Goal: Task Accomplishment & Management: Complete application form

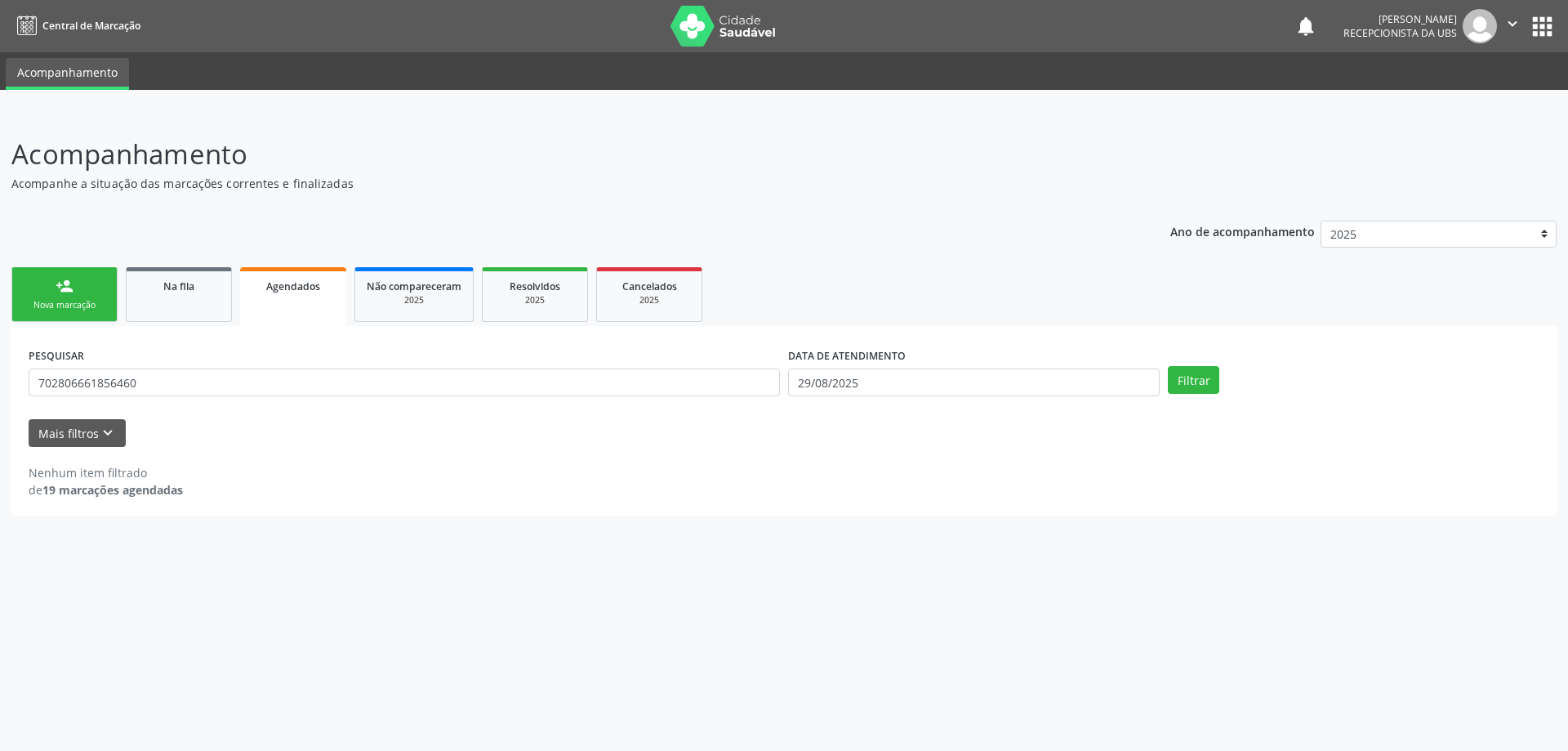
click at [82, 302] on div "Nova marcação" at bounding box center [64, 305] width 81 height 12
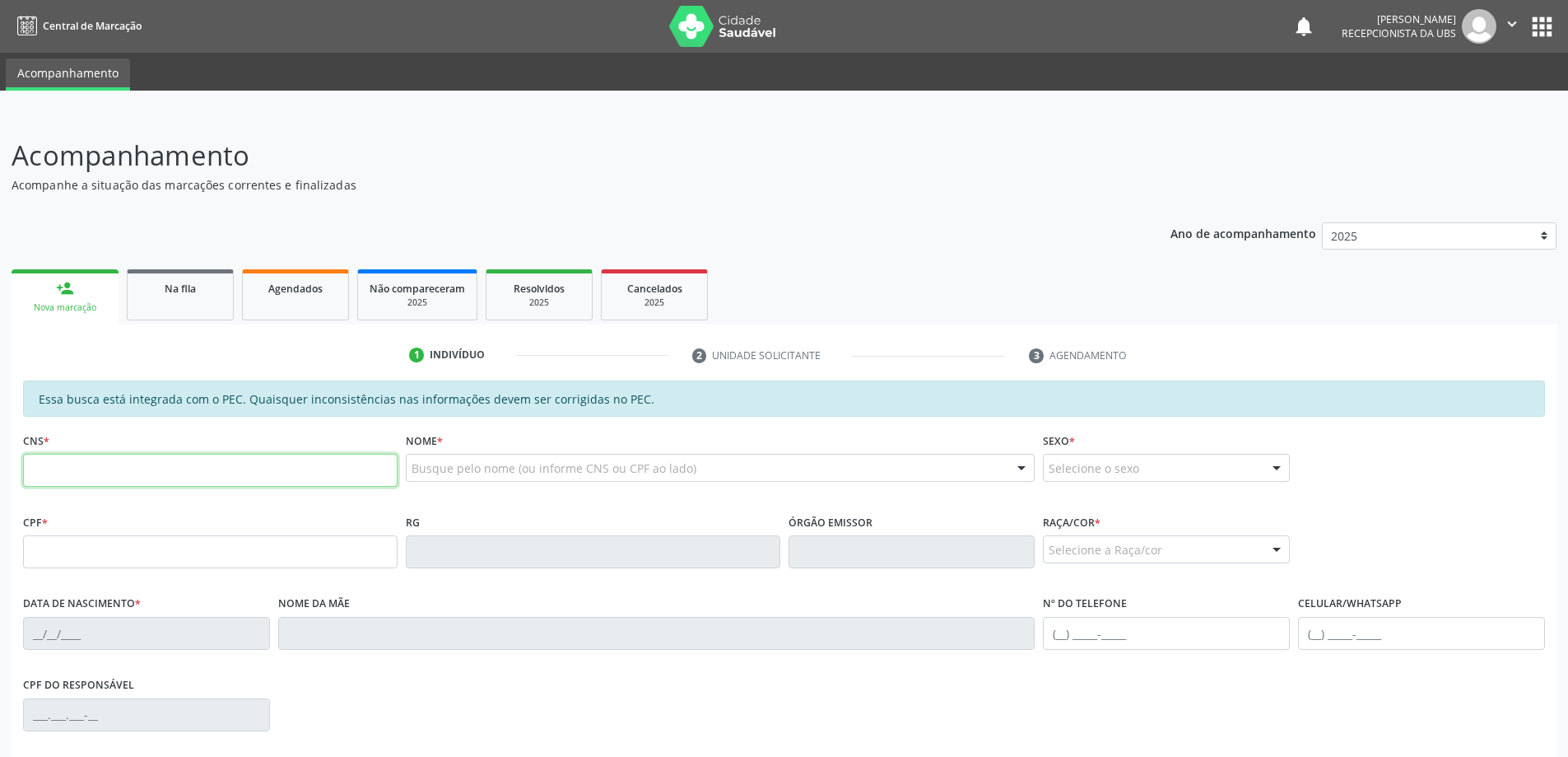
click at [136, 470] on input "text" at bounding box center [210, 470] width 374 height 33
click at [245, 469] on input "700 2009 1647 621" at bounding box center [210, 470] width 374 height 33
click at [273, 477] on input "700 2009 164" at bounding box center [210, 470] width 374 height 33
type input "7"
paste input "700 2009 1647 6521"
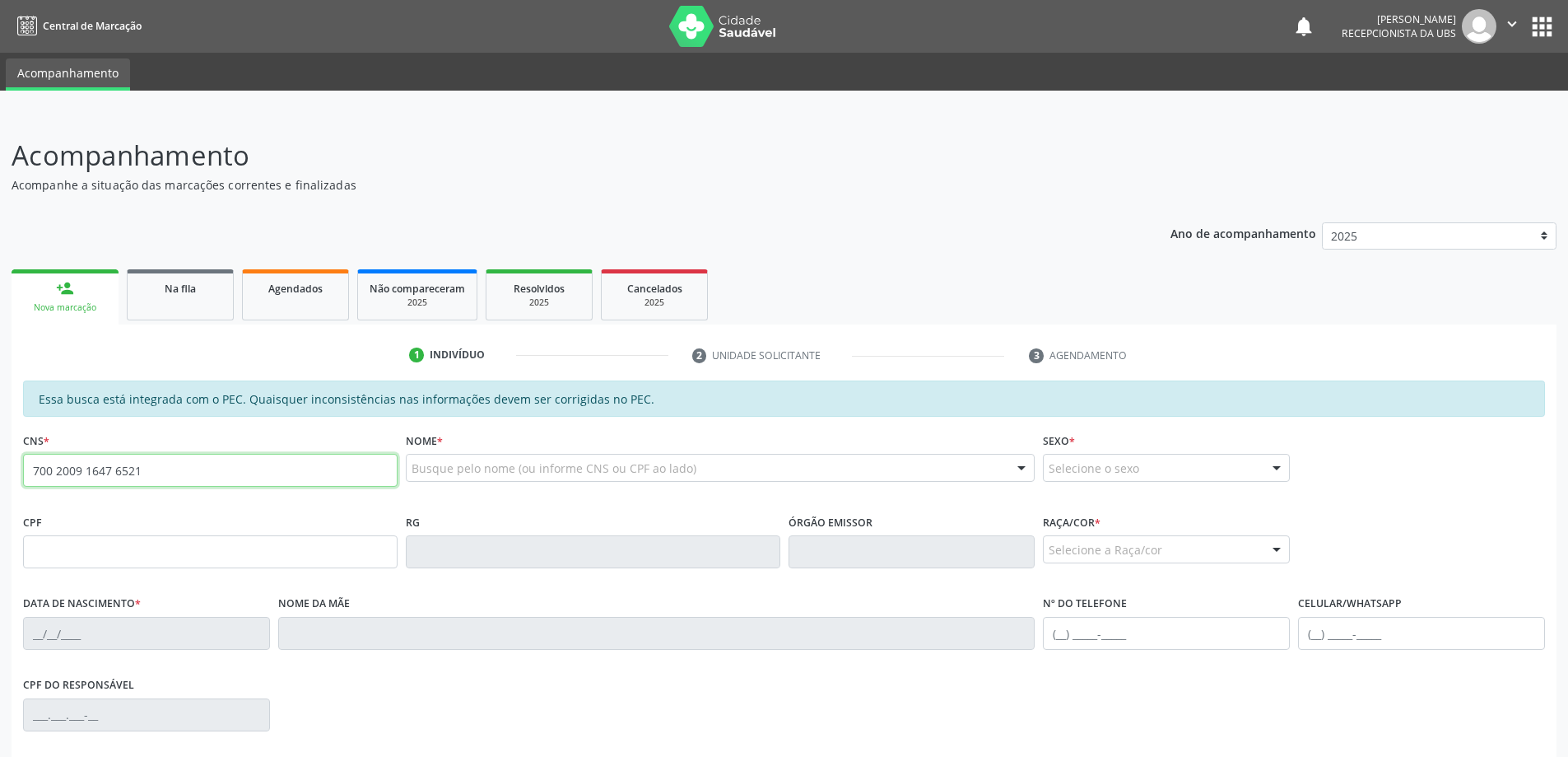
type input "700 2009 1647 6521"
type input "158.905.514-42"
type input "[DATE]"
type input "[PERSON_NAME]"
type input "[PHONE_NUMBER]"
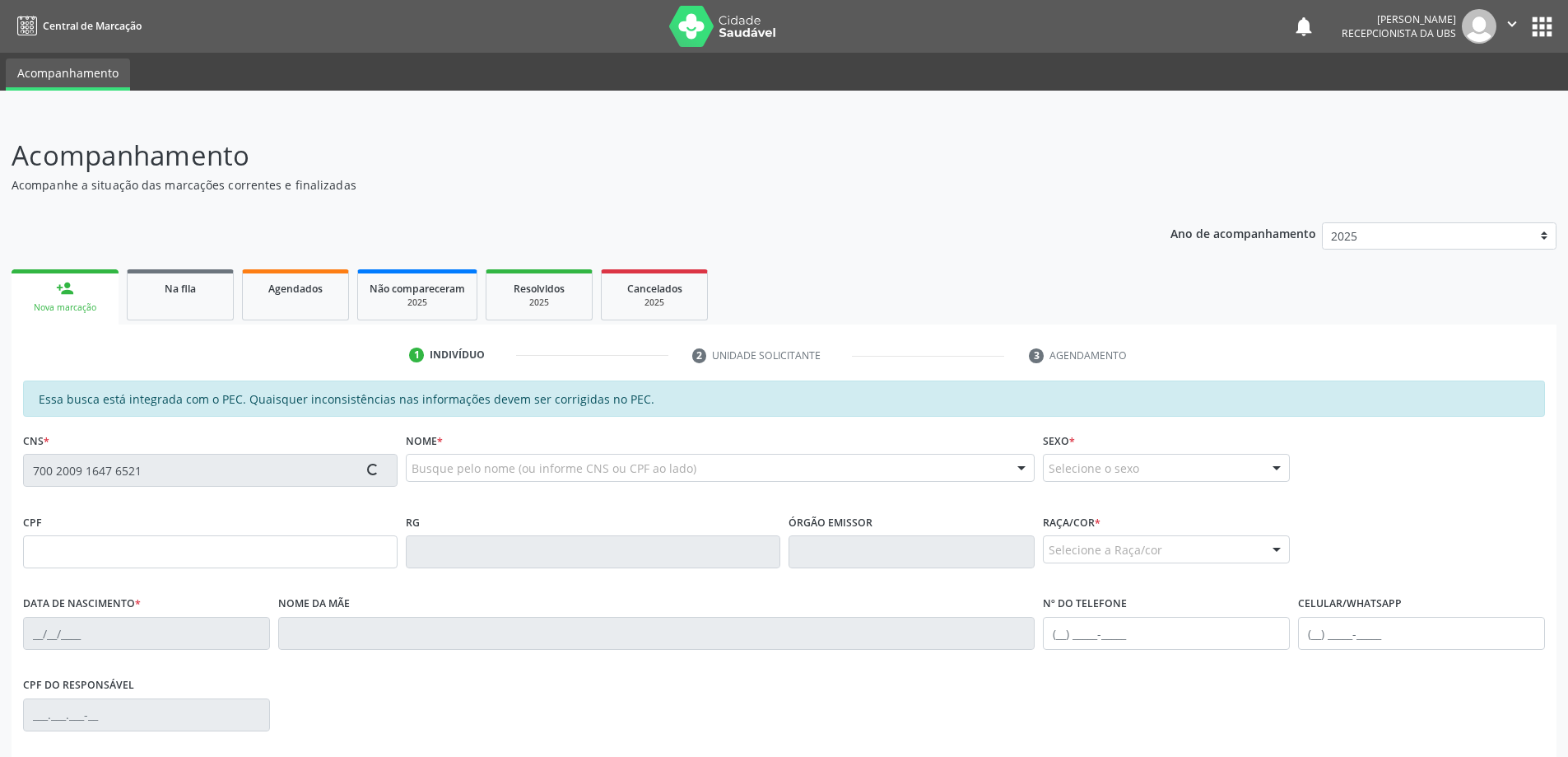
type input "S/N"
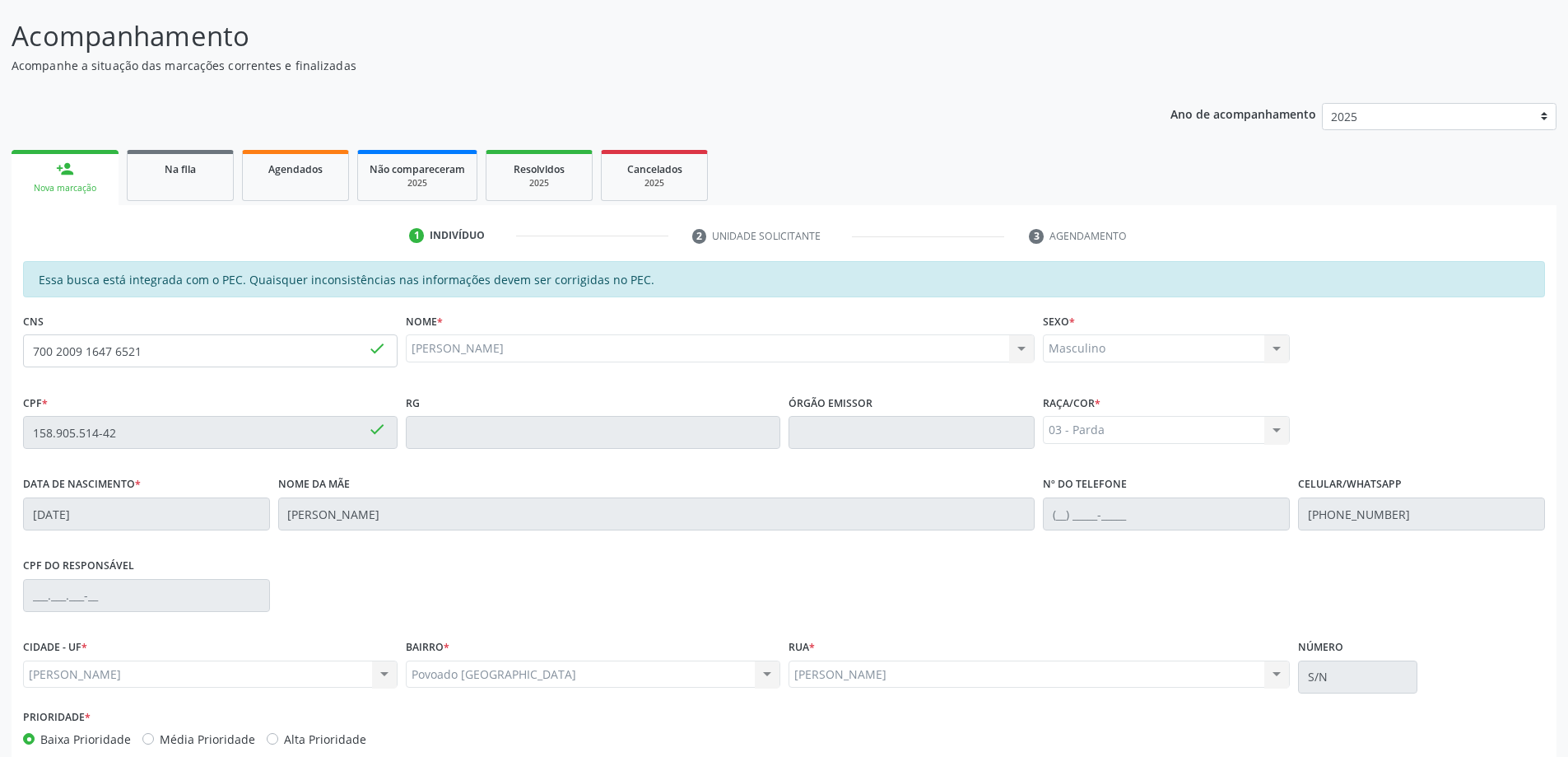
scroll to position [207, 0]
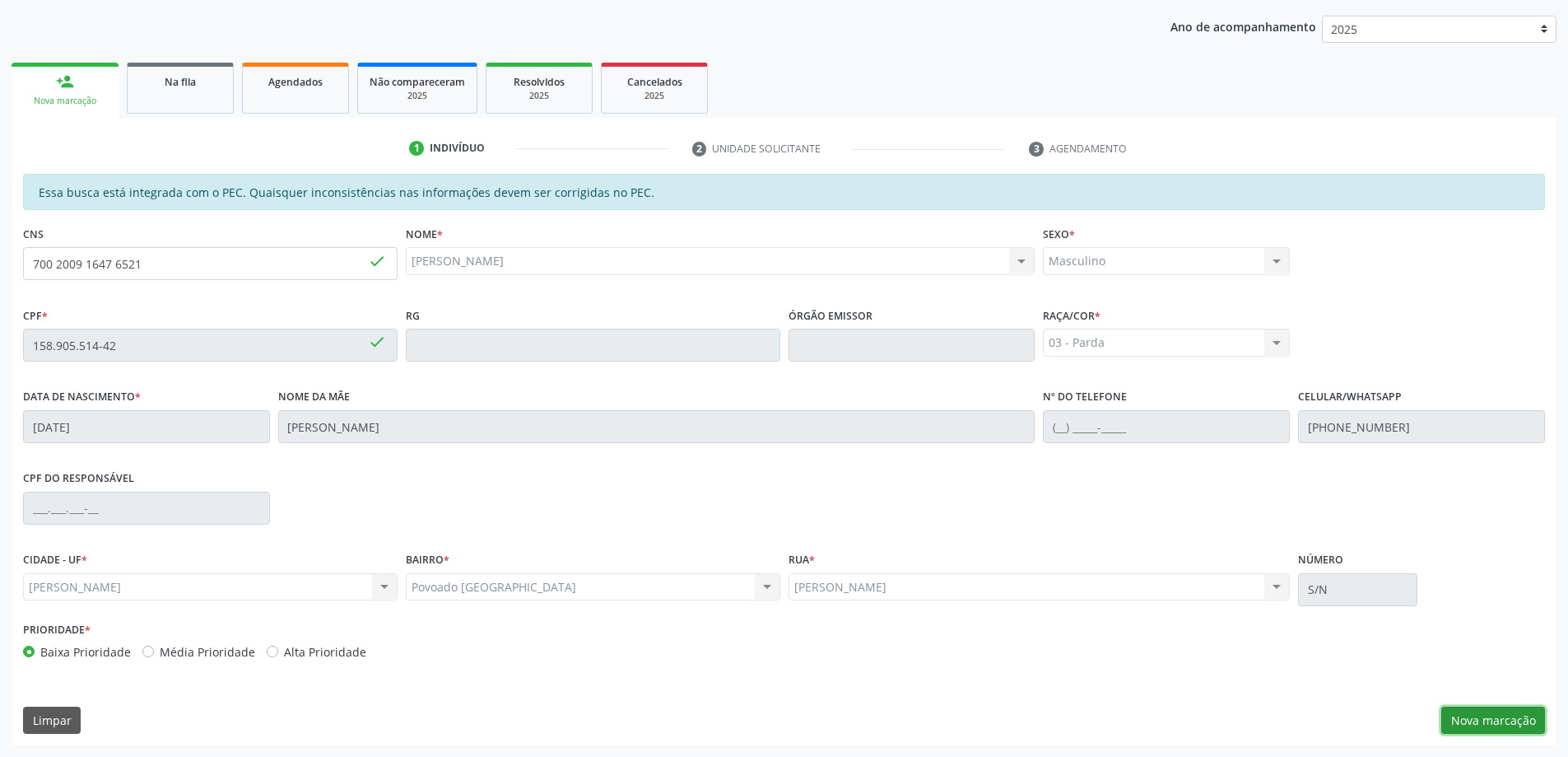
click at [1460, 724] on button "Nova marcação" at bounding box center [1493, 720] width 103 height 28
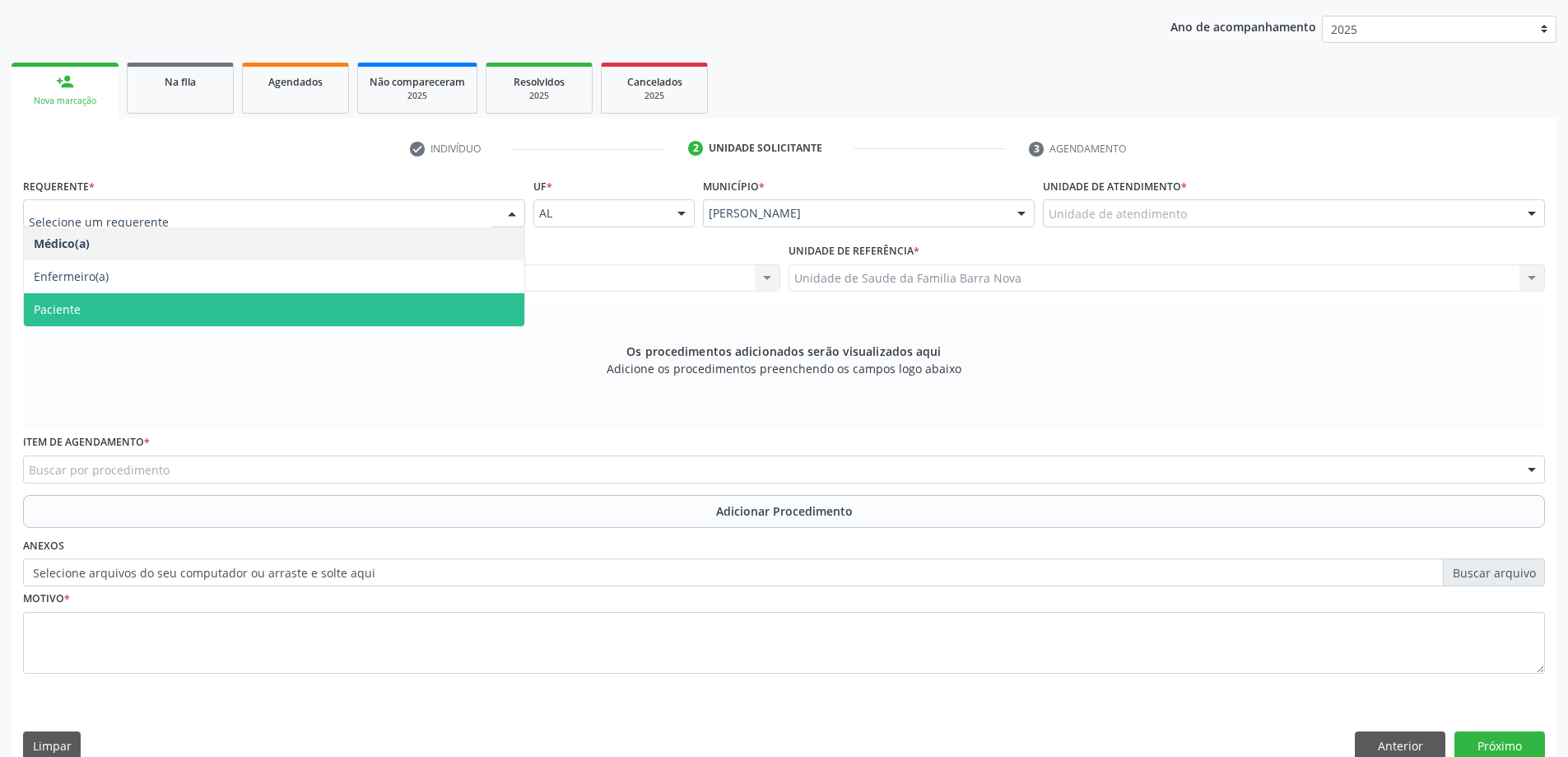
click at [444, 319] on span "Paciente" at bounding box center [274, 310] width 500 height 33
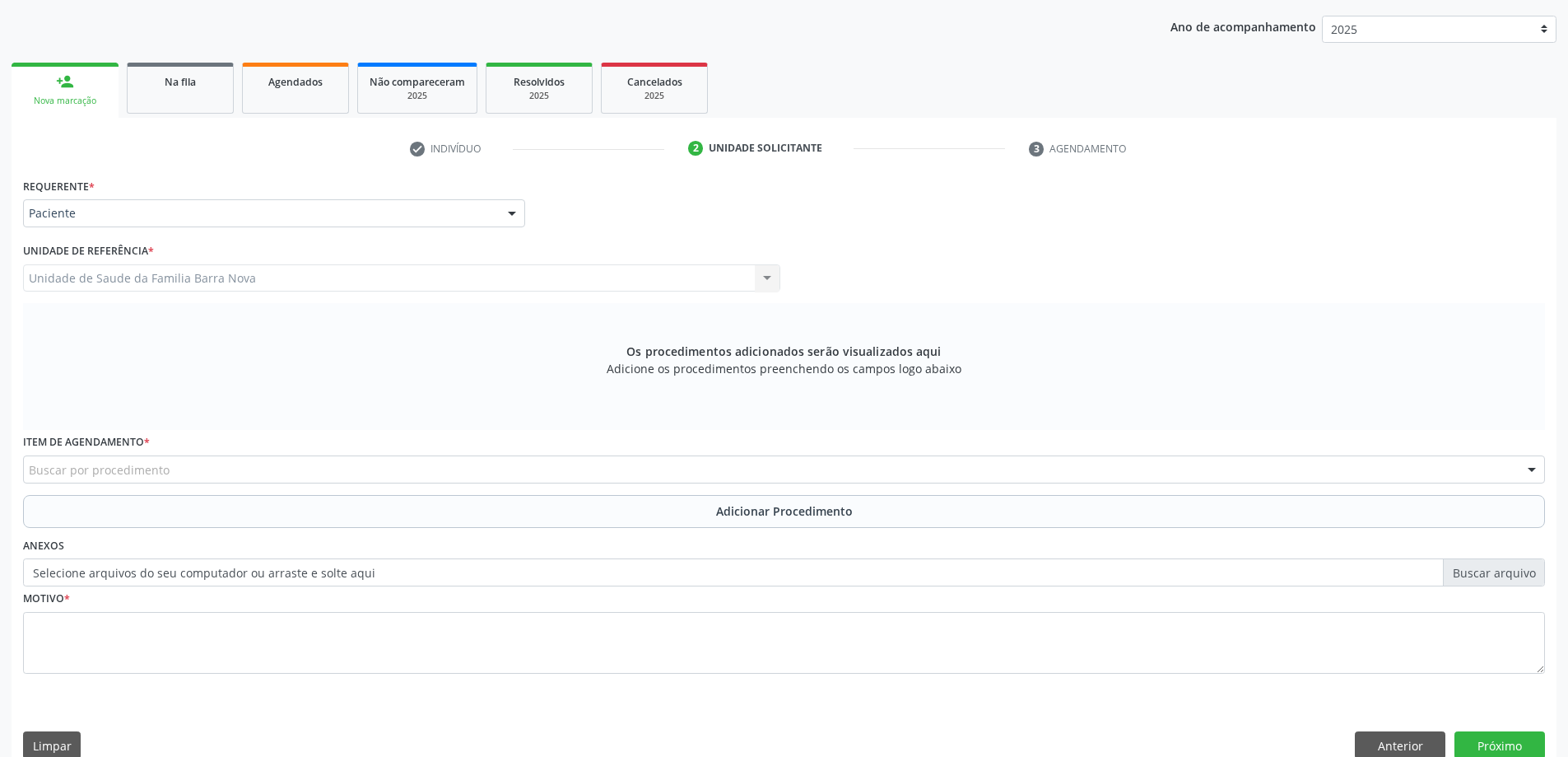
click at [553, 470] on div "Buscar por procedimento" at bounding box center [784, 469] width 1522 height 28
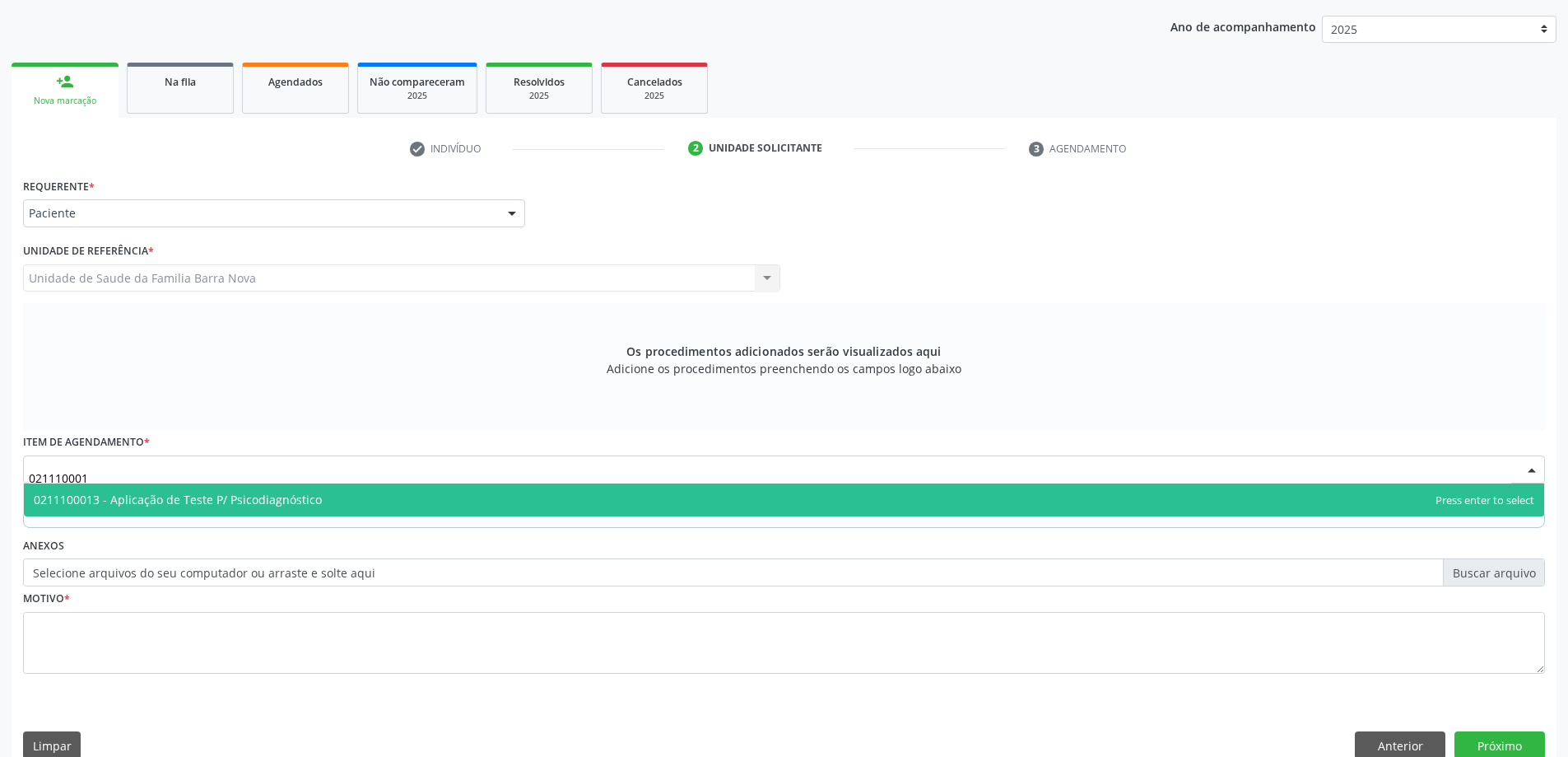
type input "0211100013"
click at [535, 502] on span "0211100013 - Aplicação de Teste P/ Psicodiagnóstico" at bounding box center [784, 500] width 1520 height 33
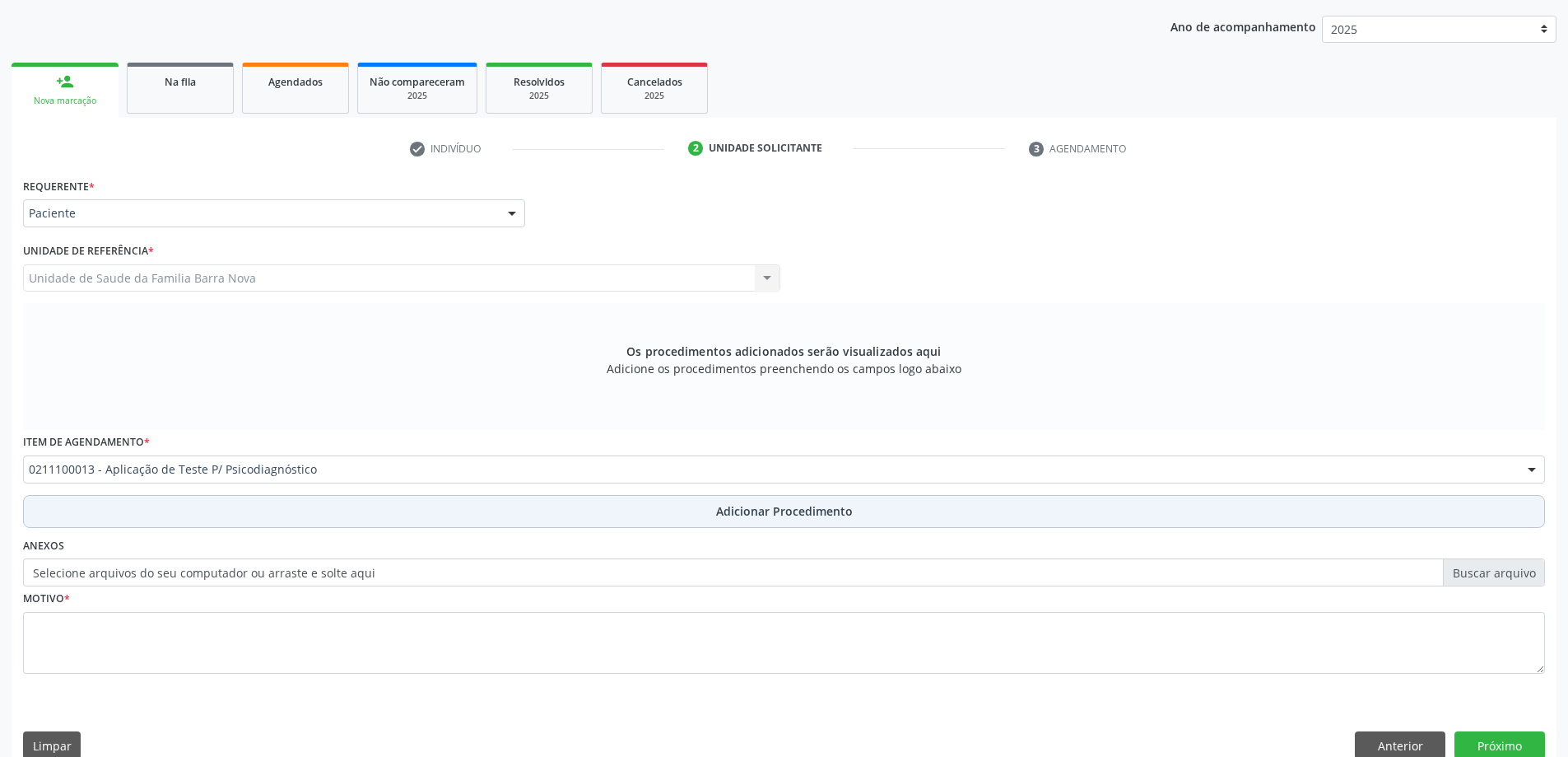
click at [676, 507] on button "Adicionar Procedimento" at bounding box center [784, 512] width 1522 height 33
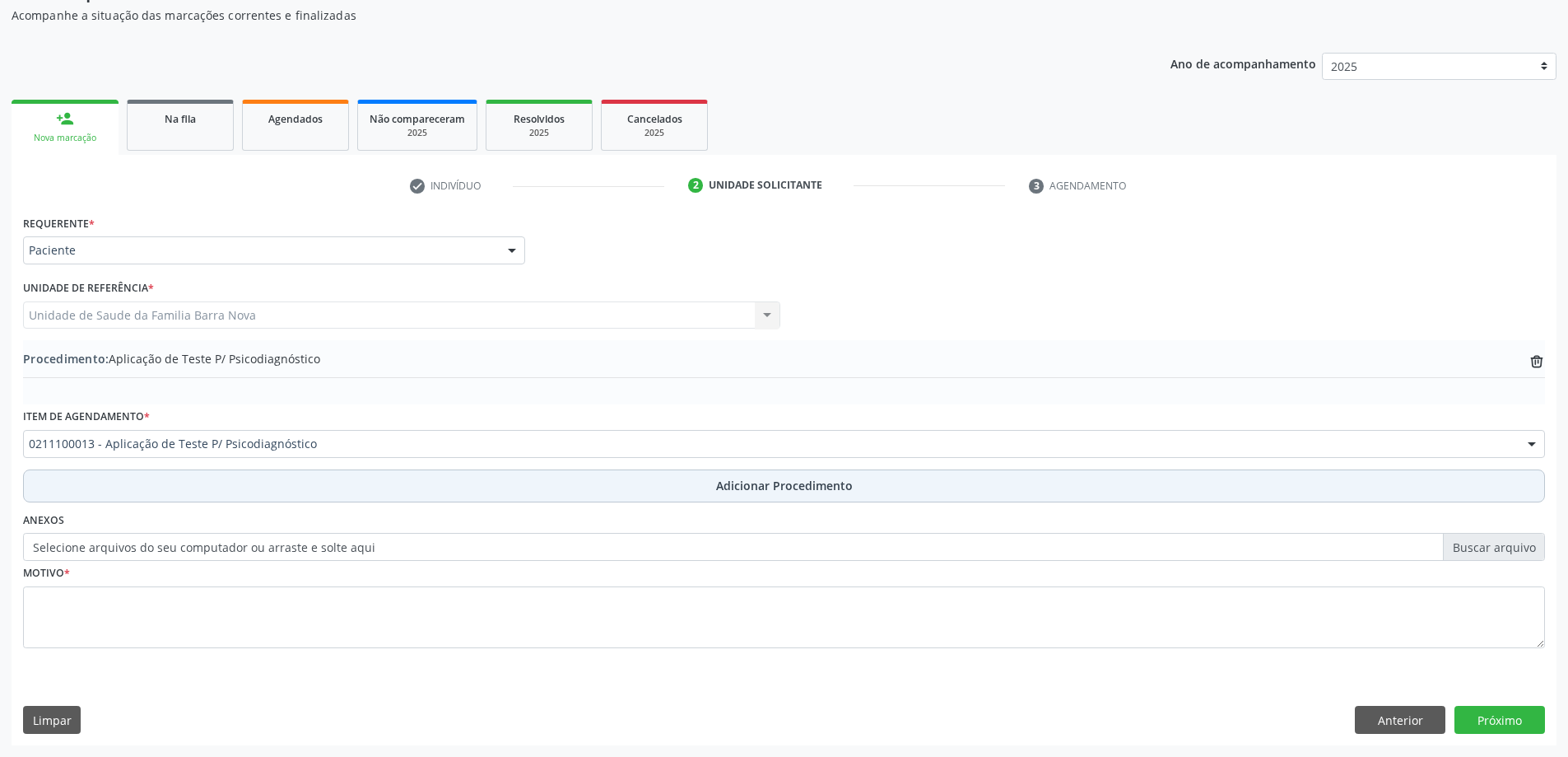
scroll to position [169, 0]
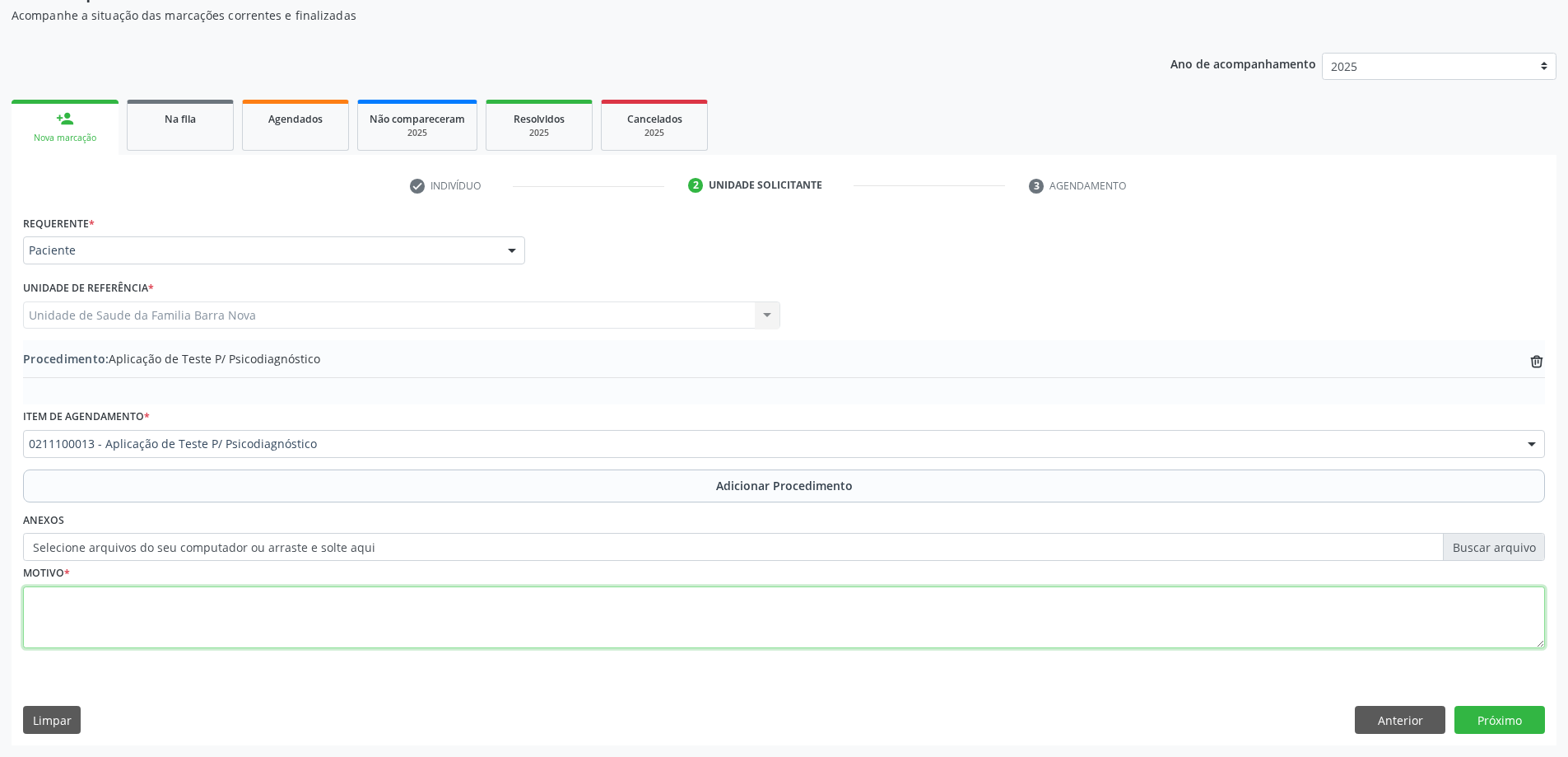
click at [402, 599] on textarea at bounding box center [784, 617] width 1522 height 62
type textarea "Desatenção, transtornos hipercineticos. CERTEA."
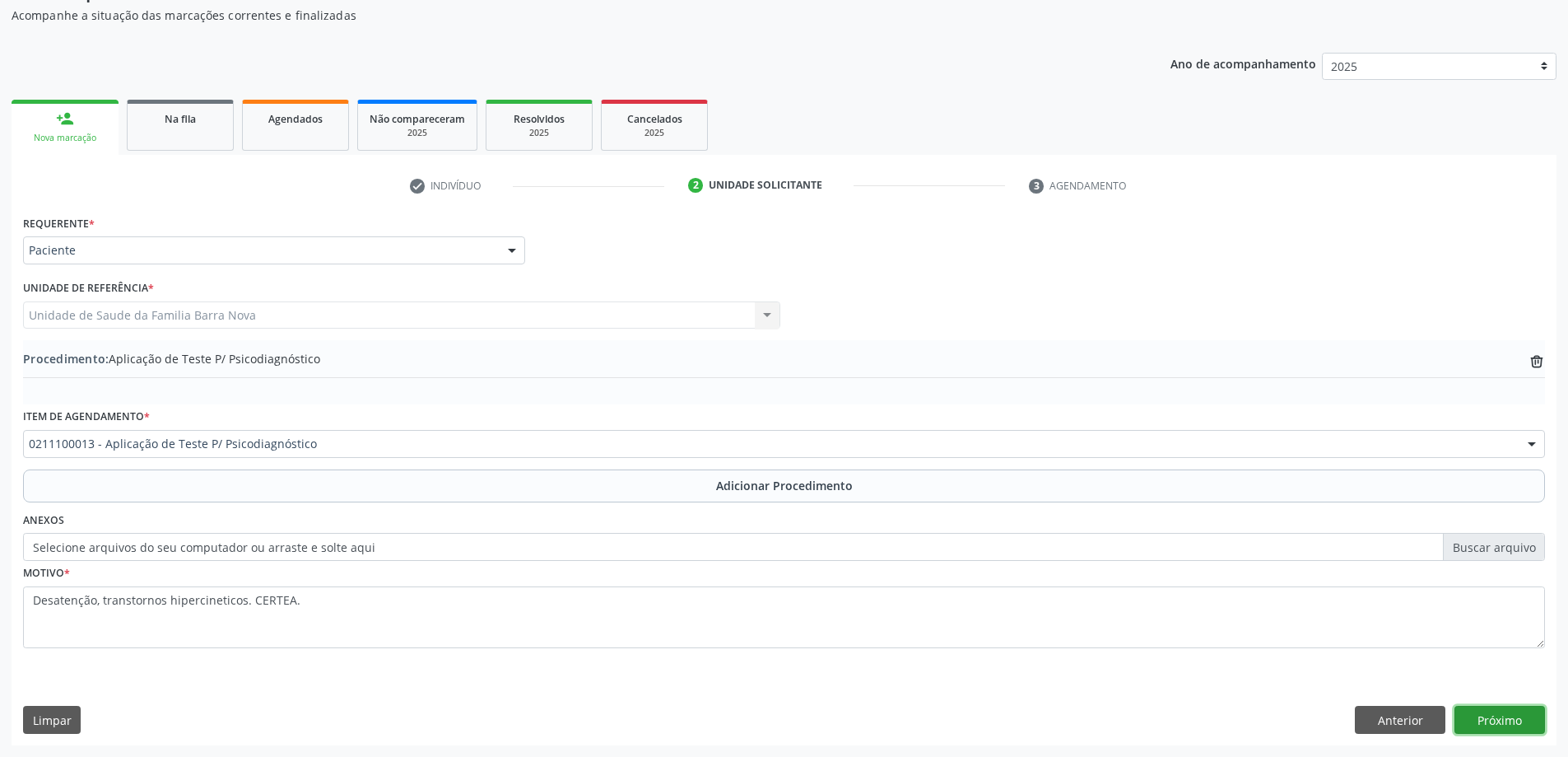
click at [1500, 715] on button "Próximo" at bounding box center [1500, 719] width 91 height 28
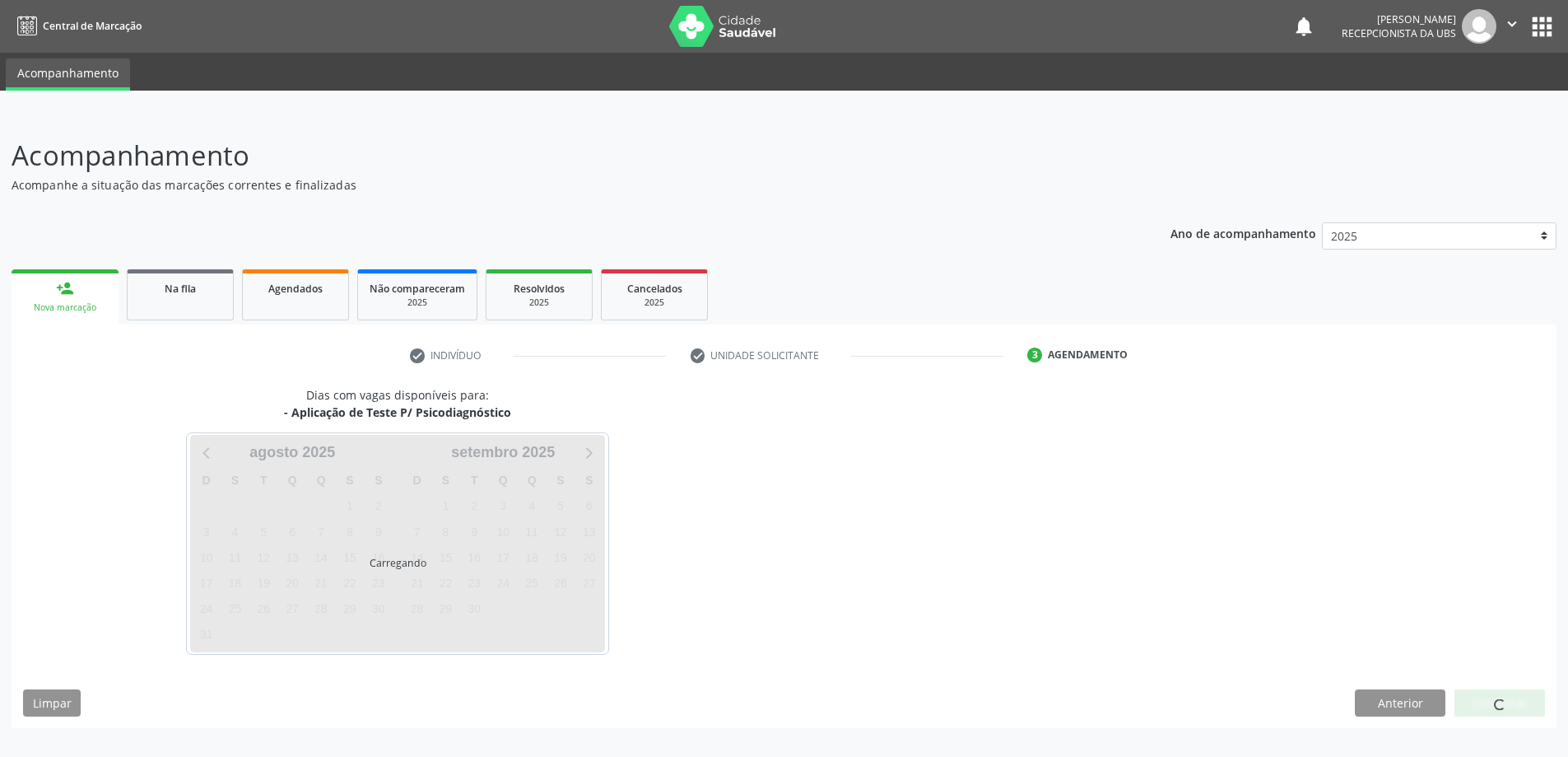
scroll to position [0, 0]
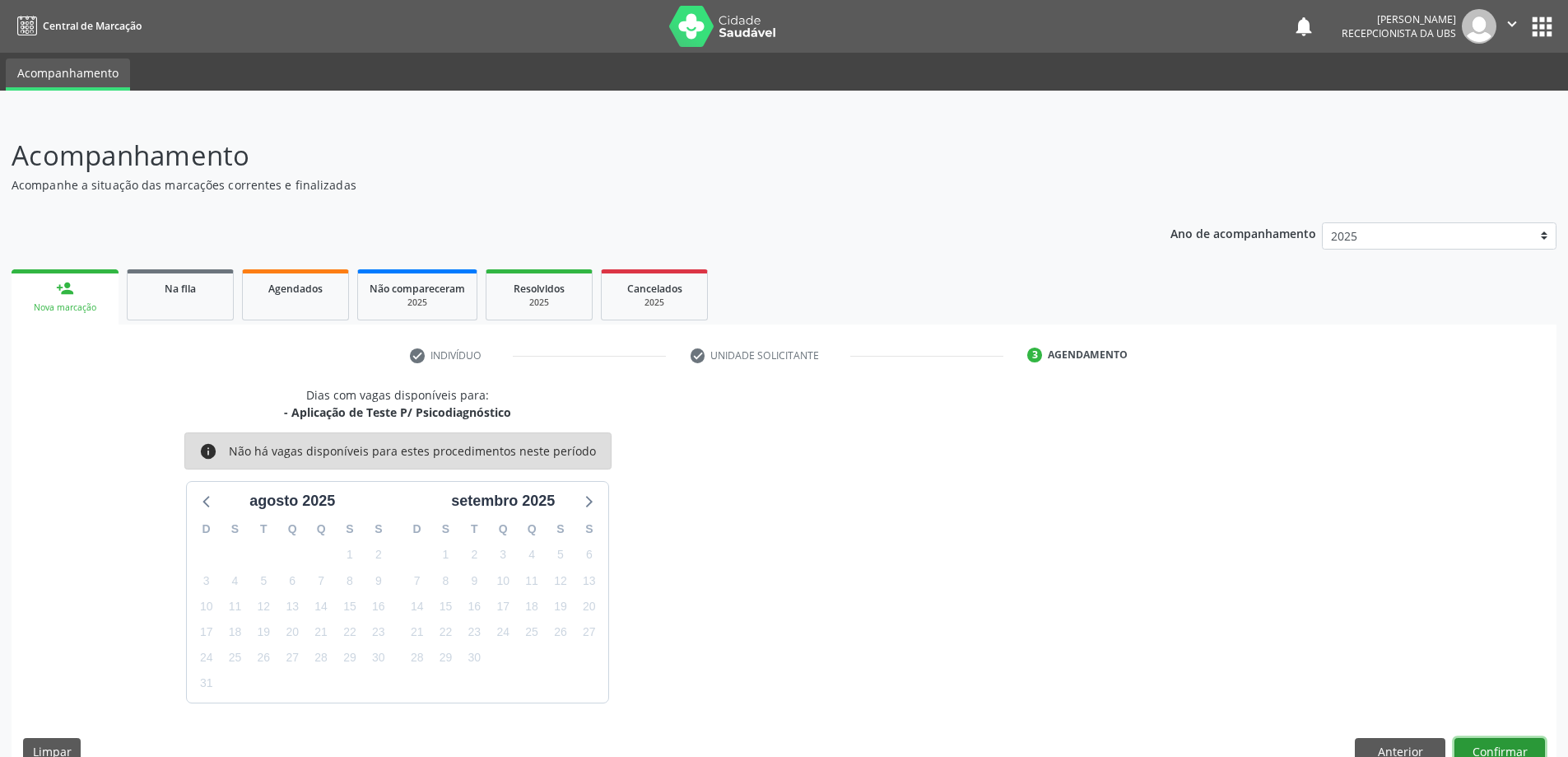
click at [1496, 745] on button "Confirmar" at bounding box center [1500, 752] width 91 height 28
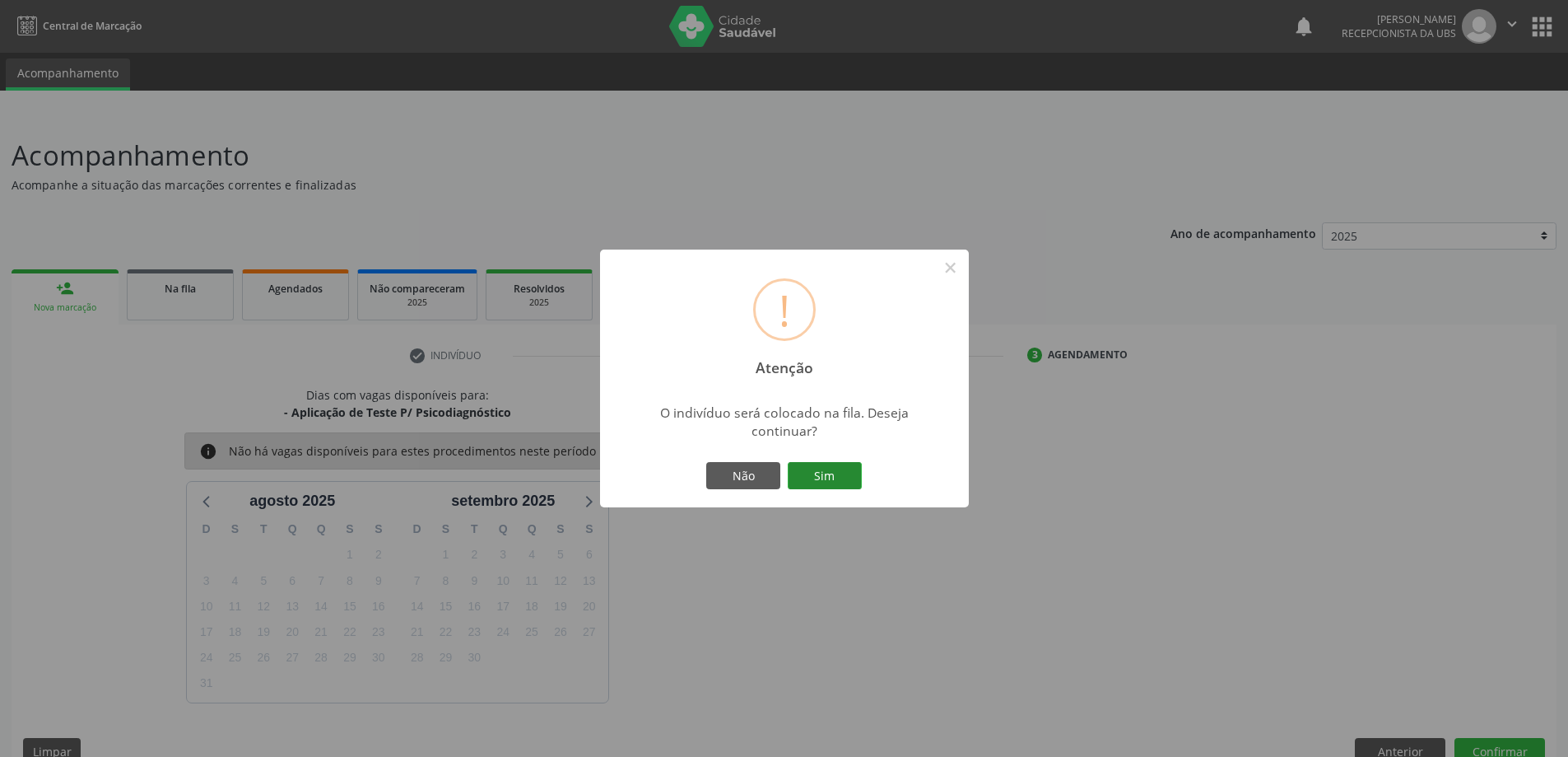
click at [839, 472] on button "Sim" at bounding box center [824, 476] width 74 height 28
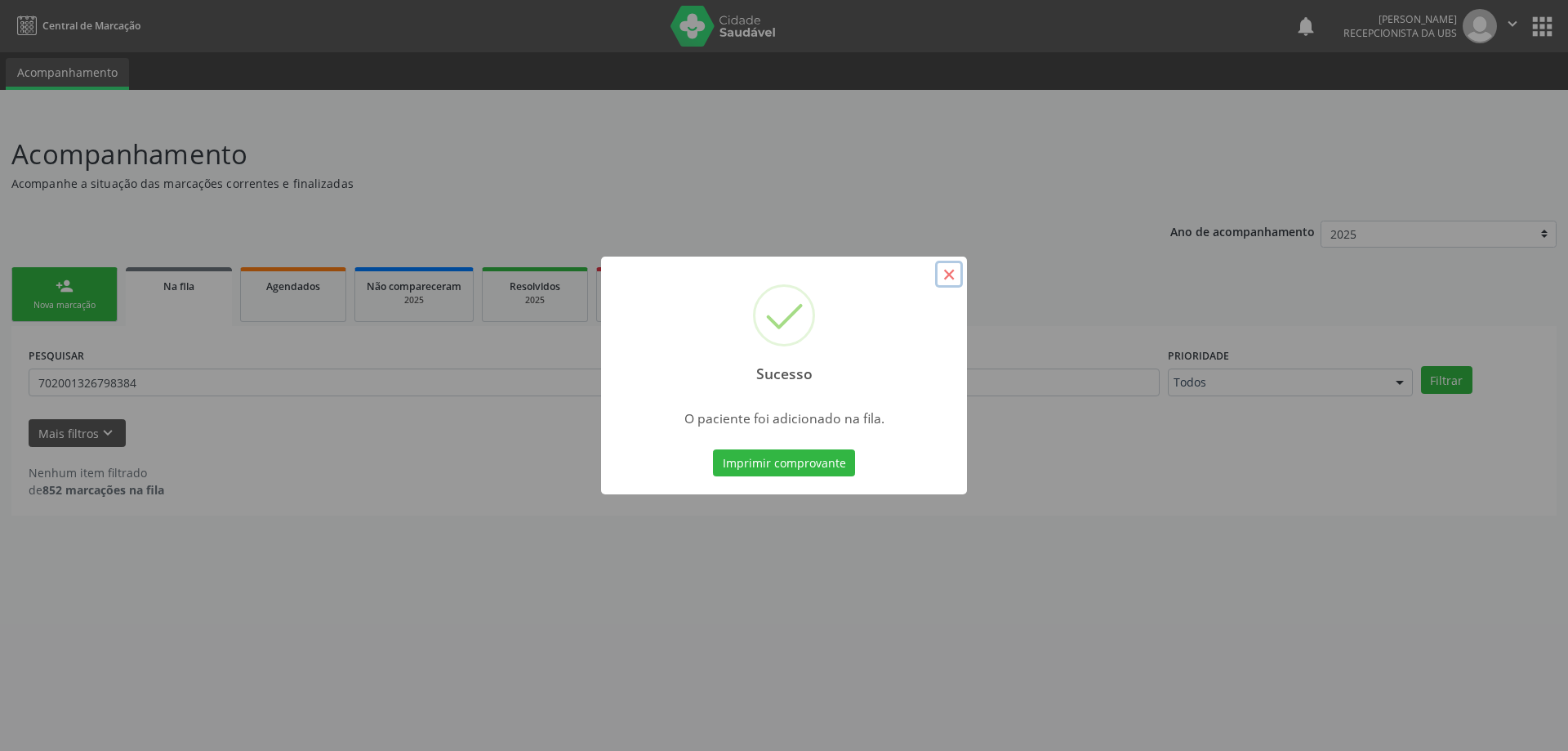
click at [949, 273] on button "×" at bounding box center [949, 274] width 28 height 28
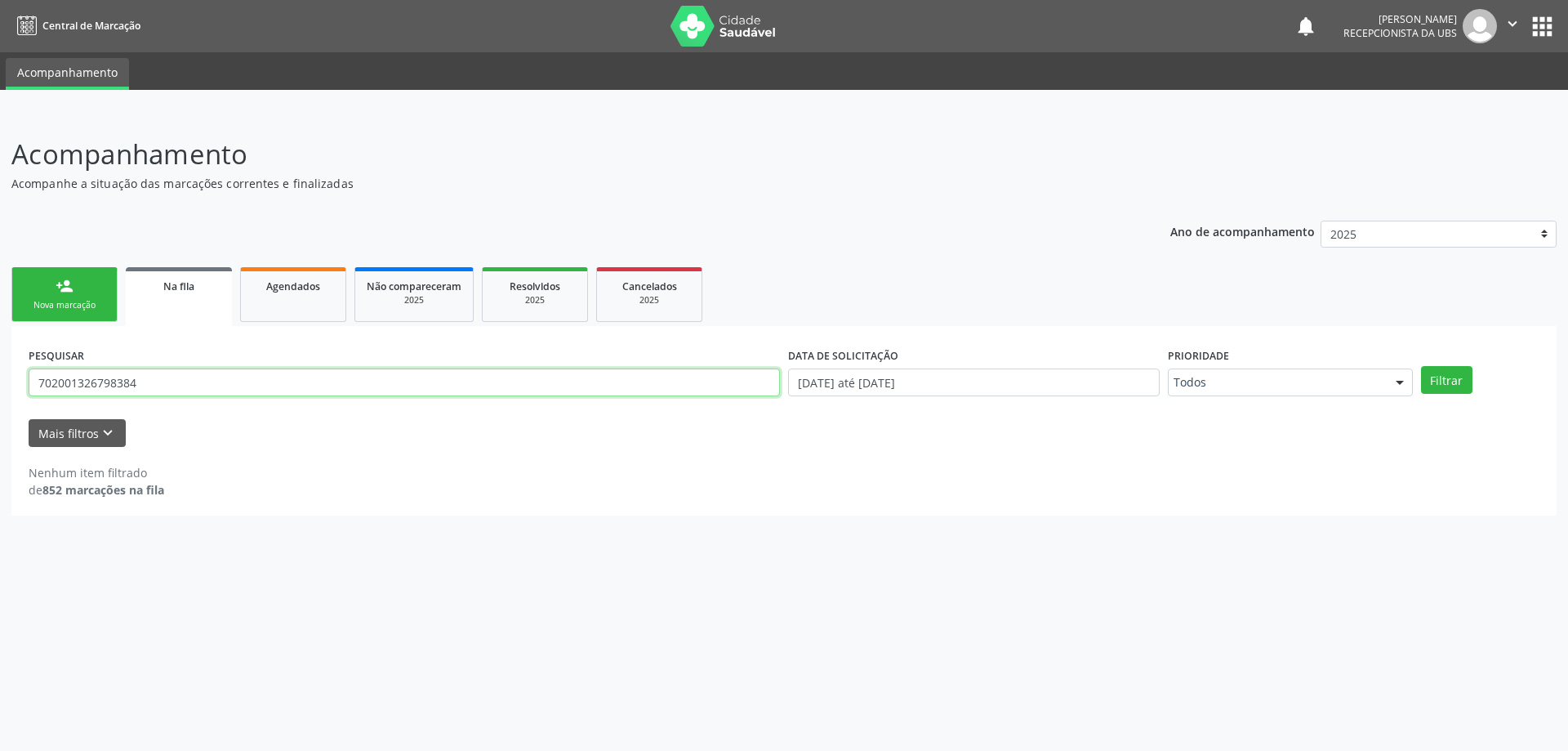
drag, startPoint x: 389, startPoint y: 385, endPoint x: 0, endPoint y: 363, distance: 389.6
click at [0, 363] on div "Acompanhamento Acompanhe a situação das marcações correntes e finalizadas Relat…" at bounding box center [784, 432] width 1568 height 638
click at [67, 311] on link "person_add Nova marcação" at bounding box center [64, 294] width 106 height 54
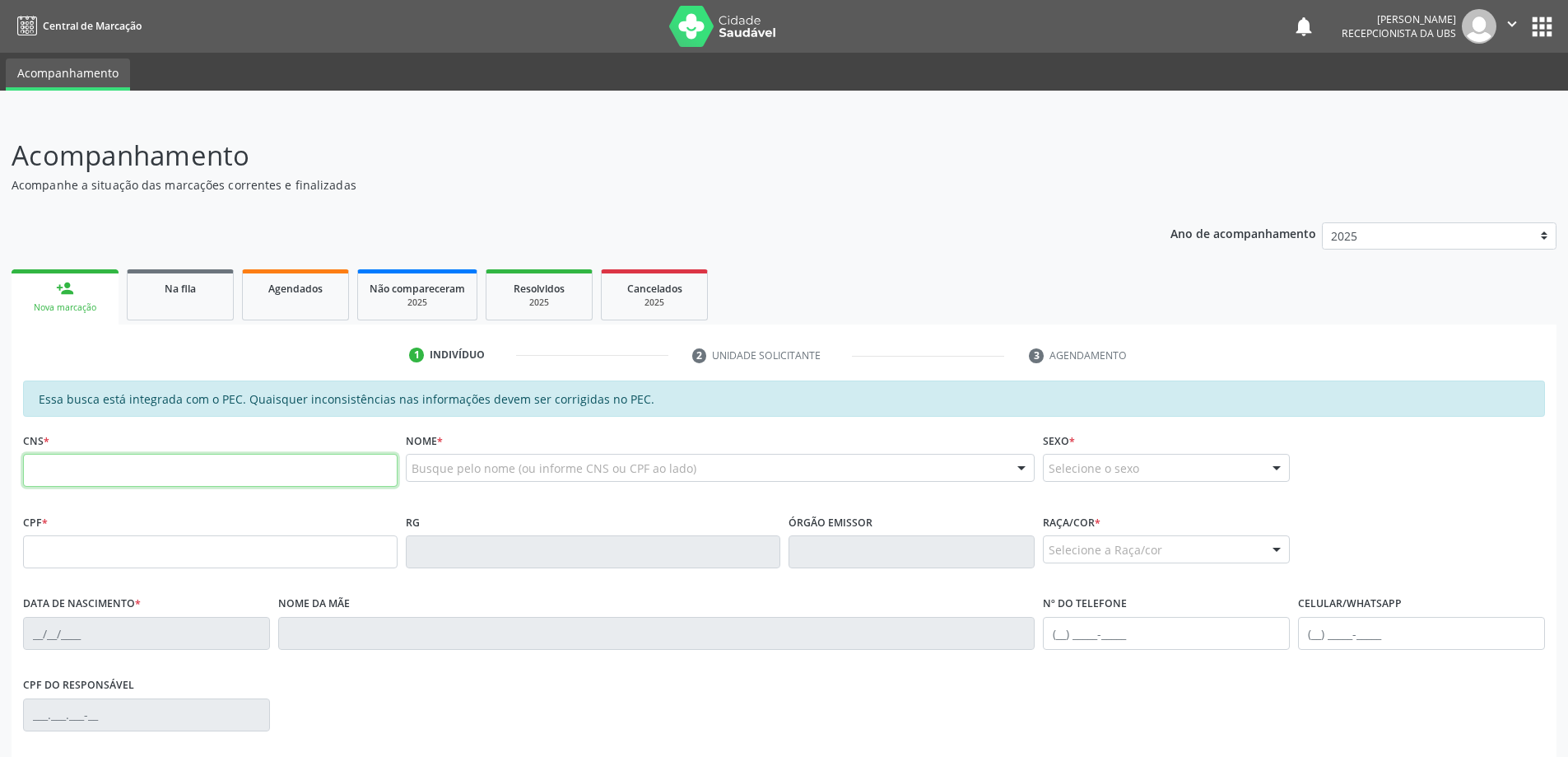
click at [80, 460] on input "text" at bounding box center [210, 470] width 374 height 33
type input "706 0033 8723 9940"
type input "104.518.714-30"
type input "[DATE]"
type input "[PERSON_NAME]"
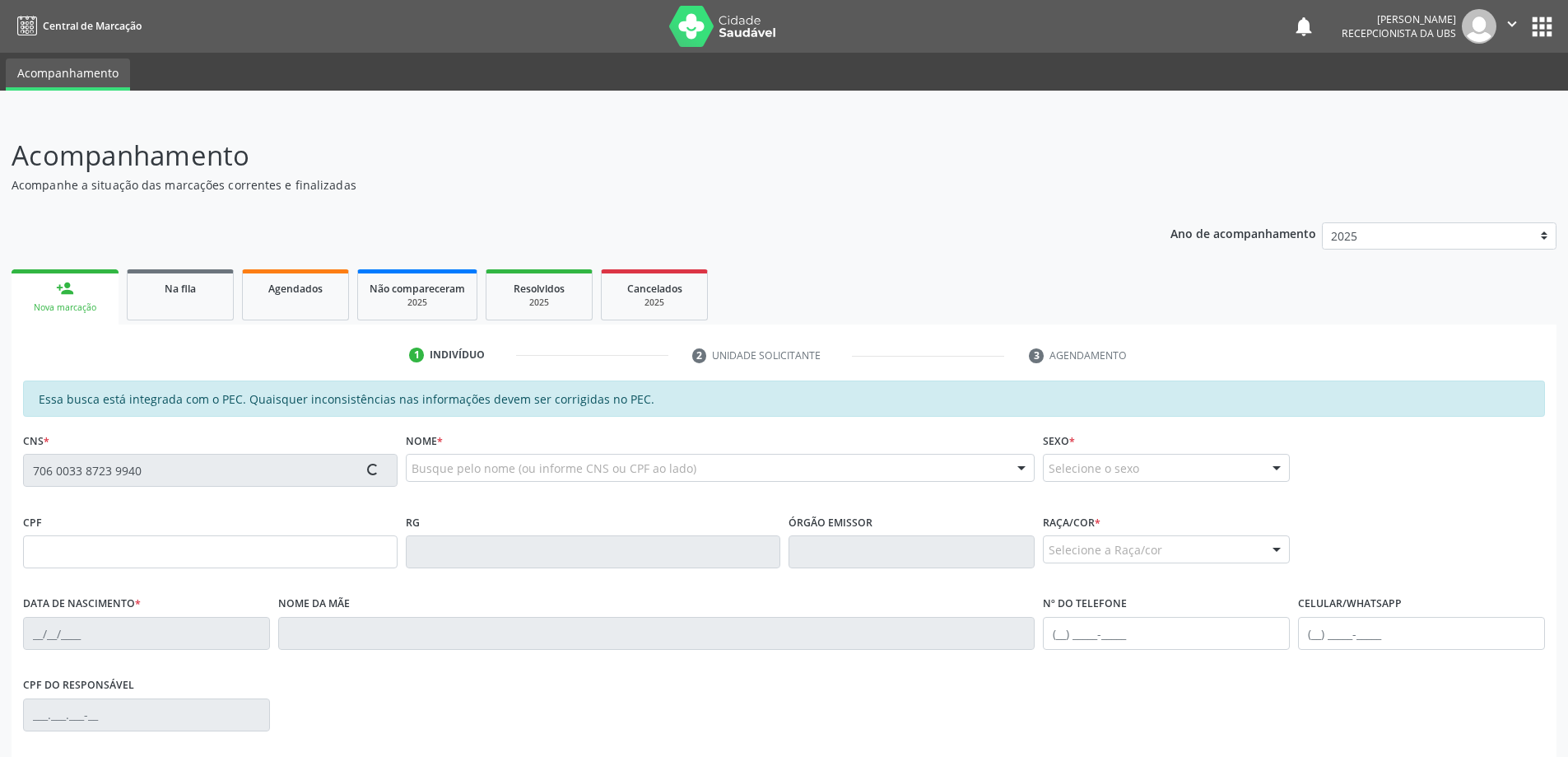
type input "[PHONE_NUMBER]"
type input "27"
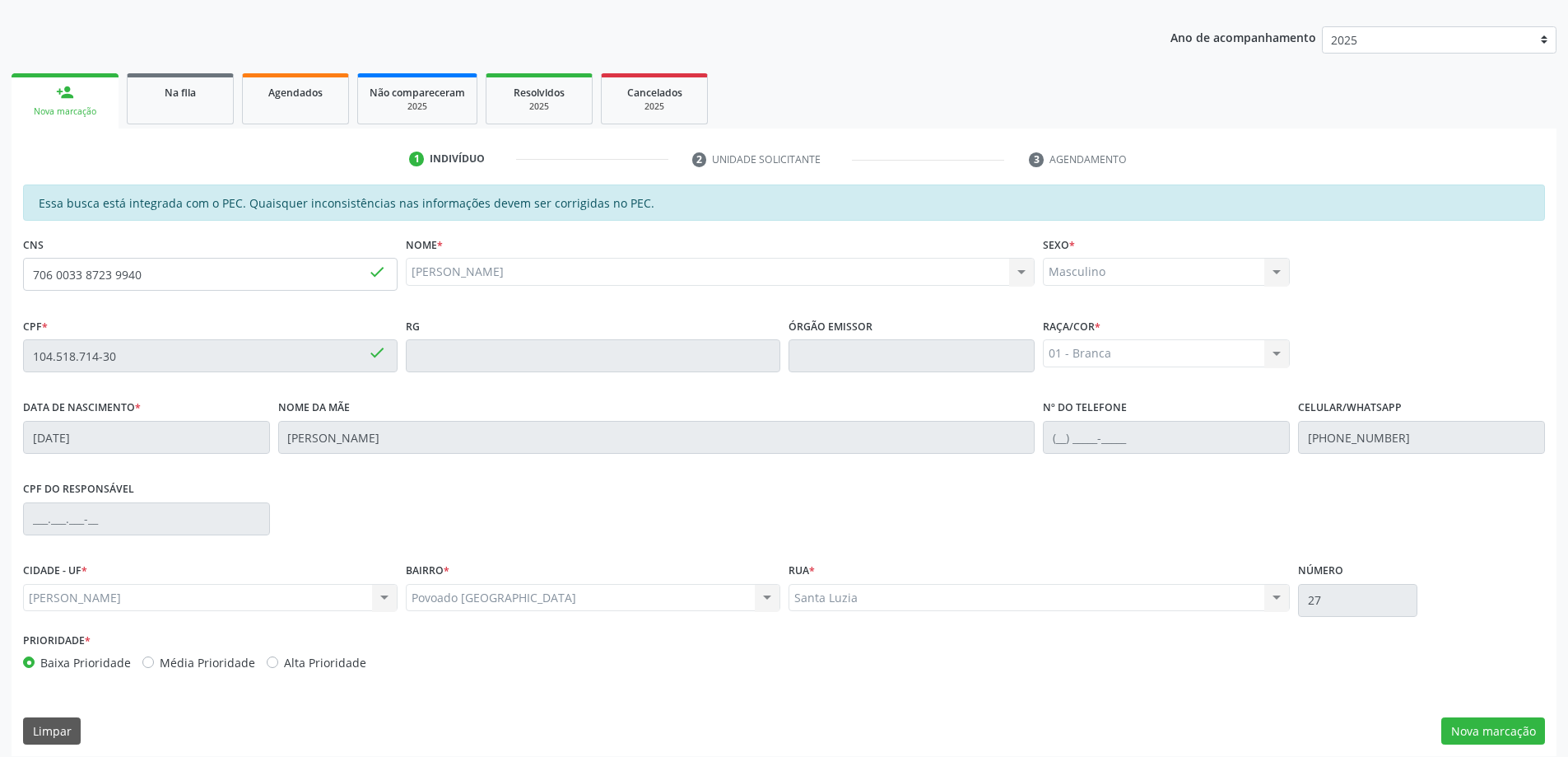
scroll to position [207, 0]
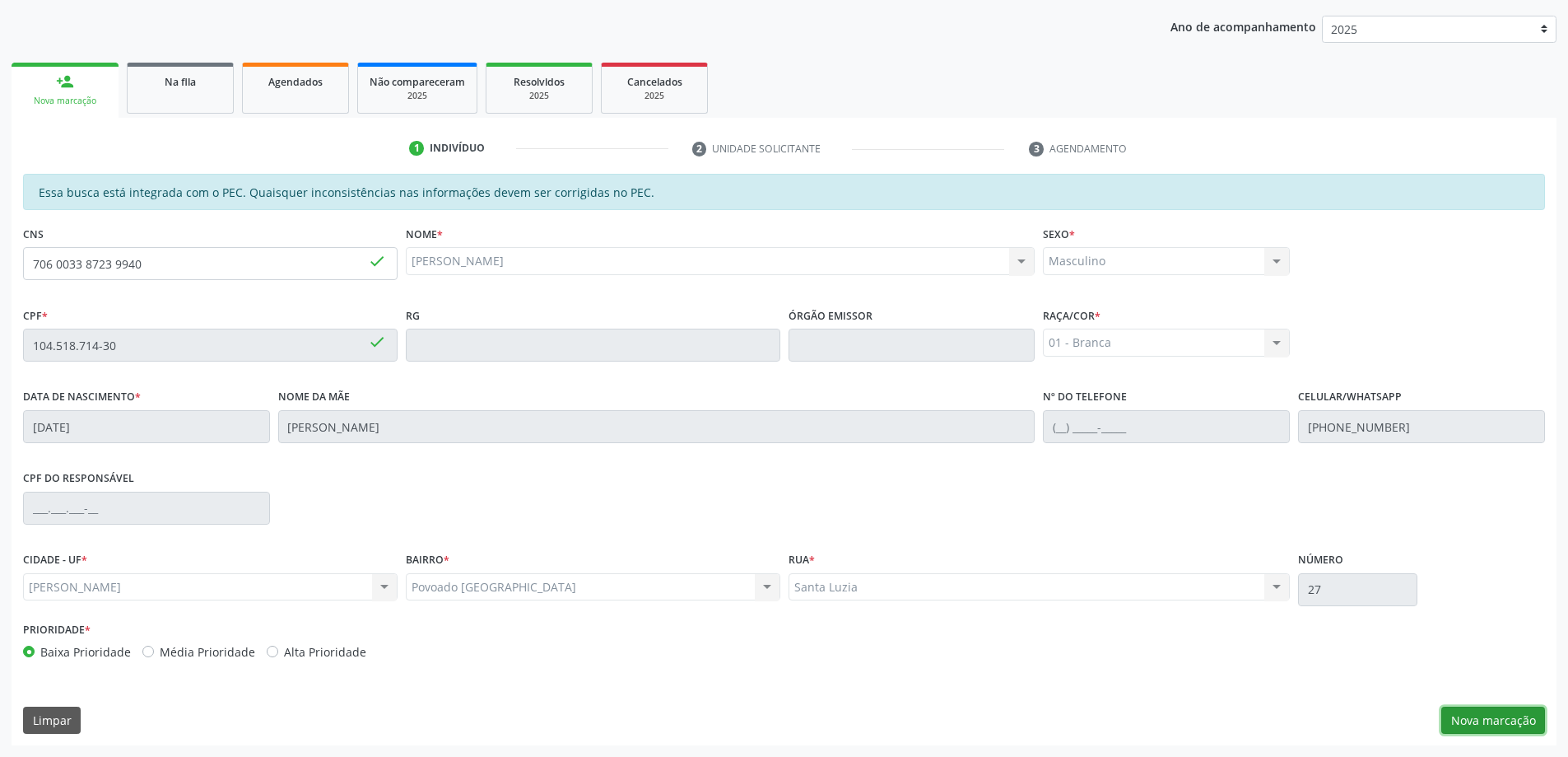
click at [1496, 717] on button "Nova marcação" at bounding box center [1493, 720] width 103 height 28
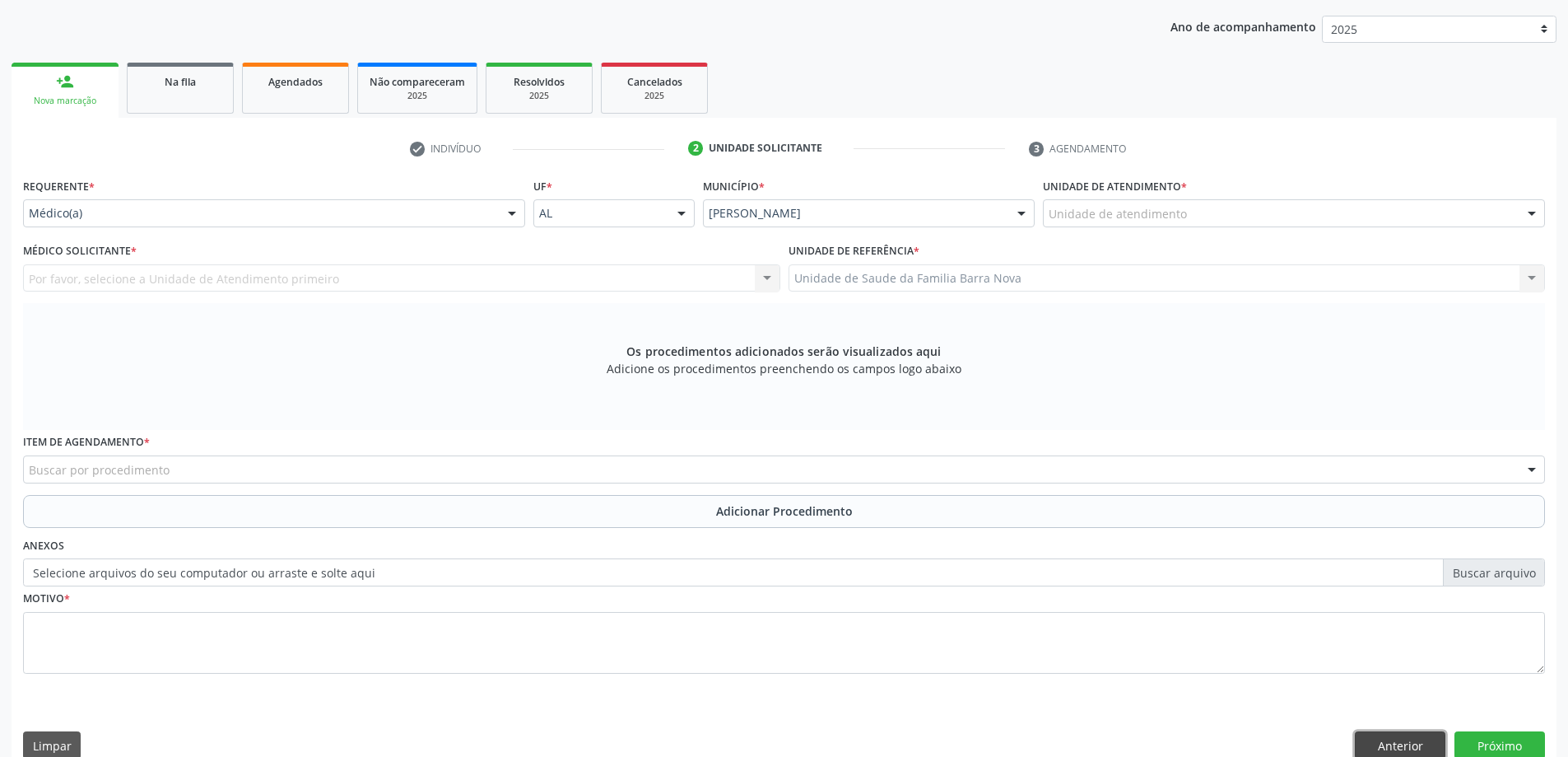
click at [1375, 739] on button "Anterior" at bounding box center [1400, 745] width 91 height 28
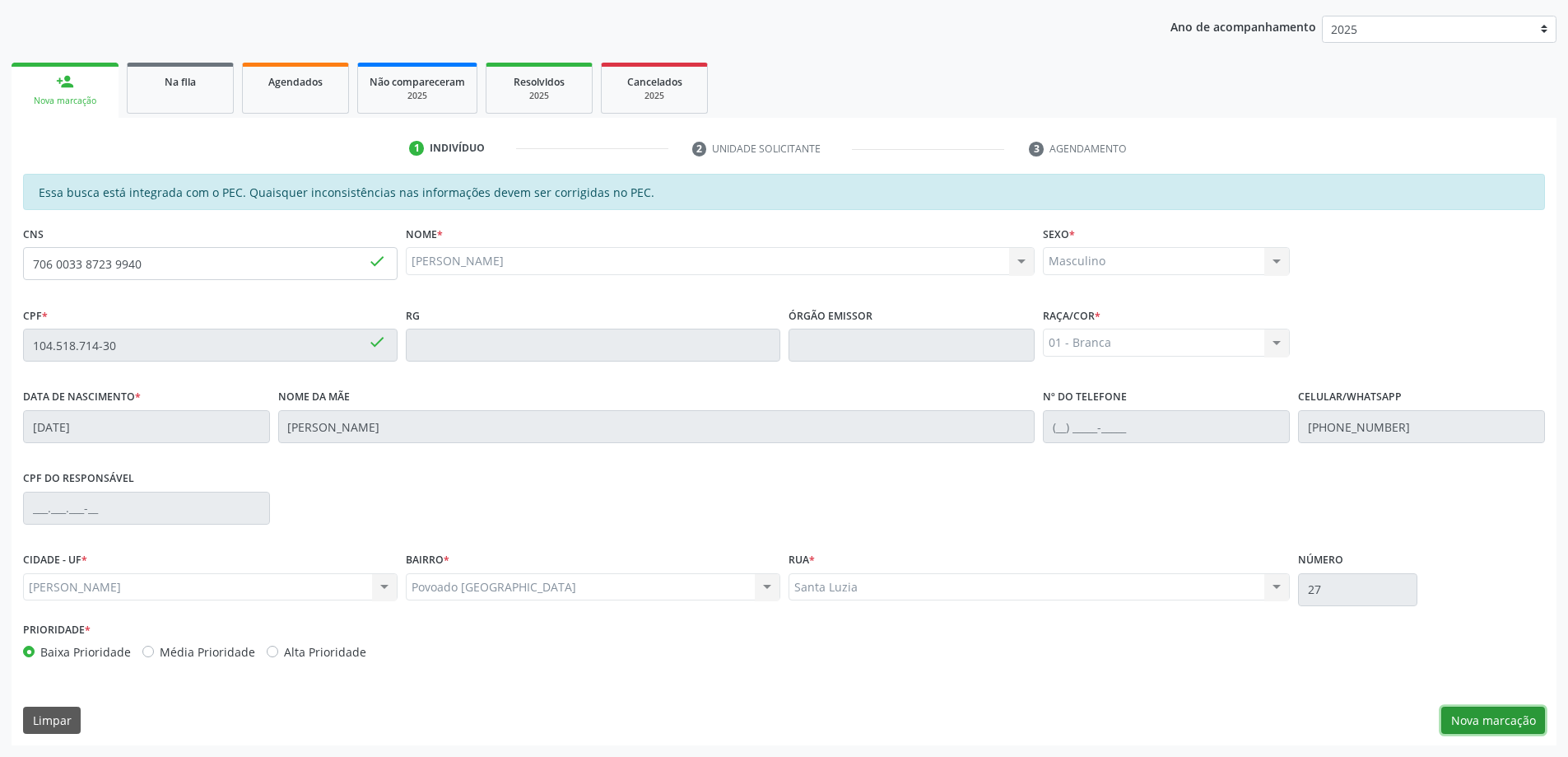
click at [1508, 718] on button "Nova marcação" at bounding box center [1493, 720] width 103 height 28
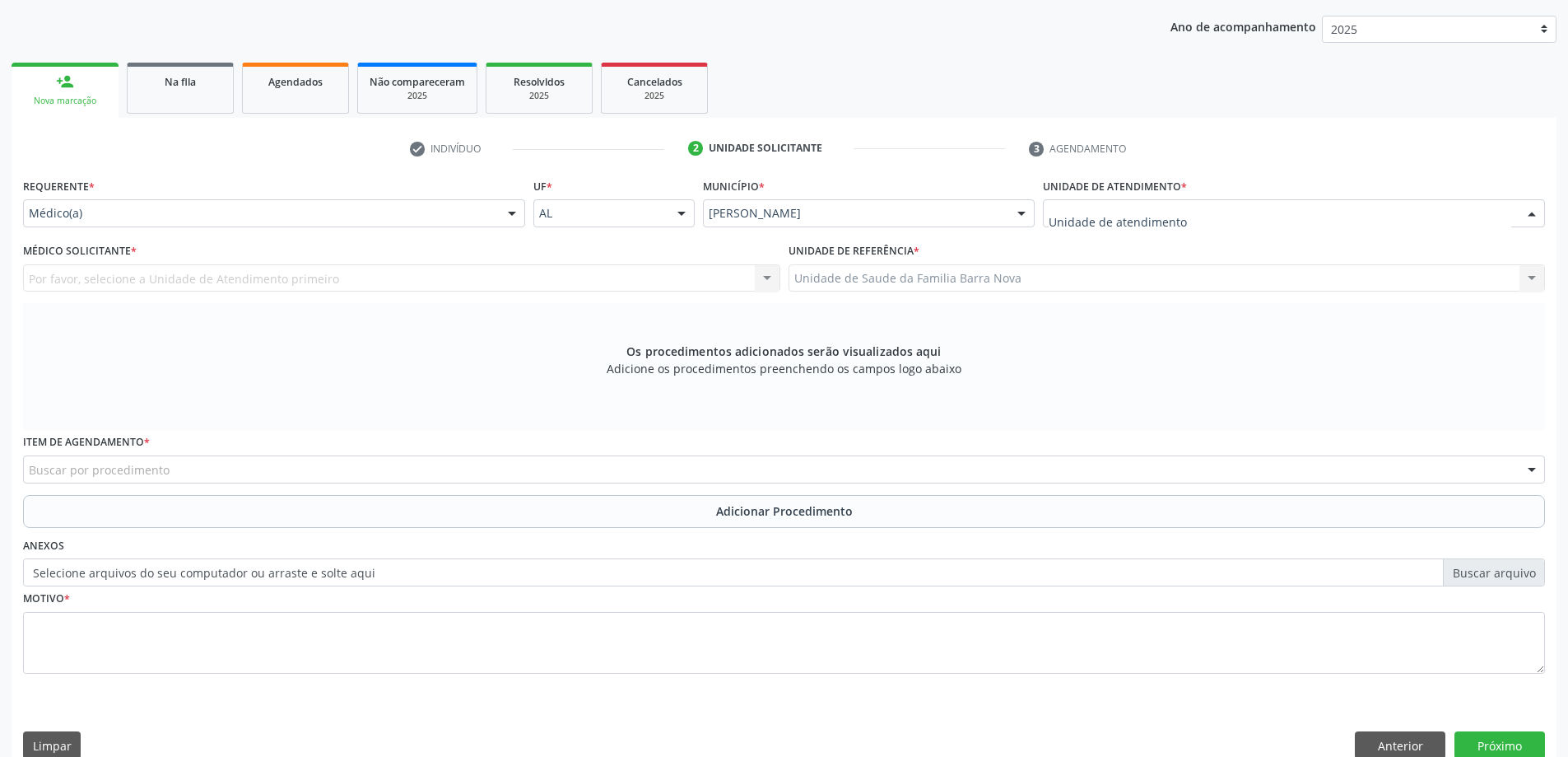
click at [1328, 214] on div at bounding box center [1294, 213] width 502 height 28
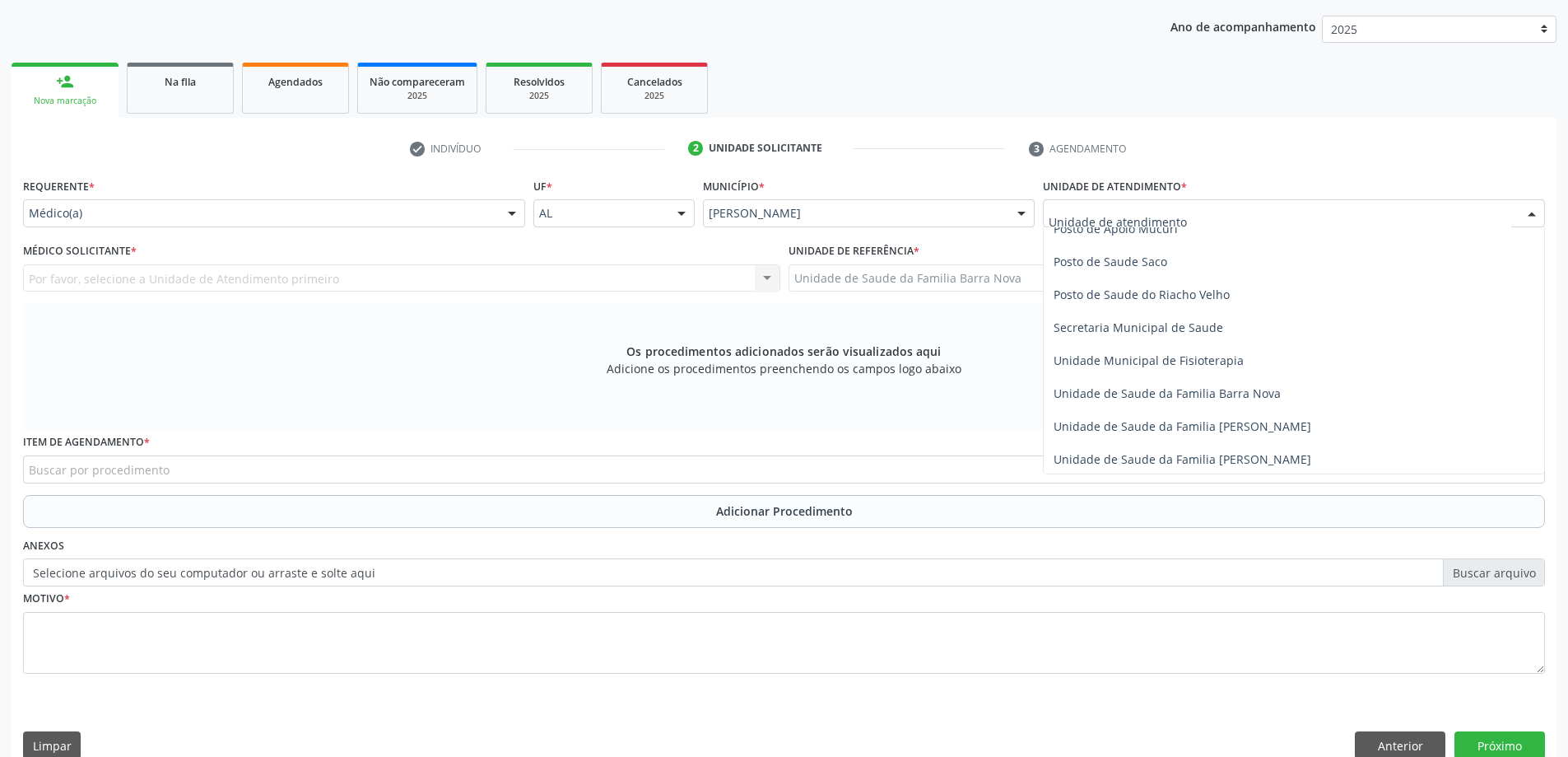
scroll to position [741, 0]
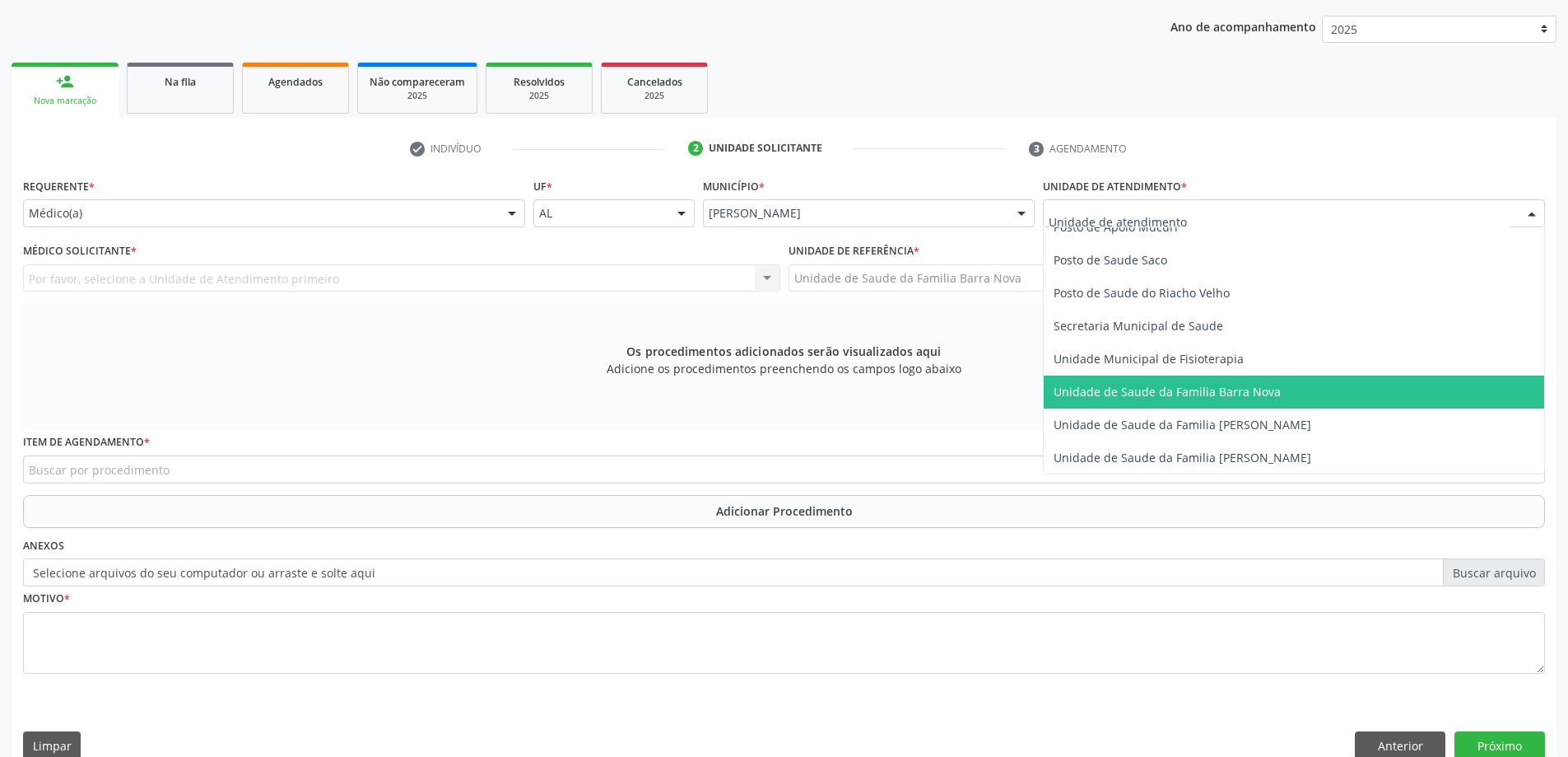
click at [1242, 395] on span "Unidade de Saude da Familia Barra Nova" at bounding box center [1167, 392] width 227 height 15
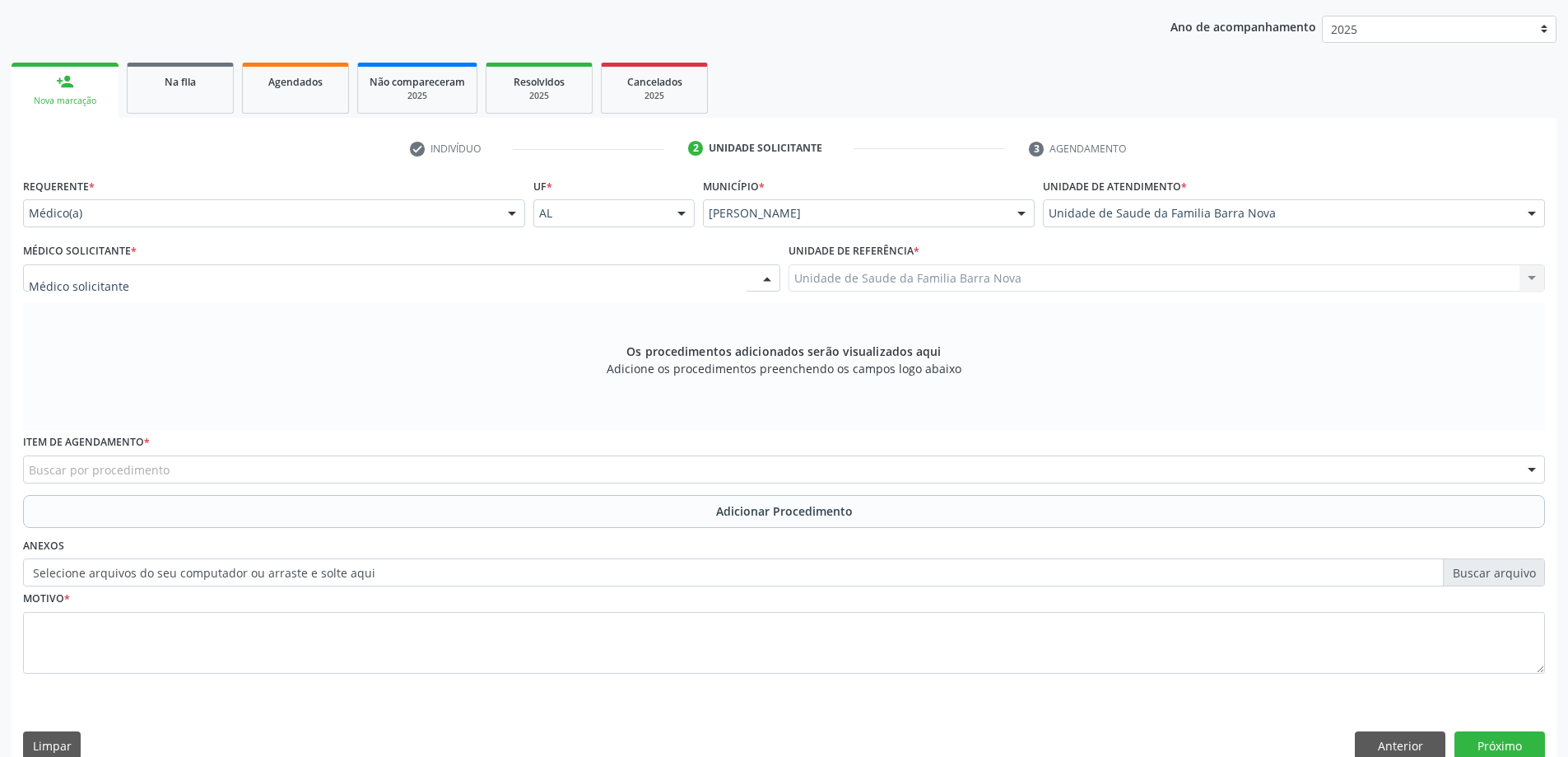
click at [591, 273] on div at bounding box center [402, 278] width 757 height 28
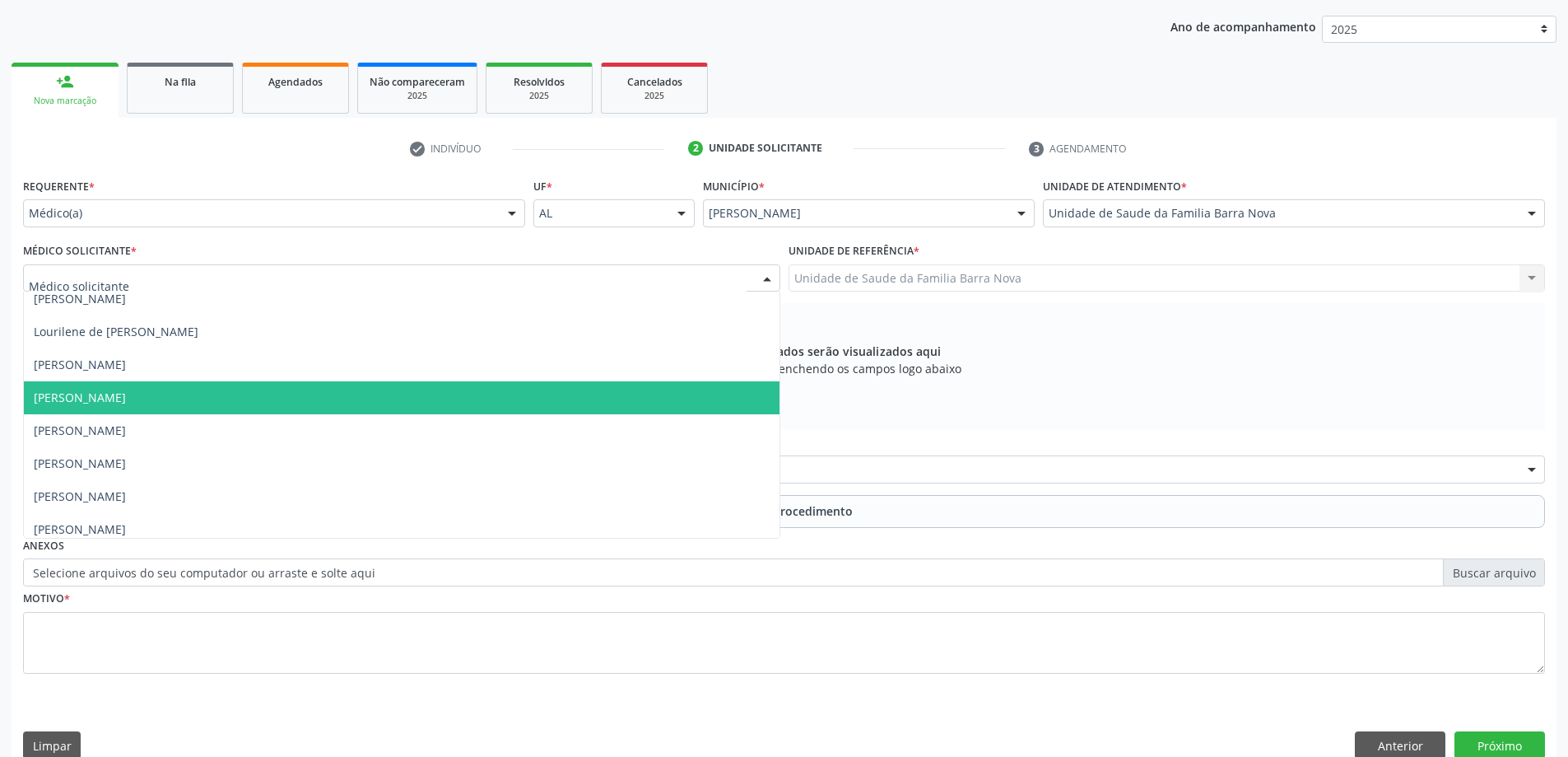
scroll to position [116, 0]
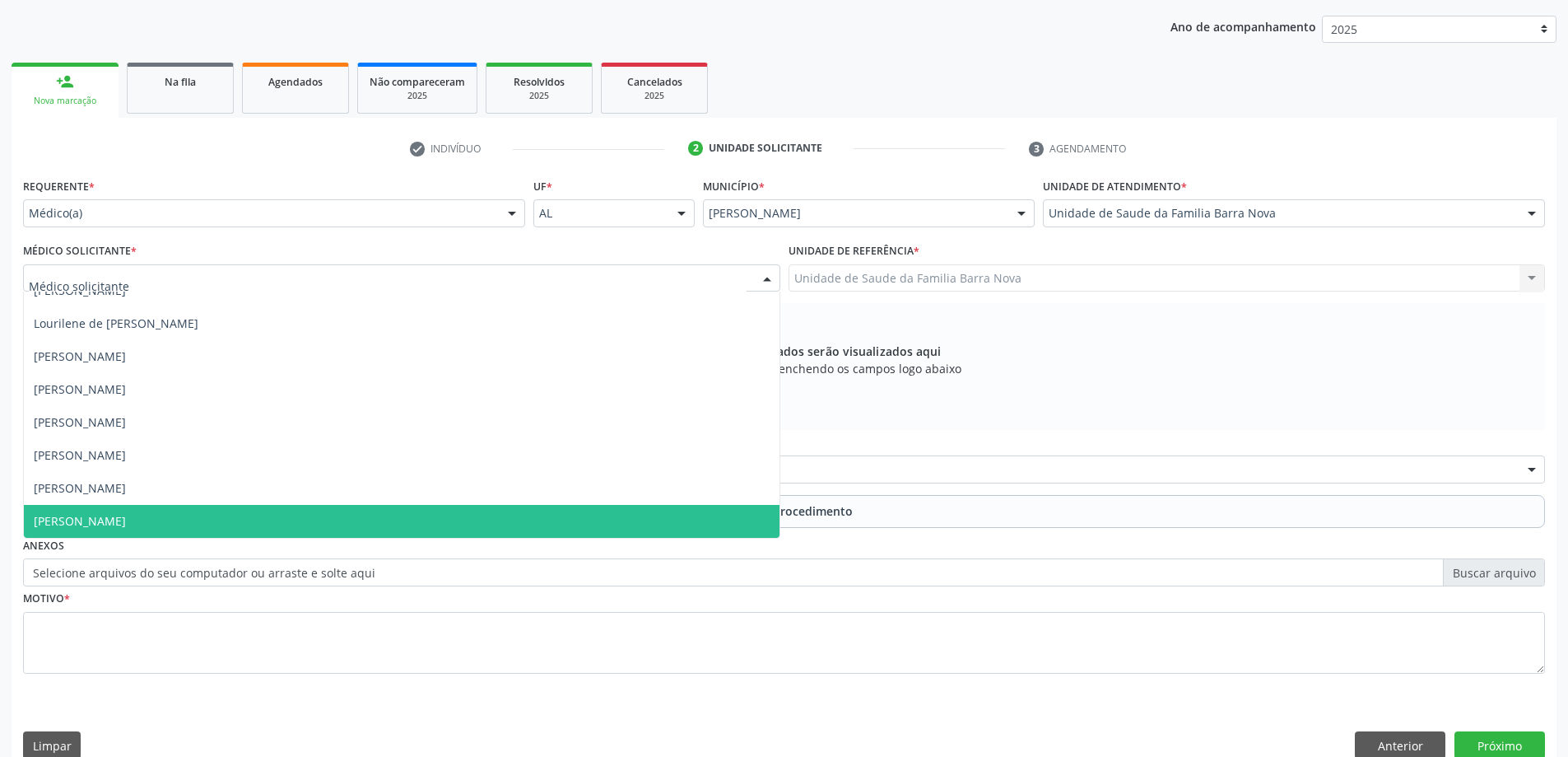
click at [458, 524] on span "[PERSON_NAME]" at bounding box center [402, 521] width 756 height 33
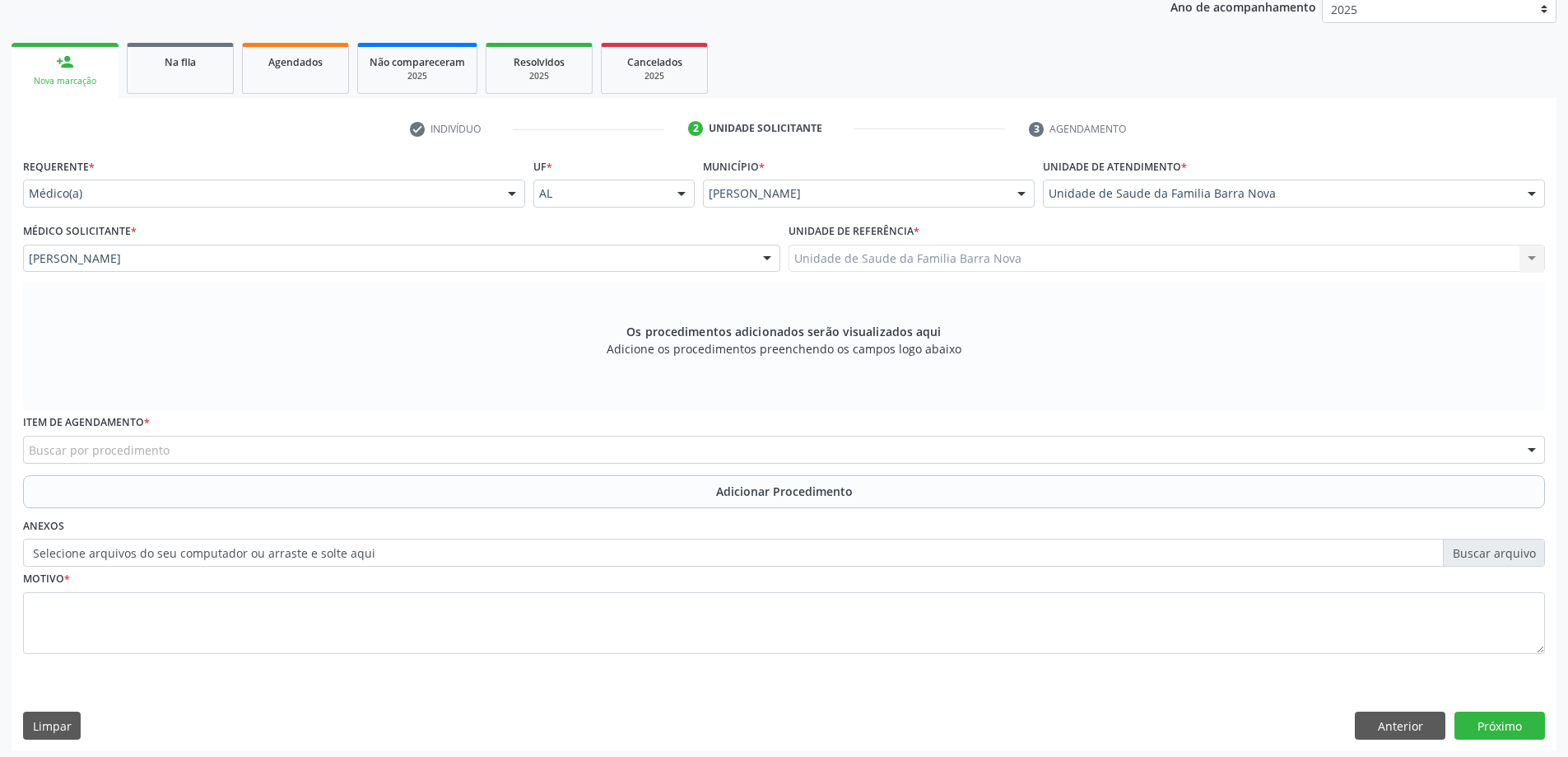
scroll to position [232, 0]
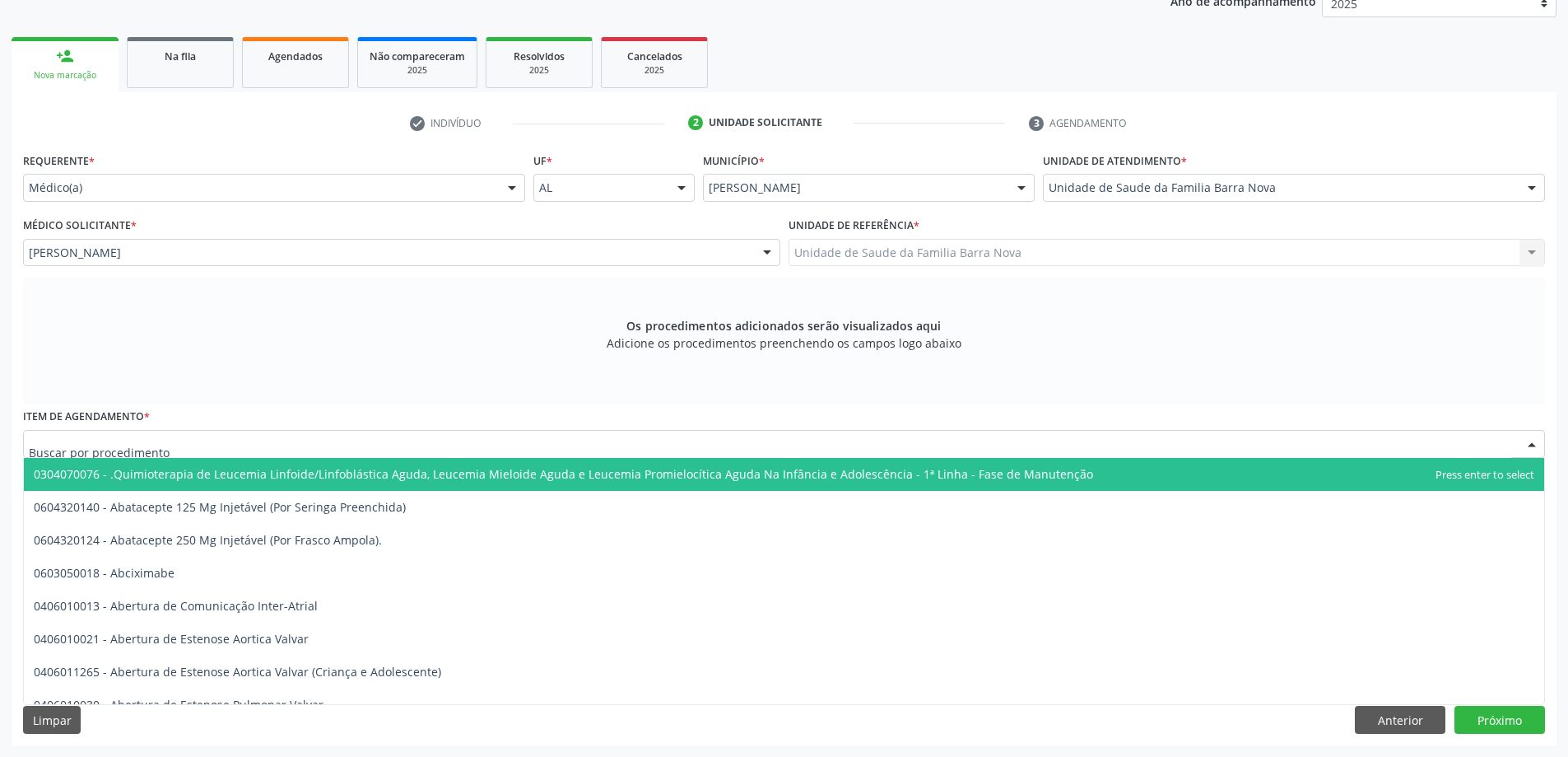
click at [617, 446] on div at bounding box center [784, 444] width 1522 height 28
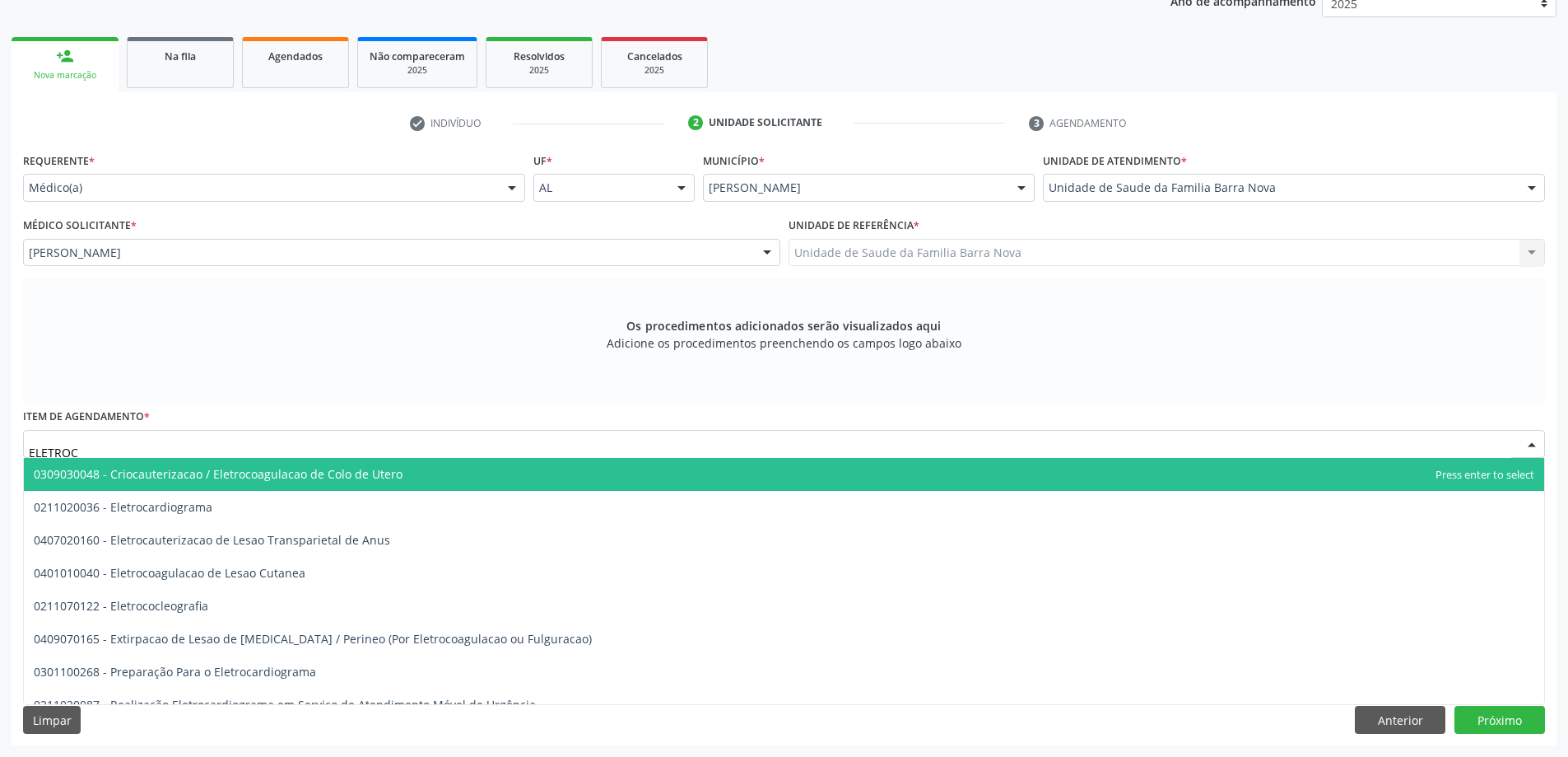
type input "ELETROCA"
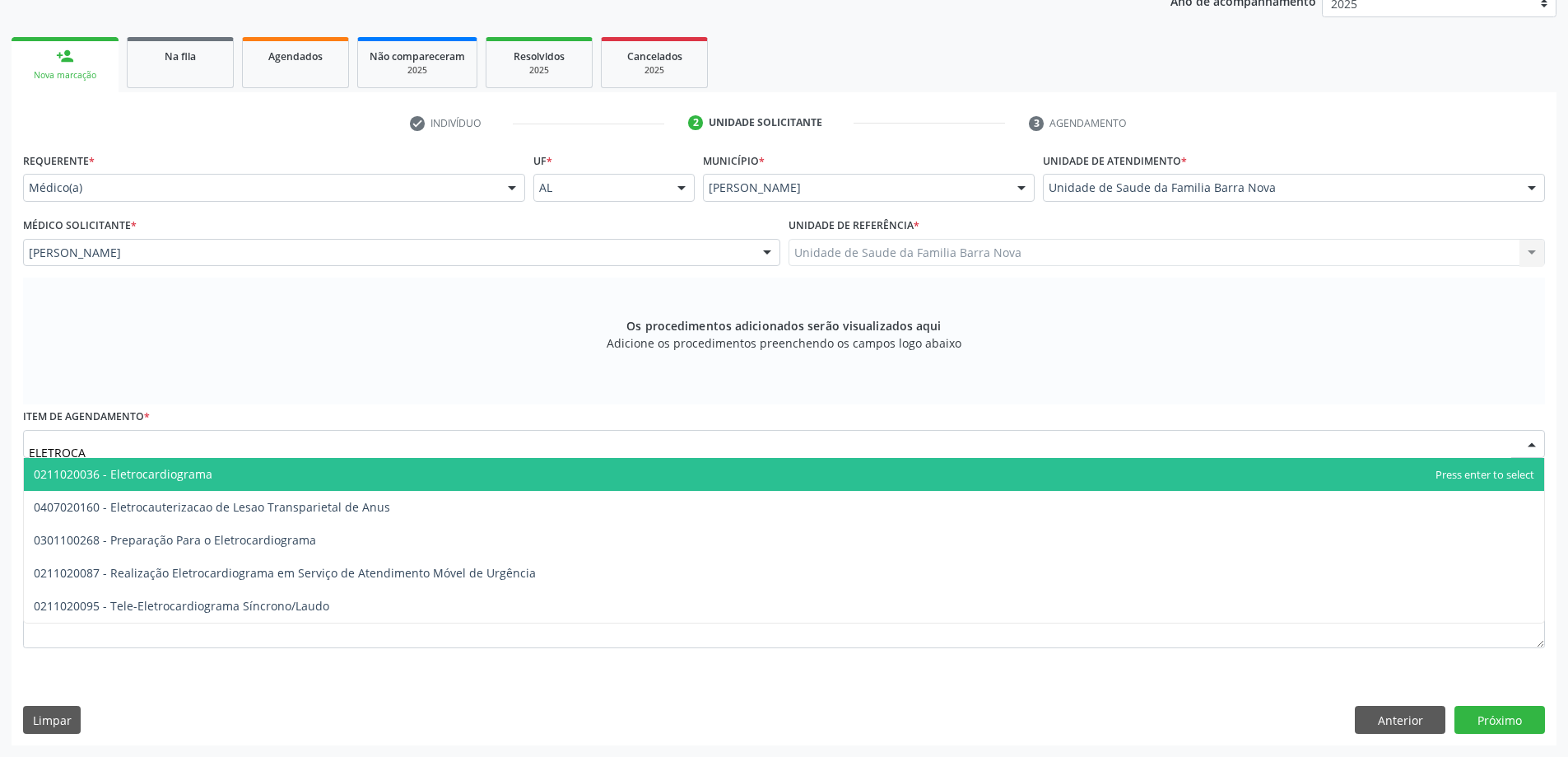
click at [603, 482] on span "0211020036 - Eletrocardiograma" at bounding box center [784, 474] width 1520 height 33
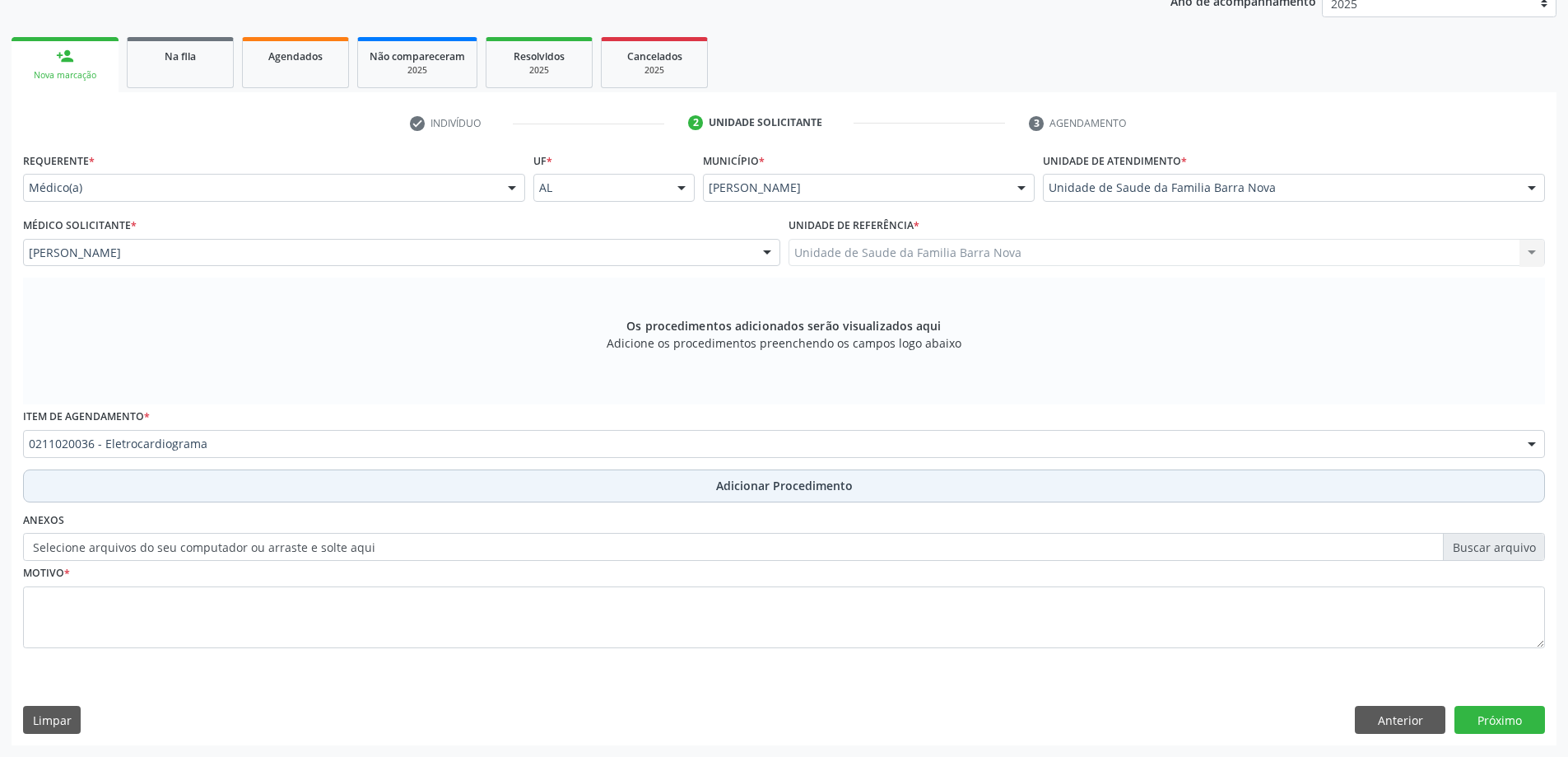
click at [781, 496] on button "Adicionar Procedimento" at bounding box center [784, 486] width 1522 height 33
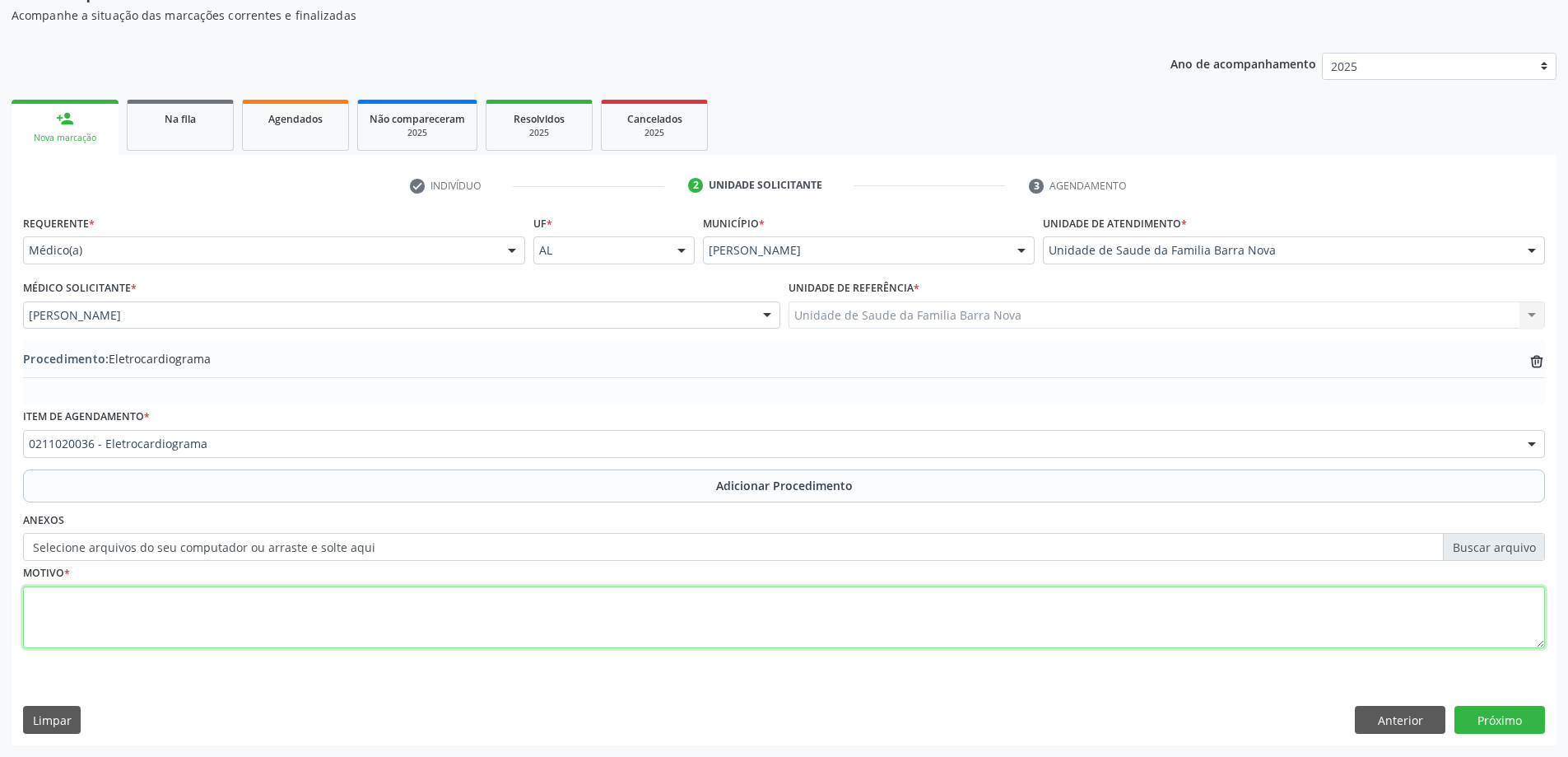
click at [256, 602] on textarea at bounding box center [784, 617] width 1522 height 62
type textarea "p"
type textarea "Palpitação."
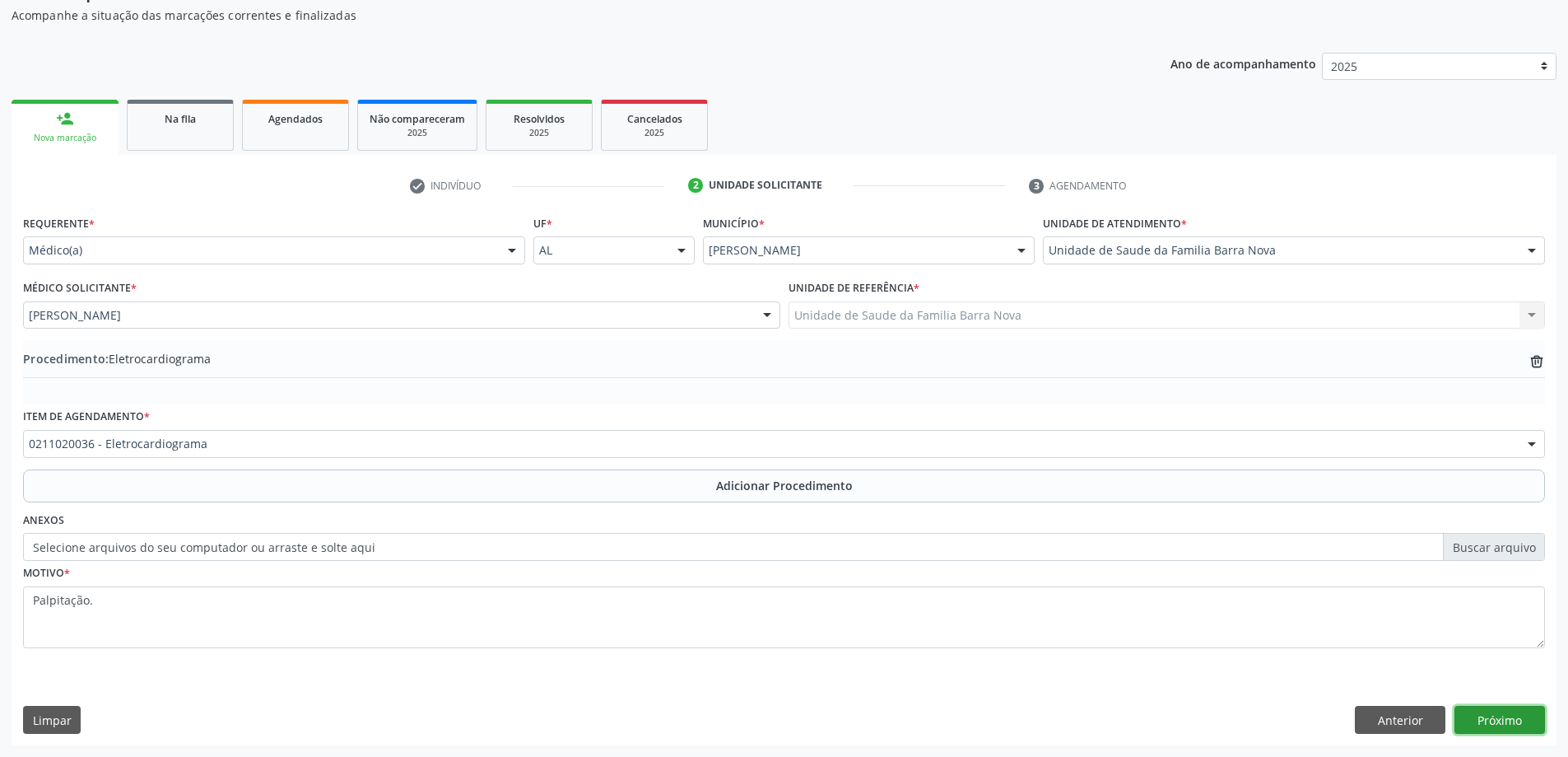
click at [1477, 717] on button "Próximo" at bounding box center [1500, 719] width 91 height 28
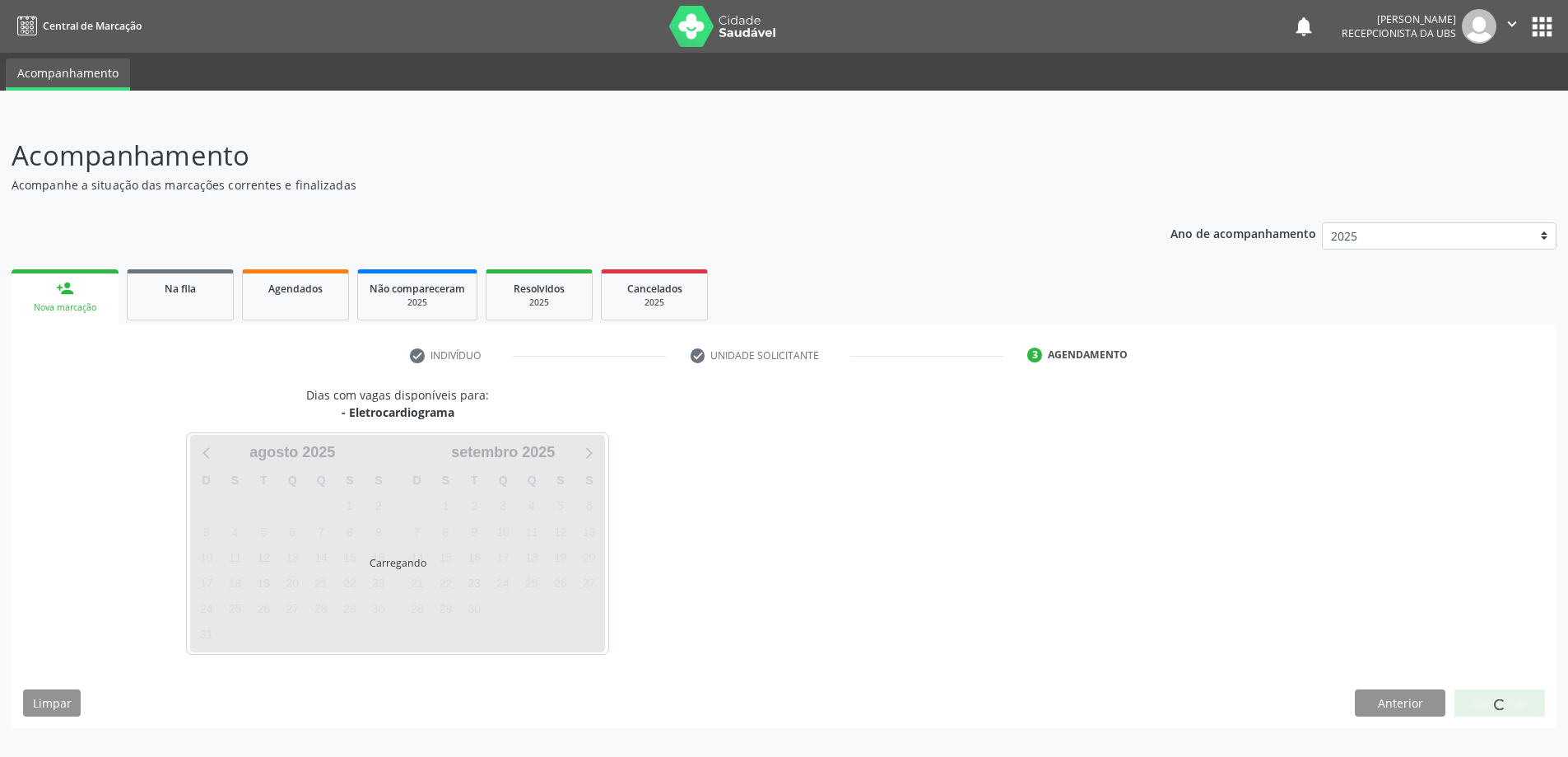
scroll to position [0, 0]
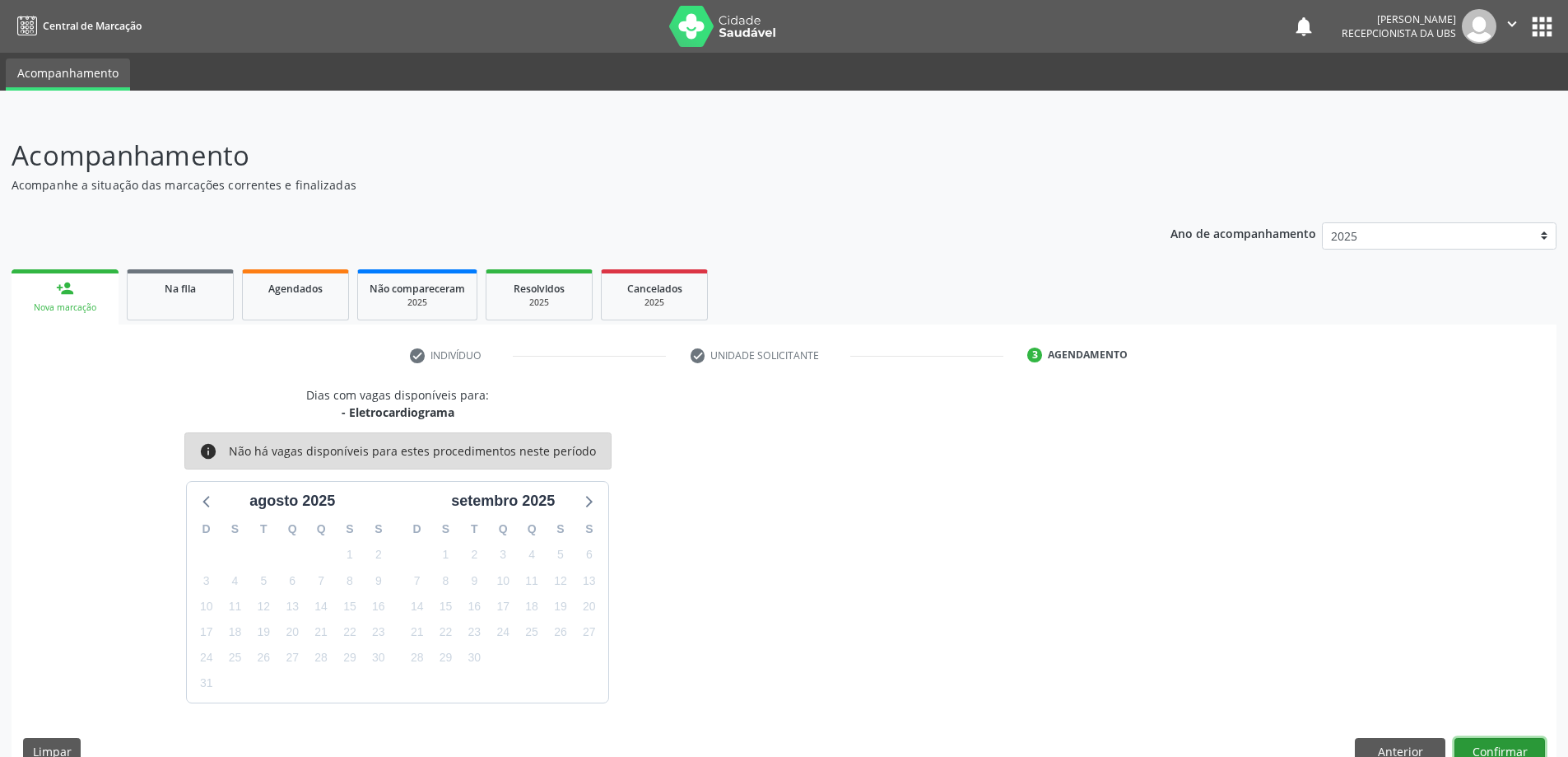
click at [1503, 745] on button "Confirmar" at bounding box center [1500, 752] width 91 height 28
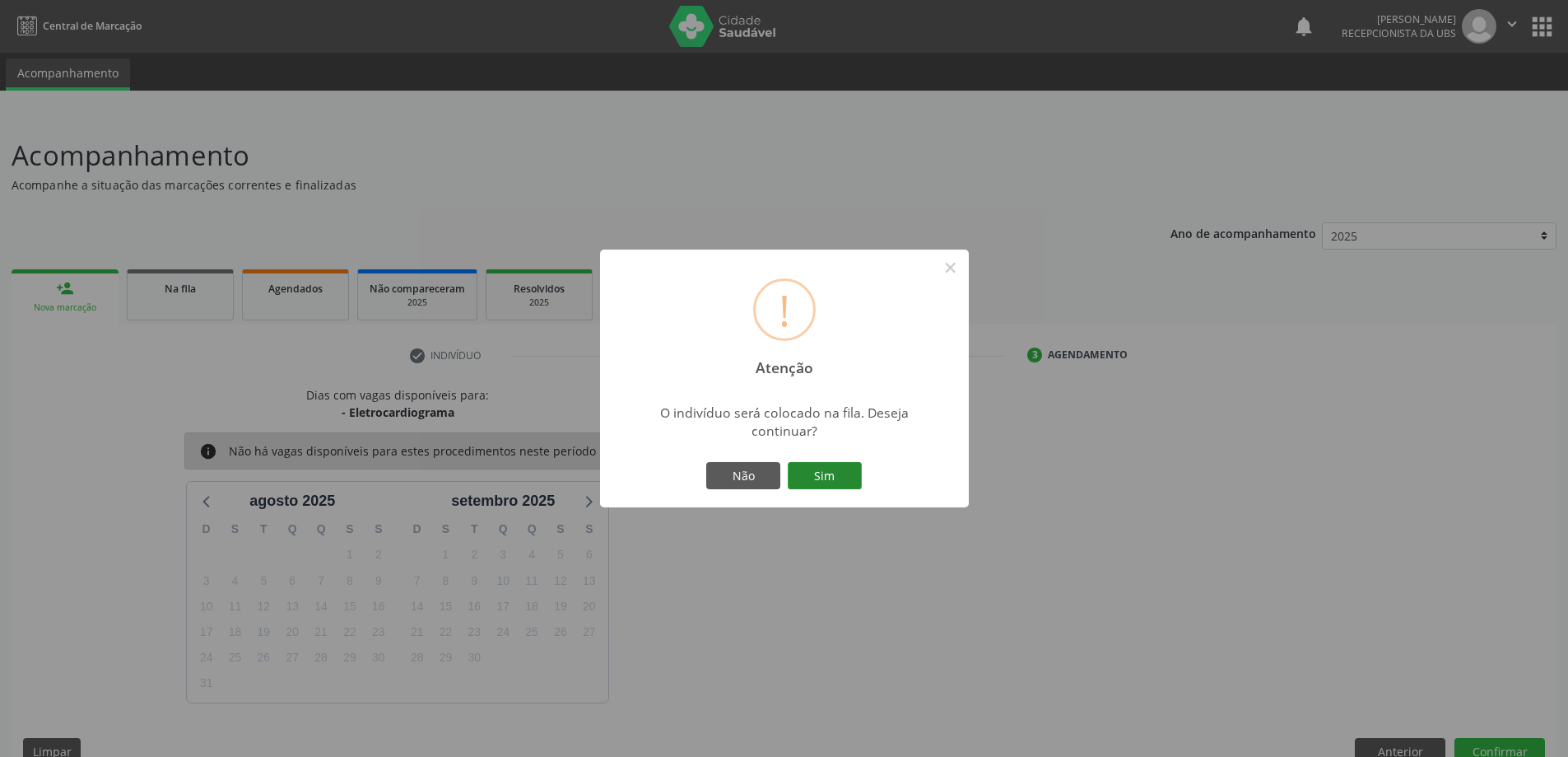
click at [846, 474] on button "Sim" at bounding box center [824, 476] width 74 height 28
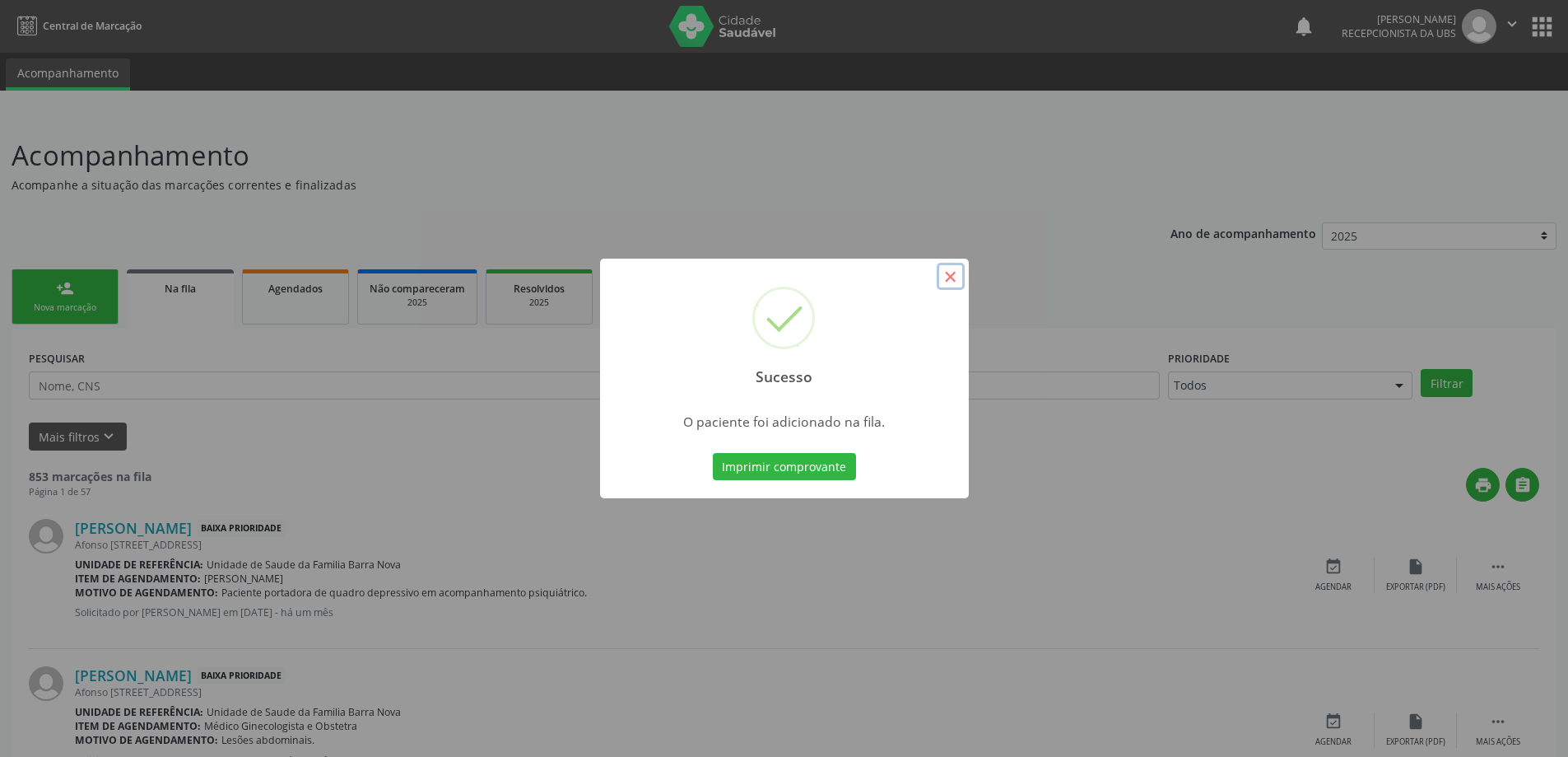
click at [946, 283] on button "×" at bounding box center [951, 276] width 28 height 28
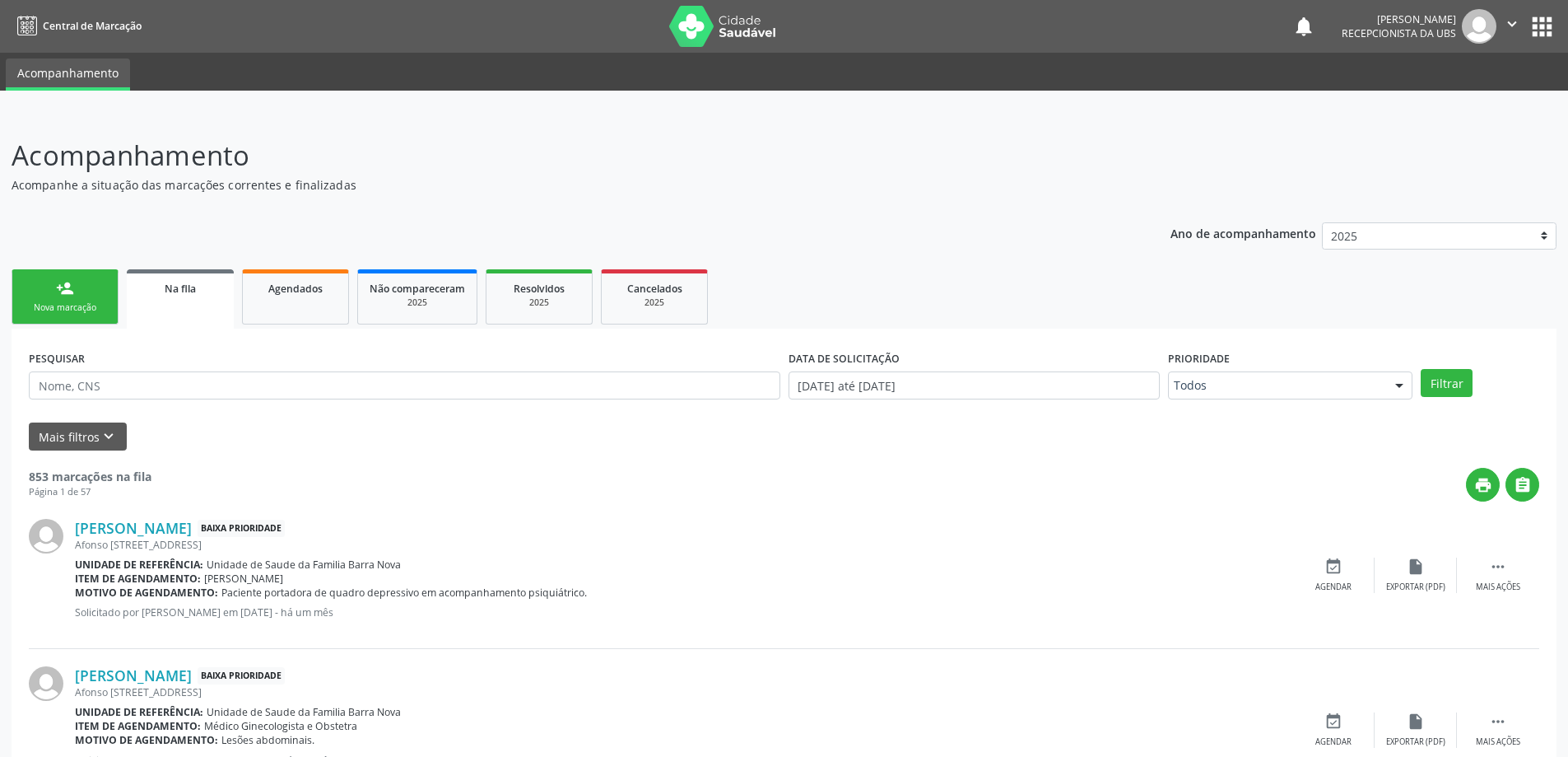
click at [72, 280] on div "person_add" at bounding box center [64, 287] width 18 height 18
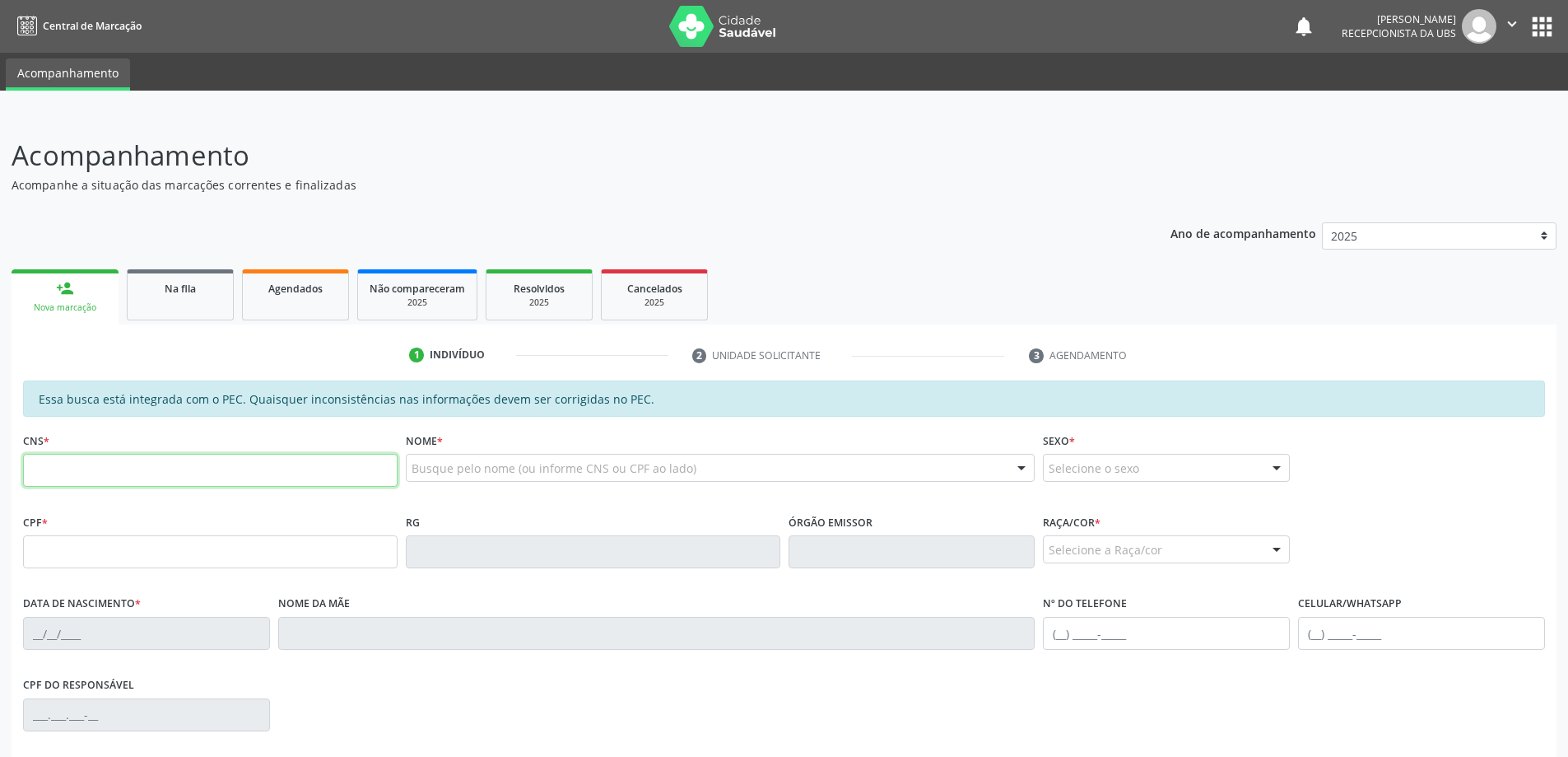
click at [80, 470] on input "text" at bounding box center [210, 470] width 374 height 33
type input "706 4026 8918 5288"
type input "227.964.524-68"
type input "[DATE]"
type input "[PERSON_NAME]"
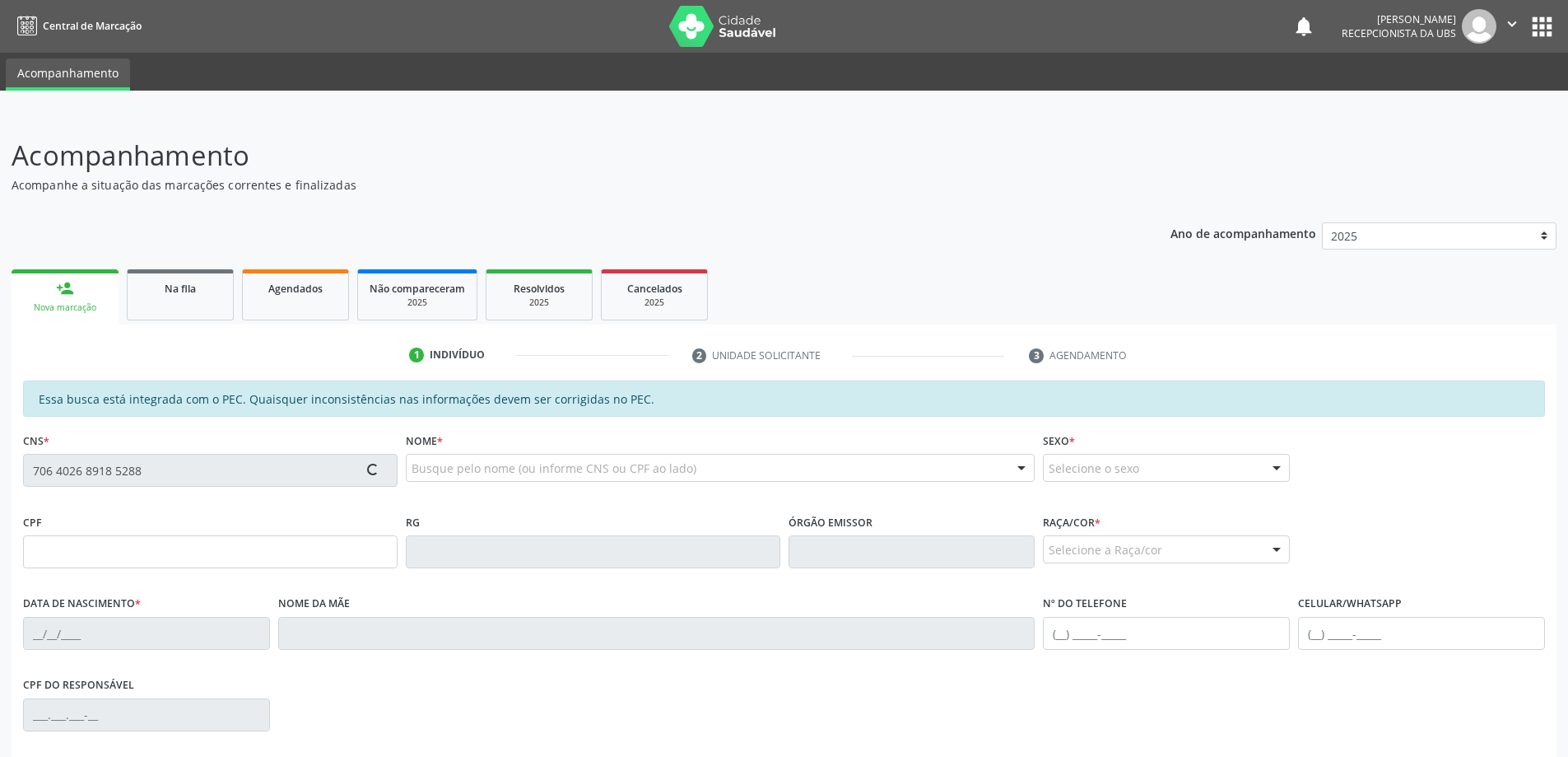
type input "[PHONE_NUMBER]"
type input "52"
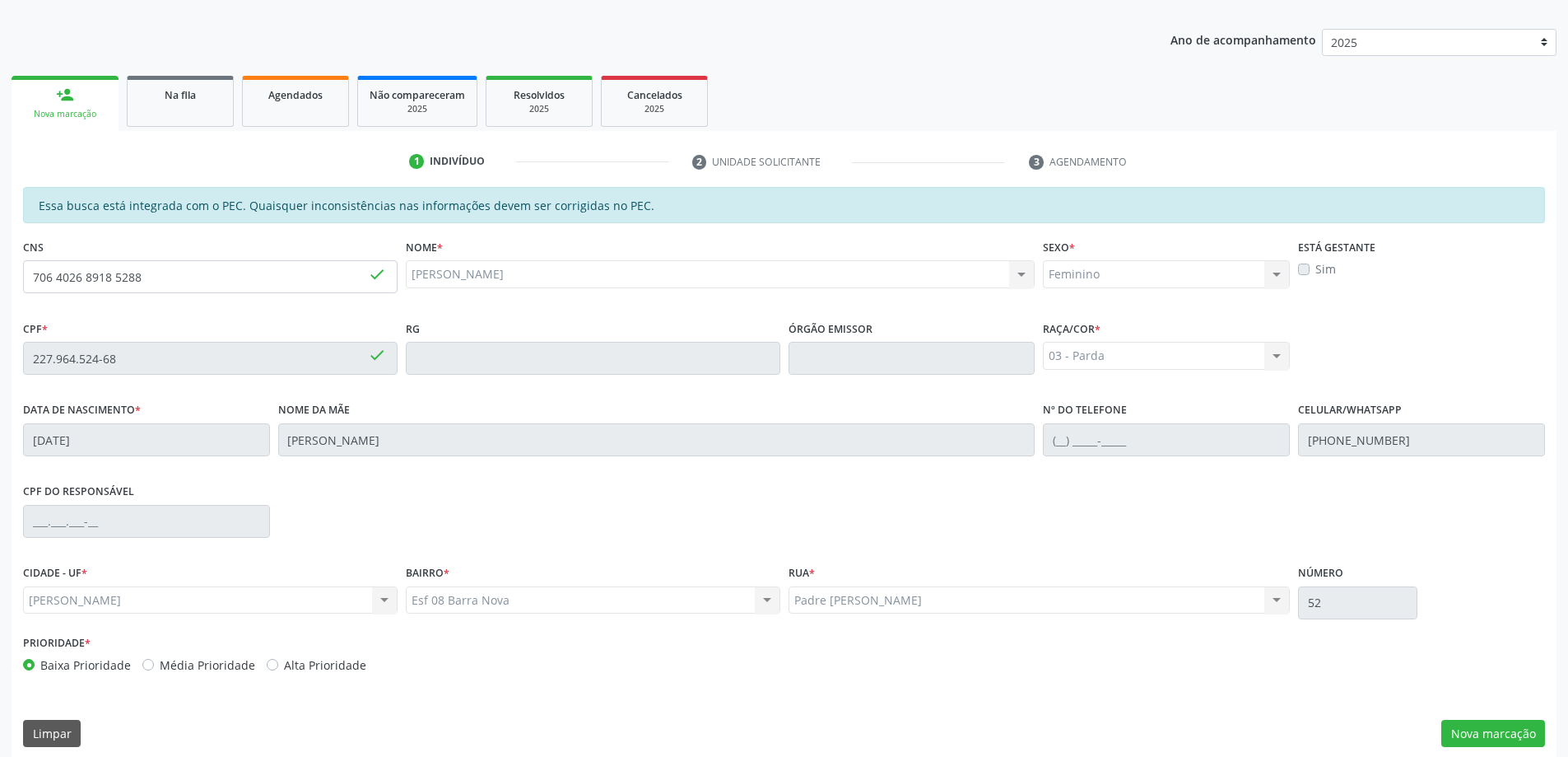
scroll to position [207, 0]
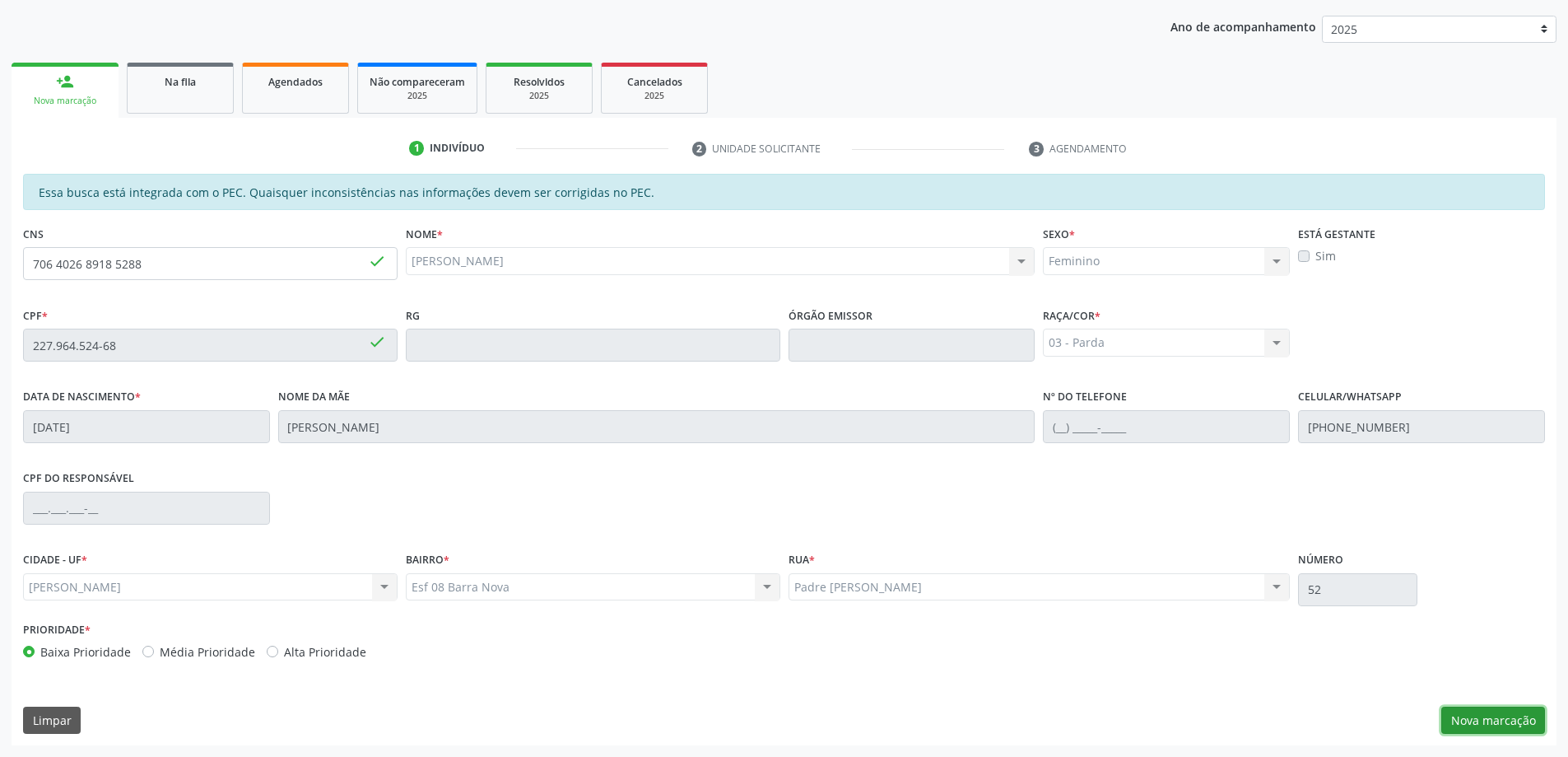
click at [1511, 719] on button "Nova marcação" at bounding box center [1493, 720] width 103 height 28
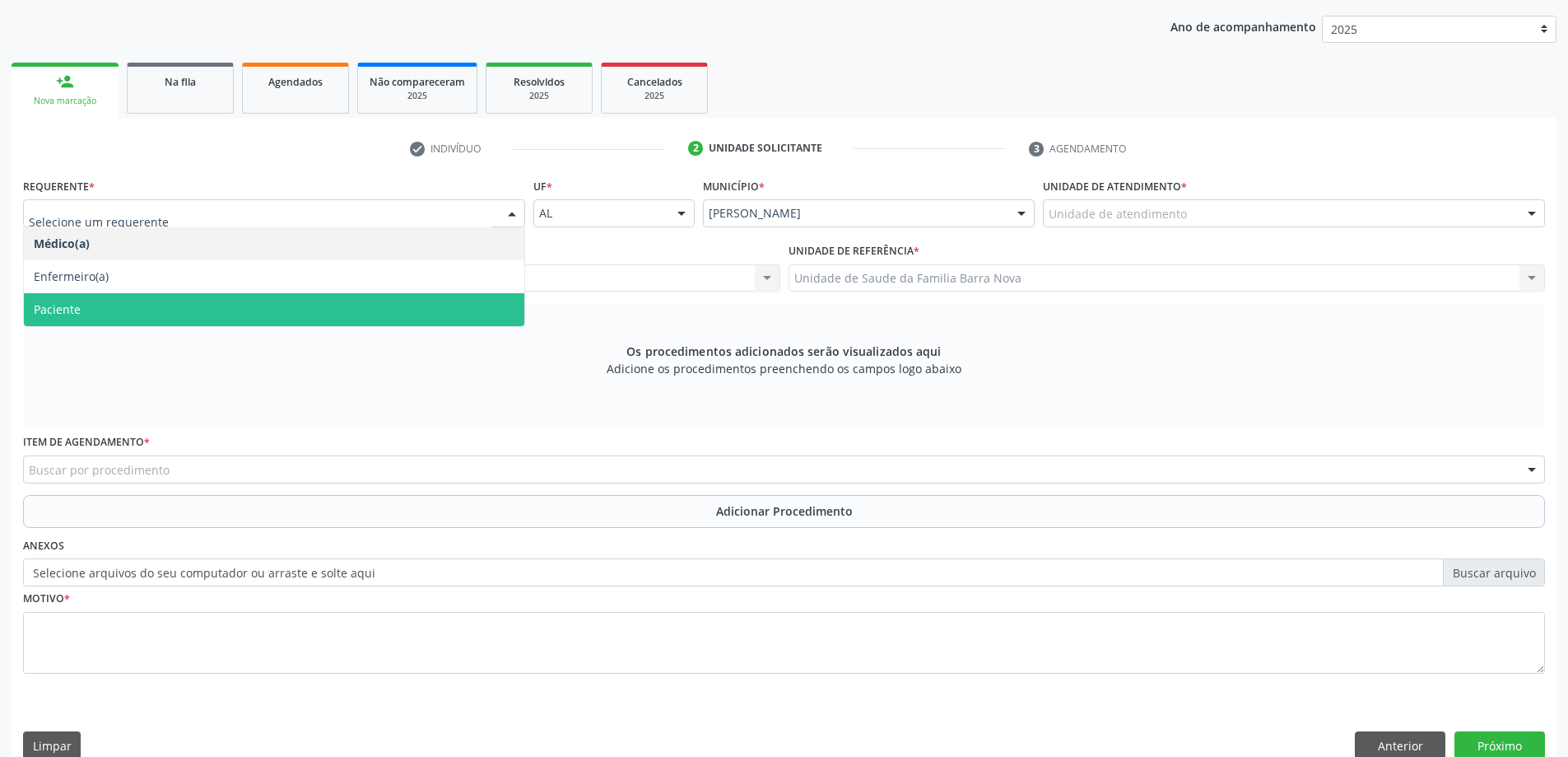
click at [200, 316] on span "Paciente" at bounding box center [274, 310] width 500 height 33
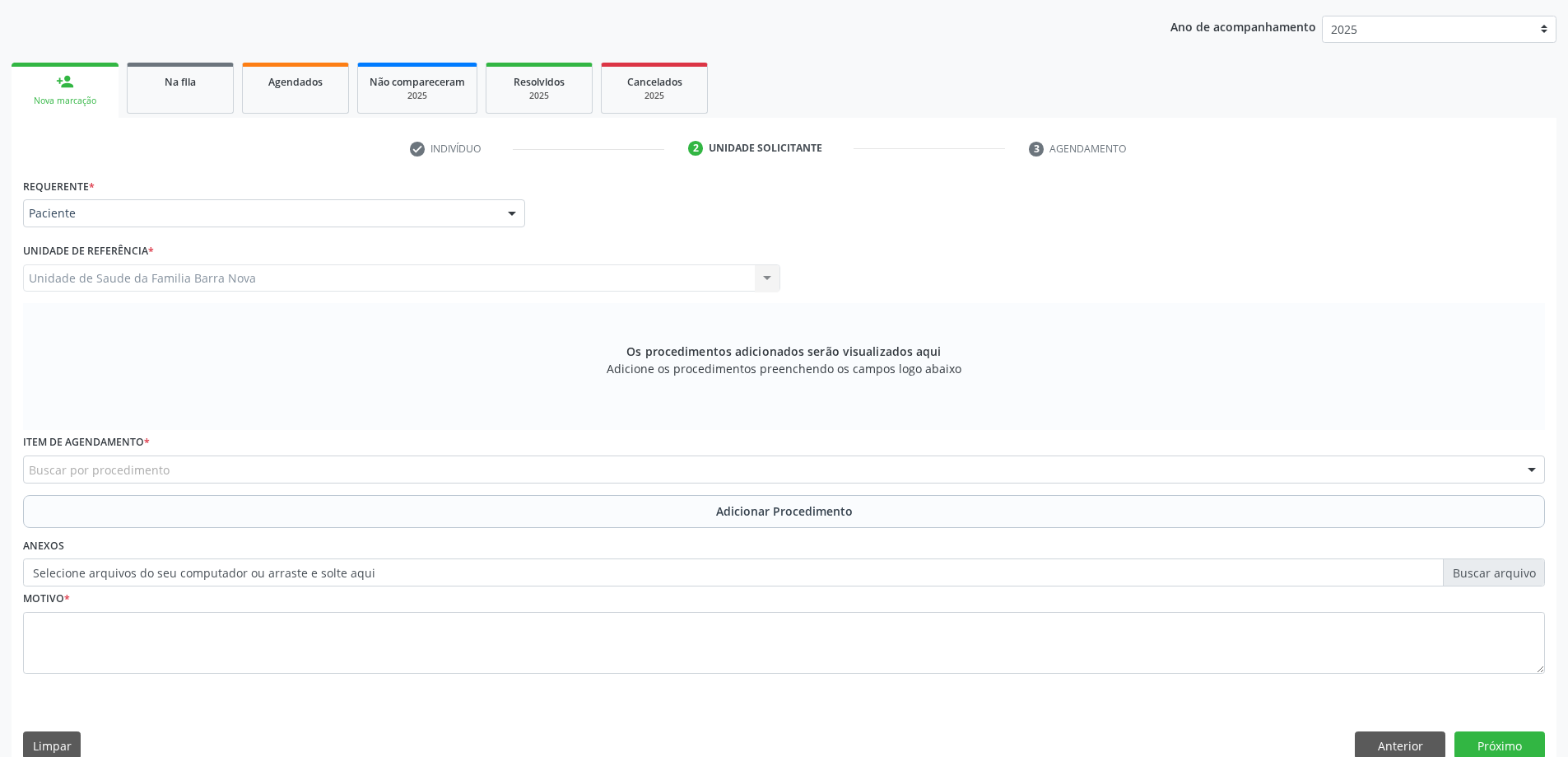
click at [351, 474] on div "Buscar por procedimento" at bounding box center [784, 469] width 1522 height 28
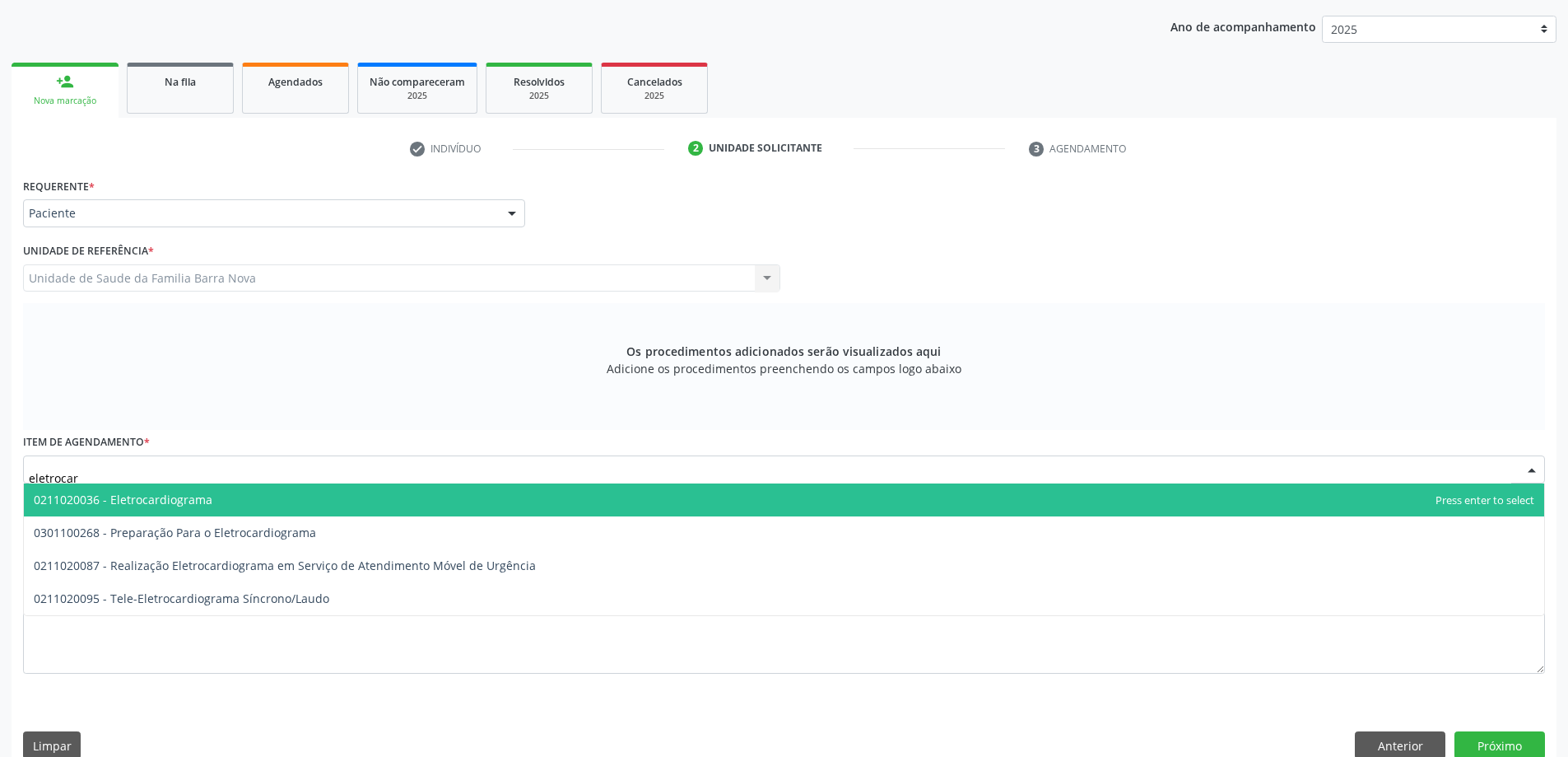
type input "eletrocard"
click at [235, 504] on span "0211020036 - Eletrocardiograma" at bounding box center [784, 500] width 1520 height 33
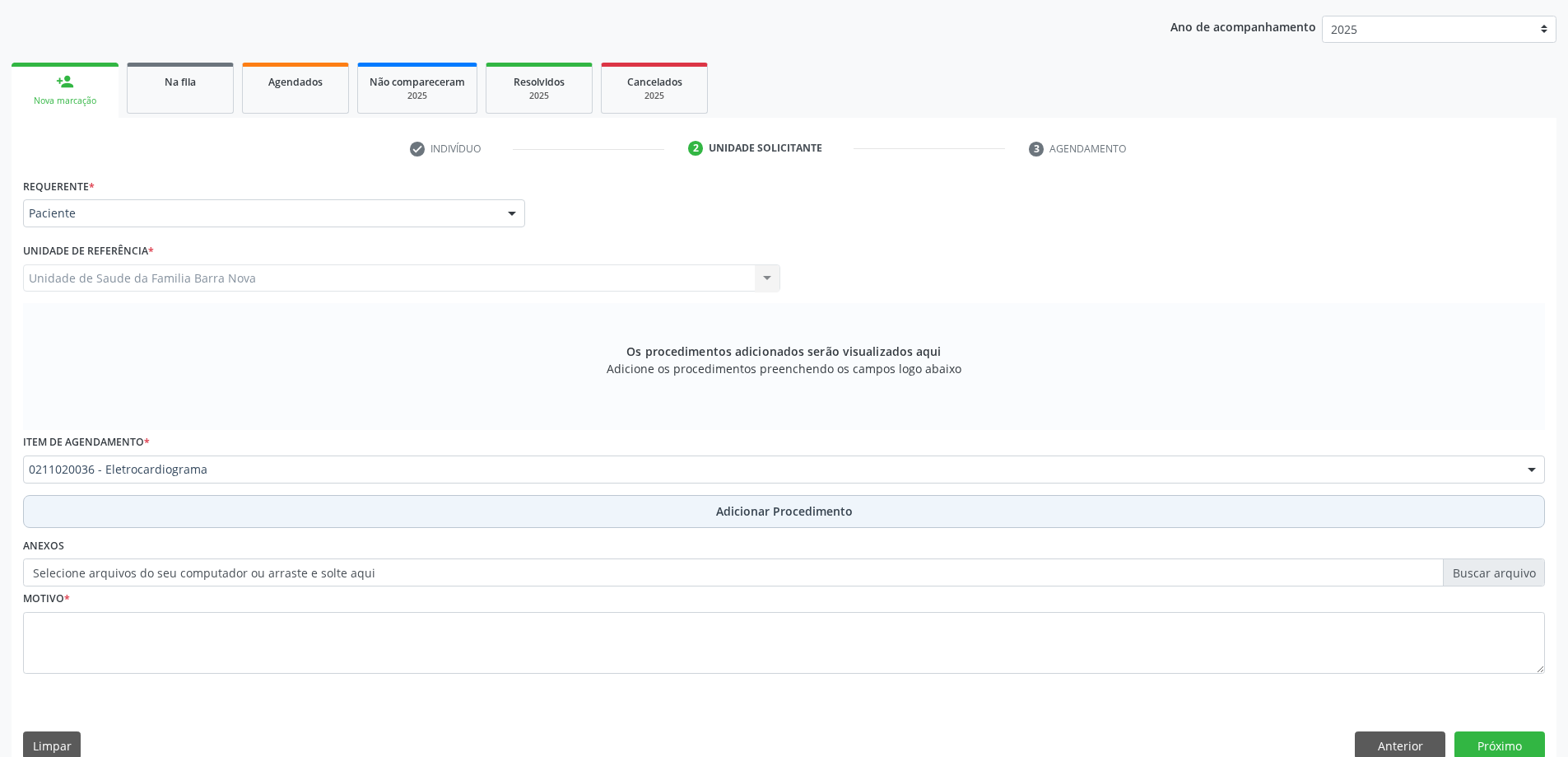
click at [828, 512] on span "Adicionar Procedimento" at bounding box center [785, 511] width 137 height 17
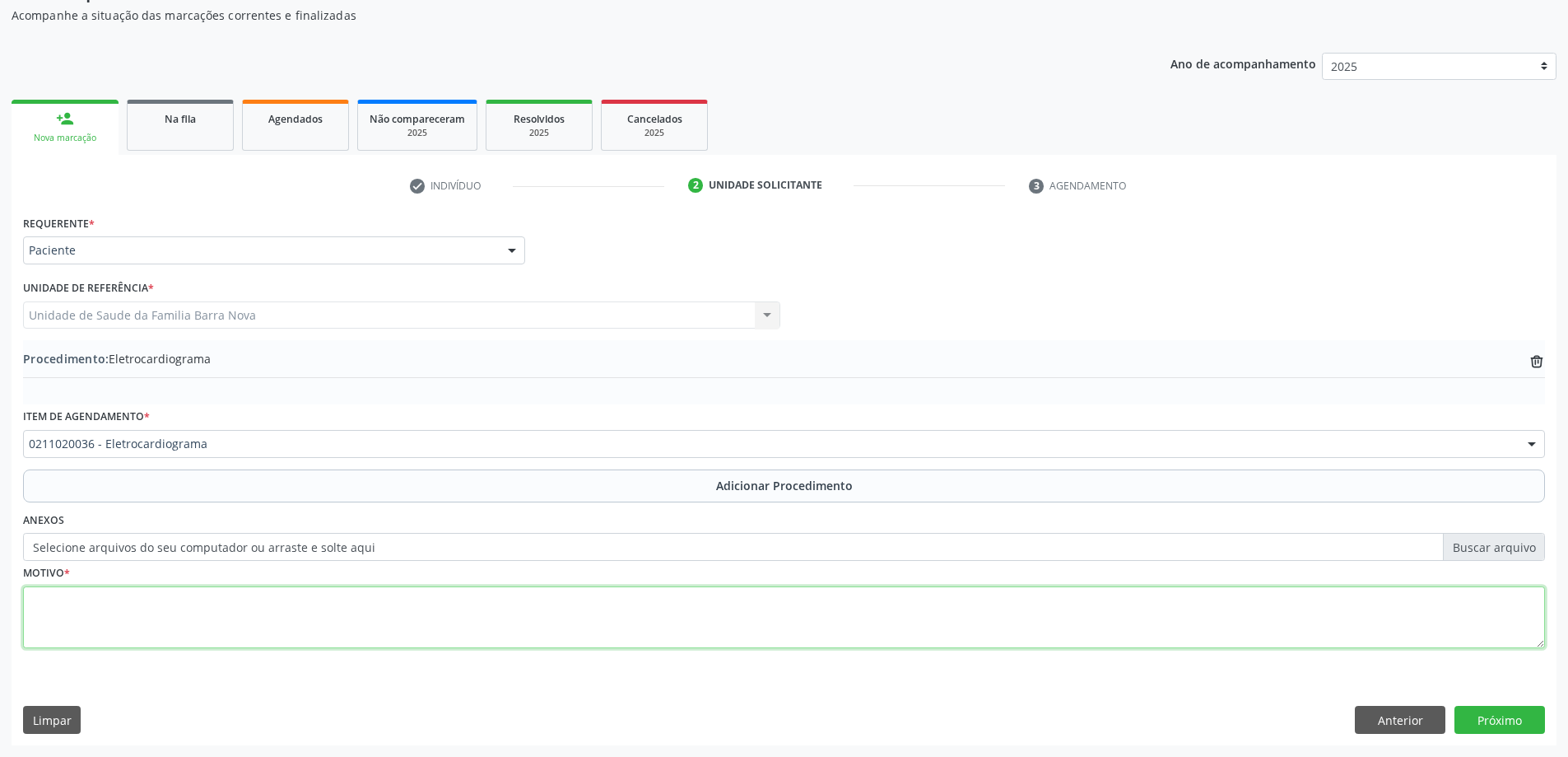
click at [234, 612] on textarea at bounding box center [784, 617] width 1522 height 62
type textarea "Pré- Operatório."
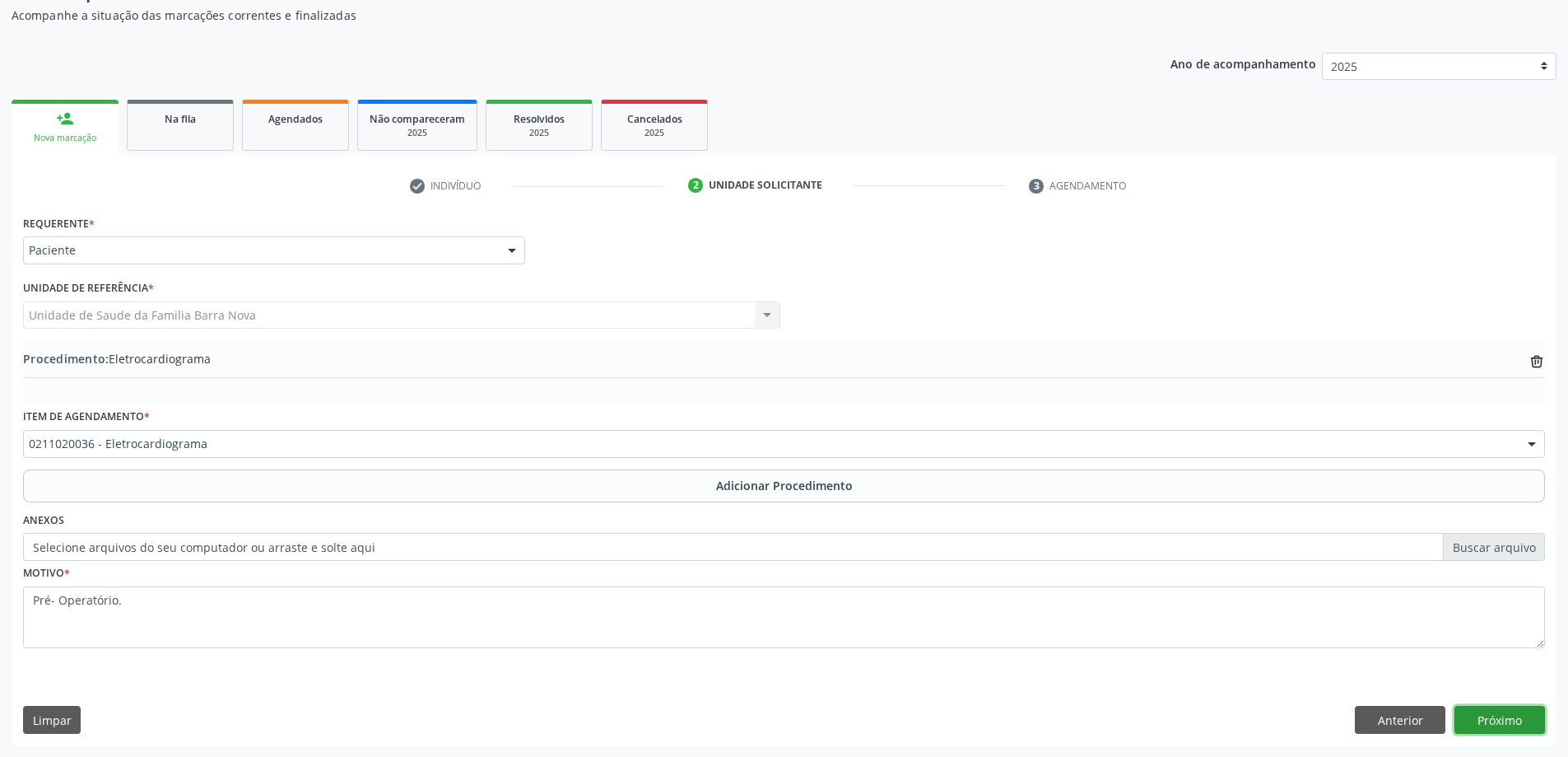
click at [1502, 717] on button "Próximo" at bounding box center [1500, 719] width 91 height 28
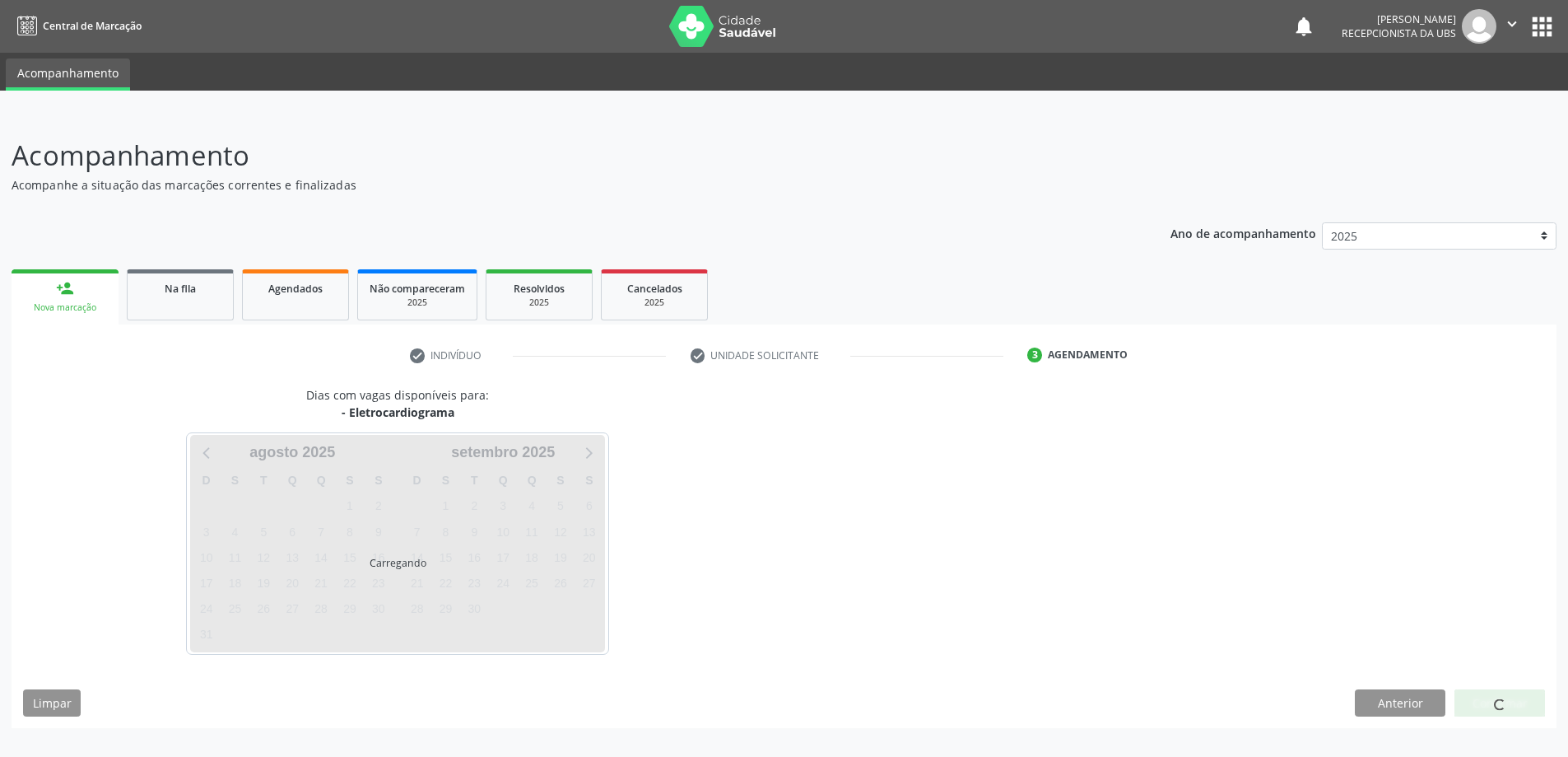
scroll to position [0, 0]
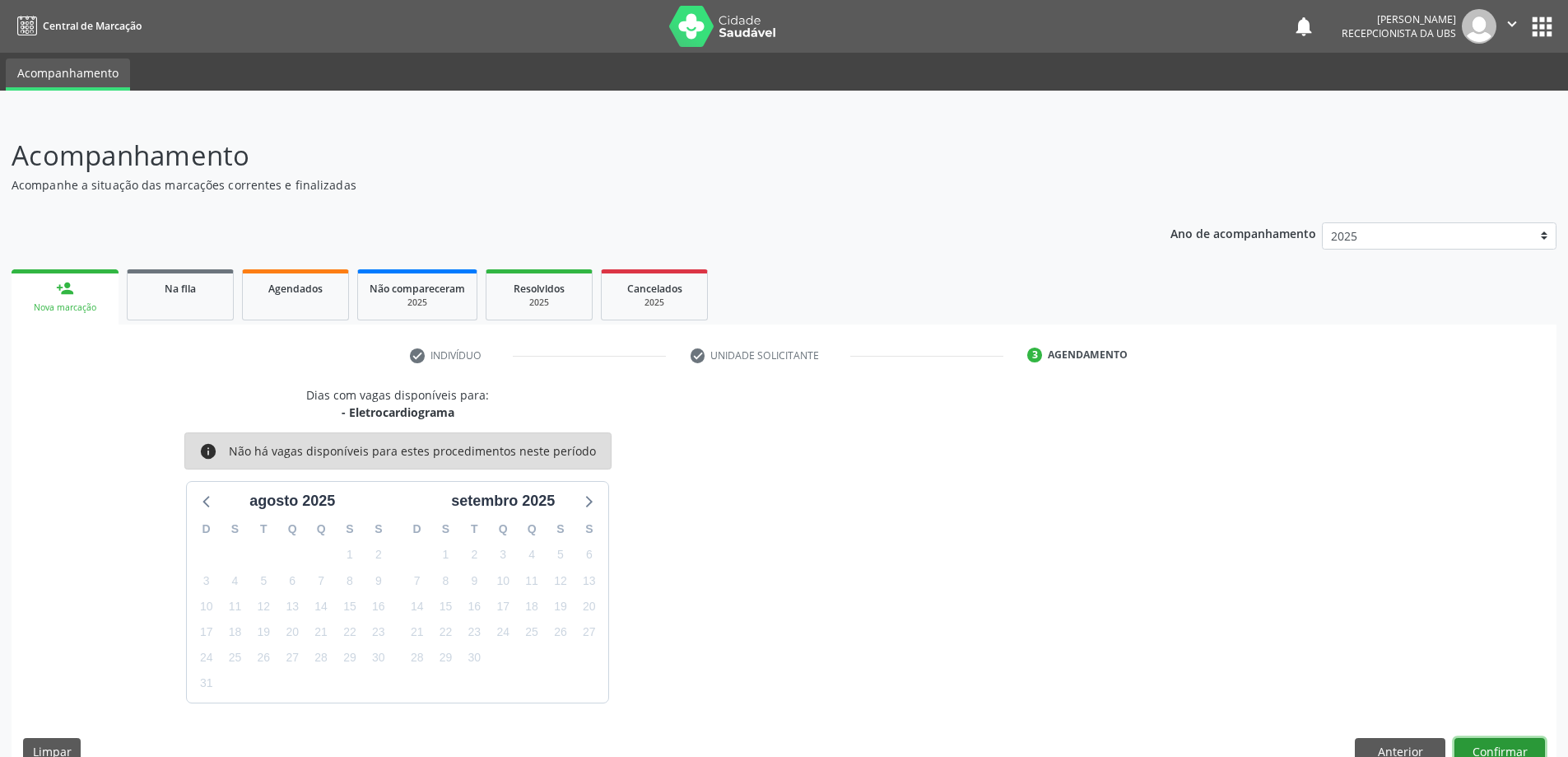
click at [1492, 739] on button "Confirmar" at bounding box center [1500, 752] width 91 height 28
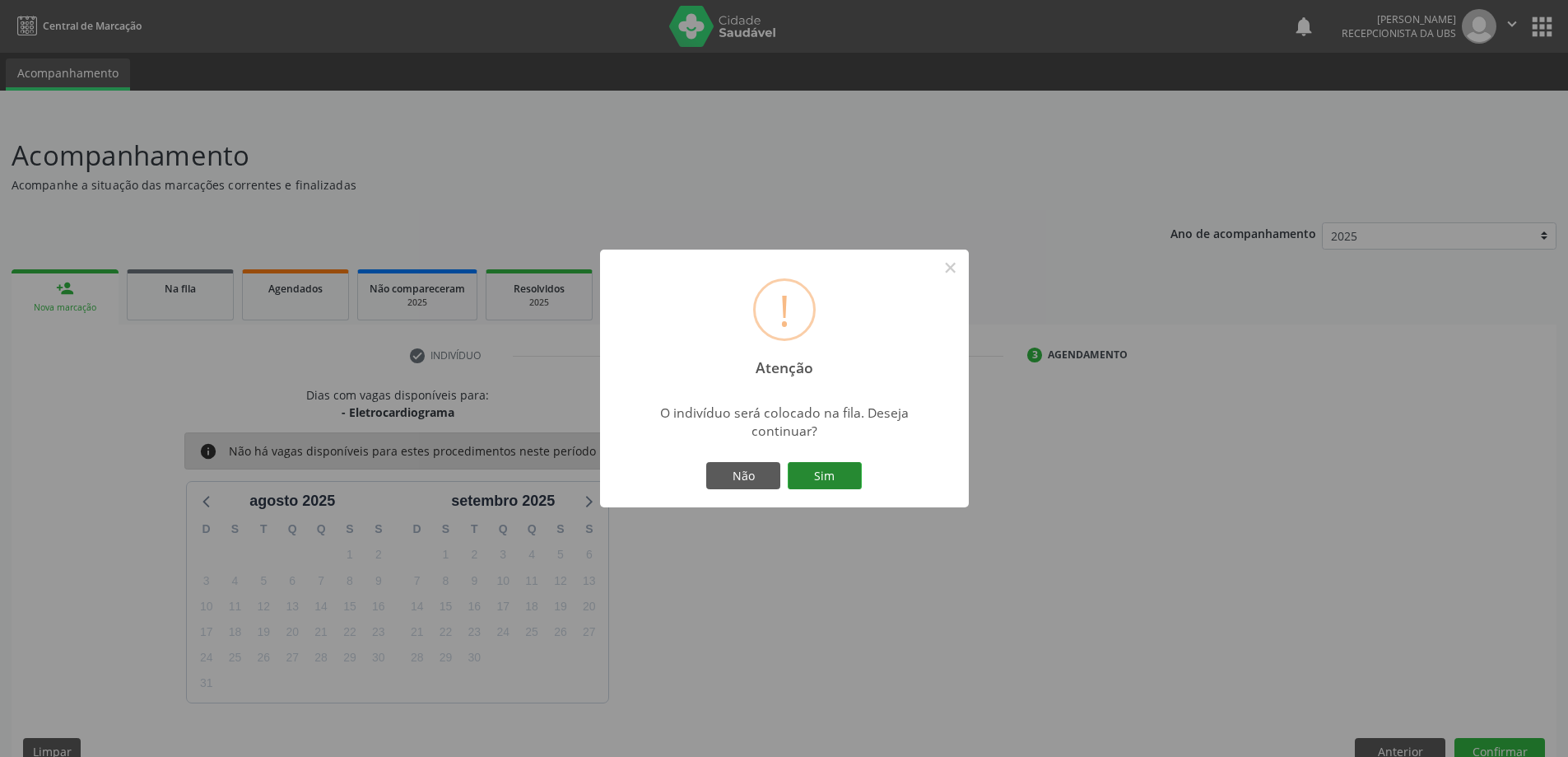
click at [813, 471] on button "Sim" at bounding box center [824, 476] width 74 height 28
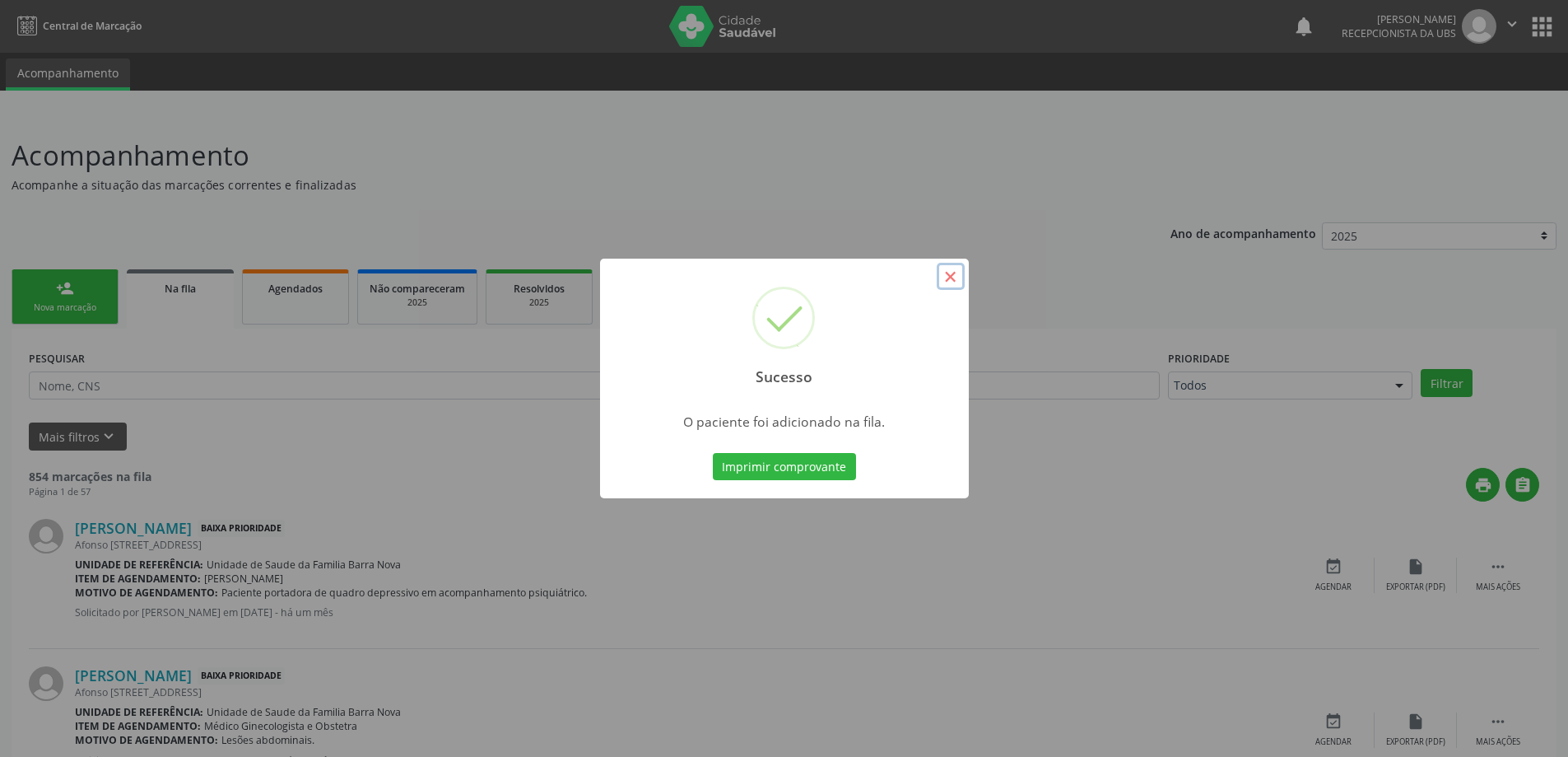
click at [952, 277] on button "×" at bounding box center [951, 276] width 28 height 28
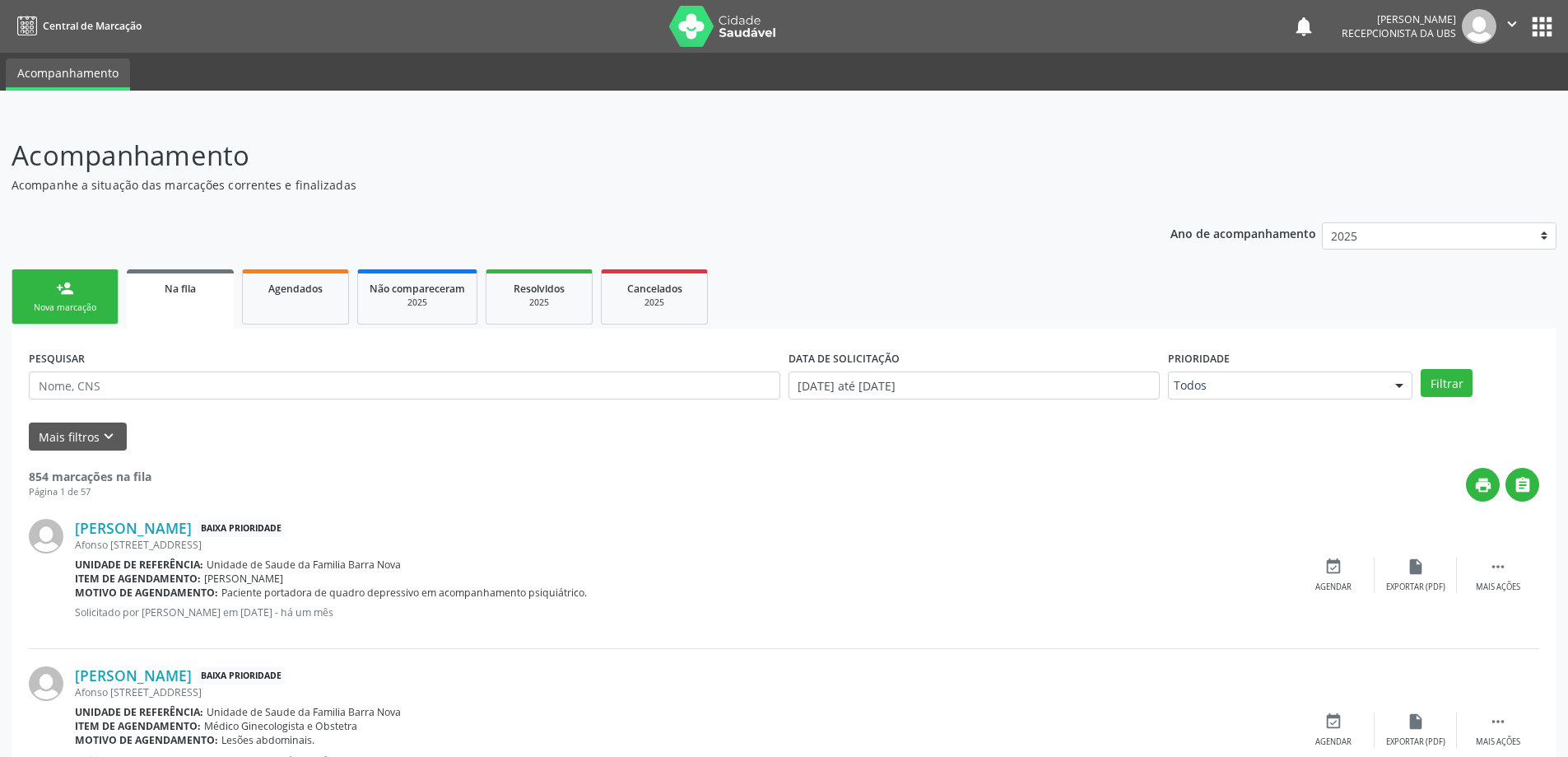
click at [75, 305] on div "Nova marcação" at bounding box center [65, 307] width 82 height 12
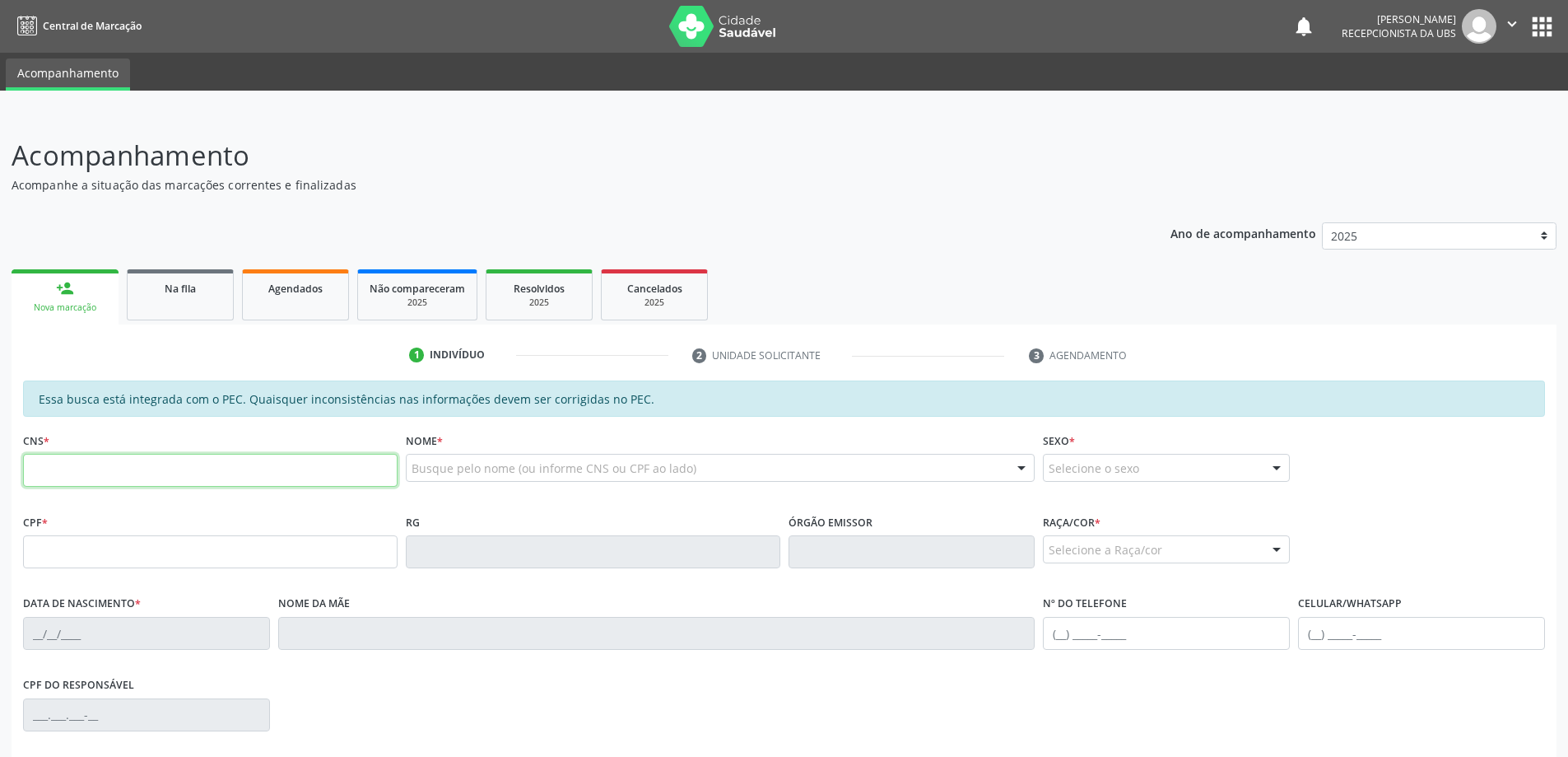
click at [87, 467] on input "text" at bounding box center [210, 470] width 374 height 33
type input "700 0066 1295 2800"
type input "497.926.017-91"
type input "[DATE]"
type input "[PERSON_NAME]"
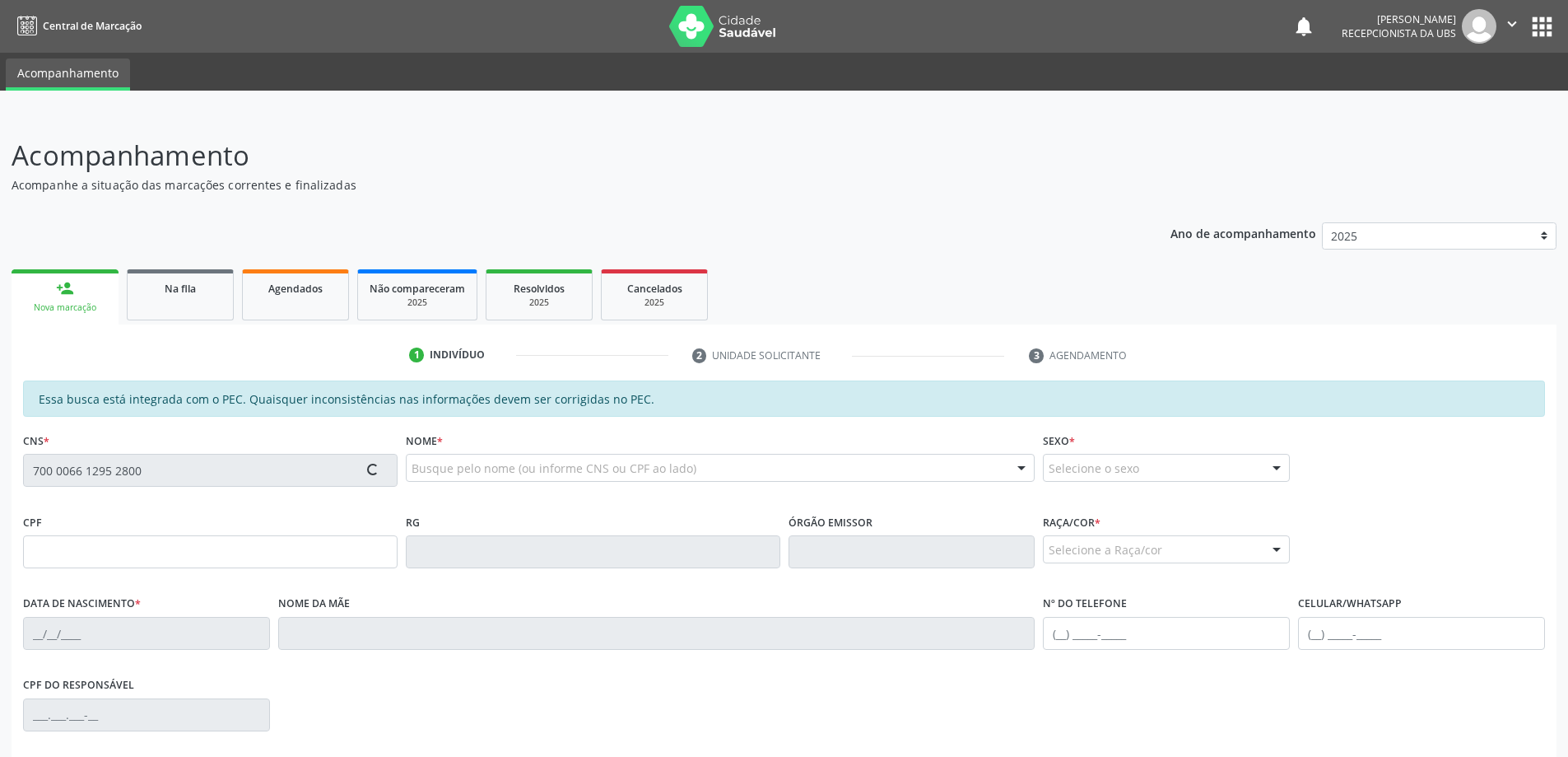
type input "[PHONE_NUMBER]"
type input "S/N"
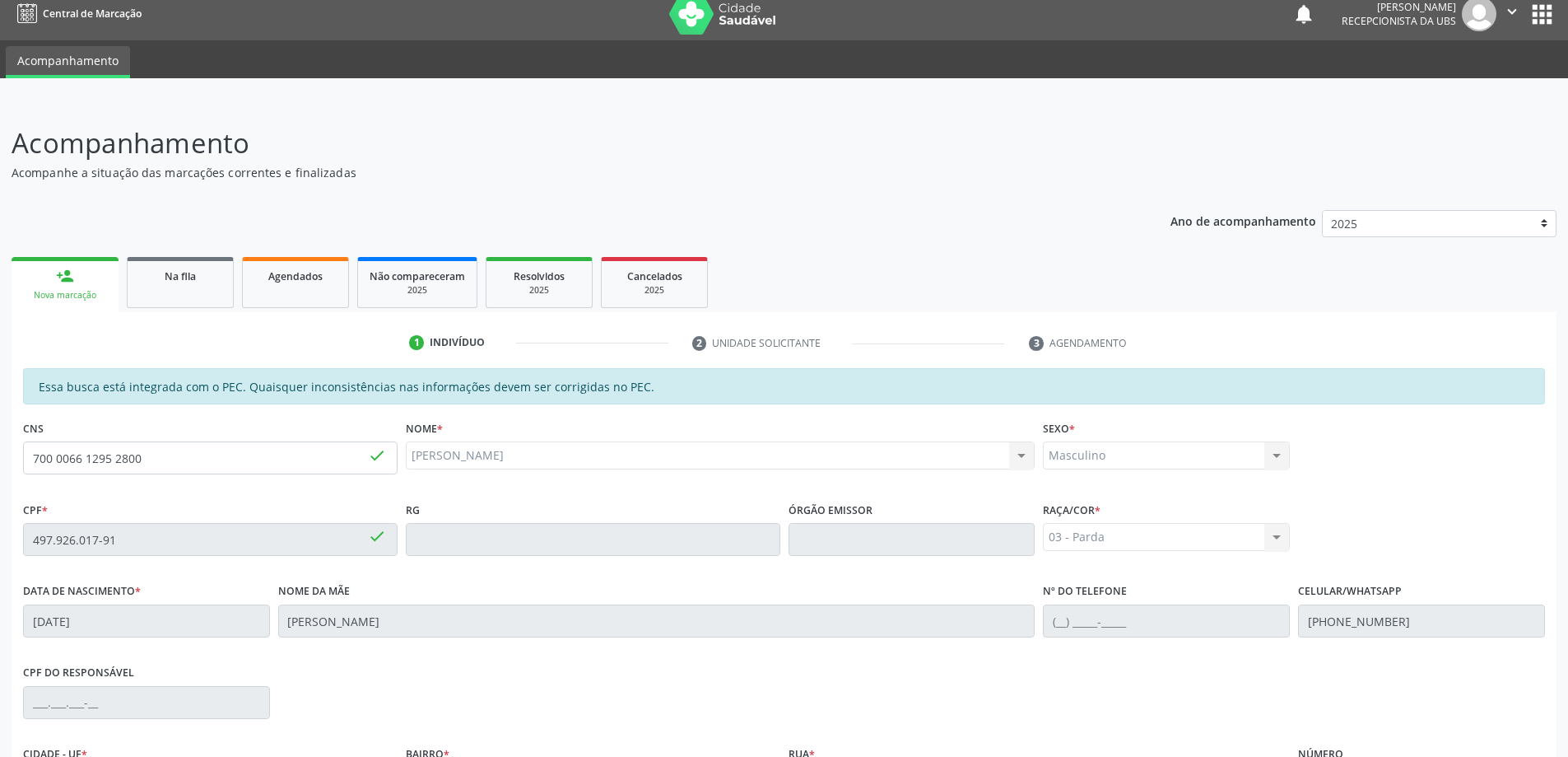
scroll to position [207, 0]
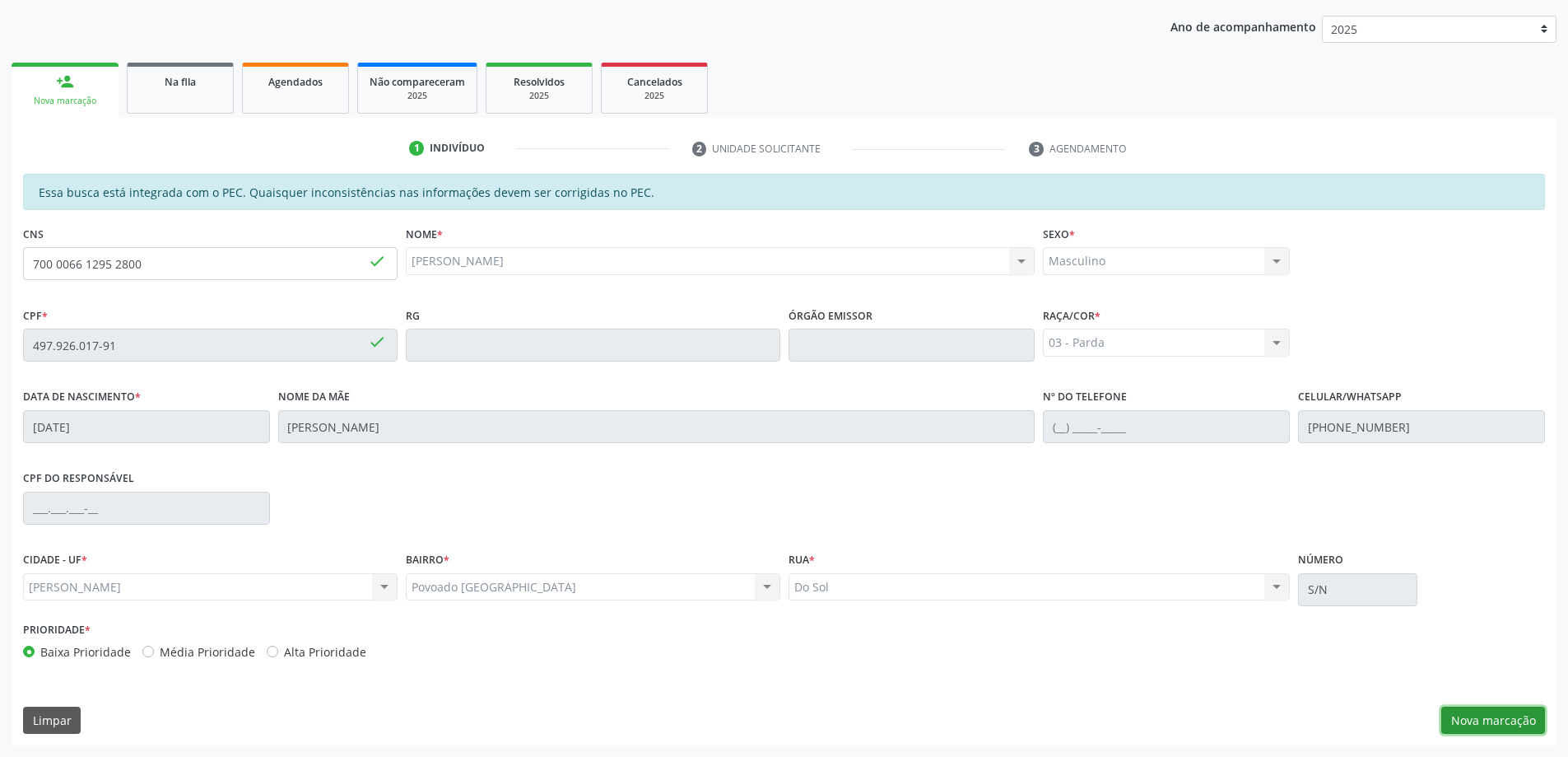
click at [1490, 724] on button "Nova marcação" at bounding box center [1493, 720] width 103 height 28
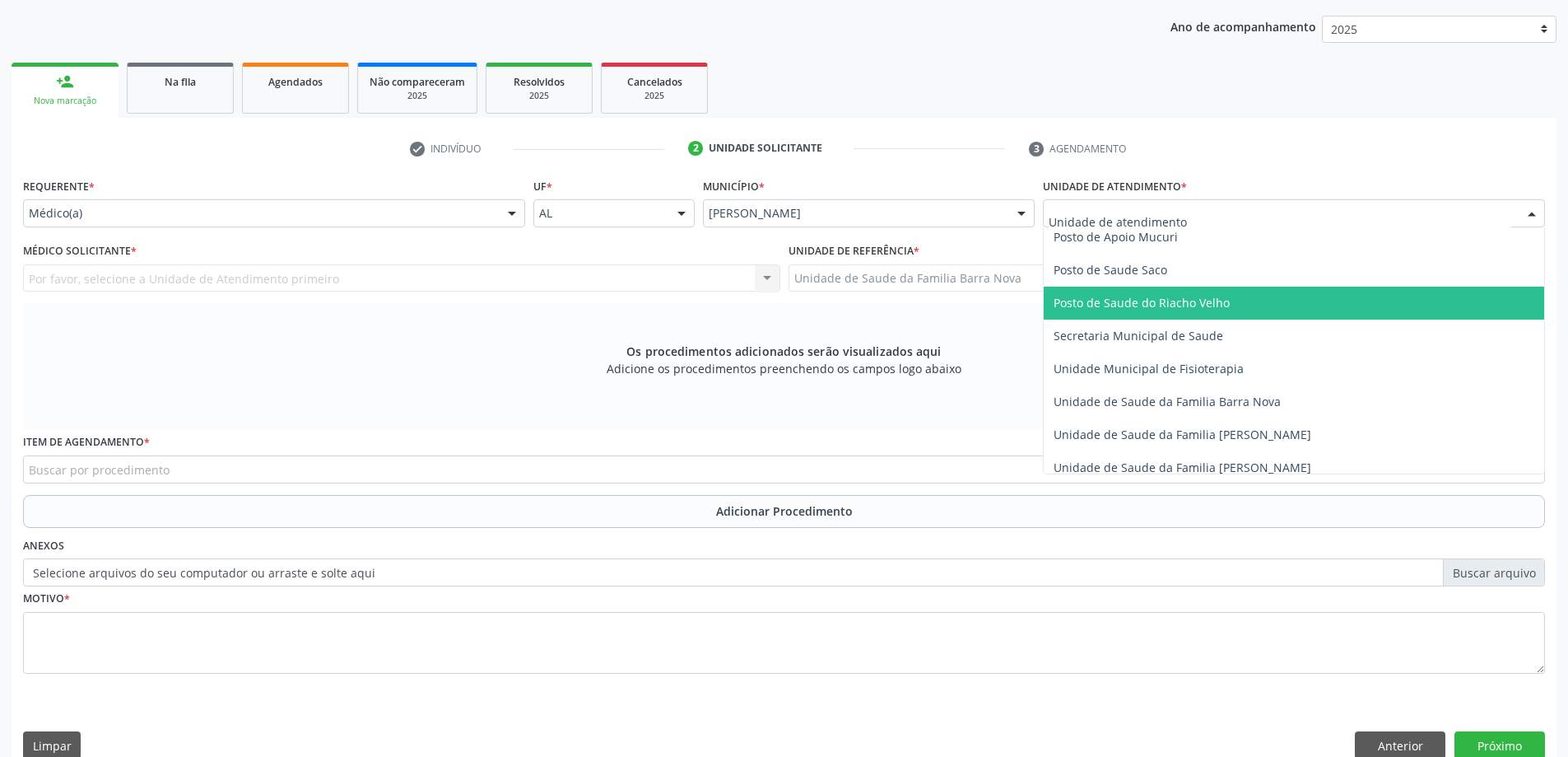
scroll to position [741, 0]
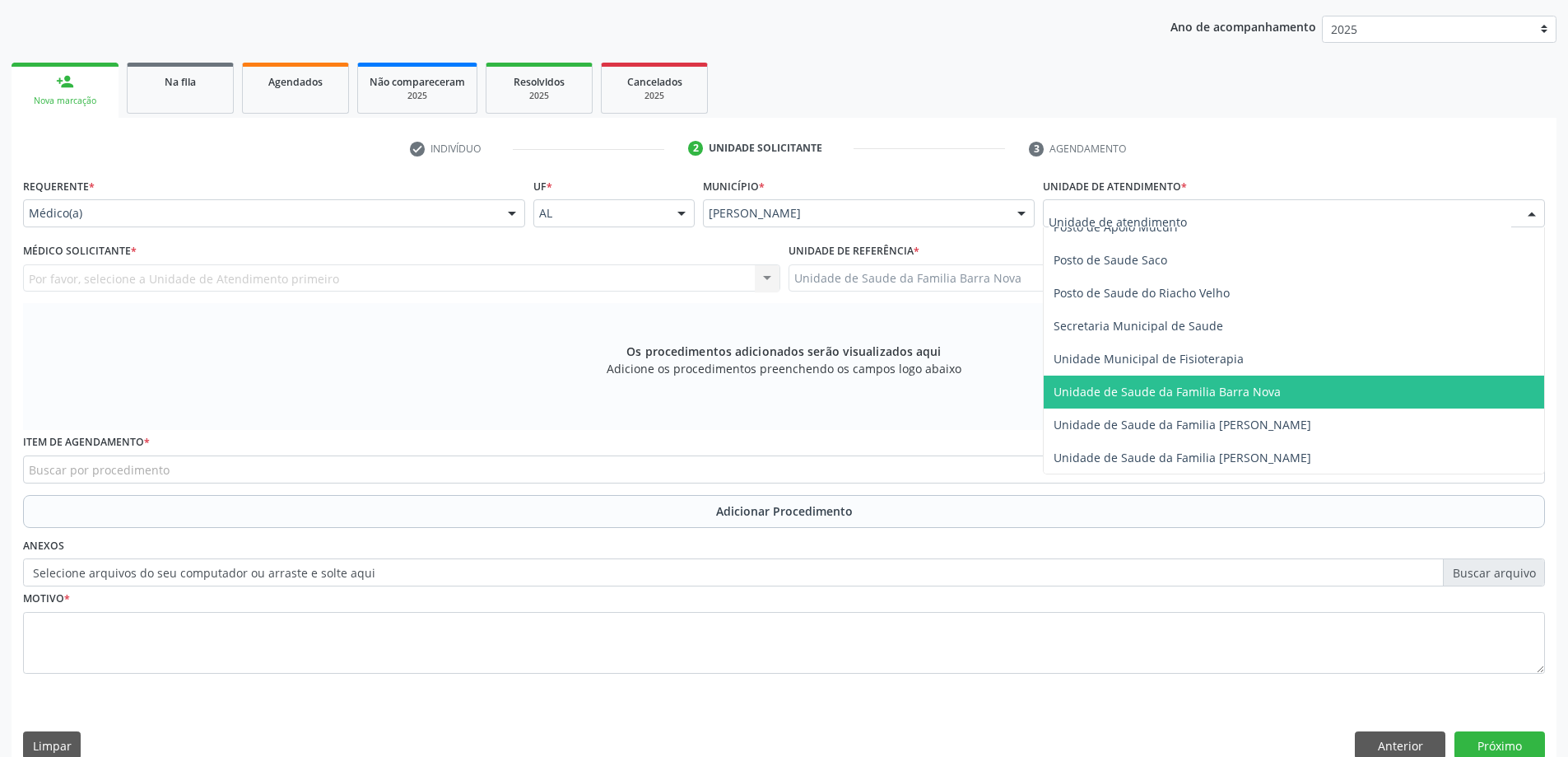
click at [1223, 402] on span "Unidade de Saude da Familia Barra Nova" at bounding box center [1294, 392] width 500 height 33
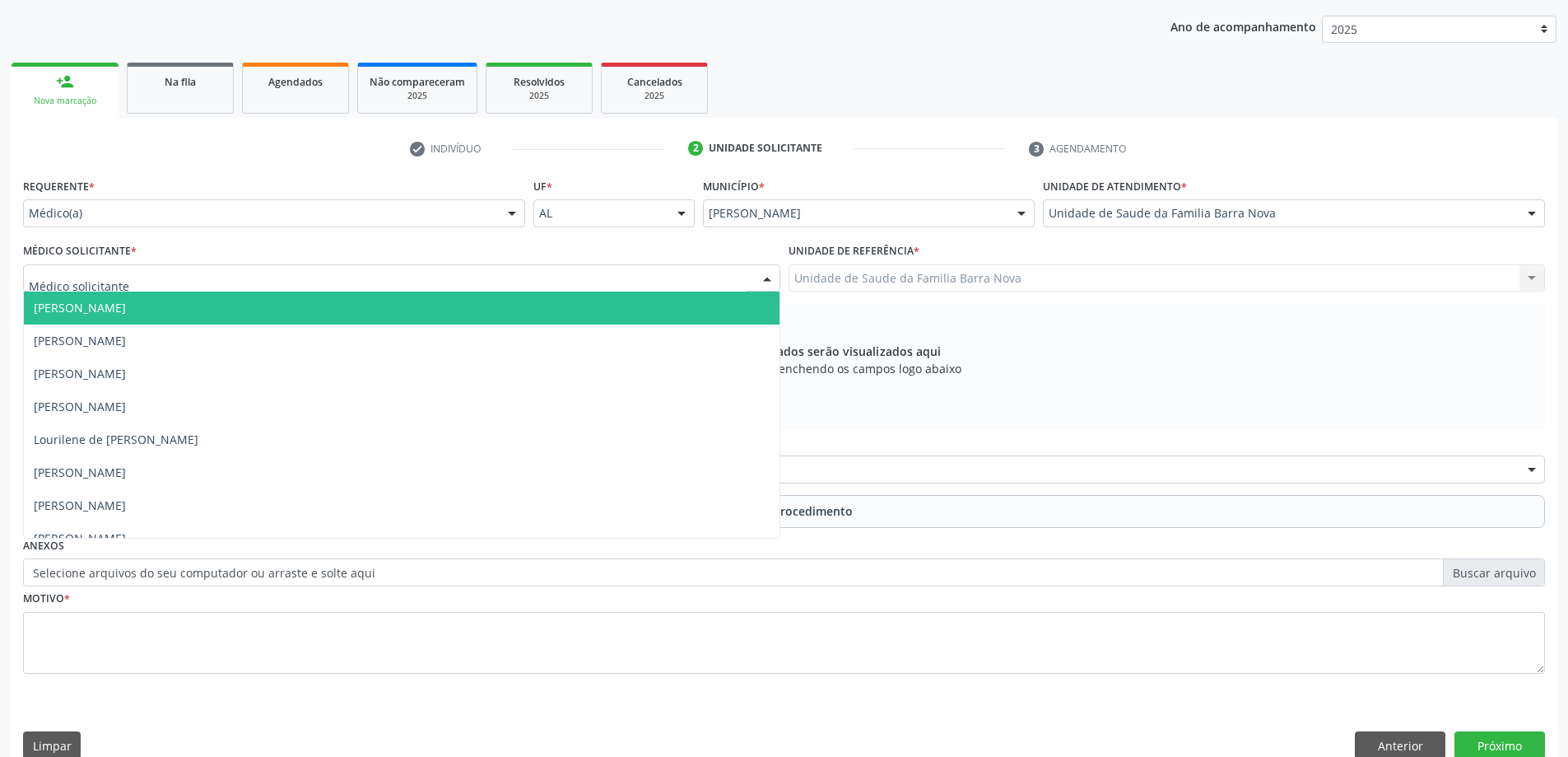
click at [377, 280] on div at bounding box center [402, 278] width 757 height 28
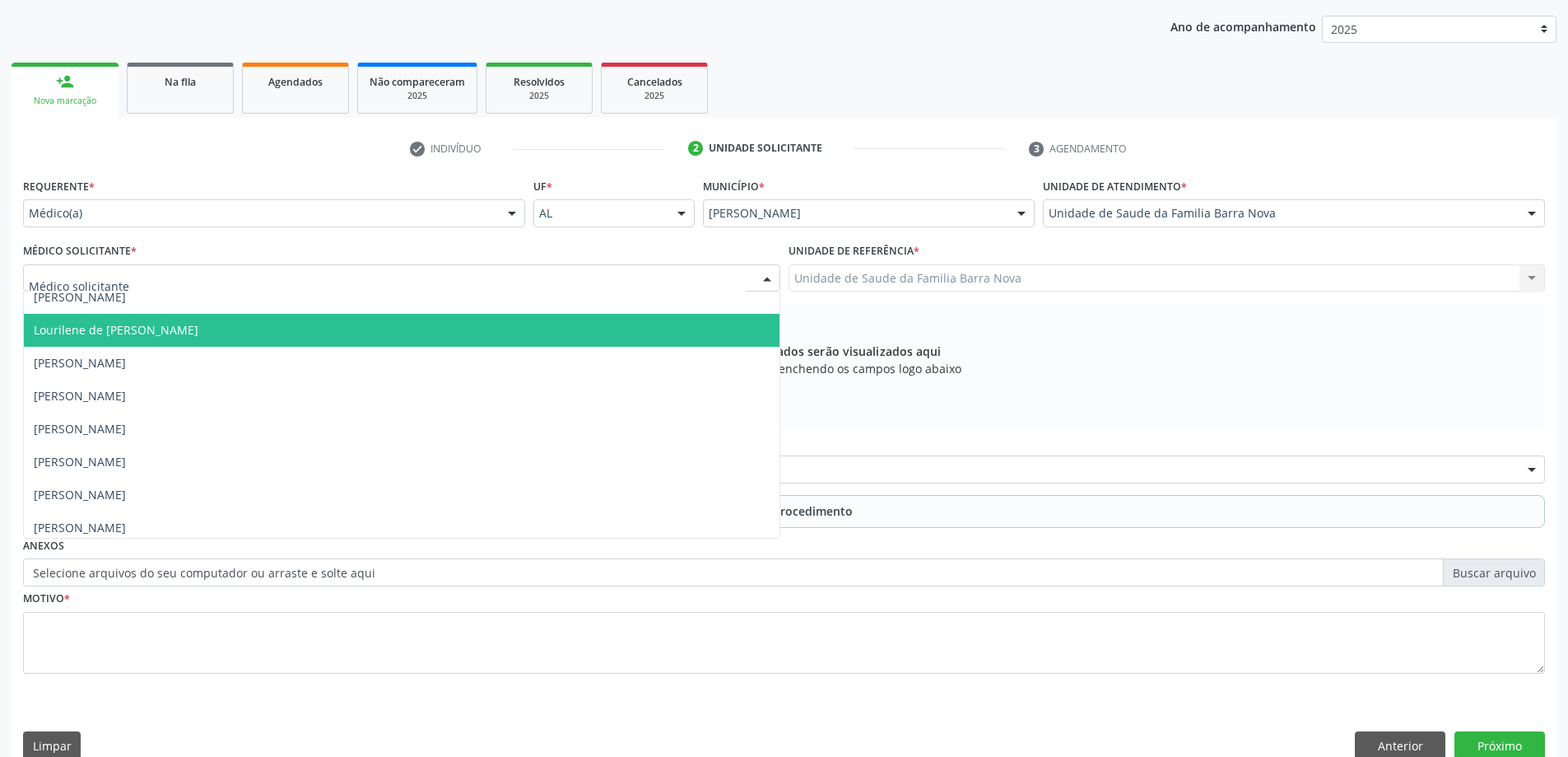
scroll to position [116, 0]
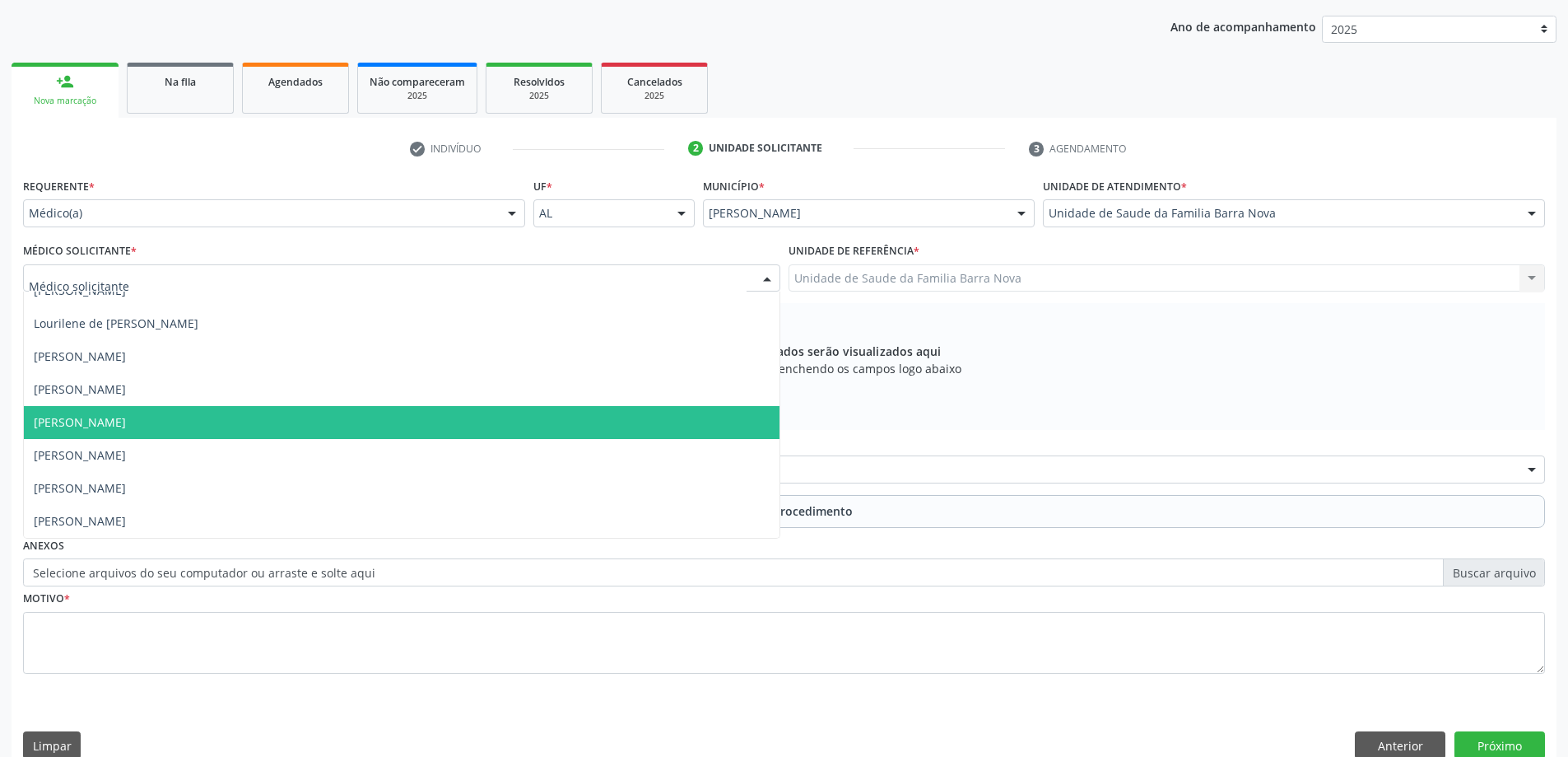
click at [331, 427] on span "[PERSON_NAME]" at bounding box center [402, 423] width 756 height 33
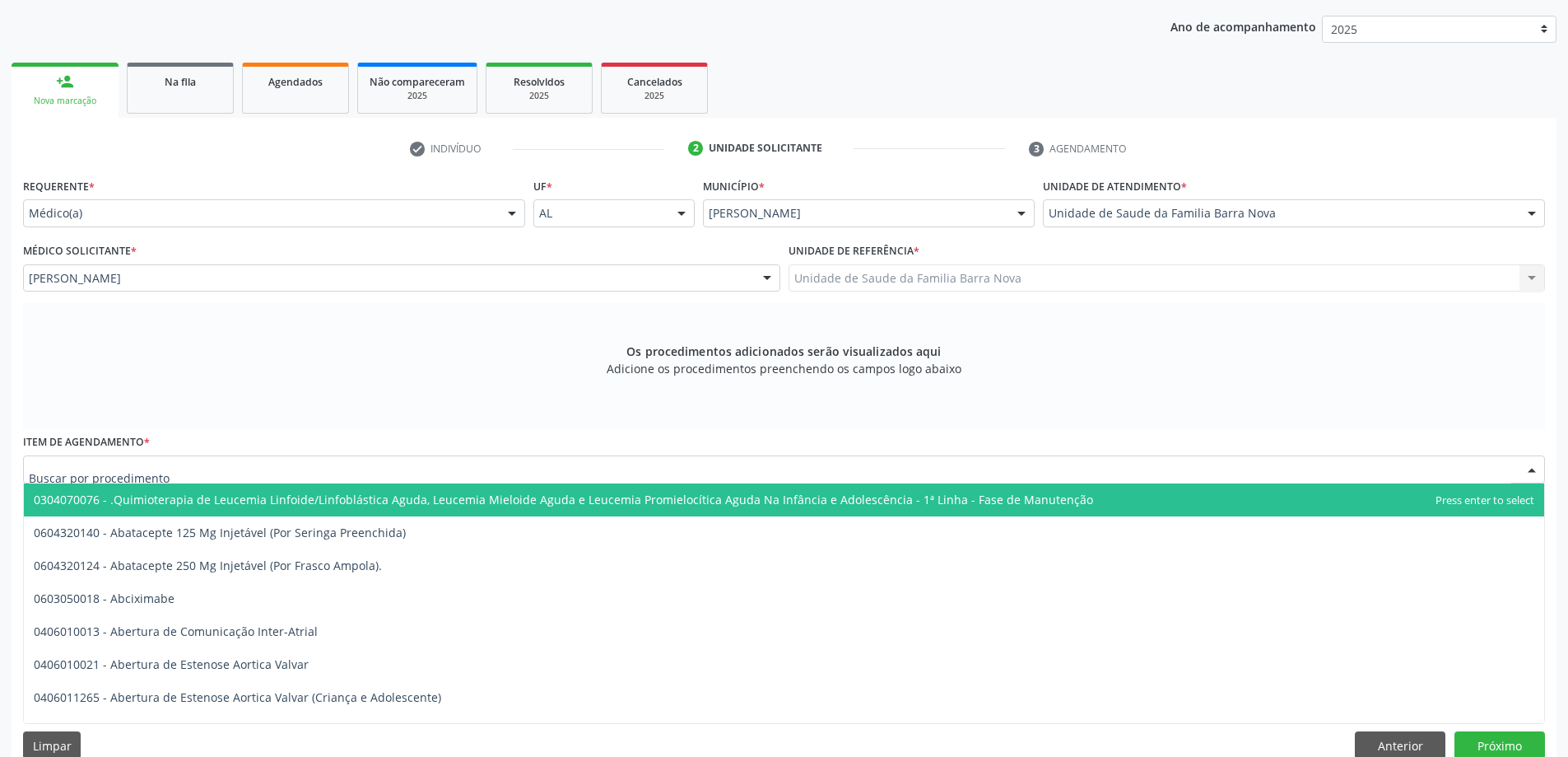
click at [239, 465] on div at bounding box center [784, 469] width 1522 height 28
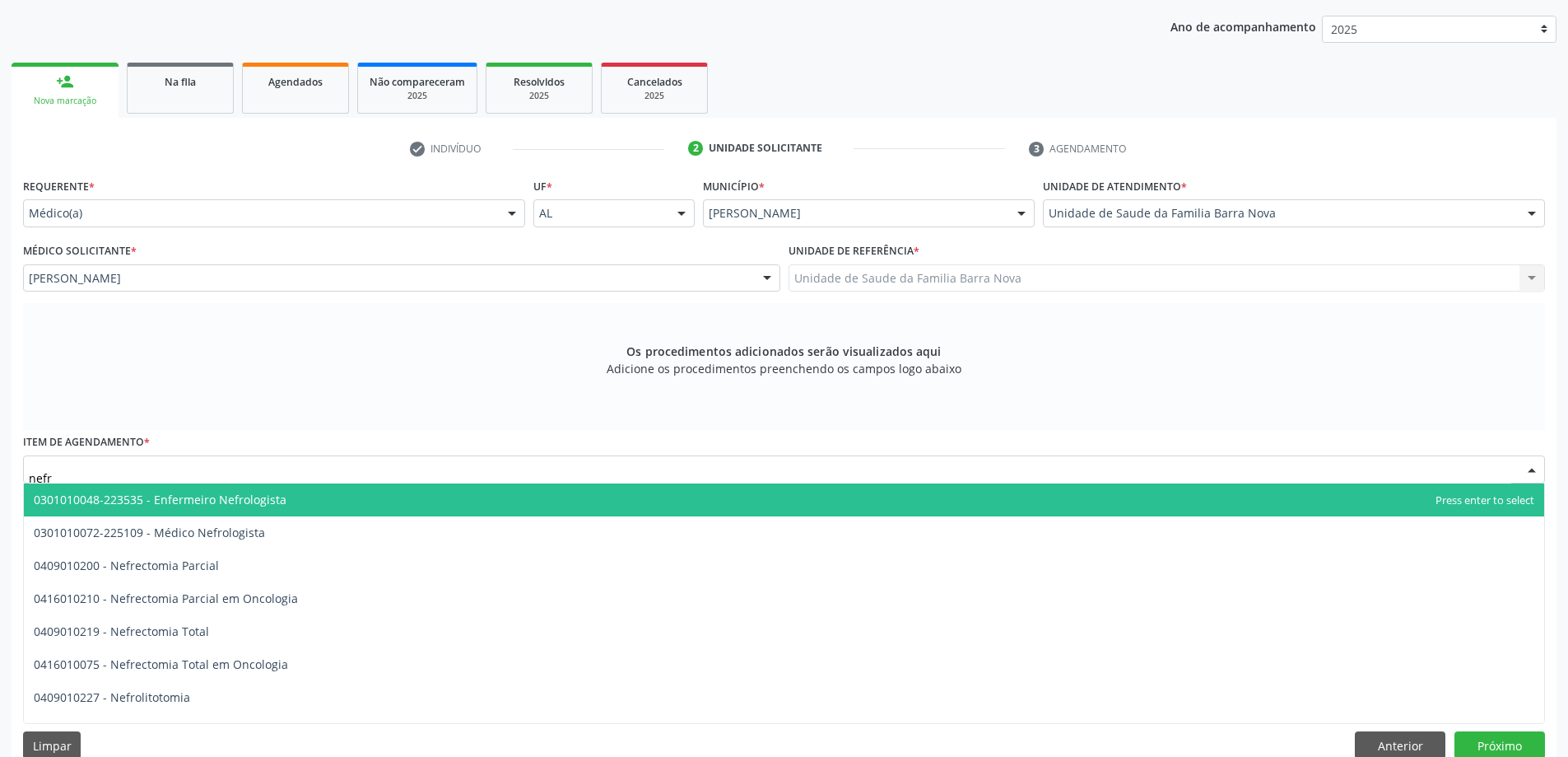
type input "nefro"
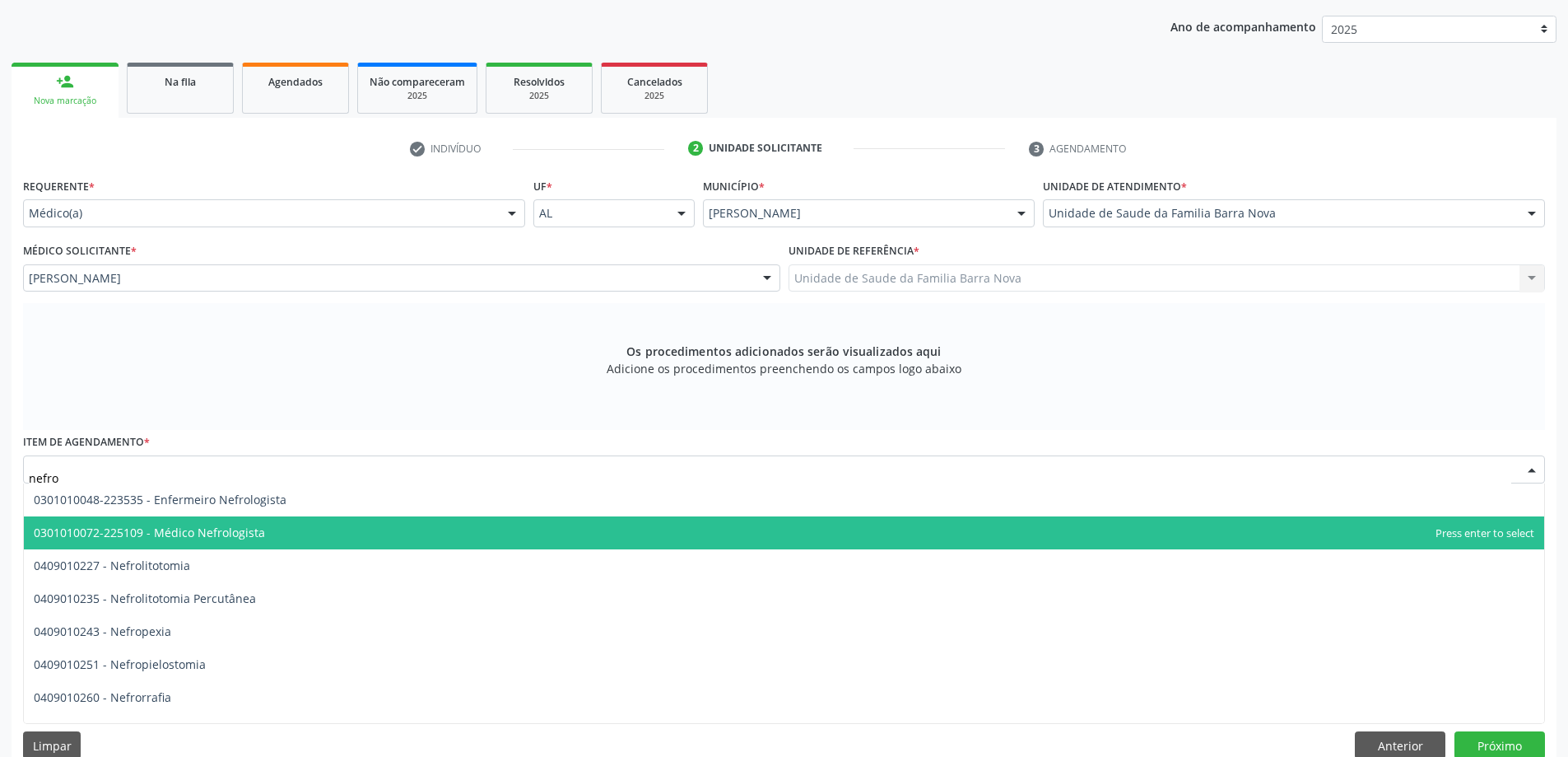
click at [236, 537] on span "0301010072-225109 - Médico Nefrologista" at bounding box center [149, 532] width 232 height 15
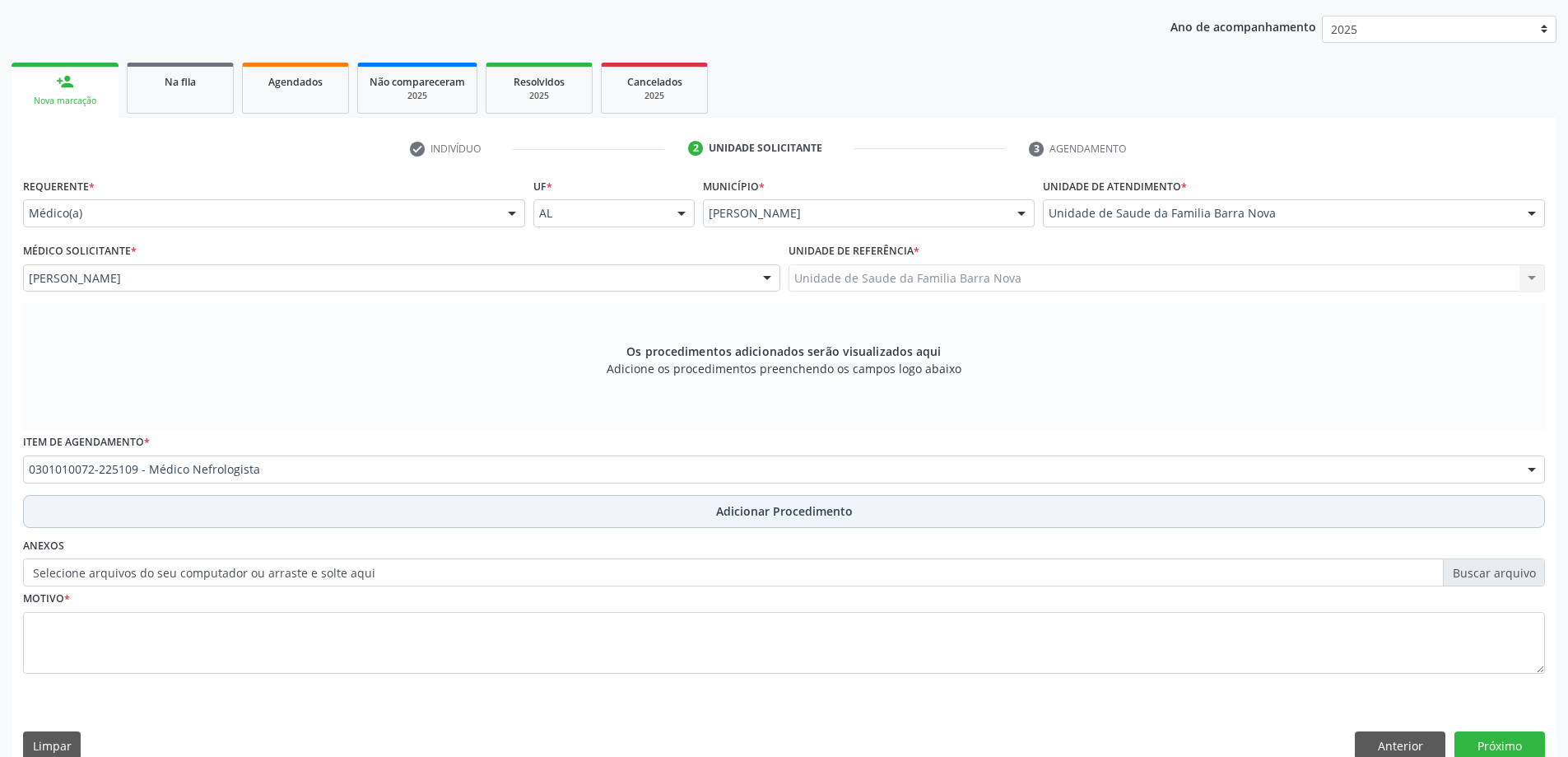
click at [788, 514] on span "Adicionar Procedimento" at bounding box center [785, 511] width 137 height 17
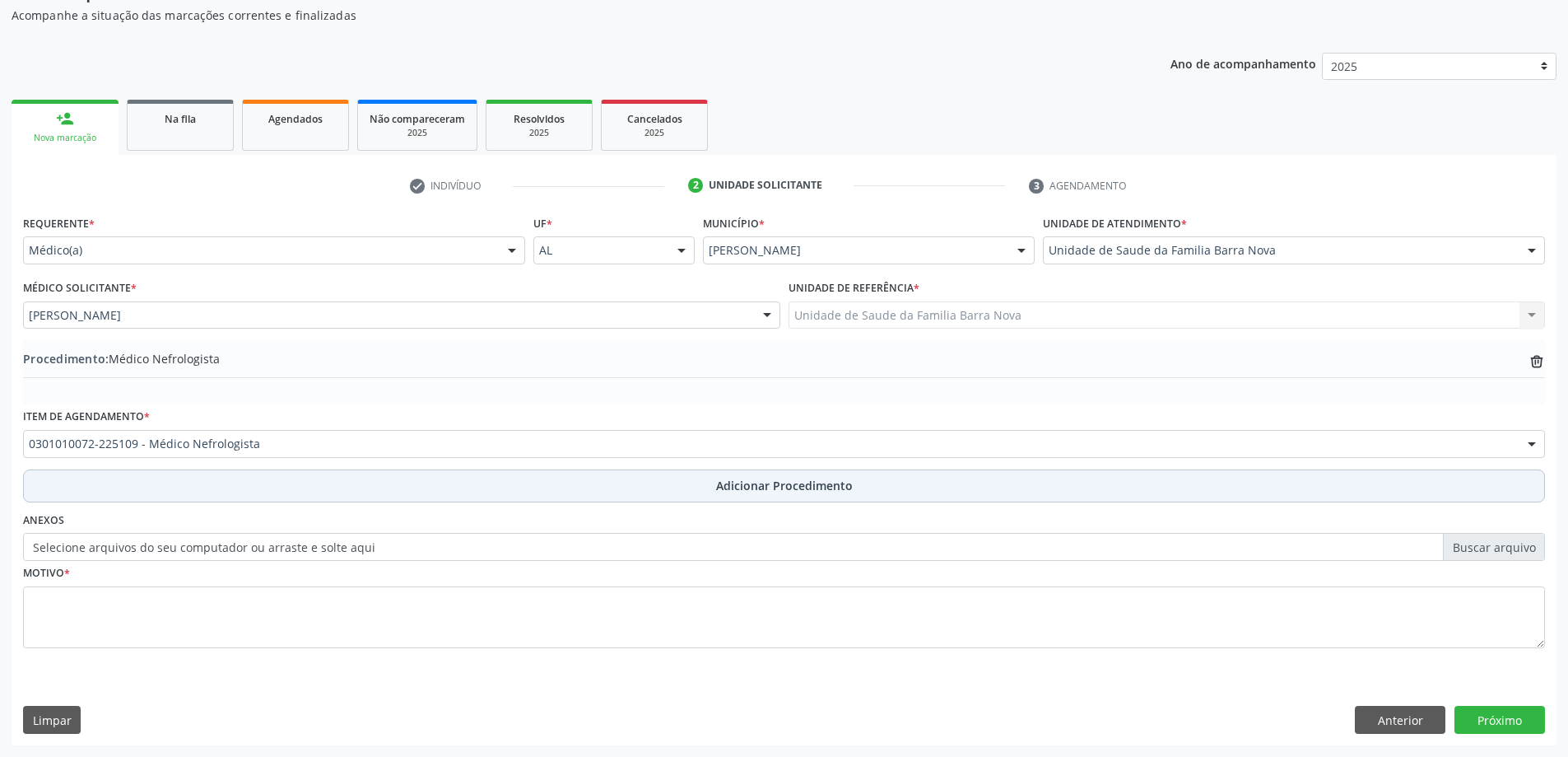
scroll to position [169, 0]
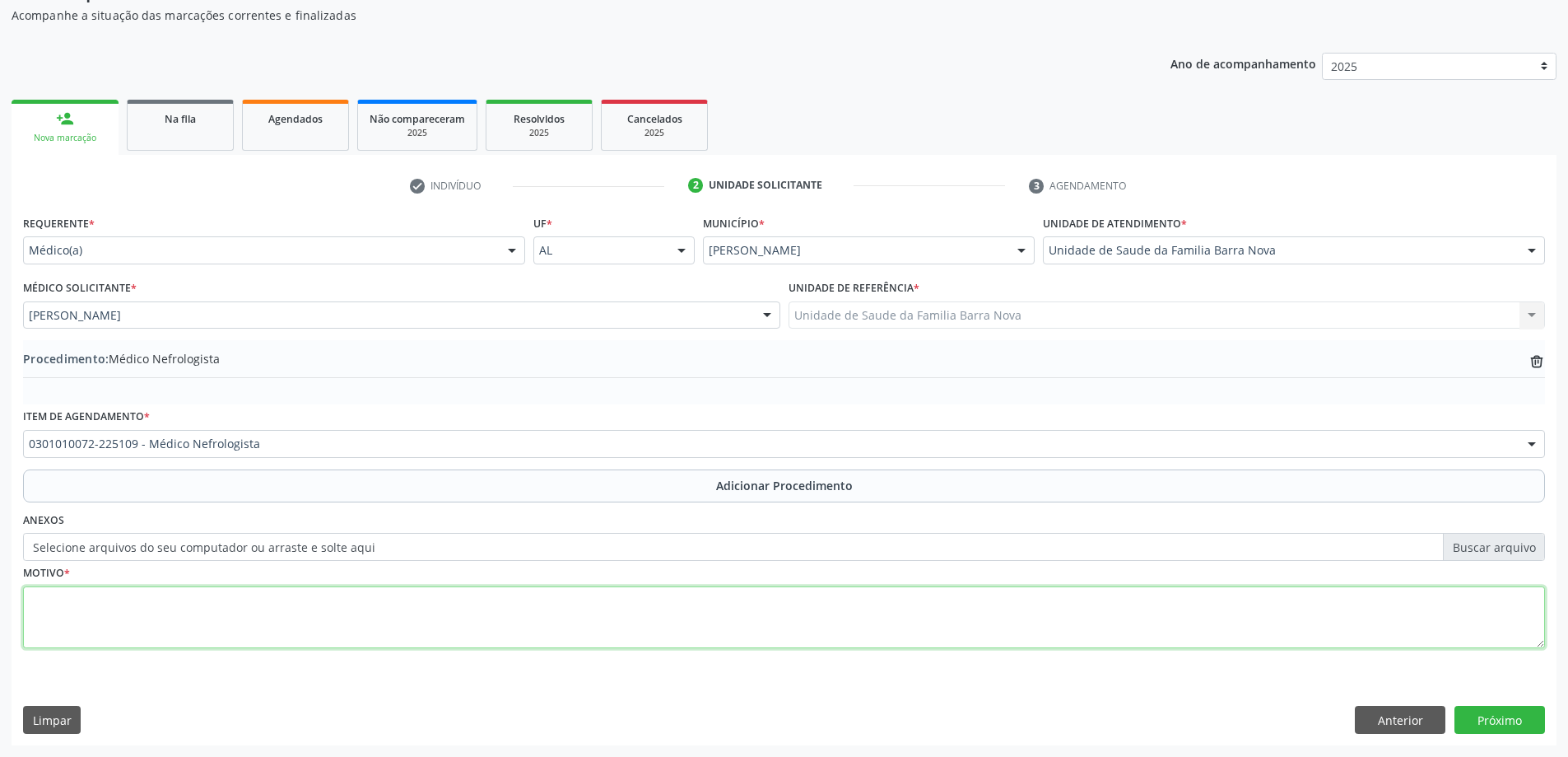
click at [251, 627] on textarea at bounding box center [784, 617] width 1522 height 62
type textarea "Paciente com historico de IAM e insuficiencia renal. Traz exame ( [DATE]) com c…"
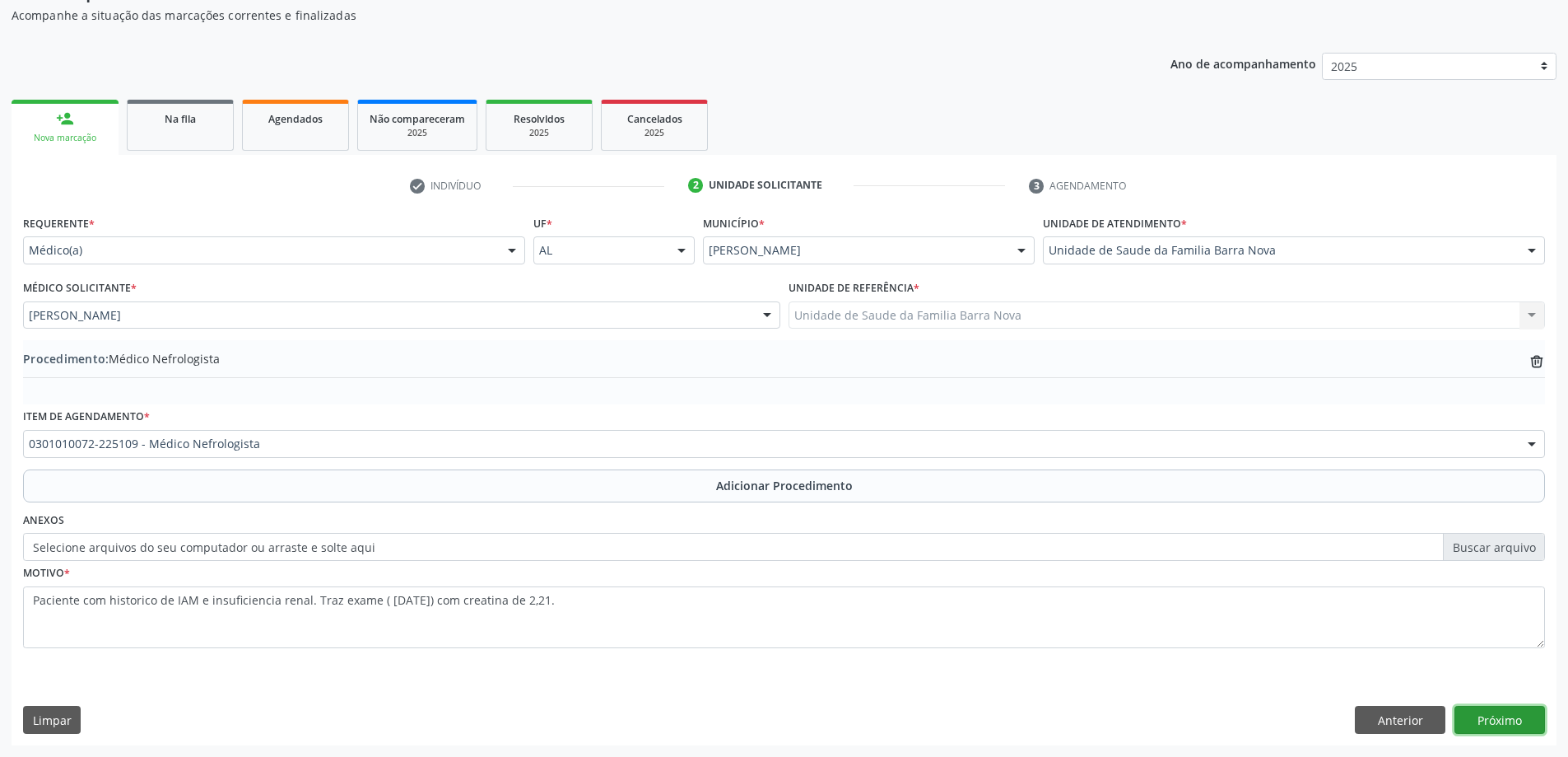
click at [1487, 720] on button "Próximo" at bounding box center [1500, 719] width 91 height 28
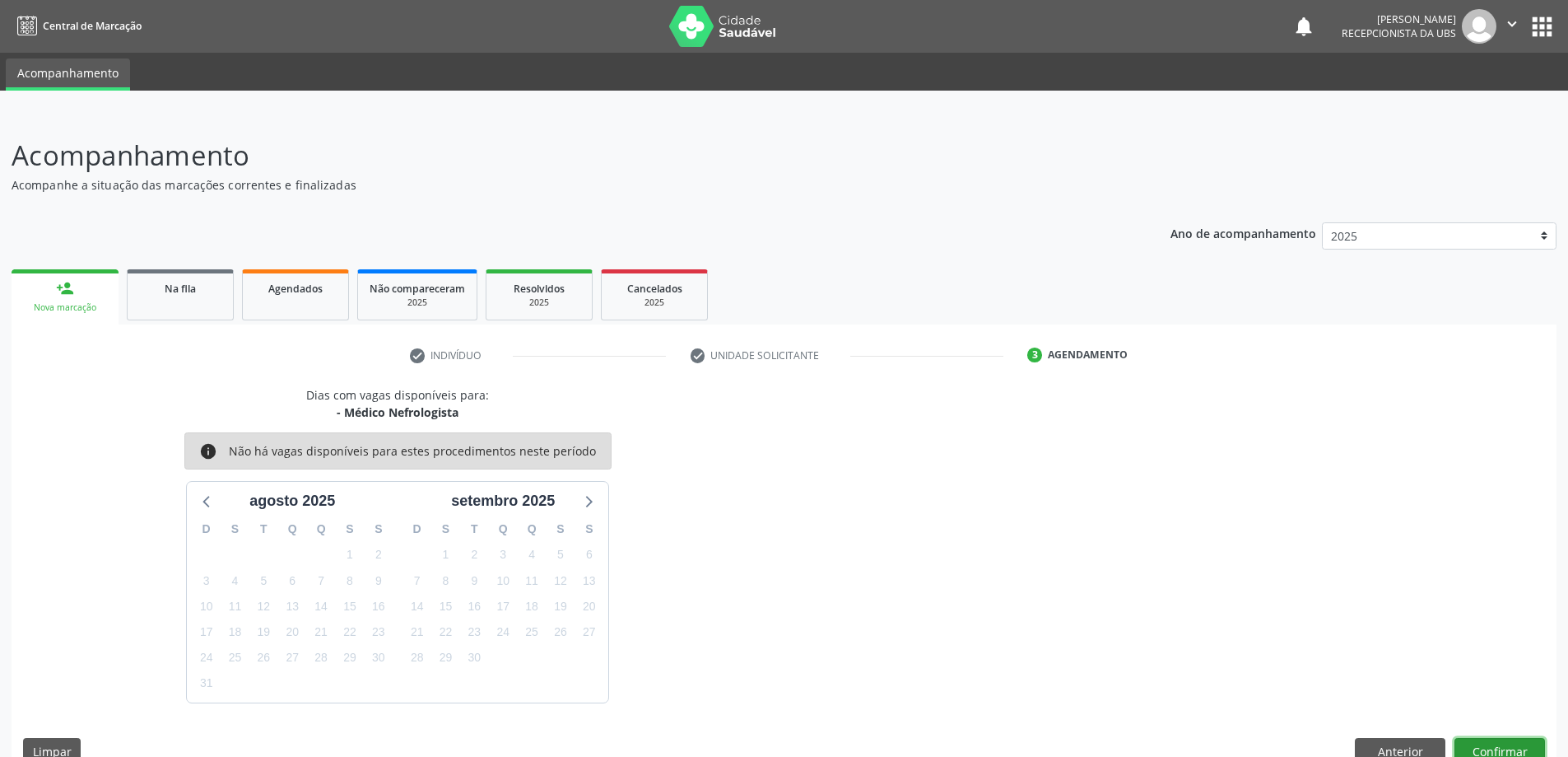
click at [1500, 748] on button "Confirmar" at bounding box center [1500, 752] width 91 height 28
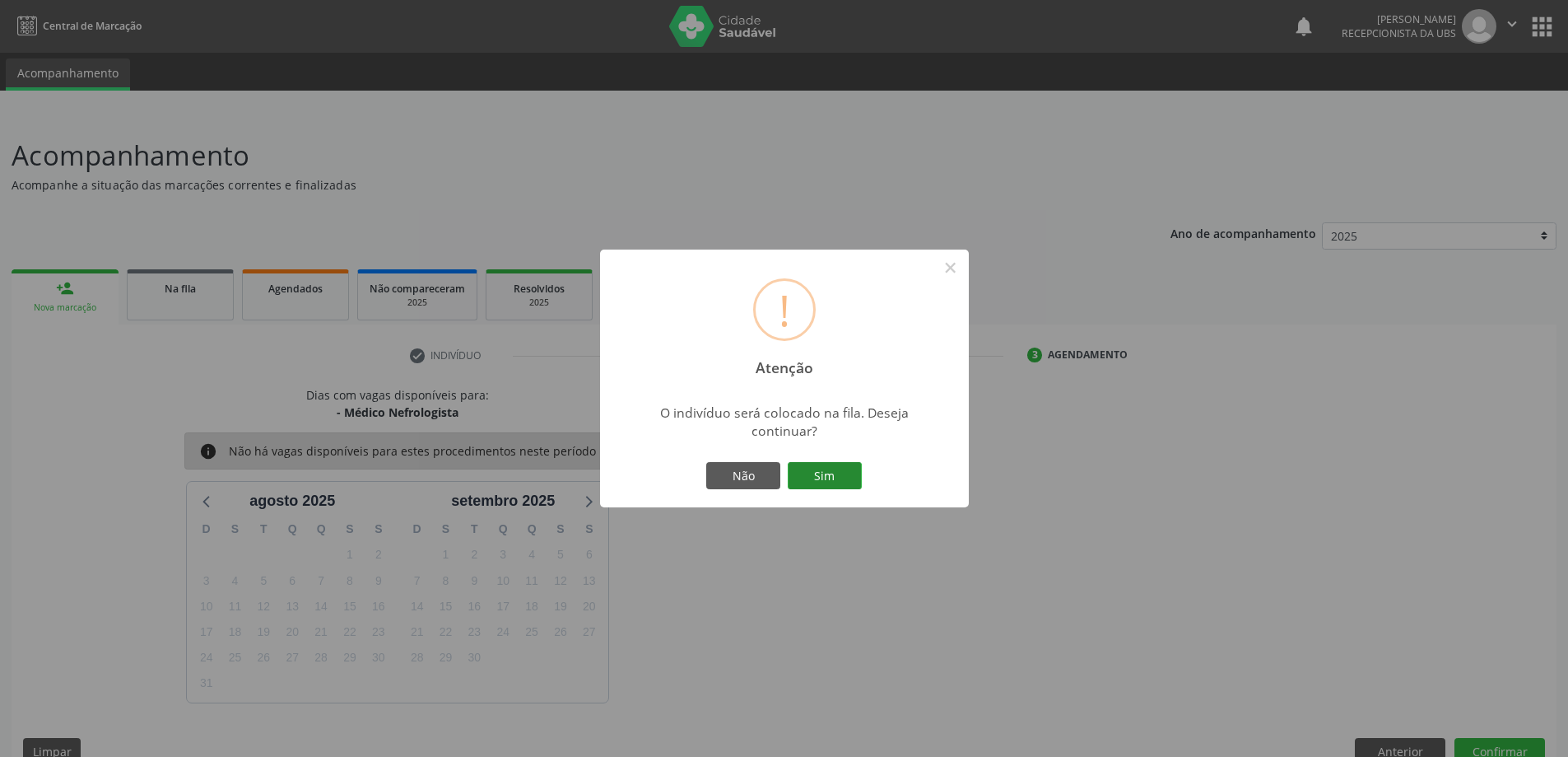
click at [838, 475] on button "Sim" at bounding box center [824, 476] width 74 height 28
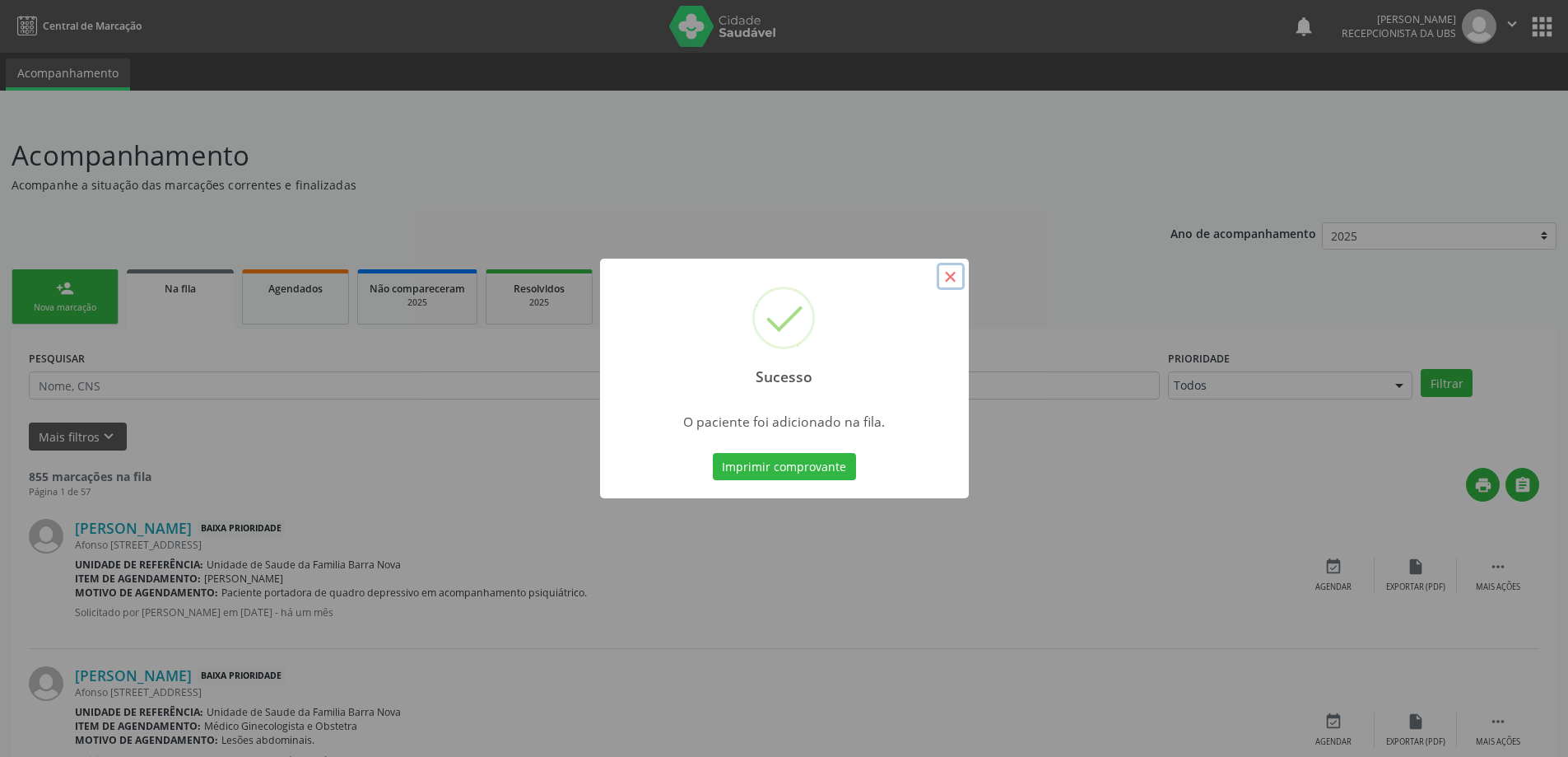
click at [950, 271] on button "×" at bounding box center [951, 276] width 28 height 28
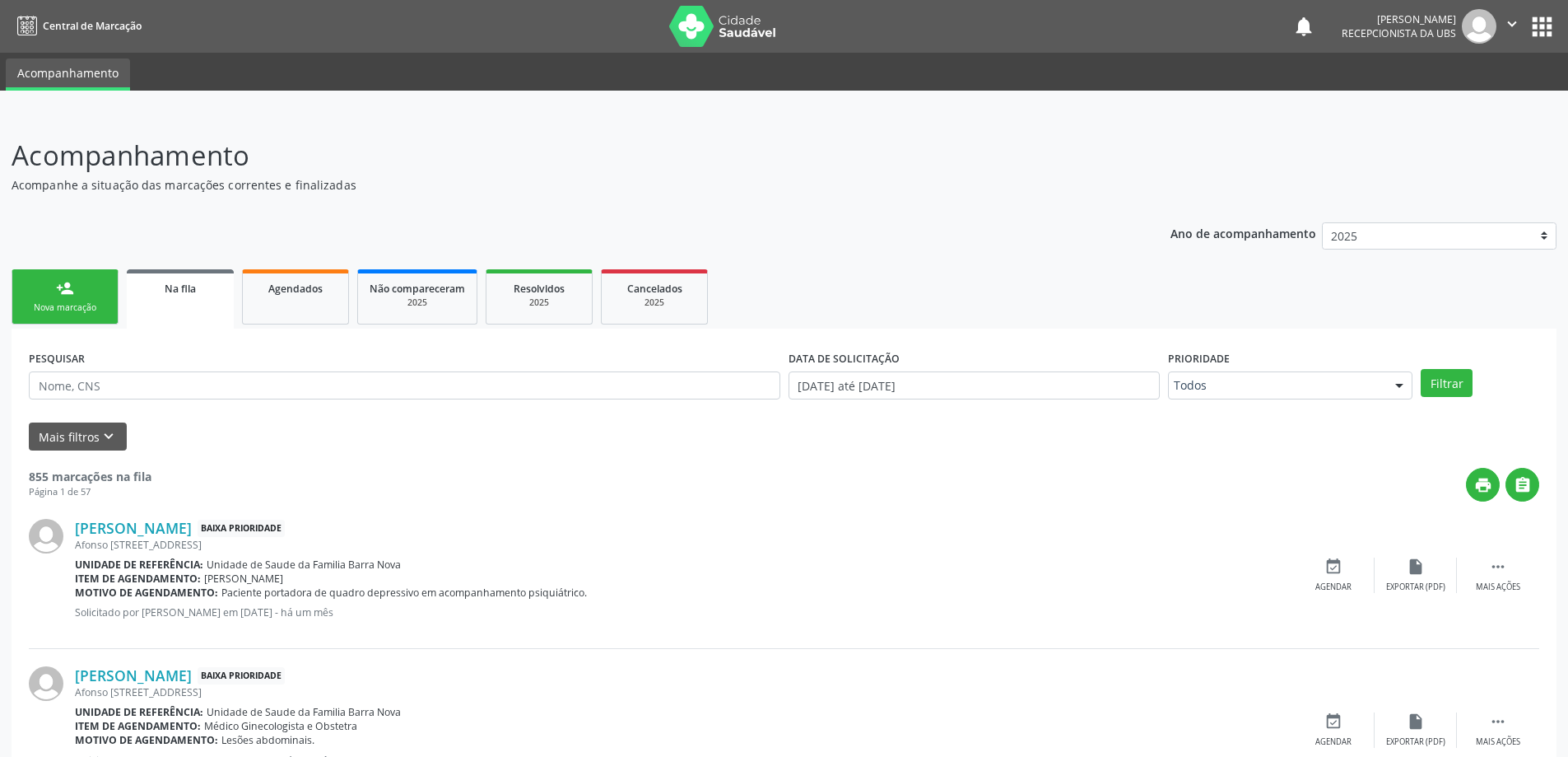
click at [48, 291] on link "person_add Nova marcação" at bounding box center [64, 297] width 107 height 55
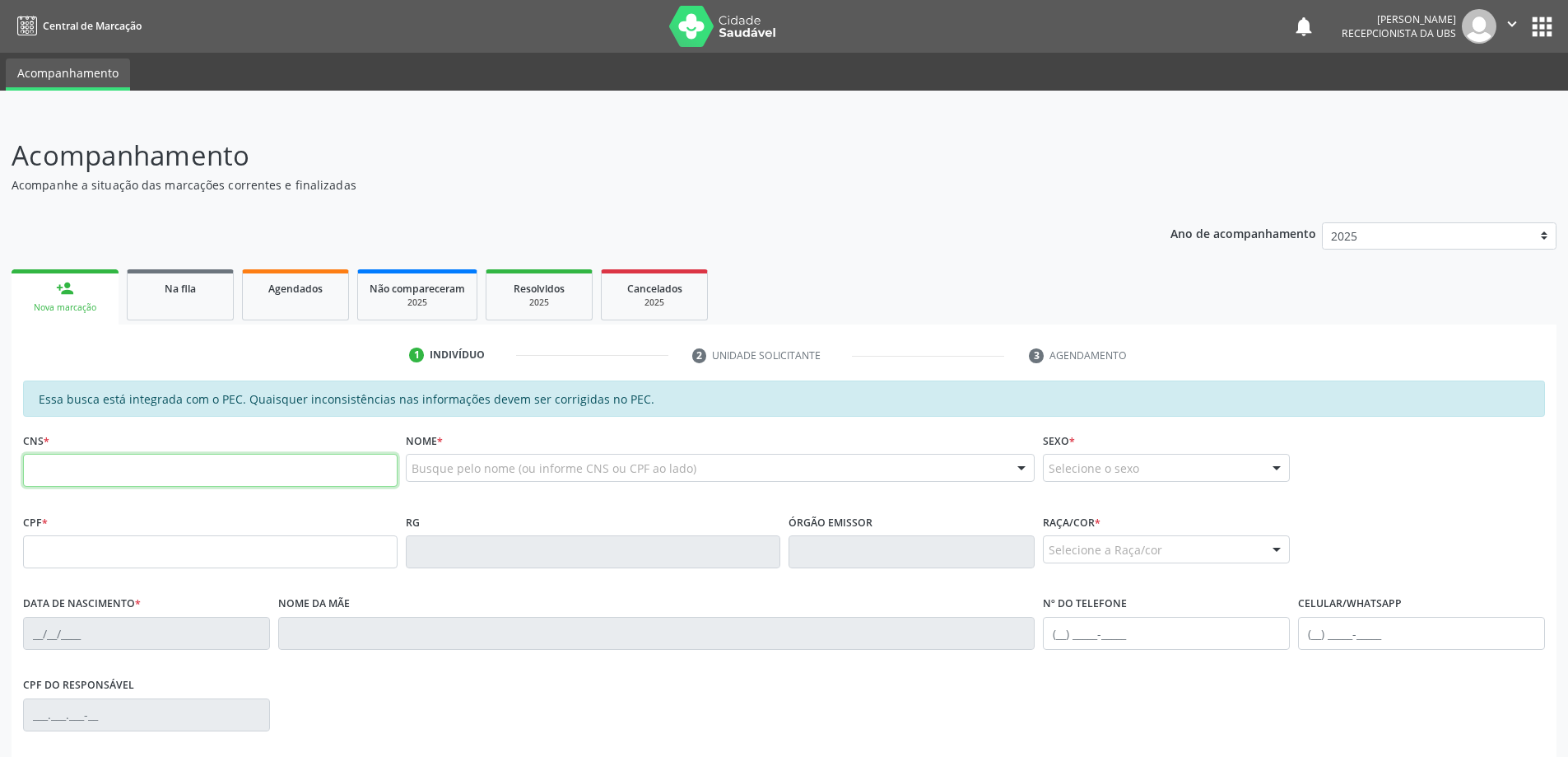
click at [184, 467] on input "text" at bounding box center [210, 470] width 374 height 33
type input "700 0066 1295 2800"
type input "497.926.017-91"
type input "[DATE]"
type input "[PERSON_NAME]"
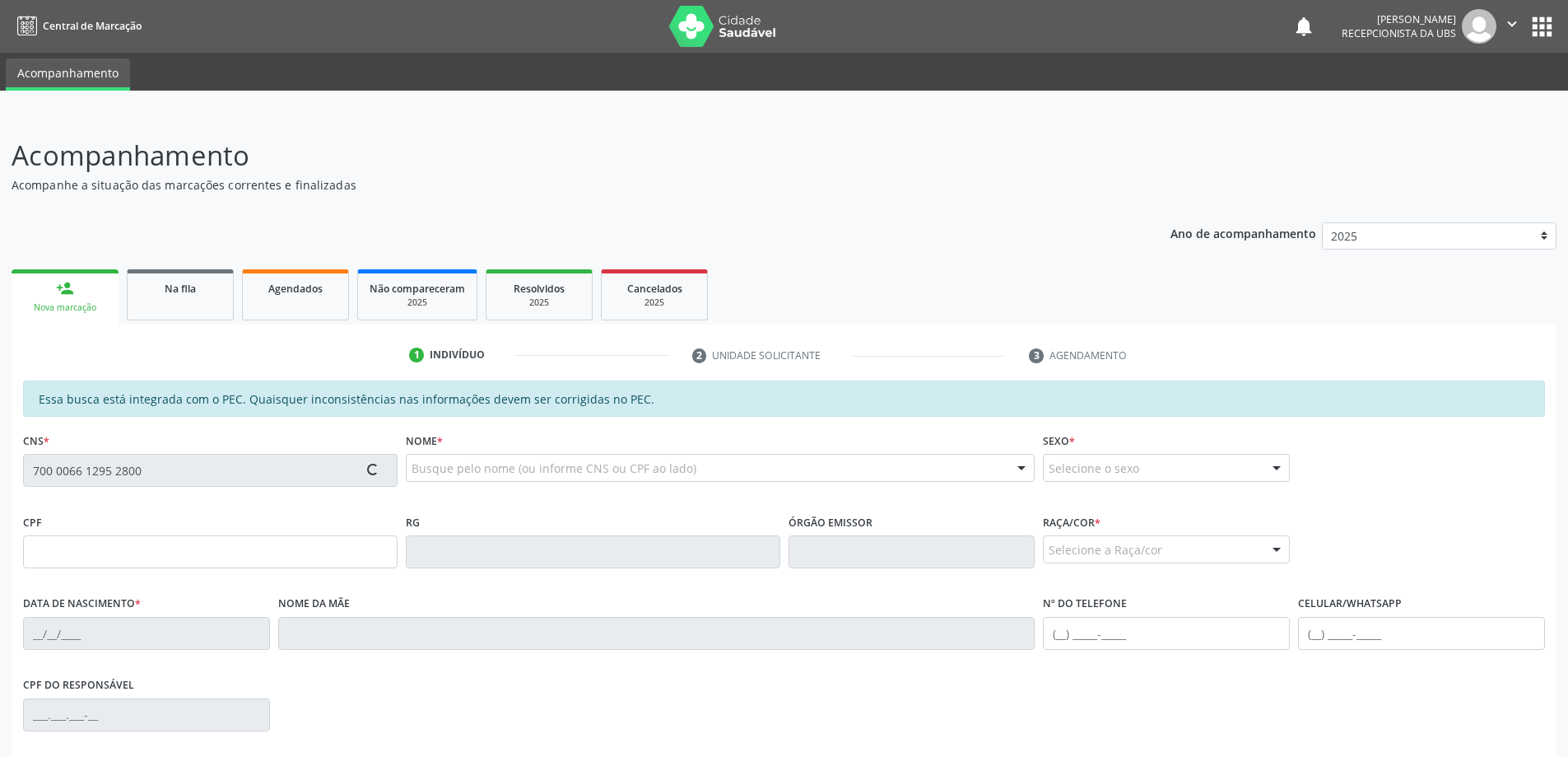
type input "[PHONE_NUMBER]"
type input "S/N"
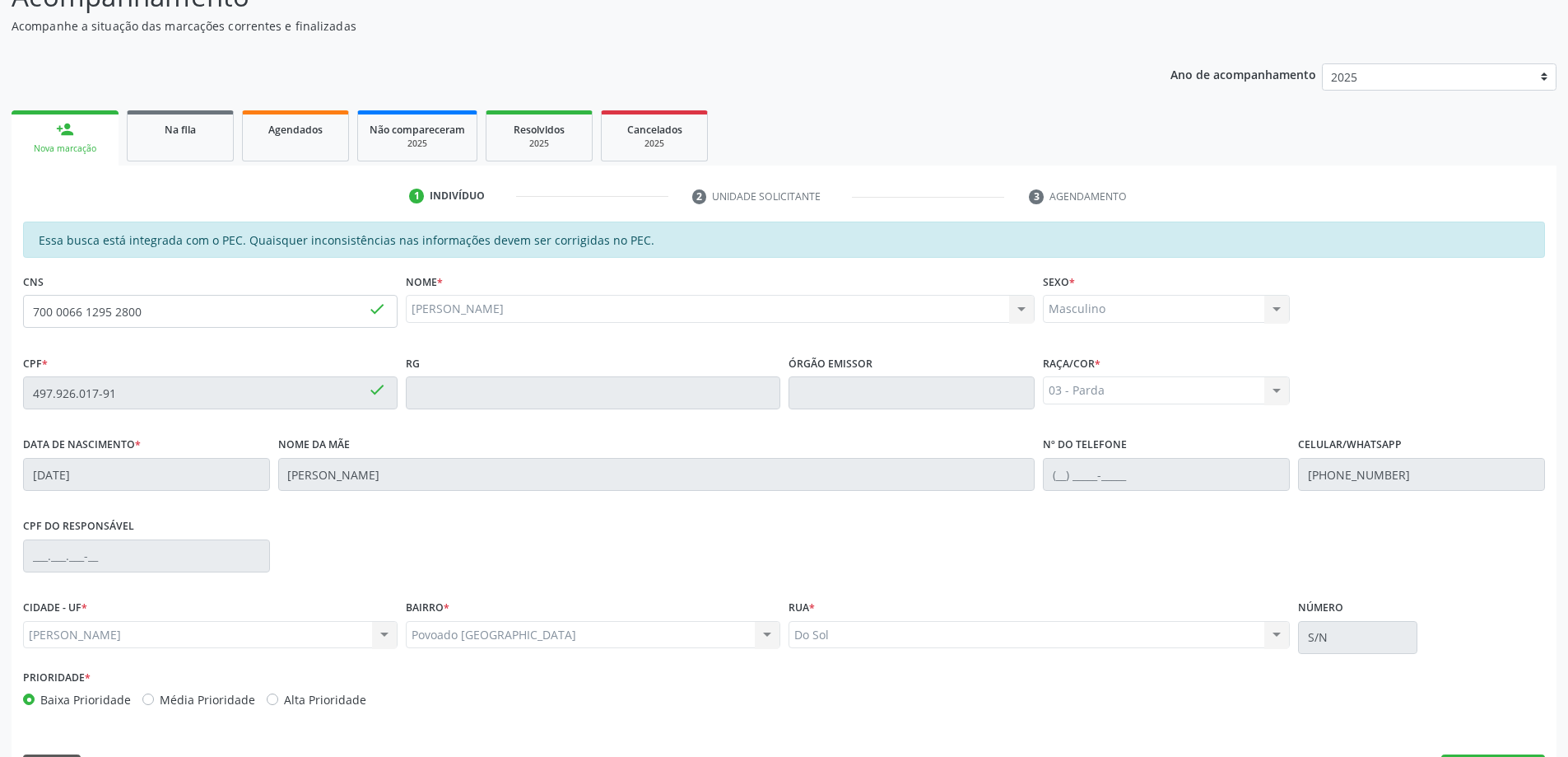
scroll to position [207, 0]
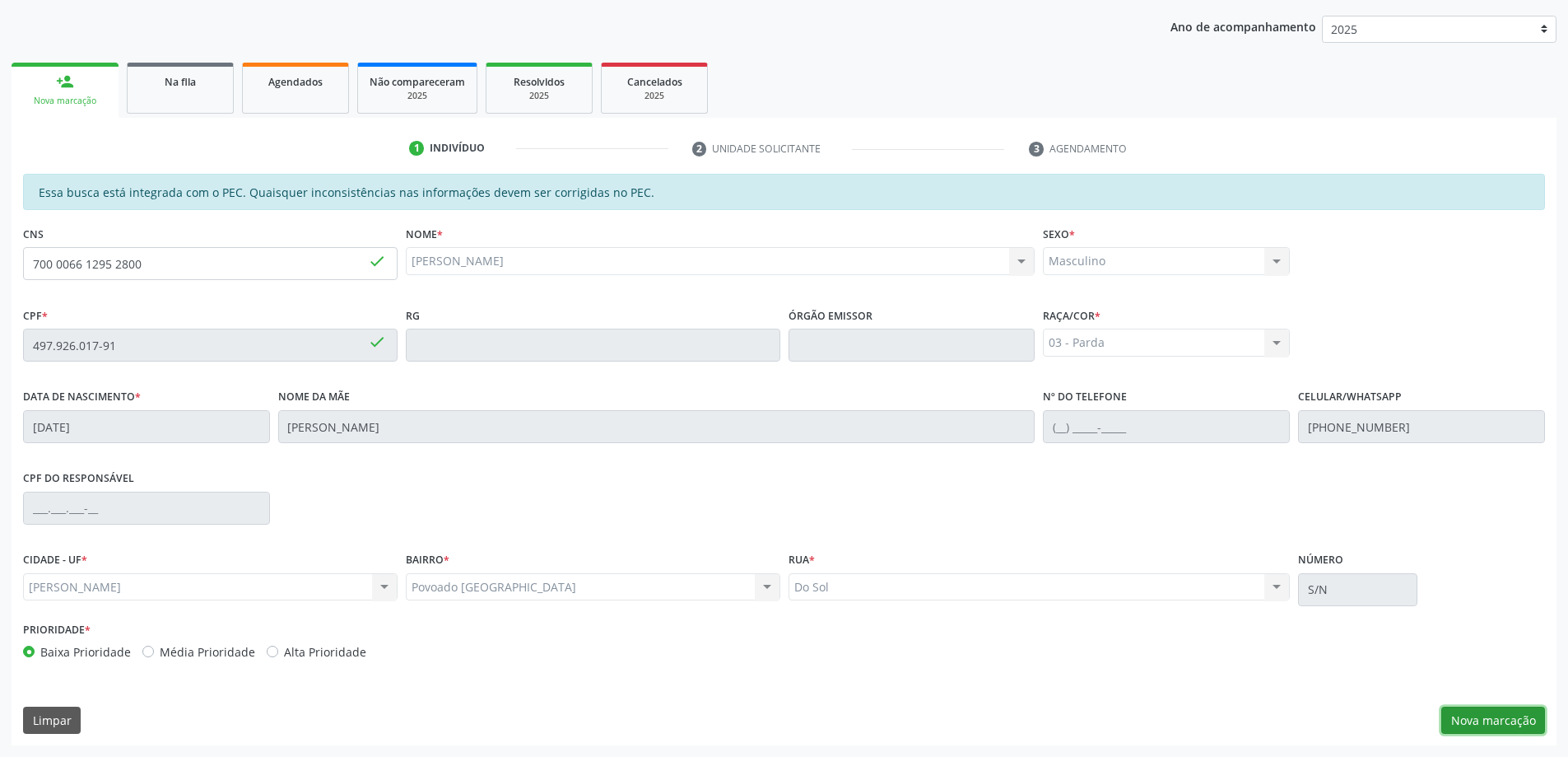
click at [1487, 713] on button "Nova marcação" at bounding box center [1493, 720] width 103 height 28
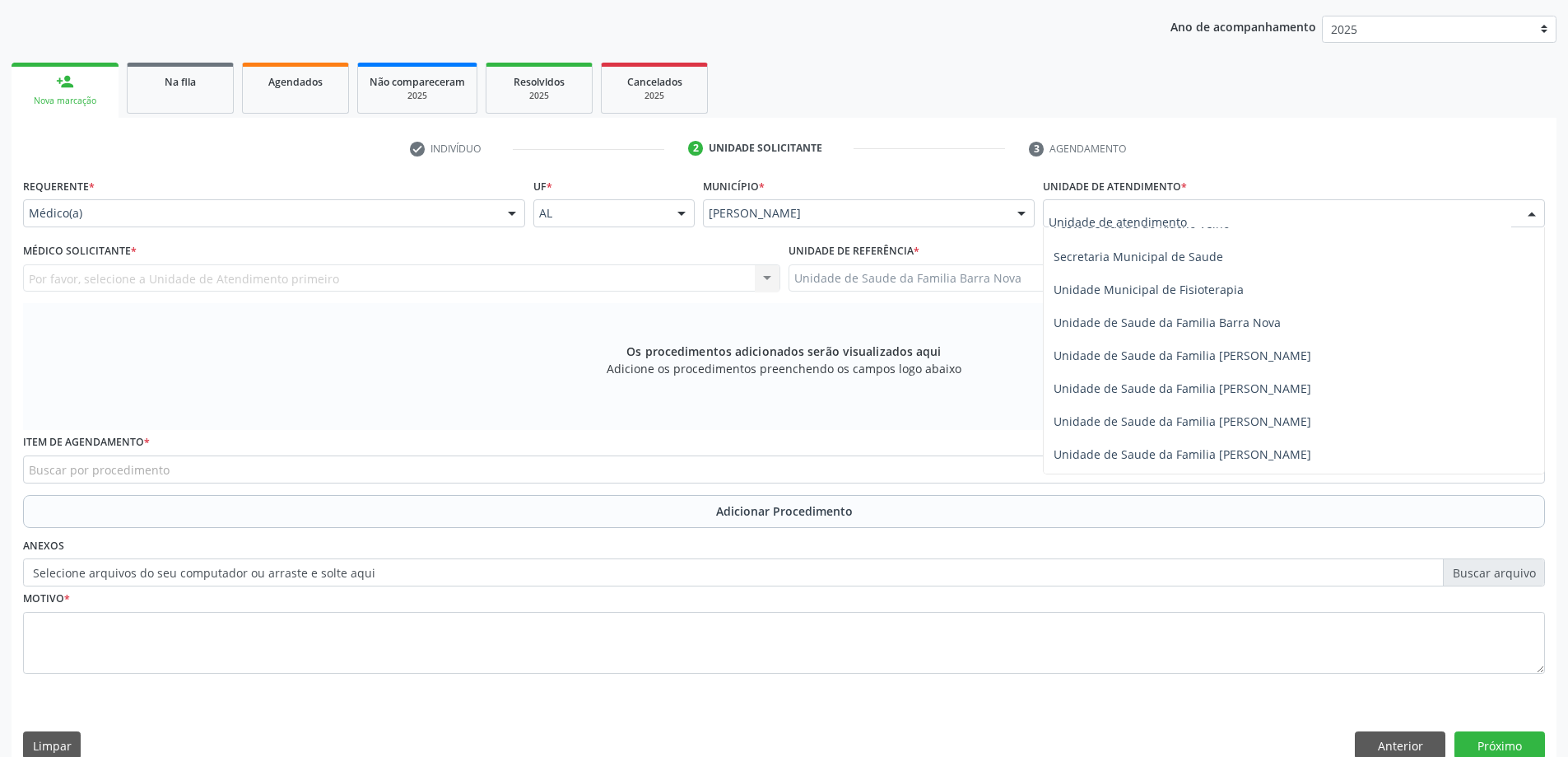
scroll to position [824, 0]
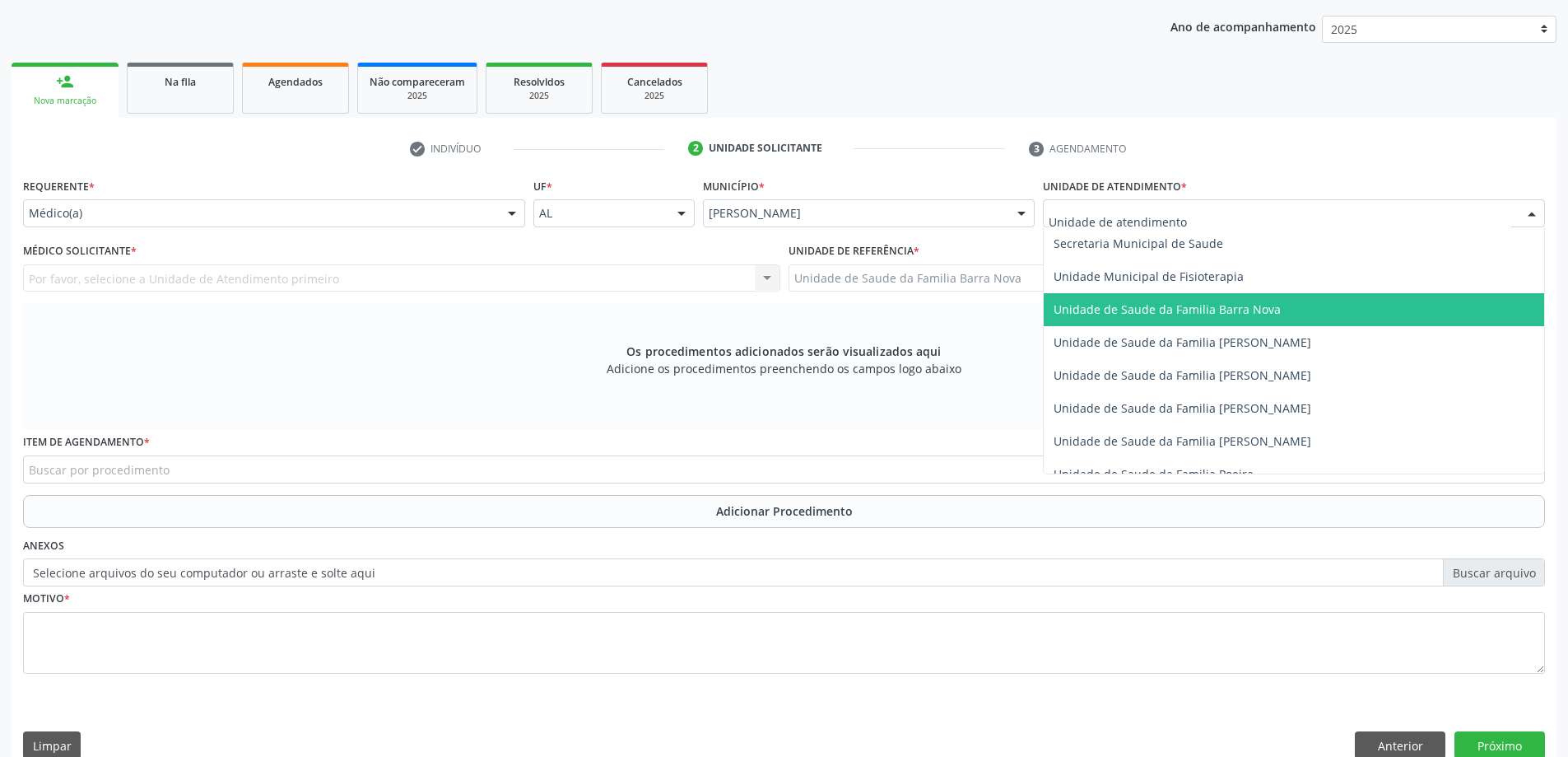
click at [1270, 318] on span "Unidade de Saude da Familia Barra Nova" at bounding box center [1294, 310] width 500 height 33
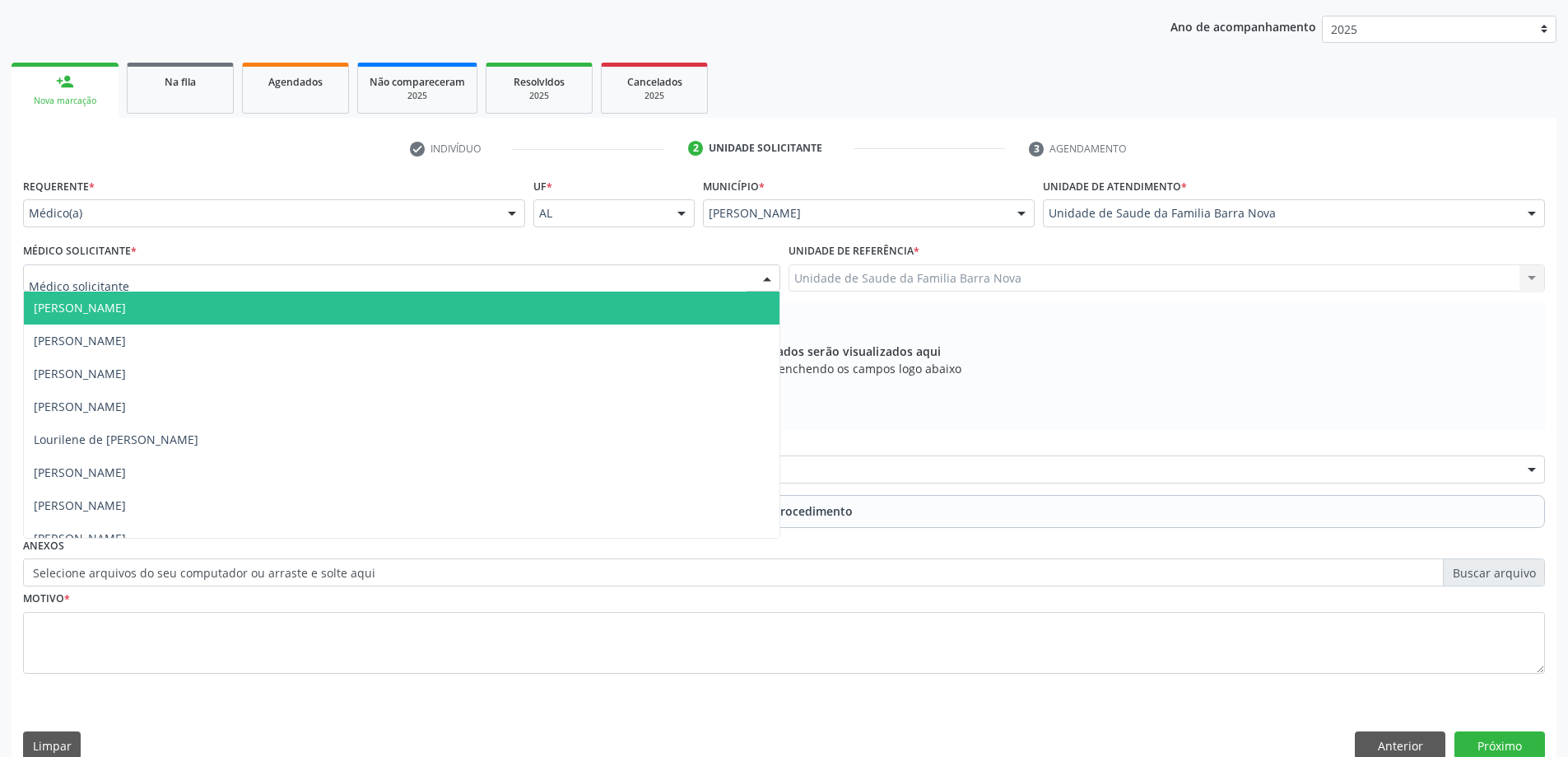
click at [536, 279] on div at bounding box center [402, 278] width 757 height 28
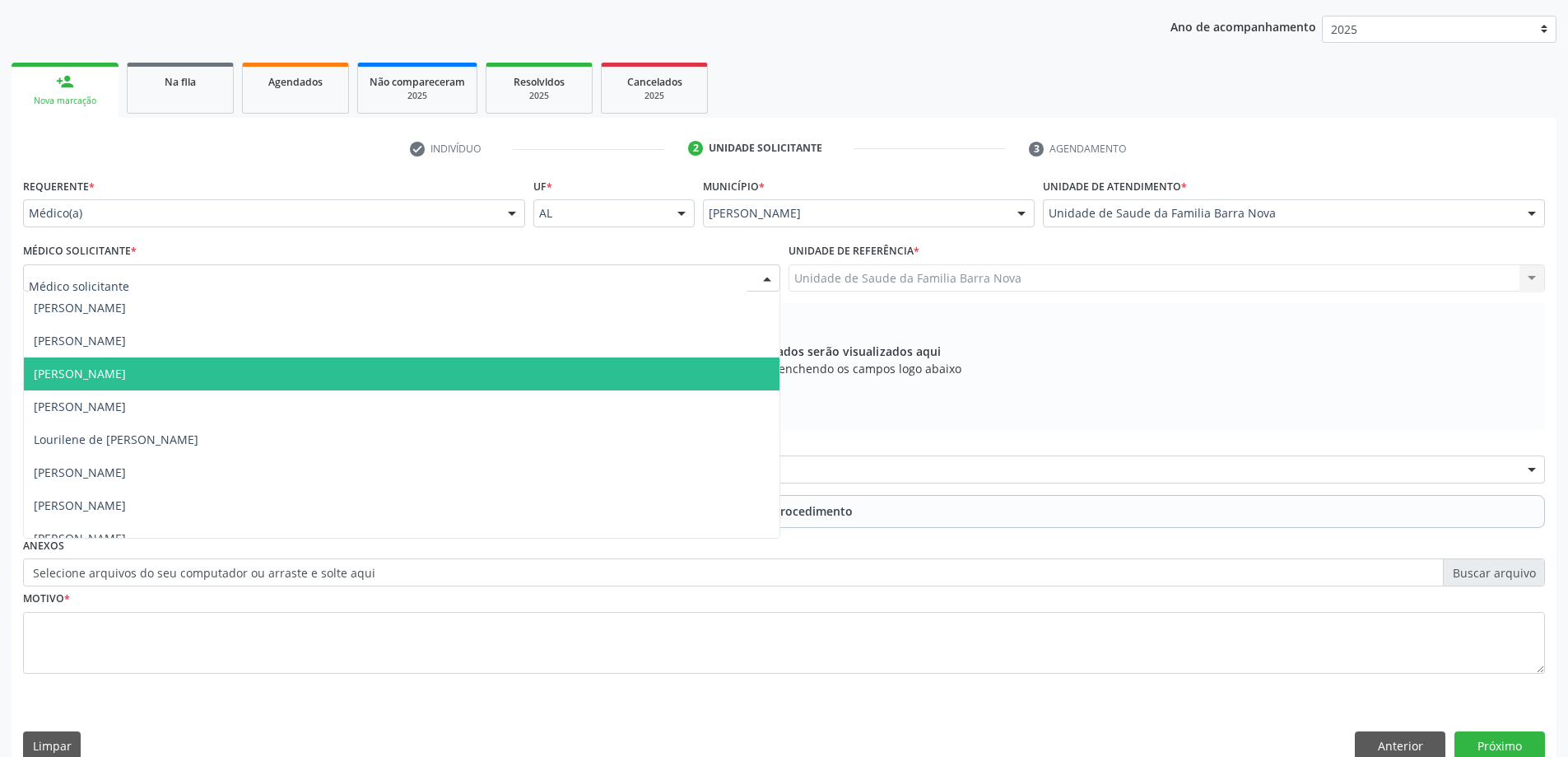
scroll to position [82, 0]
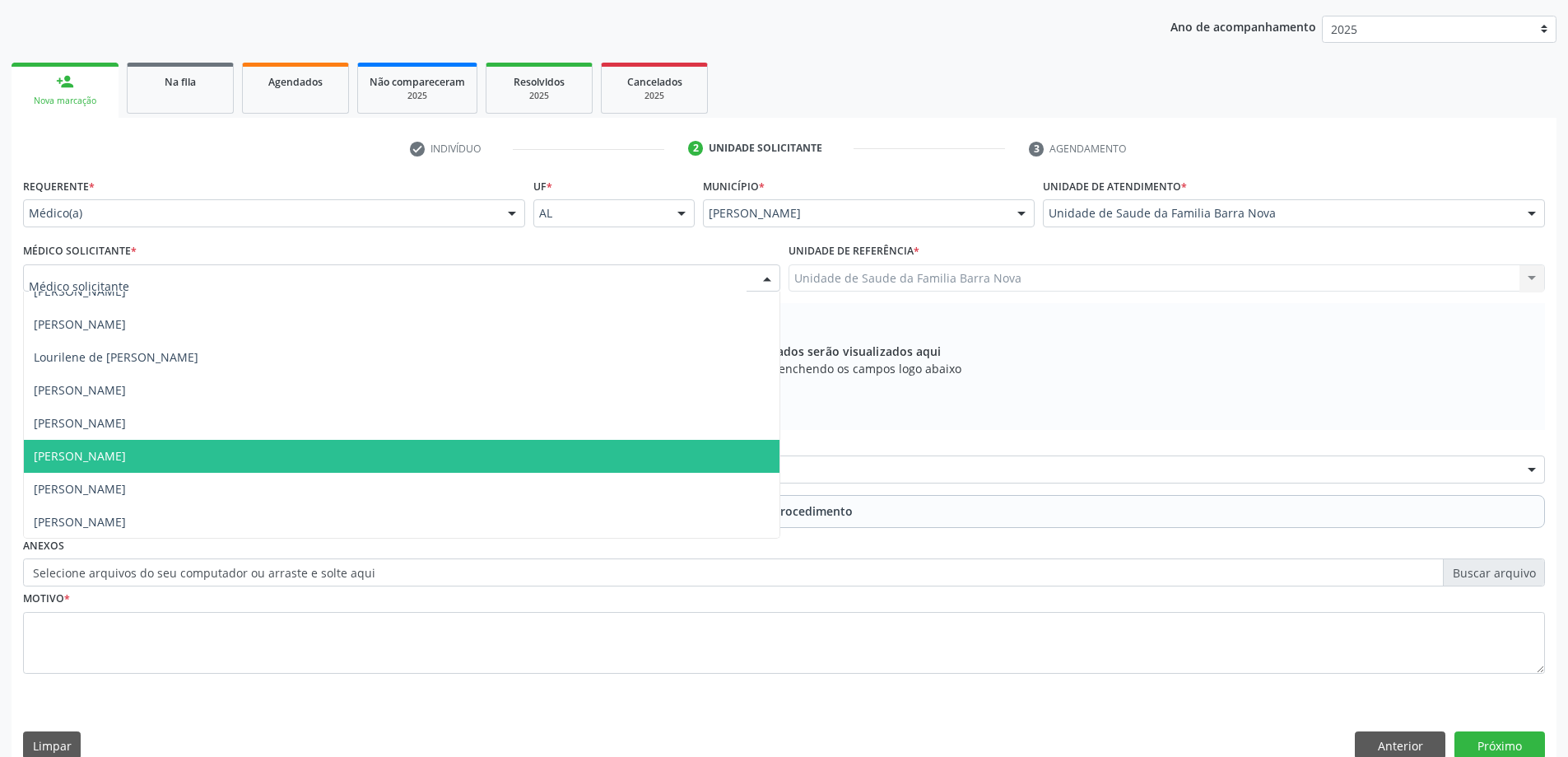
click at [372, 461] on span "[PERSON_NAME]" at bounding box center [402, 456] width 756 height 33
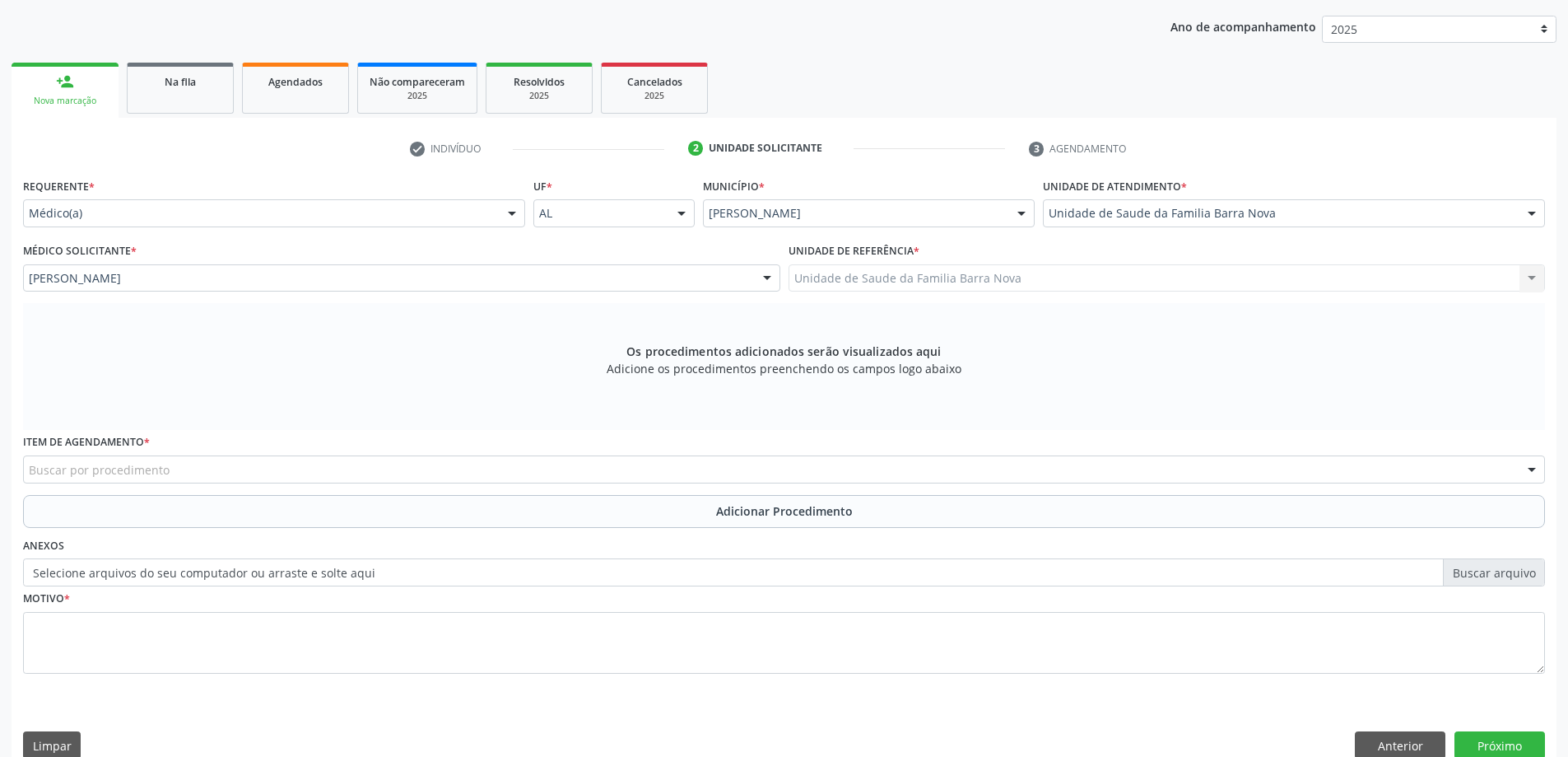
click at [364, 471] on div "Buscar por procedimento" at bounding box center [784, 469] width 1522 height 28
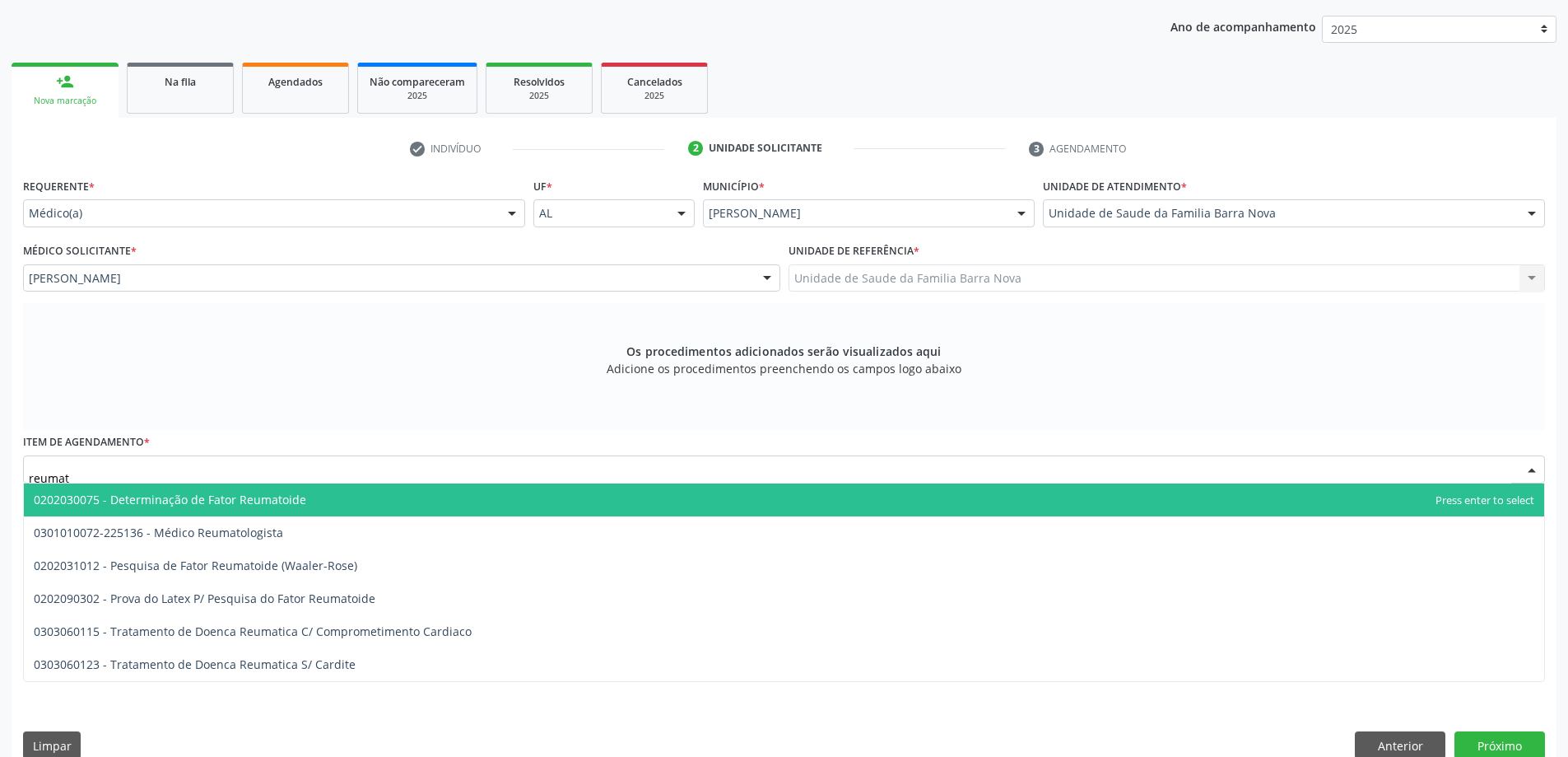
type input "reumato"
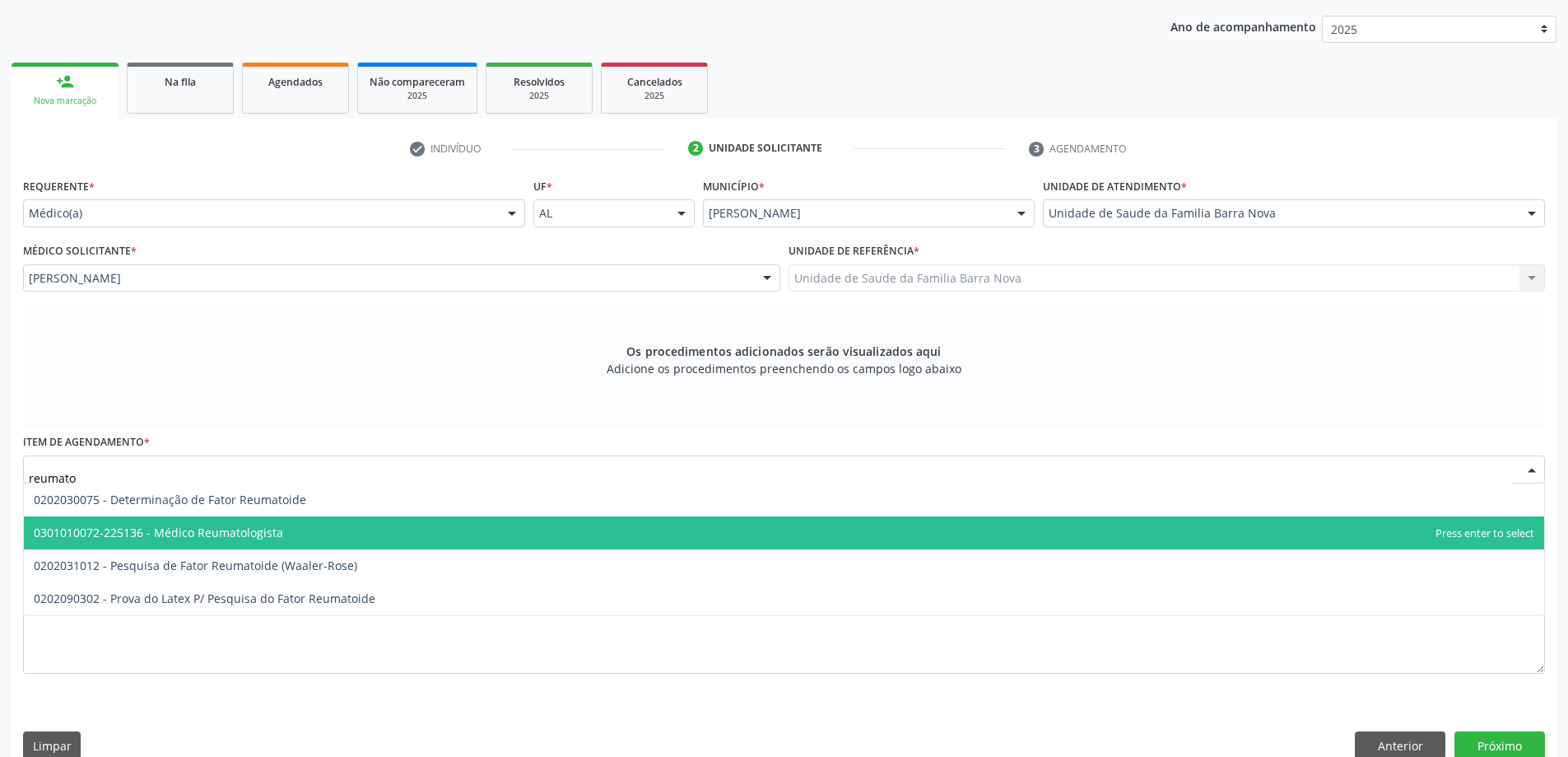
click at [326, 536] on span "0301010072-225136 - Médico Reumatologista" at bounding box center [784, 533] width 1520 height 33
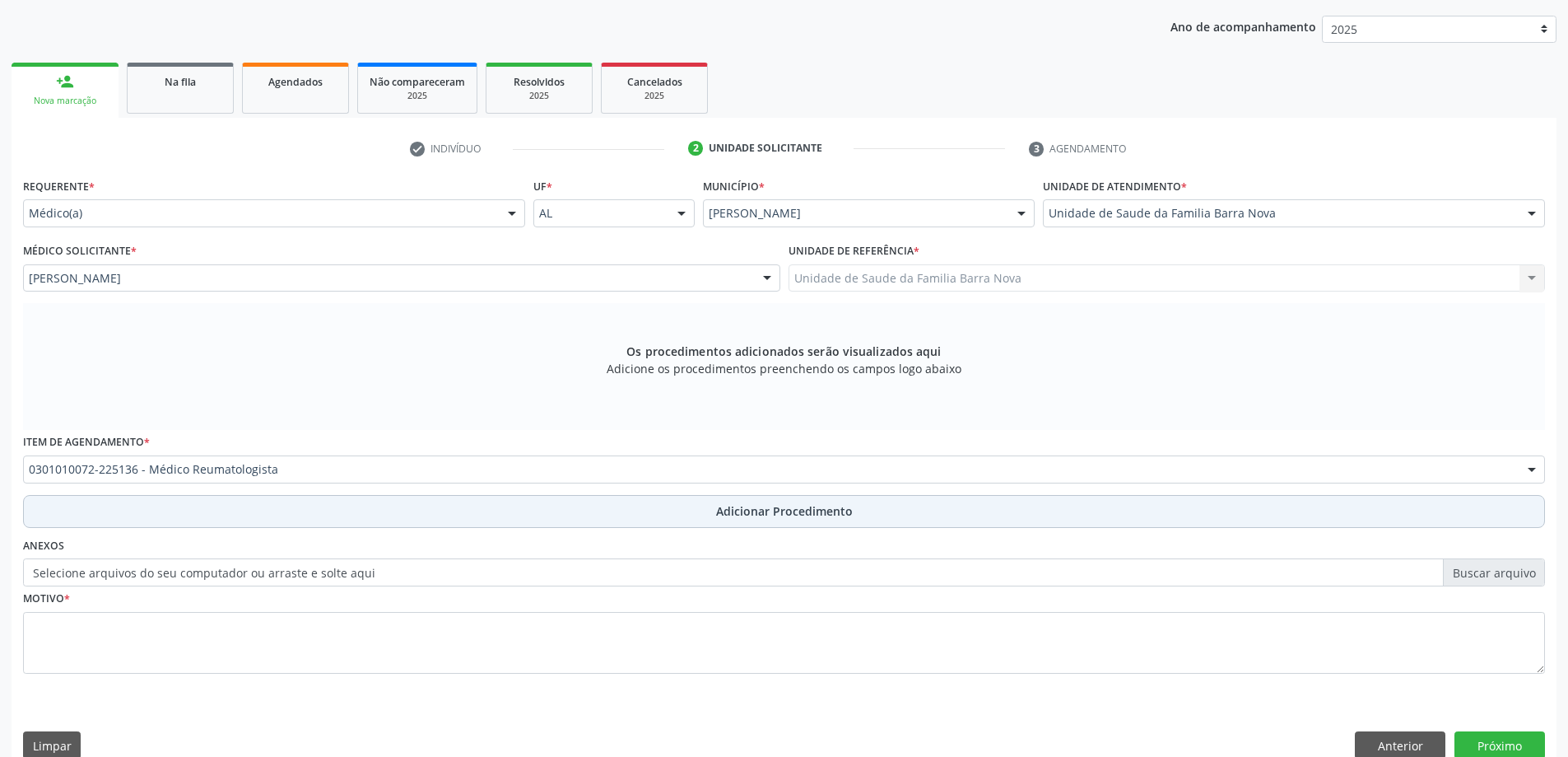
click at [425, 504] on button "Adicionar Procedimento" at bounding box center [784, 512] width 1522 height 33
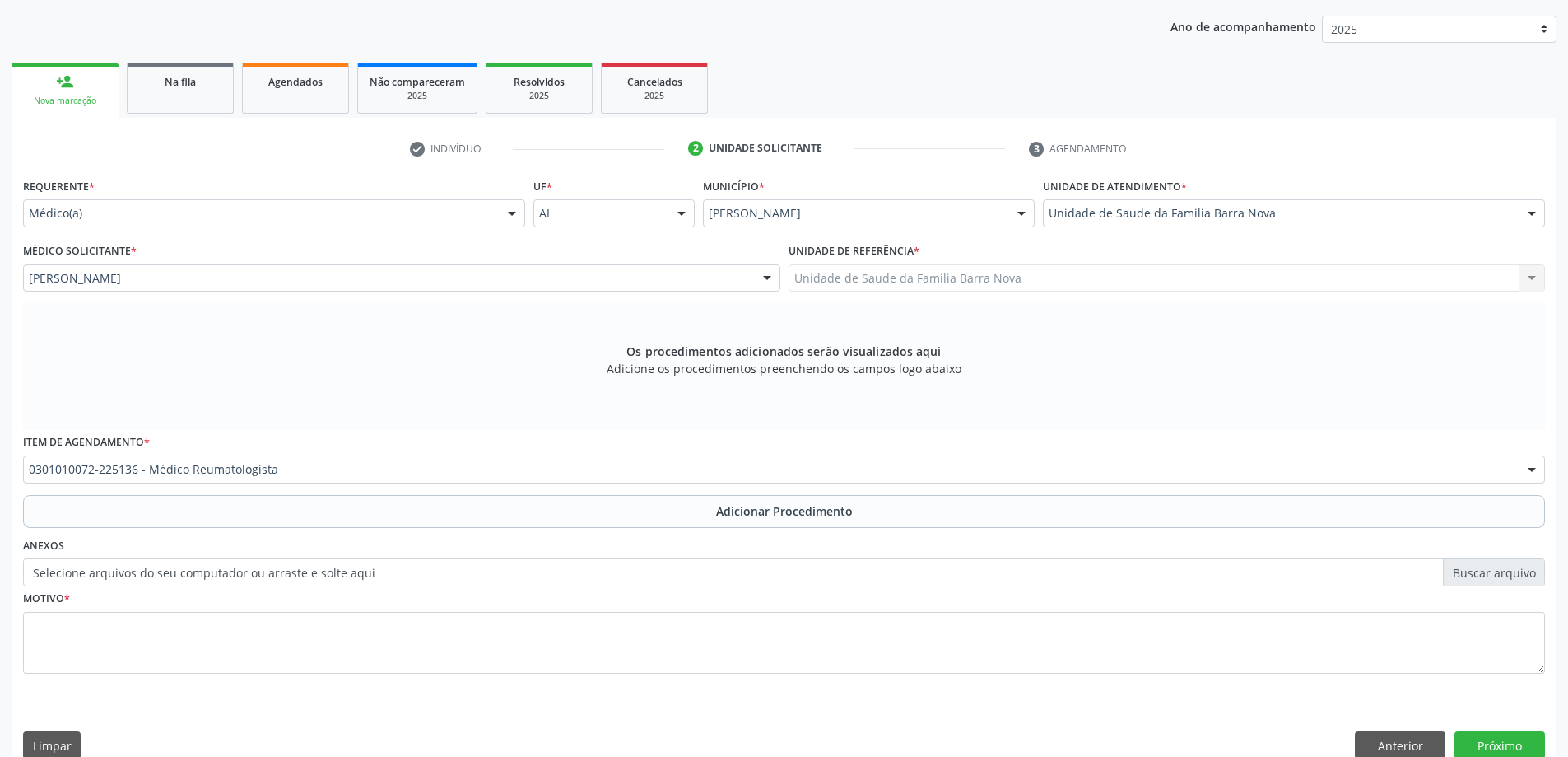
scroll to position [169, 0]
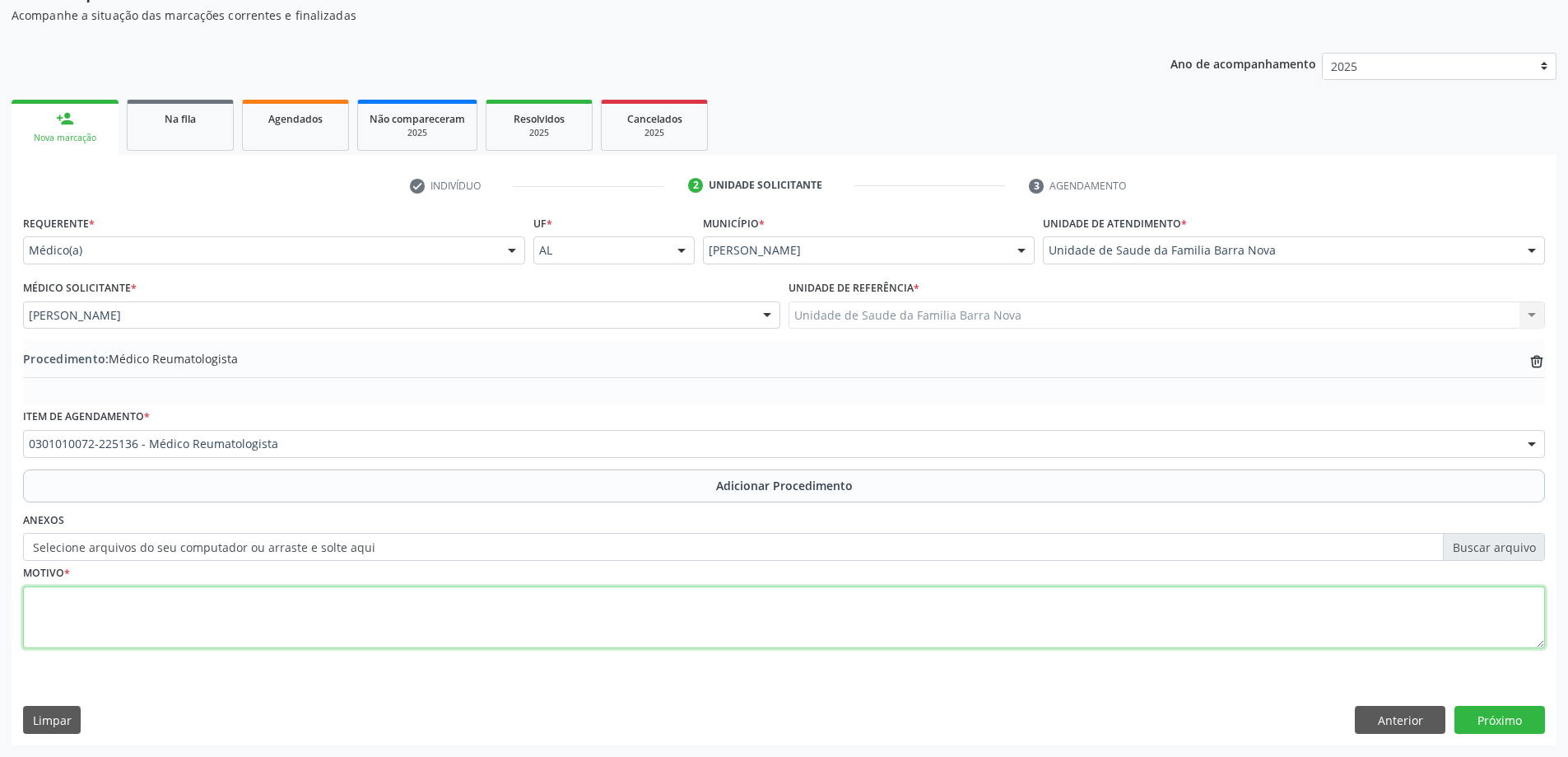
click at [312, 624] on textarea at bounding box center [784, 617] width 1522 height 62
click at [136, 608] on textarea "Paciente refere nãofazer" at bounding box center [784, 617] width 1522 height 62
click at [174, 602] on textarea "Paciente refere não fazer" at bounding box center [784, 617] width 1522 height 62
click at [165, 608] on textarea "Paciente refere não fazertratamento" at bounding box center [784, 617] width 1522 height 62
click at [168, 605] on textarea "Paciente refere não fazertratamento" at bounding box center [784, 617] width 1522 height 62
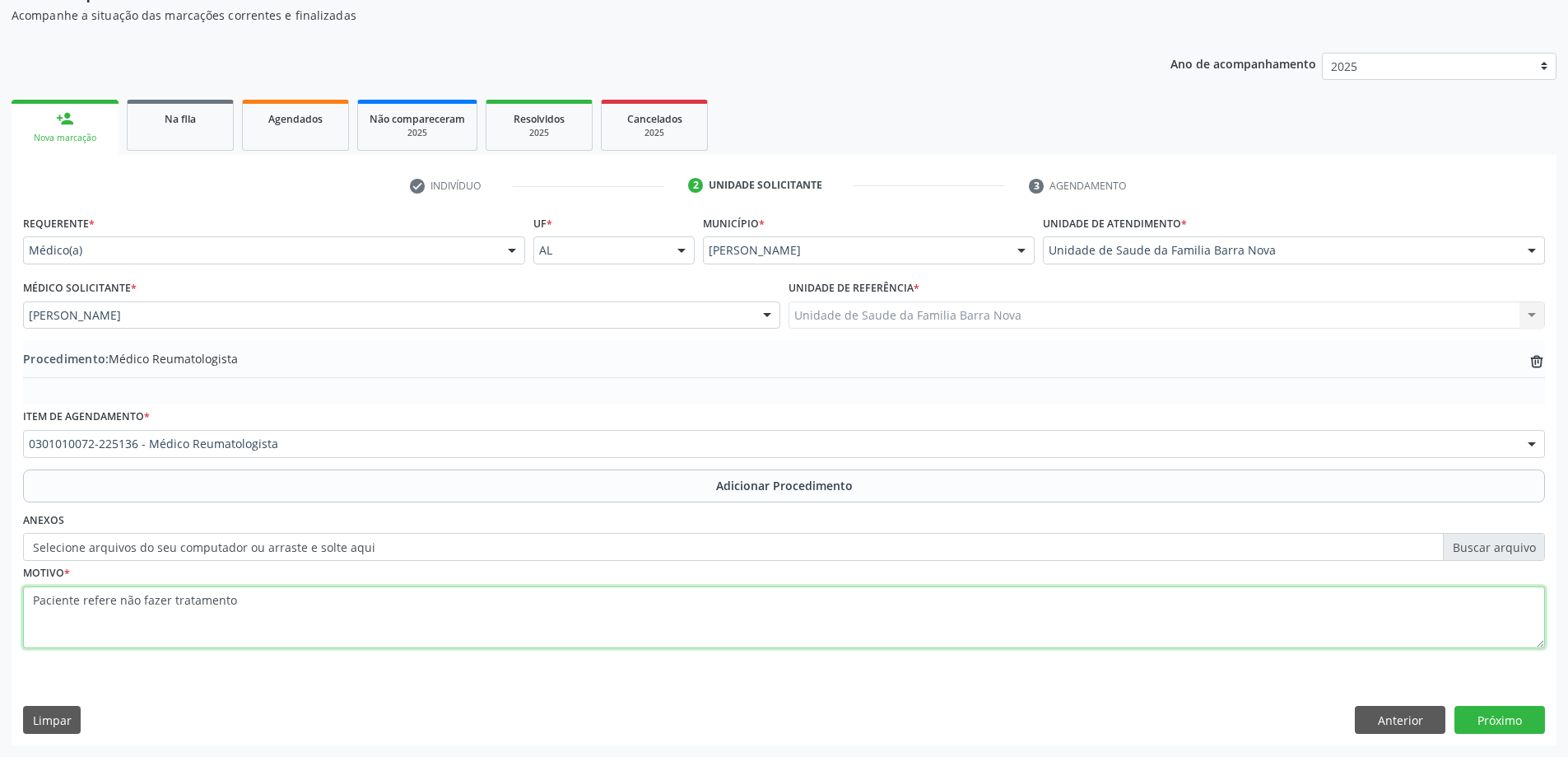
click at [266, 617] on textarea "Paciente refere não fazer tratamento" at bounding box center [784, 617] width 1522 height 62
type textarea "Paciente refere não fazer tratamento algum para artrite gotosa, tem receio de p…"
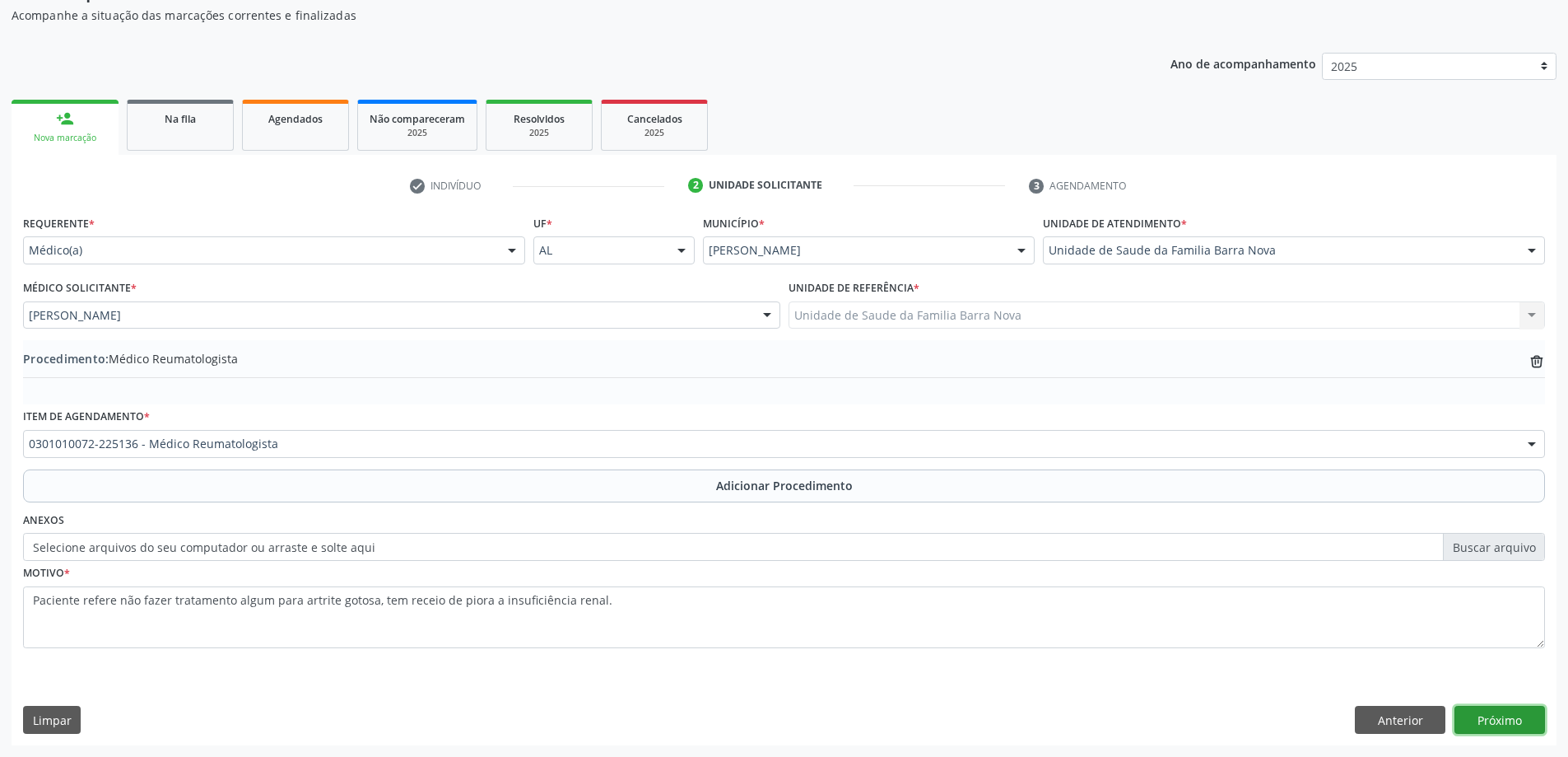
click at [1507, 720] on button "Próximo" at bounding box center [1500, 719] width 91 height 28
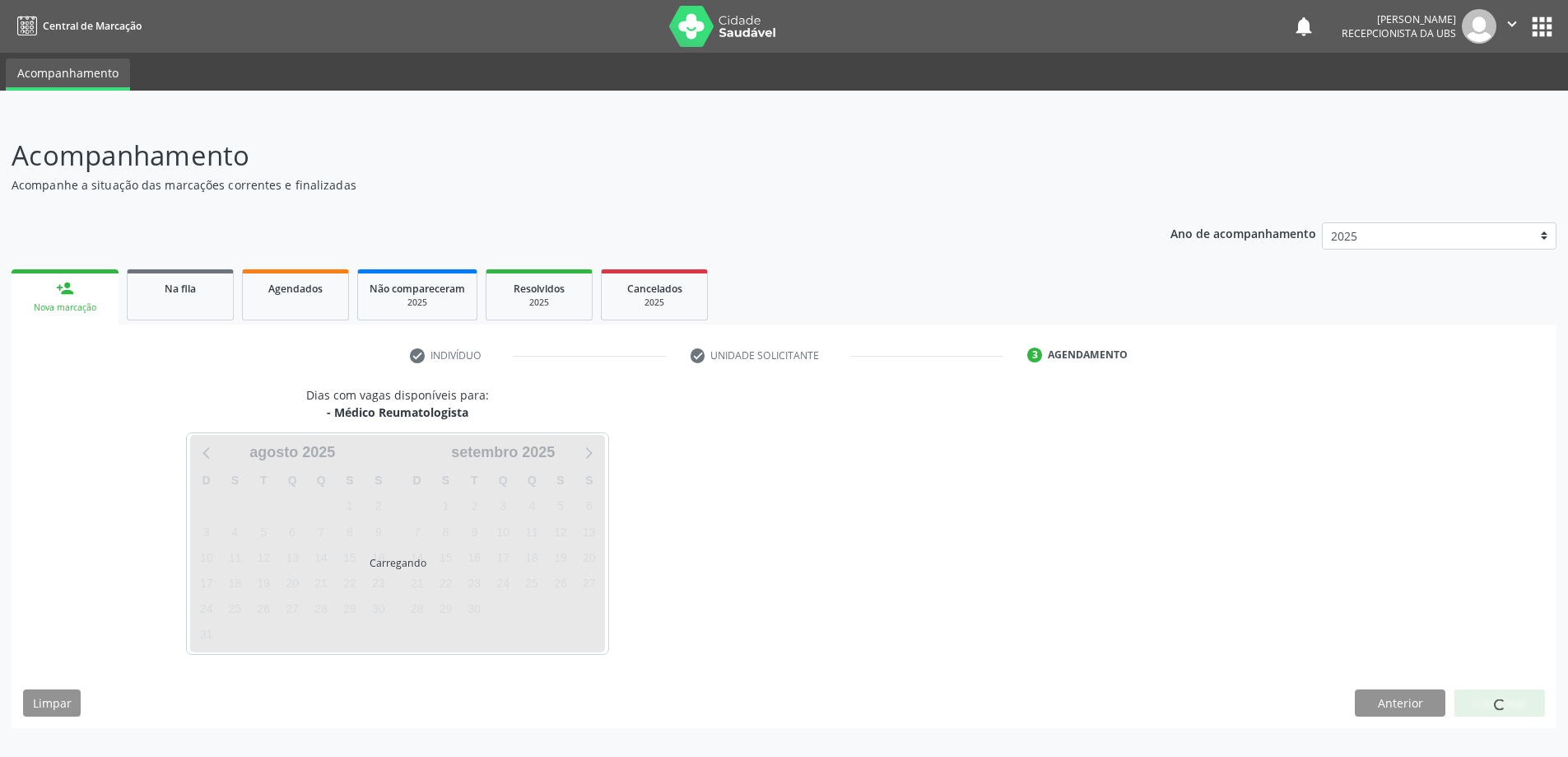
scroll to position [0, 0]
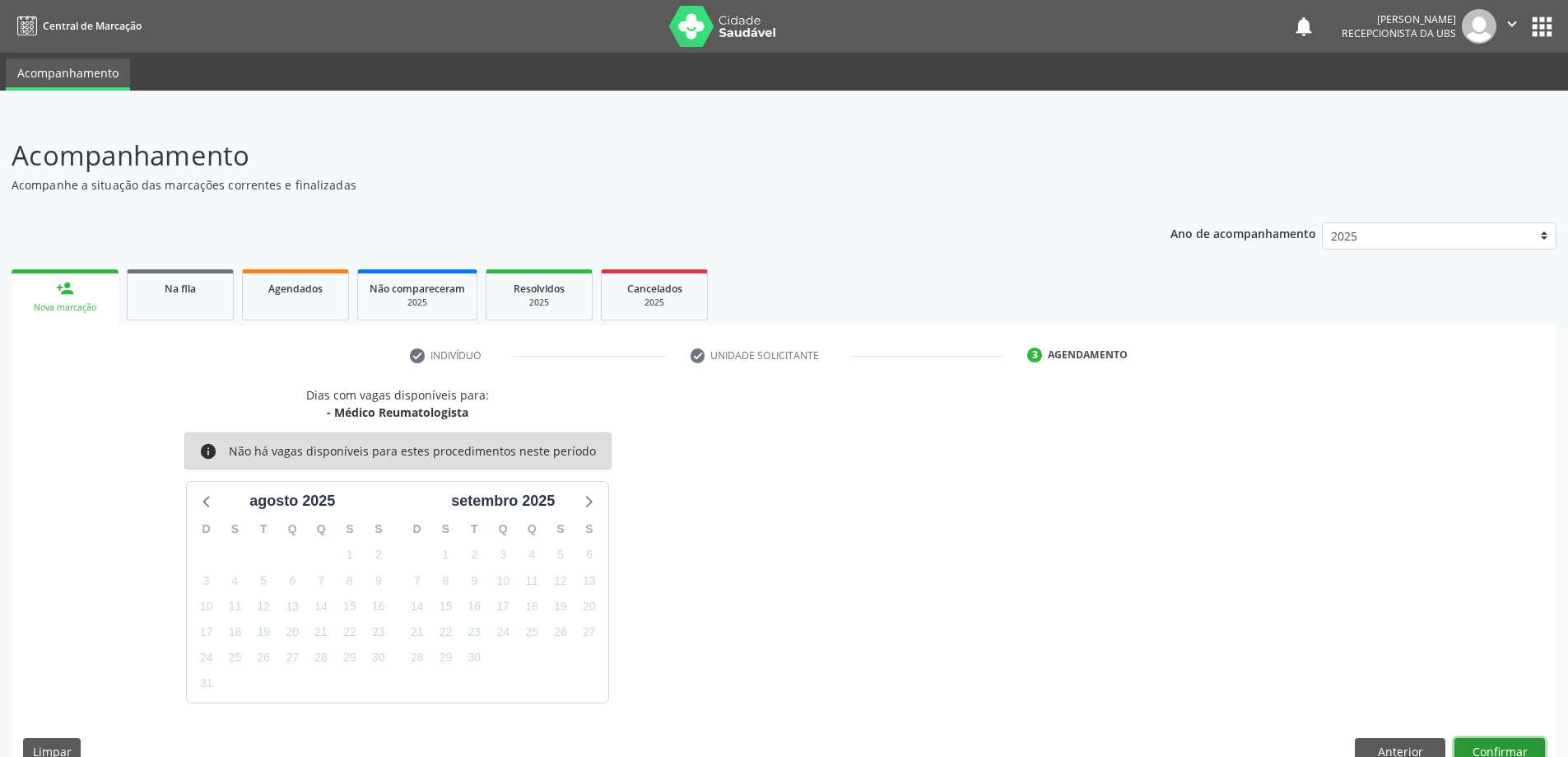
click at [1497, 750] on button "Confirmar" at bounding box center [1500, 752] width 91 height 28
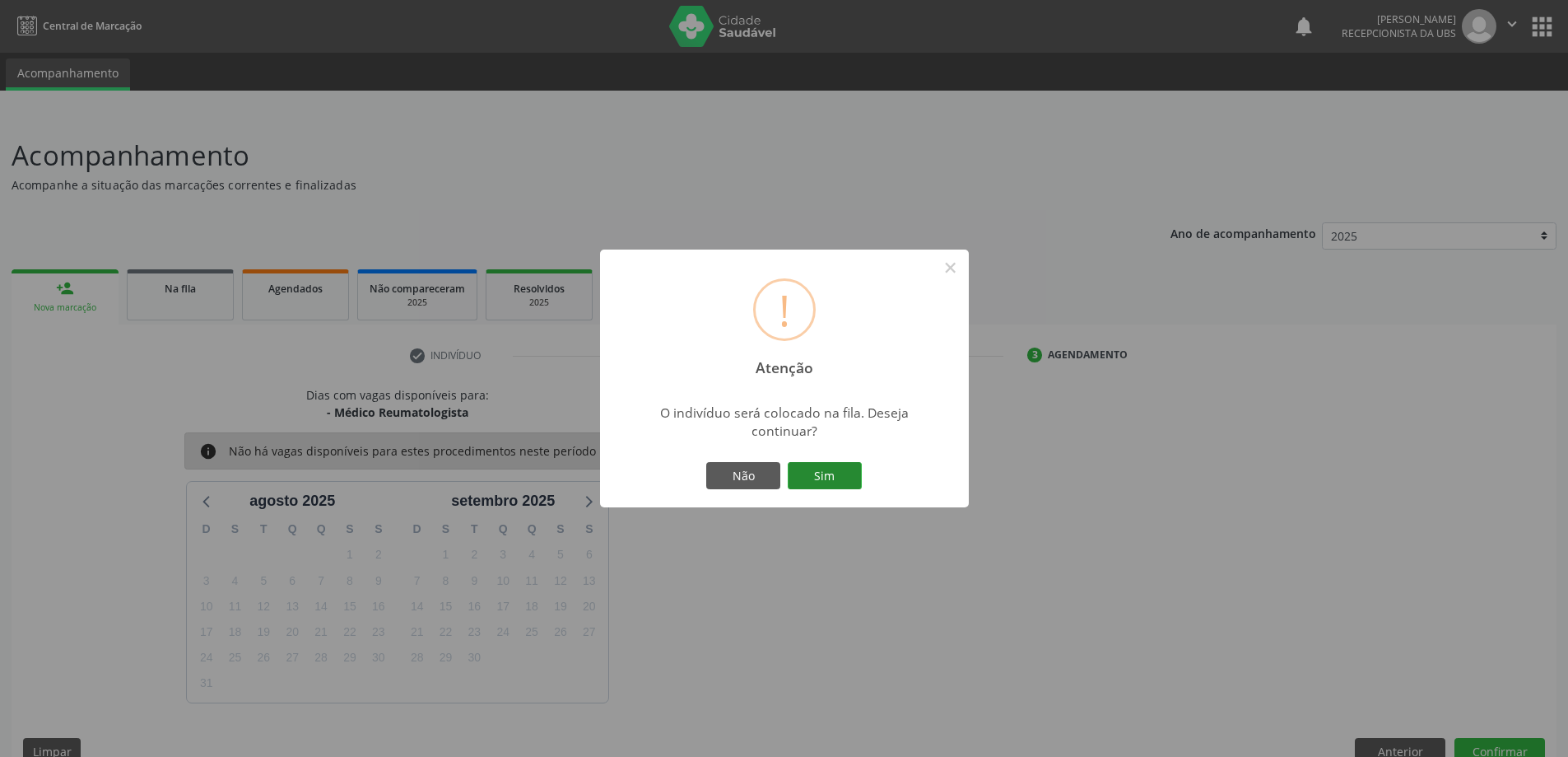
click at [822, 482] on button "Sim" at bounding box center [824, 476] width 74 height 28
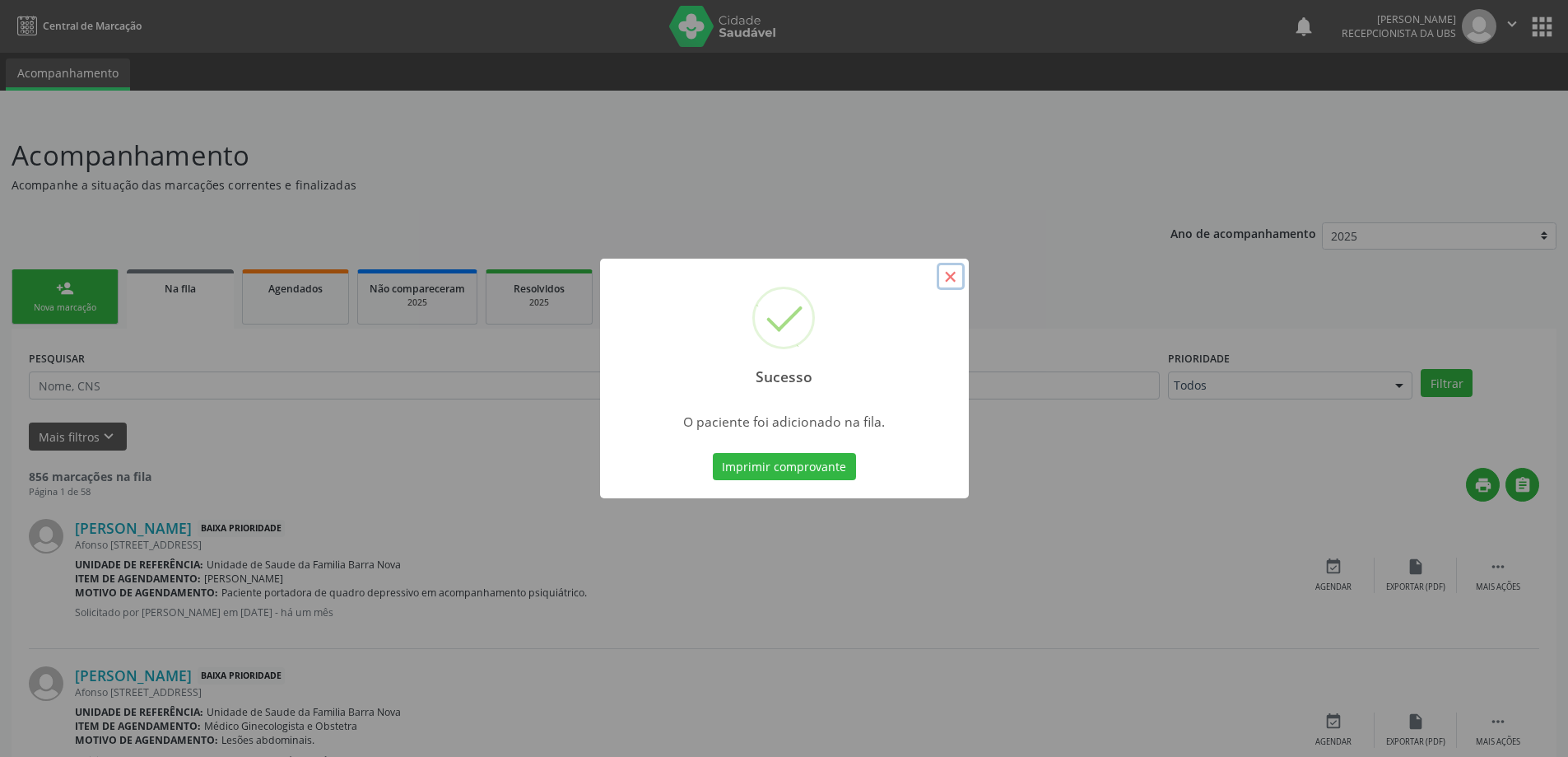
click at [952, 275] on button "×" at bounding box center [951, 276] width 28 height 28
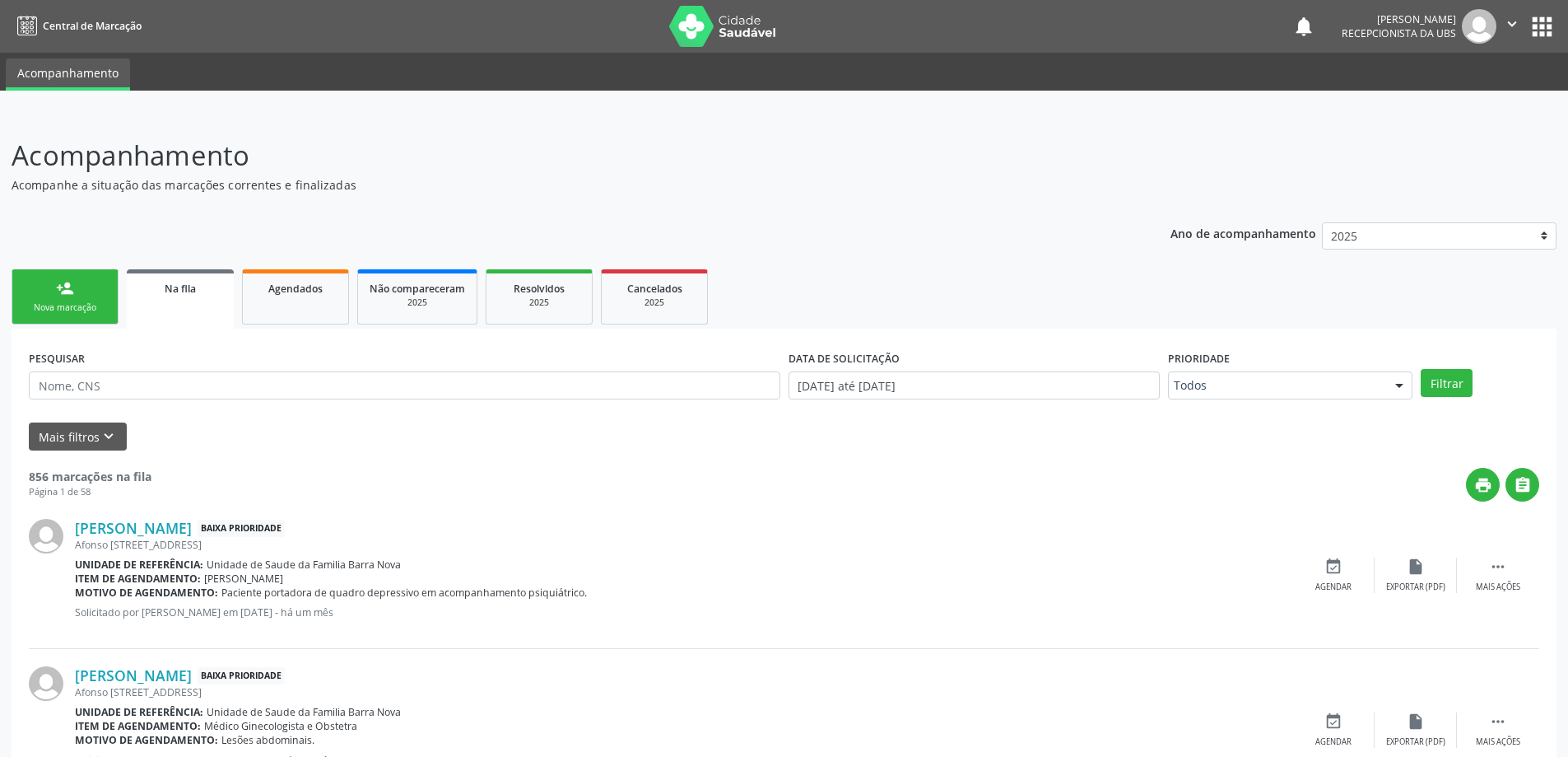
click at [85, 308] on div "Nova marcação" at bounding box center [65, 307] width 82 height 12
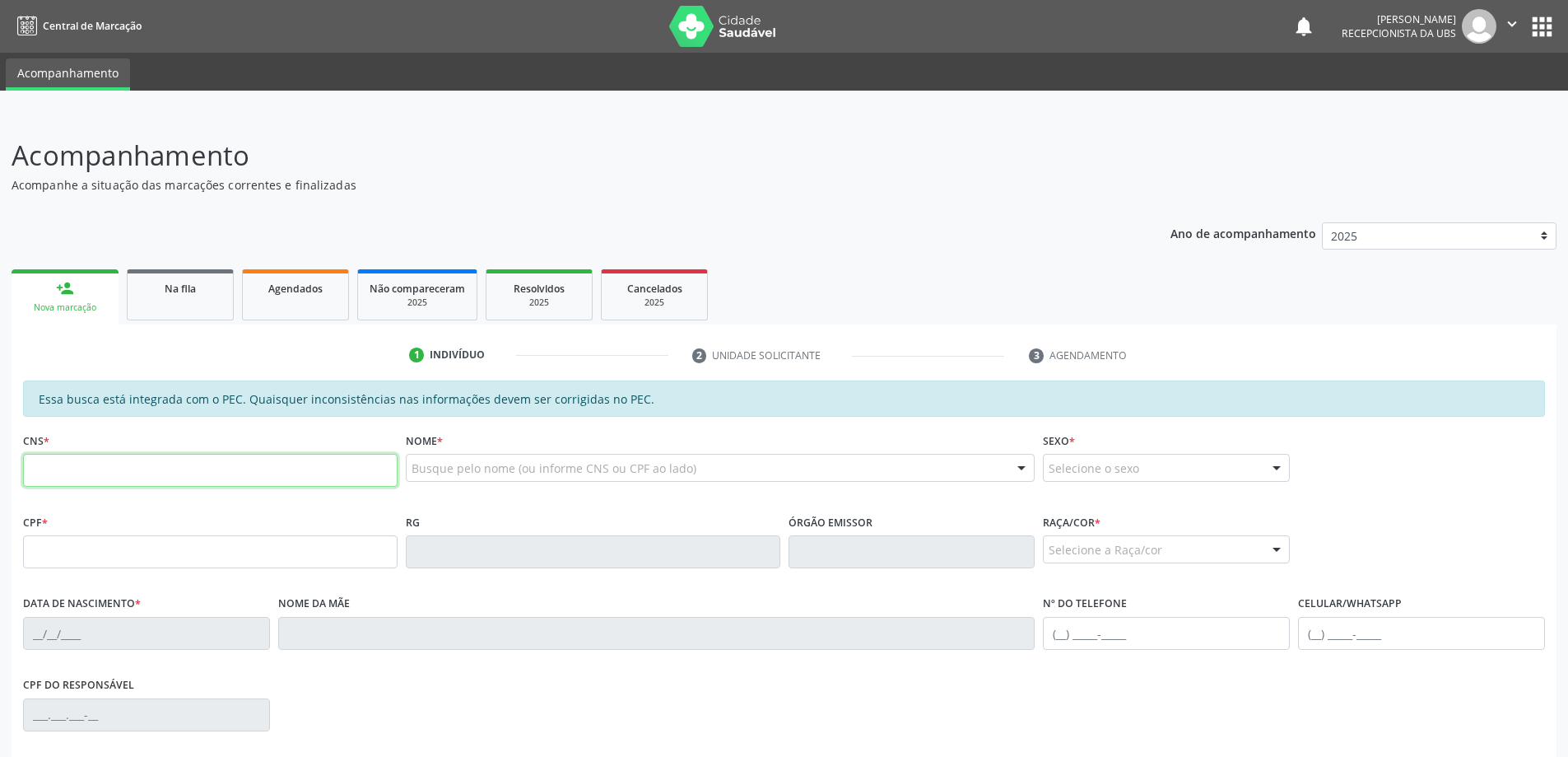
drag, startPoint x: 107, startPoint y: 469, endPoint x: 144, endPoint y: 474, distance: 37.3
click at [111, 470] on input "text" at bounding box center [210, 470] width 374 height 33
type input "709 2032 8924 6031"
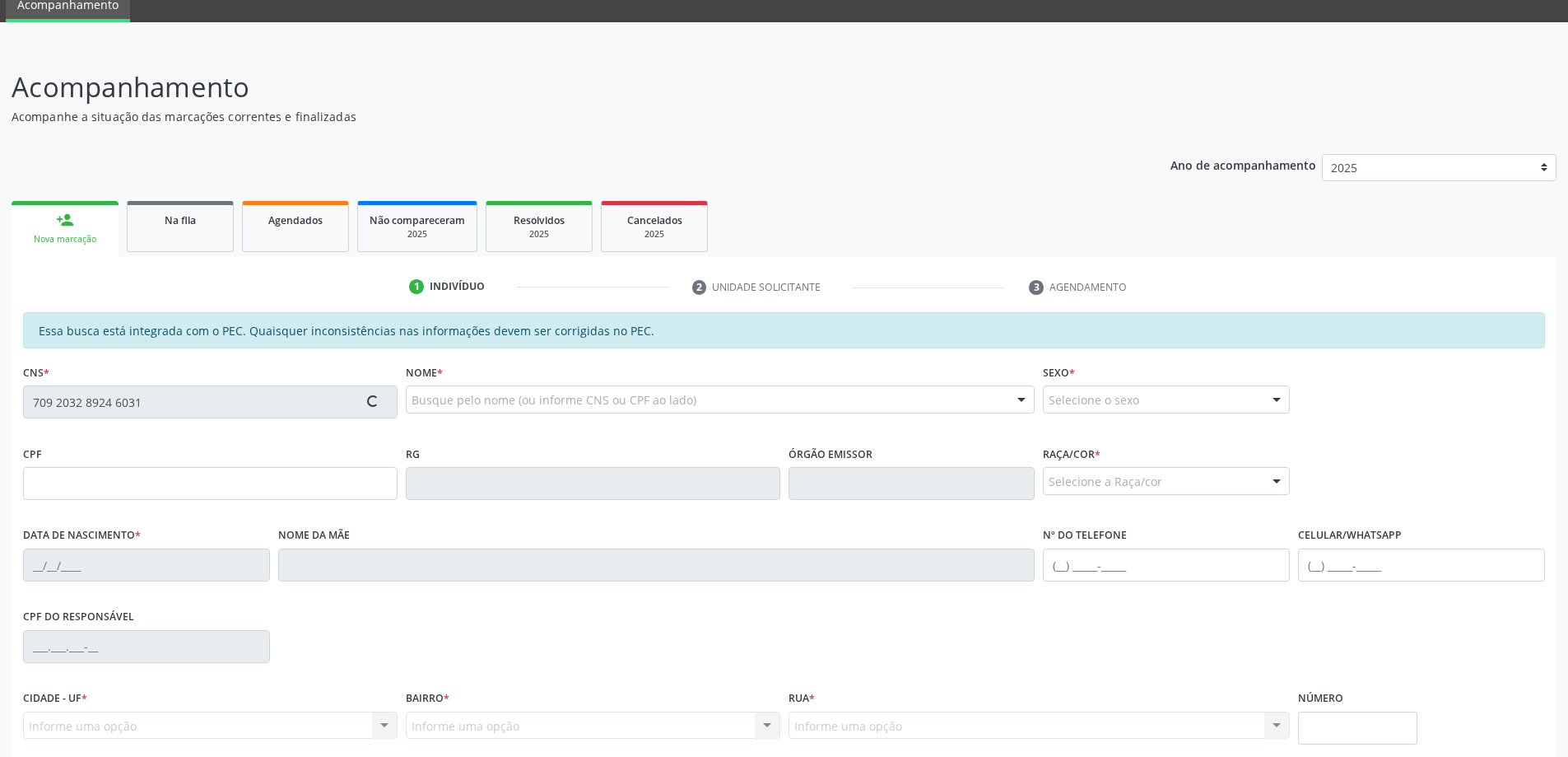
scroll to position [207, 0]
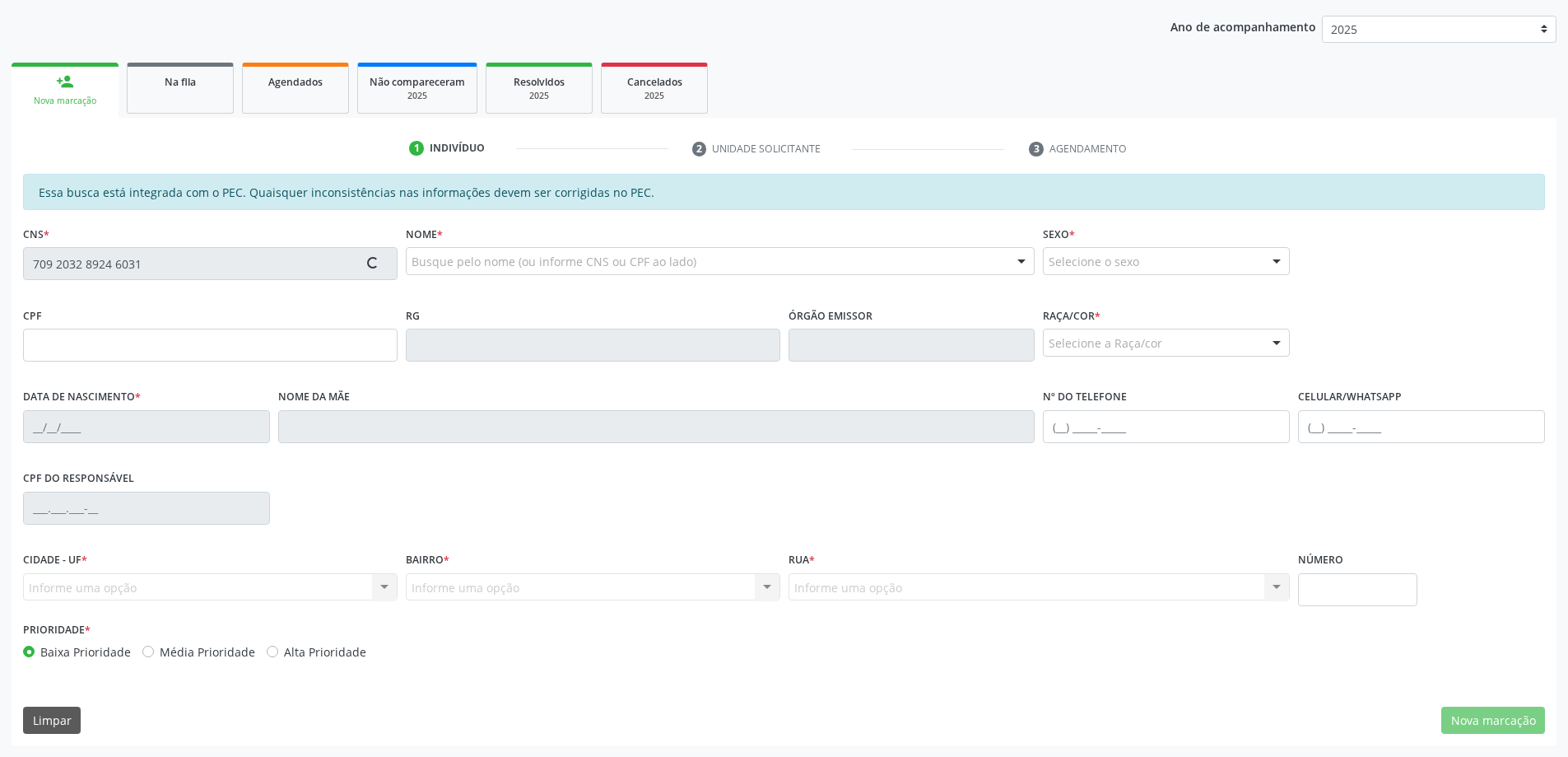
type input "129.388.694-79"
type input "[DATE]"
type input "[PERSON_NAME]"
type input "[PHONE_NUMBER]"
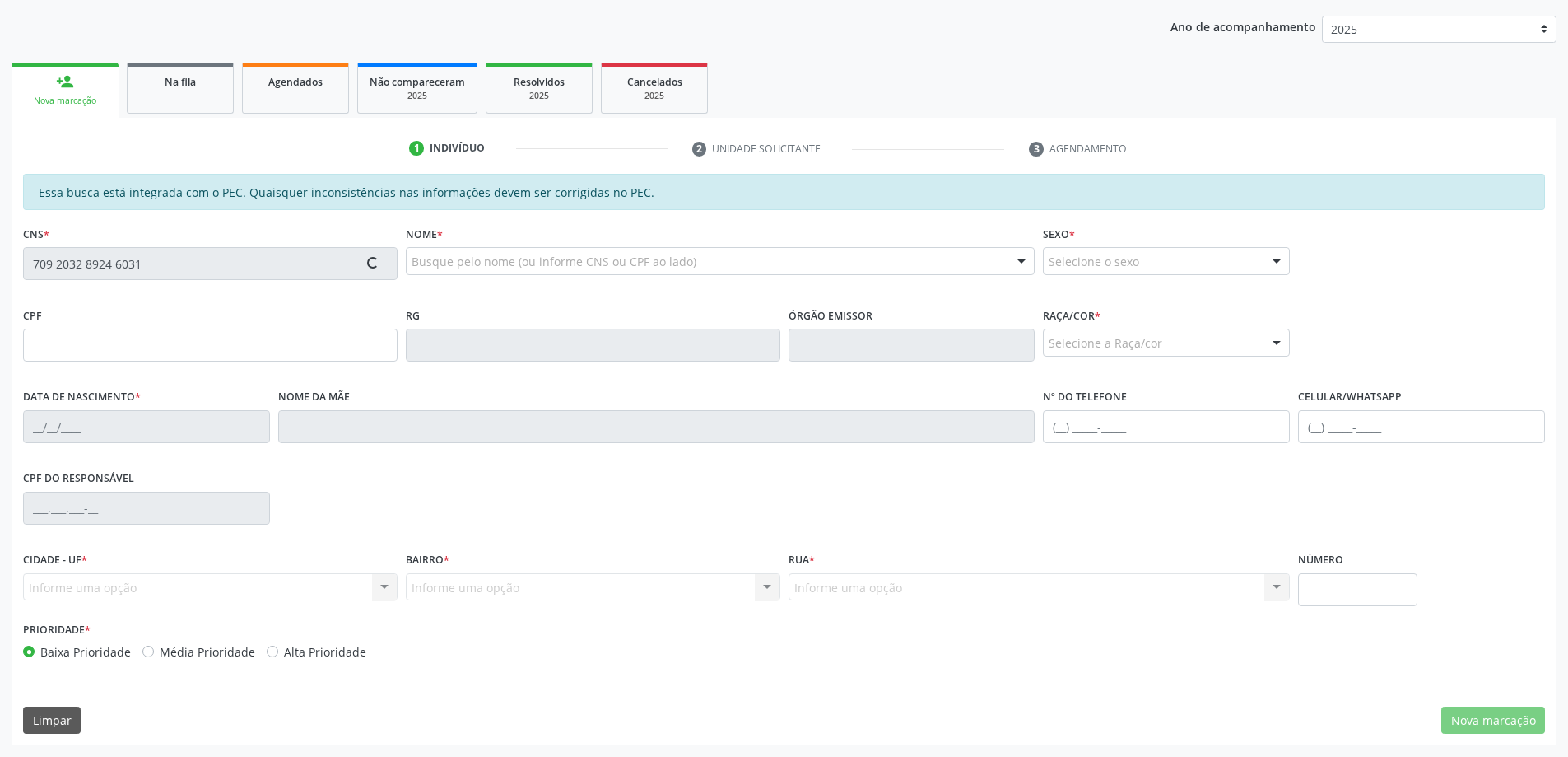
type input "135"
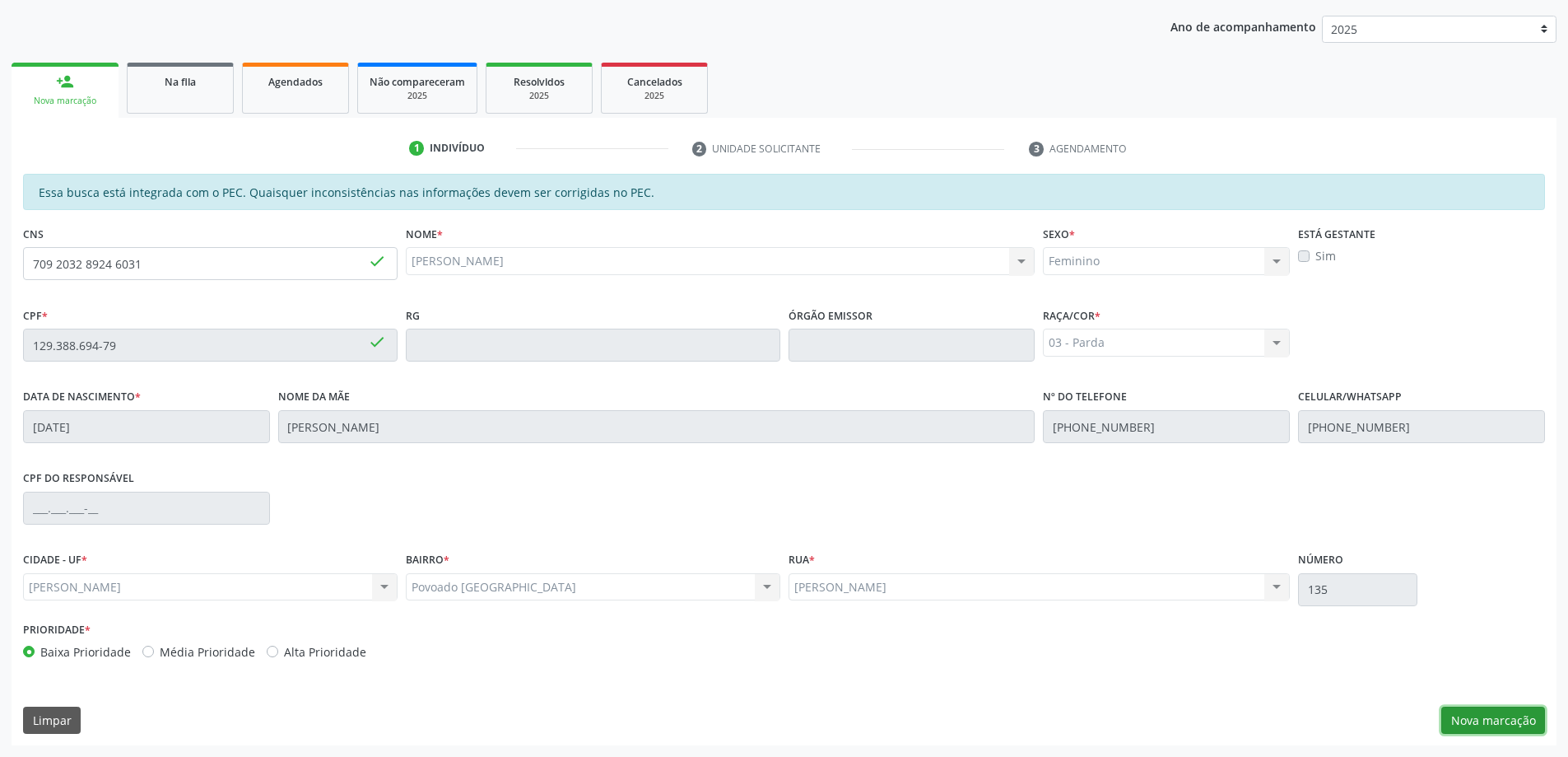
click at [1482, 714] on button "Nova marcação" at bounding box center [1493, 720] width 103 height 28
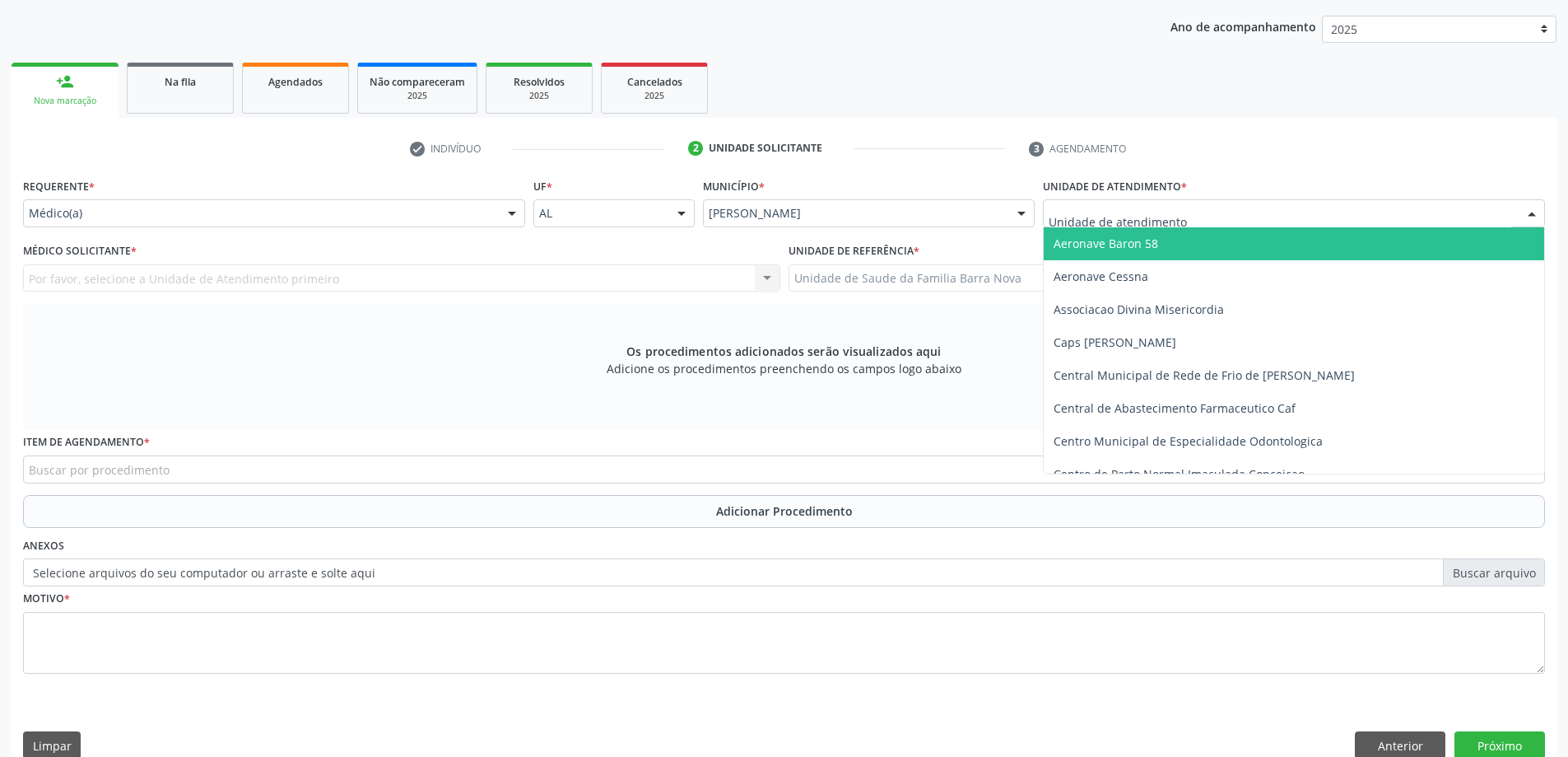
click at [1267, 219] on div at bounding box center [1294, 213] width 502 height 28
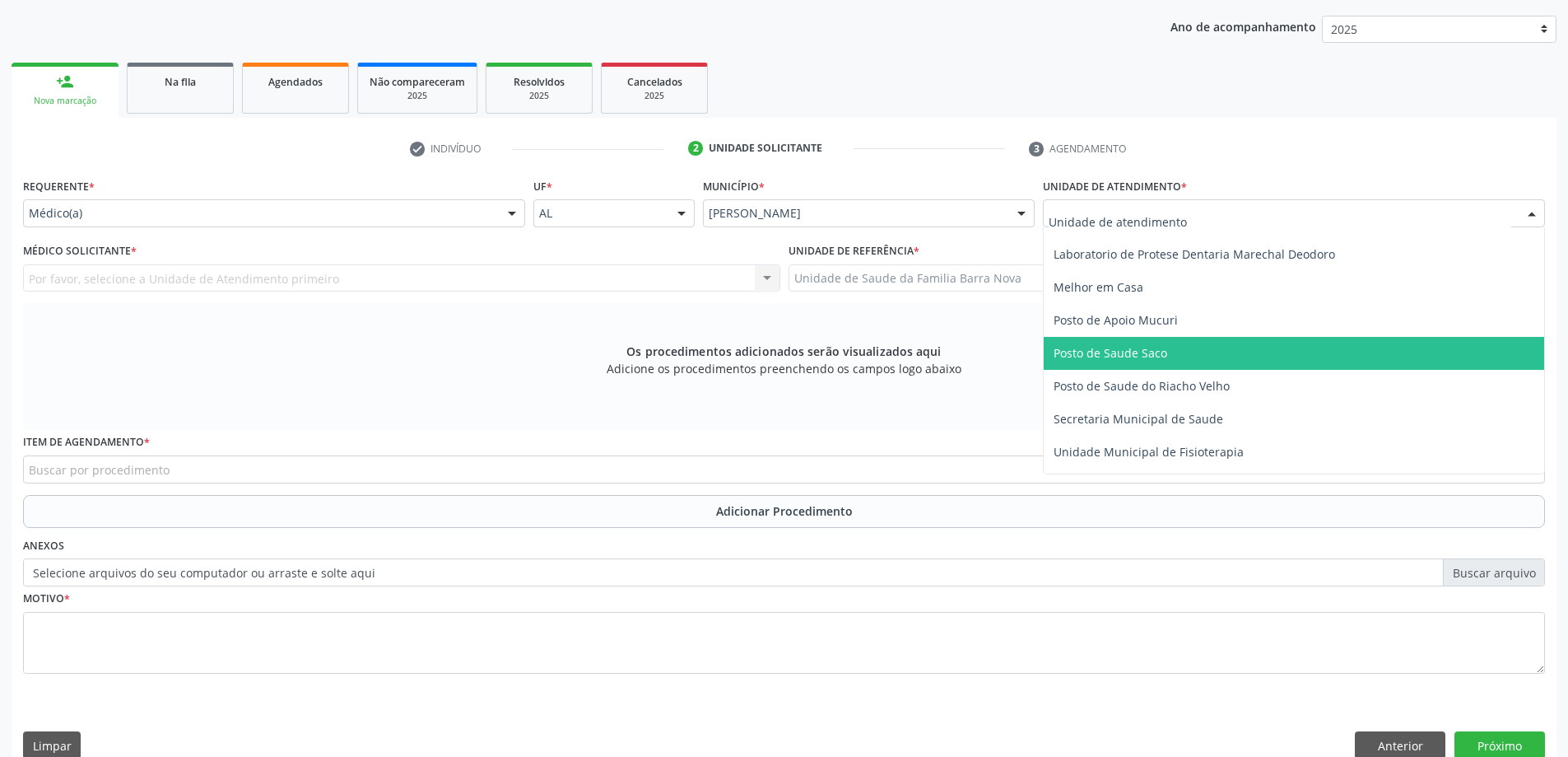
scroll to position [824, 0]
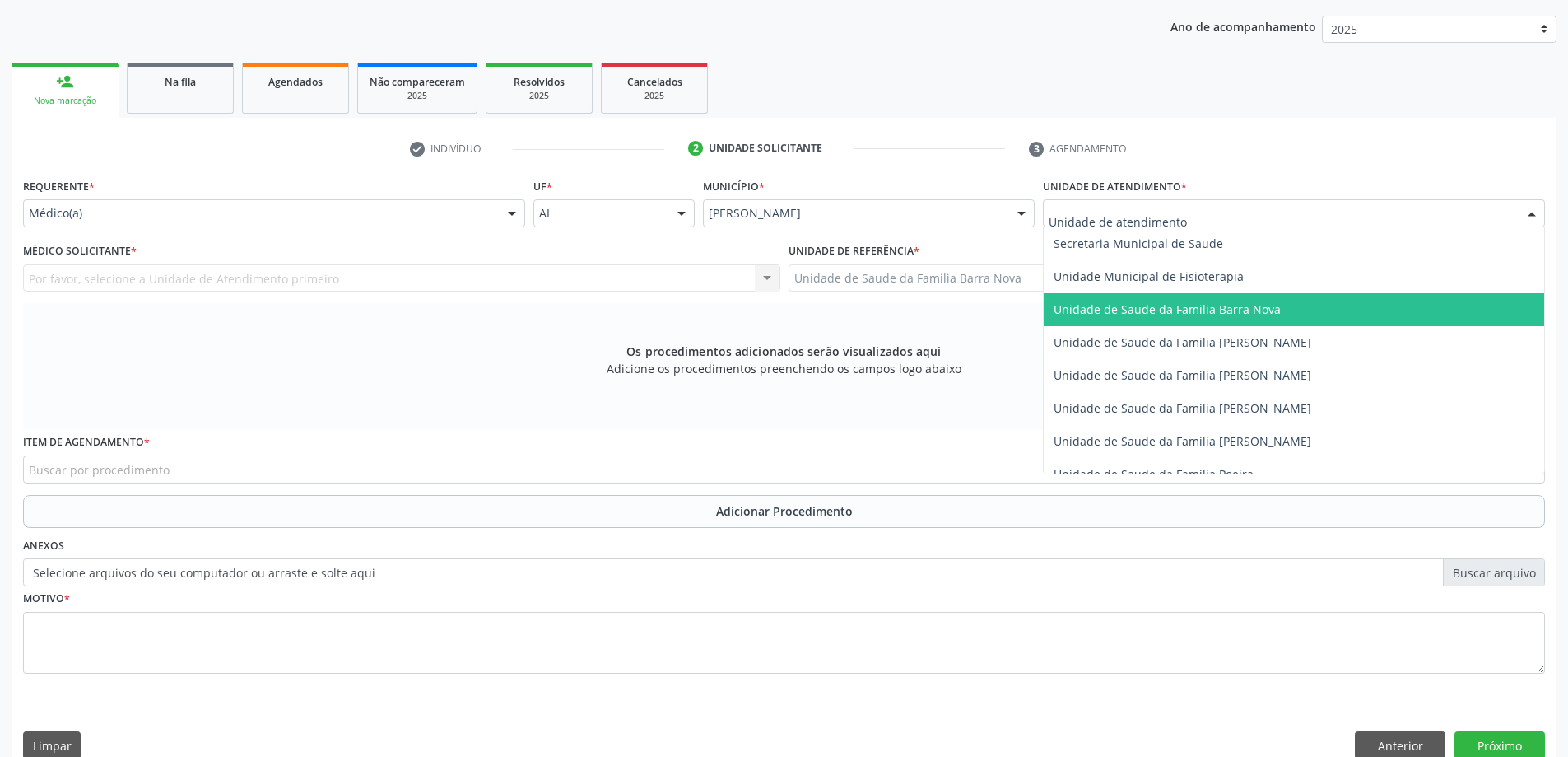
click at [1233, 313] on span "Unidade de Saude da Familia Barra Nova" at bounding box center [1167, 309] width 227 height 15
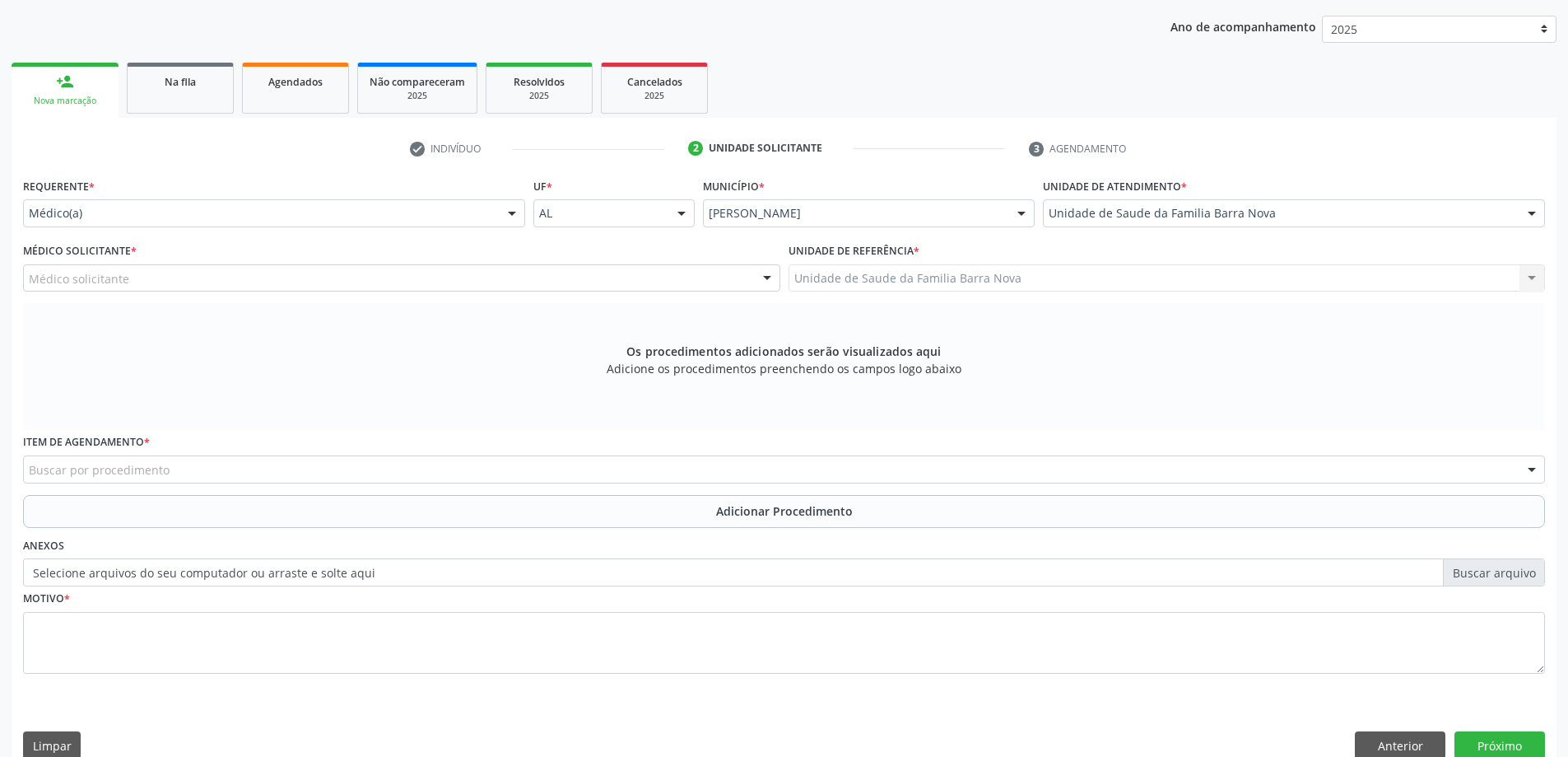
click at [561, 281] on div "Médico solicitante" at bounding box center [402, 278] width 757 height 28
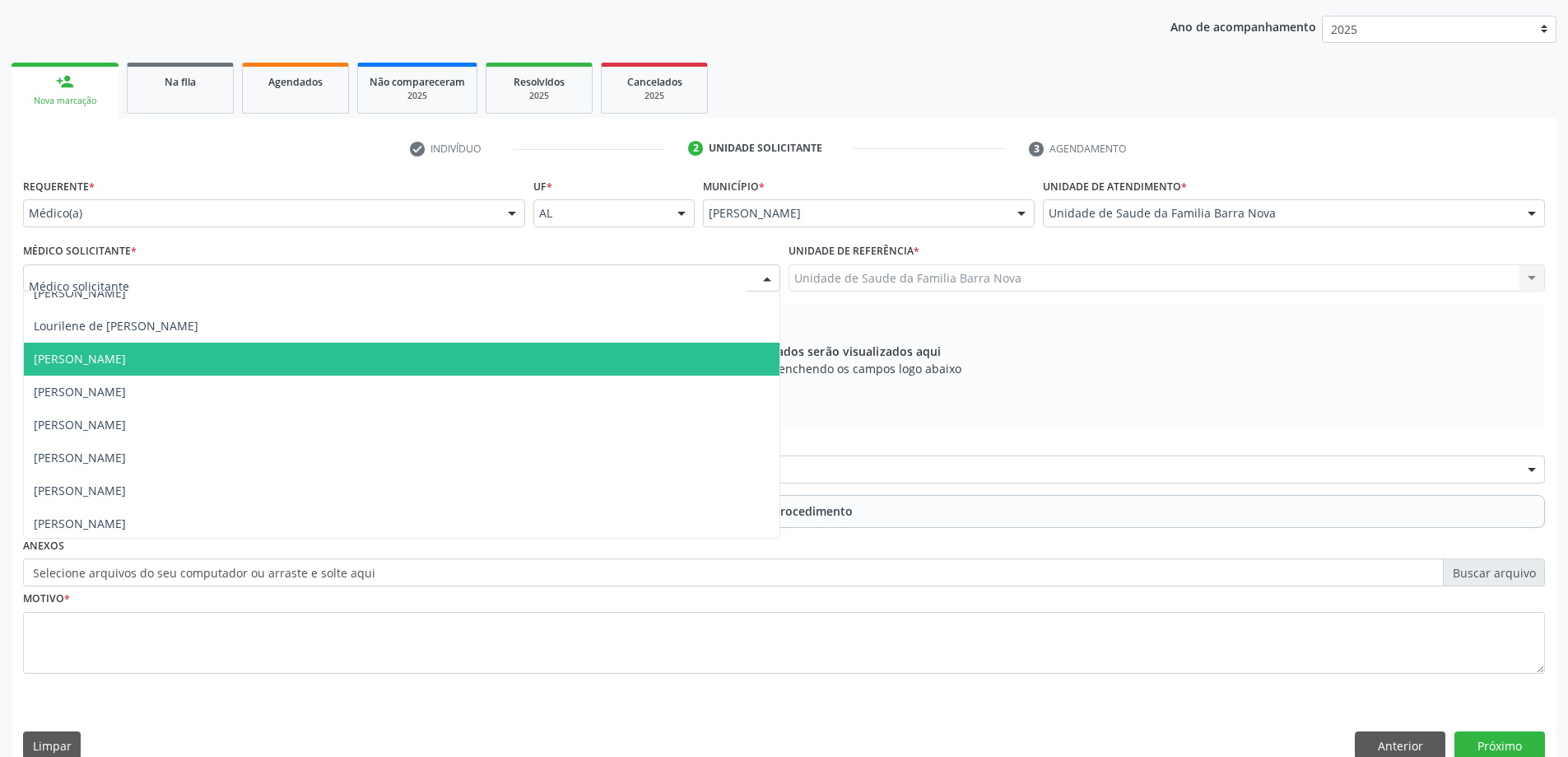
scroll to position [116, 0]
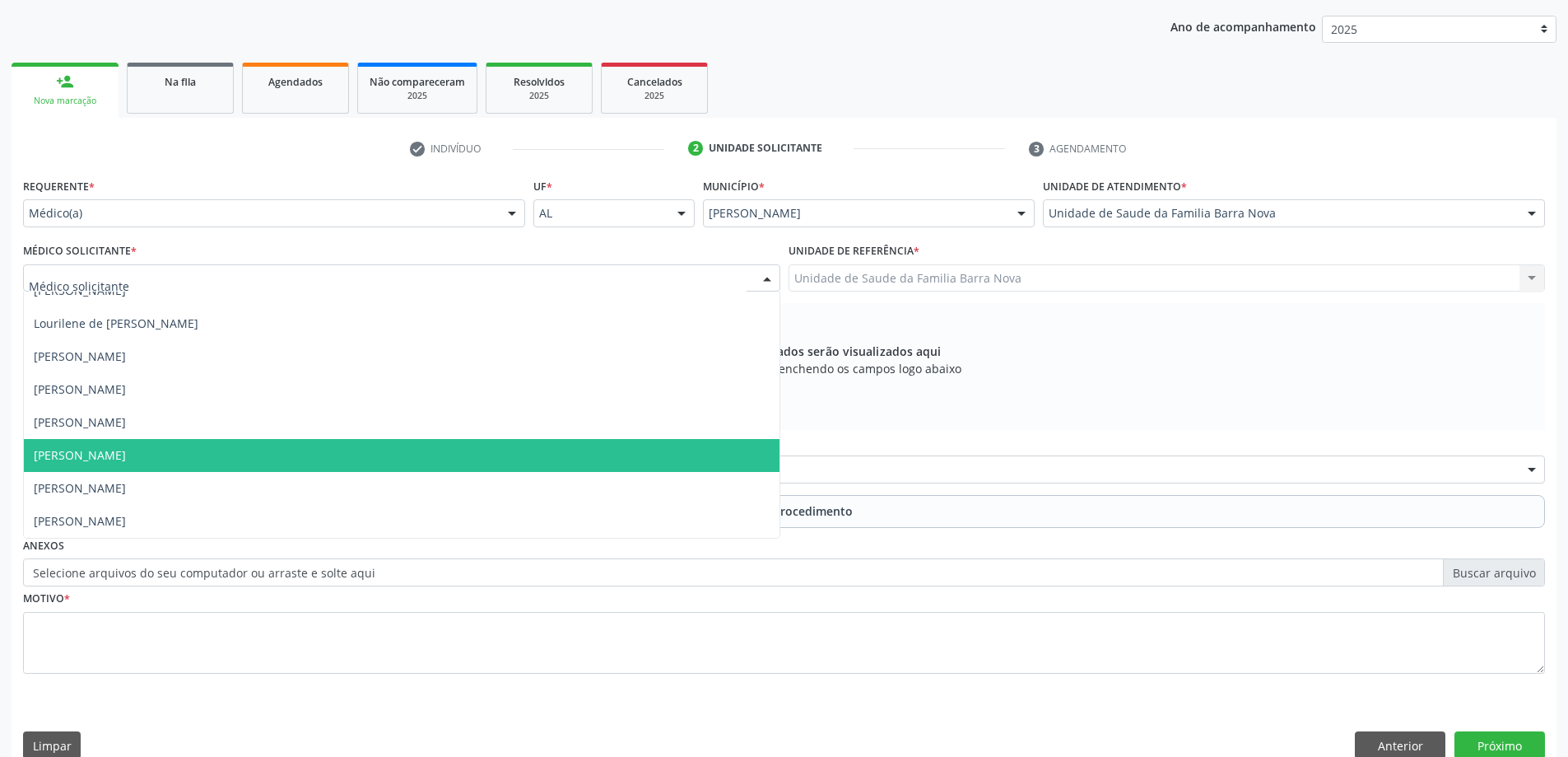
click at [452, 452] on span "[PERSON_NAME]" at bounding box center [402, 455] width 756 height 33
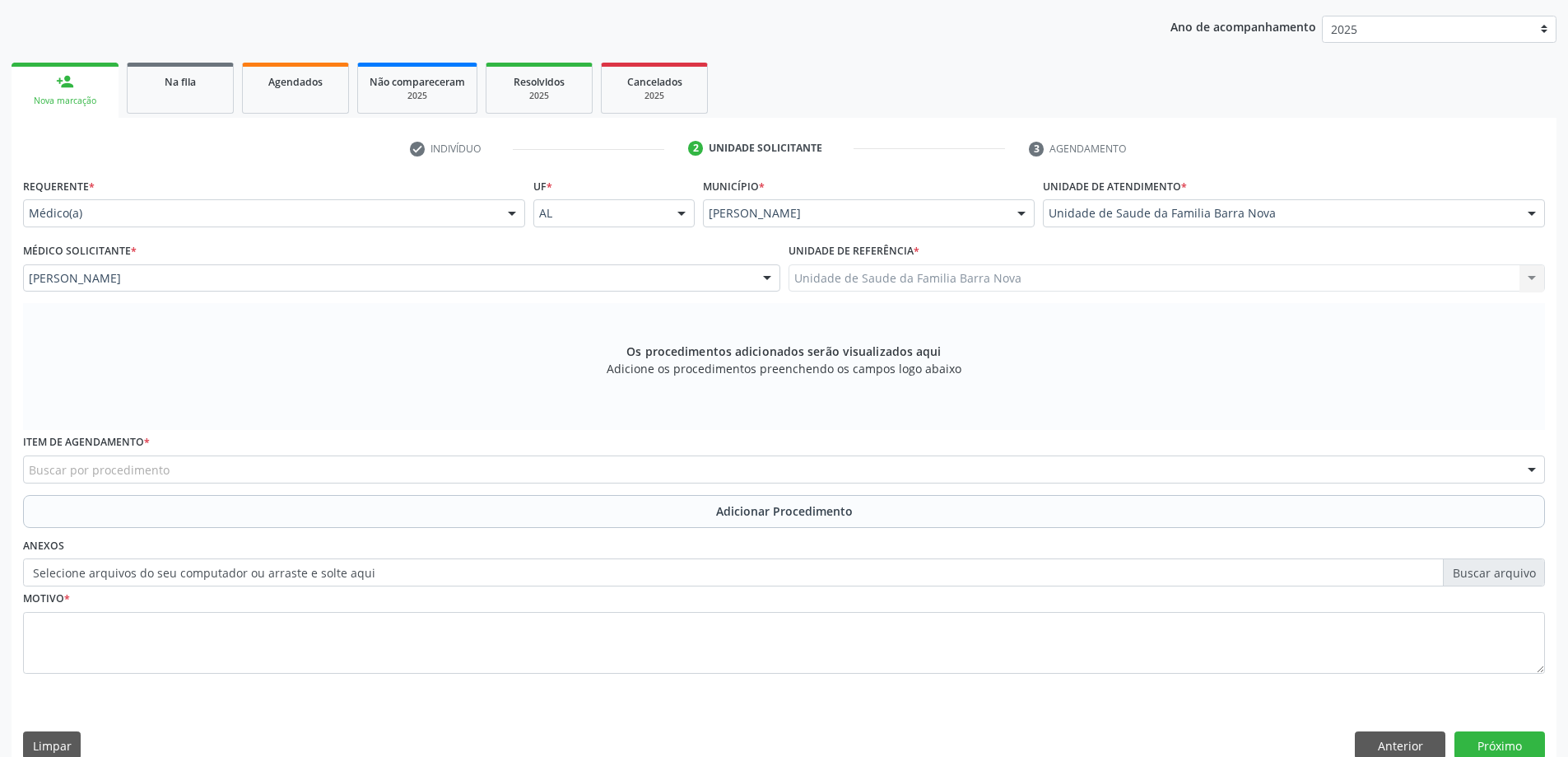
click at [309, 472] on div "Buscar por procedimento" at bounding box center [784, 469] width 1522 height 28
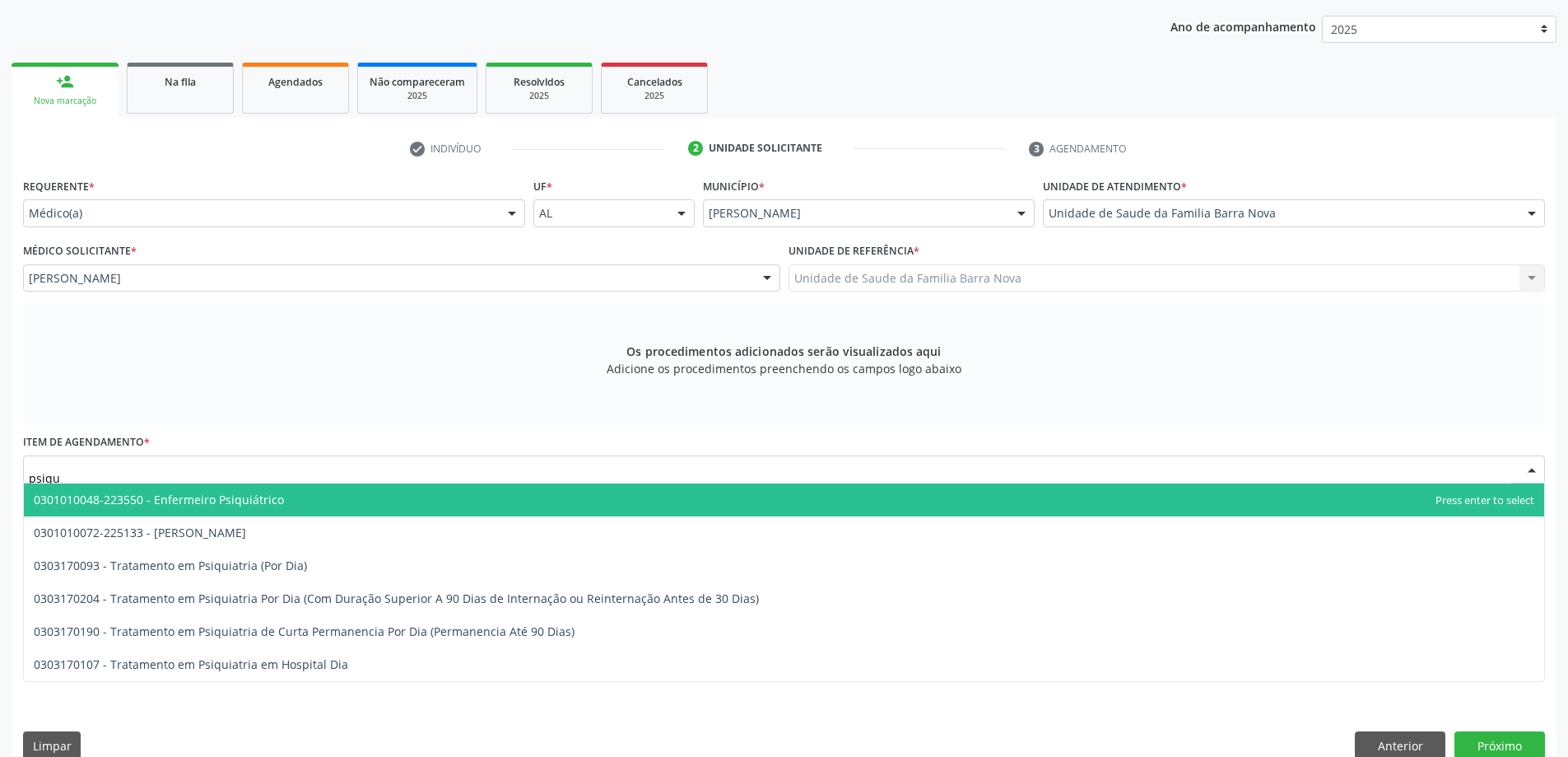
type input "psiqui"
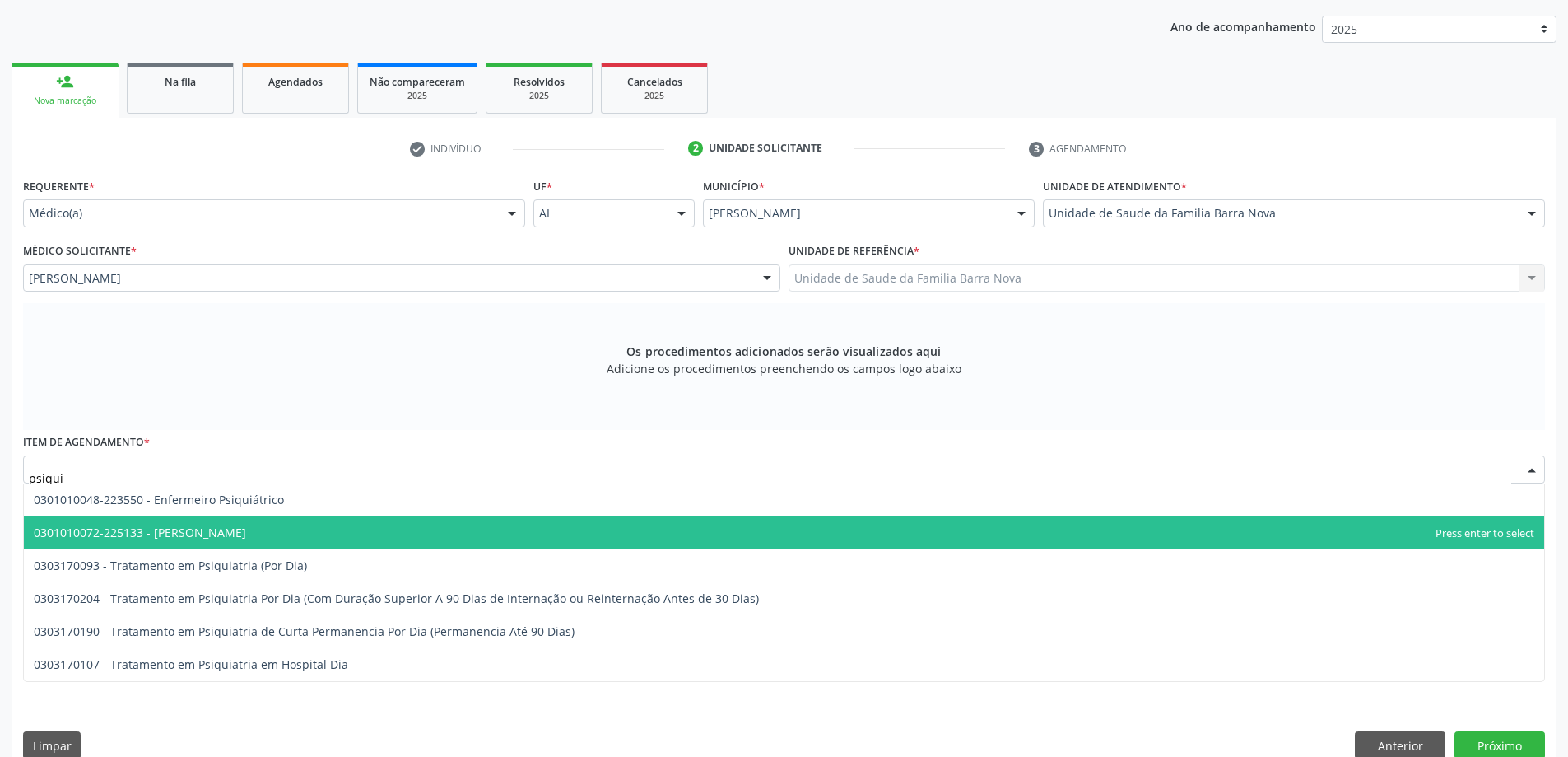
click at [286, 532] on span "0301010072-225133 - [PERSON_NAME]" at bounding box center [784, 533] width 1520 height 33
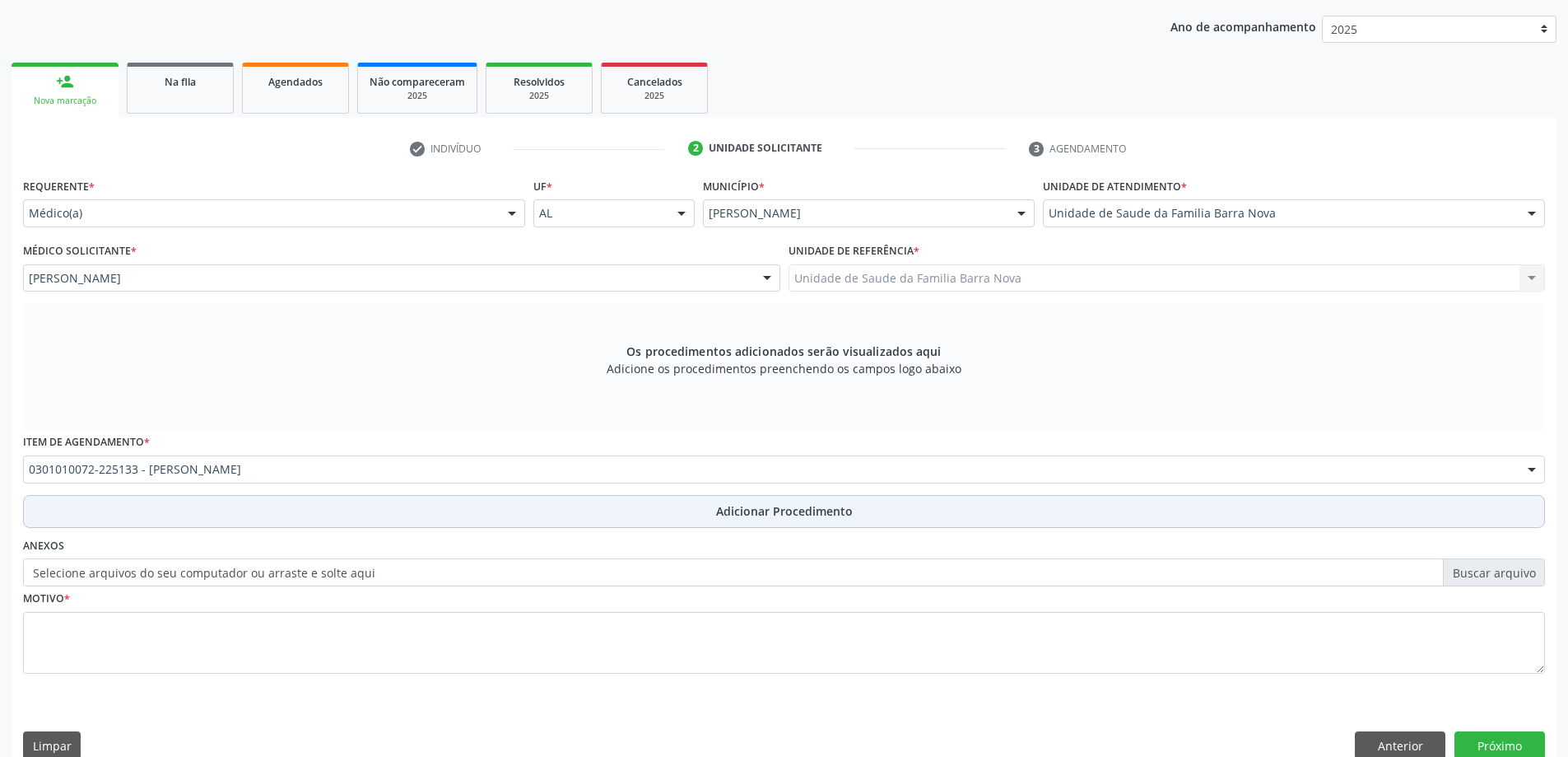
click at [694, 518] on button "Adicionar Procedimento" at bounding box center [784, 512] width 1522 height 33
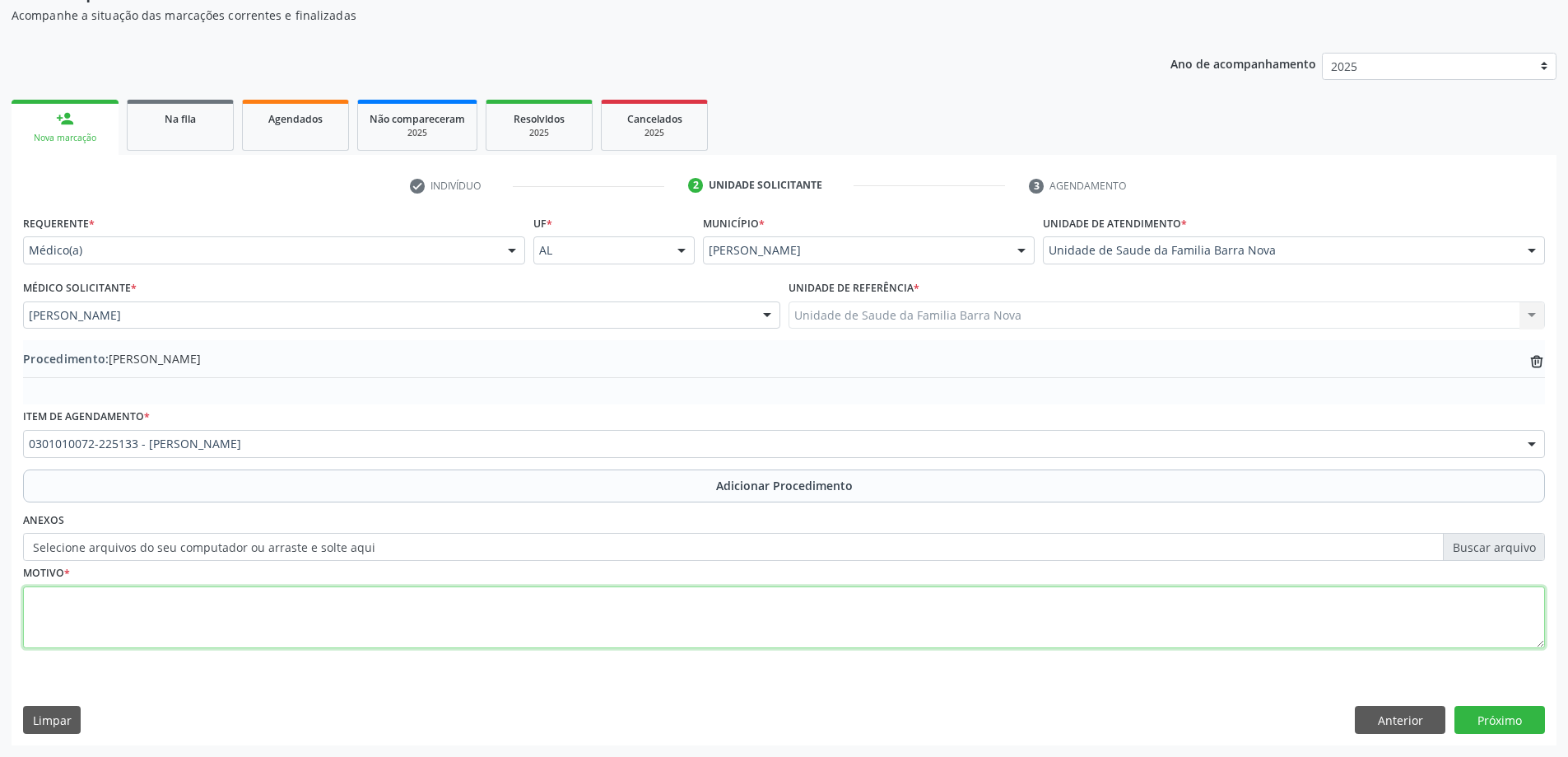
click at [123, 592] on textarea at bounding box center [784, 617] width 1522 height 62
type textarea "Pciente chorosa após o parto, relata angustia e sensação de tristeza."
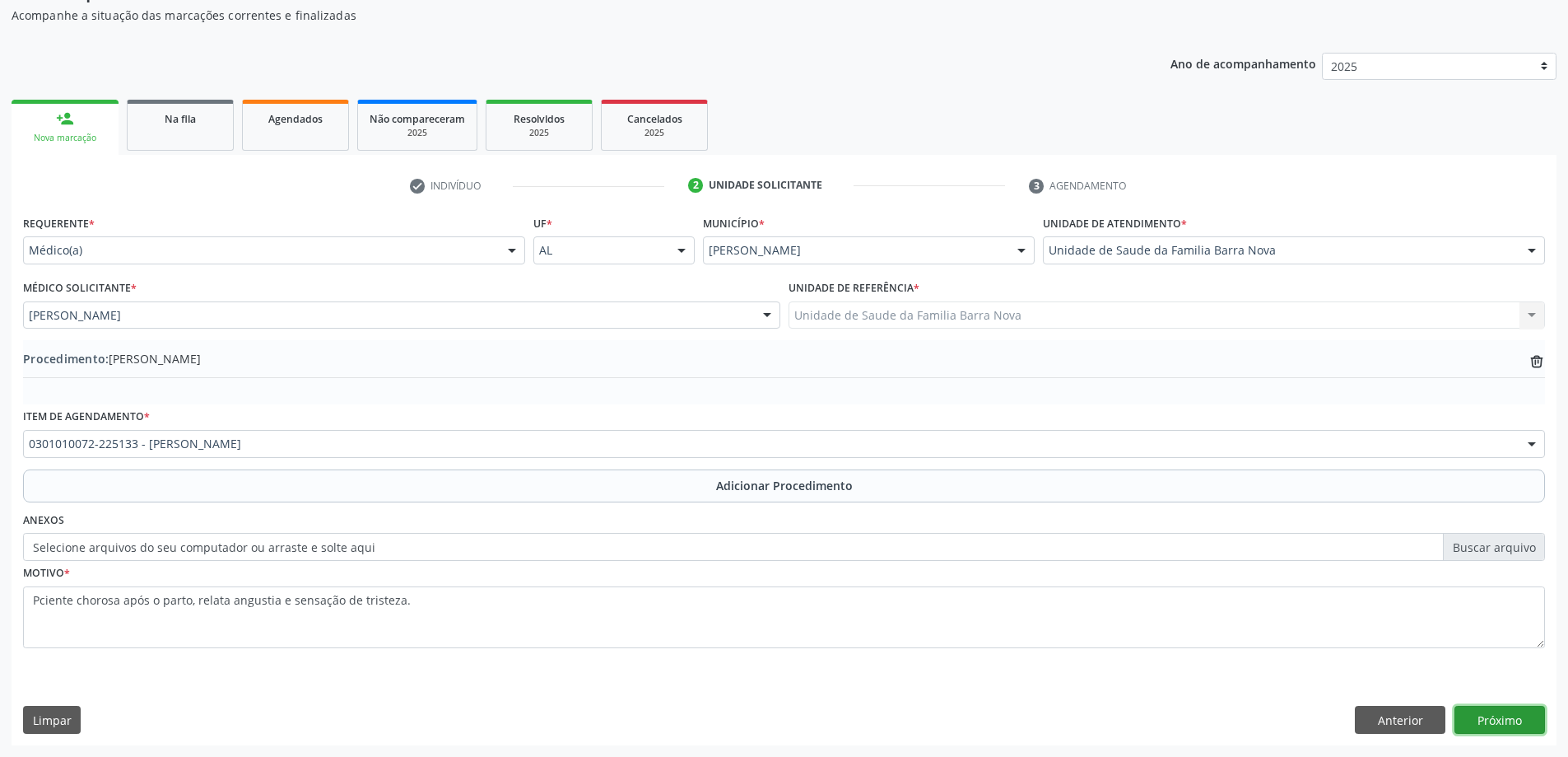
click at [1503, 717] on button "Próximo" at bounding box center [1500, 719] width 91 height 28
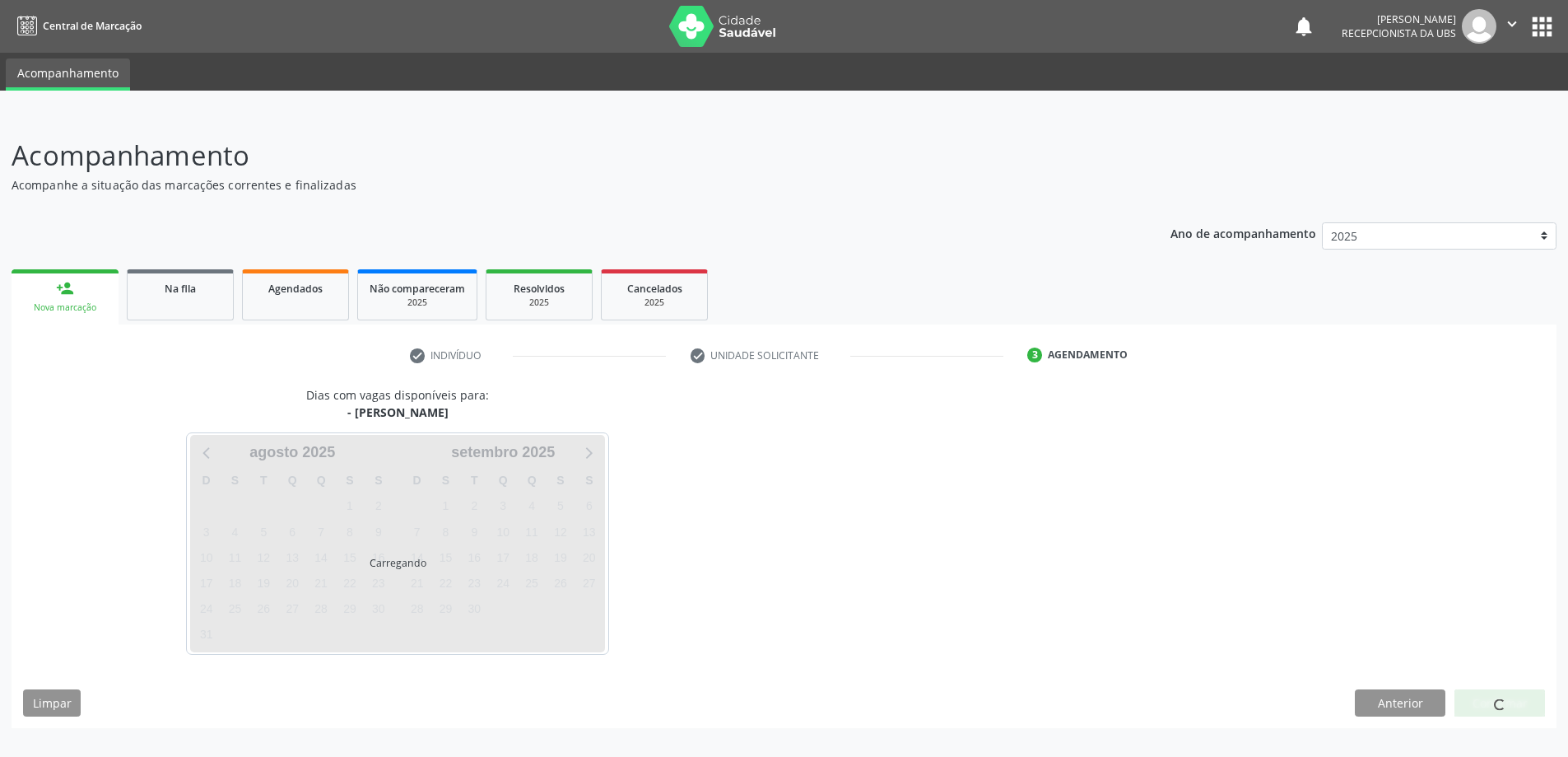
scroll to position [0, 0]
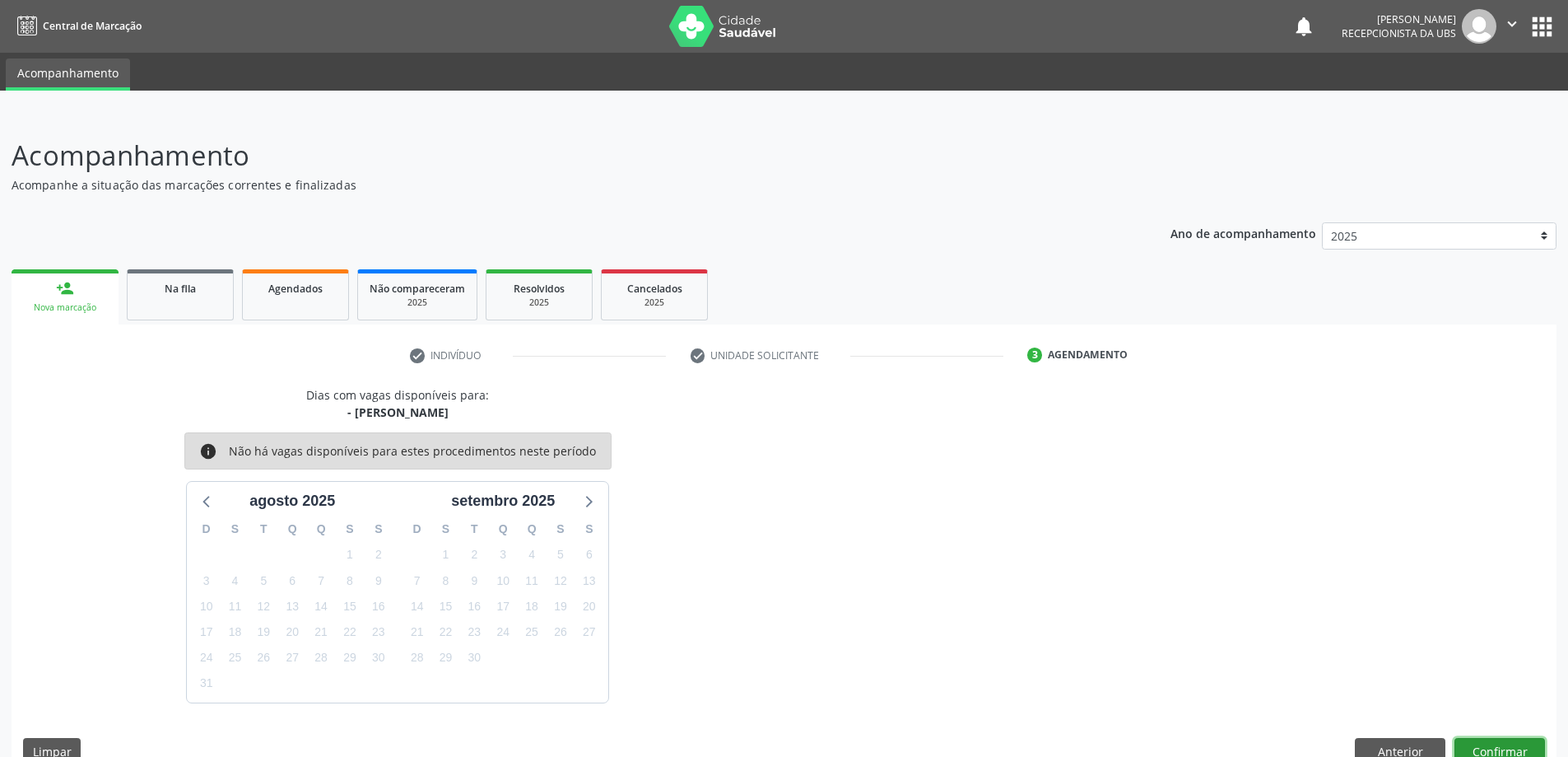
click at [1518, 743] on button "Confirmar" at bounding box center [1500, 752] width 91 height 28
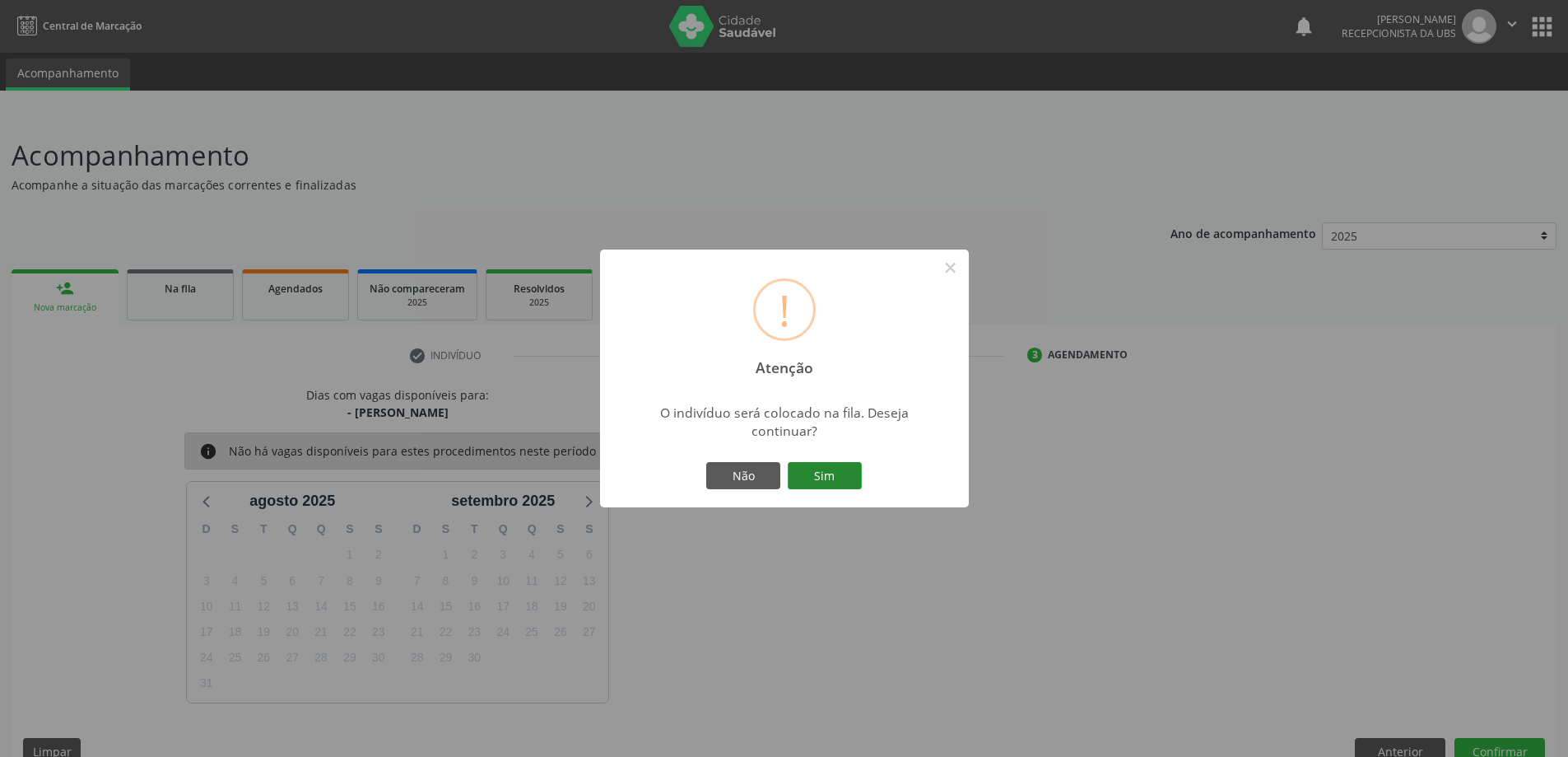
click at [836, 475] on button "Sim" at bounding box center [824, 476] width 74 height 28
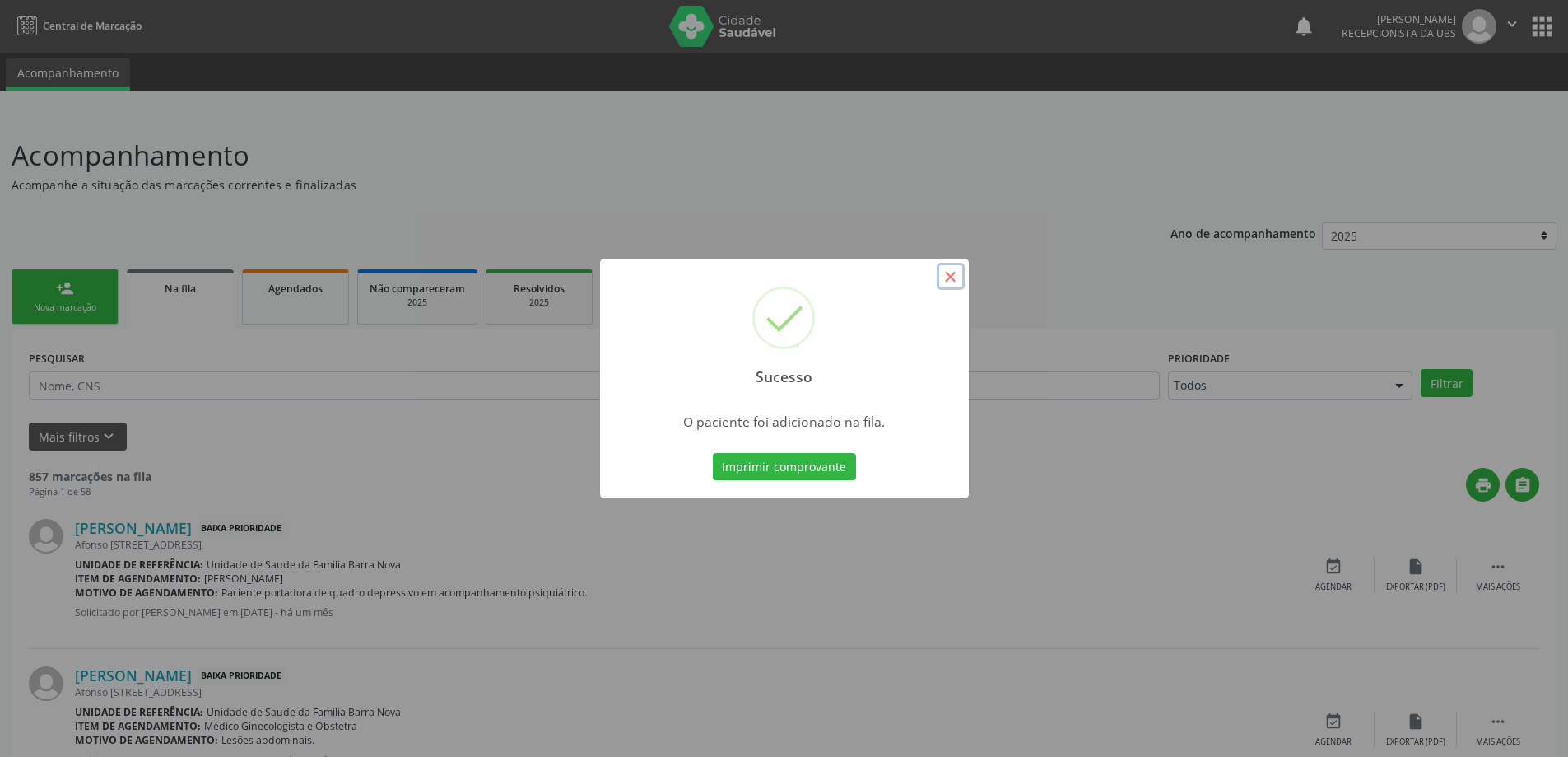
click at [951, 275] on button "×" at bounding box center [951, 276] width 28 height 28
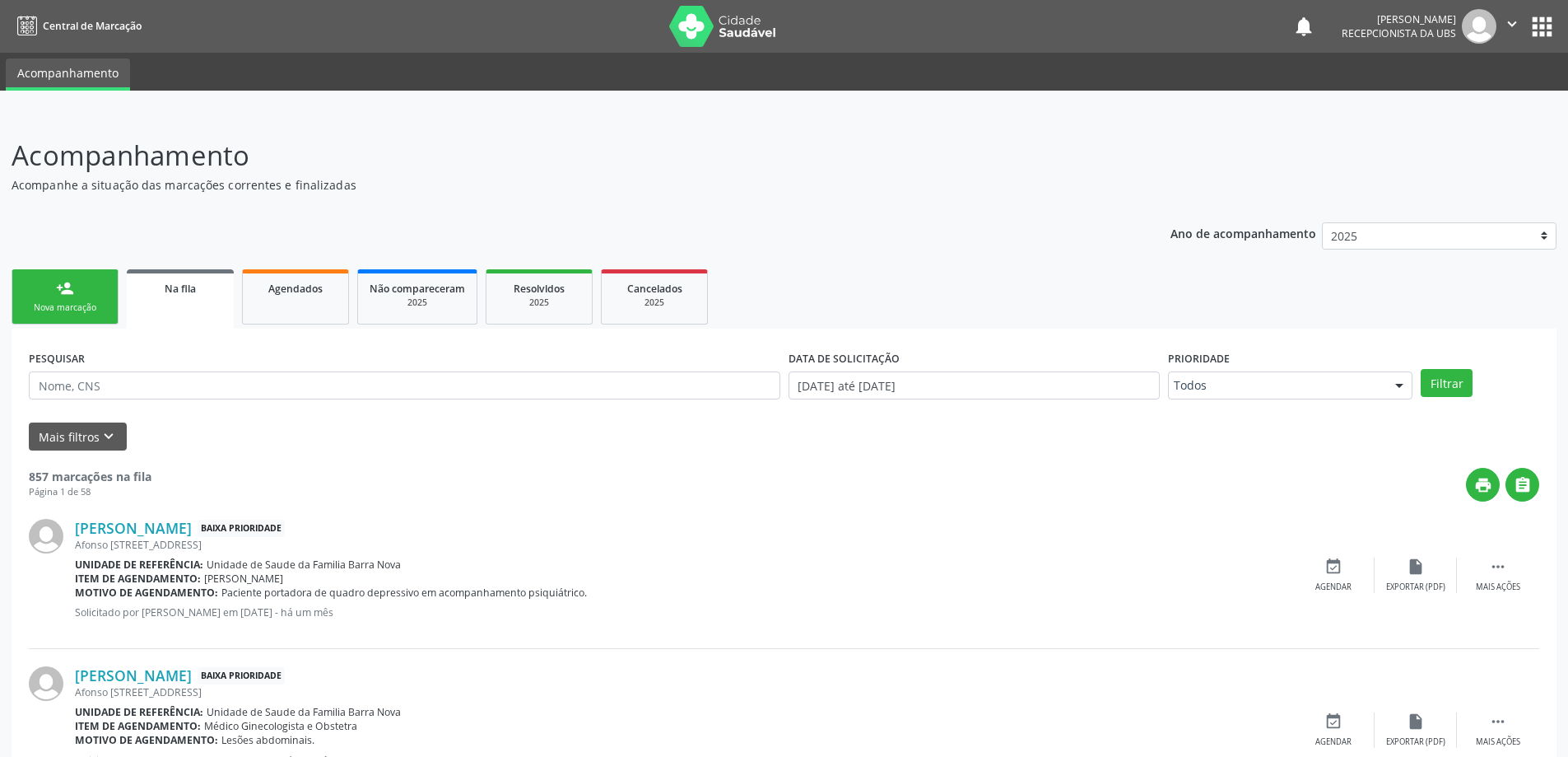
click at [85, 282] on link "person_add Nova marcação" at bounding box center [64, 297] width 107 height 55
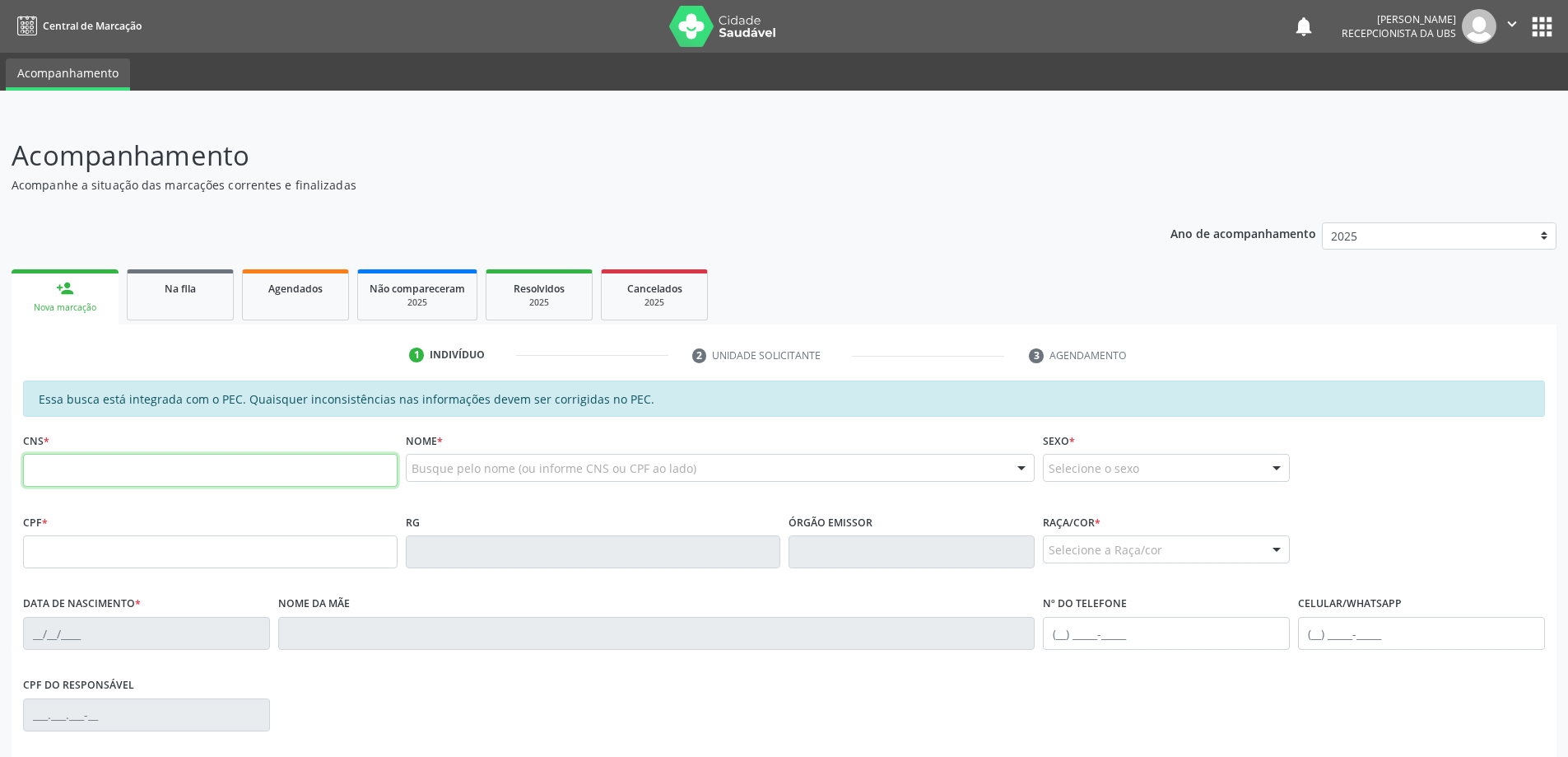
click at [105, 464] on input "text" at bounding box center [210, 470] width 374 height 33
type input "700 0066 1295 2800"
type input "497.926.017-91"
type input "[DATE]"
type input "[PERSON_NAME]"
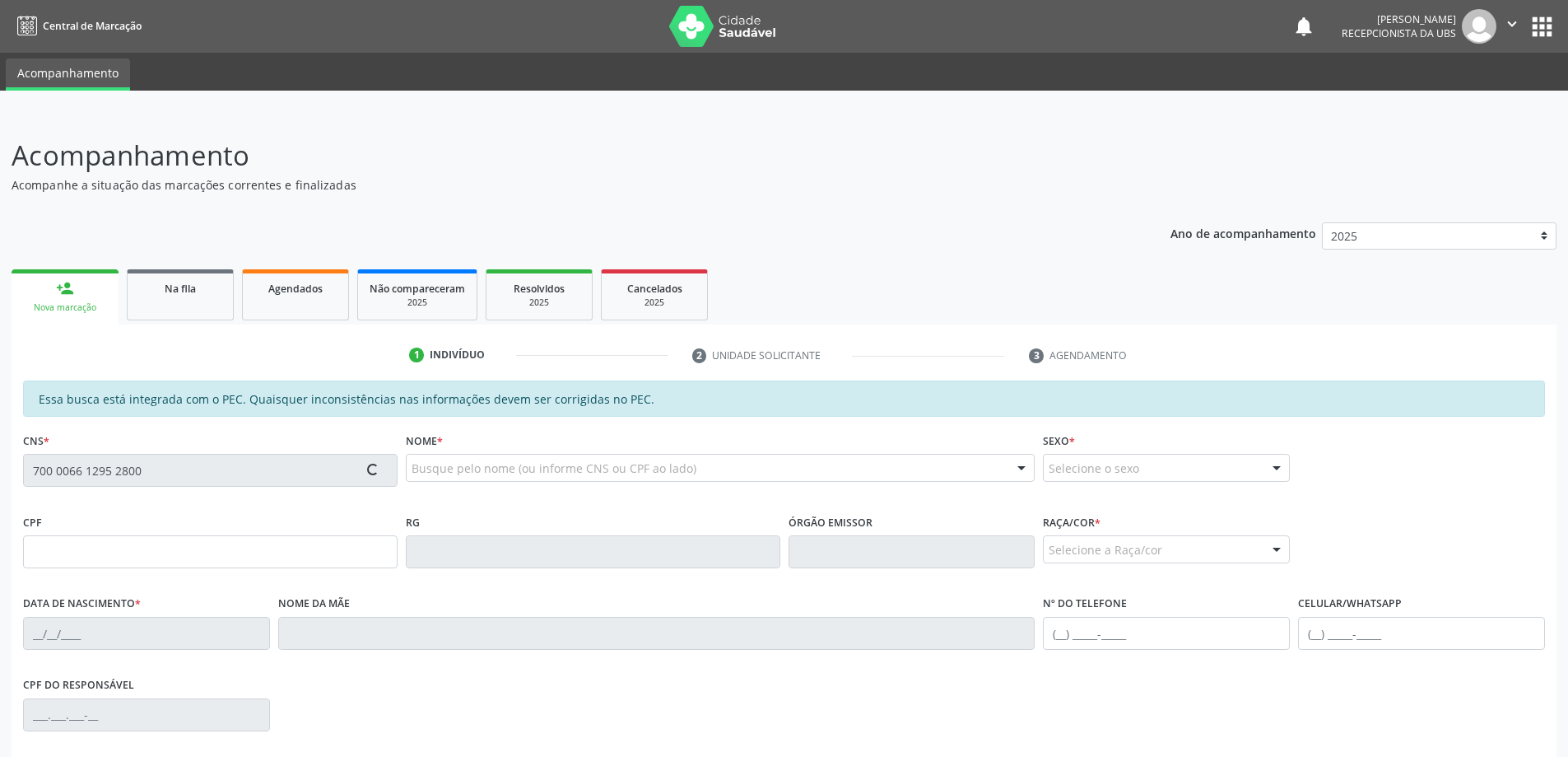
type input "[PHONE_NUMBER]"
type input "S/N"
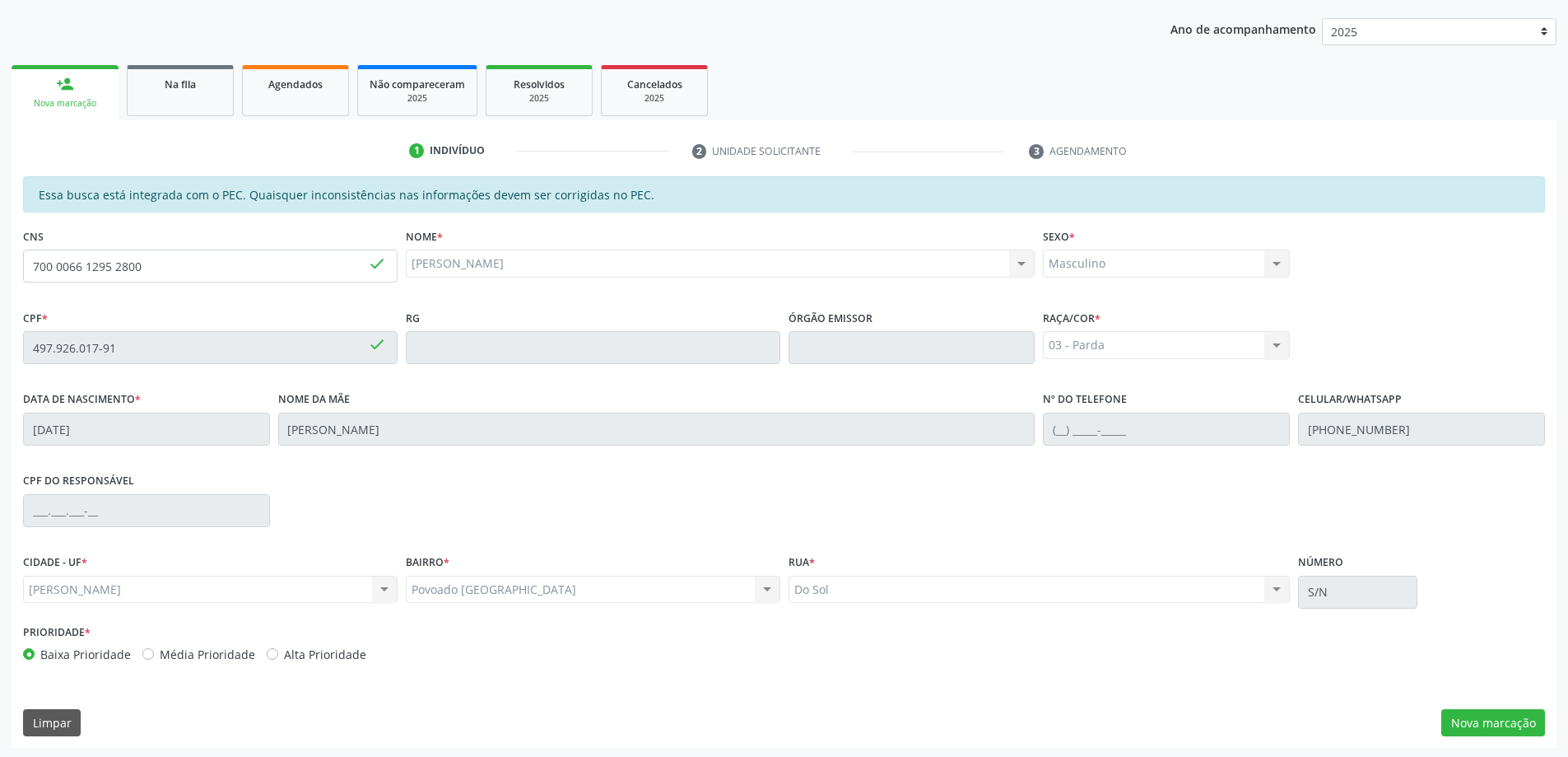
scroll to position [207, 0]
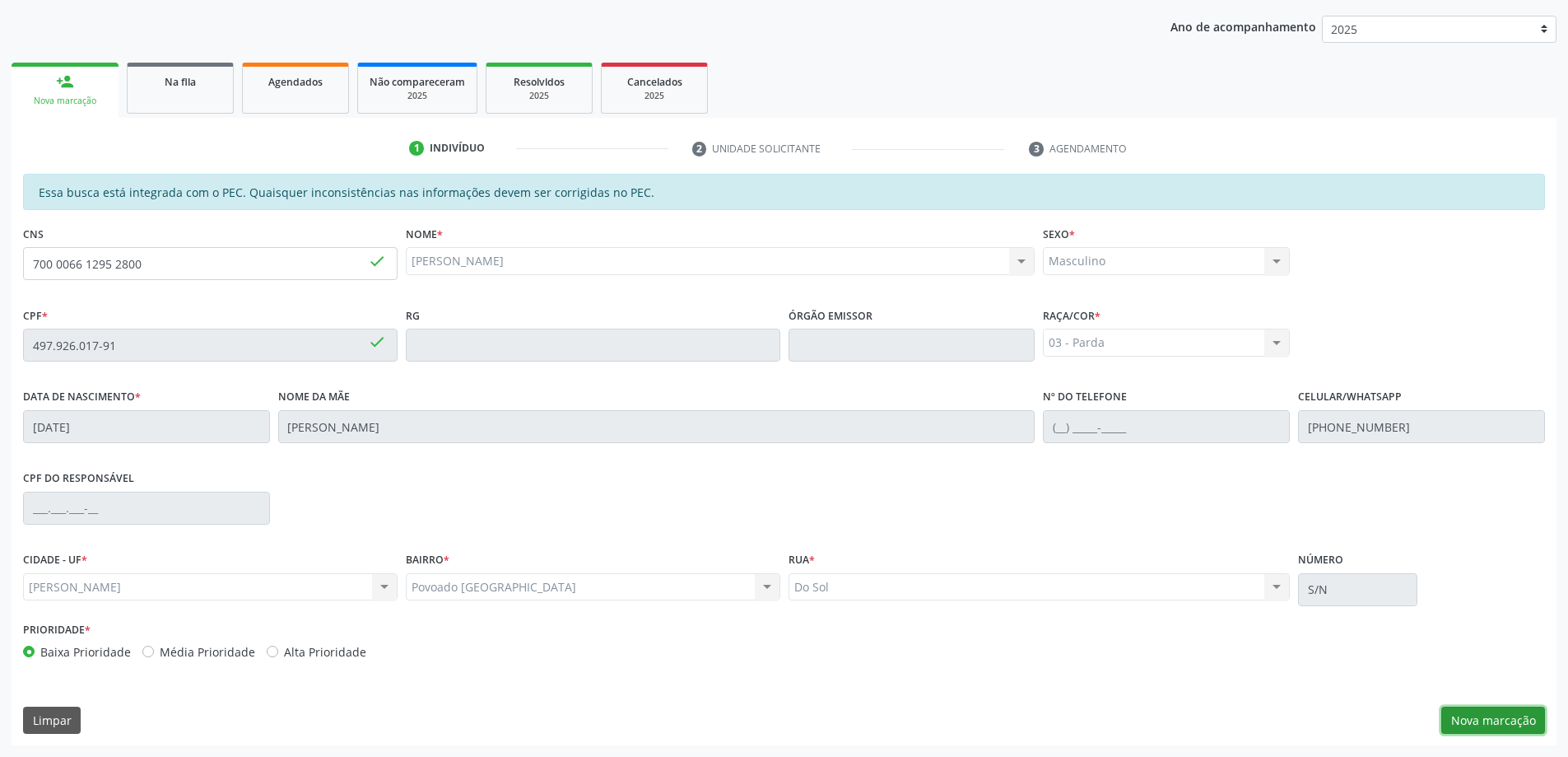
click at [1487, 717] on button "Nova marcação" at bounding box center [1493, 720] width 103 height 28
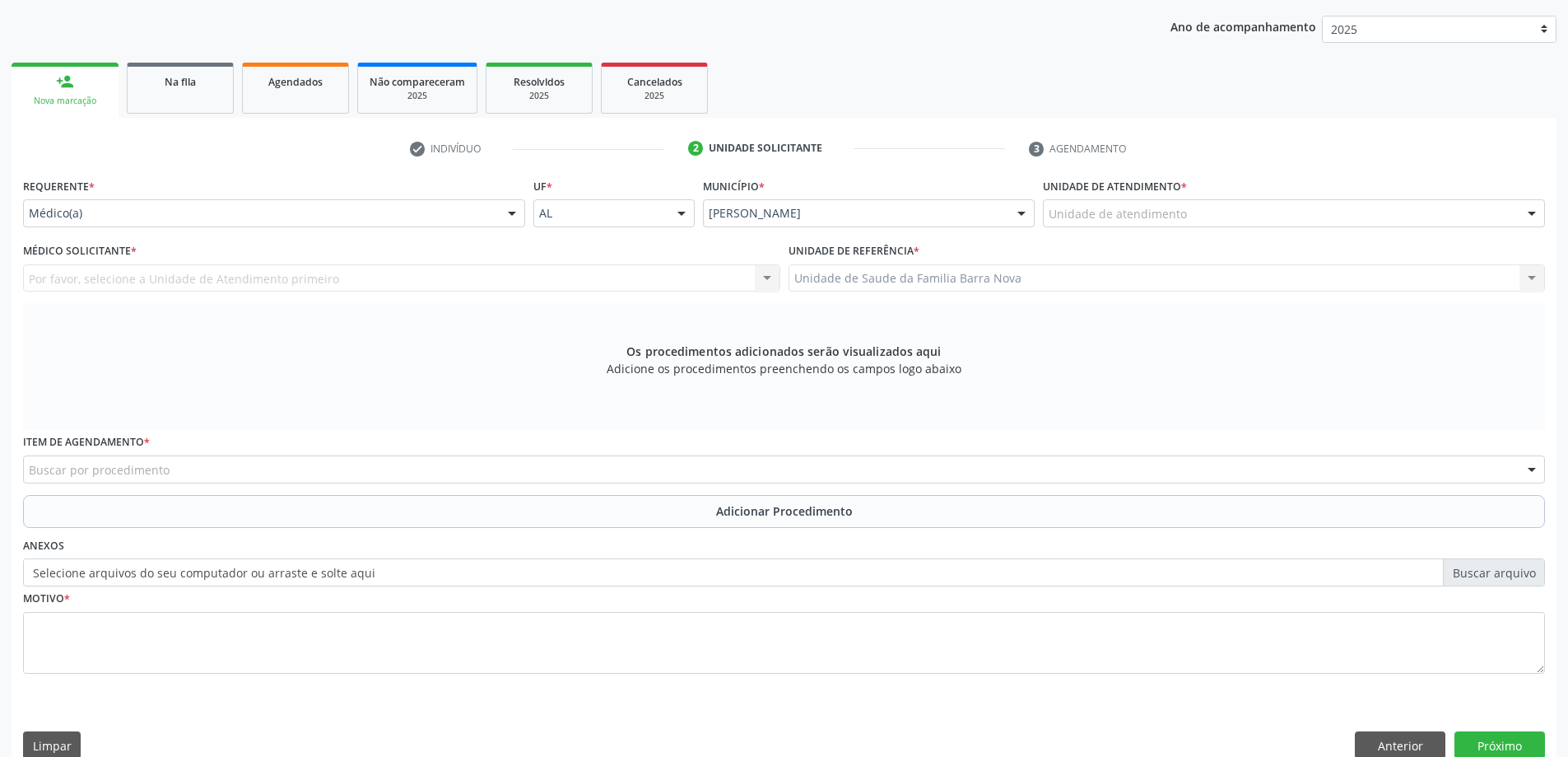
click at [1189, 218] on div "Unidade de atendimento" at bounding box center [1294, 213] width 502 height 28
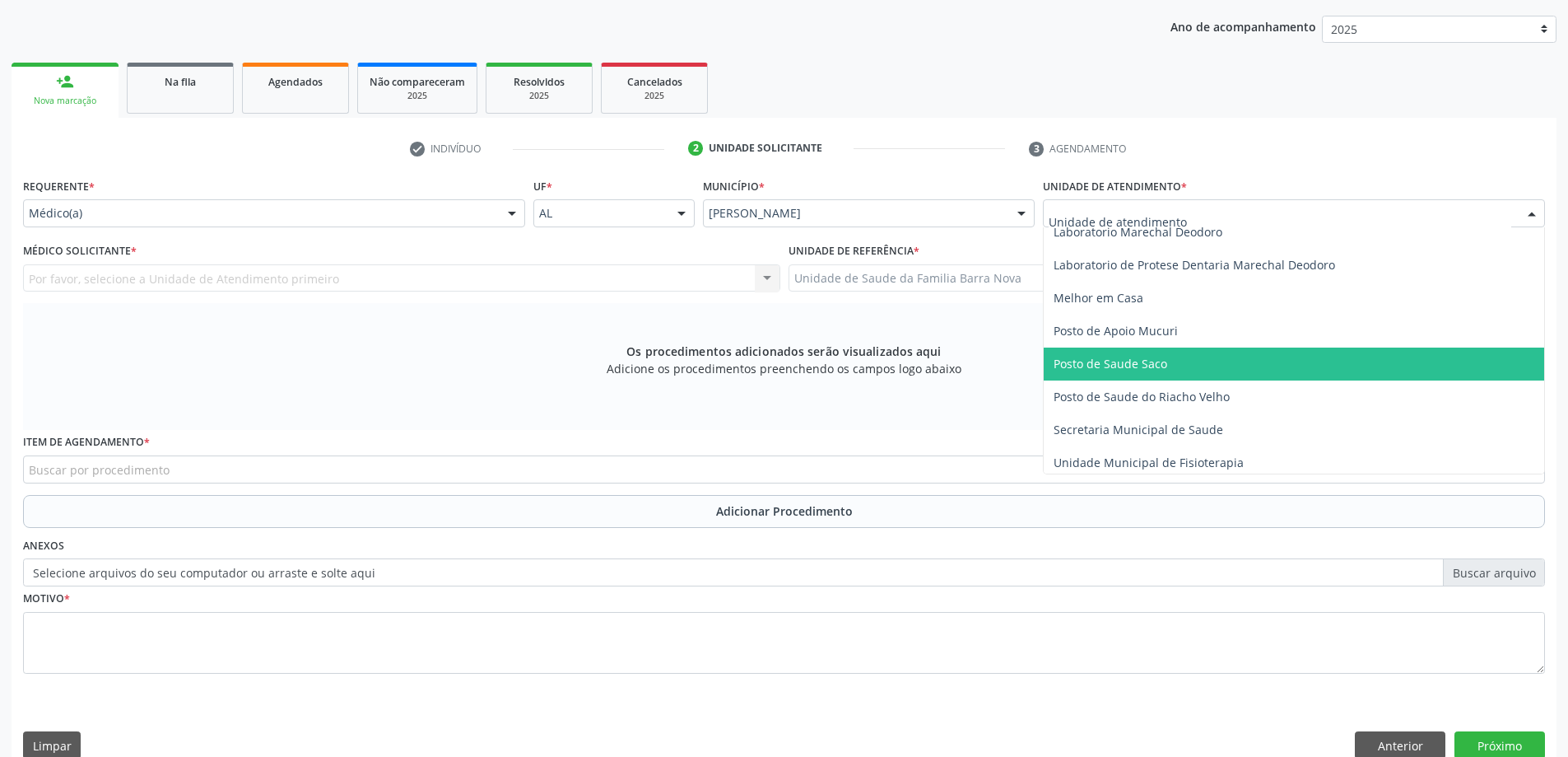
scroll to position [741, 0]
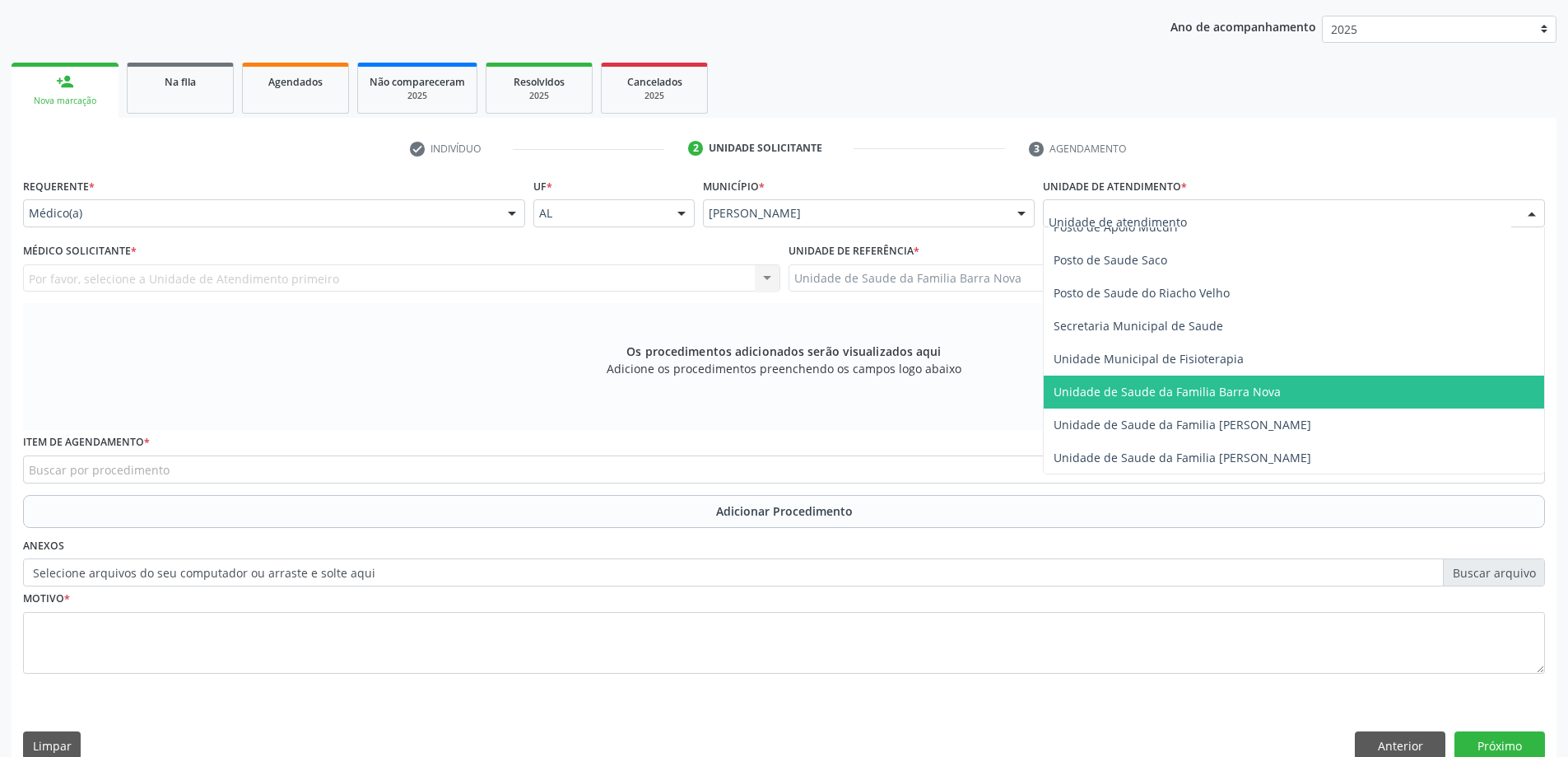
click at [1247, 395] on span "Unidade de Saude da Familia Barra Nova" at bounding box center [1167, 392] width 227 height 15
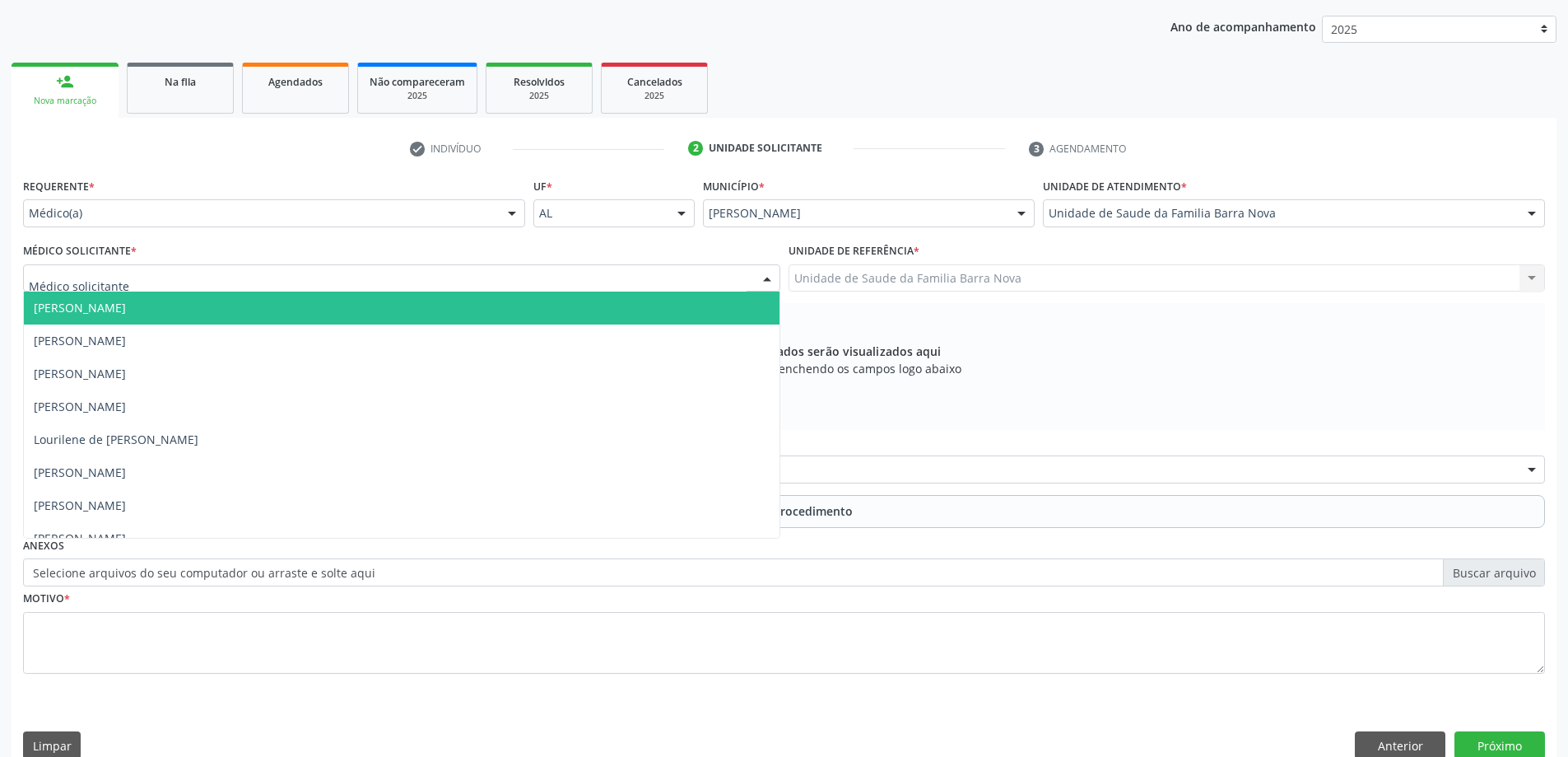
click at [514, 275] on div at bounding box center [402, 278] width 757 height 28
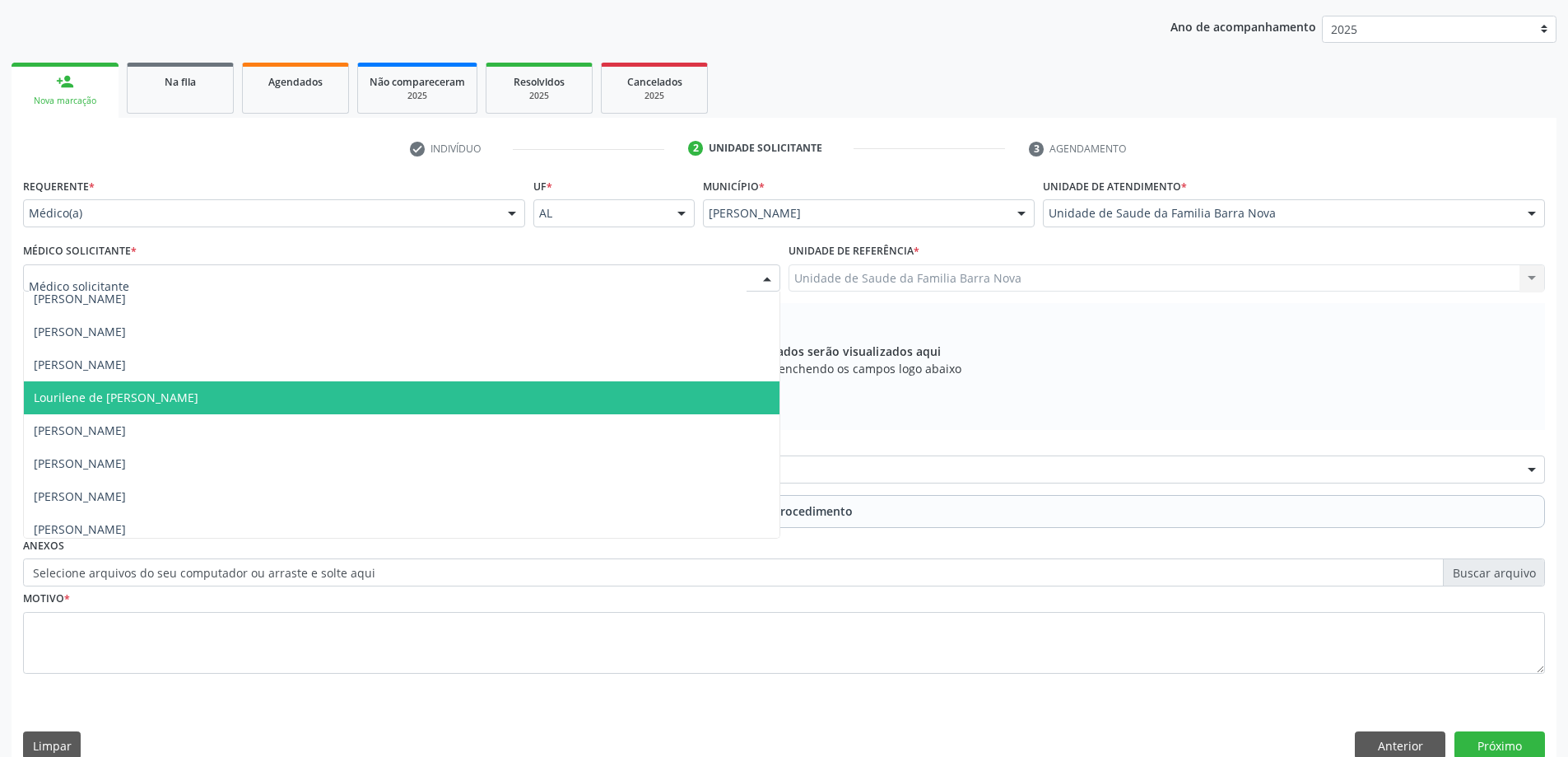
scroll to position [82, 0]
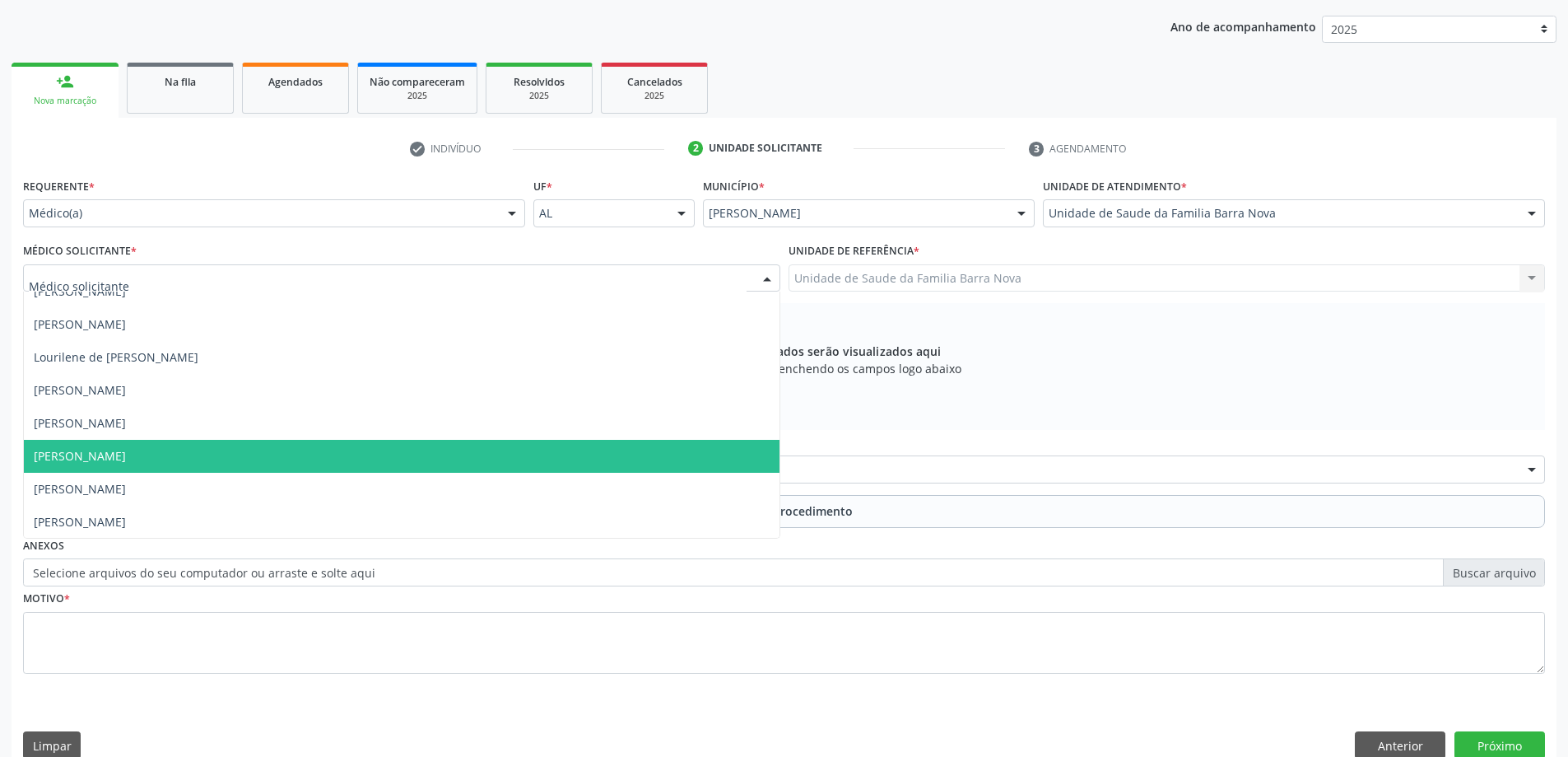
click at [451, 460] on span "[PERSON_NAME]" at bounding box center [402, 456] width 756 height 33
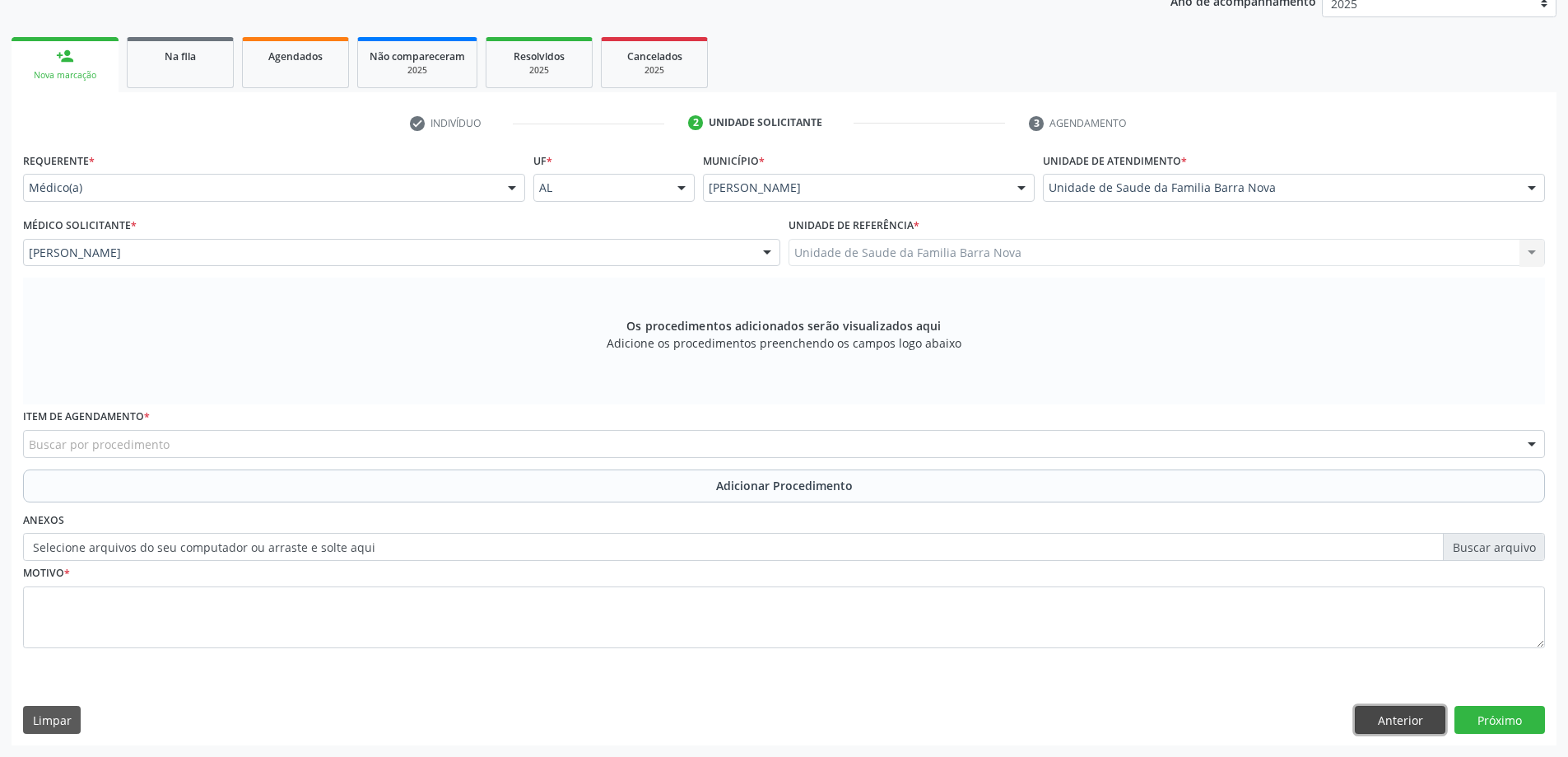
click at [1384, 717] on button "Anterior" at bounding box center [1400, 719] width 91 height 28
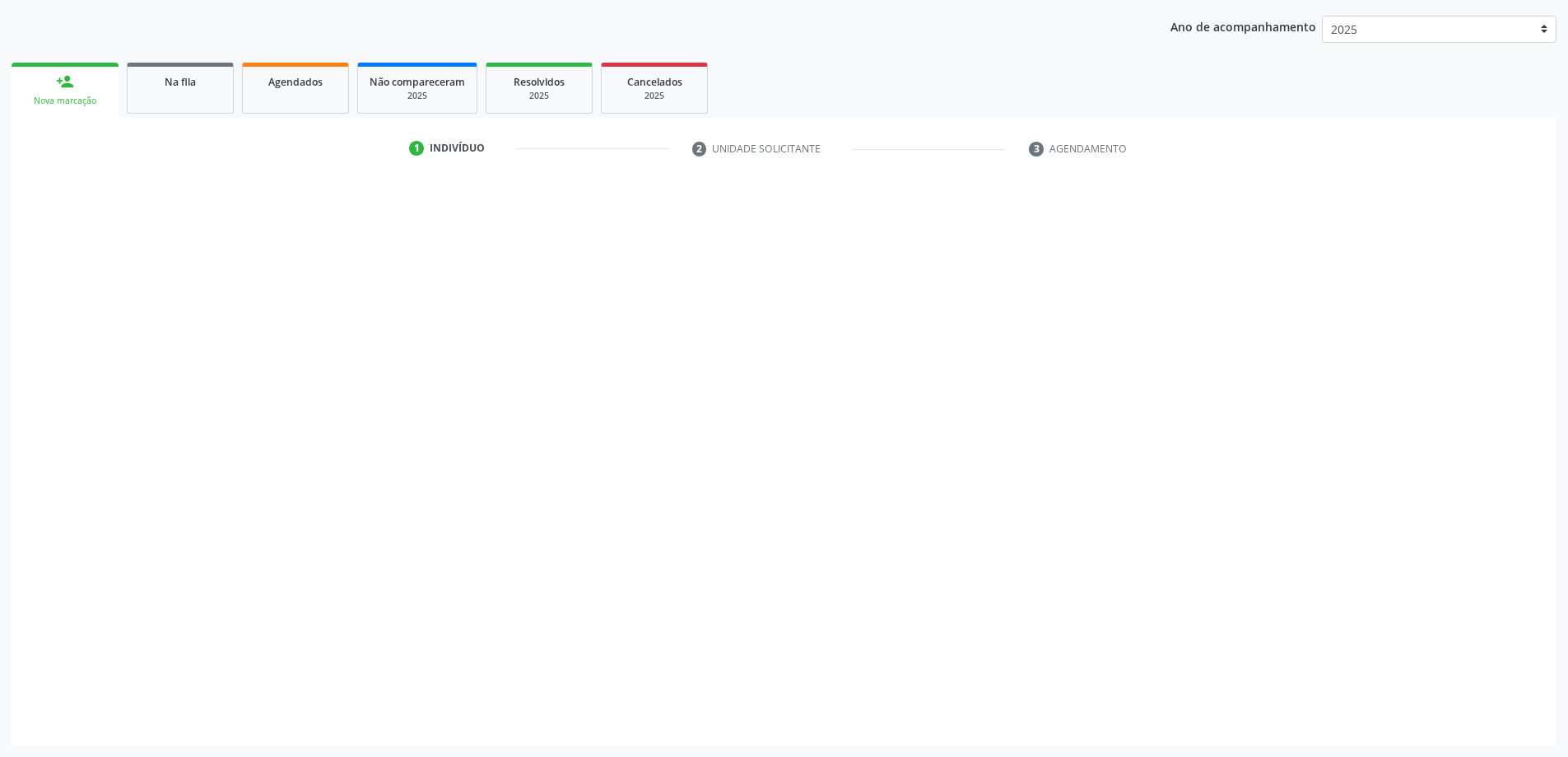
scroll to position [207, 0]
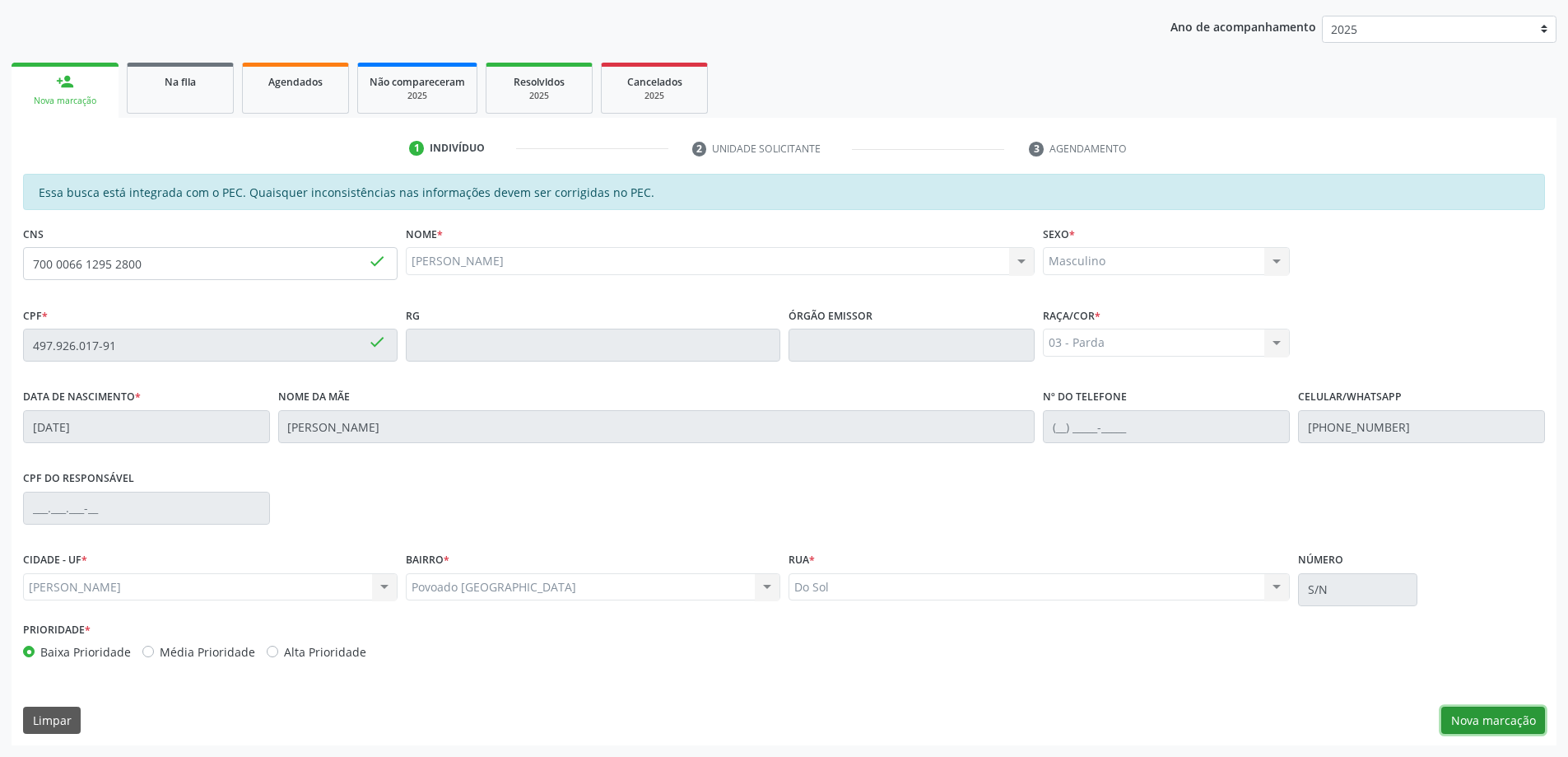
click at [1509, 719] on button "Nova marcação" at bounding box center [1493, 720] width 103 height 28
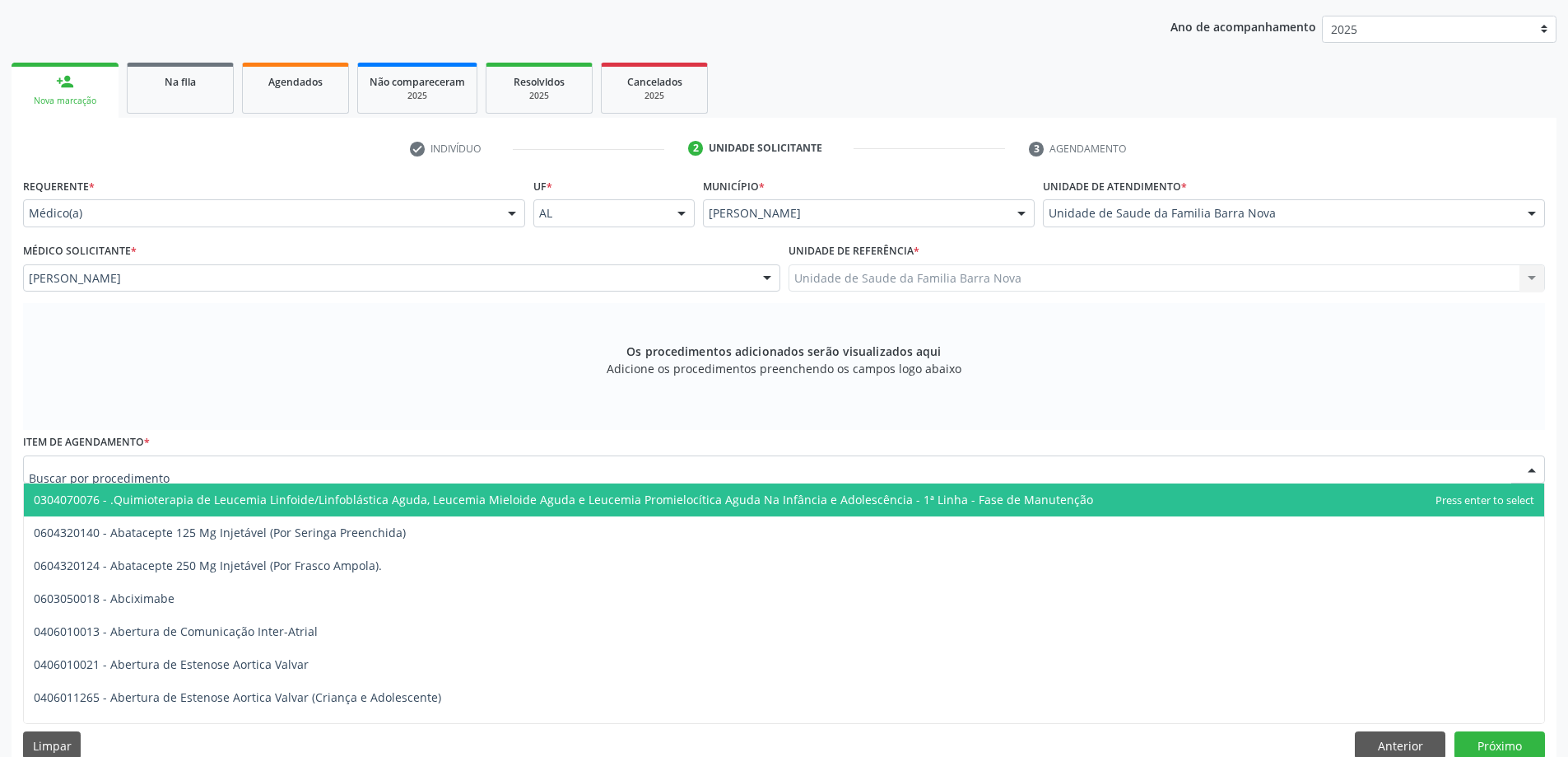
click at [413, 467] on div at bounding box center [784, 469] width 1522 height 28
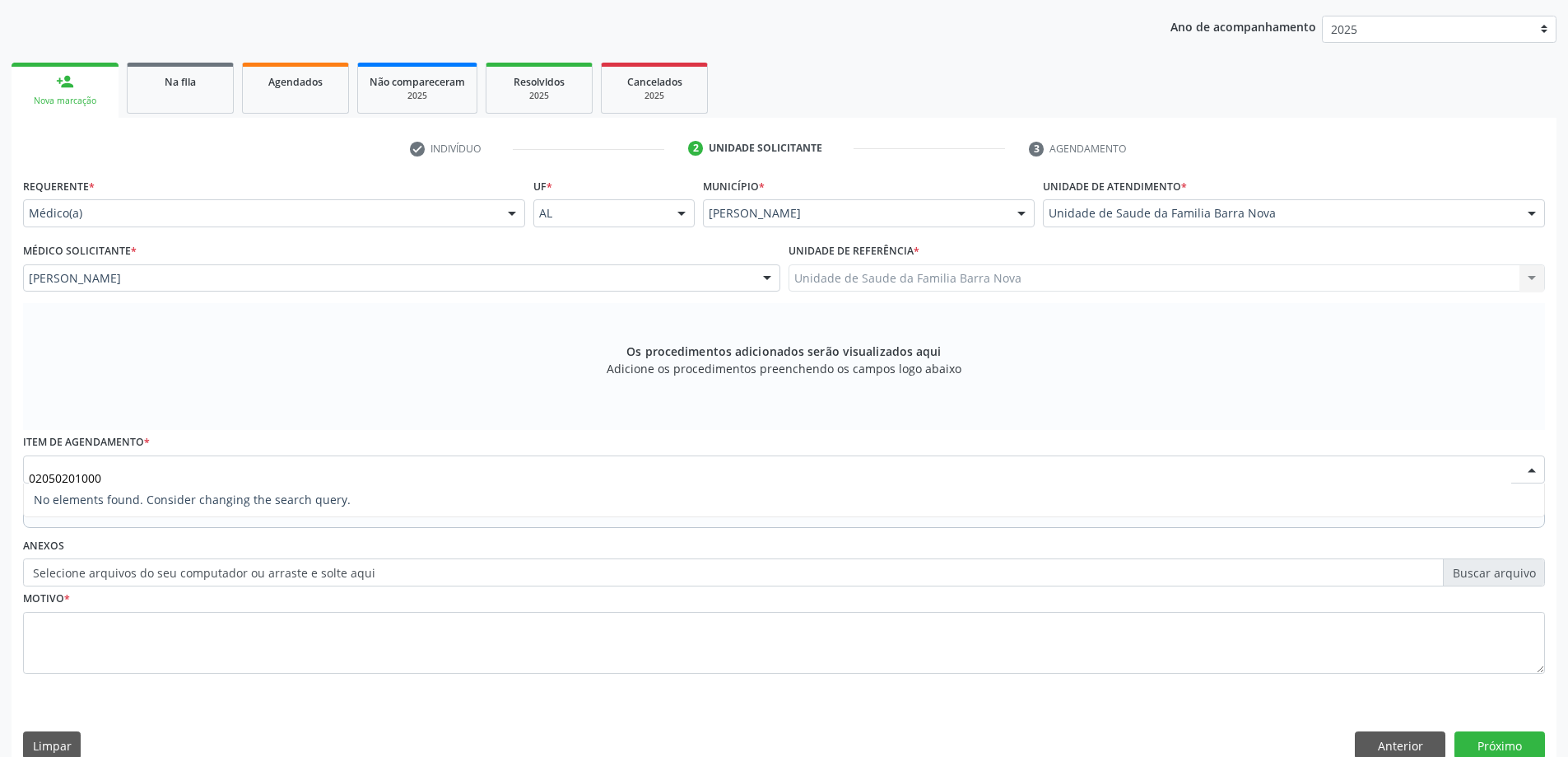
type input "0205020100"
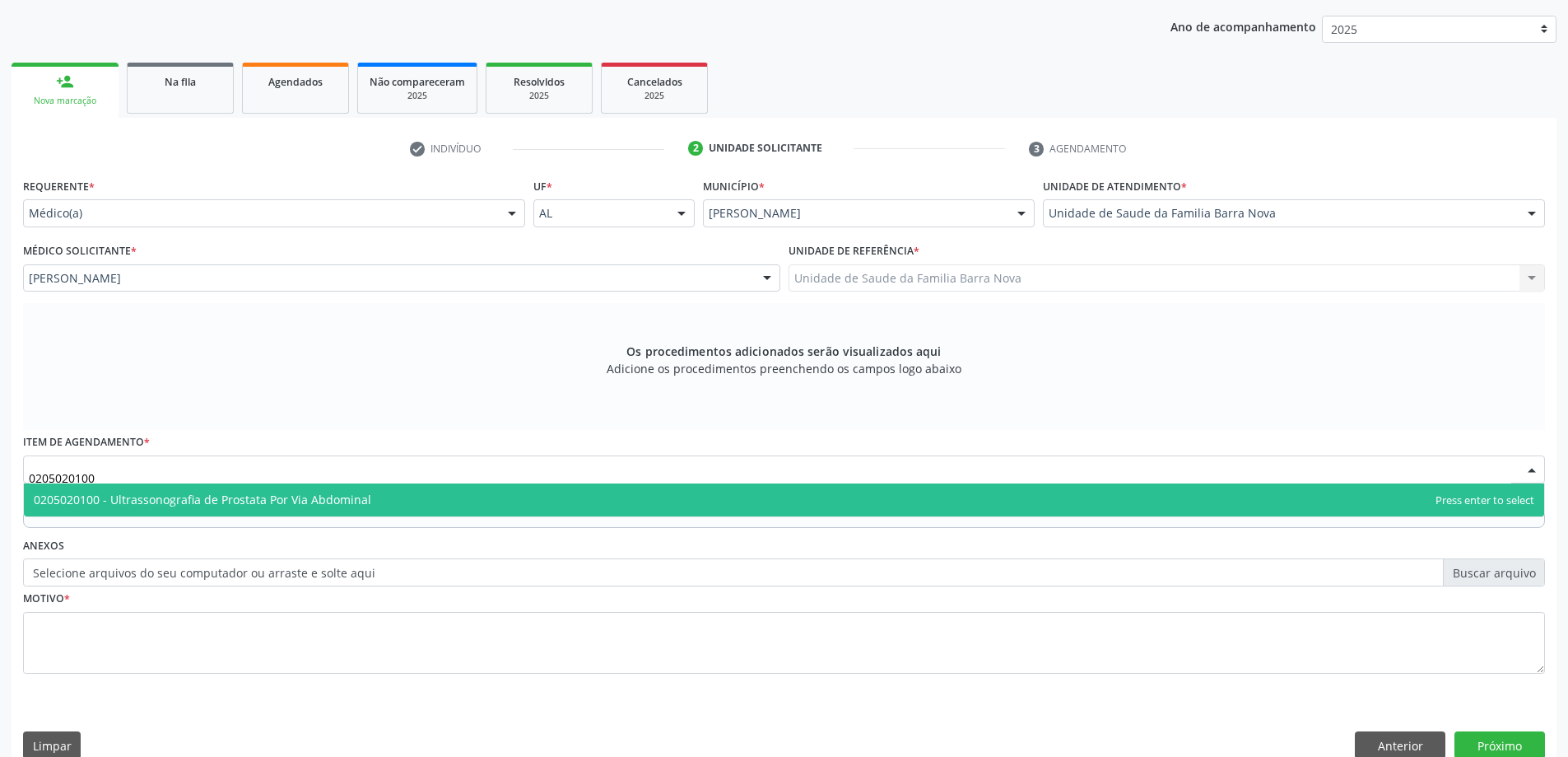
click at [475, 495] on span "0205020100 - Ultrassonografia de Prostata Por Via Abdominal" at bounding box center [784, 500] width 1520 height 33
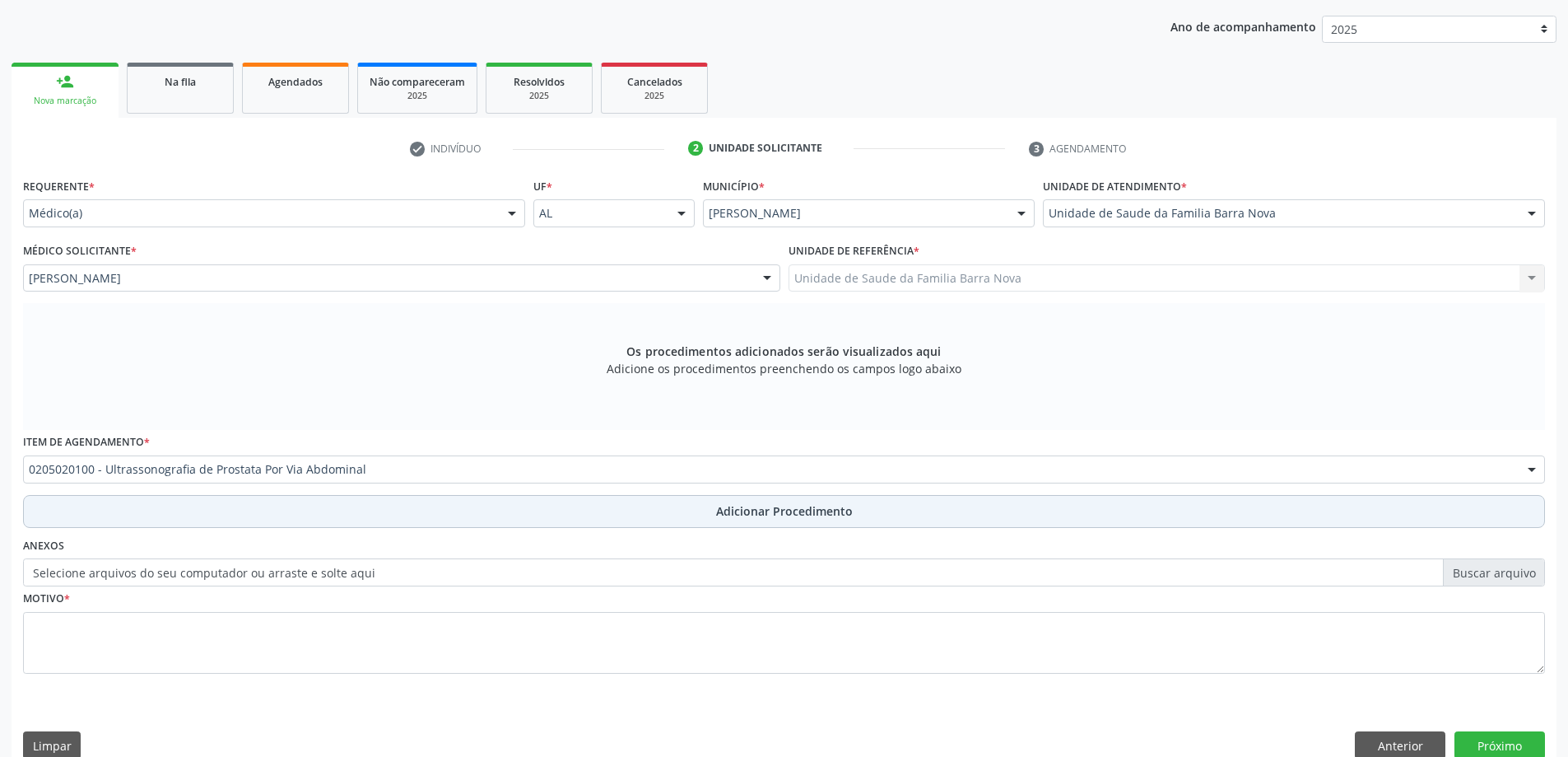
click at [653, 506] on button "Adicionar Procedimento" at bounding box center [784, 512] width 1522 height 33
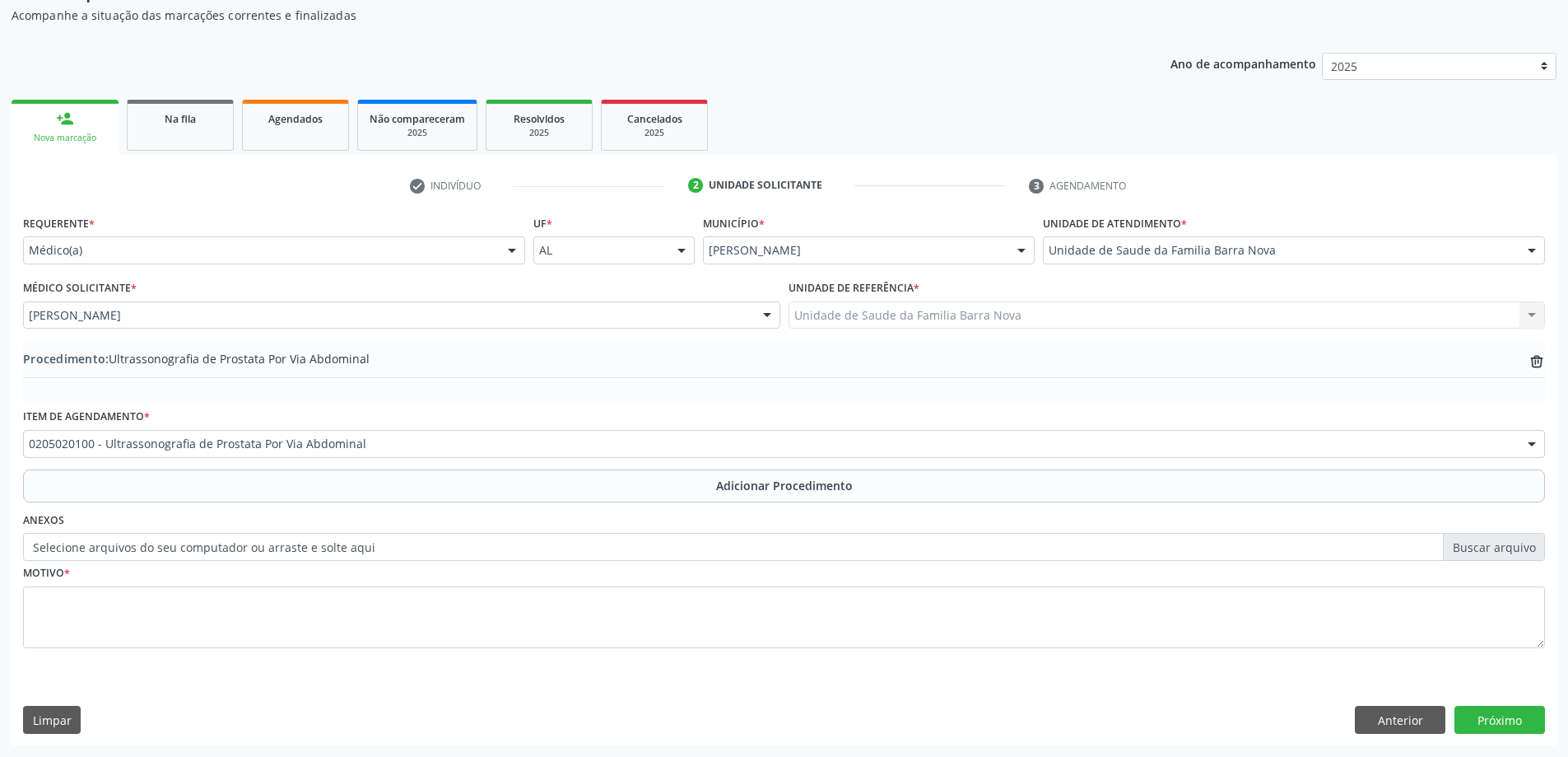
scroll to position [169, 0]
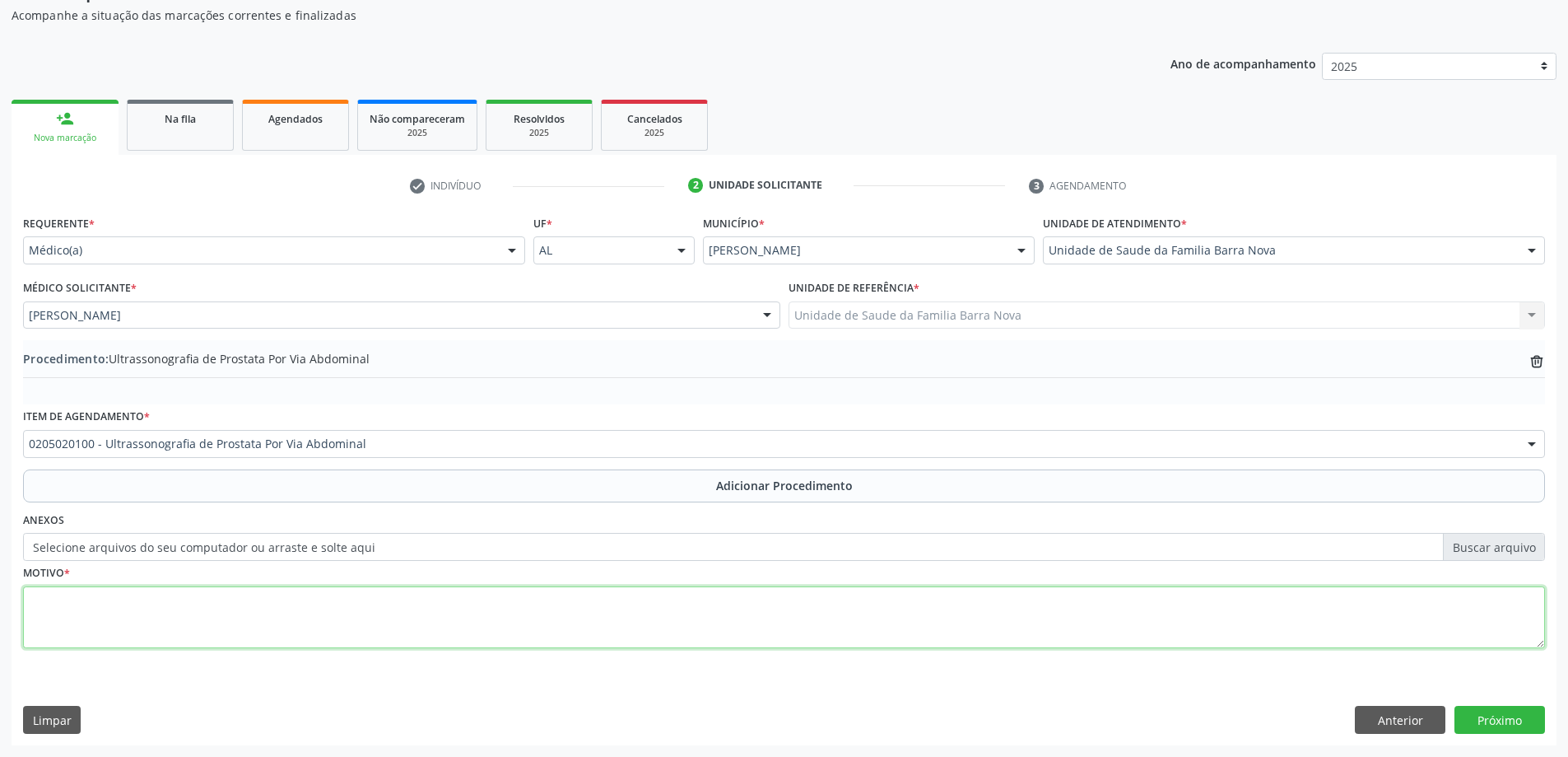
click at [316, 611] on textarea at bounding box center [784, 617] width 1522 height 62
click at [101, 602] on textarea "Nicturia = Incontinencia urinária" at bounding box center [784, 617] width 1522 height 62
type textarea "Nicturia + Incontinencia urinária"
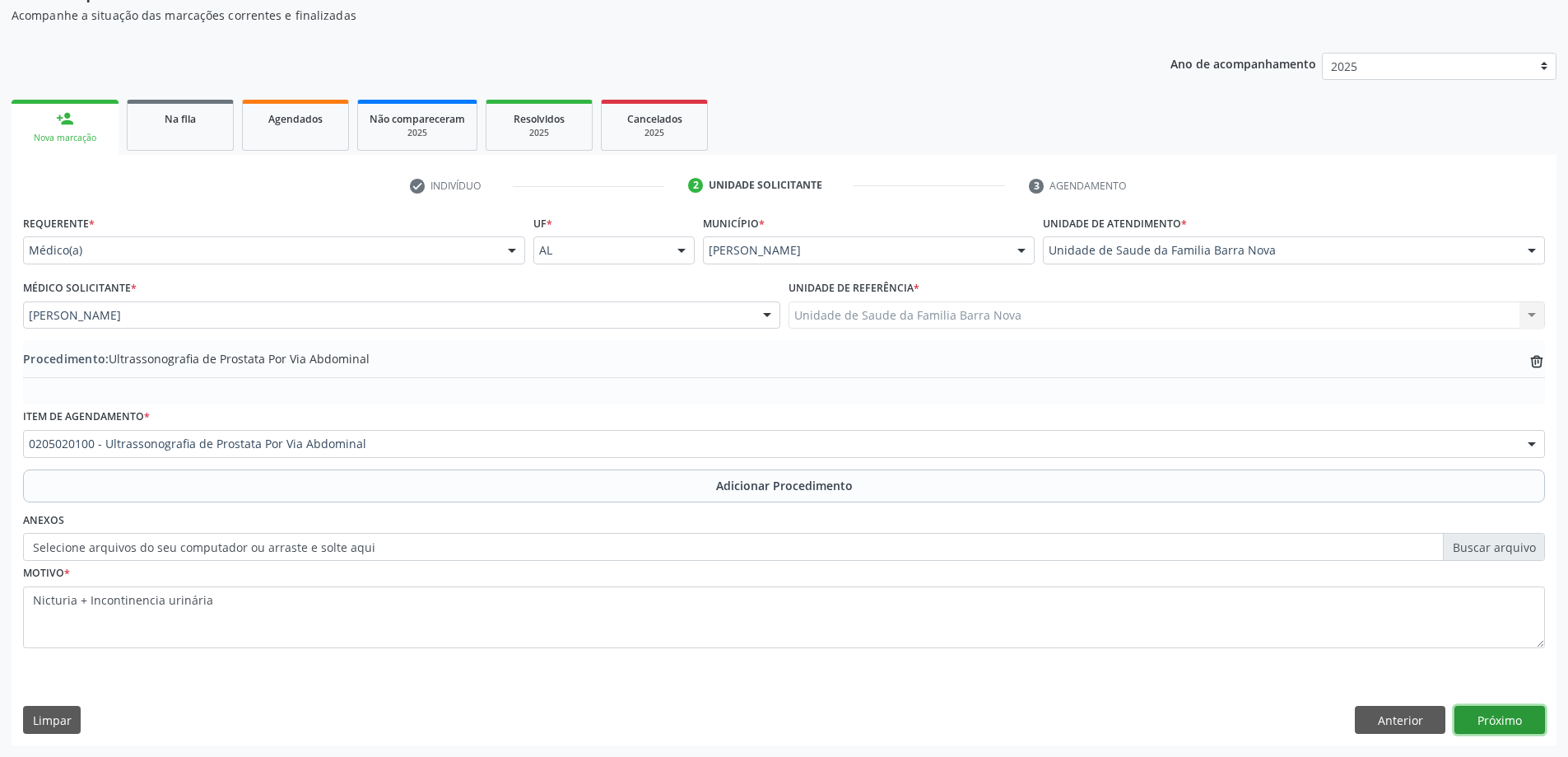
click at [1499, 714] on button "Próximo" at bounding box center [1500, 719] width 91 height 28
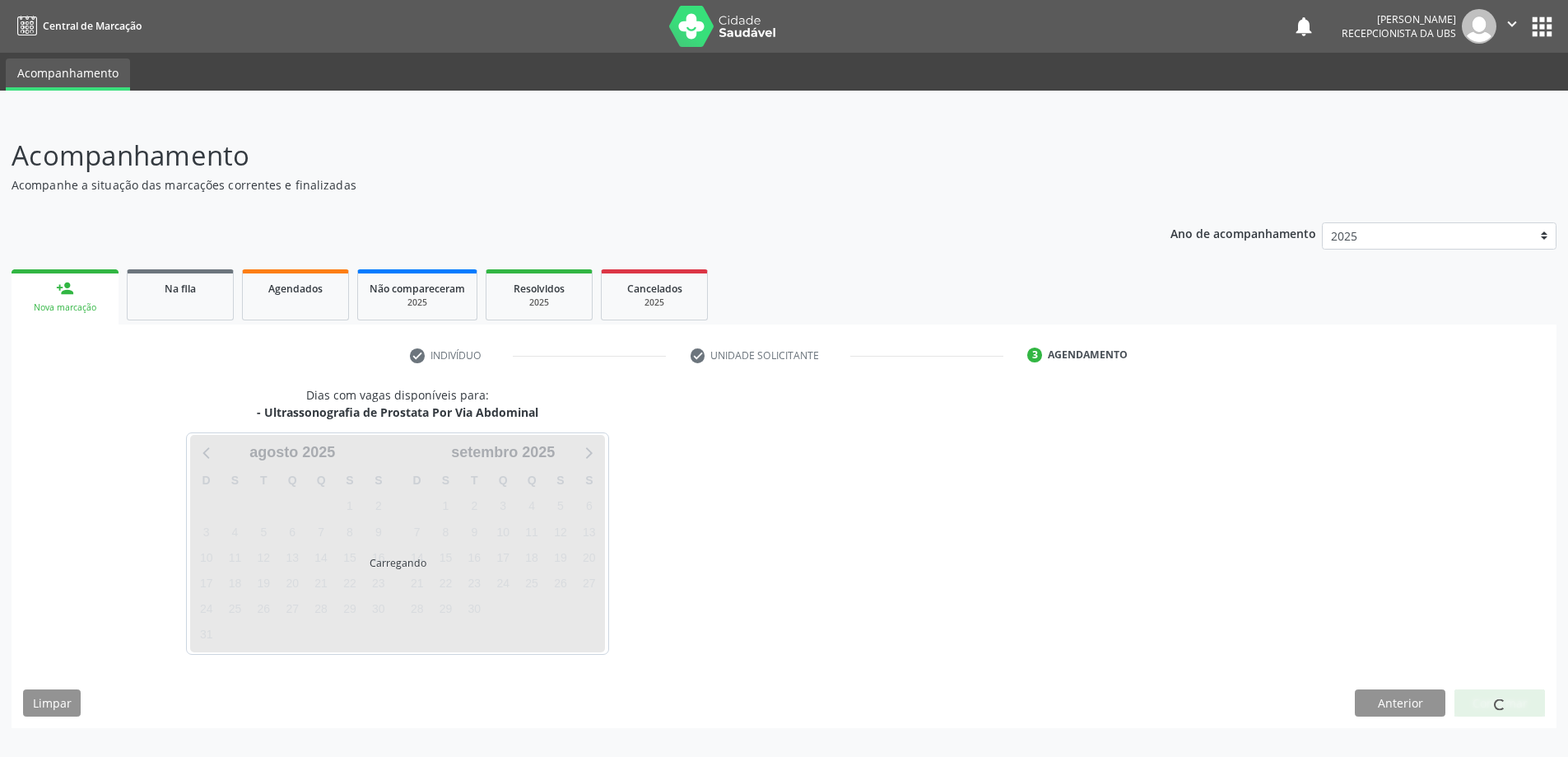
scroll to position [0, 0]
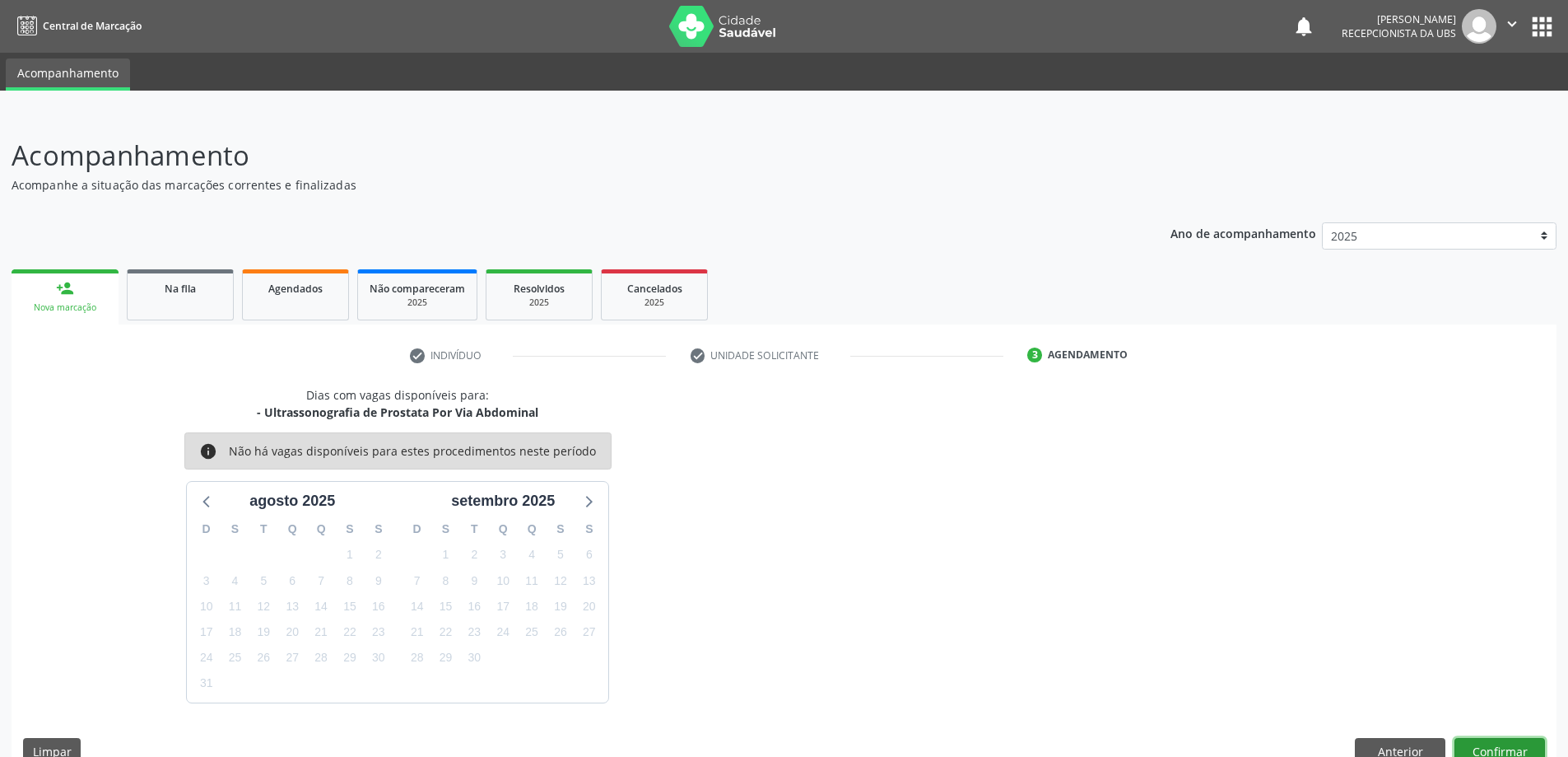
click at [1493, 747] on button "Confirmar" at bounding box center [1500, 752] width 91 height 28
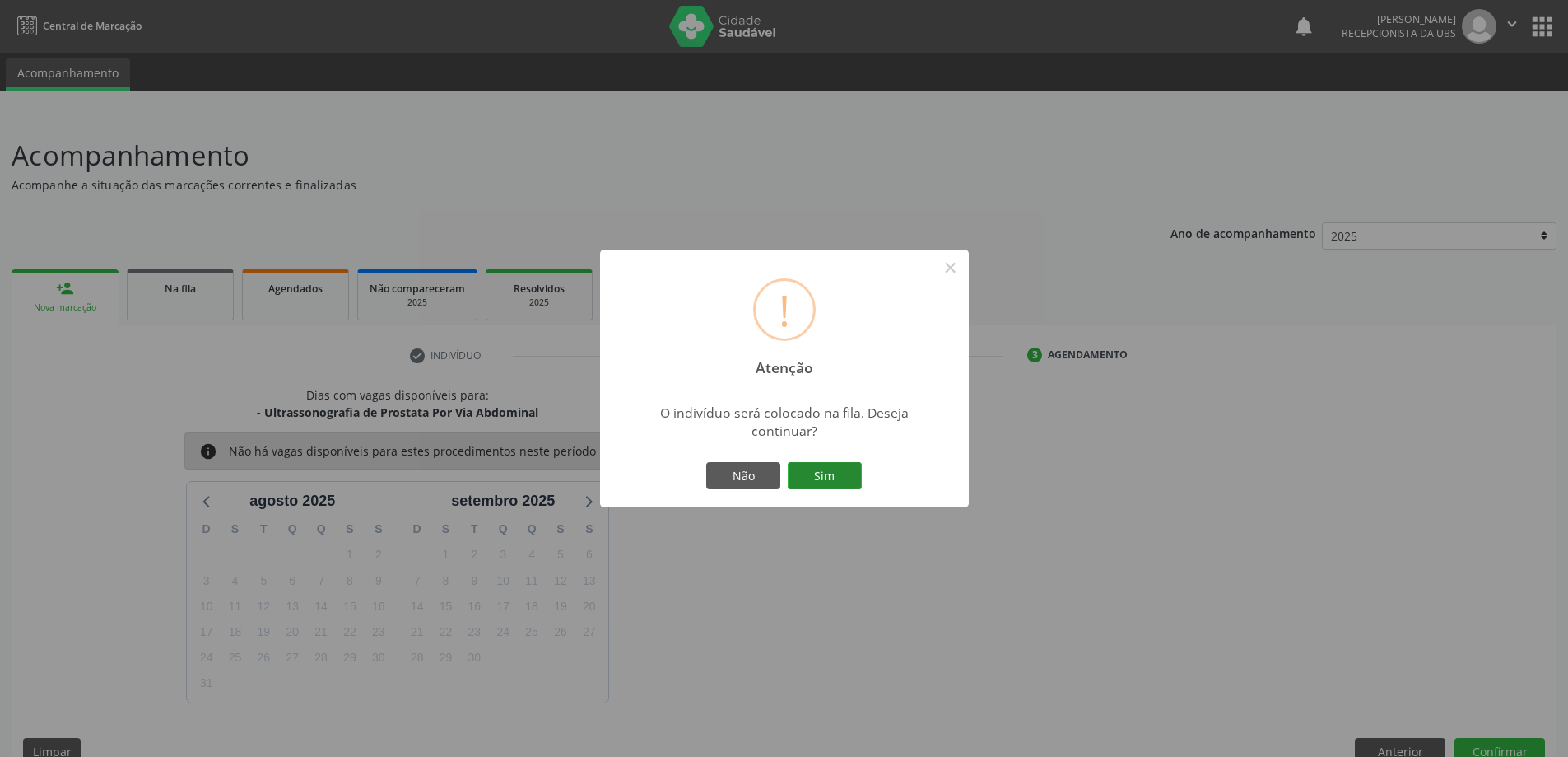
click at [816, 474] on button "Sim" at bounding box center [824, 476] width 74 height 28
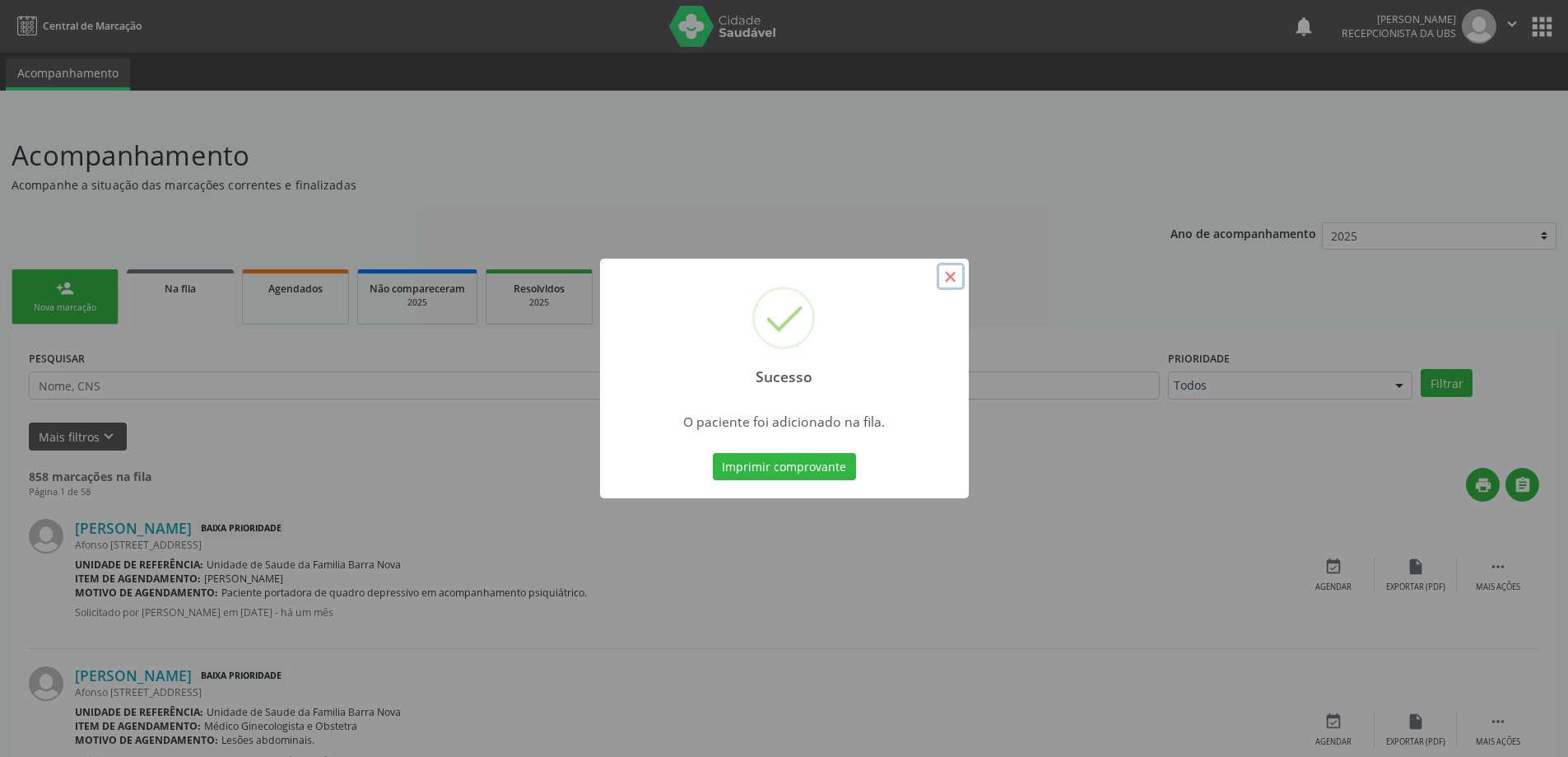
click at [949, 275] on button "×" at bounding box center [951, 276] width 28 height 28
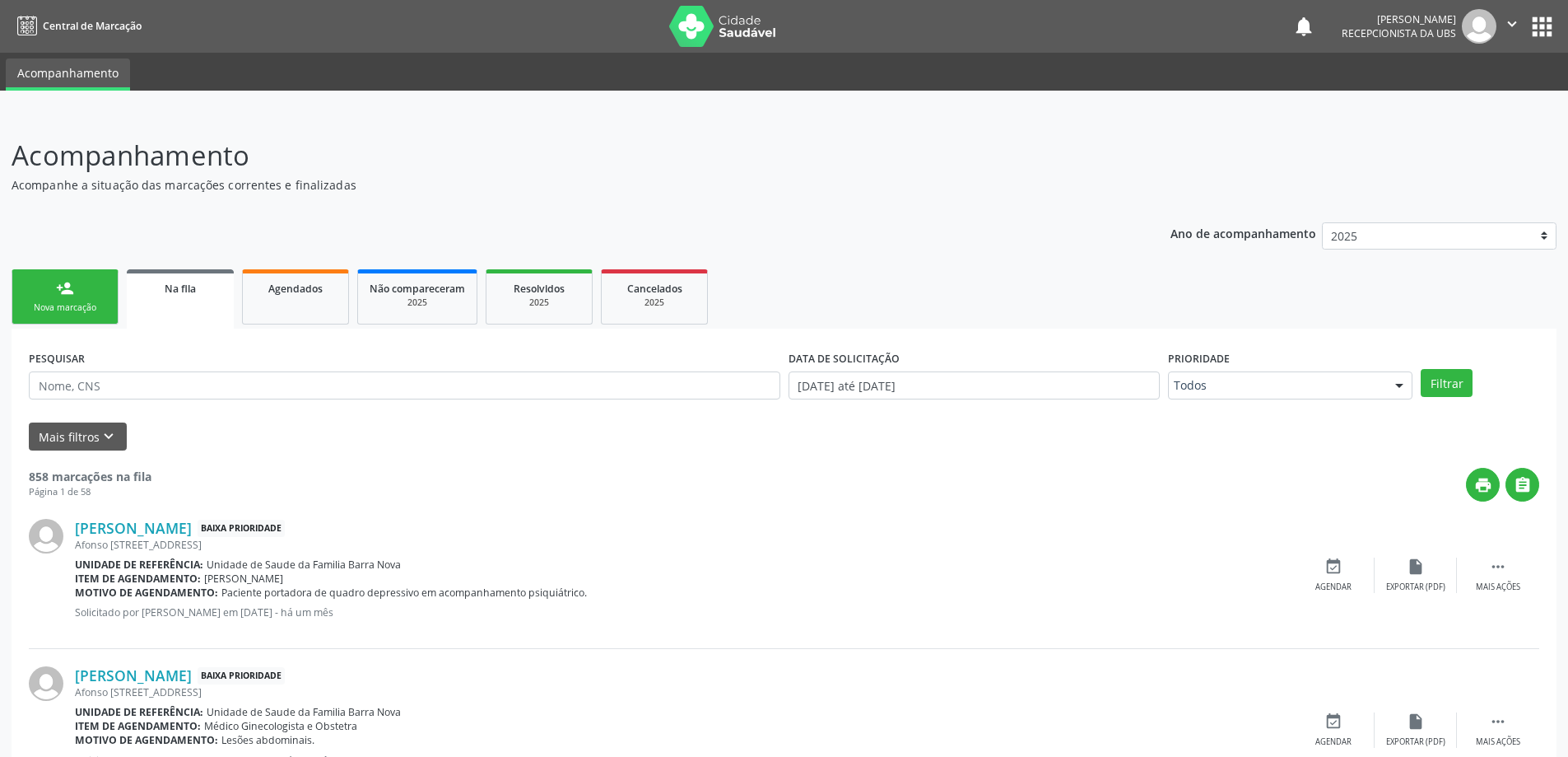
click at [92, 306] on div "Nova marcação" at bounding box center [65, 307] width 82 height 12
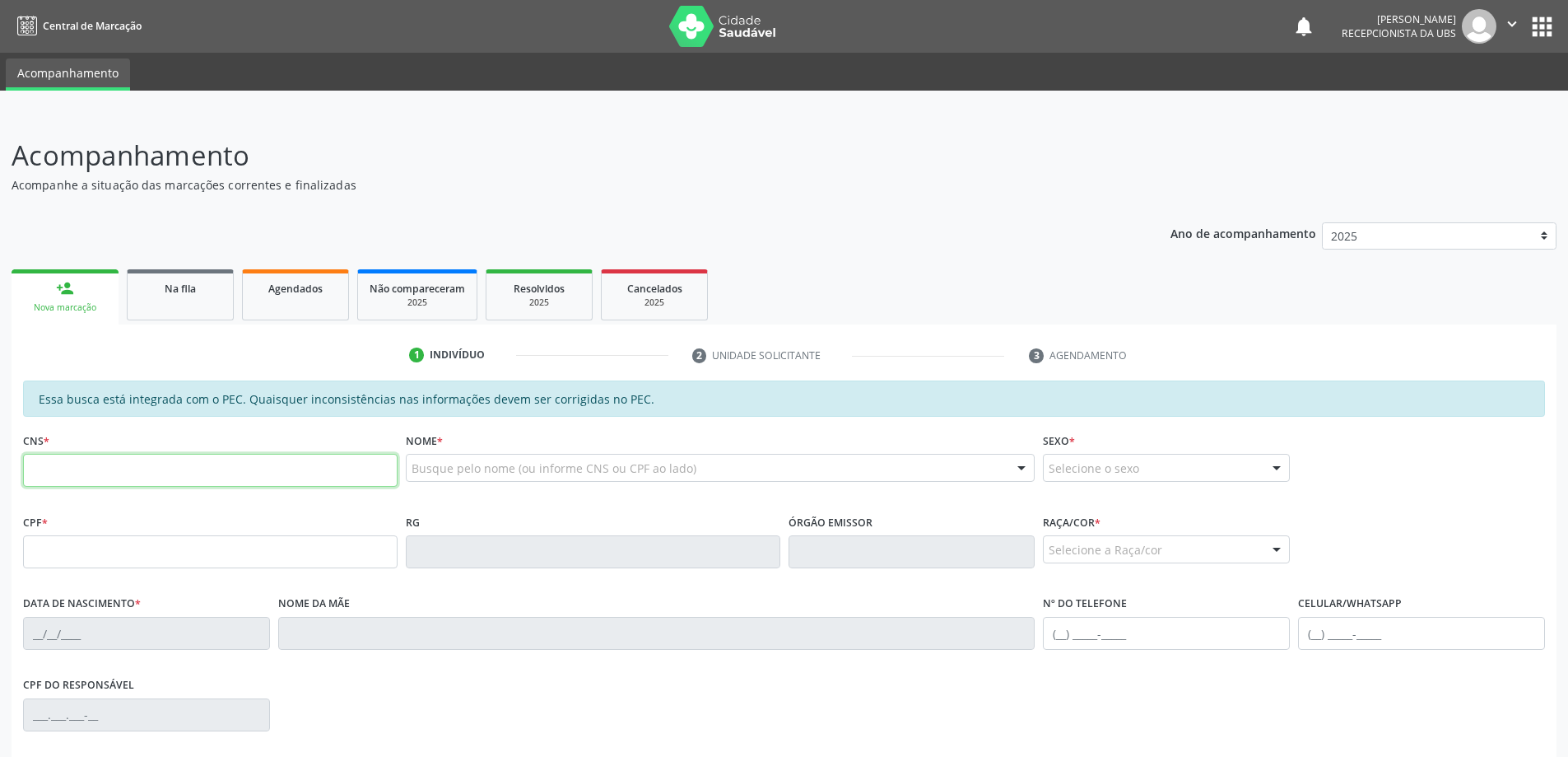
click at [111, 464] on input "text" at bounding box center [210, 470] width 374 height 33
type input "700 0066 1295 2800"
type input "497.926.017-91"
type input "[DATE]"
type input "[PERSON_NAME]"
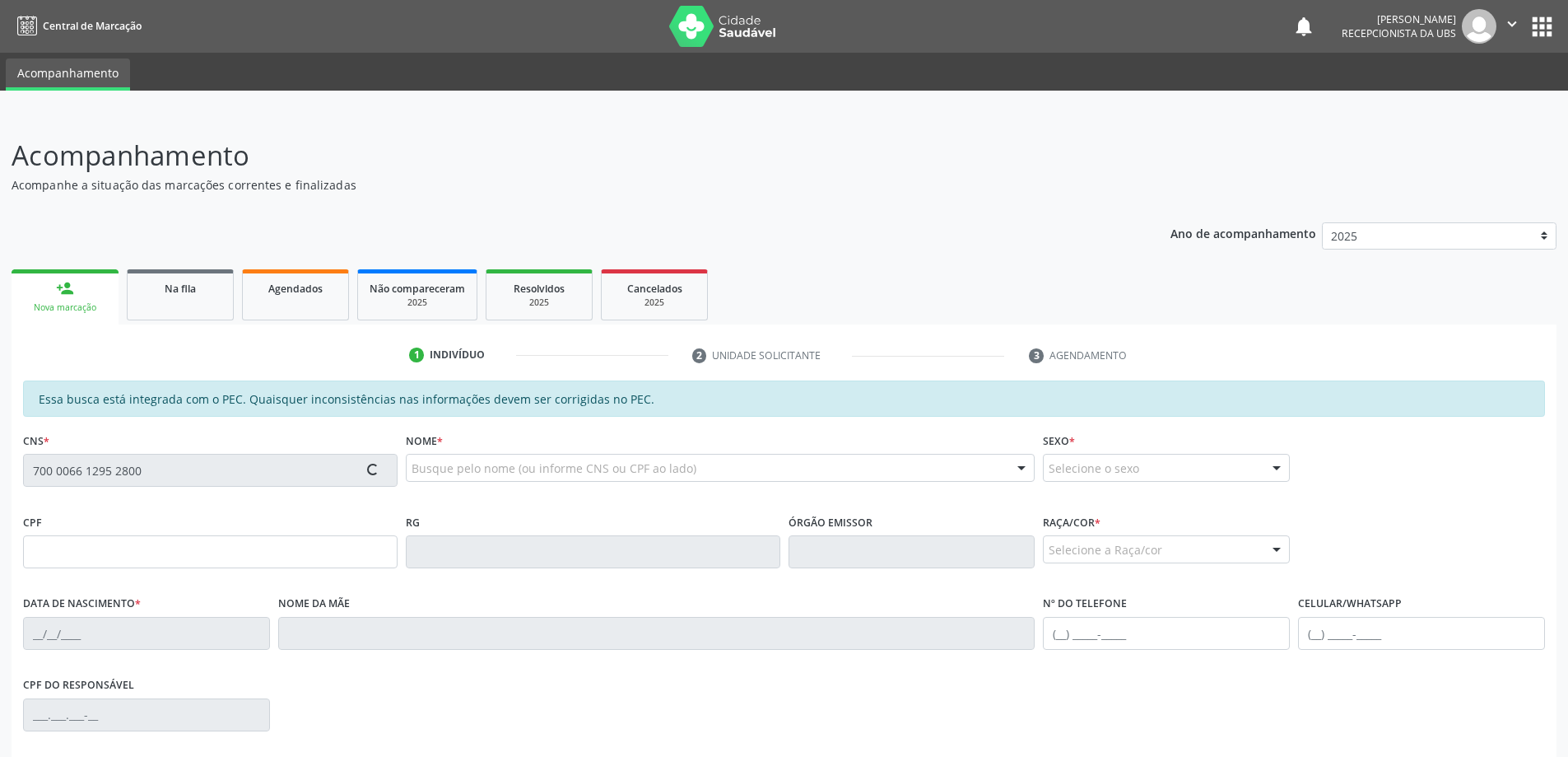
type input "[PHONE_NUMBER]"
type input "S/N"
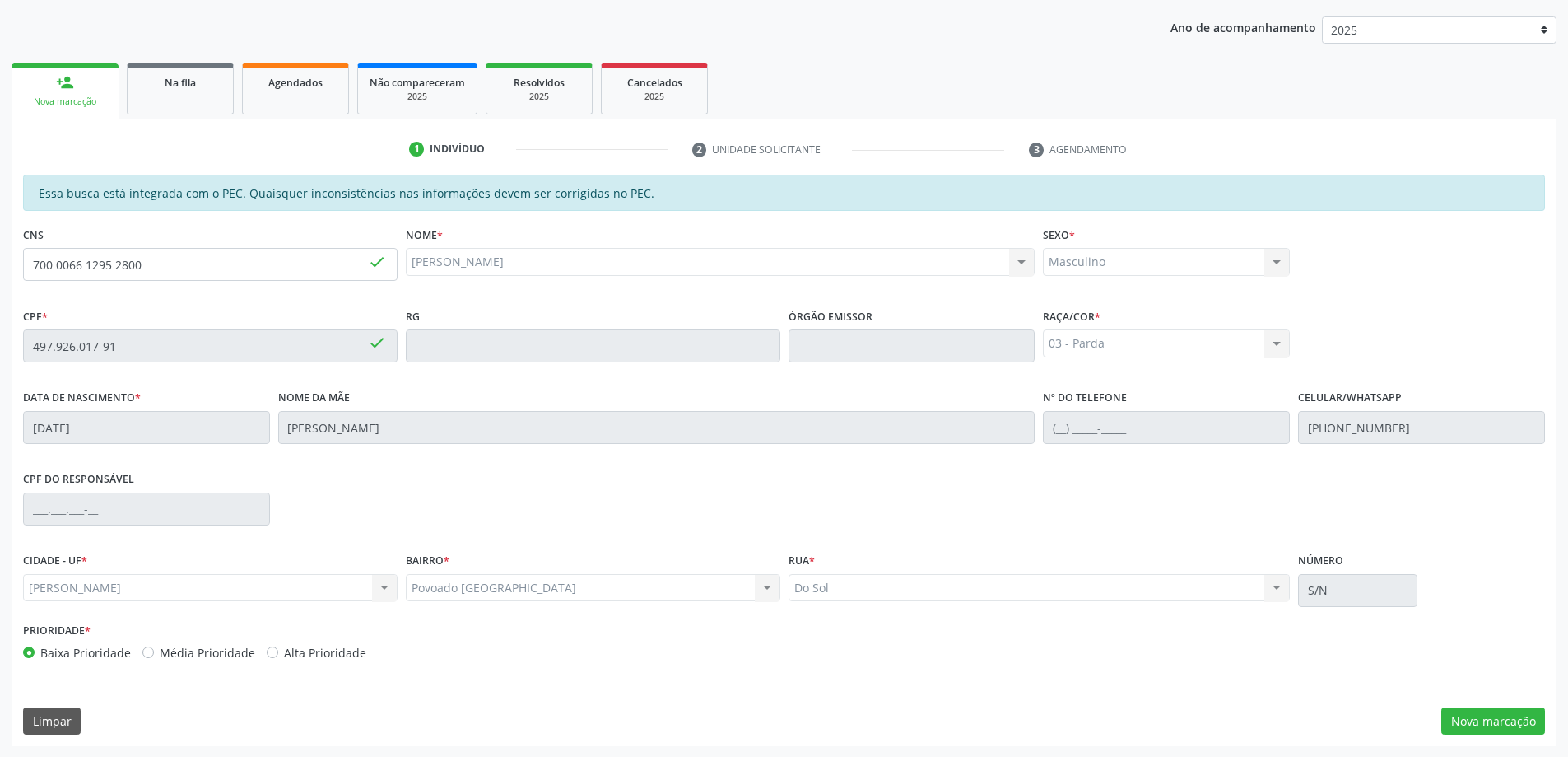
scroll to position [207, 0]
click at [1510, 727] on button "Nova marcação" at bounding box center [1493, 720] width 103 height 28
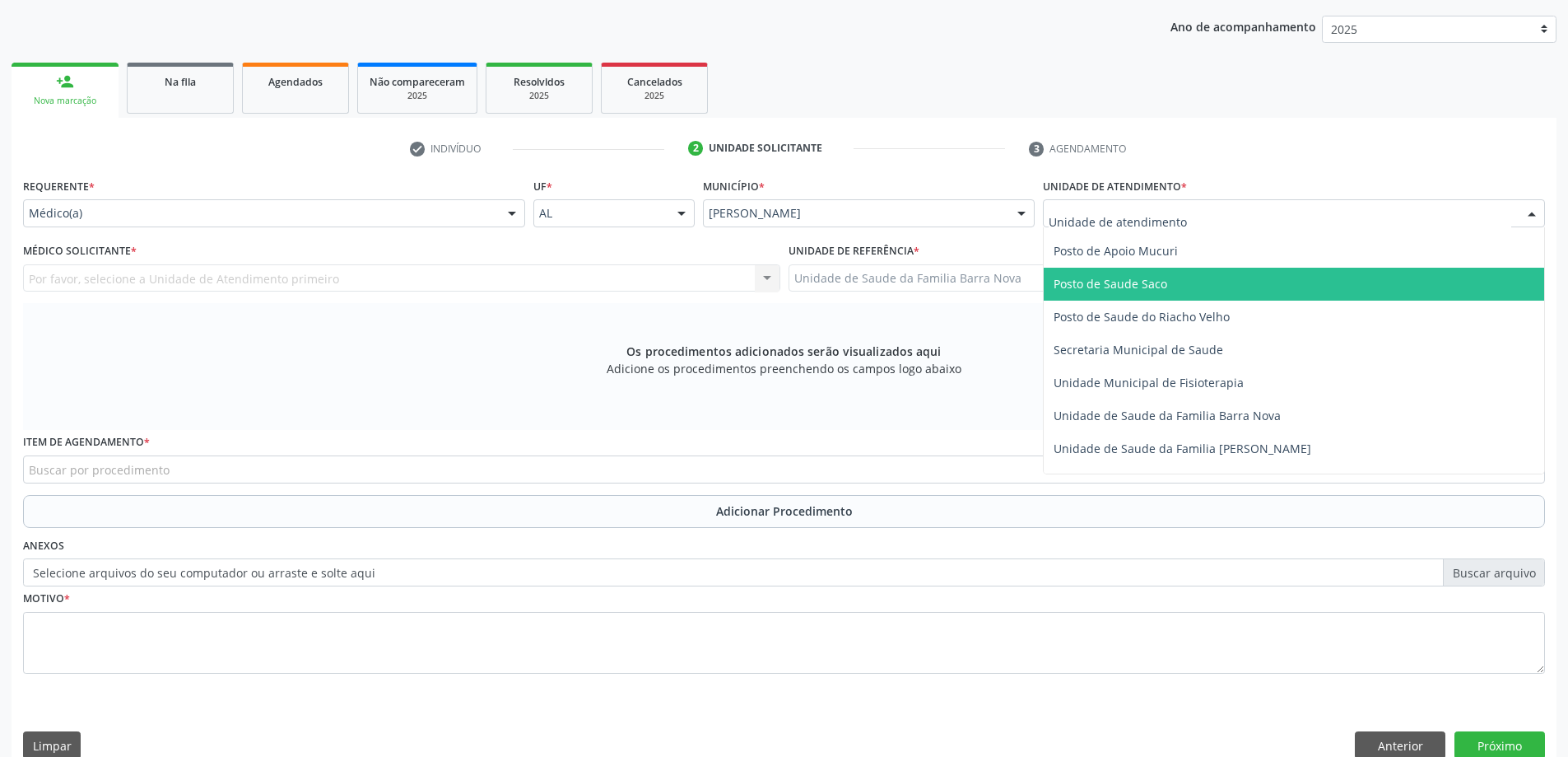
scroll to position [741, 0]
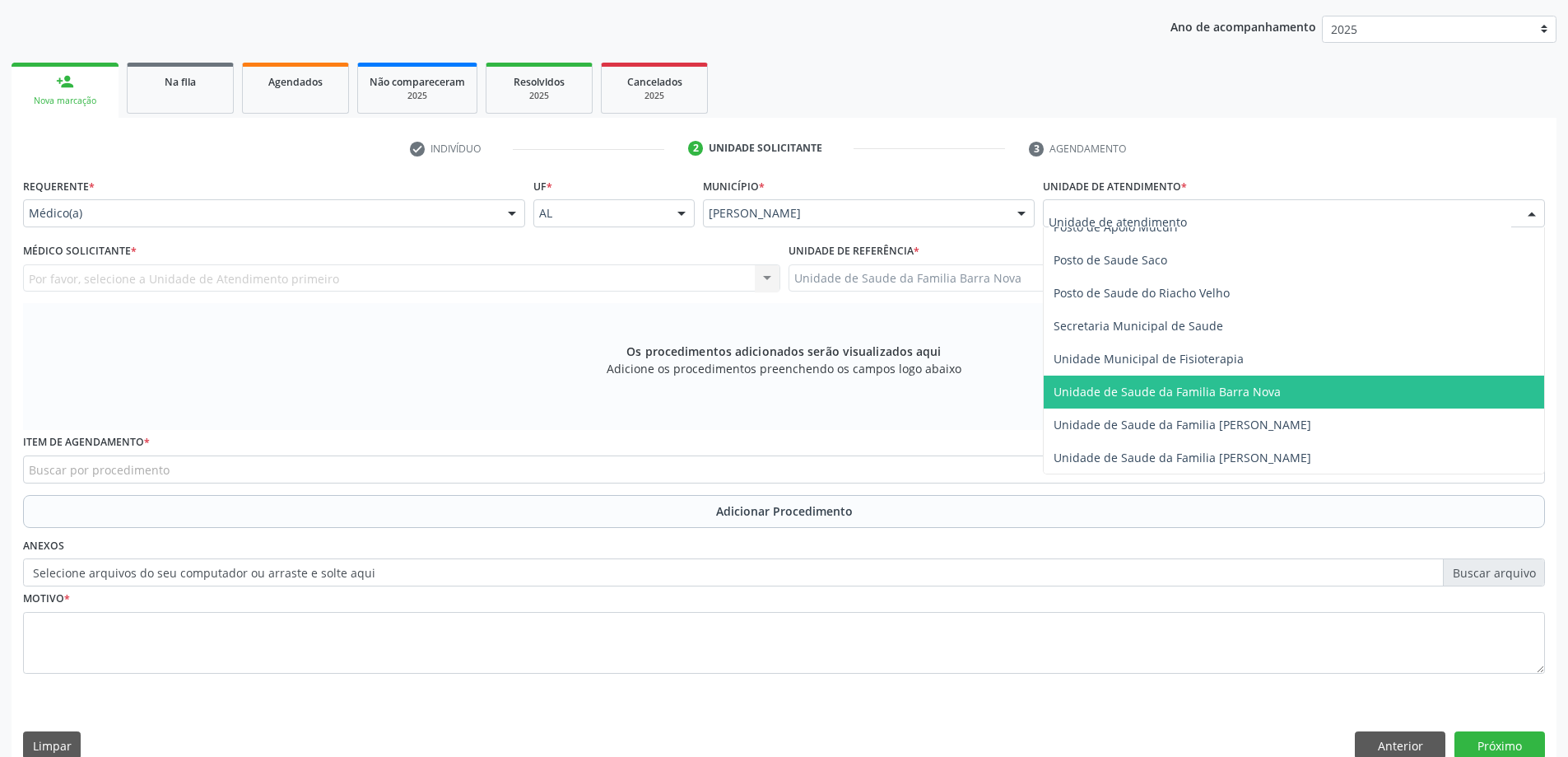
click at [1168, 399] on span "Unidade de Saude da Familia Barra Nova" at bounding box center [1167, 392] width 227 height 15
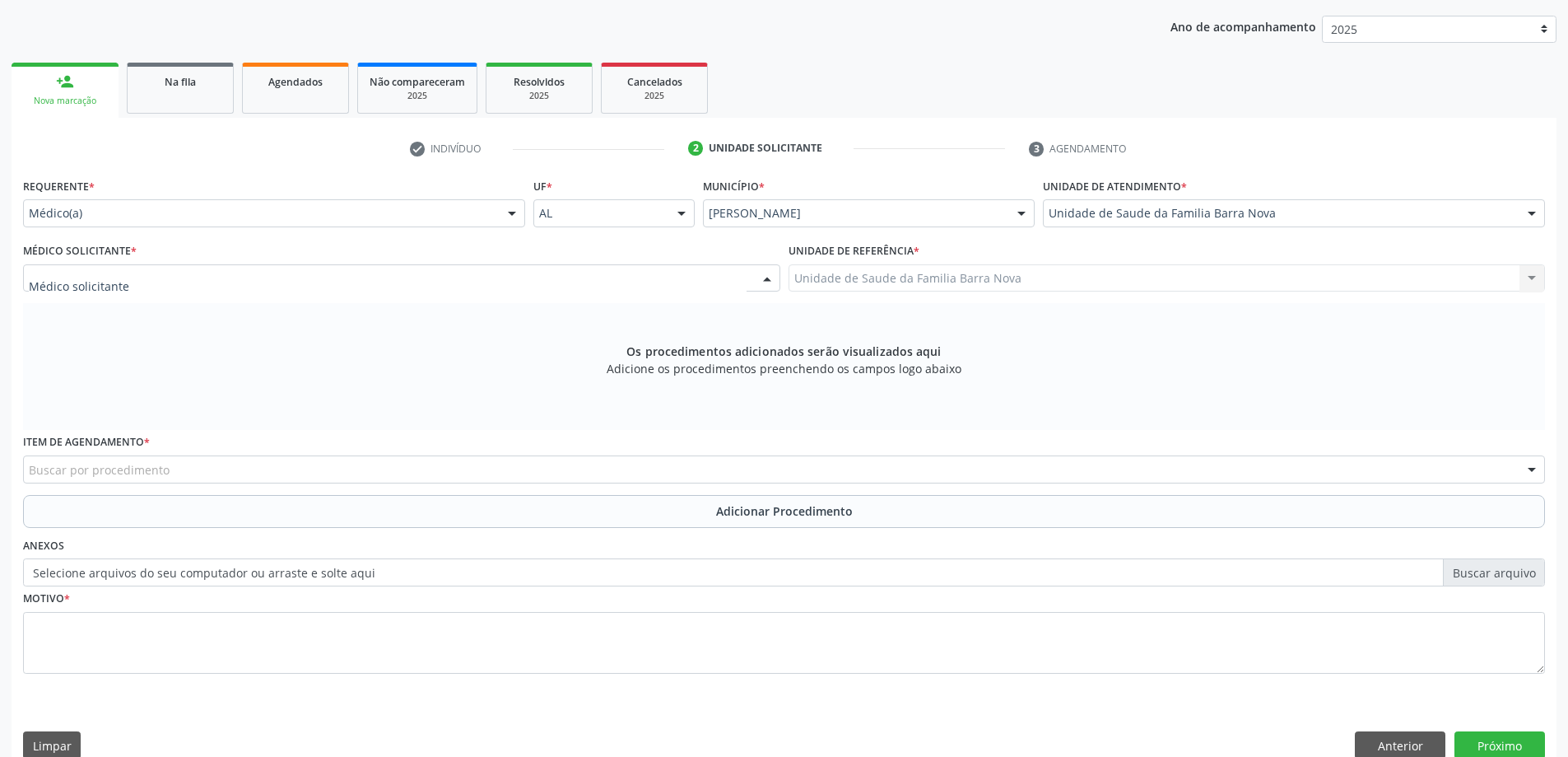
click at [388, 277] on div at bounding box center [402, 278] width 757 height 28
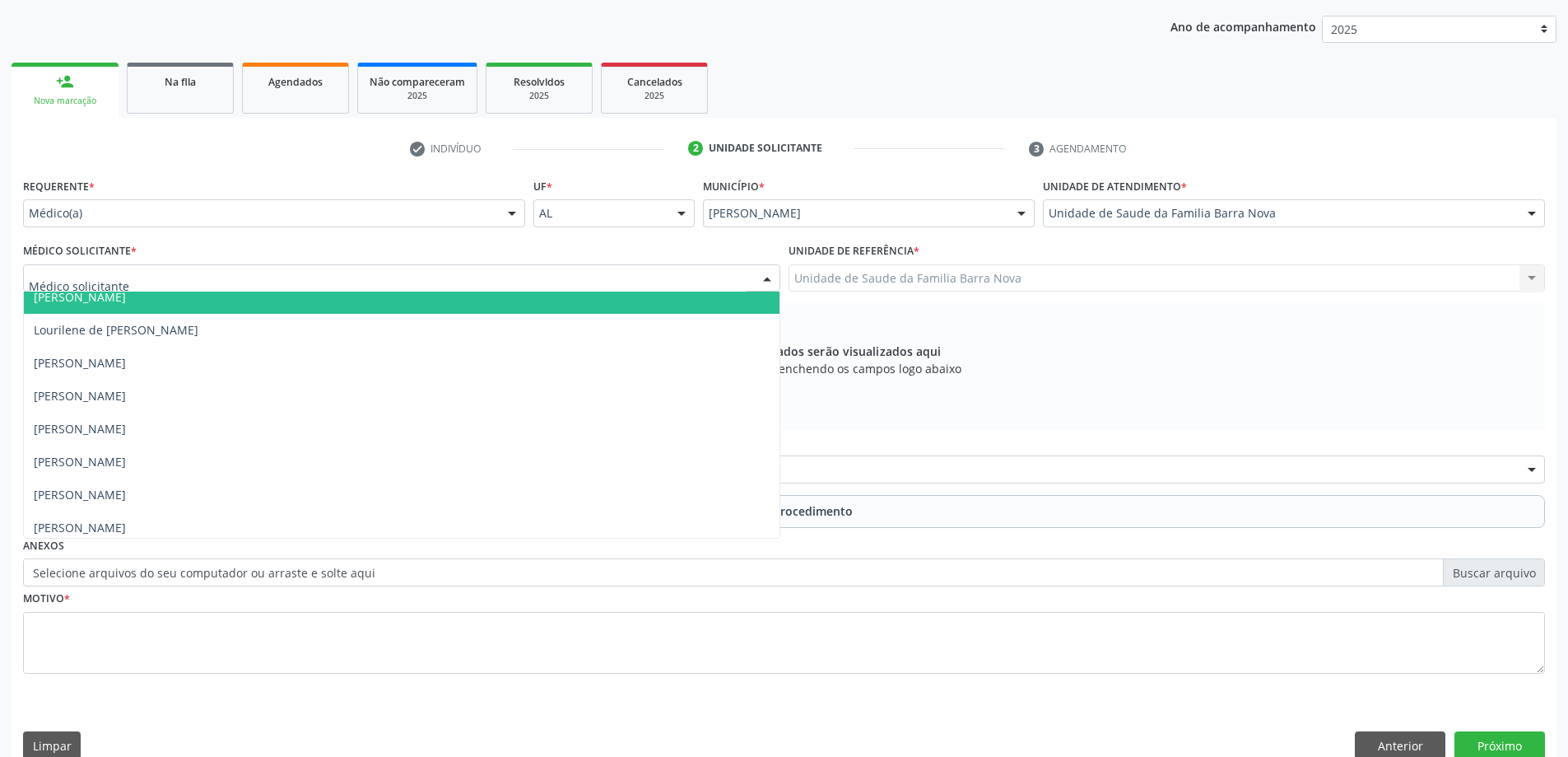
scroll to position [116, 0]
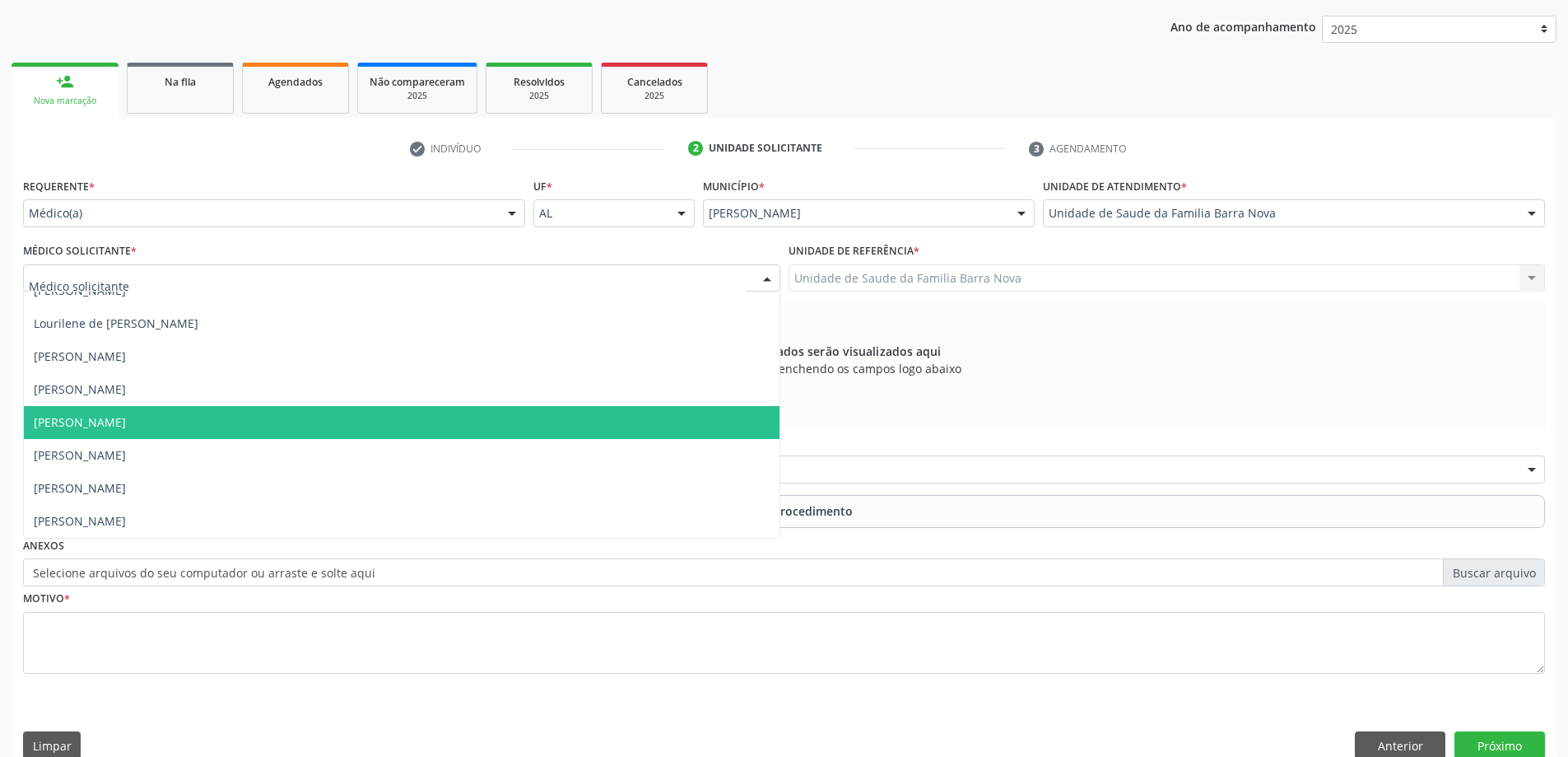
click at [389, 423] on span "[PERSON_NAME]" at bounding box center [402, 423] width 756 height 33
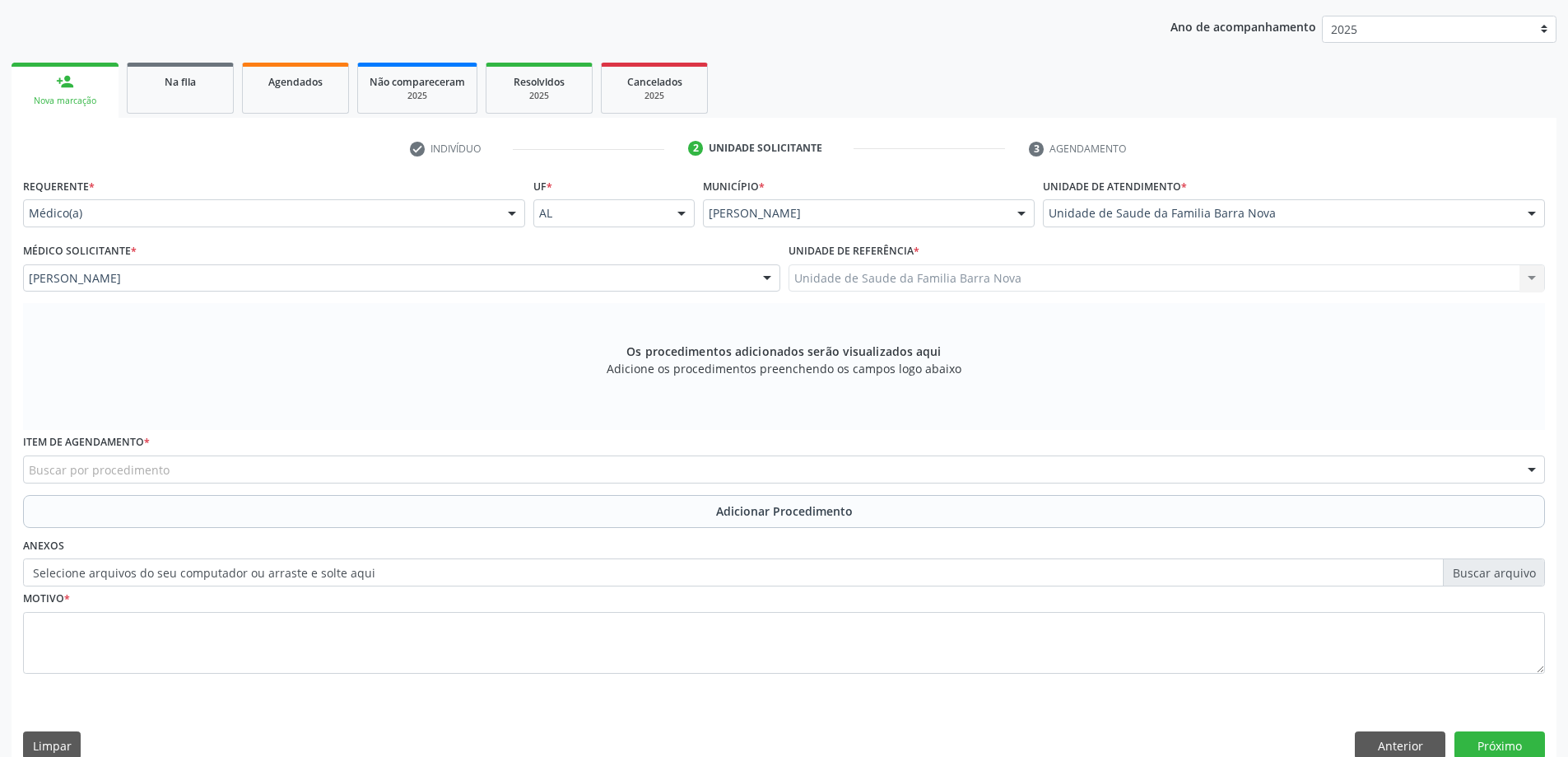
click at [564, 469] on div "Buscar por procedimento" at bounding box center [784, 469] width 1522 height 28
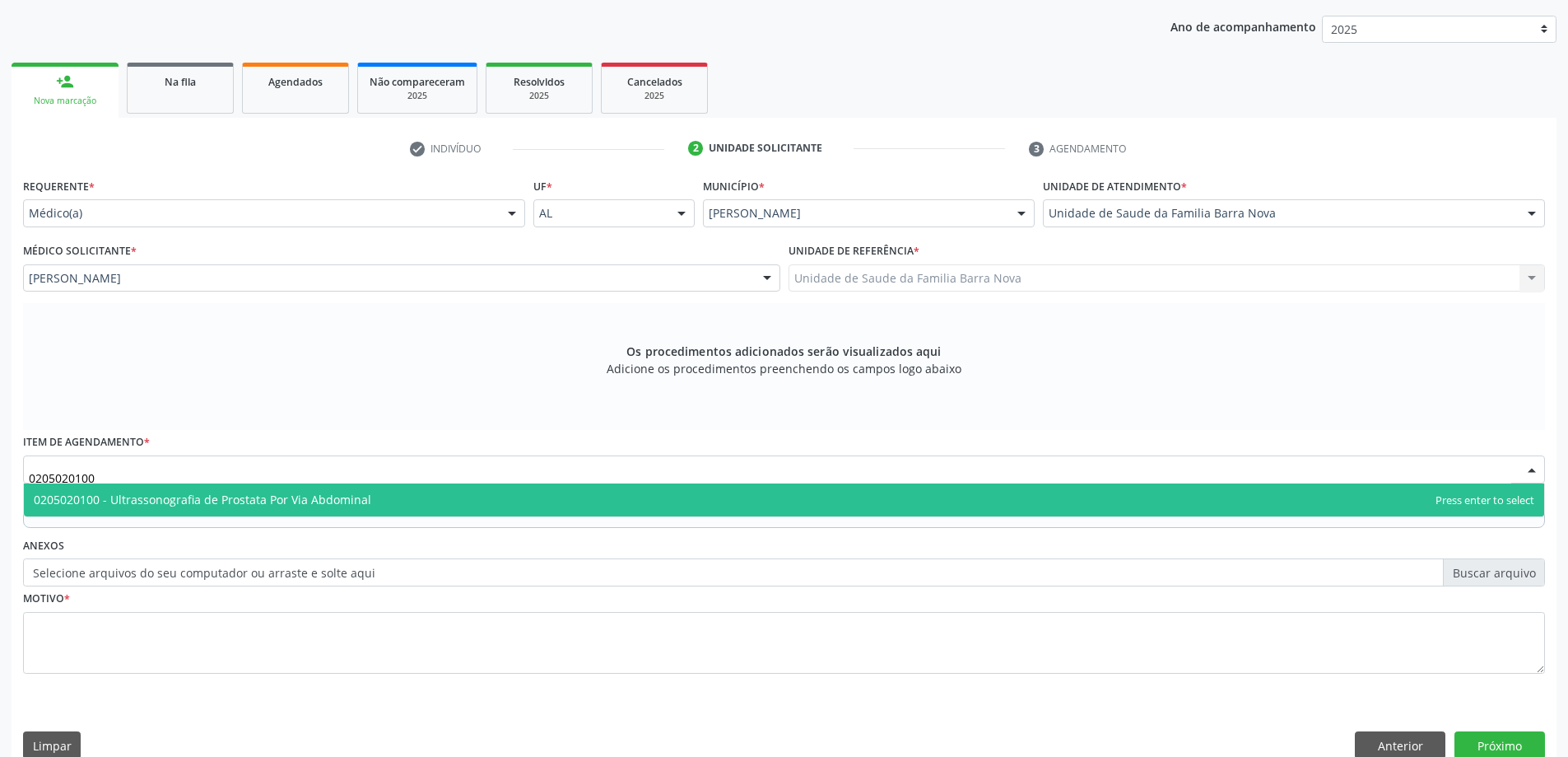
click at [506, 500] on span "0205020100 - Ultrassonografia de Prostata Por Via Abdominal" at bounding box center [784, 500] width 1520 height 33
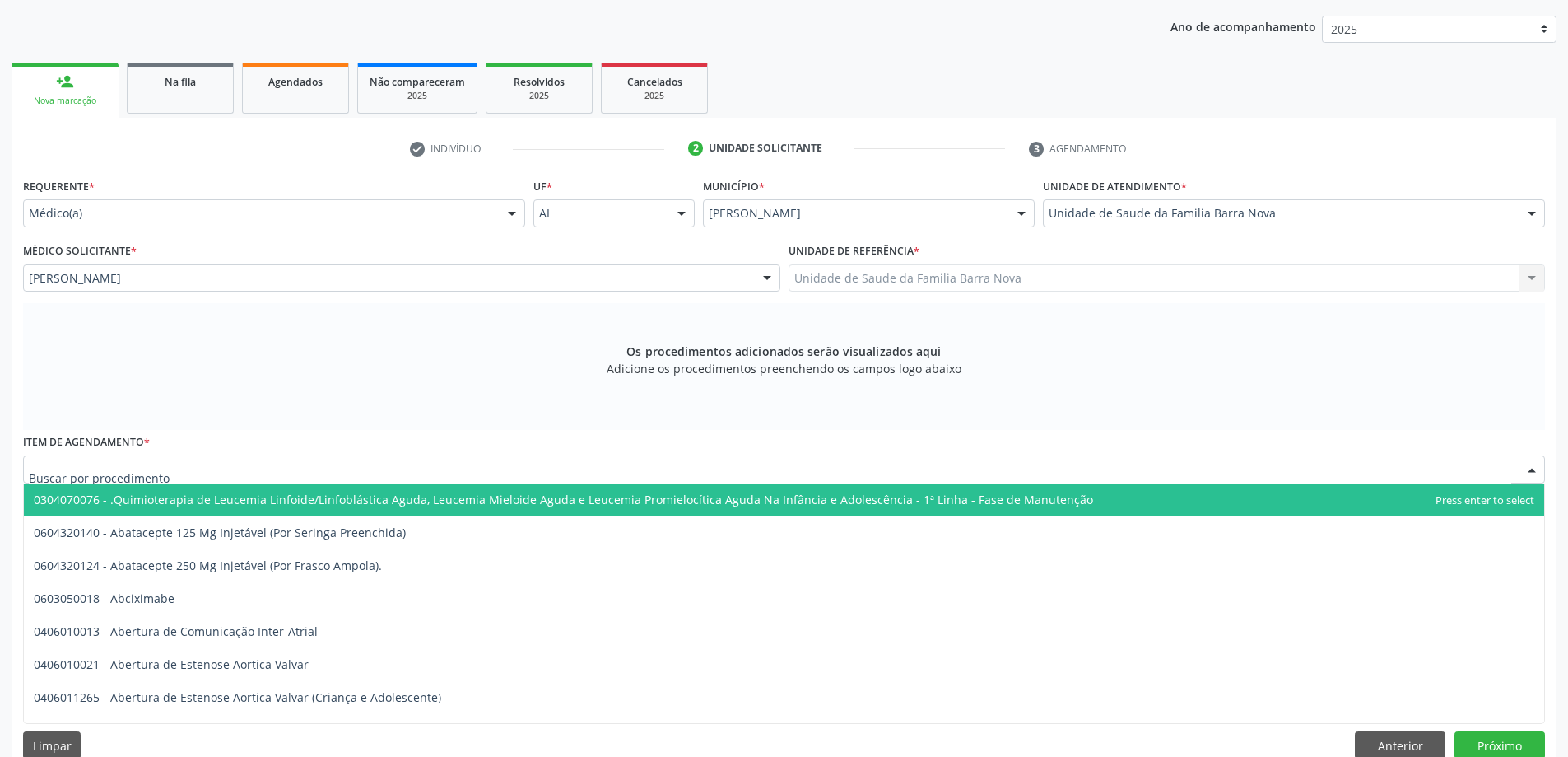
drag, startPoint x: 532, startPoint y: 469, endPoint x: 235, endPoint y: 476, distance: 297.1
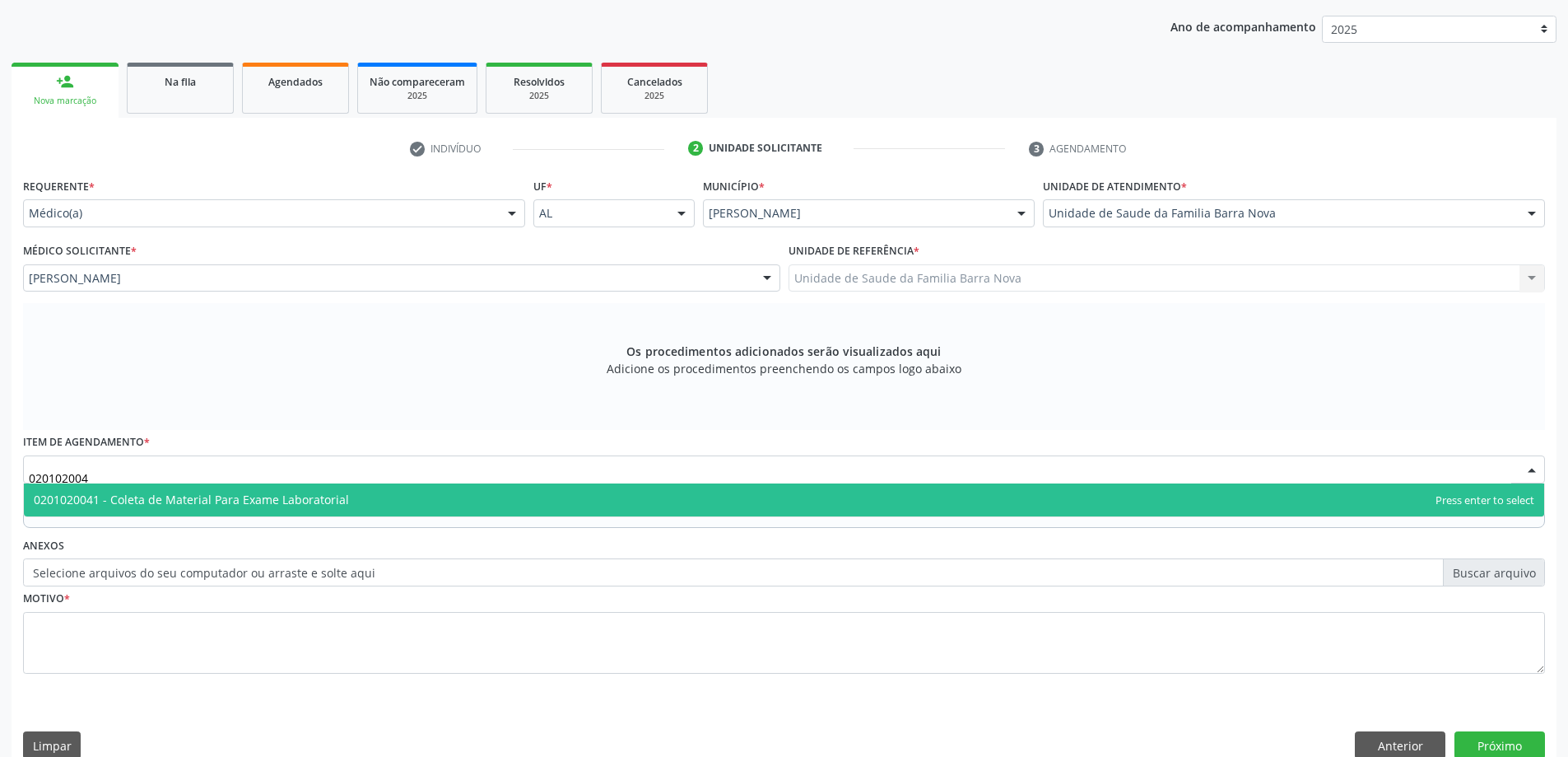
type input "0201020041"
click at [437, 494] on span "0201020041 - Coleta de Material Para Exame Laboratorial" at bounding box center [784, 500] width 1520 height 33
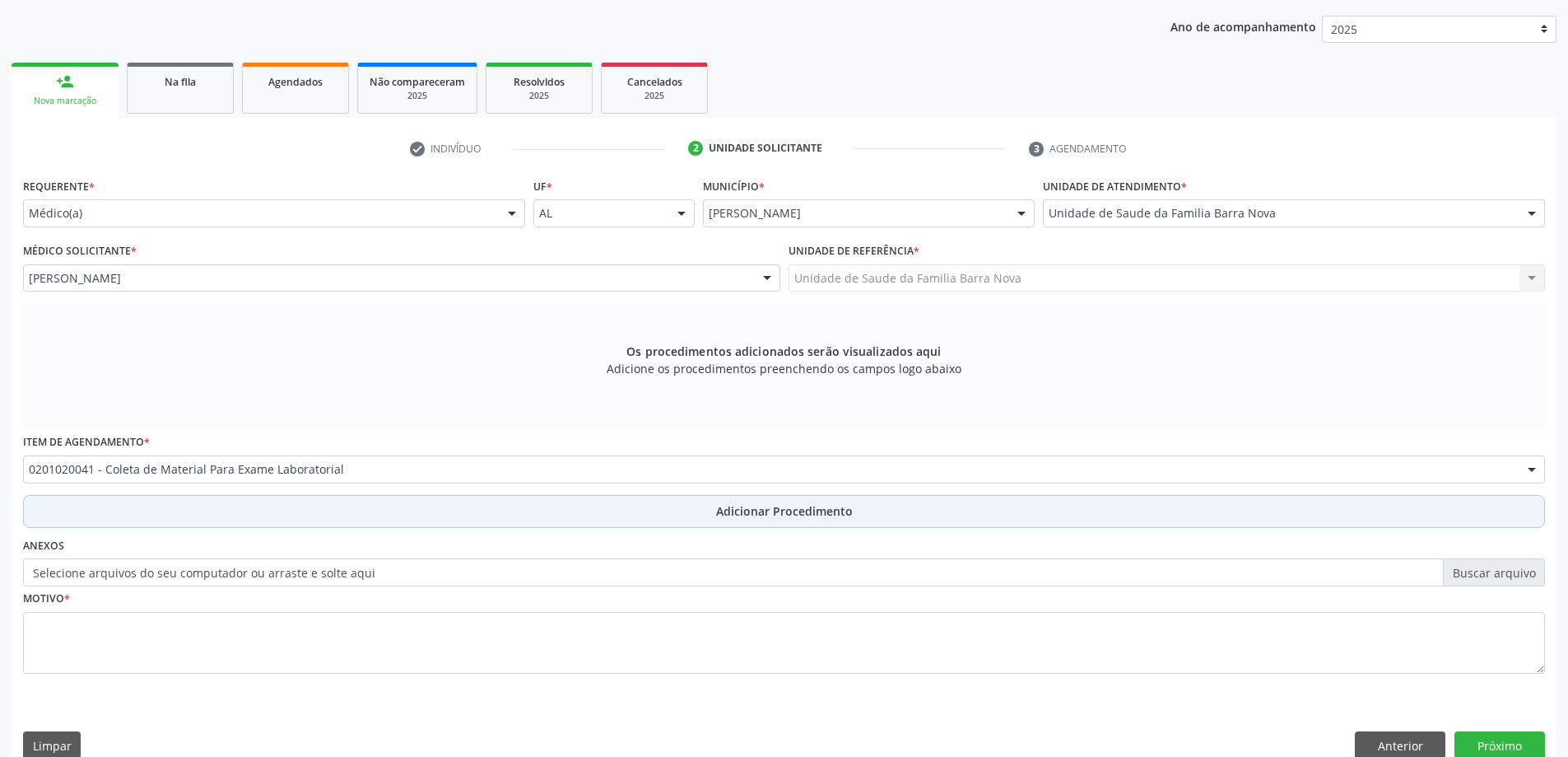
click at [752, 511] on span "Adicionar Procedimento" at bounding box center [785, 511] width 137 height 17
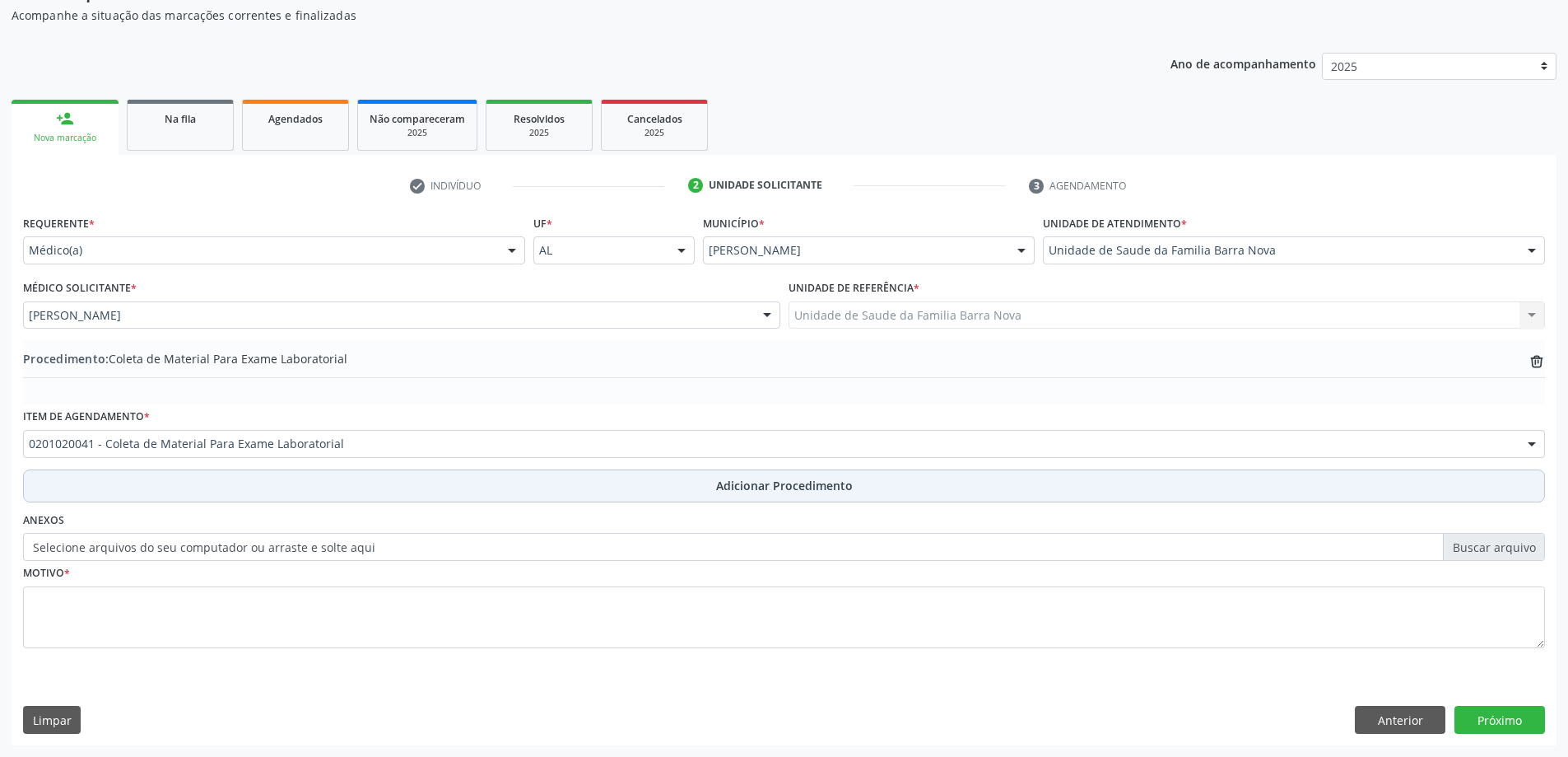
scroll to position [169, 0]
click at [786, 484] on span "Adicionar Procedimento" at bounding box center [785, 485] width 137 height 17
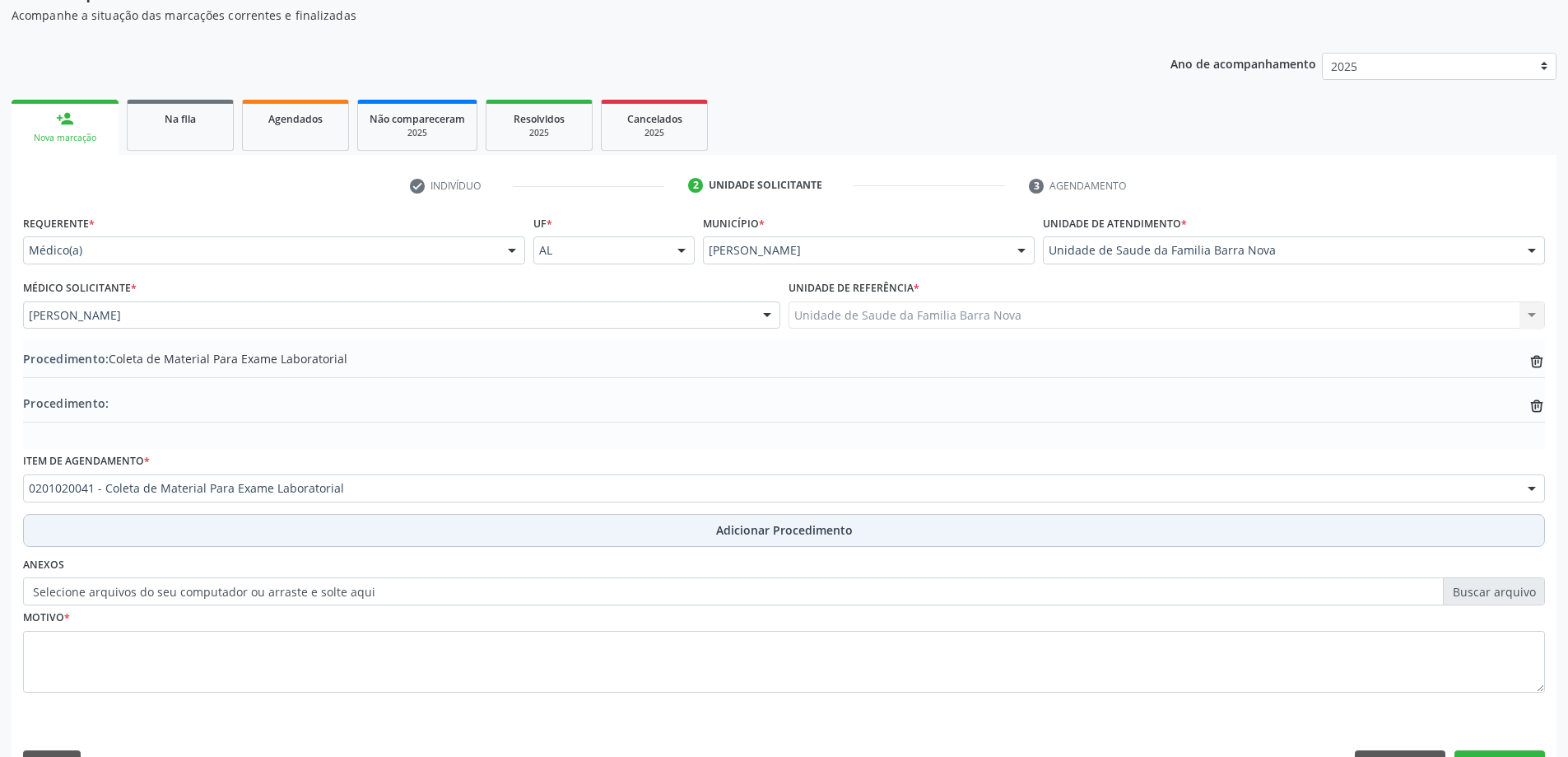
scroll to position [207, 0]
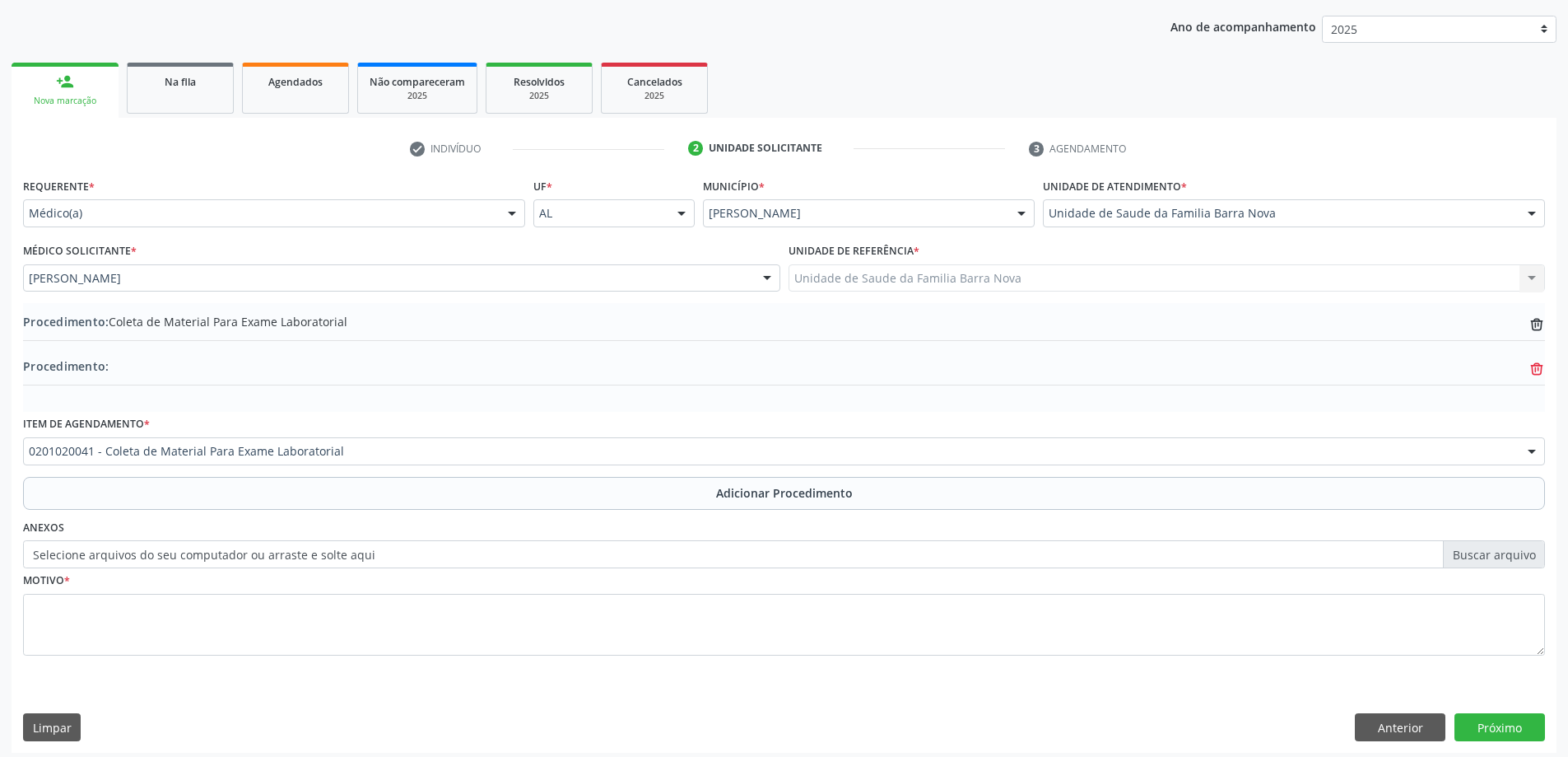
click at [1536, 333] on icon "trash-outline icon" at bounding box center [1536, 324] width 16 height 16
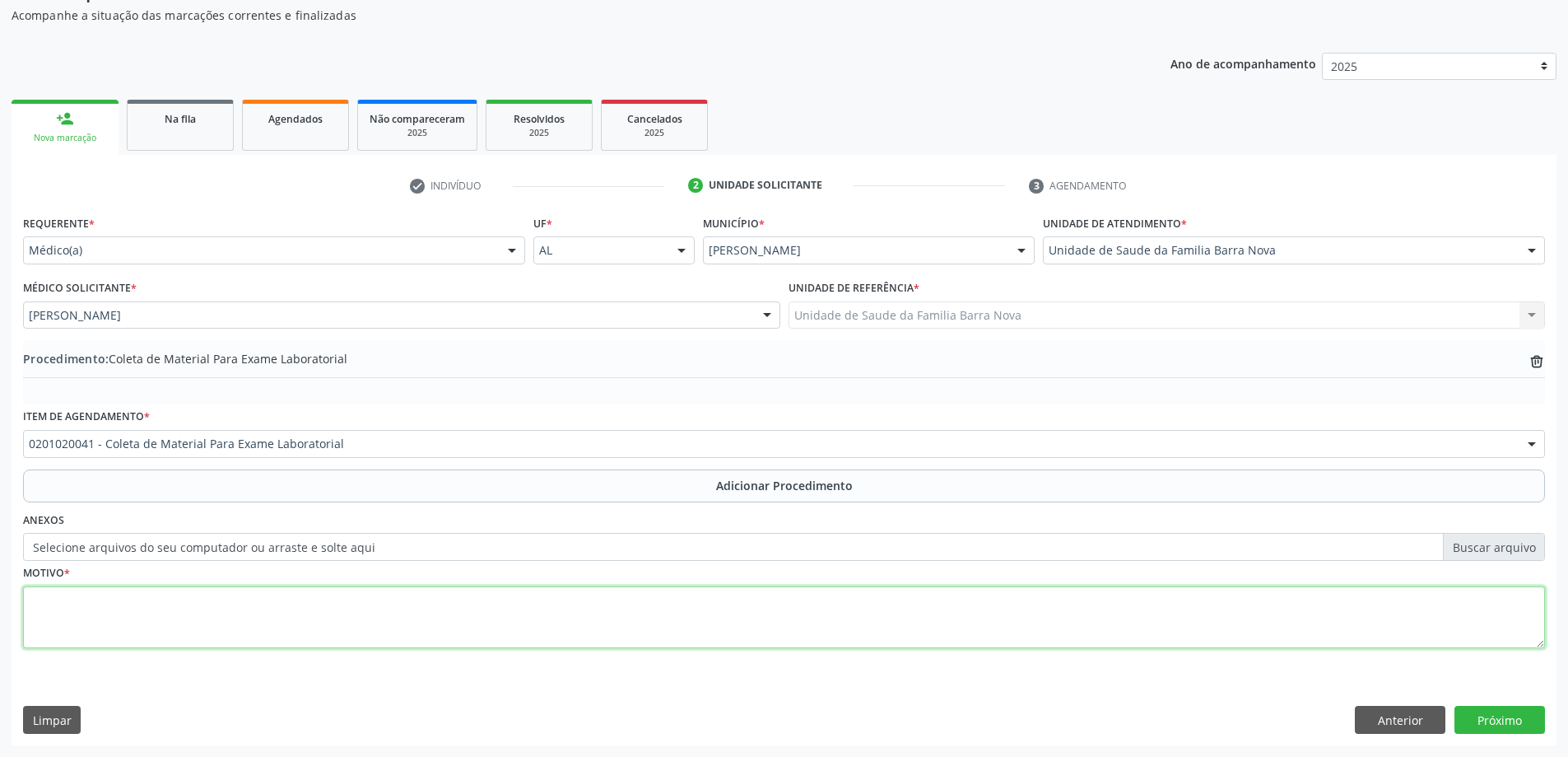
click at [310, 623] on textarea at bounding box center [784, 617] width 1522 height 62
type textarea "Gota + Incontinencia urinária."
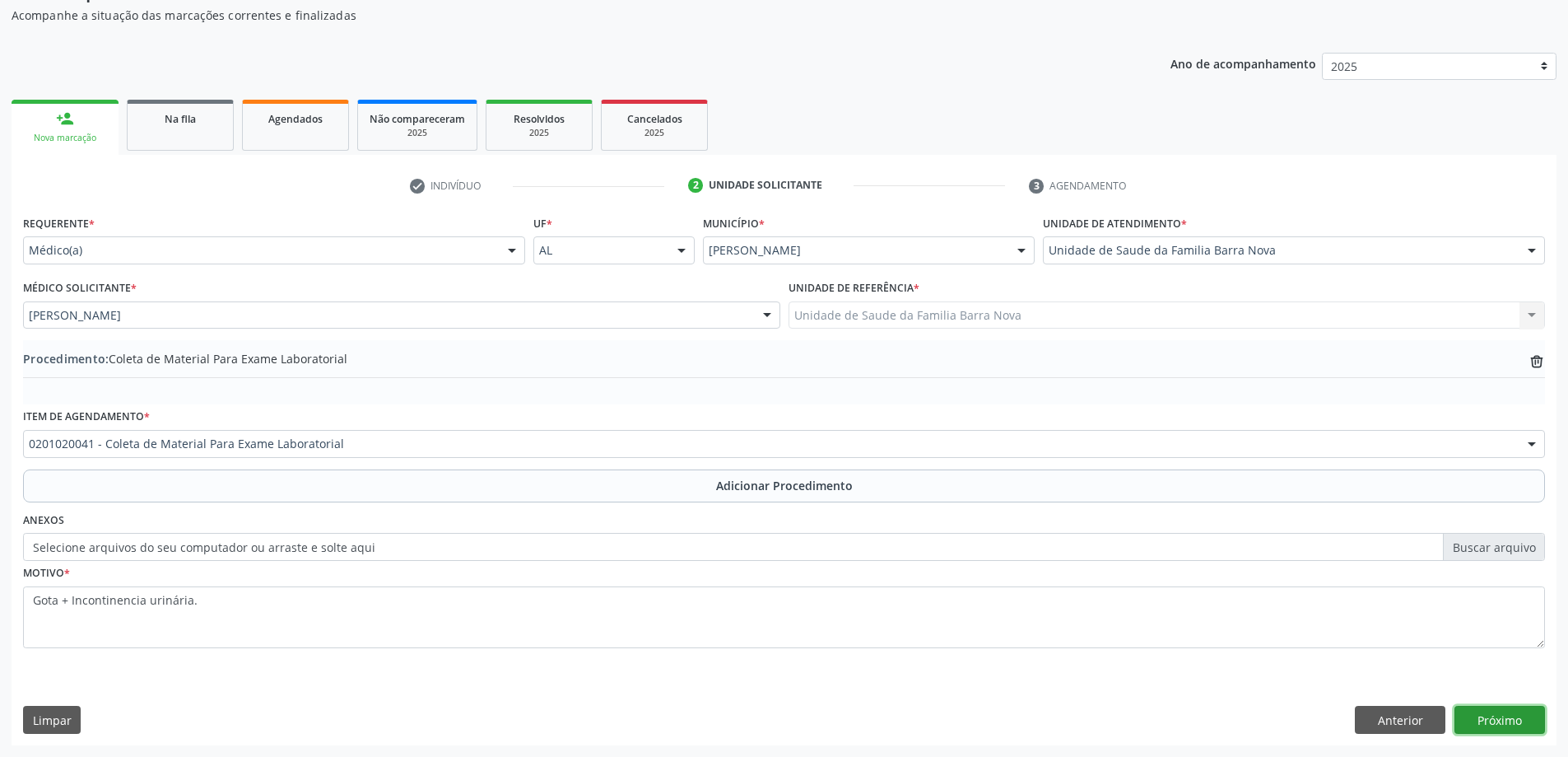
click at [1503, 721] on button "Próximo" at bounding box center [1500, 719] width 91 height 28
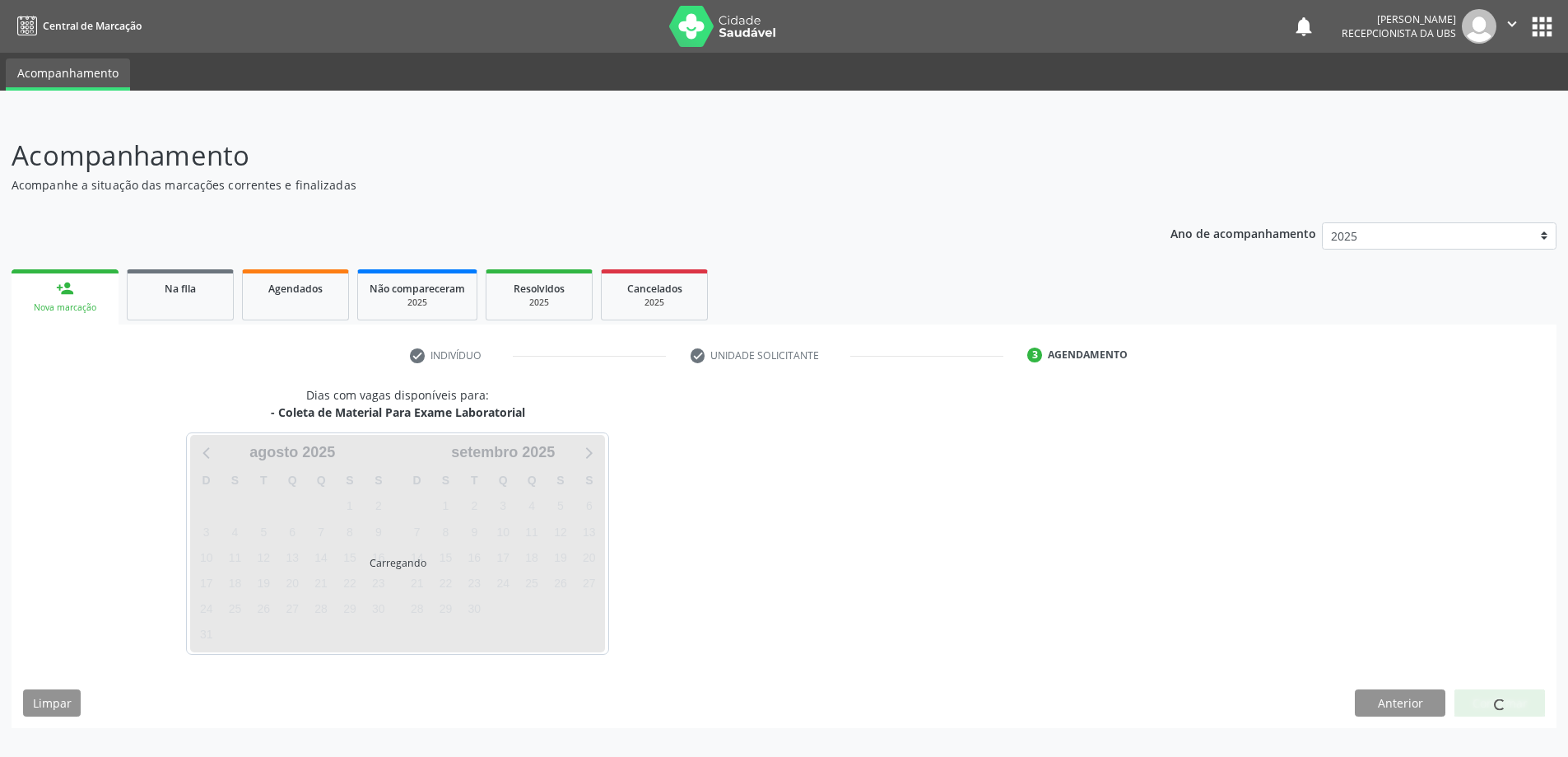
scroll to position [0, 0]
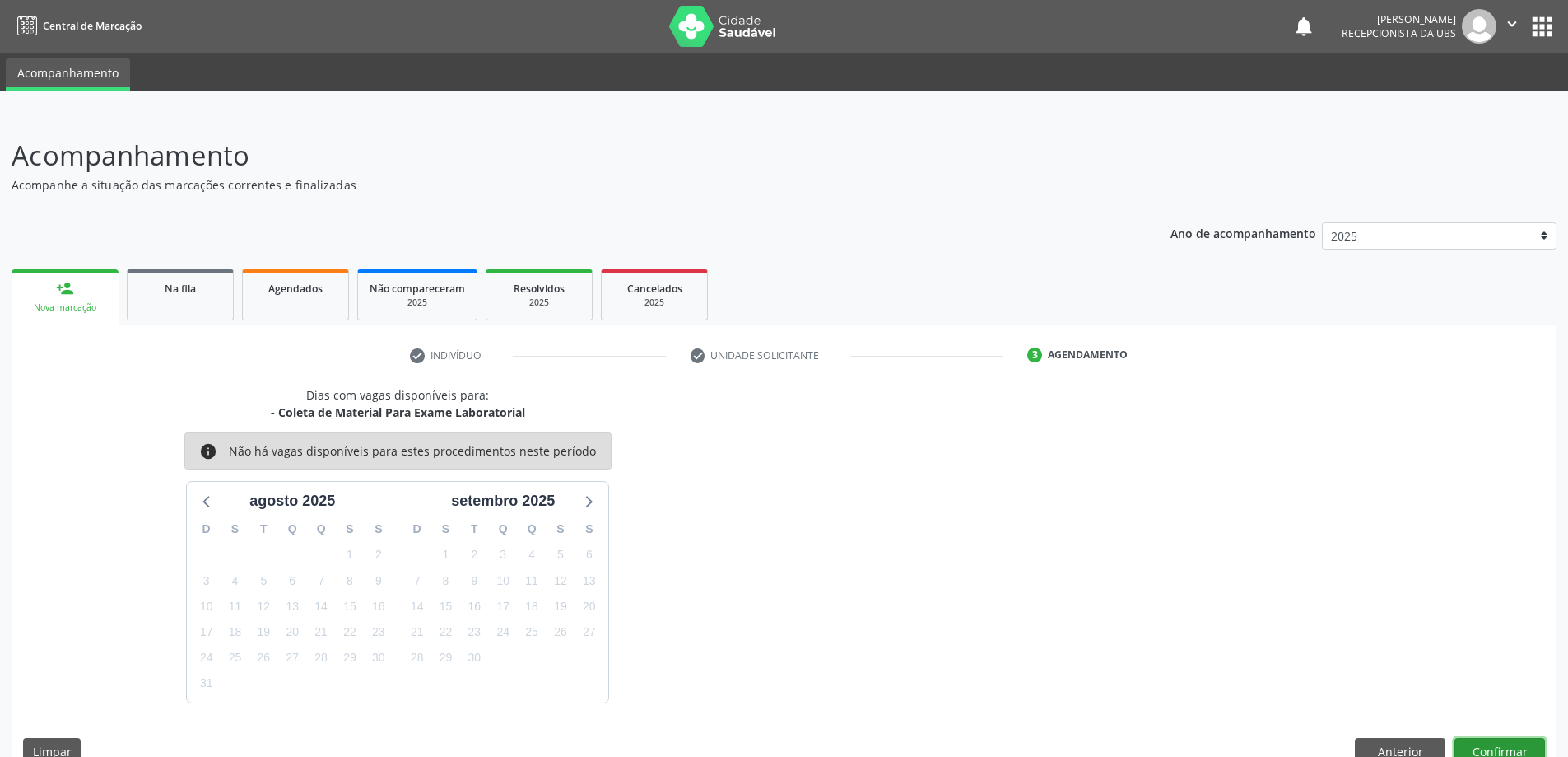
click at [1494, 744] on button "Confirmar" at bounding box center [1500, 752] width 91 height 28
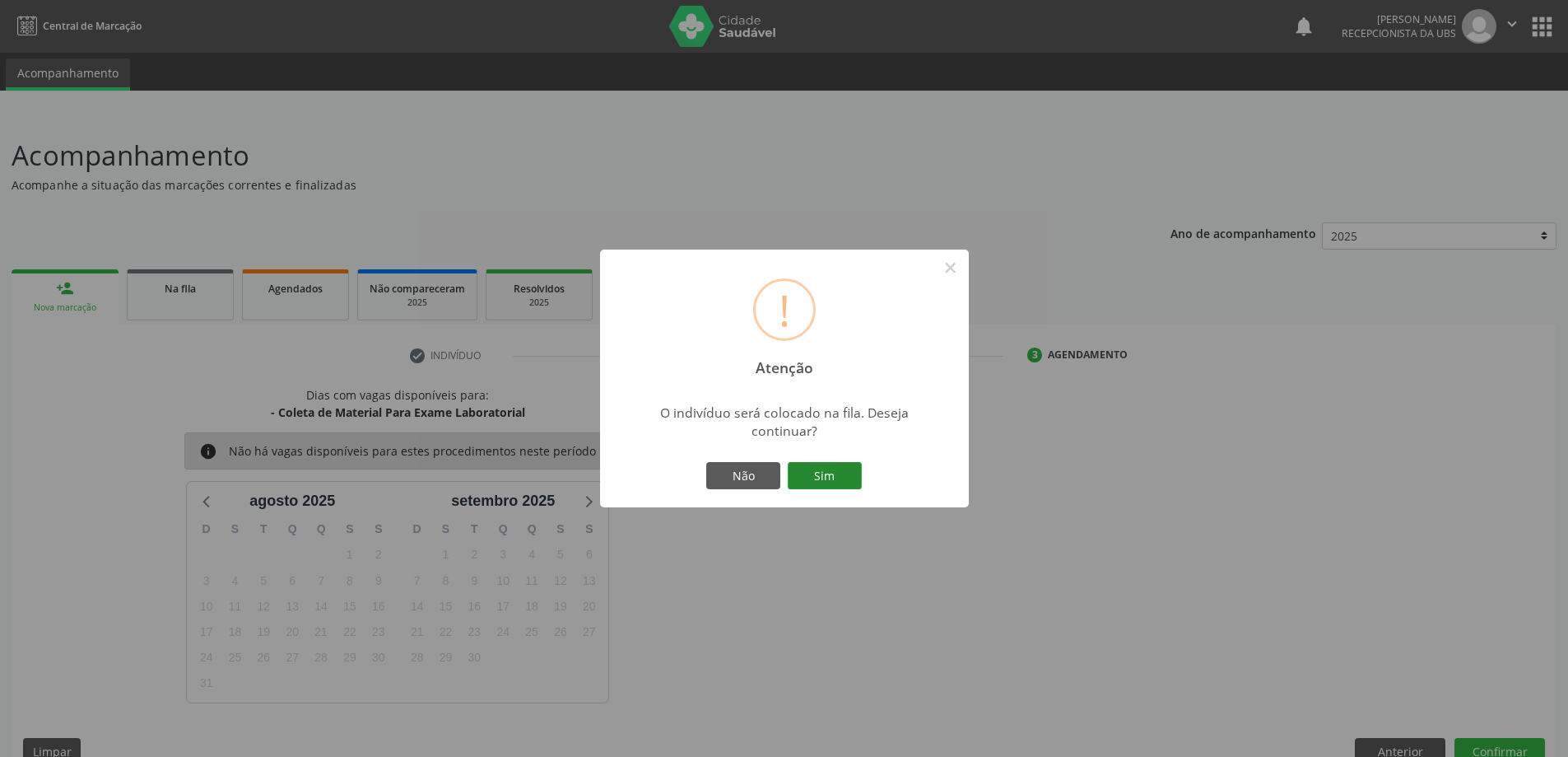
click at [806, 470] on button "Sim" at bounding box center [824, 476] width 74 height 28
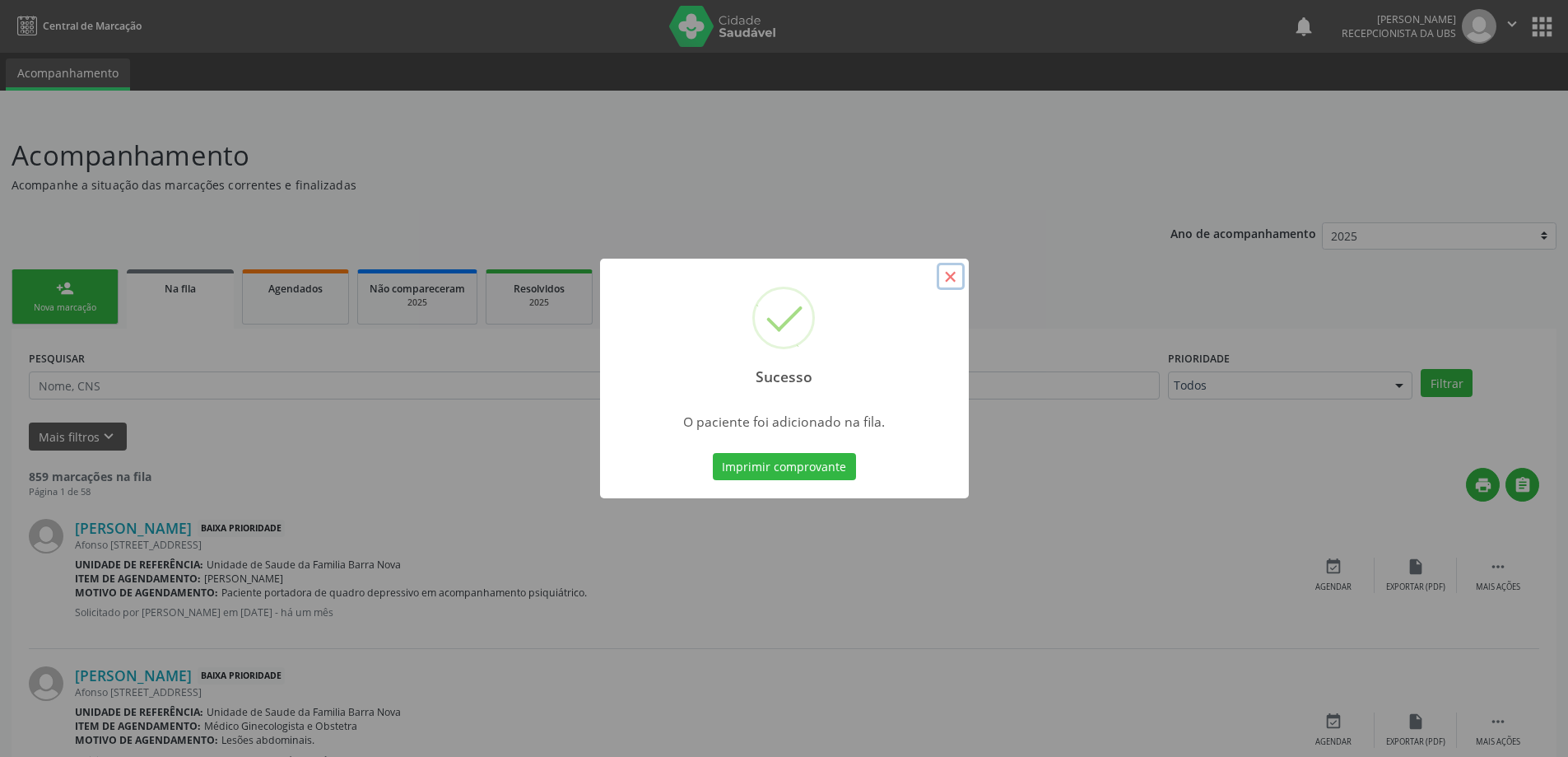
click at [957, 275] on button "×" at bounding box center [951, 276] width 28 height 28
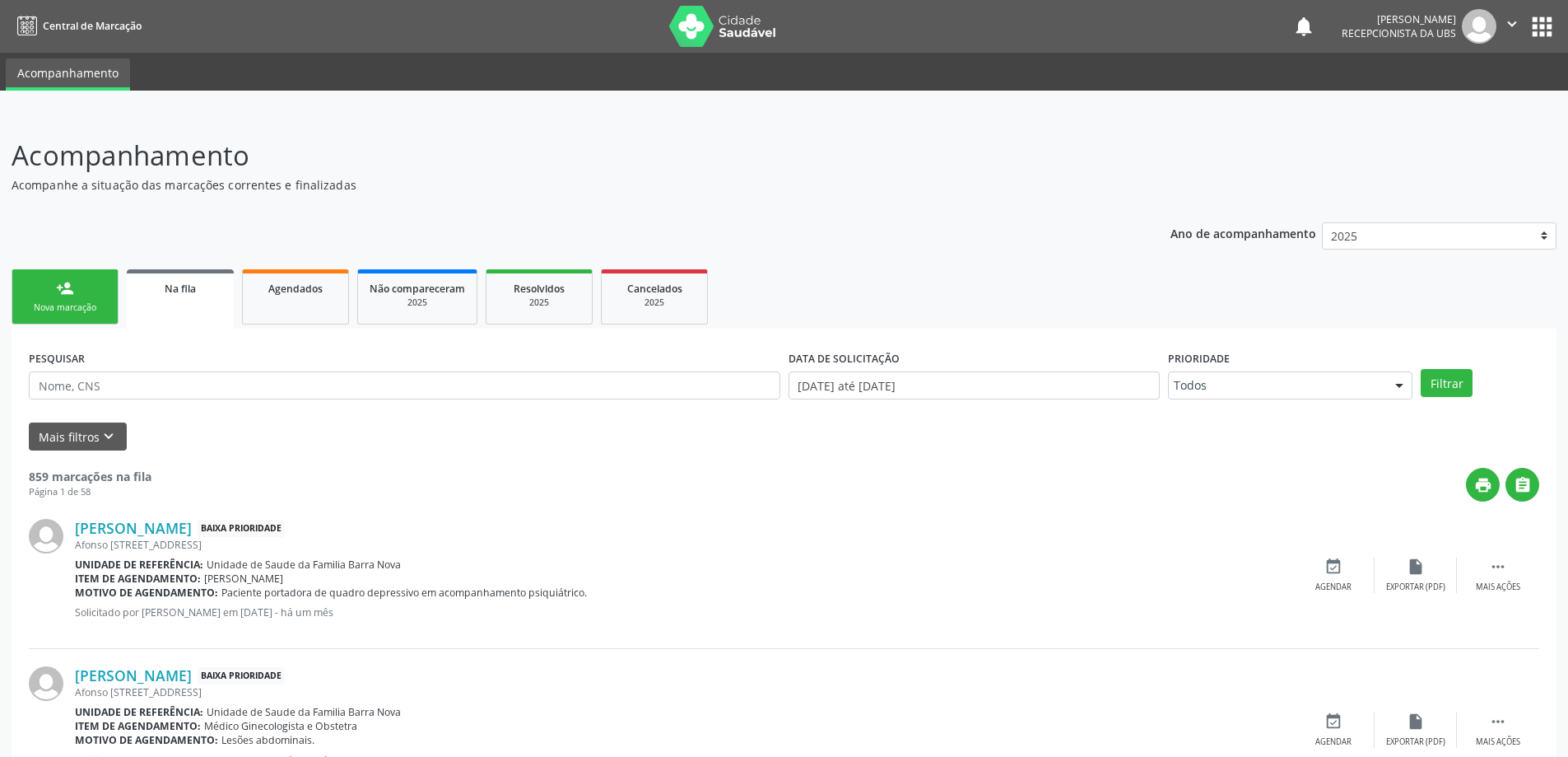
click at [82, 293] on link "person_add Nova marcação" at bounding box center [64, 297] width 107 height 55
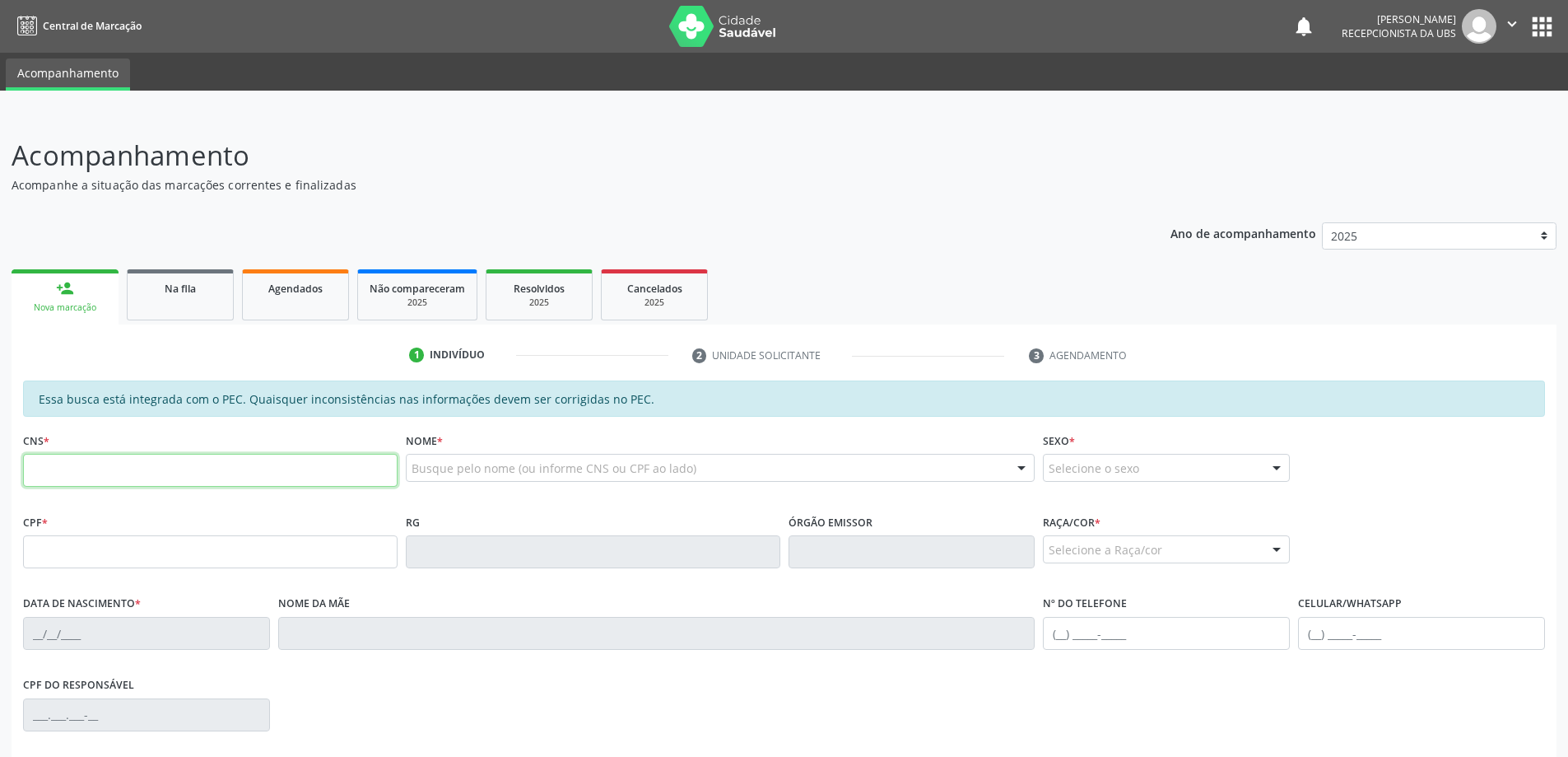
click at [105, 481] on input "text" at bounding box center [210, 470] width 374 height 33
type input "705 0044 7152 2650"
type input "346.325.224-49"
type input "[DATE]"
type input "[PERSON_NAME]"
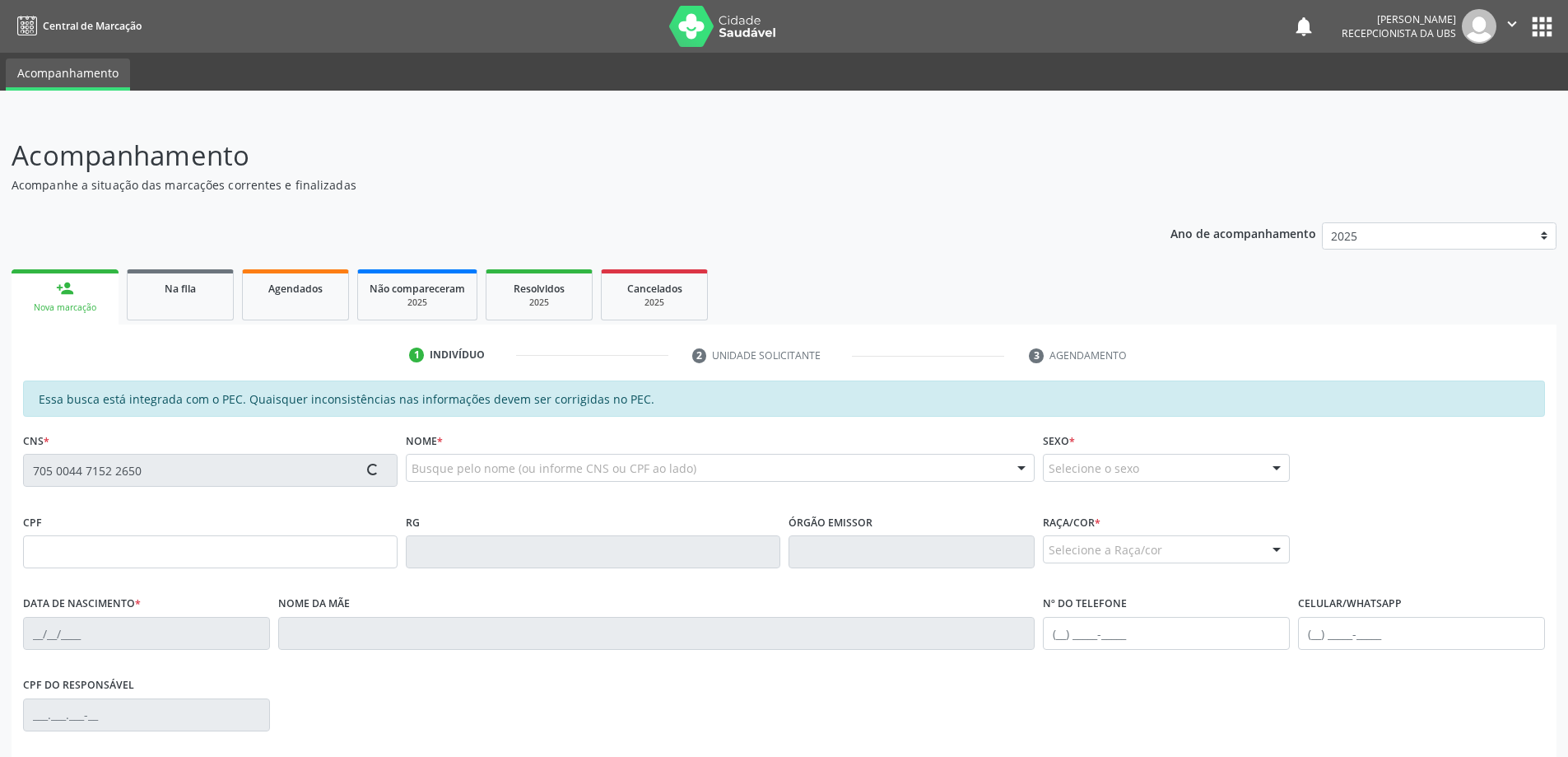
type input "[PHONE_NUMBER]"
type input "S/N"
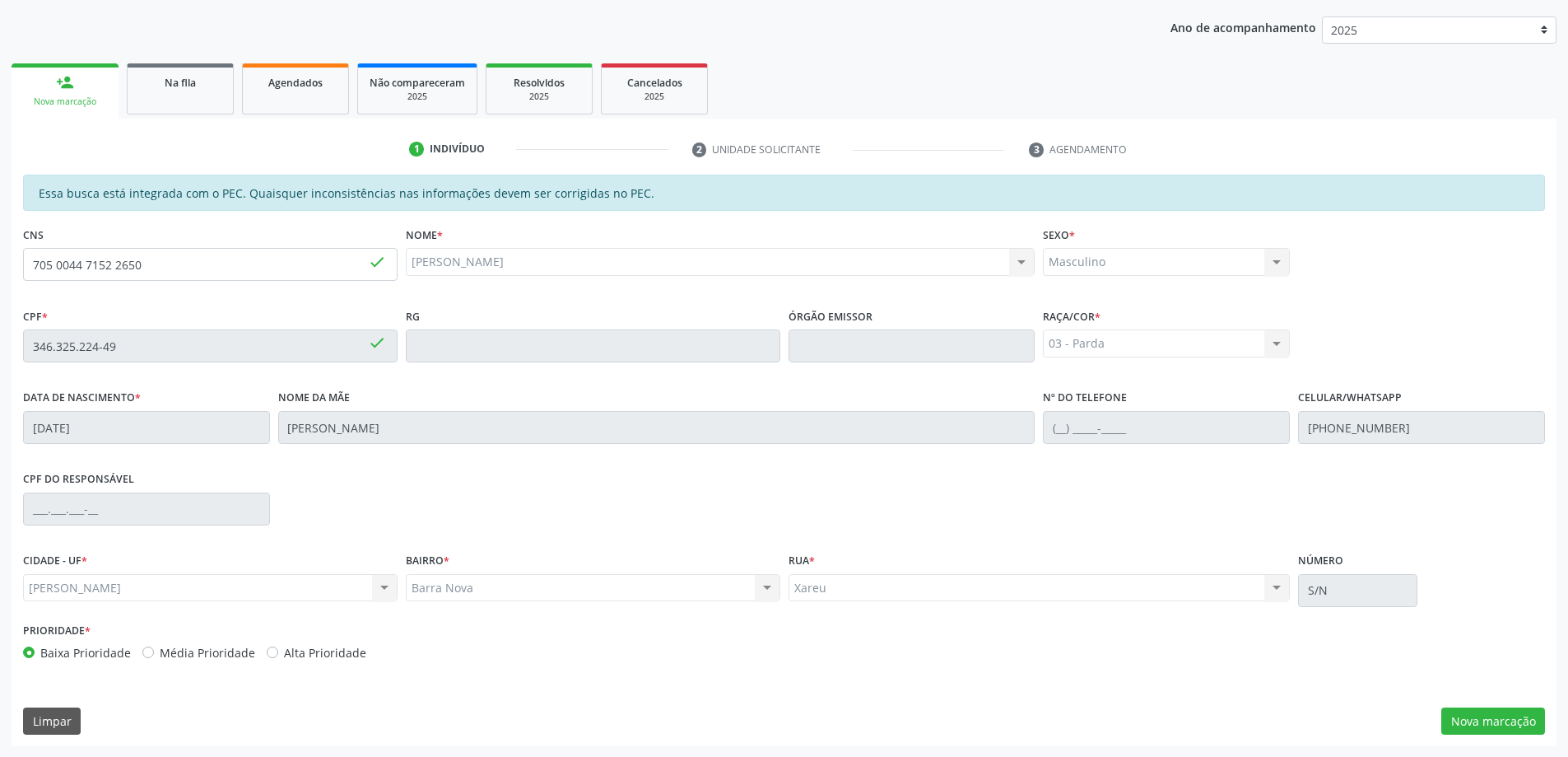
scroll to position [207, 0]
click at [1487, 722] on button "Nova marcação" at bounding box center [1493, 720] width 103 height 28
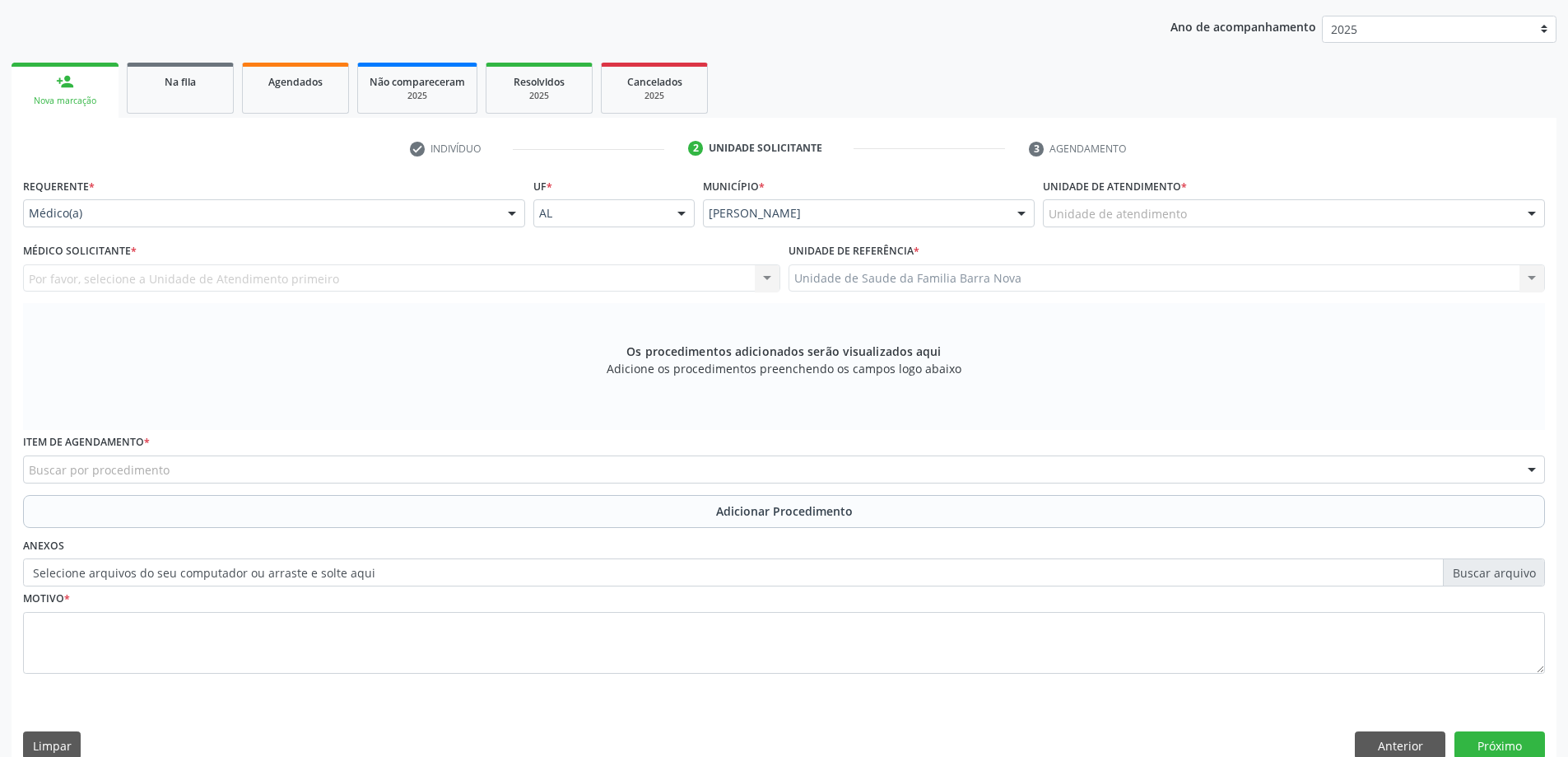
click at [1152, 228] on div "Unidade de atendimento * Unidade de atendimento Aeronave Baron 58 Aeronave Cess…" at bounding box center [1294, 205] width 510 height 64
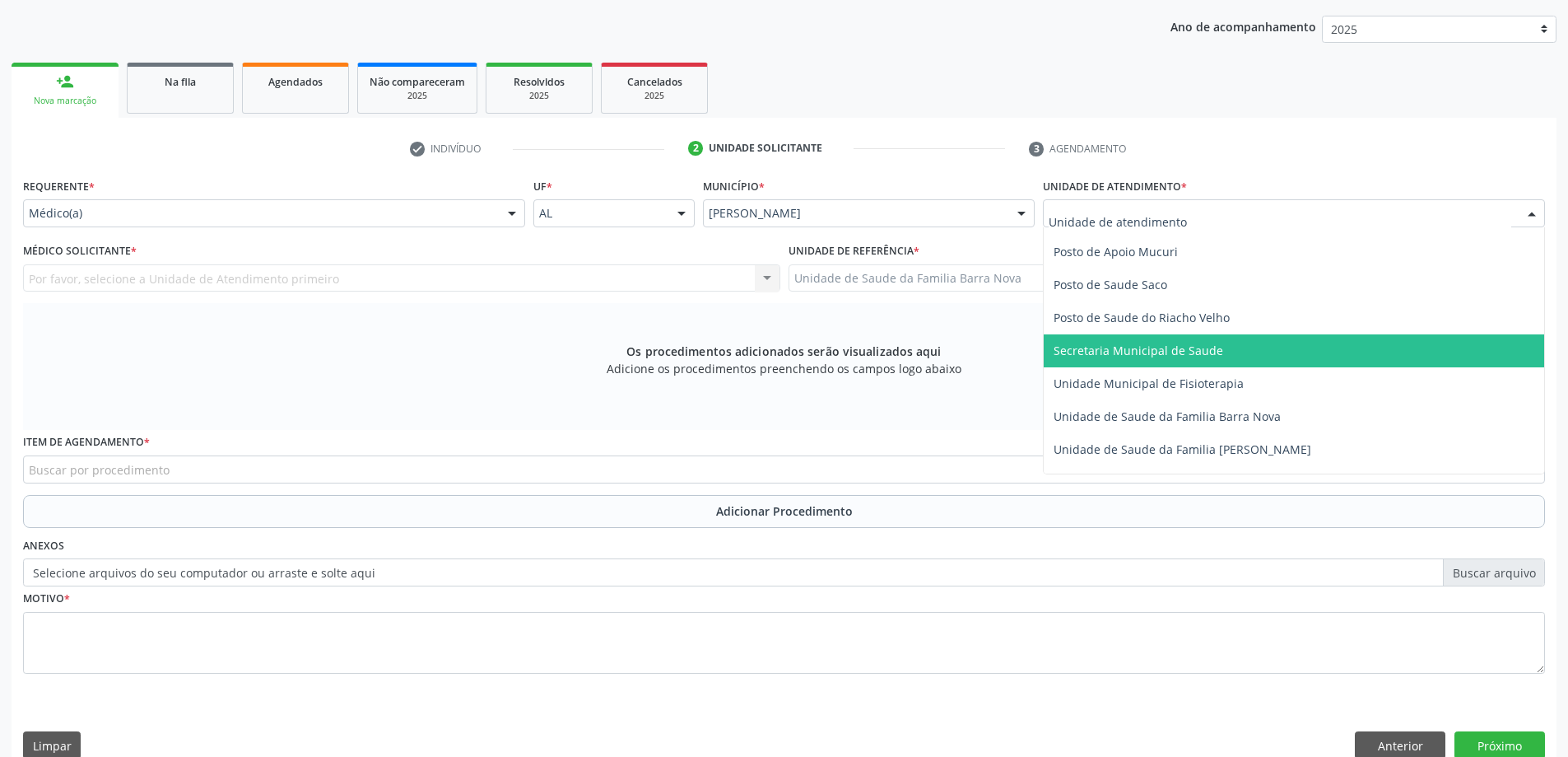
scroll to position [741, 0]
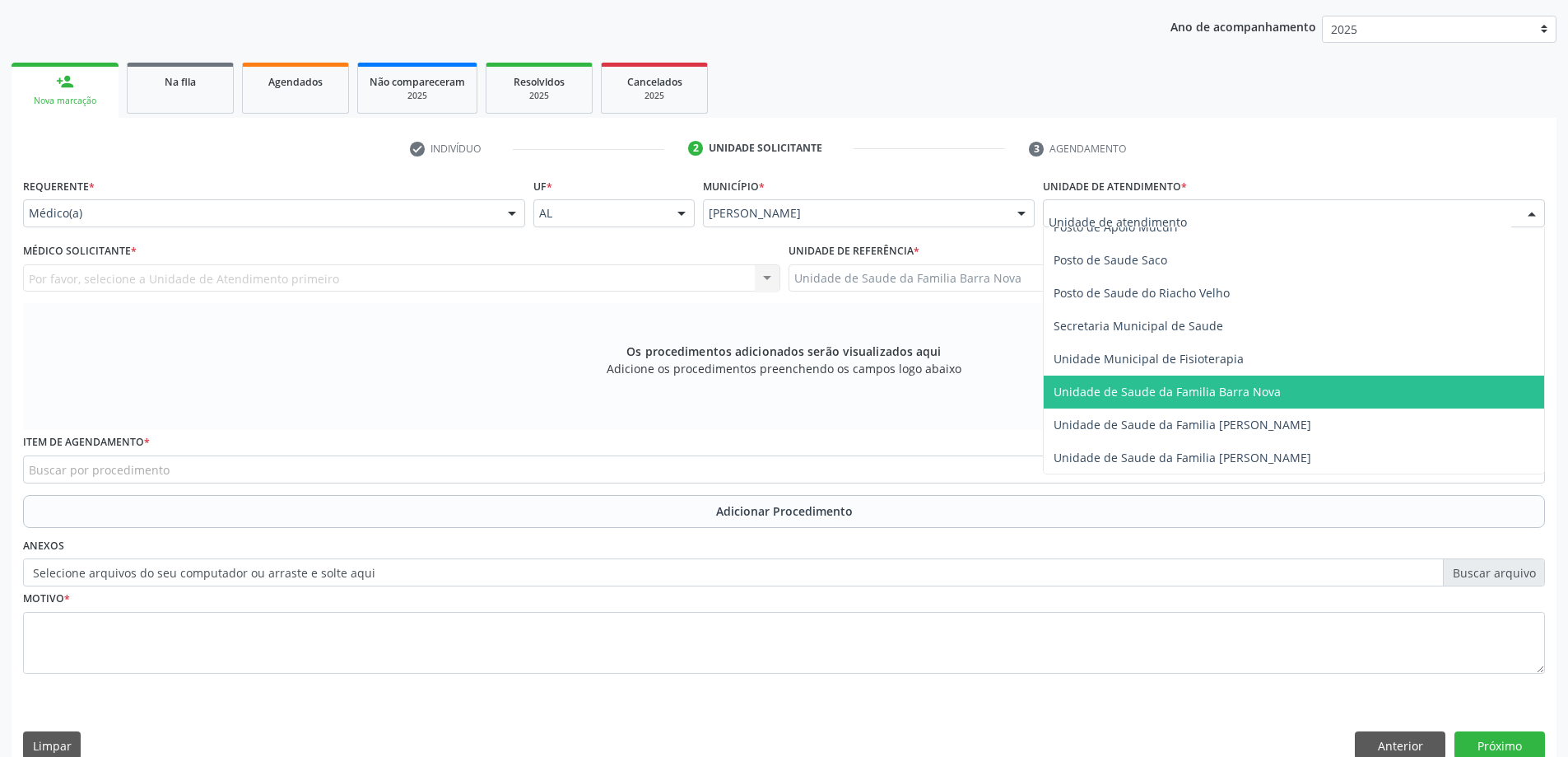
click at [1194, 394] on span "Unidade de Saude da Familia Barra Nova" at bounding box center [1167, 392] width 227 height 15
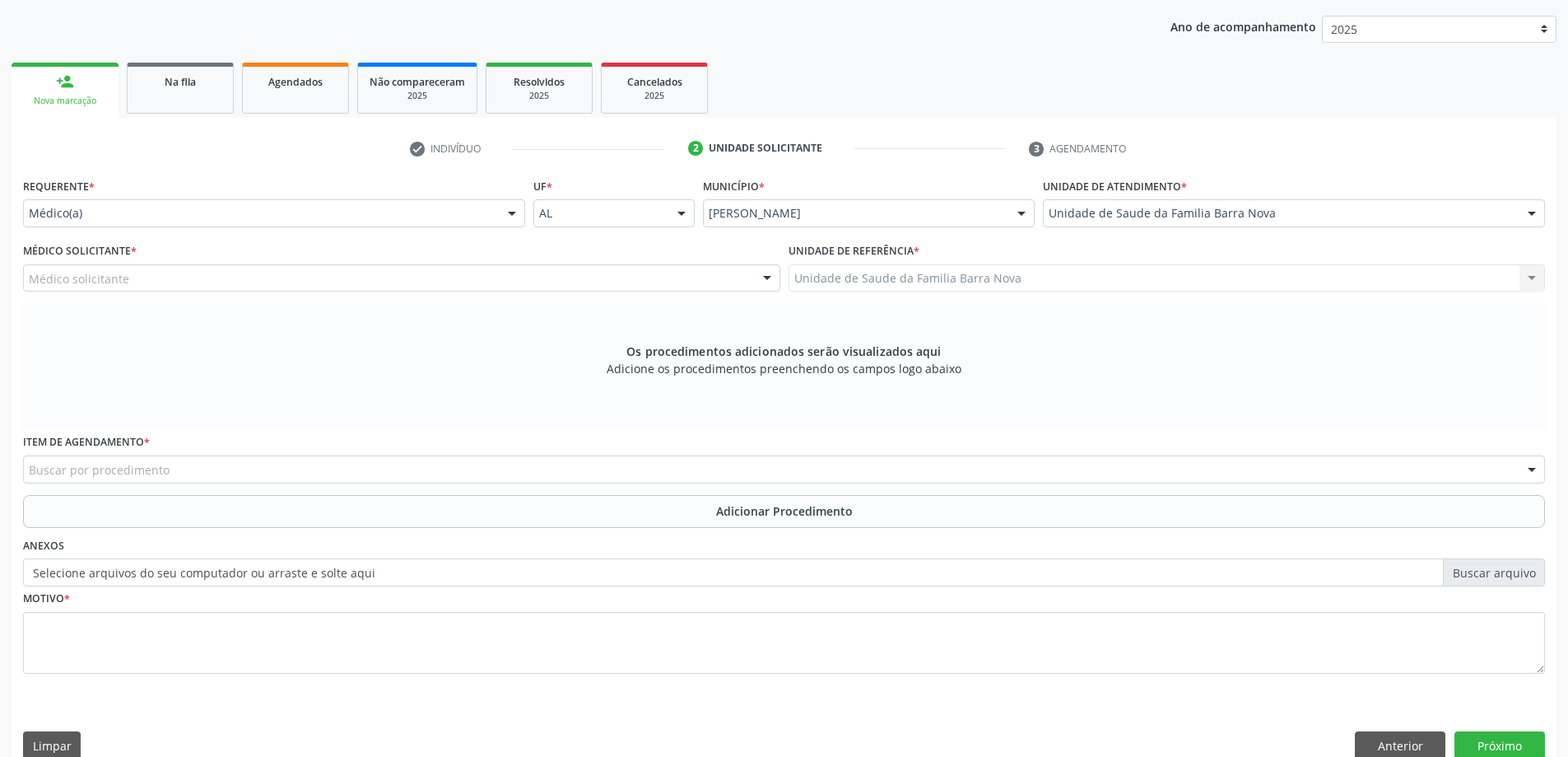
click at [417, 284] on div "Médico solicitante" at bounding box center [402, 278] width 757 height 28
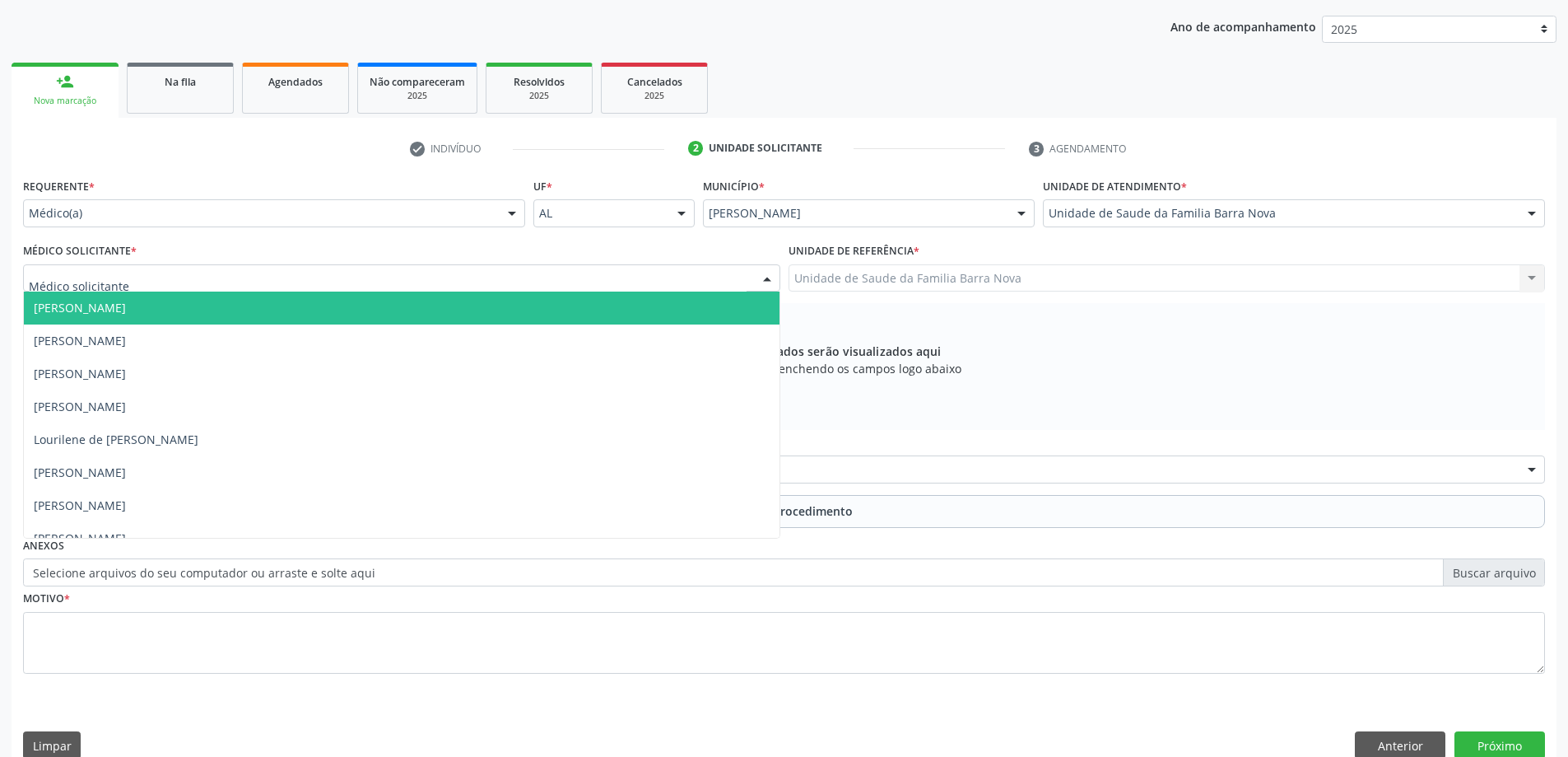
click at [417, 284] on input "text" at bounding box center [387, 287] width 717 height 33
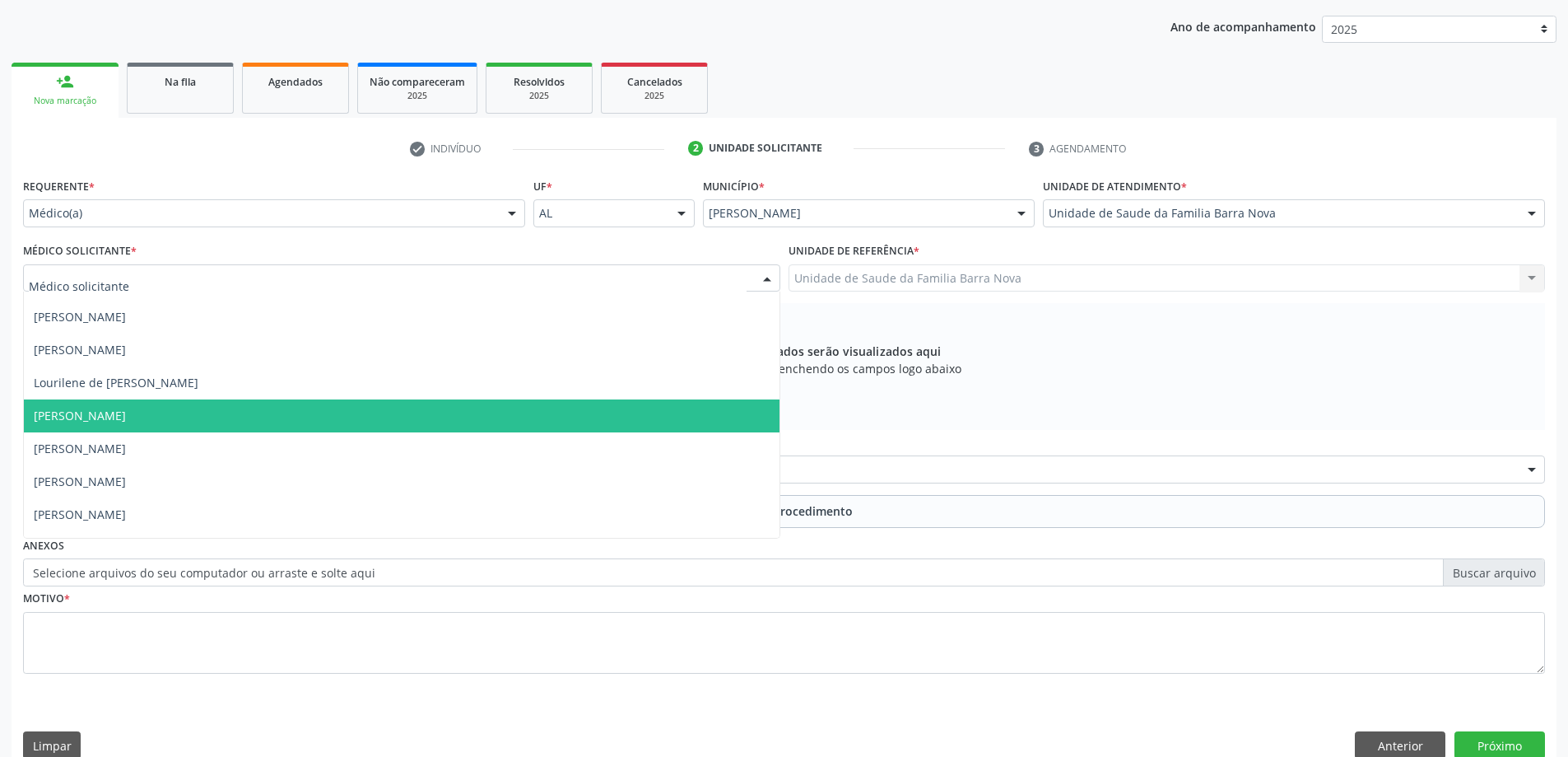
scroll to position [116, 0]
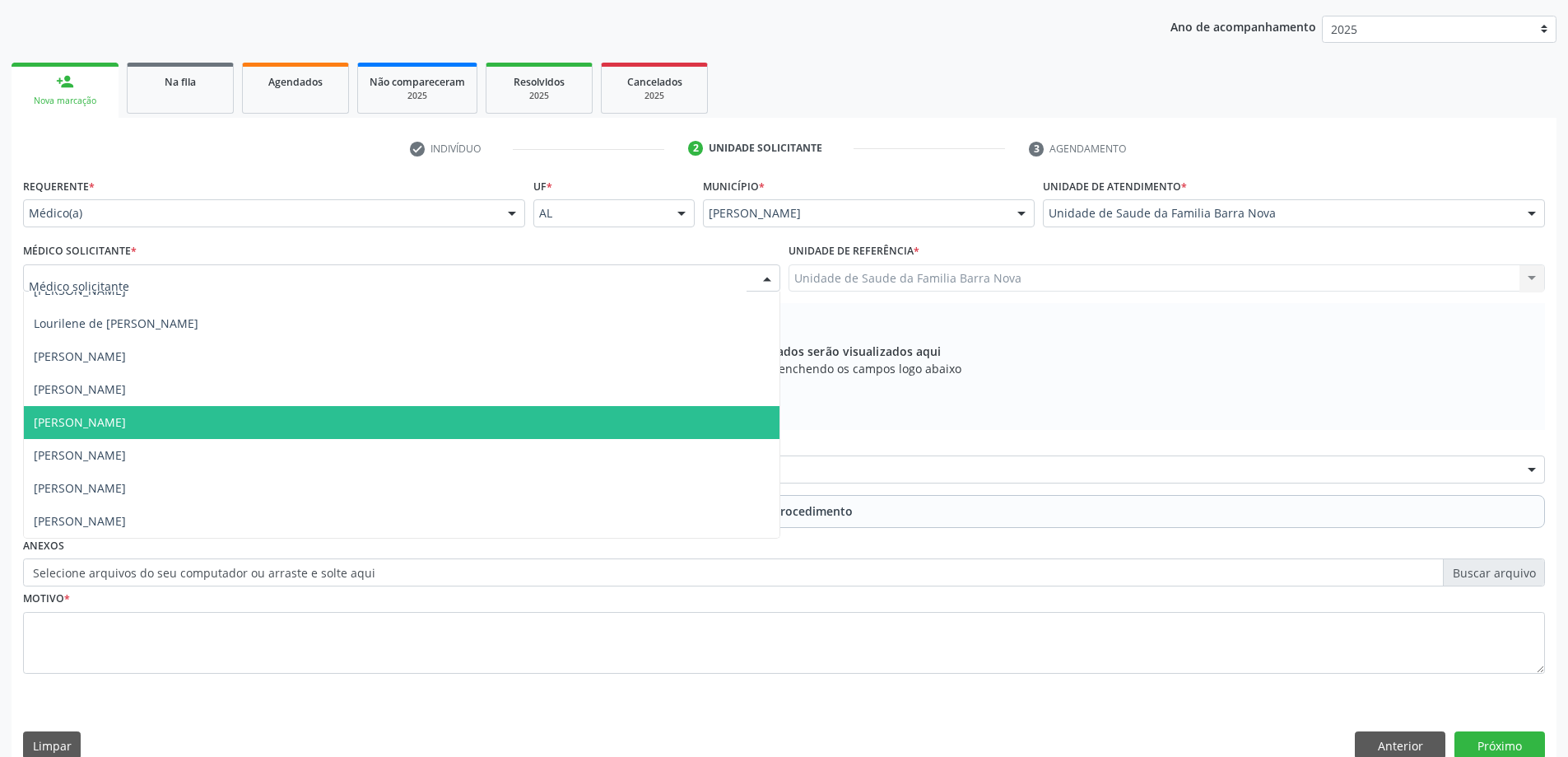
click at [374, 417] on span "[PERSON_NAME]" at bounding box center [402, 423] width 756 height 33
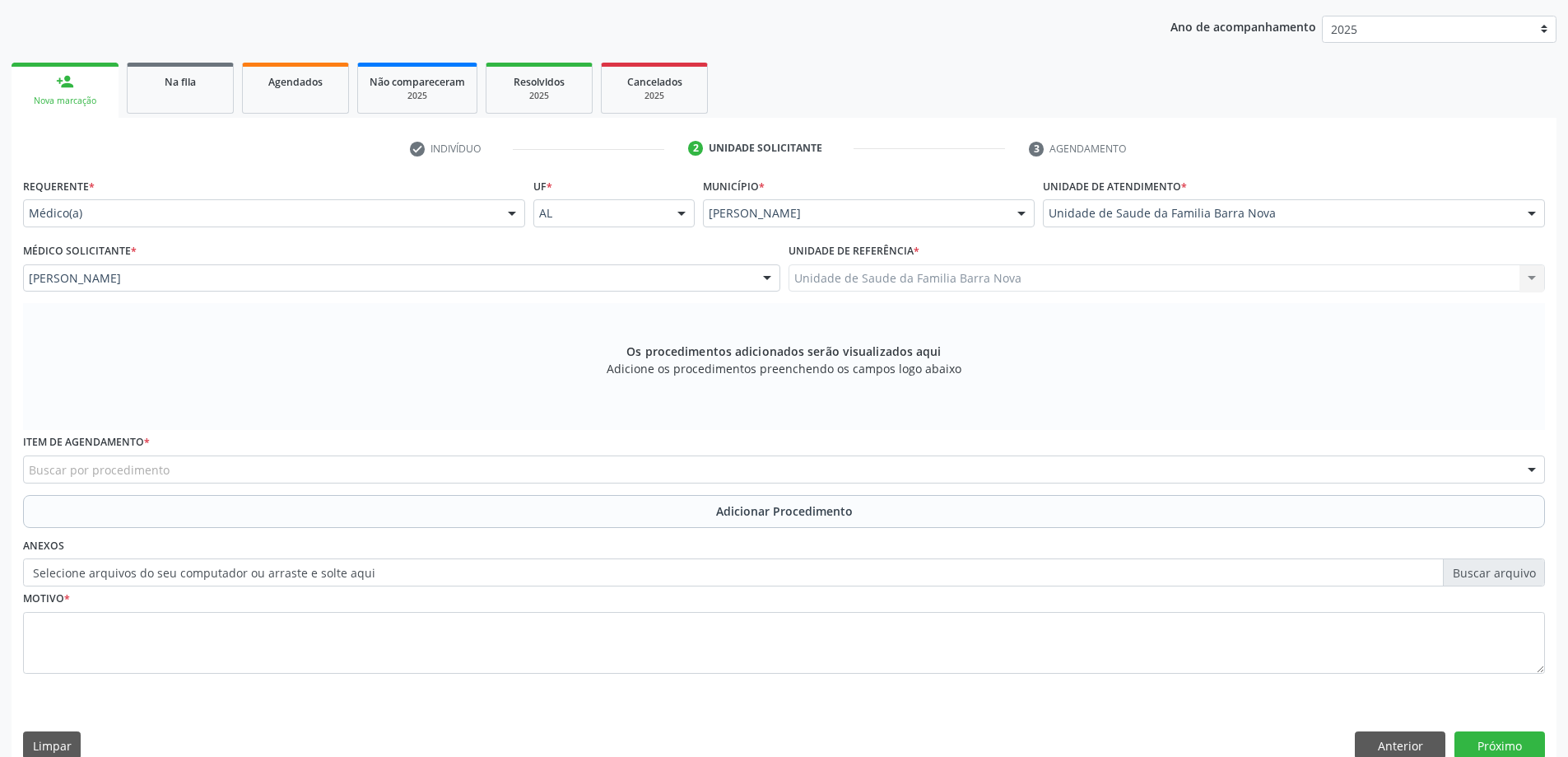
click at [507, 464] on div "Buscar por procedimento" at bounding box center [784, 469] width 1522 height 28
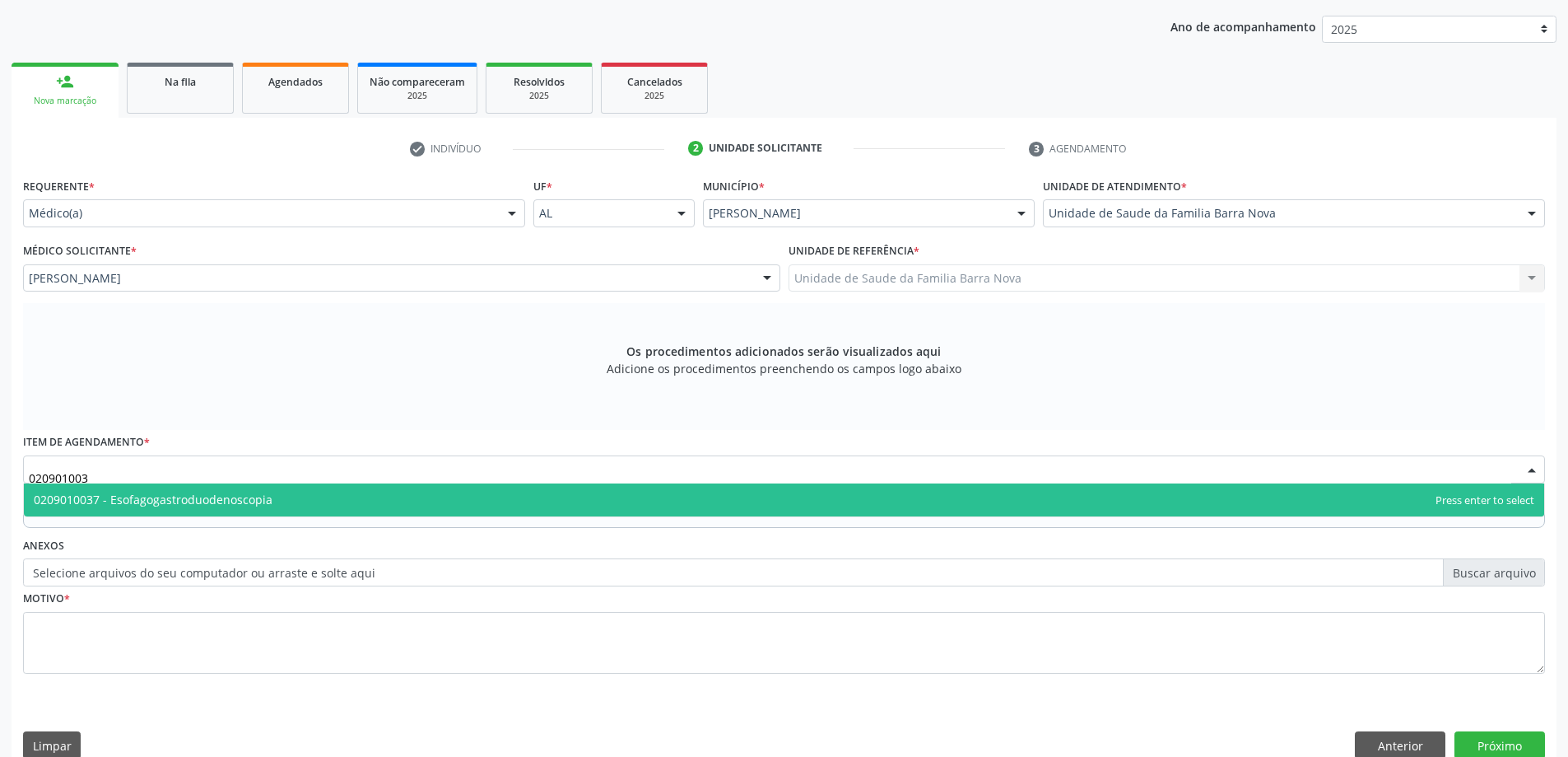
type input "0209010037"
click at [534, 490] on span "0209010037 - Esofagogastroduodenoscopia" at bounding box center [784, 500] width 1520 height 33
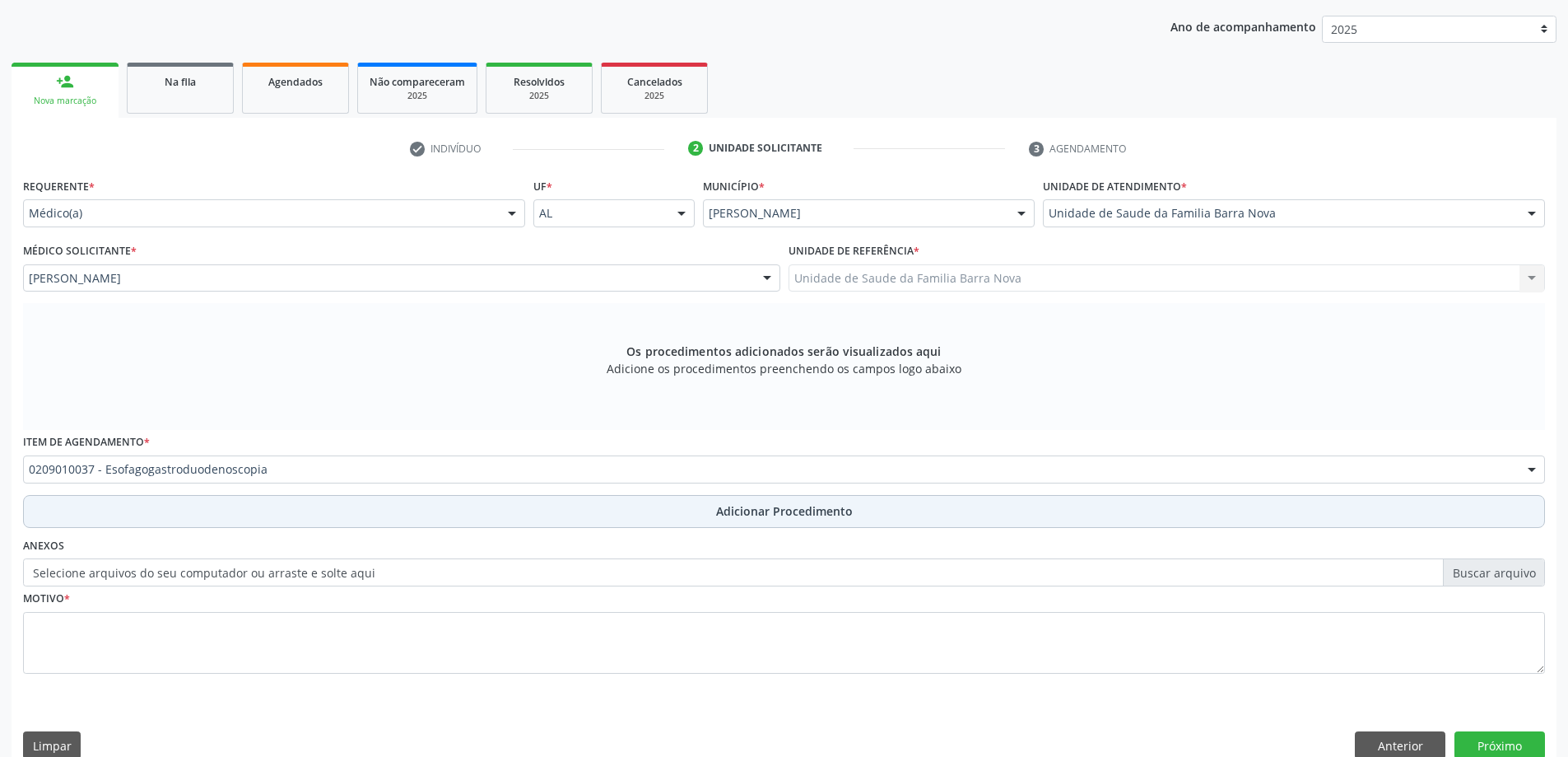
click at [725, 515] on span "Adicionar Procedimento" at bounding box center [785, 511] width 137 height 17
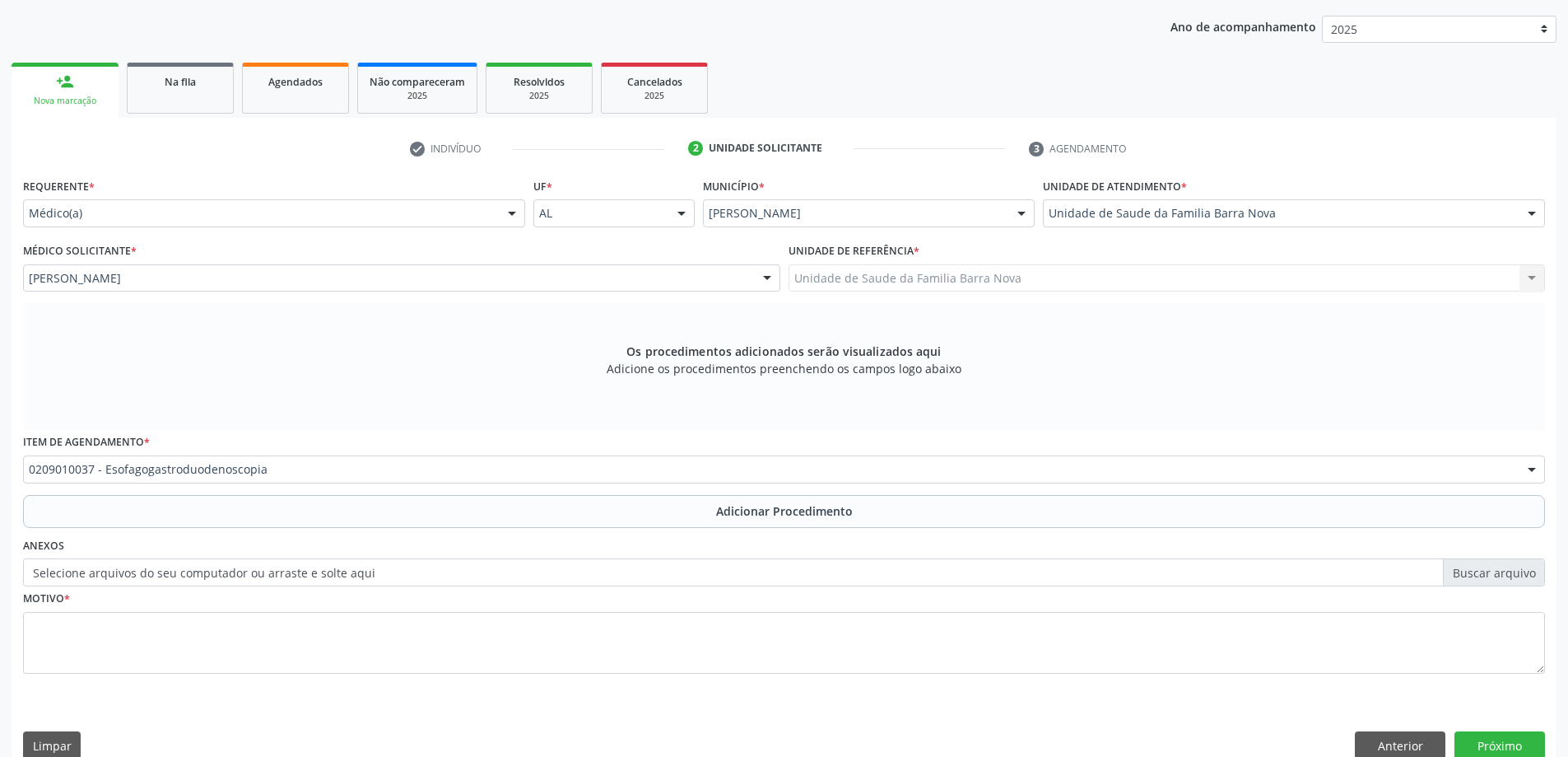
scroll to position [169, 0]
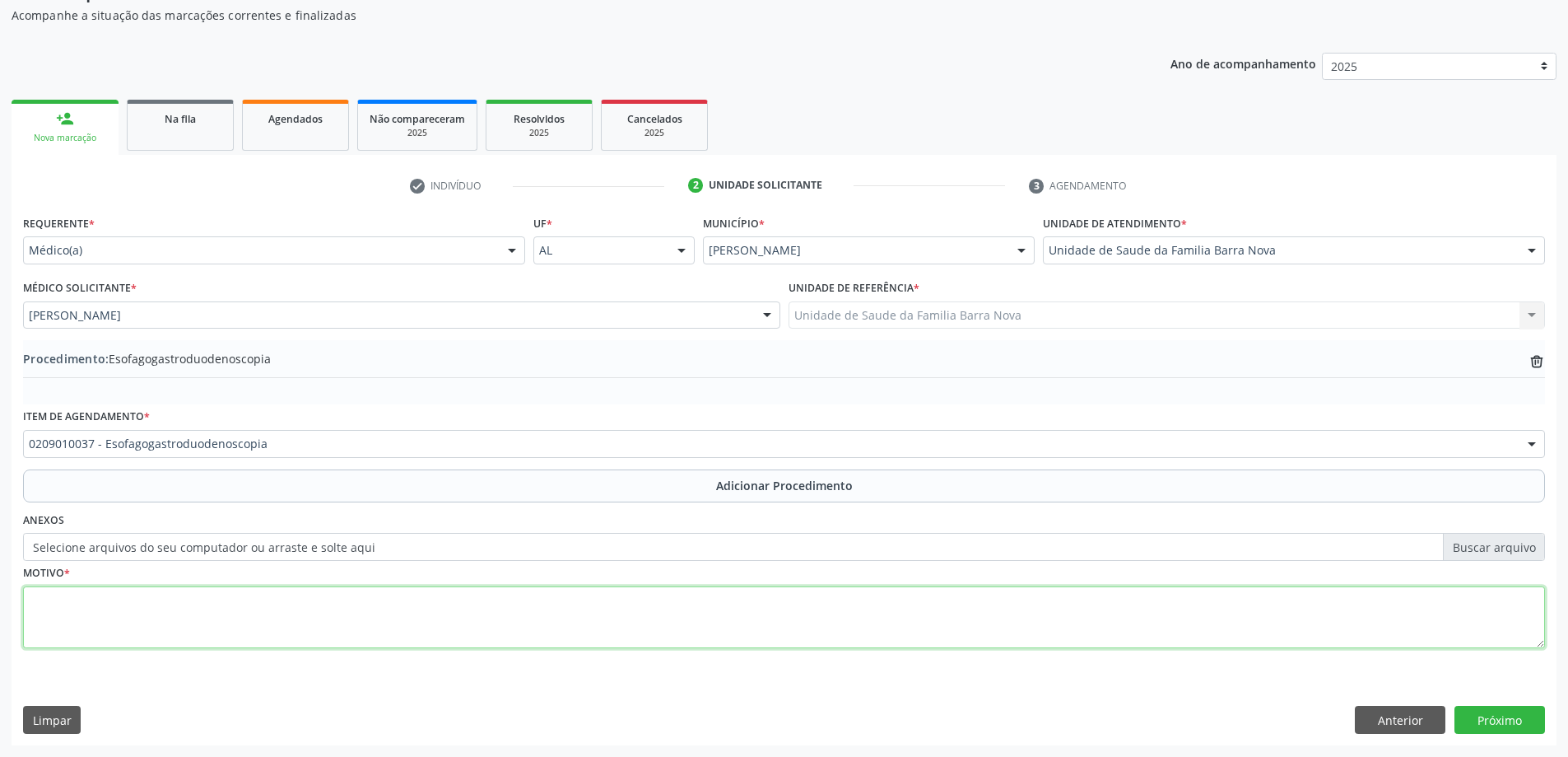
click at [195, 590] on textarea at bounding box center [784, 617] width 1522 height 62
type textarea "Epigastralgia."
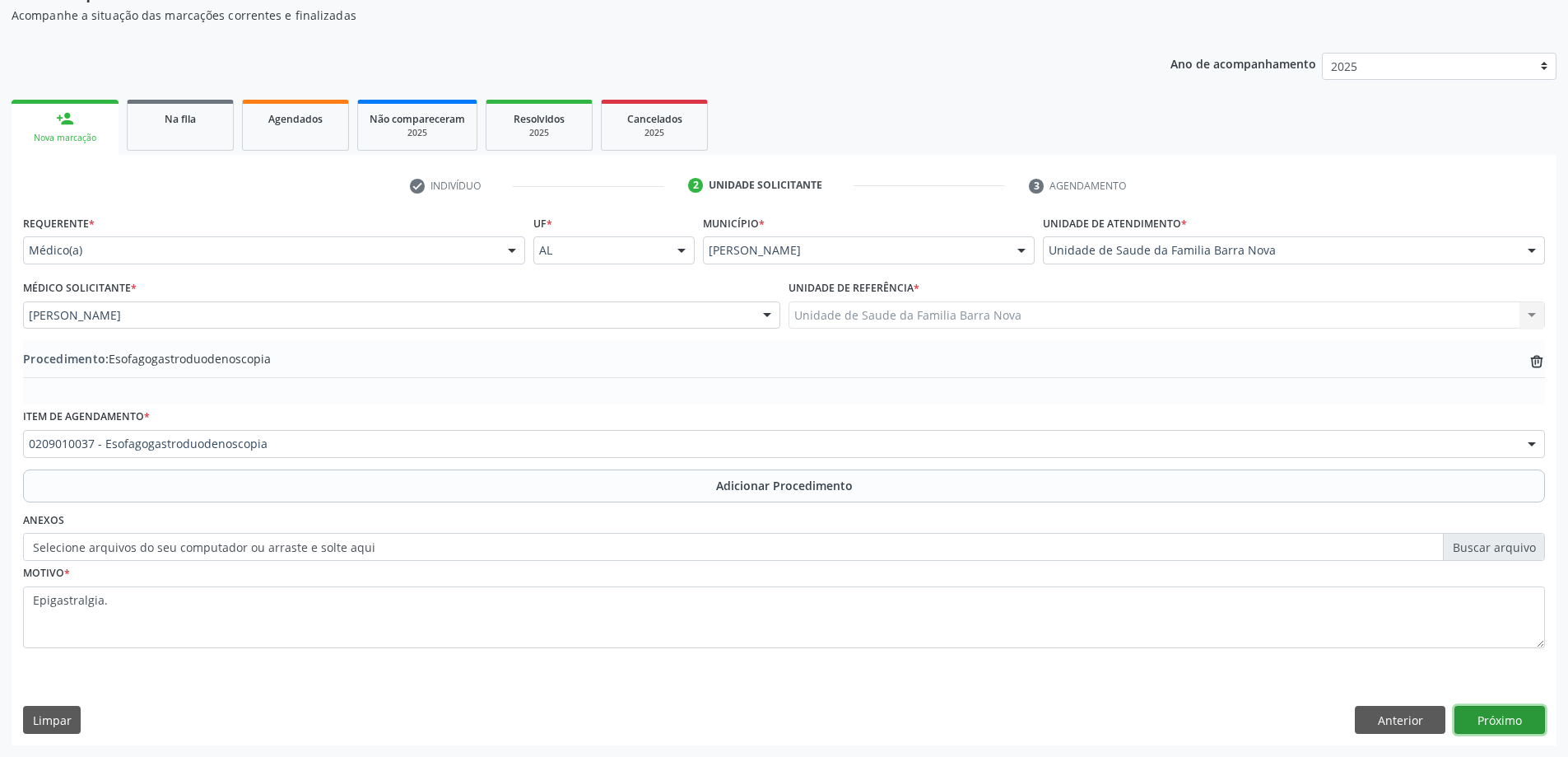
click at [1509, 723] on button "Próximo" at bounding box center [1500, 719] width 91 height 28
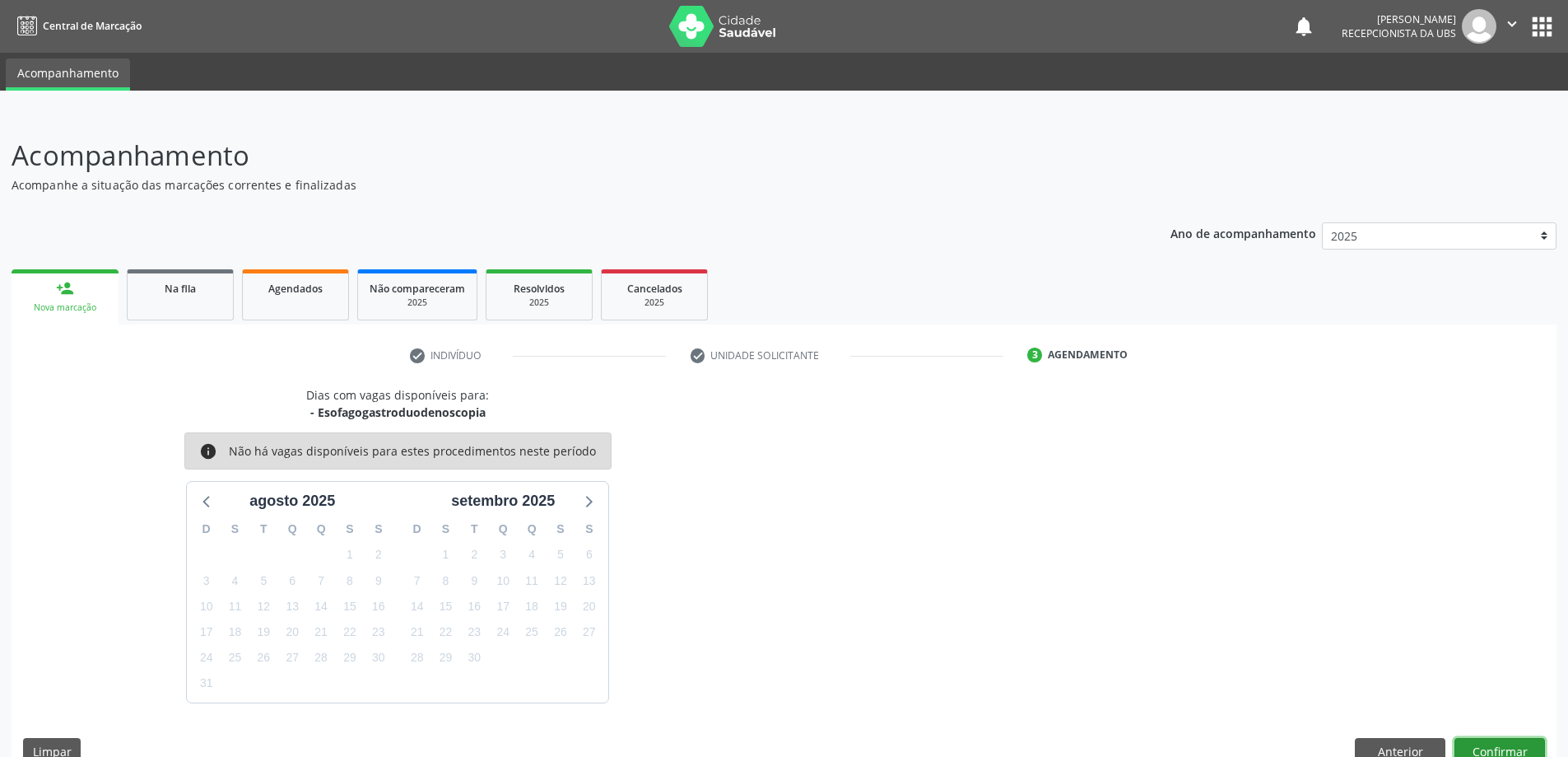
click at [1505, 751] on button "Confirmar" at bounding box center [1500, 752] width 91 height 28
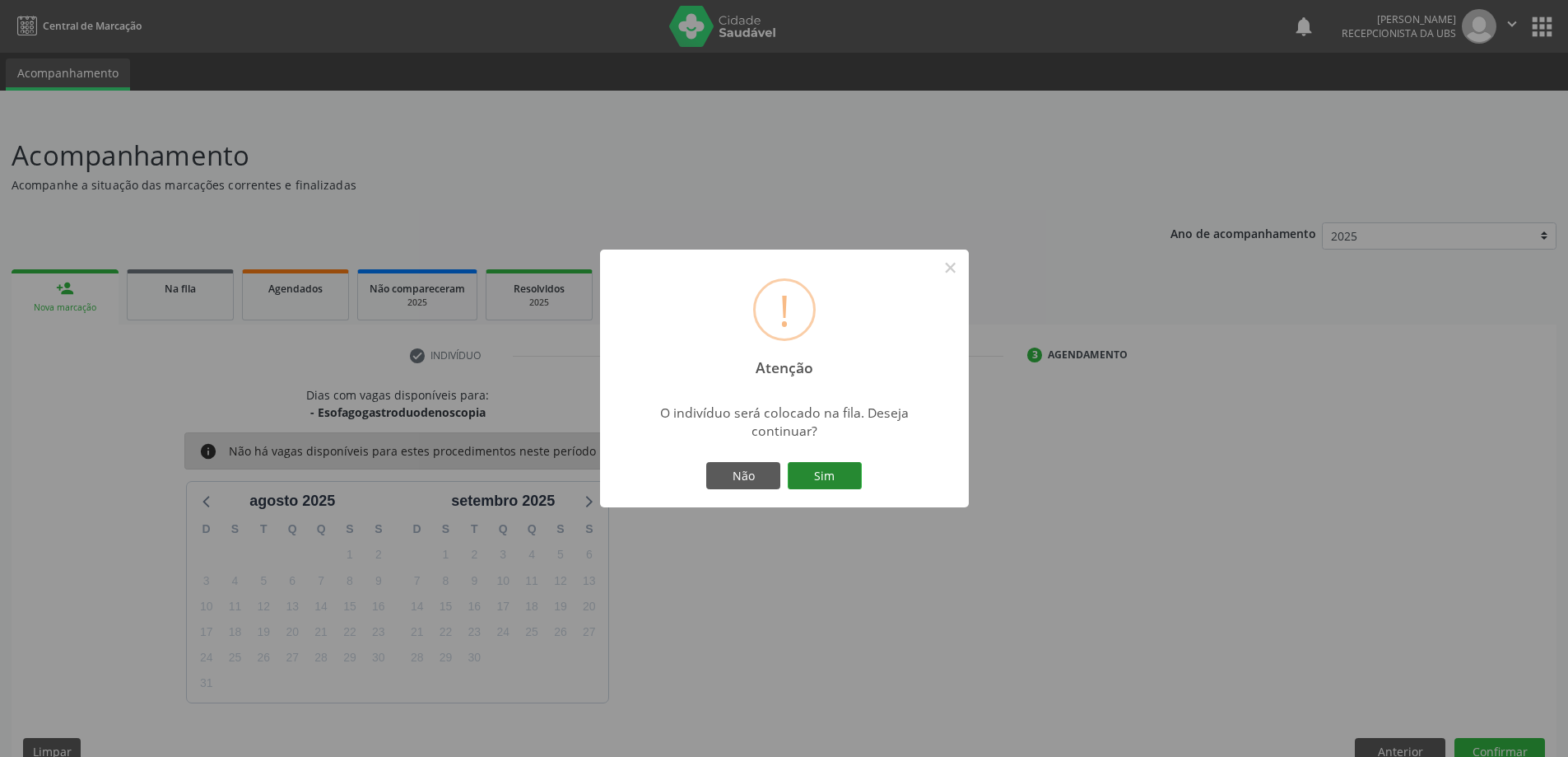
click at [817, 466] on button "Sim" at bounding box center [824, 476] width 74 height 28
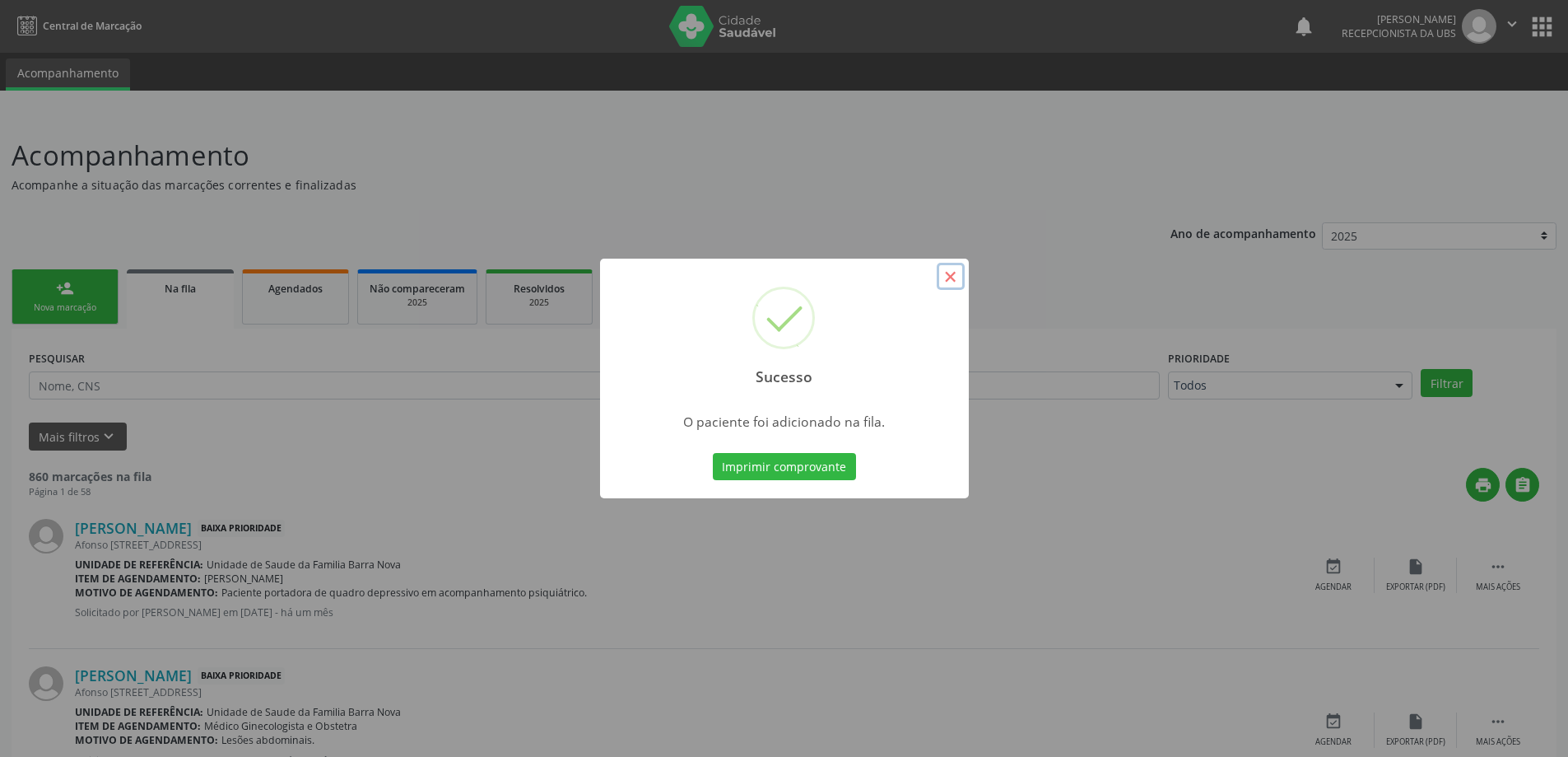
click at [949, 275] on button "×" at bounding box center [951, 276] width 28 height 28
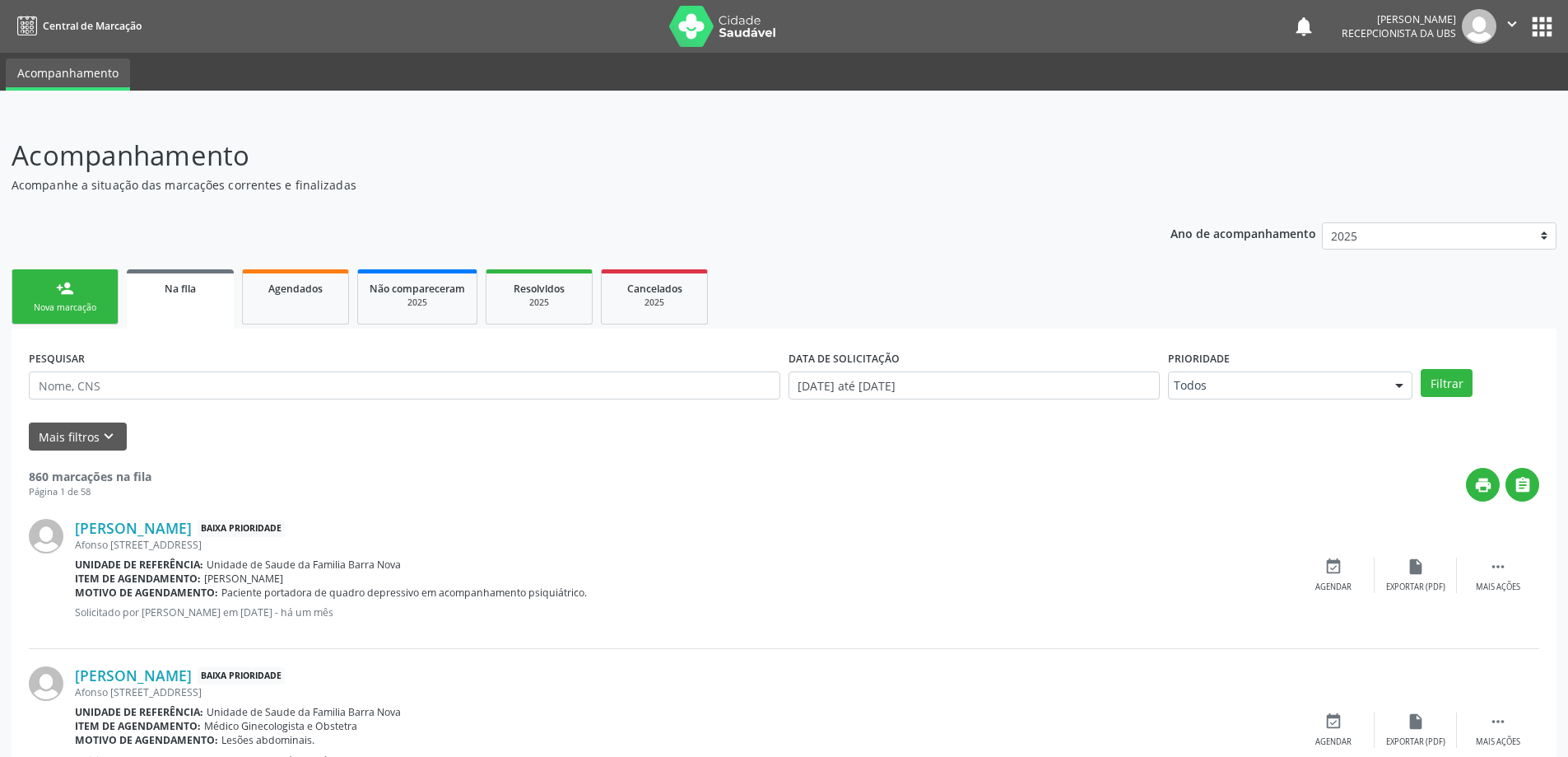
click at [88, 293] on link "person_add Nova marcação" at bounding box center [64, 297] width 107 height 55
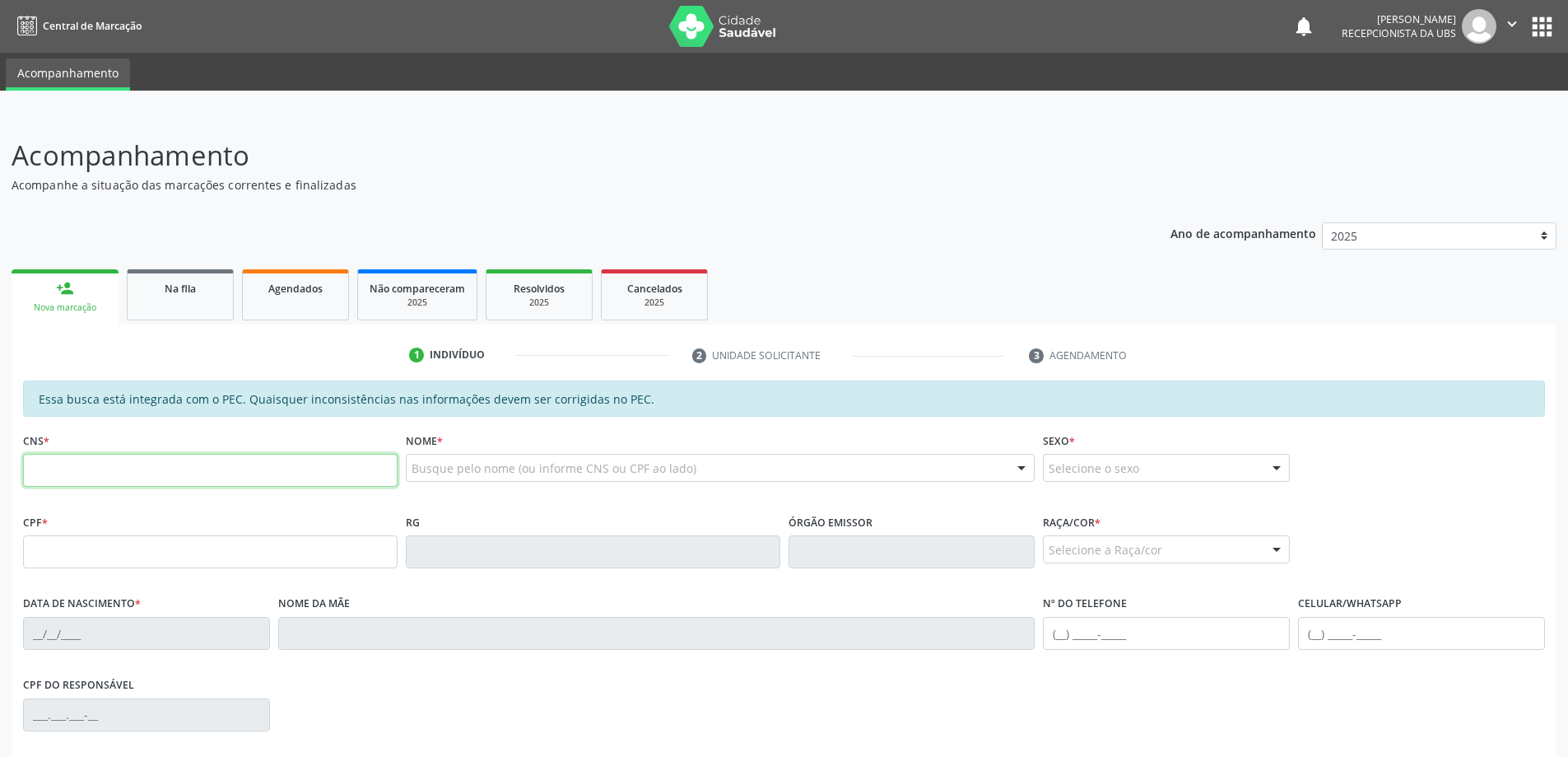
click at [142, 470] on input "text" at bounding box center [210, 470] width 374 height 33
type input "700 8094 4130 4783"
type input "208.127.014-53"
type input "[DATE]"
type input "[PERSON_NAME] das [PERSON_NAME]"
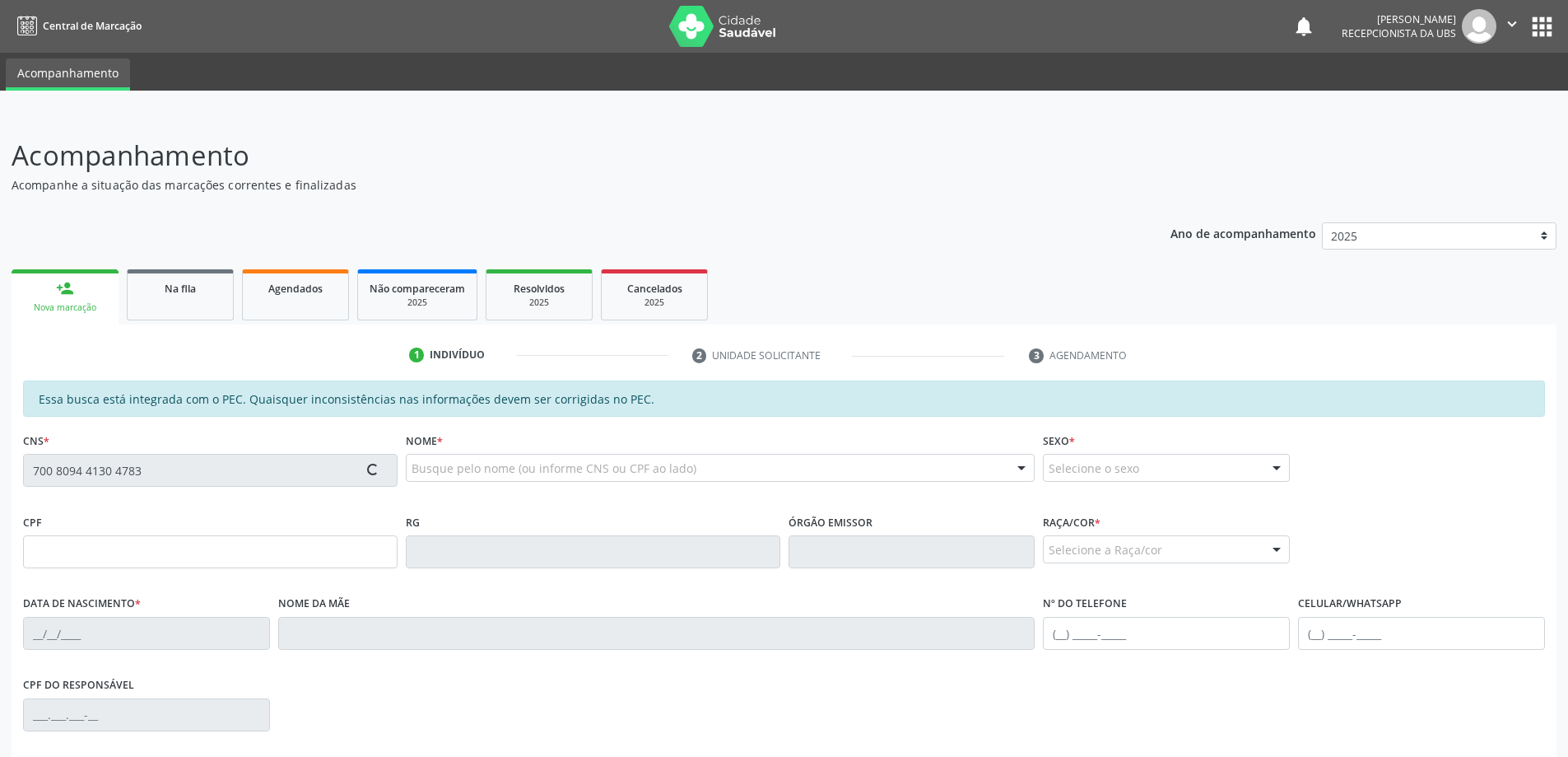
type input "[PHONE_NUMBER]"
type input "92"
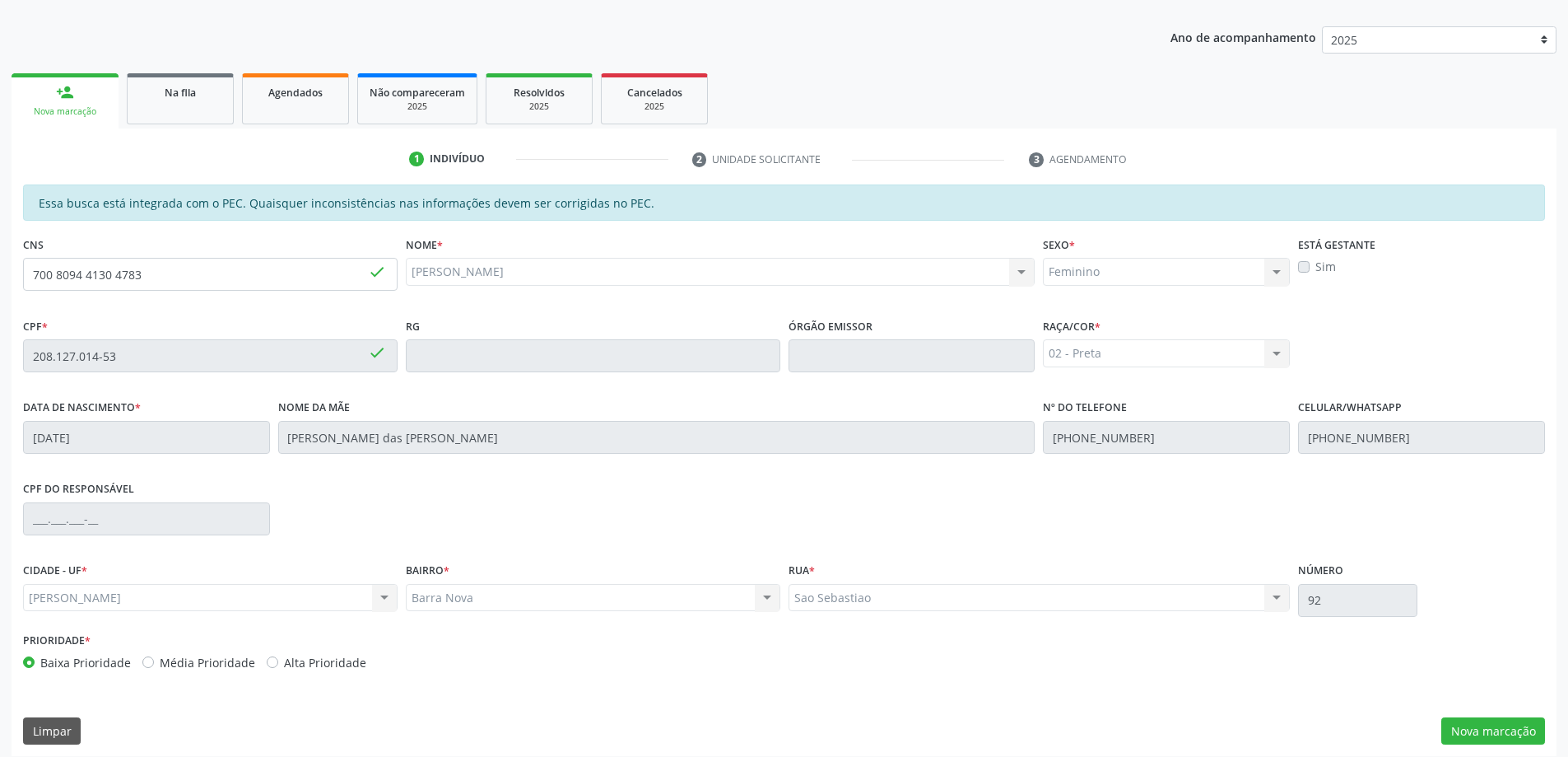
scroll to position [207, 0]
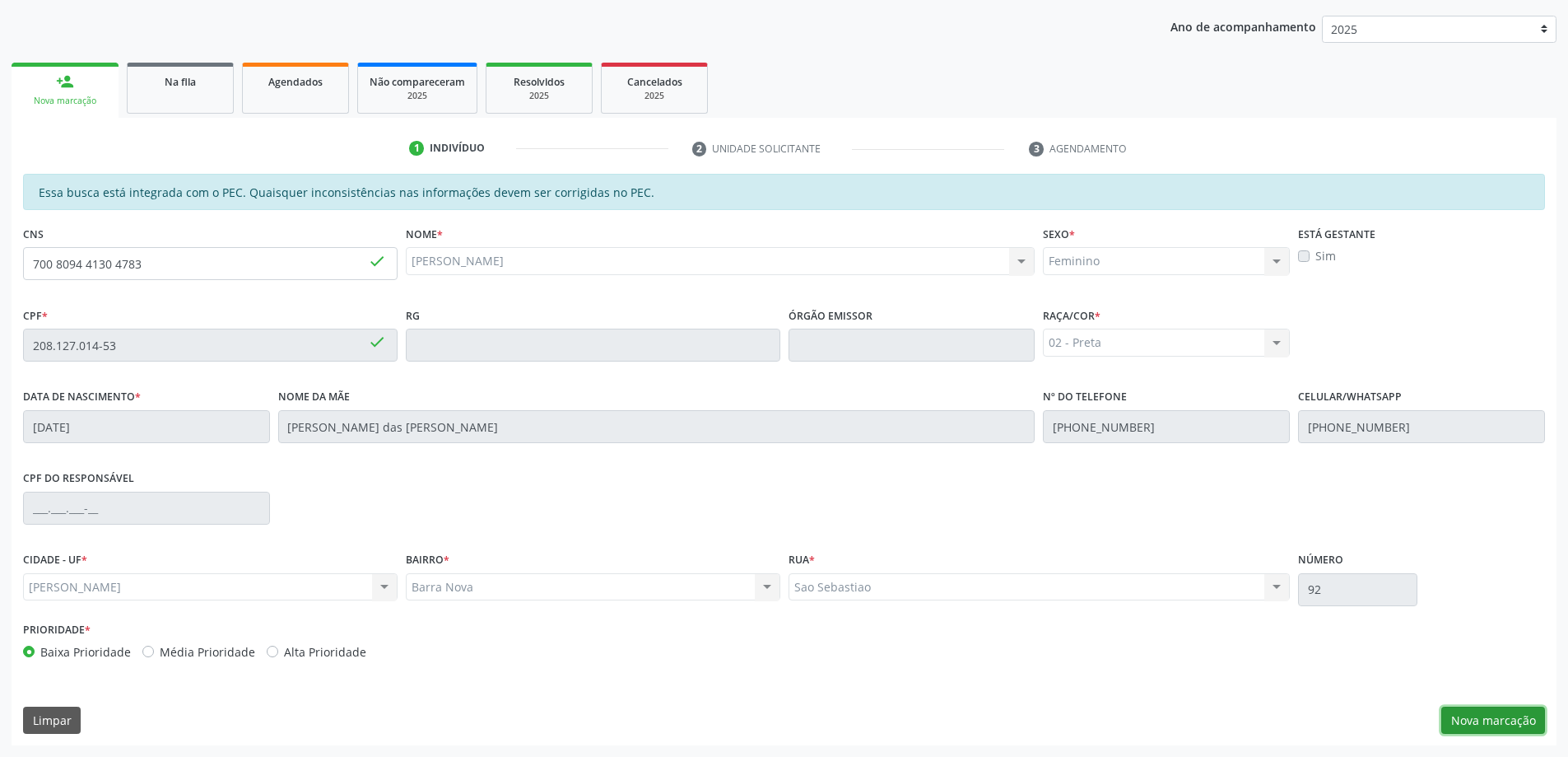
click at [1490, 724] on button "Nova marcação" at bounding box center [1493, 720] width 103 height 28
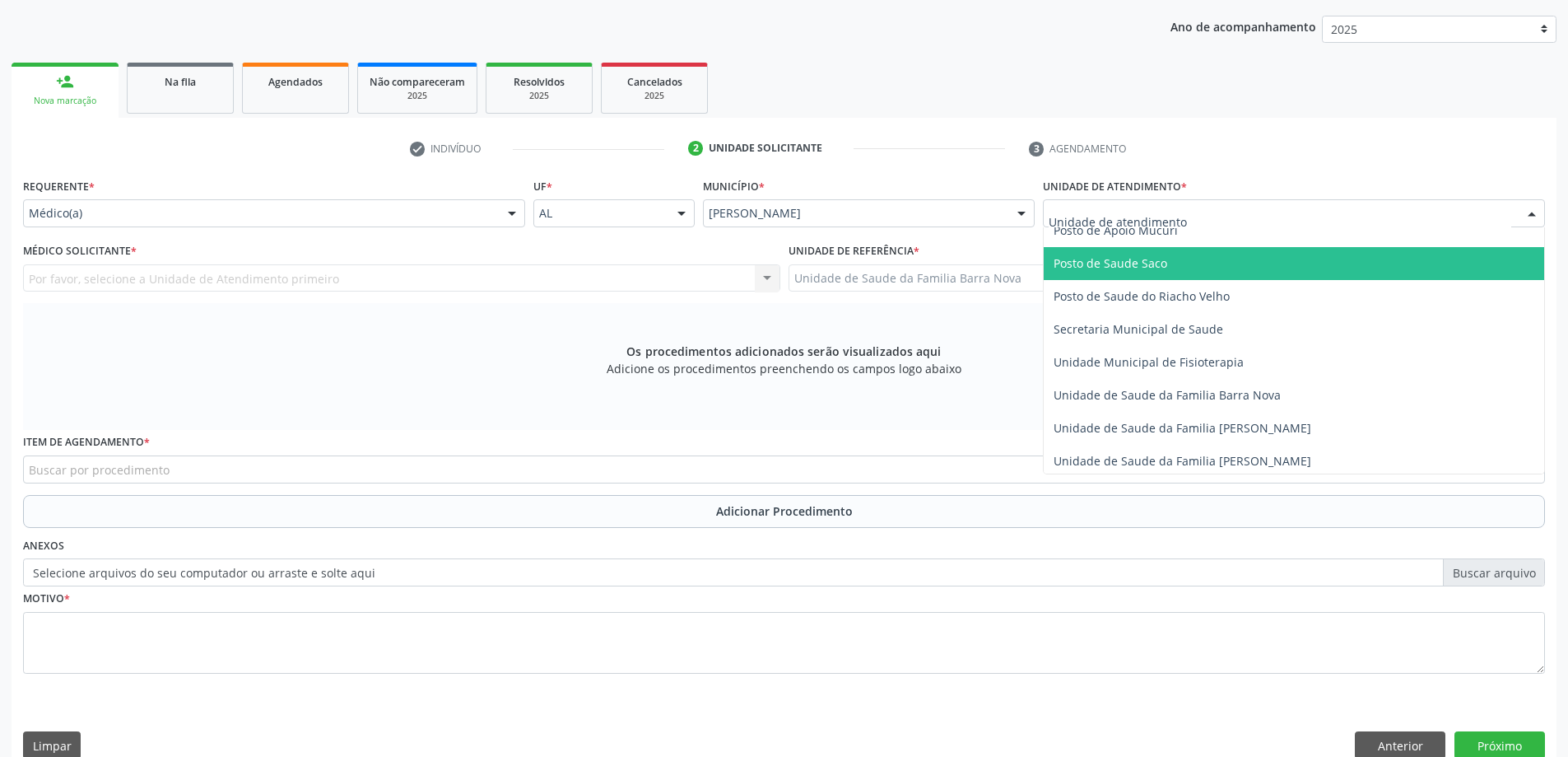
scroll to position [741, 0]
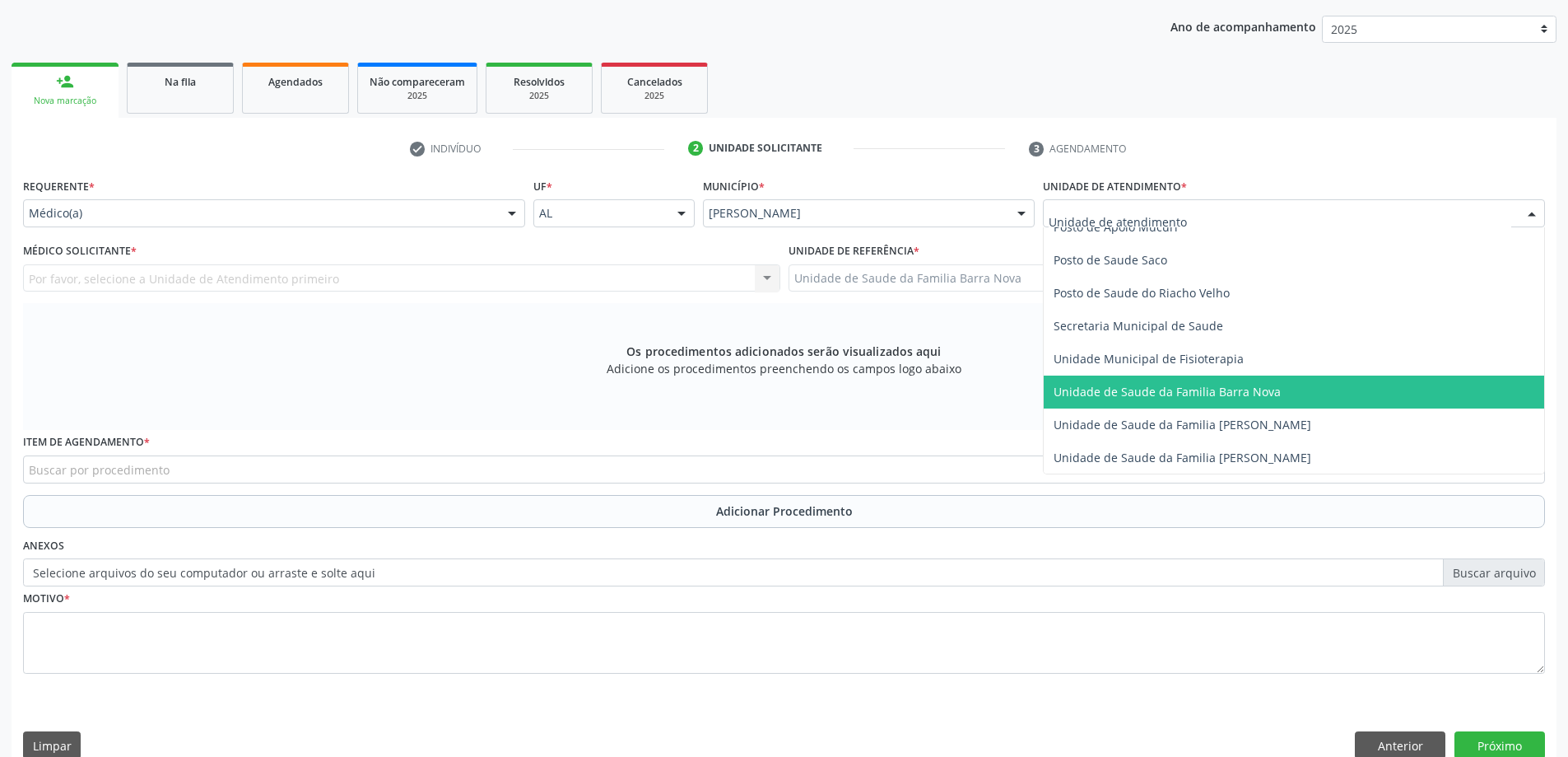
click at [1238, 401] on span "Unidade de Saude da Familia Barra Nova" at bounding box center [1294, 392] width 500 height 33
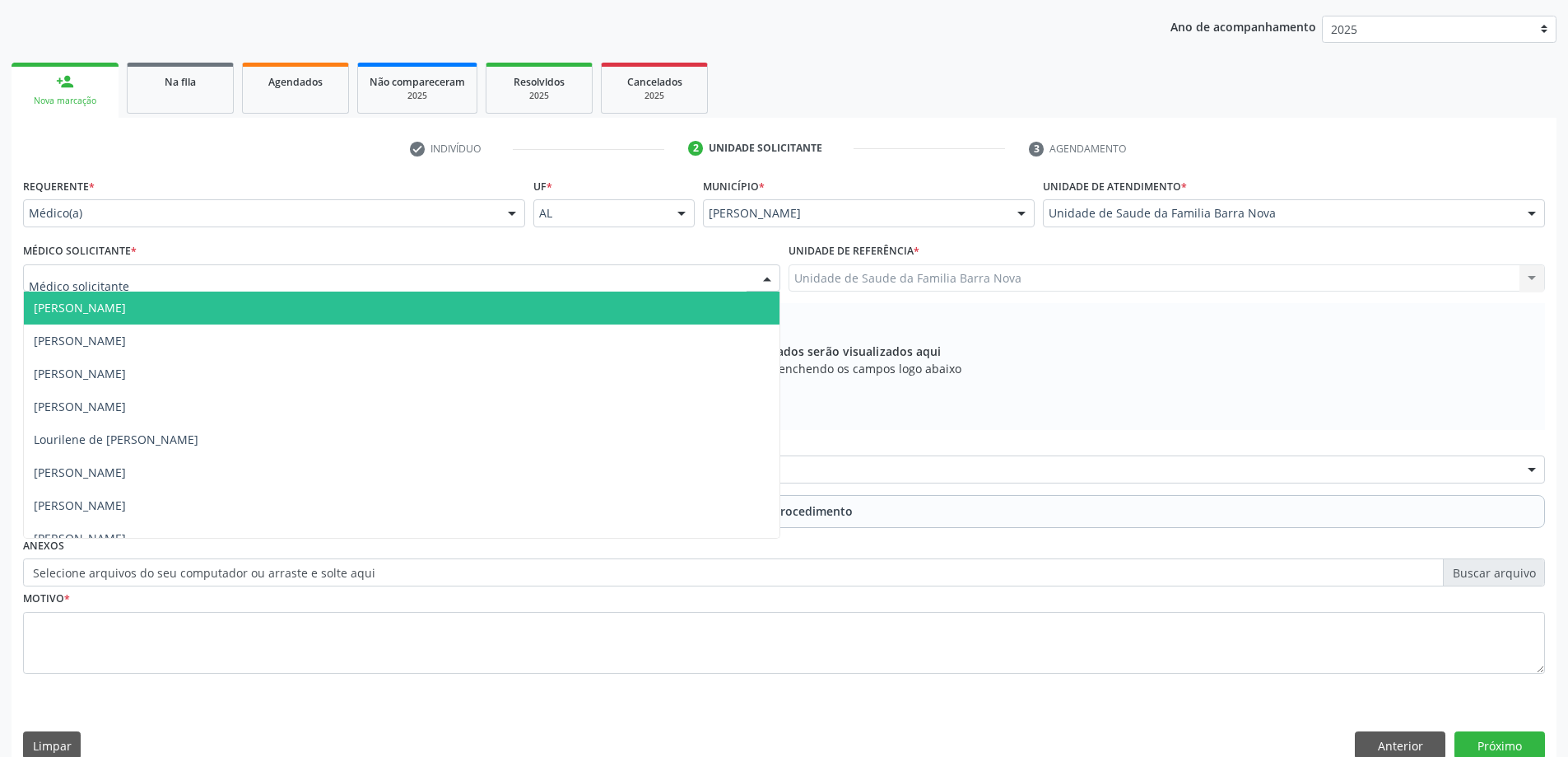
click at [434, 277] on div at bounding box center [402, 278] width 757 height 28
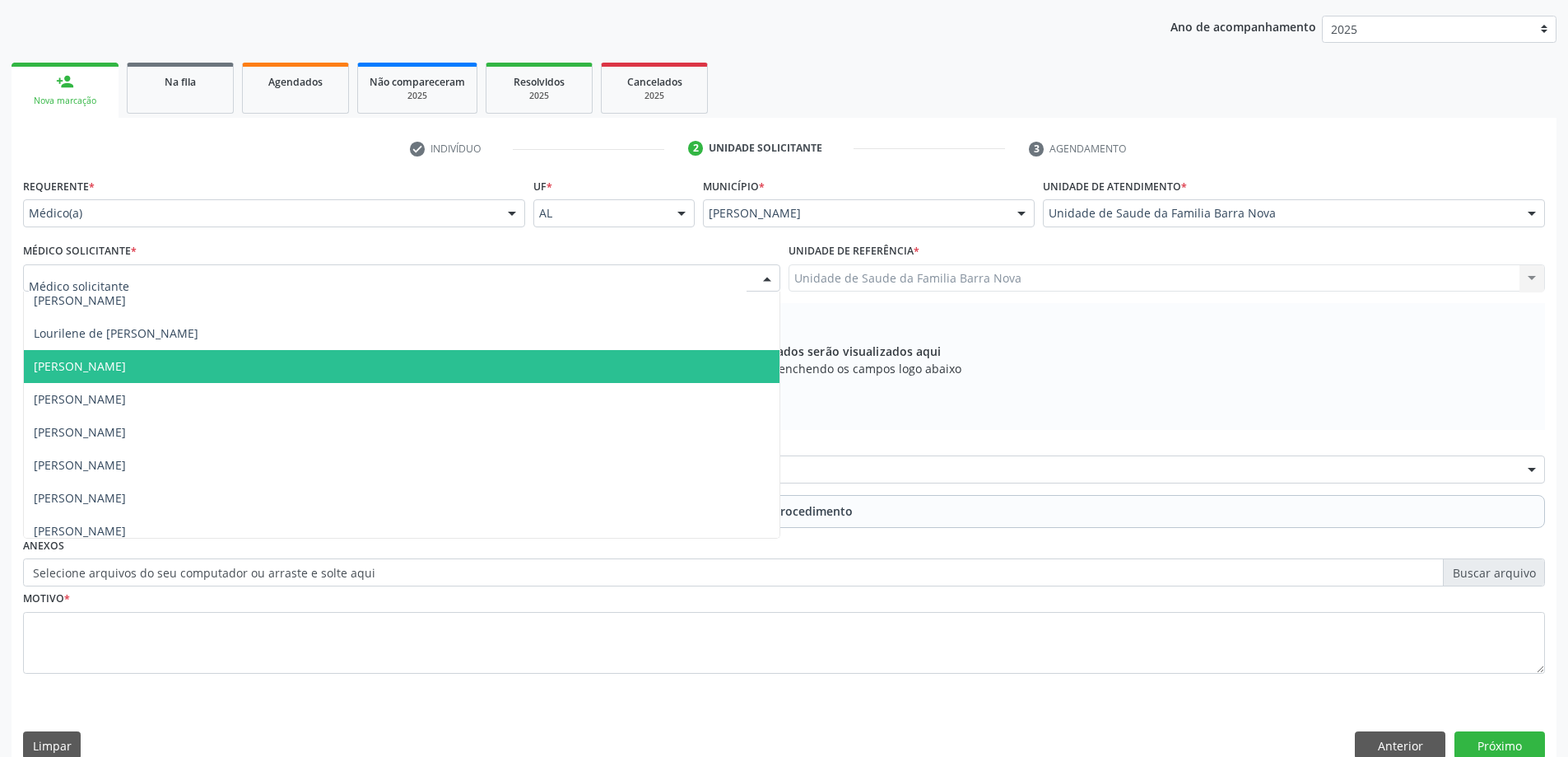
scroll to position [116, 0]
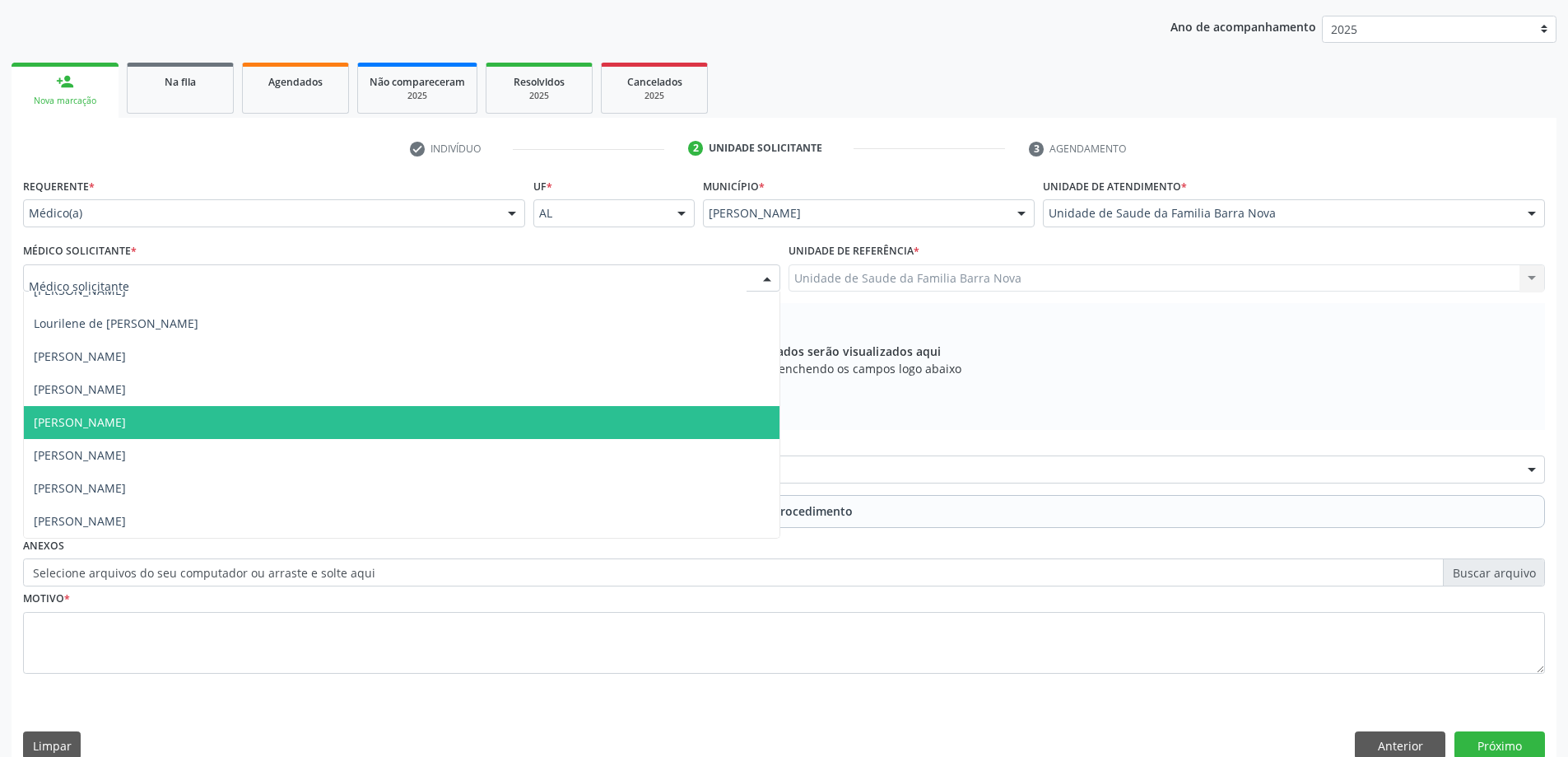
click at [424, 430] on span "[PERSON_NAME]" at bounding box center [402, 423] width 756 height 33
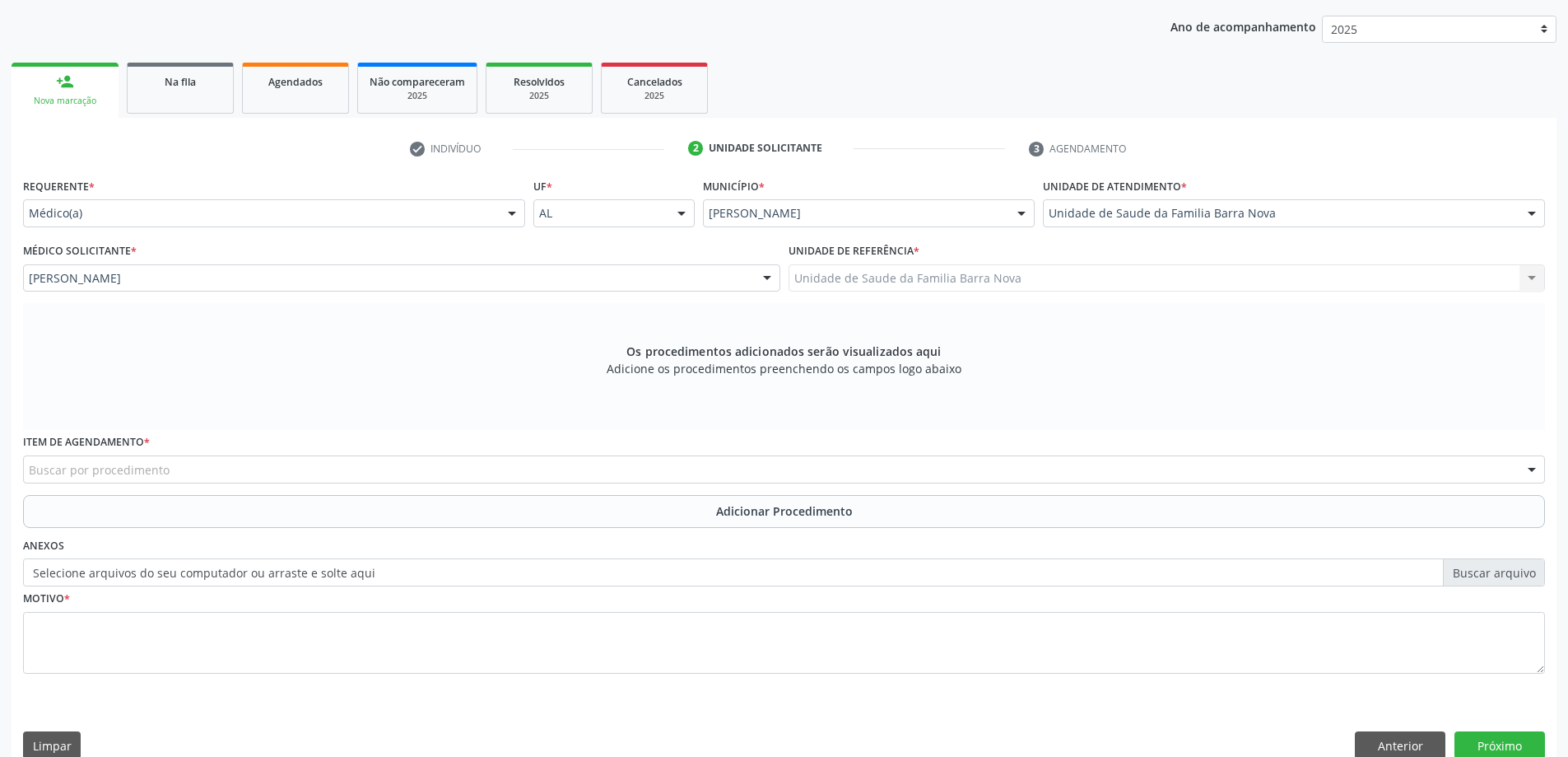
click at [640, 479] on div "Buscar por procedimento" at bounding box center [784, 469] width 1522 height 28
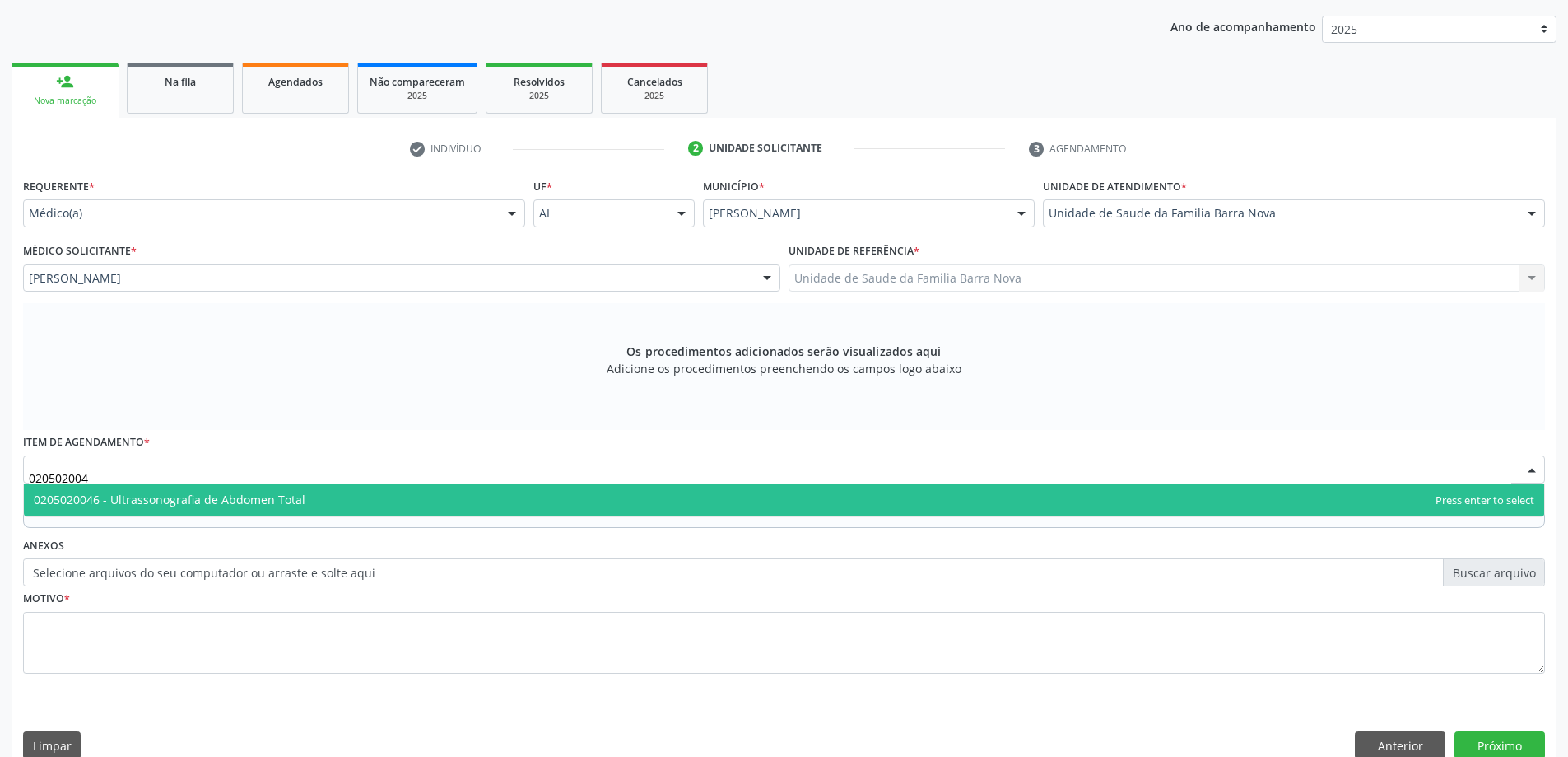
type input "0205020046"
click at [654, 498] on span "0205020046 - Ultrassonografia de Abdomen Total" at bounding box center [784, 500] width 1520 height 33
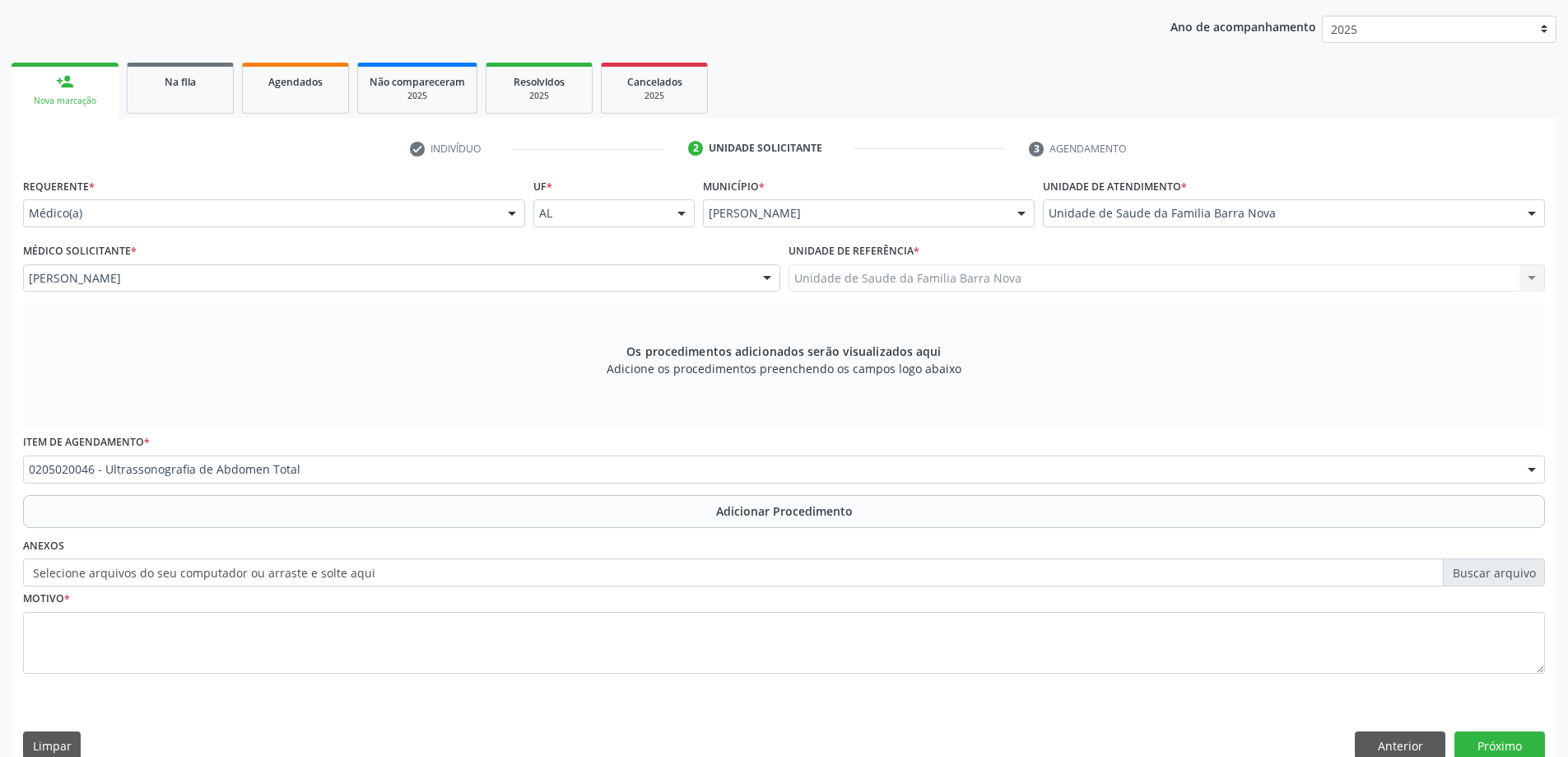
scroll to position [232, 0]
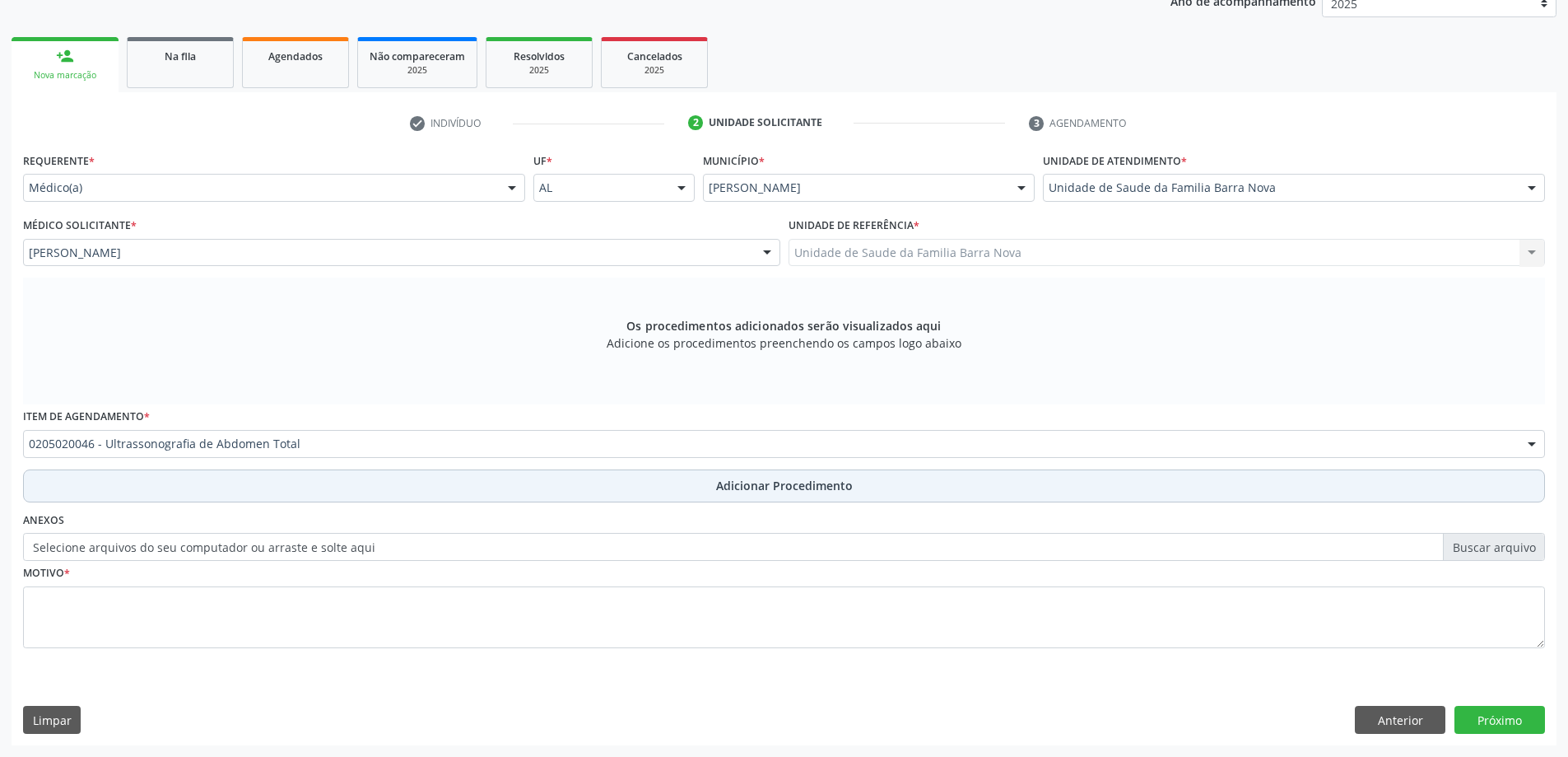
click at [715, 497] on button "Adicionar Procedimento" at bounding box center [784, 486] width 1522 height 33
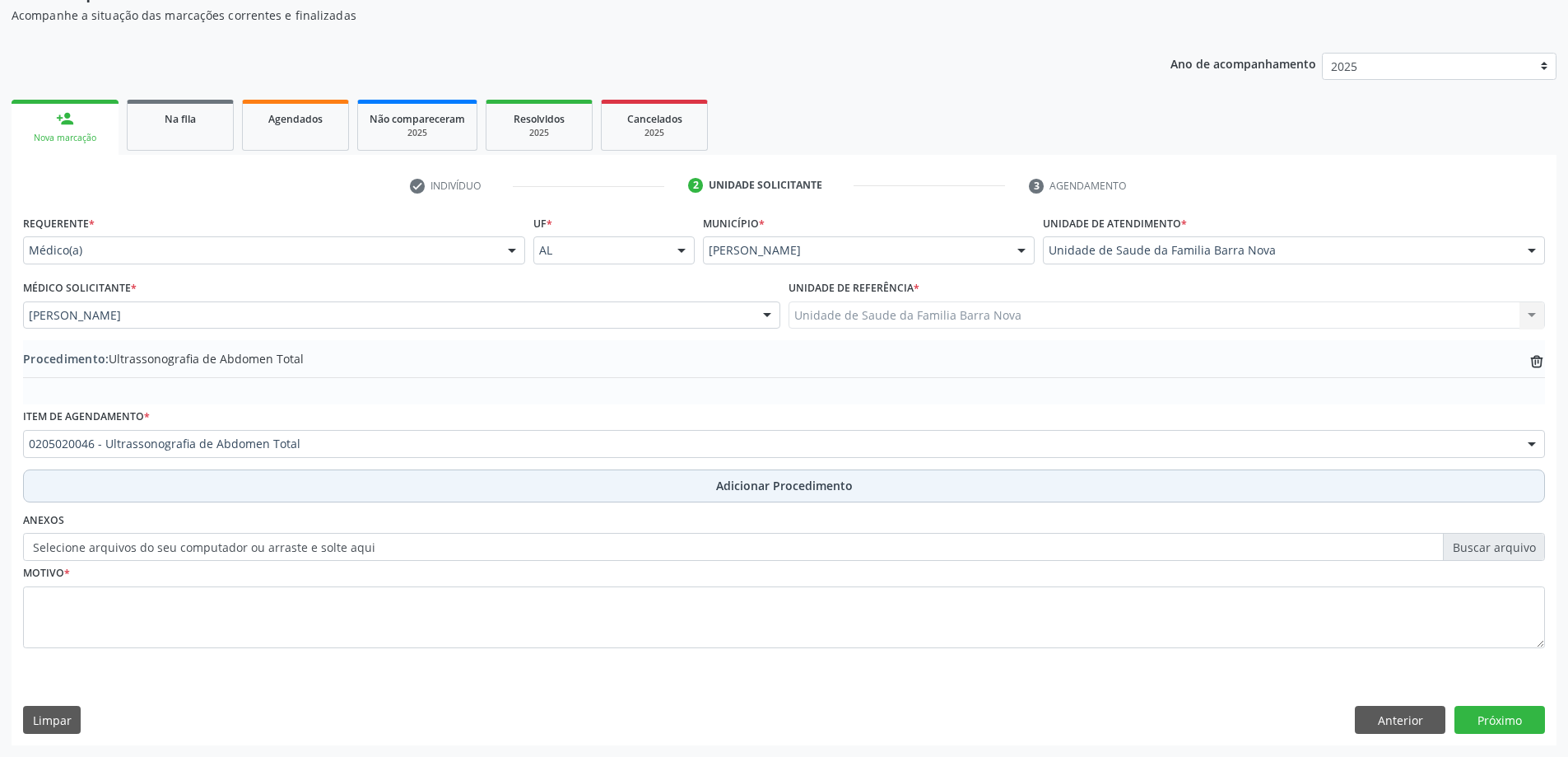
scroll to position [169, 0]
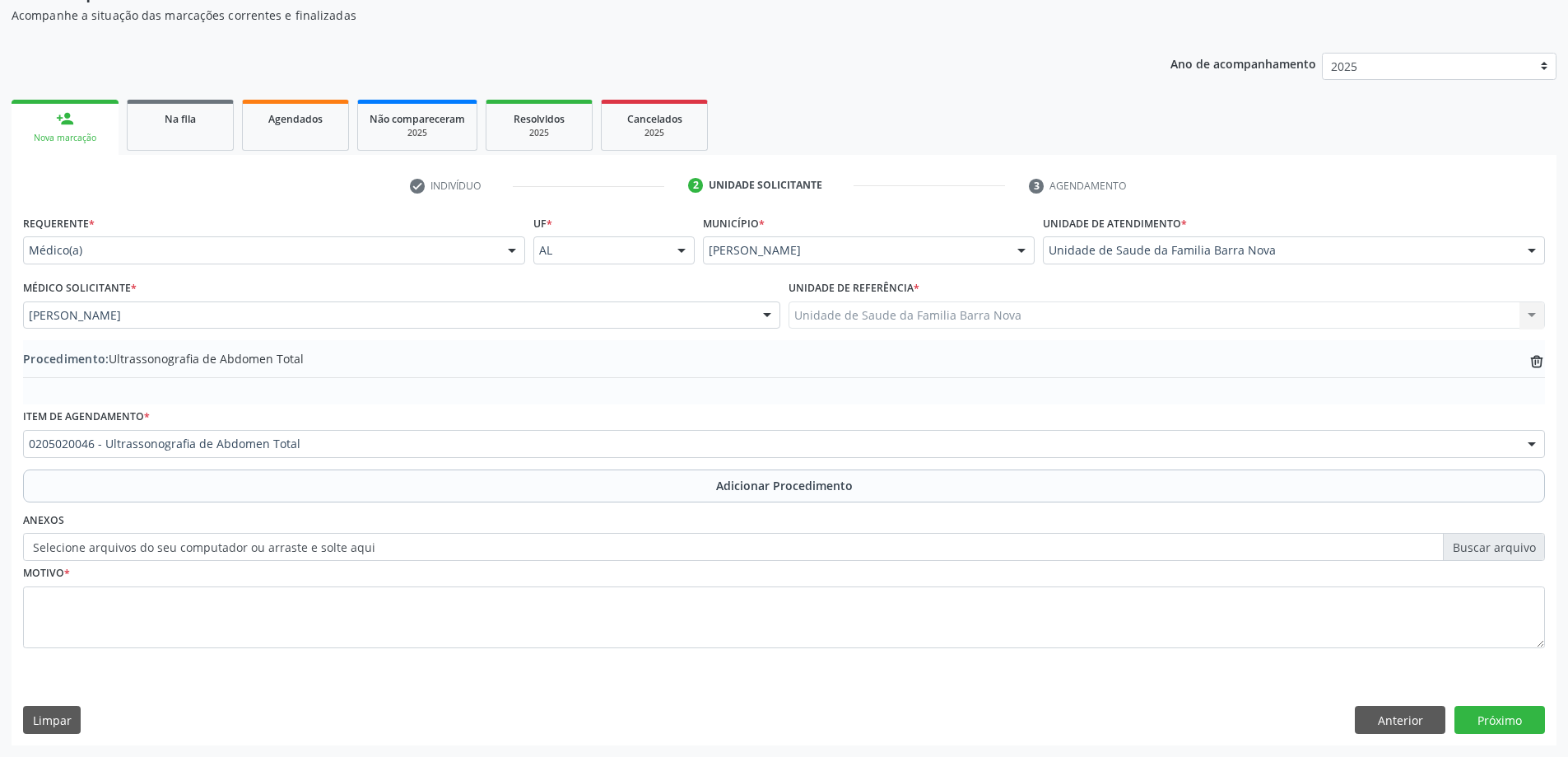
click at [439, 666] on div "Motivo *" at bounding box center [784, 616] width 1530 height 110
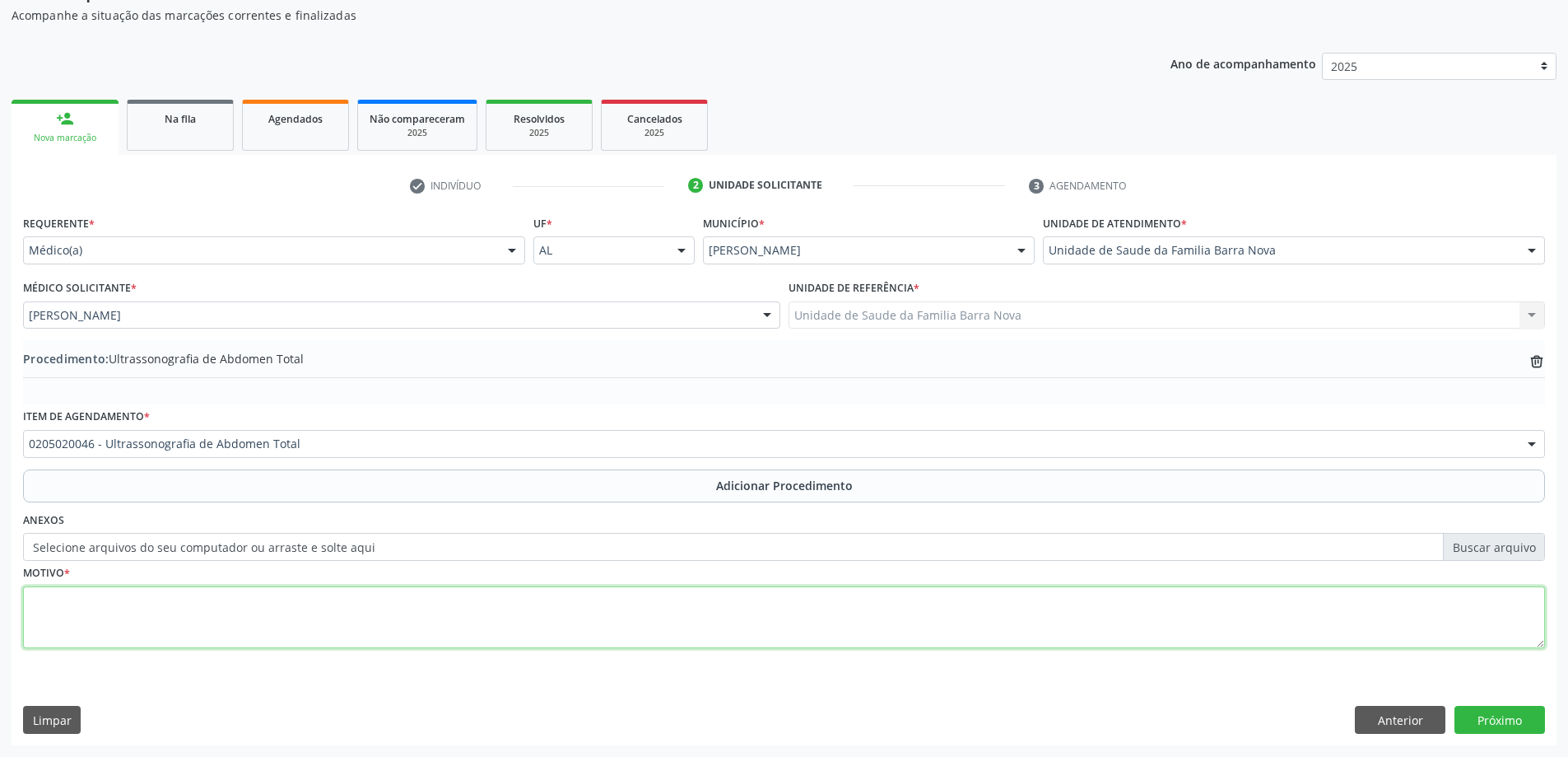
click at [276, 609] on textarea at bounding box center [784, 617] width 1522 height 62
type textarea "Obesidade + Dor em abdome - Epigastrica."
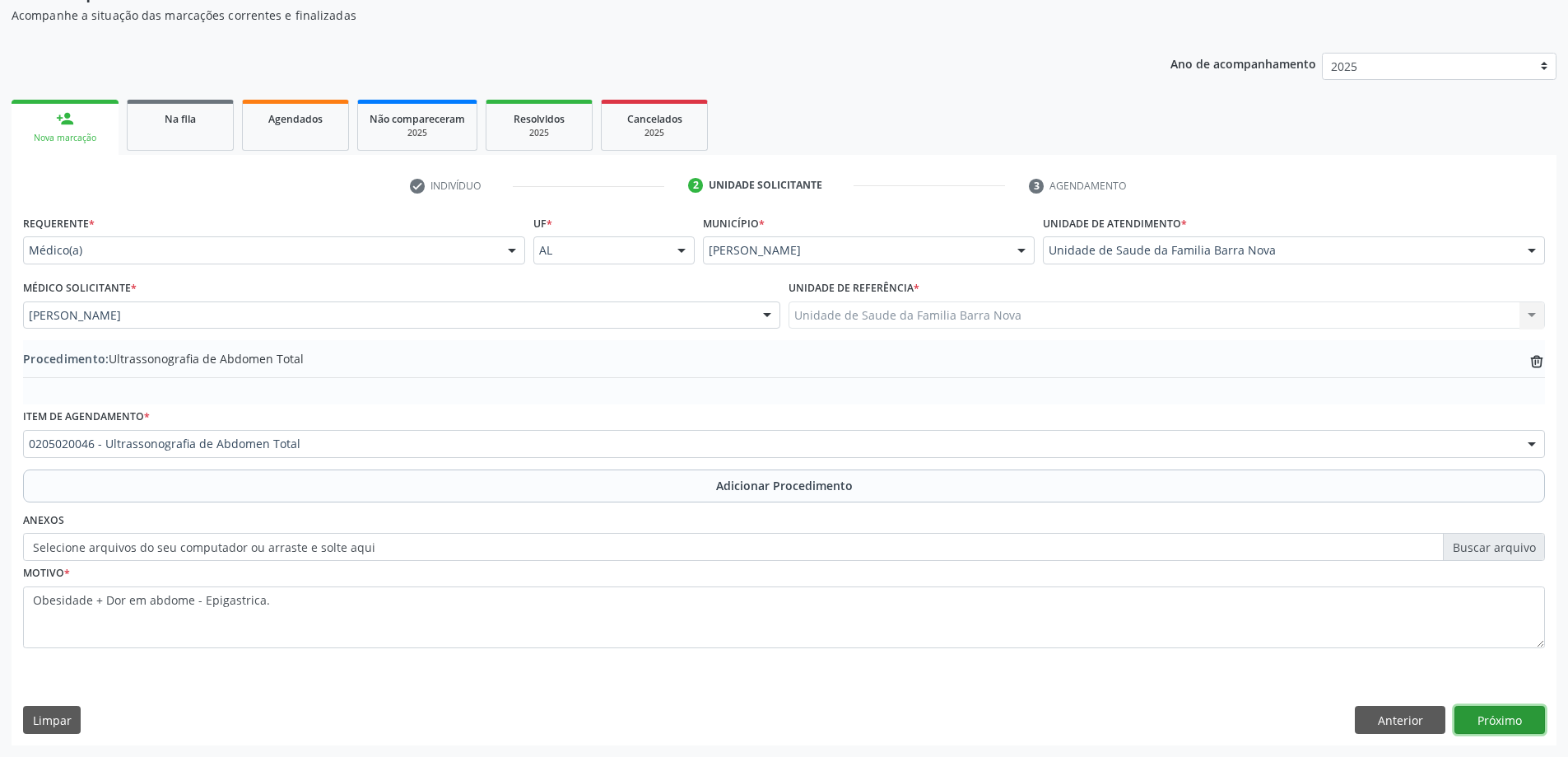
click at [1508, 726] on button "Próximo" at bounding box center [1500, 719] width 91 height 28
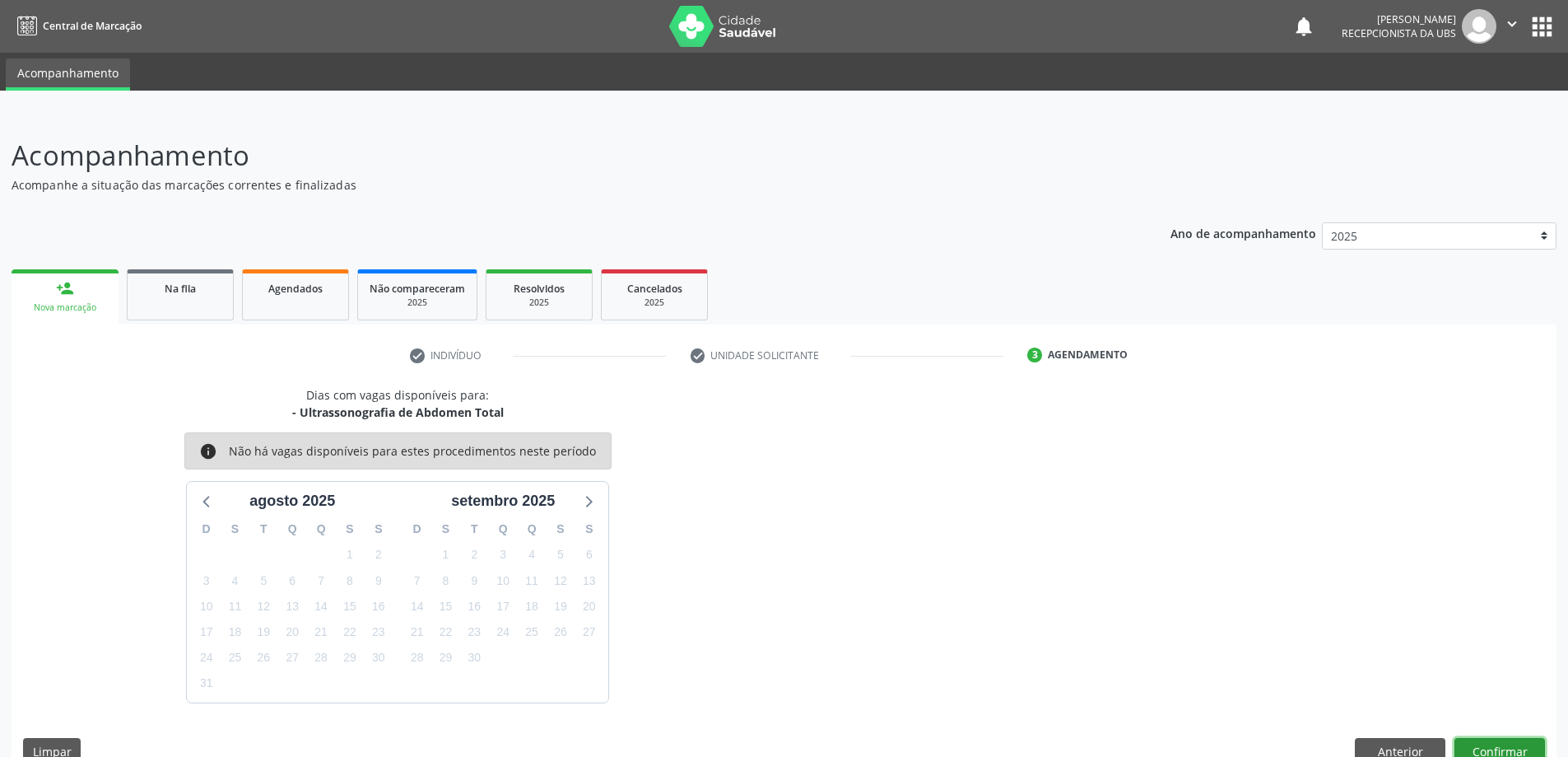
click at [1512, 747] on button "Confirmar" at bounding box center [1500, 752] width 91 height 28
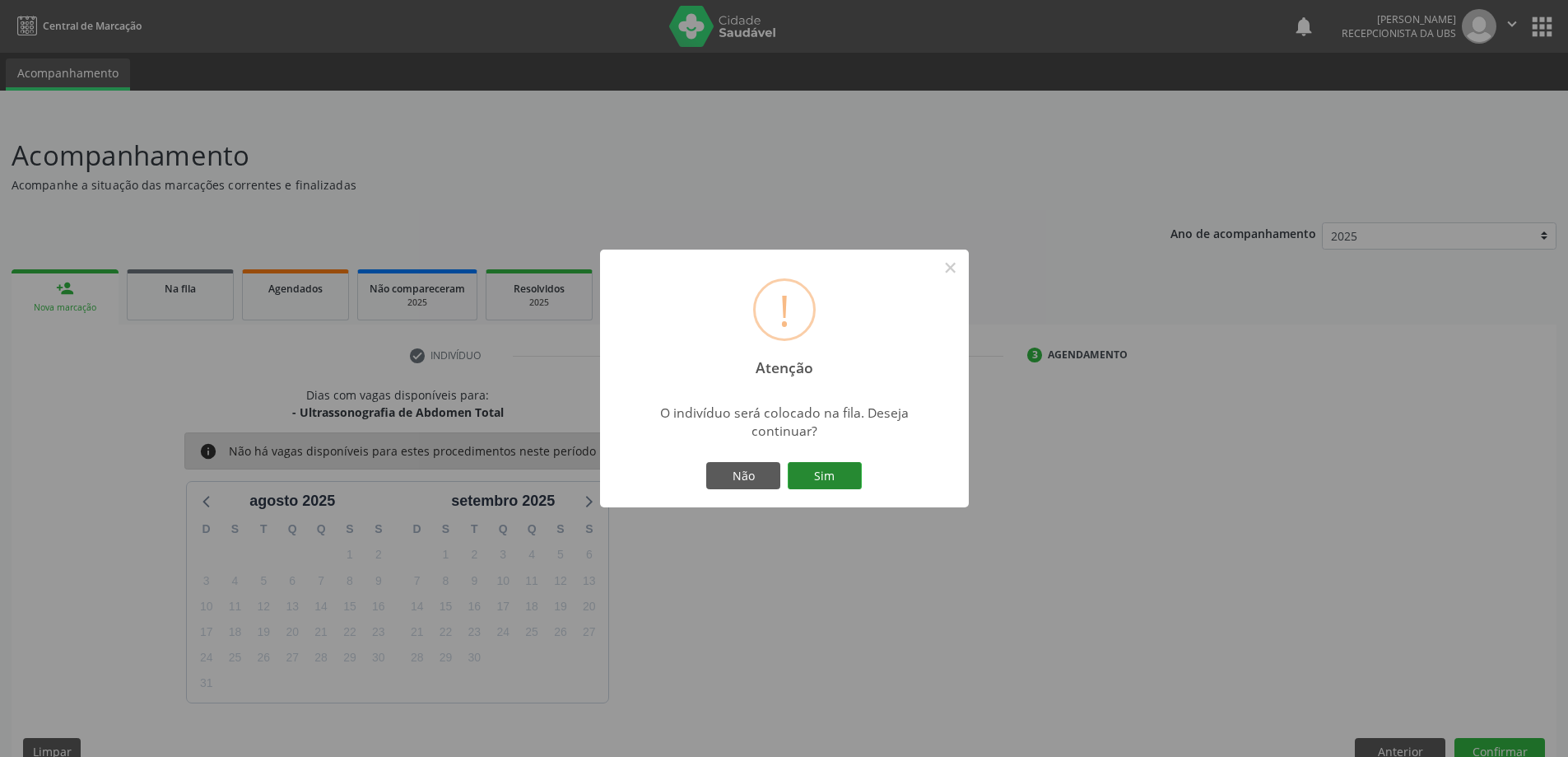
click at [825, 473] on button "Sim" at bounding box center [824, 476] width 74 height 28
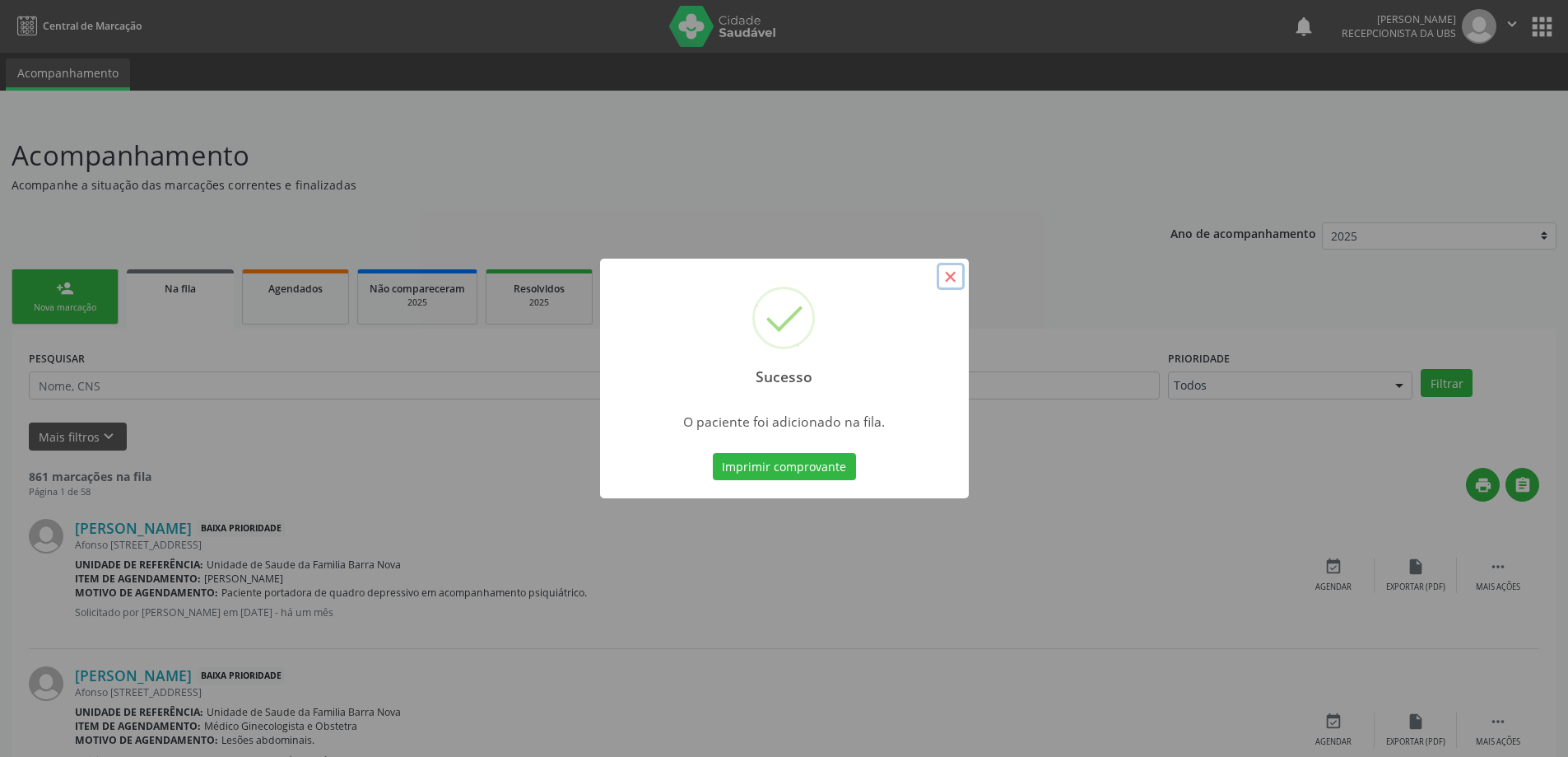
click at [952, 282] on button "×" at bounding box center [951, 276] width 28 height 28
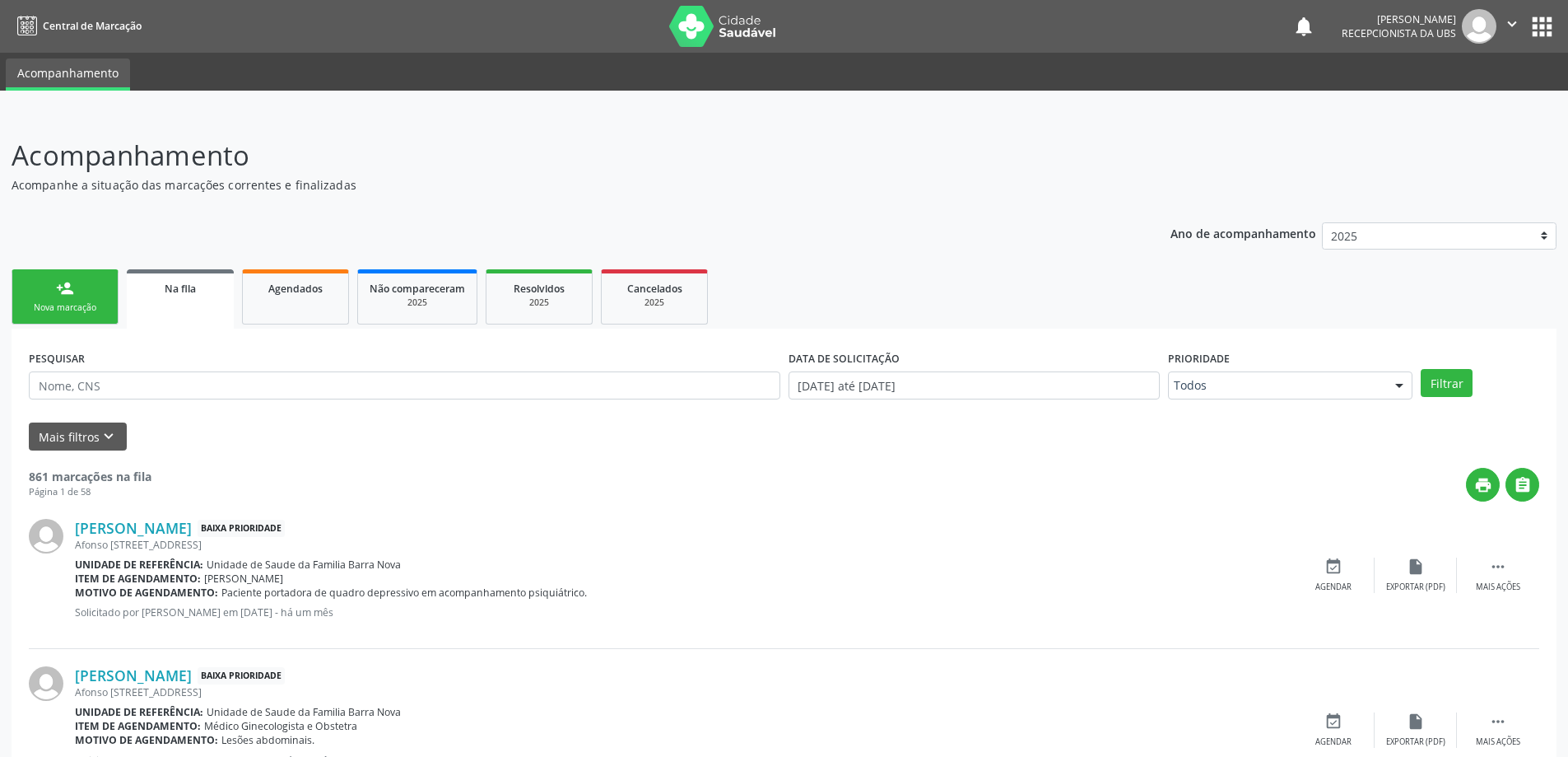
click at [87, 287] on link "person_add Nova marcação" at bounding box center [64, 297] width 107 height 55
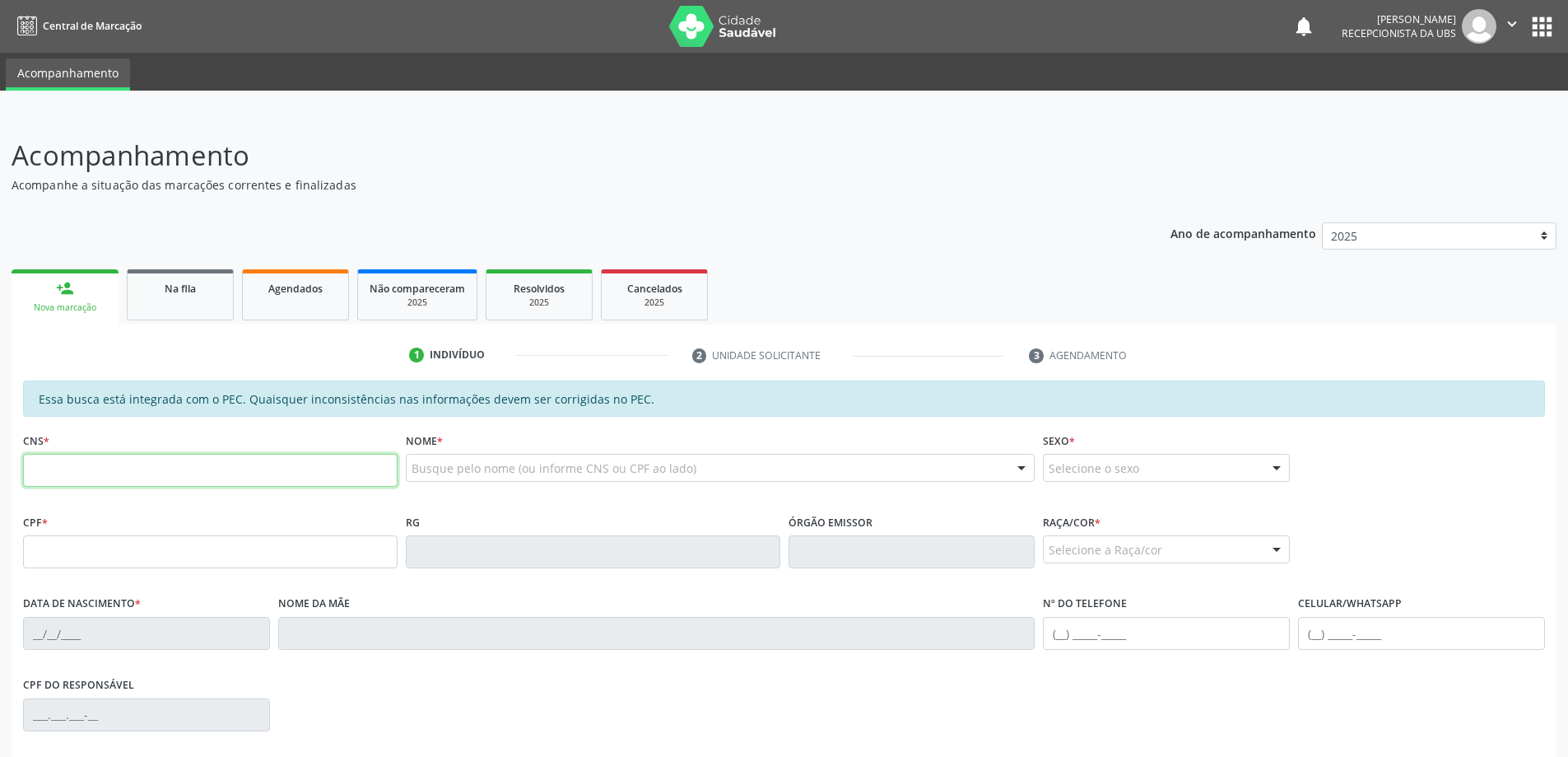
click at [89, 460] on input "text" at bounding box center [210, 470] width 374 height 33
type input "700 8094 4130 4783"
type input "208.127.014-53"
type input "[DATE]"
type input "[PERSON_NAME] das [PERSON_NAME]"
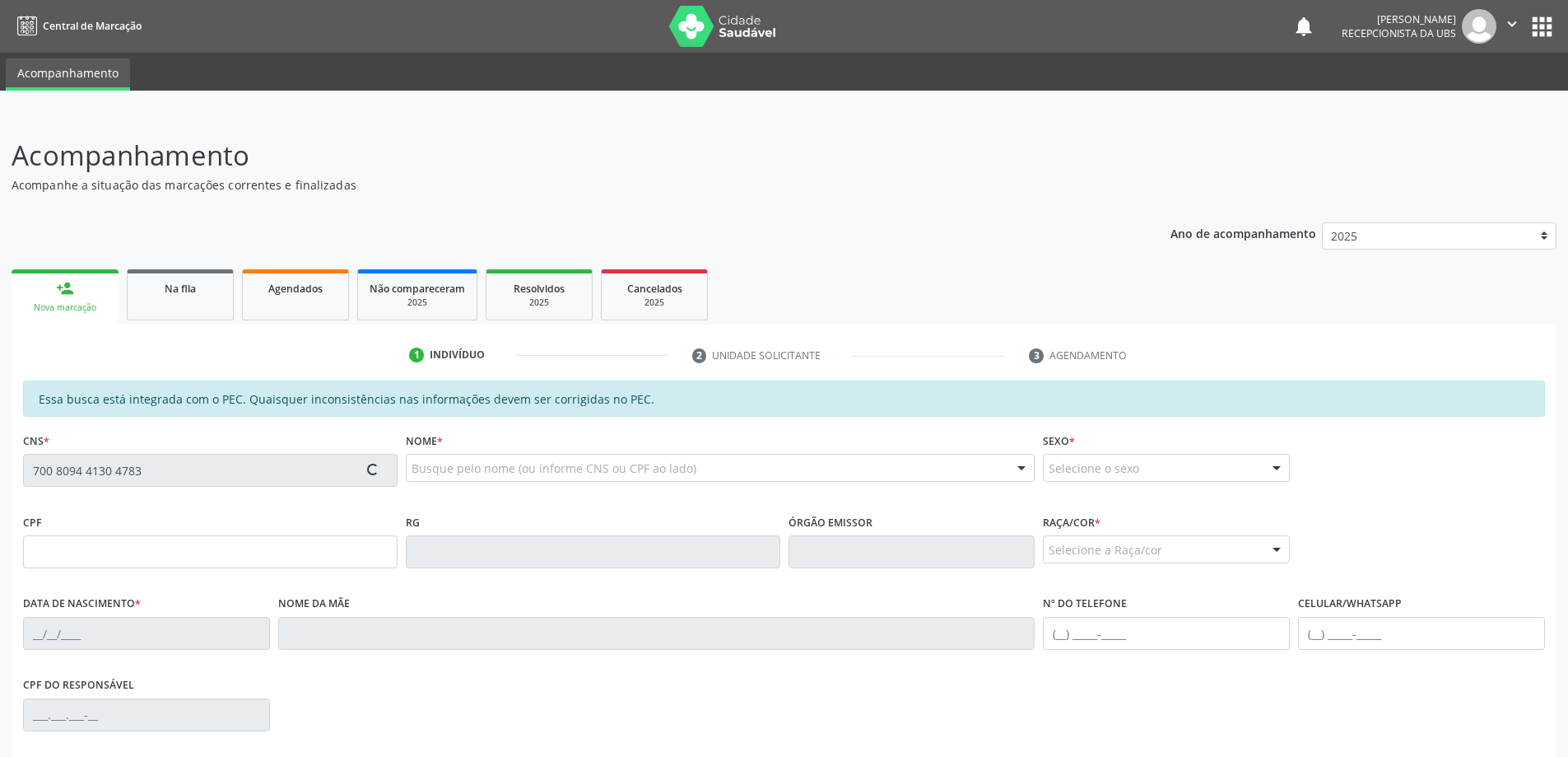
type input "[PHONE_NUMBER]"
type input "92"
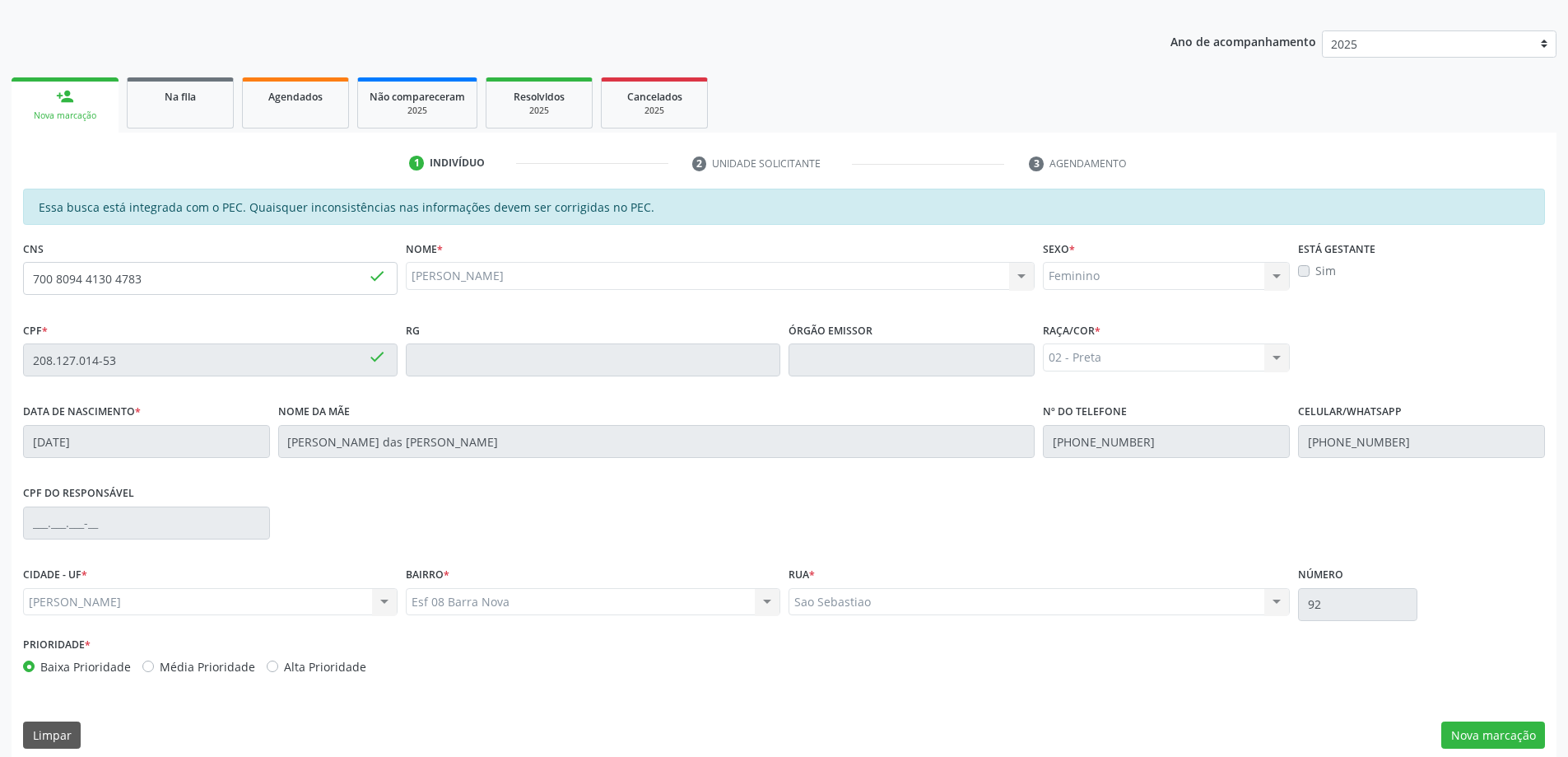
scroll to position [207, 0]
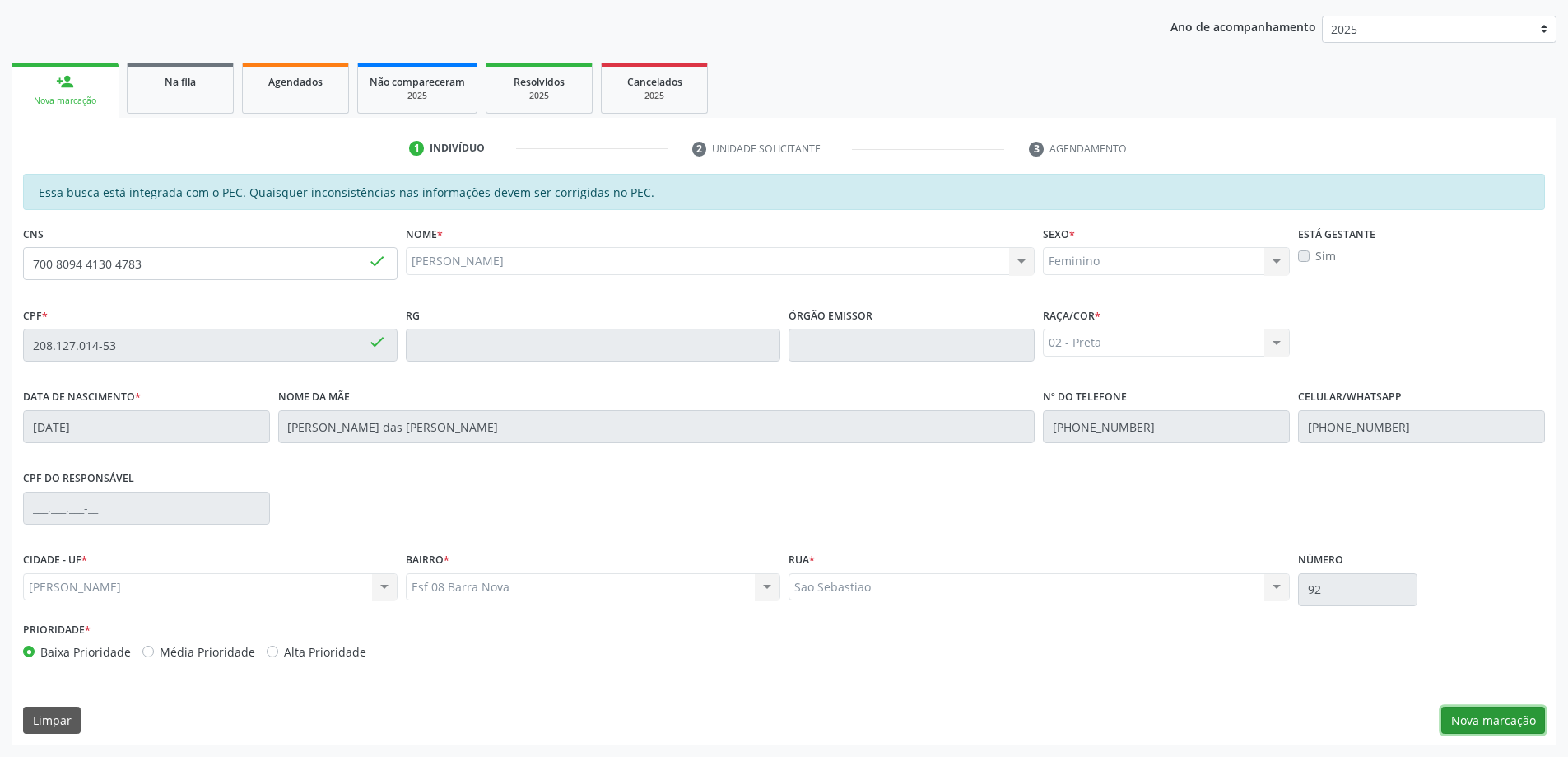
click at [1522, 722] on button "Nova marcação" at bounding box center [1493, 720] width 103 height 28
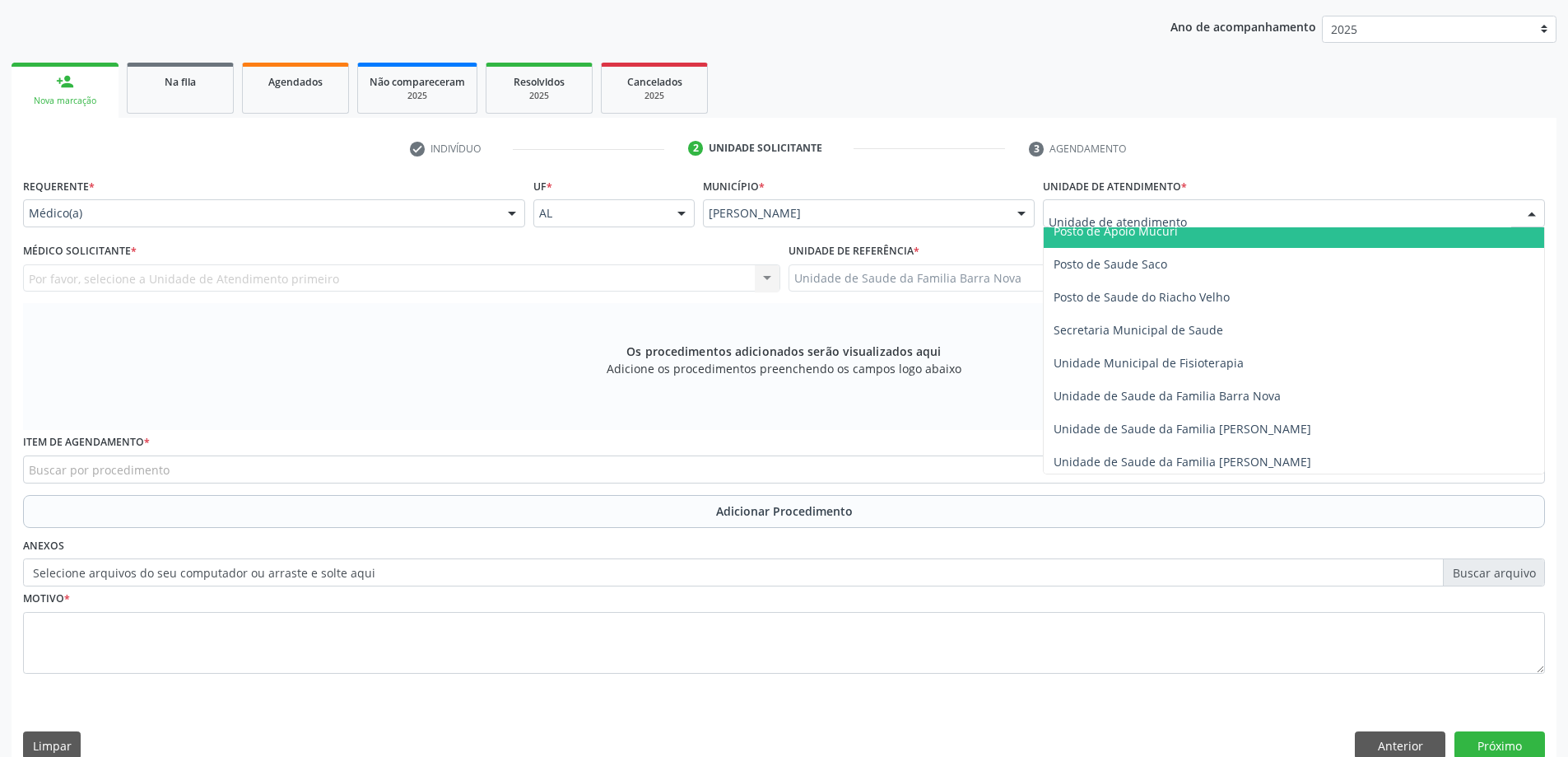
scroll to position [741, 0]
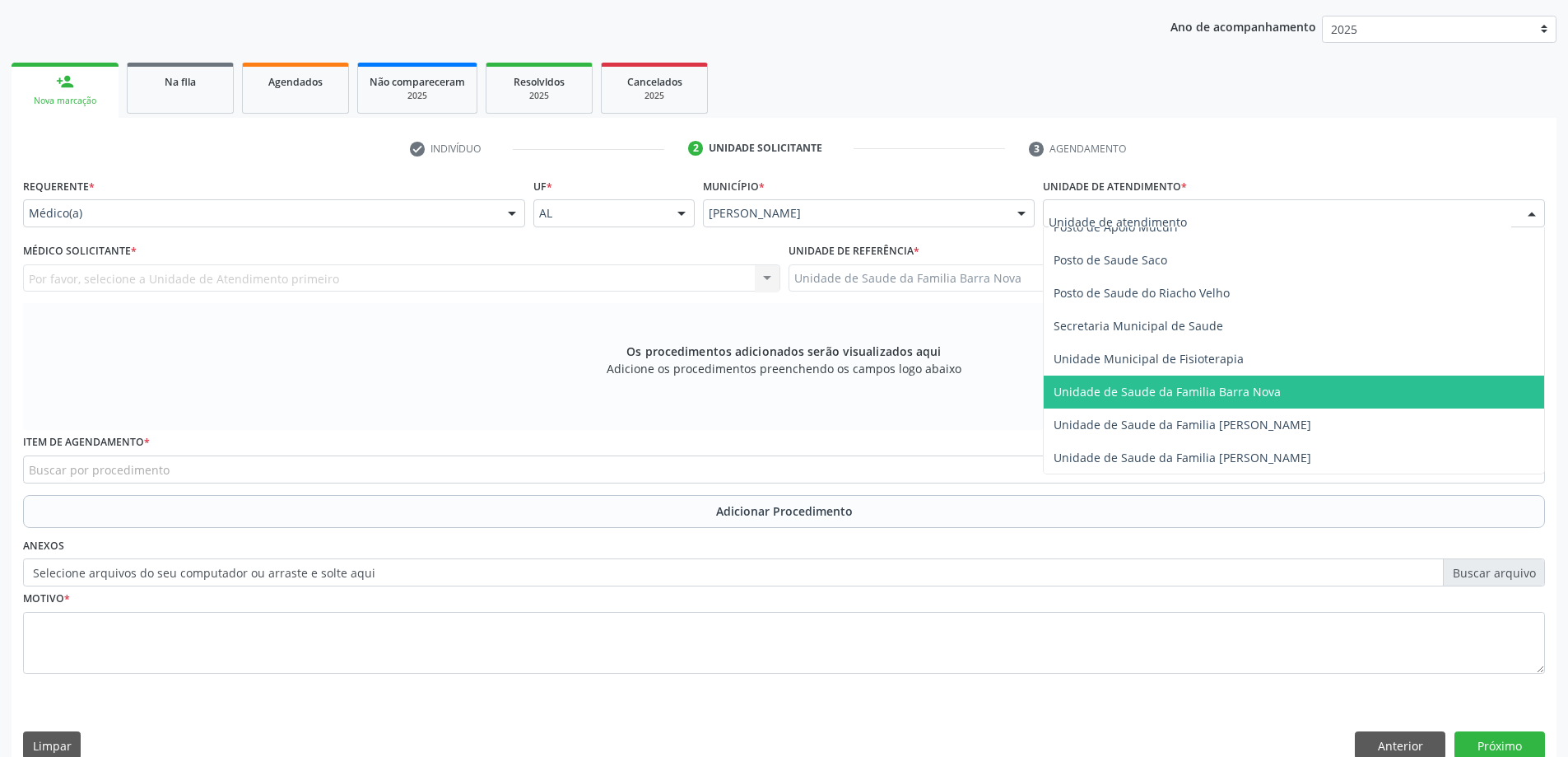
click at [1177, 400] on span "Unidade de Saude da Familia Barra Nova" at bounding box center [1294, 392] width 500 height 33
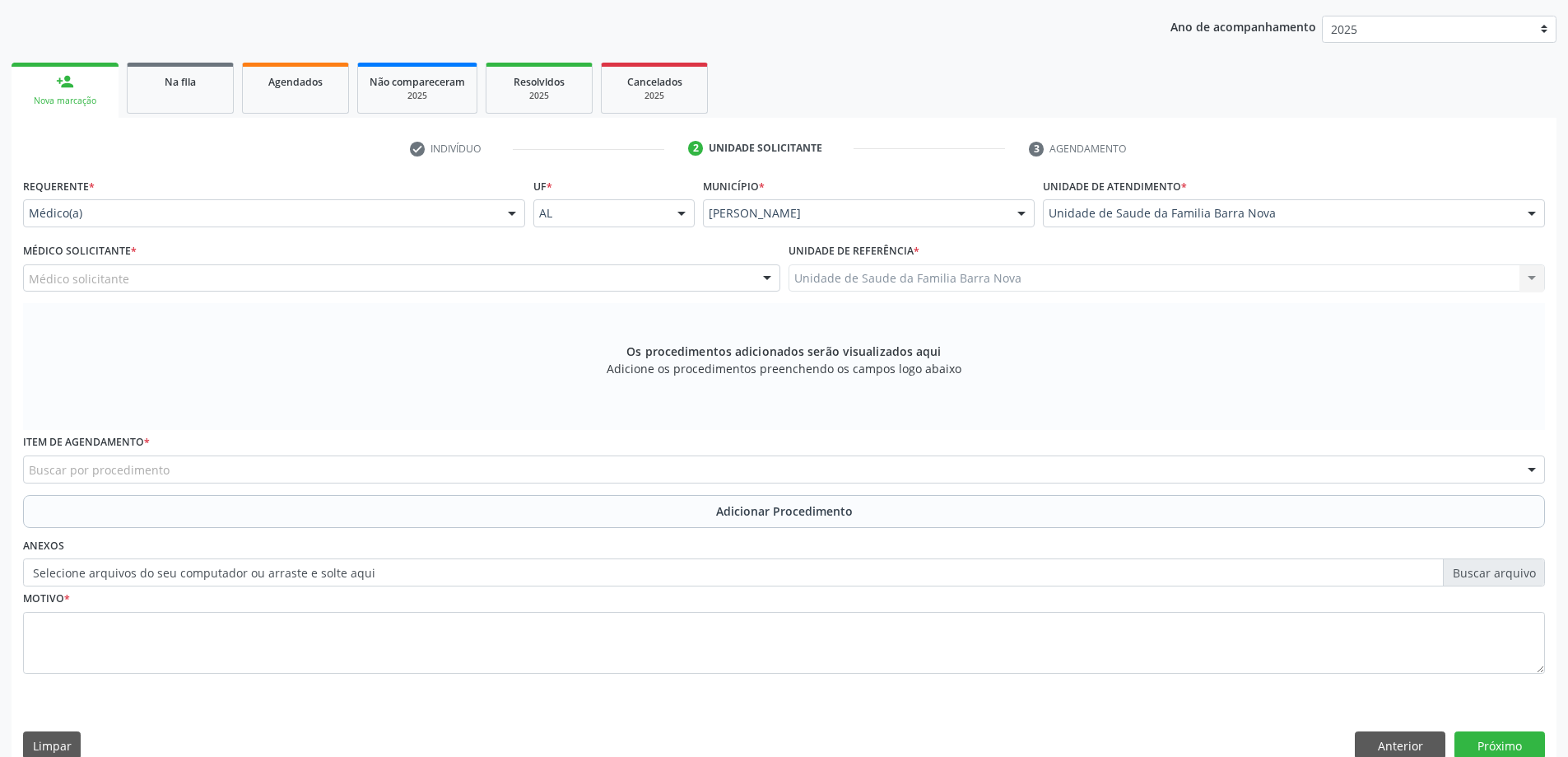
click at [687, 285] on div "Médico solicitante [PERSON_NAME] [PERSON_NAME] [PERSON_NAME] [PERSON_NAME] [PER…" at bounding box center [402, 278] width 757 height 28
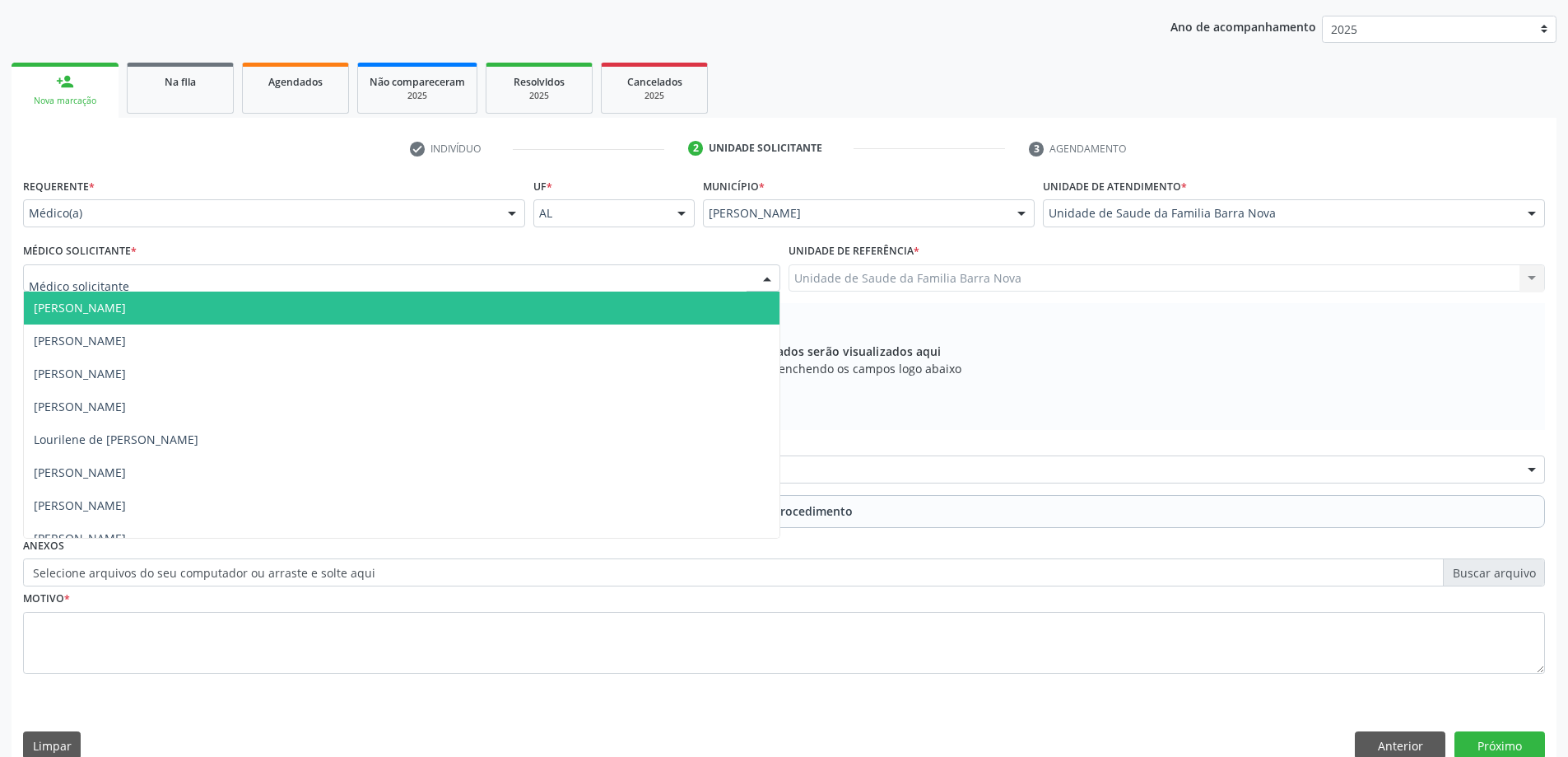
click at [584, 278] on div at bounding box center [402, 278] width 757 height 28
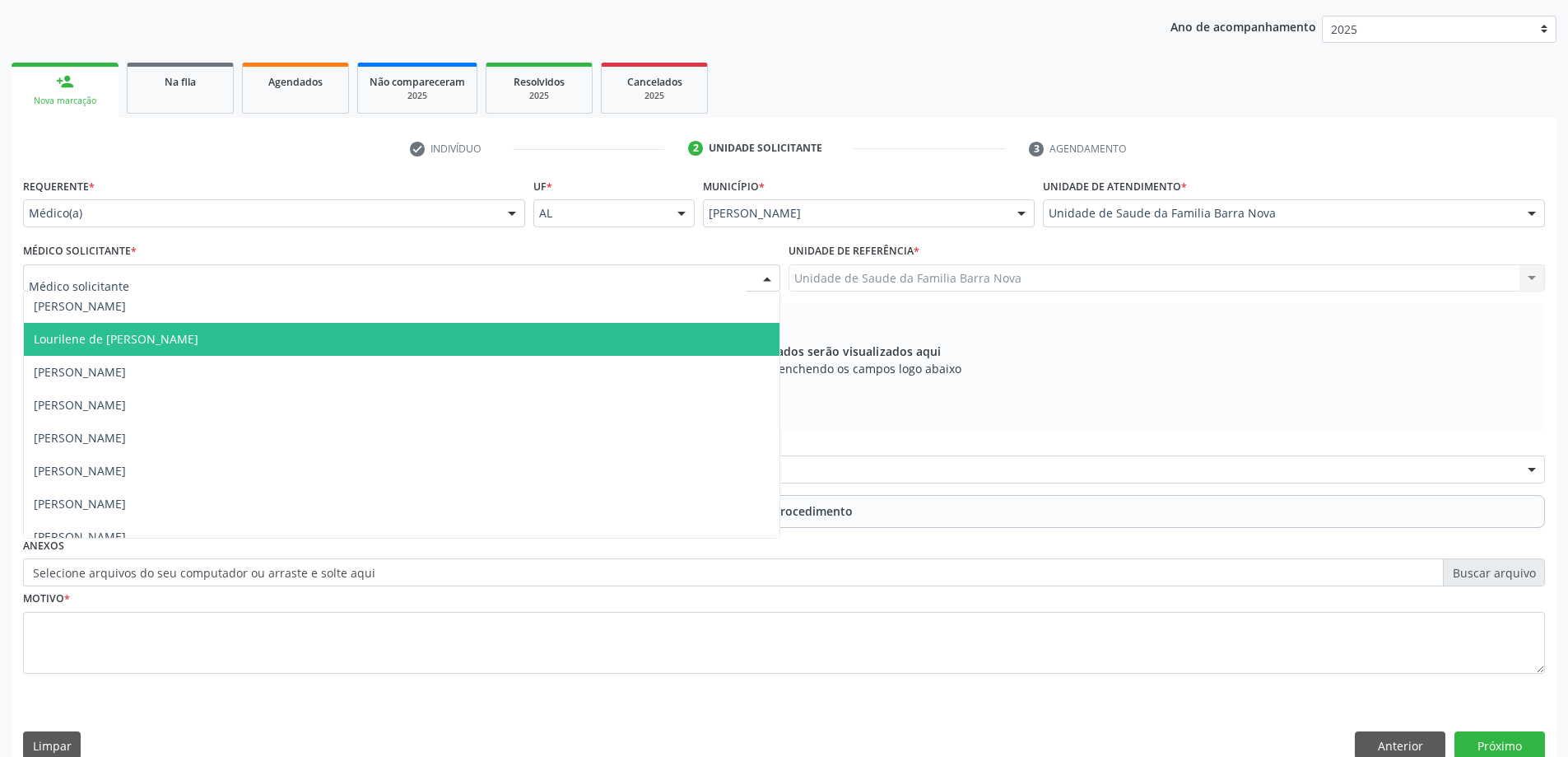
scroll to position [116, 0]
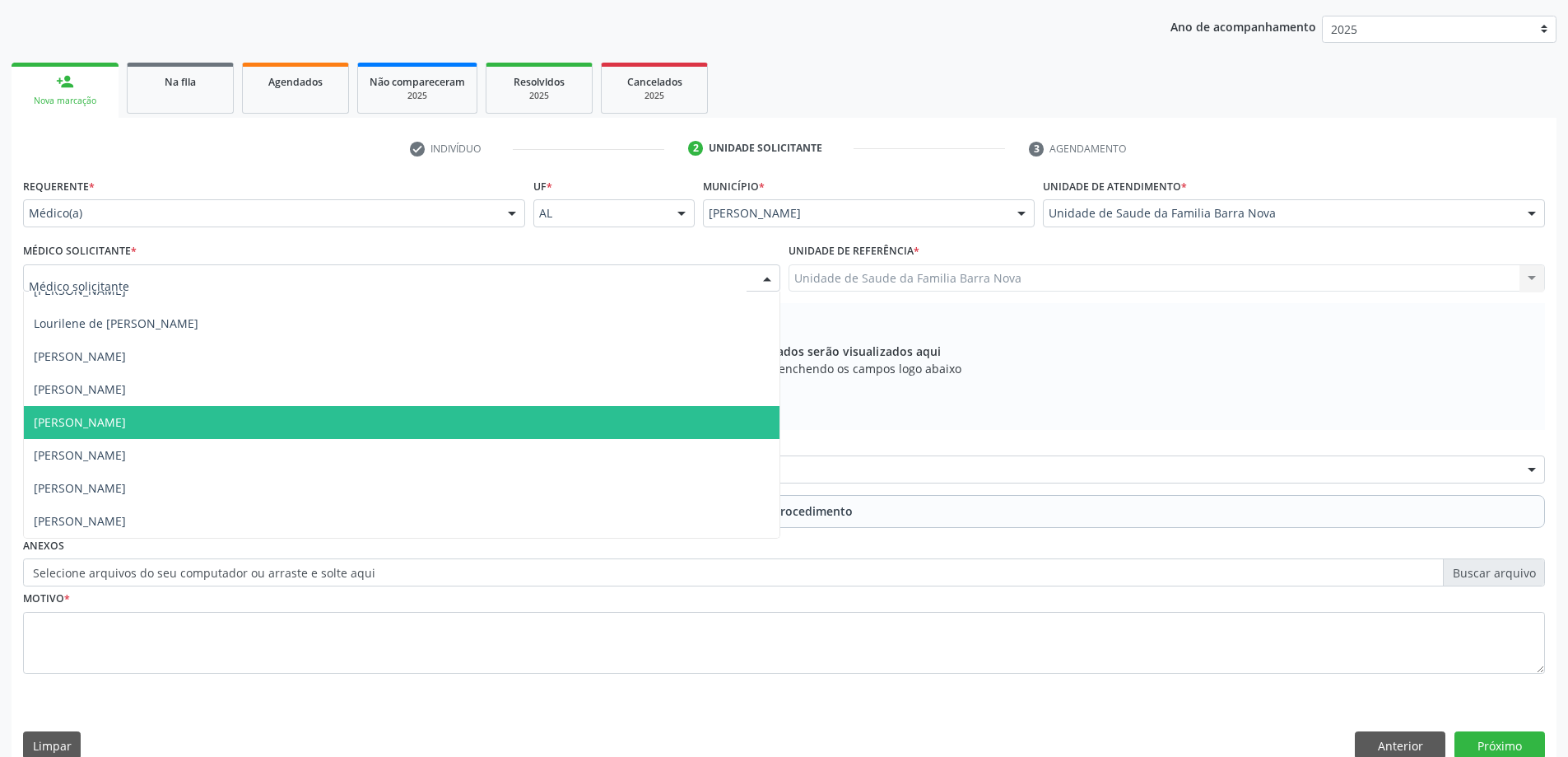
click at [435, 429] on span "[PERSON_NAME]" at bounding box center [402, 423] width 756 height 33
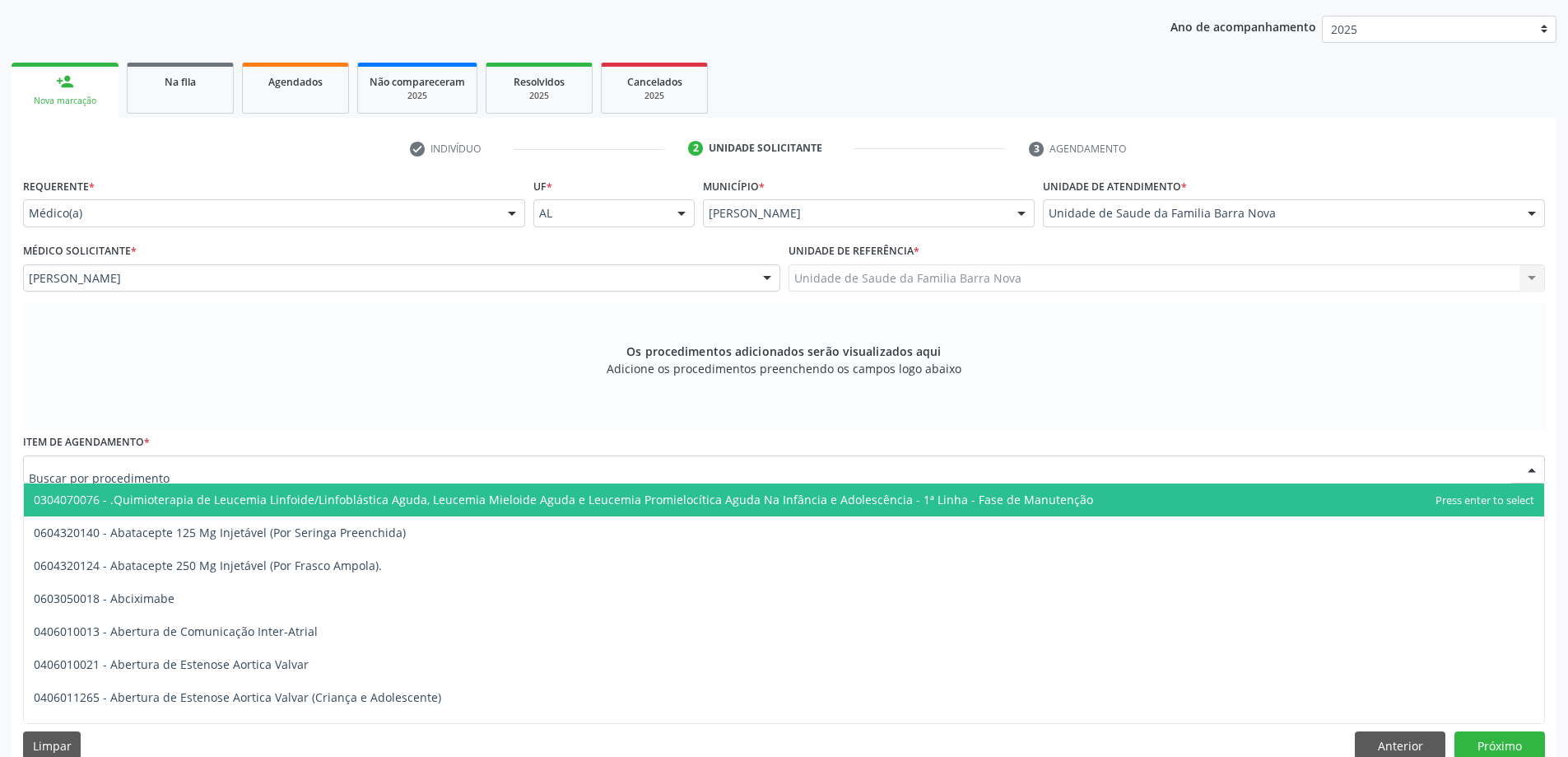
click at [430, 470] on div at bounding box center [784, 469] width 1522 height 28
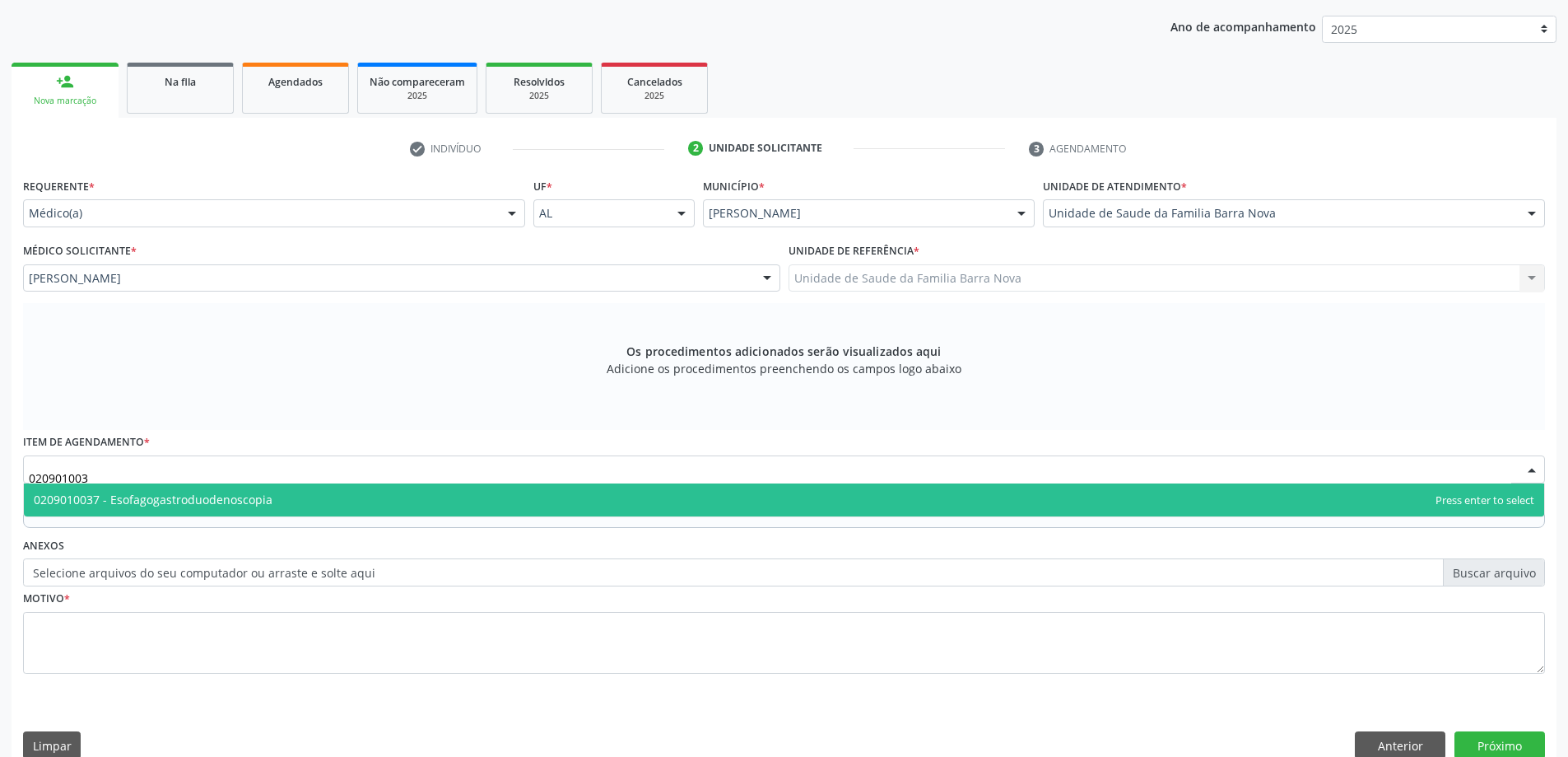
type input "0209010037"
click at [427, 502] on span "0209010037 - Esofagogastroduodenoscopia" at bounding box center [784, 500] width 1520 height 33
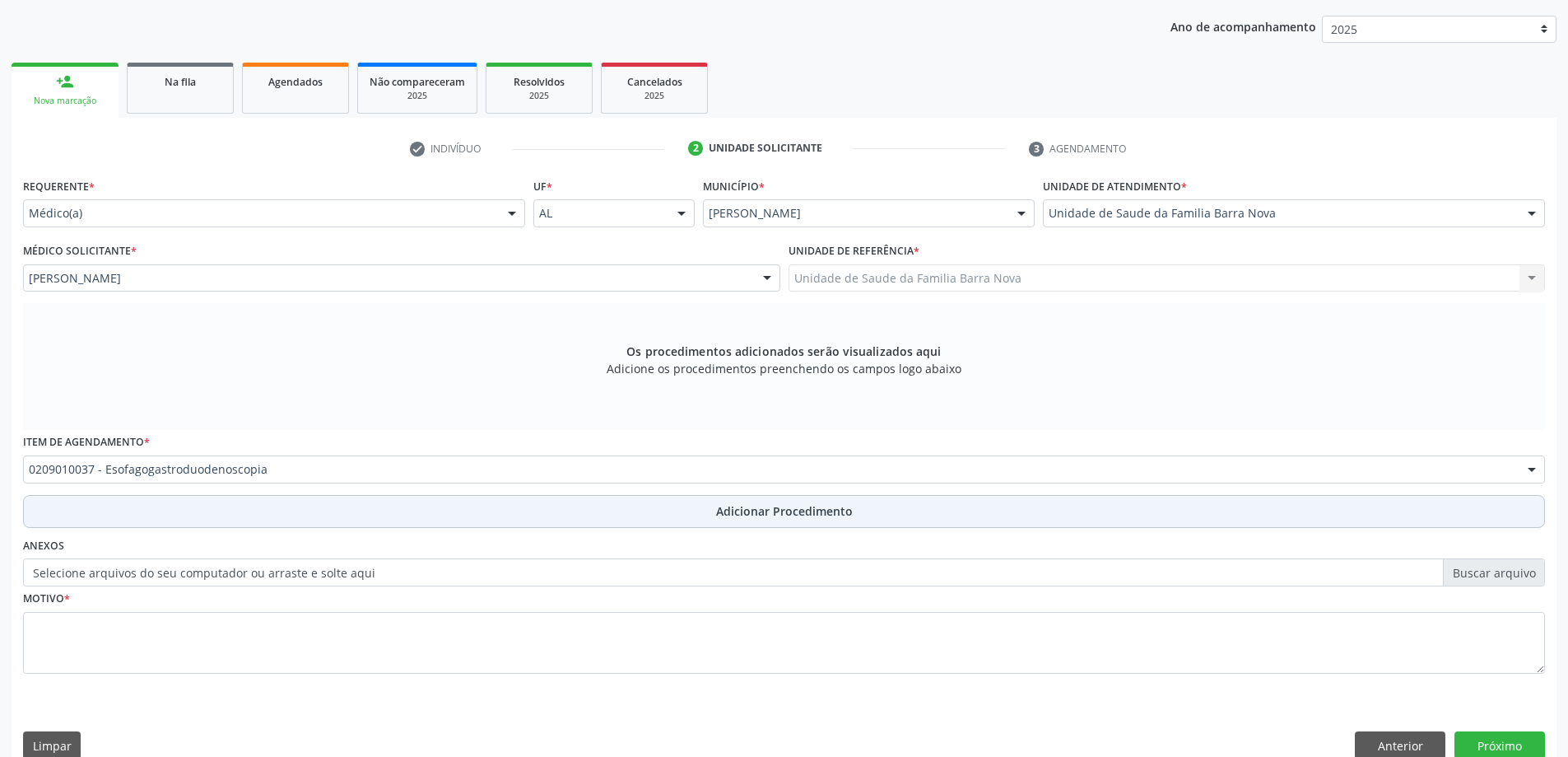
click at [719, 508] on span "Adicionar Procedimento" at bounding box center [785, 511] width 137 height 17
click at [719, 534] on div "Anexos Selecione arquivos do seu computador ou arraste e solte aqui" at bounding box center [784, 560] width 1530 height 53
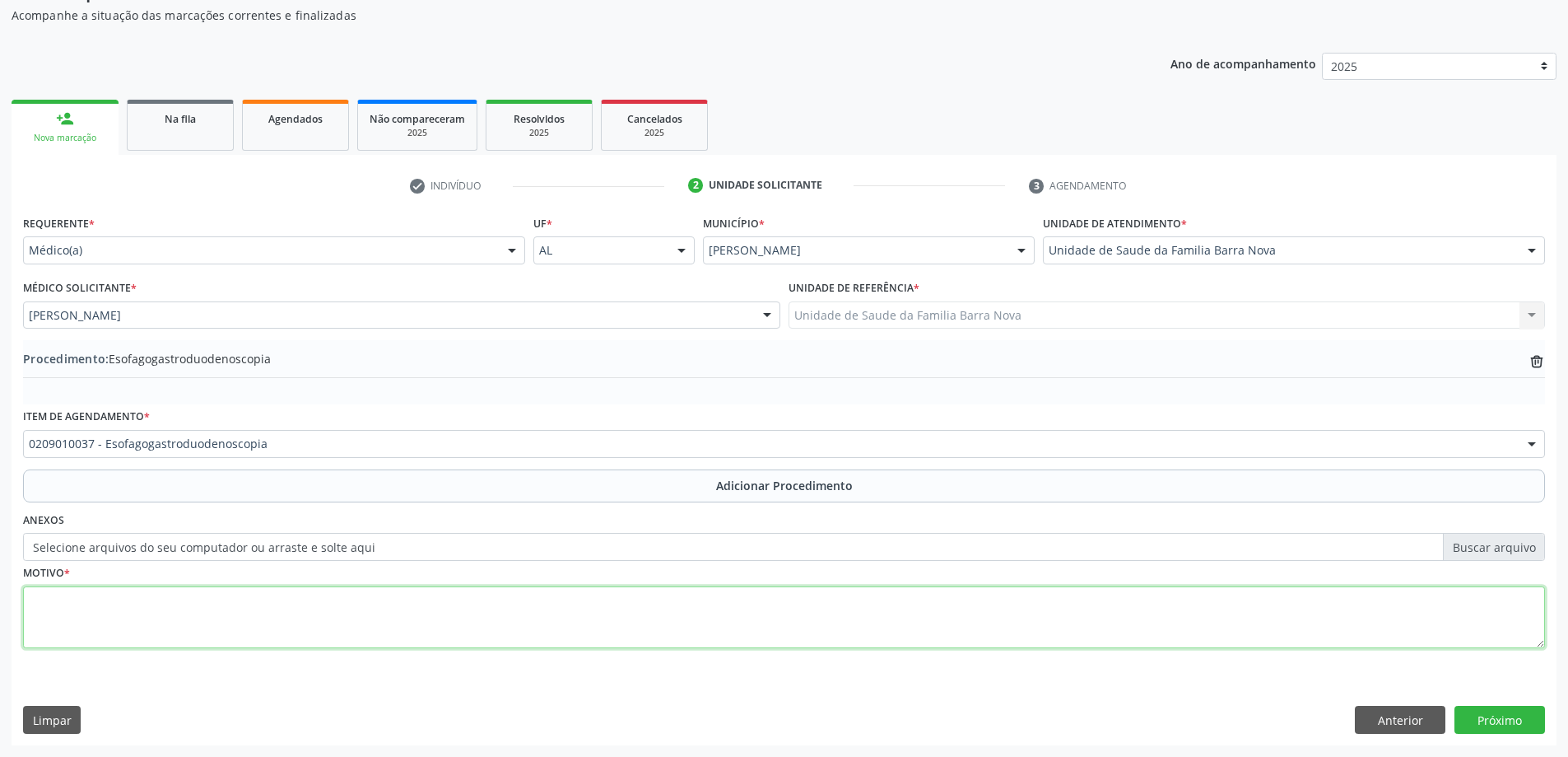
click at [409, 612] on textarea at bounding box center [784, 617] width 1522 height 62
type textarea "Dor epigastrica."
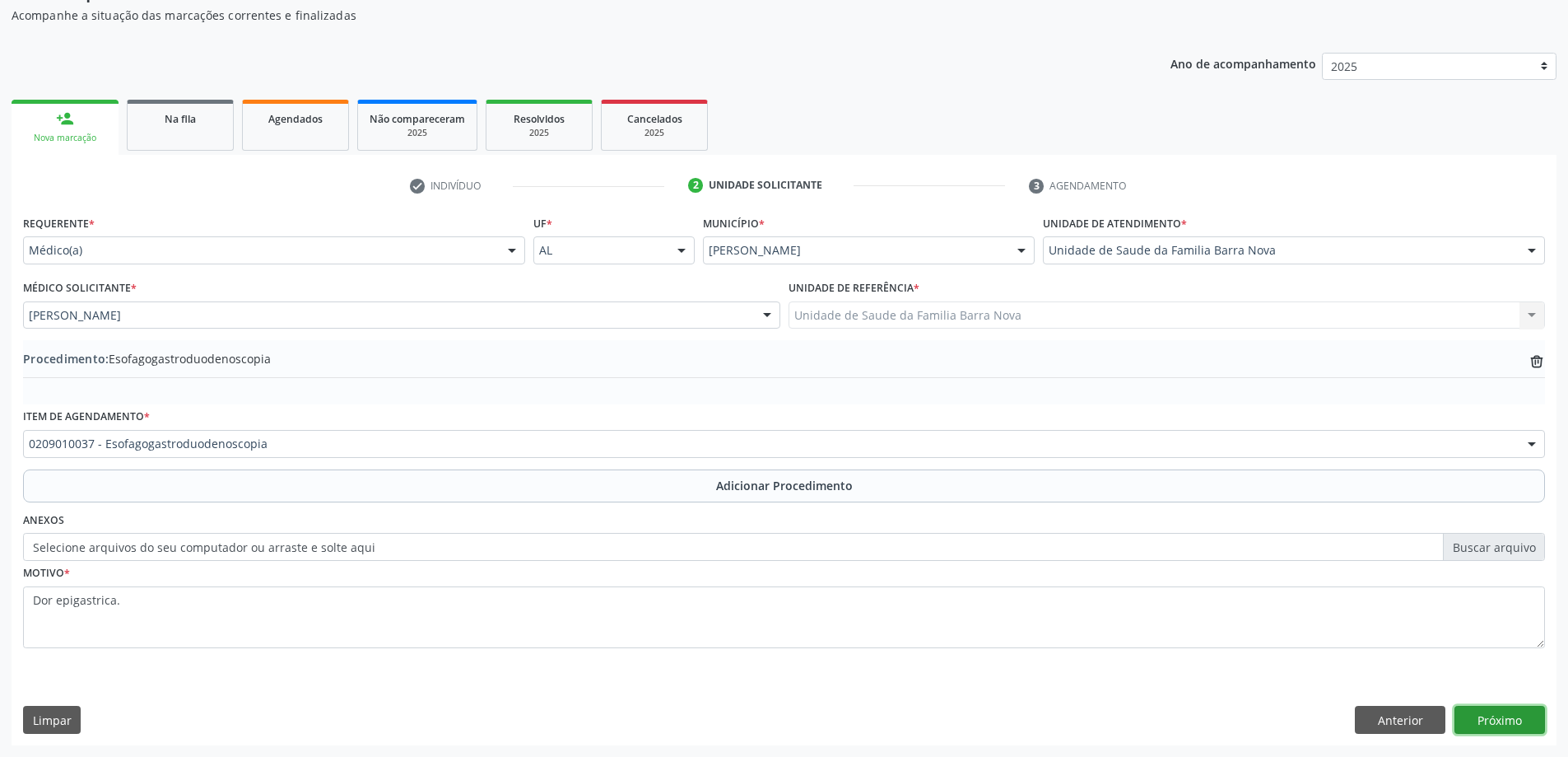
click at [1504, 717] on button "Próximo" at bounding box center [1500, 719] width 91 height 28
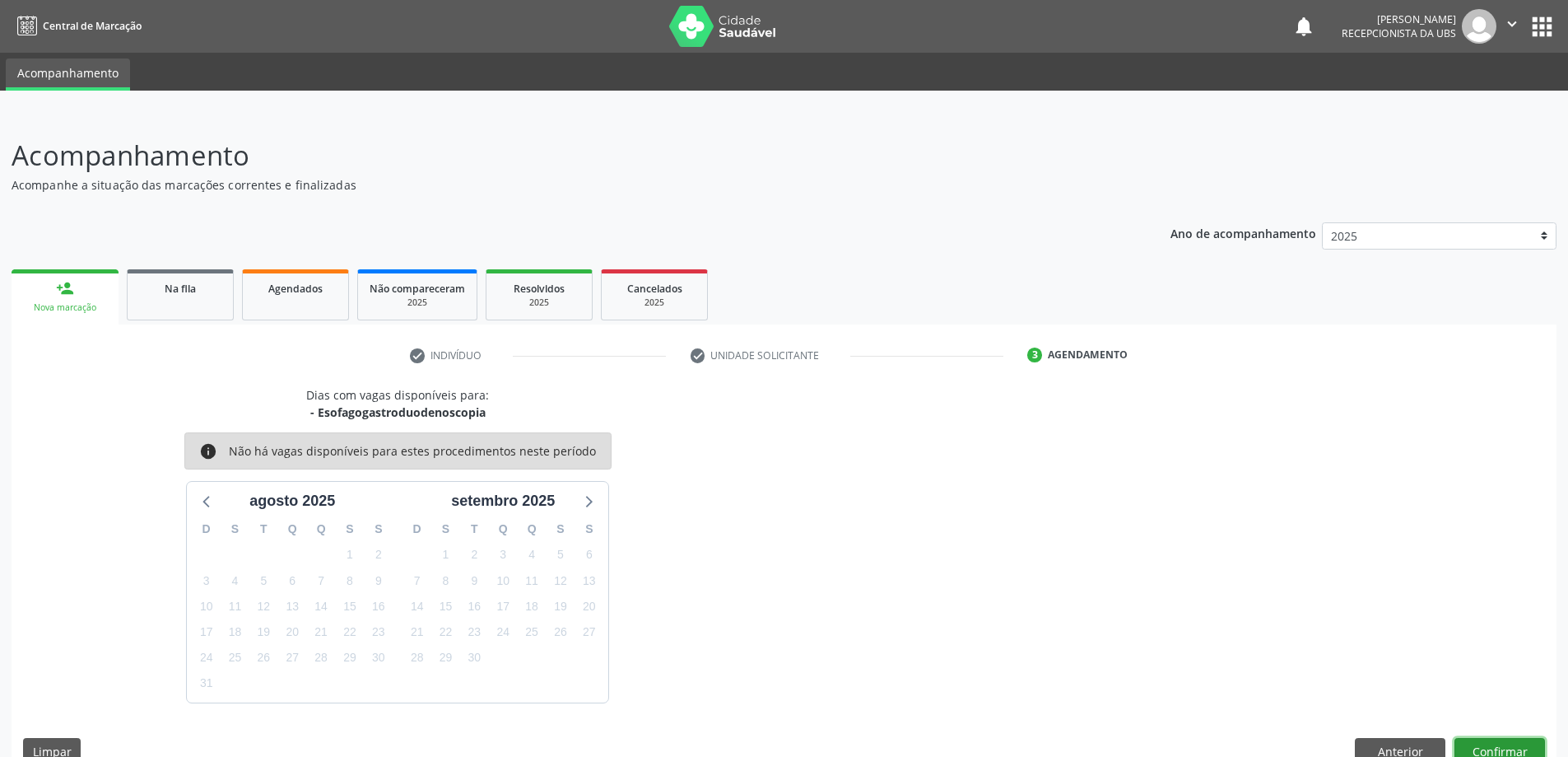
click at [1484, 746] on button "Confirmar" at bounding box center [1500, 752] width 91 height 28
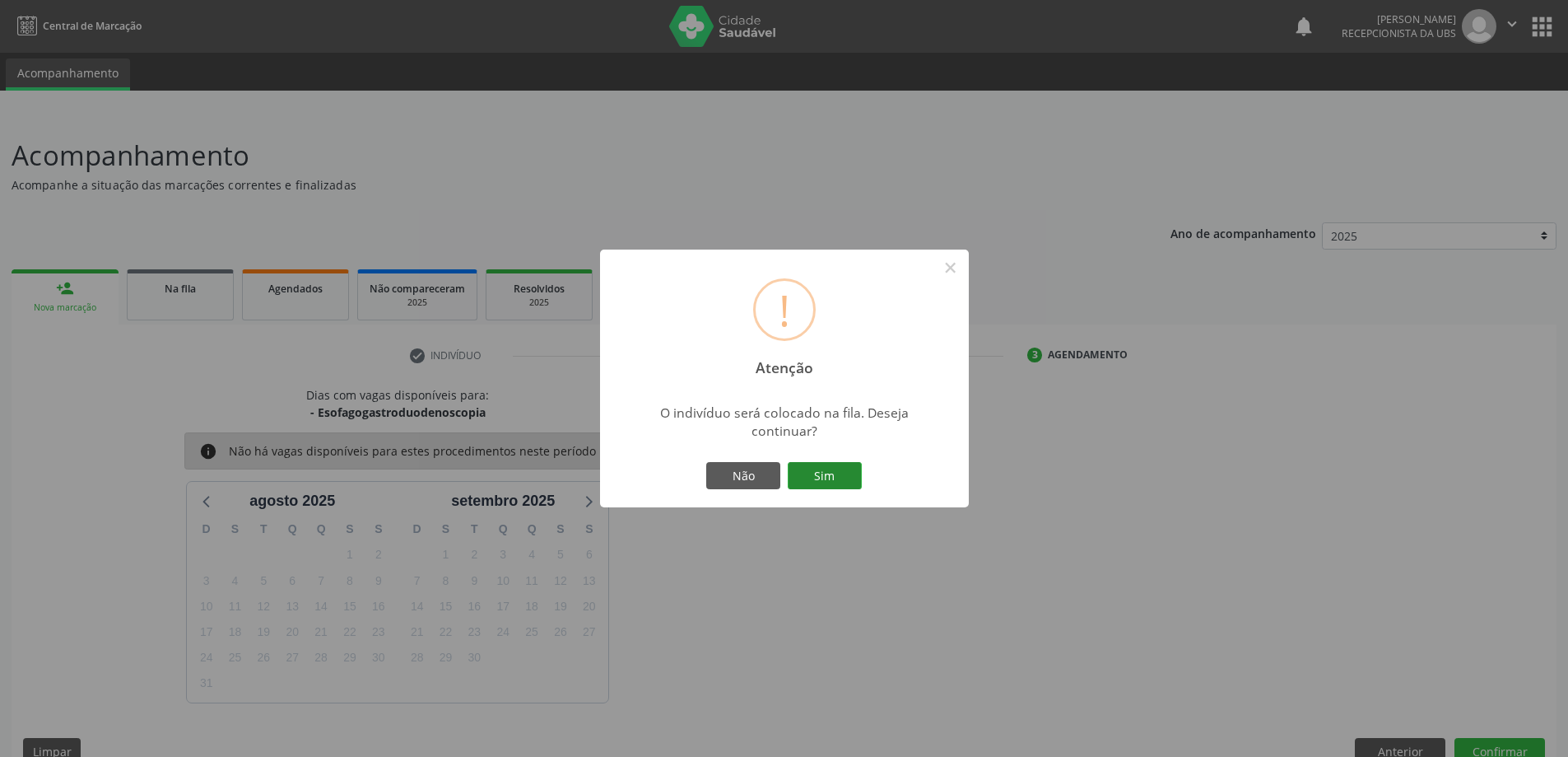
click at [833, 477] on button "Sim" at bounding box center [824, 476] width 74 height 28
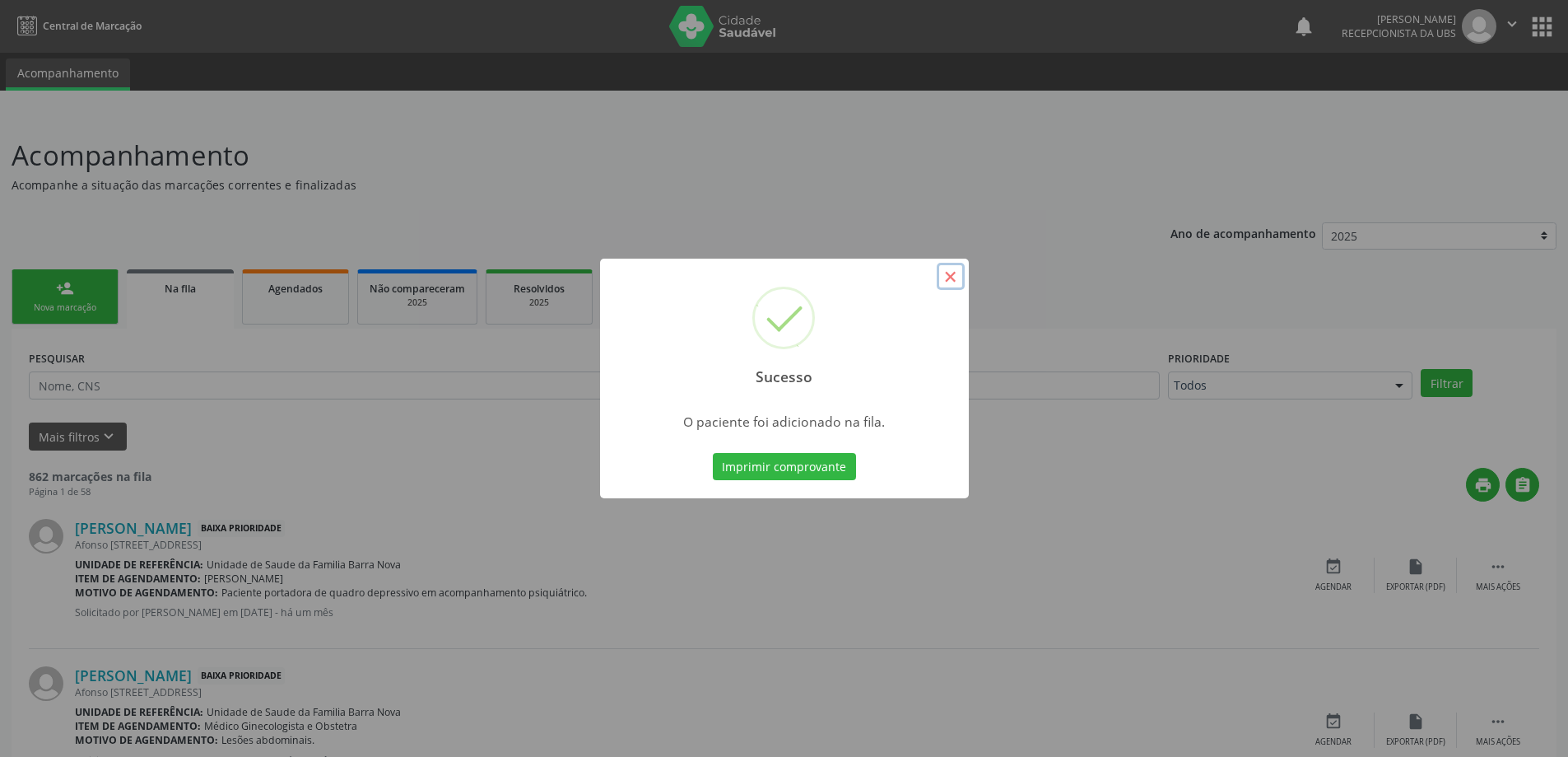
click at [950, 276] on button "×" at bounding box center [951, 276] width 28 height 28
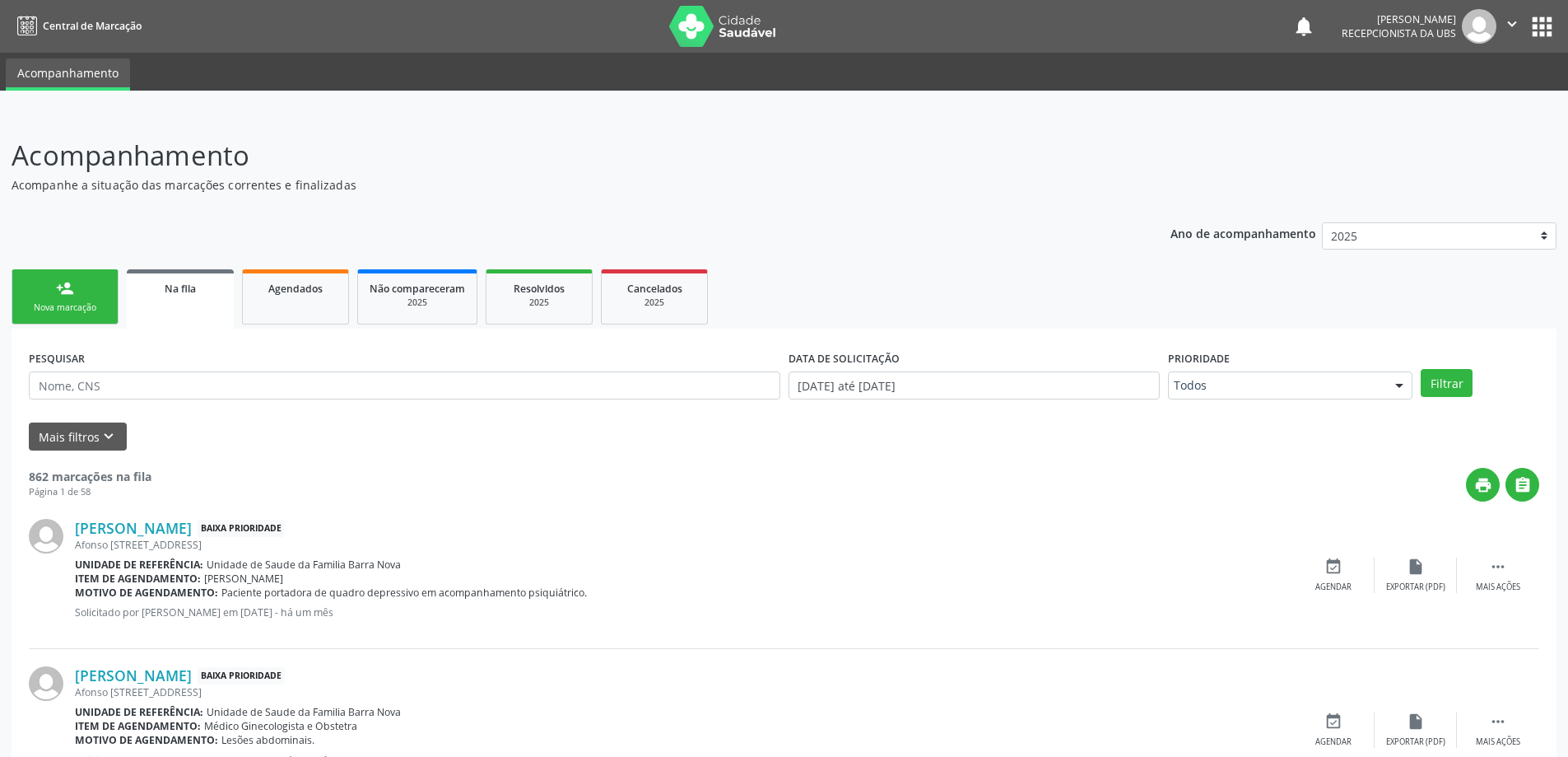
click at [68, 304] on div "Nova marcação" at bounding box center [65, 307] width 82 height 12
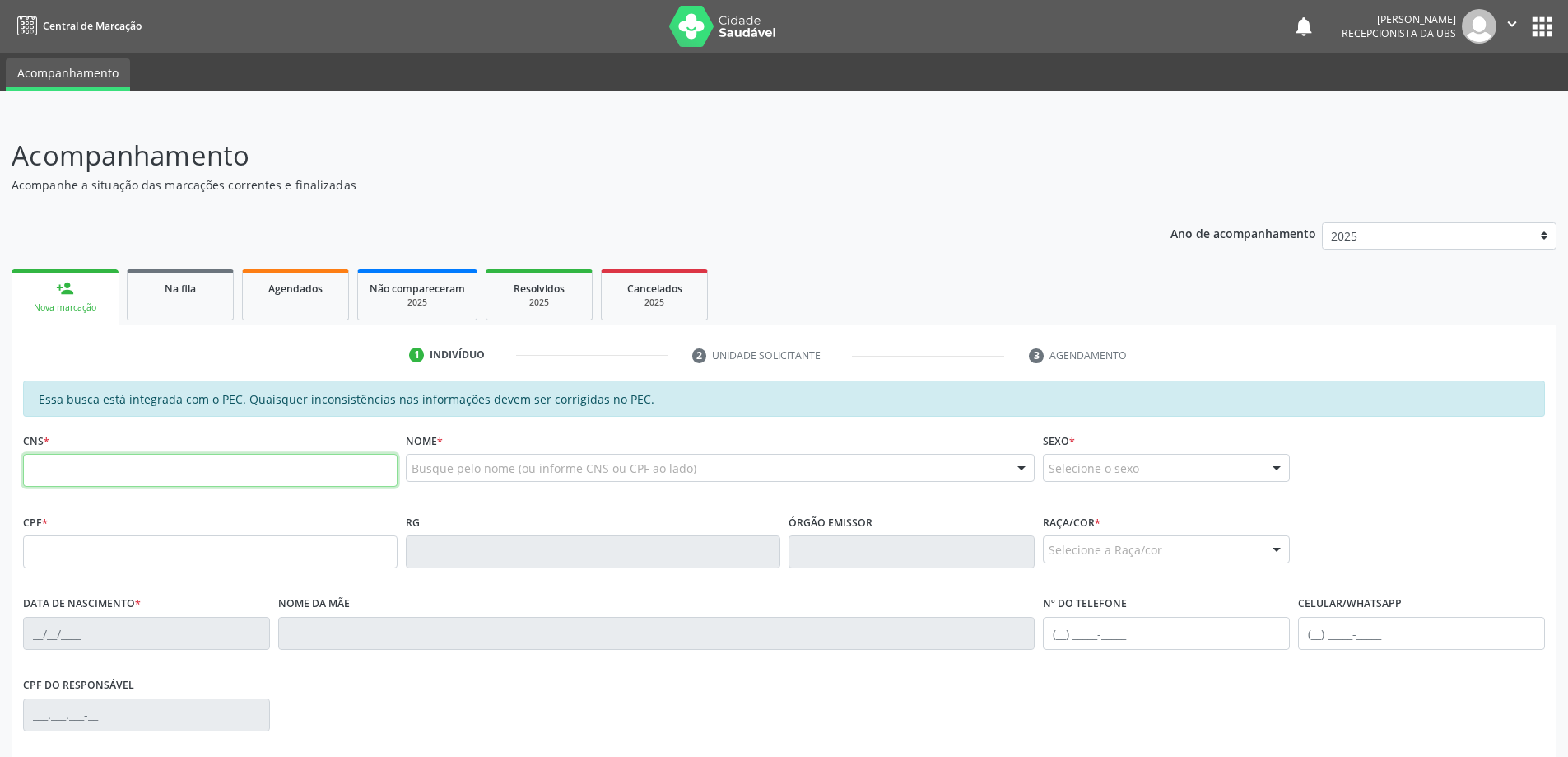
click at [115, 468] on input "text" at bounding box center [210, 470] width 374 height 33
type input "700 8094 4130 4783"
type input "208.127.014-53"
type input "[DATE]"
type input "[PERSON_NAME] das [PERSON_NAME]"
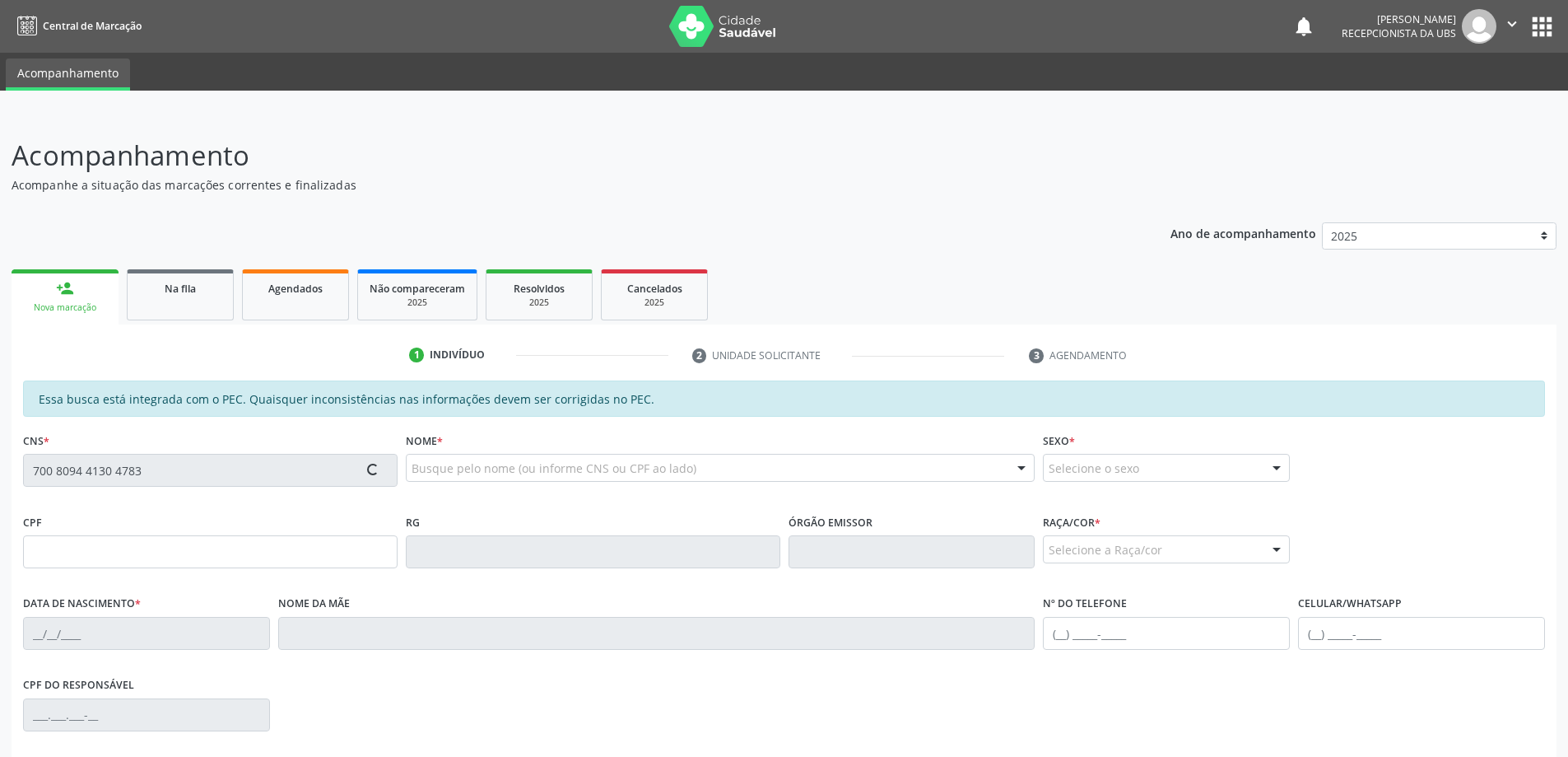
type input "[PHONE_NUMBER]"
type input "92"
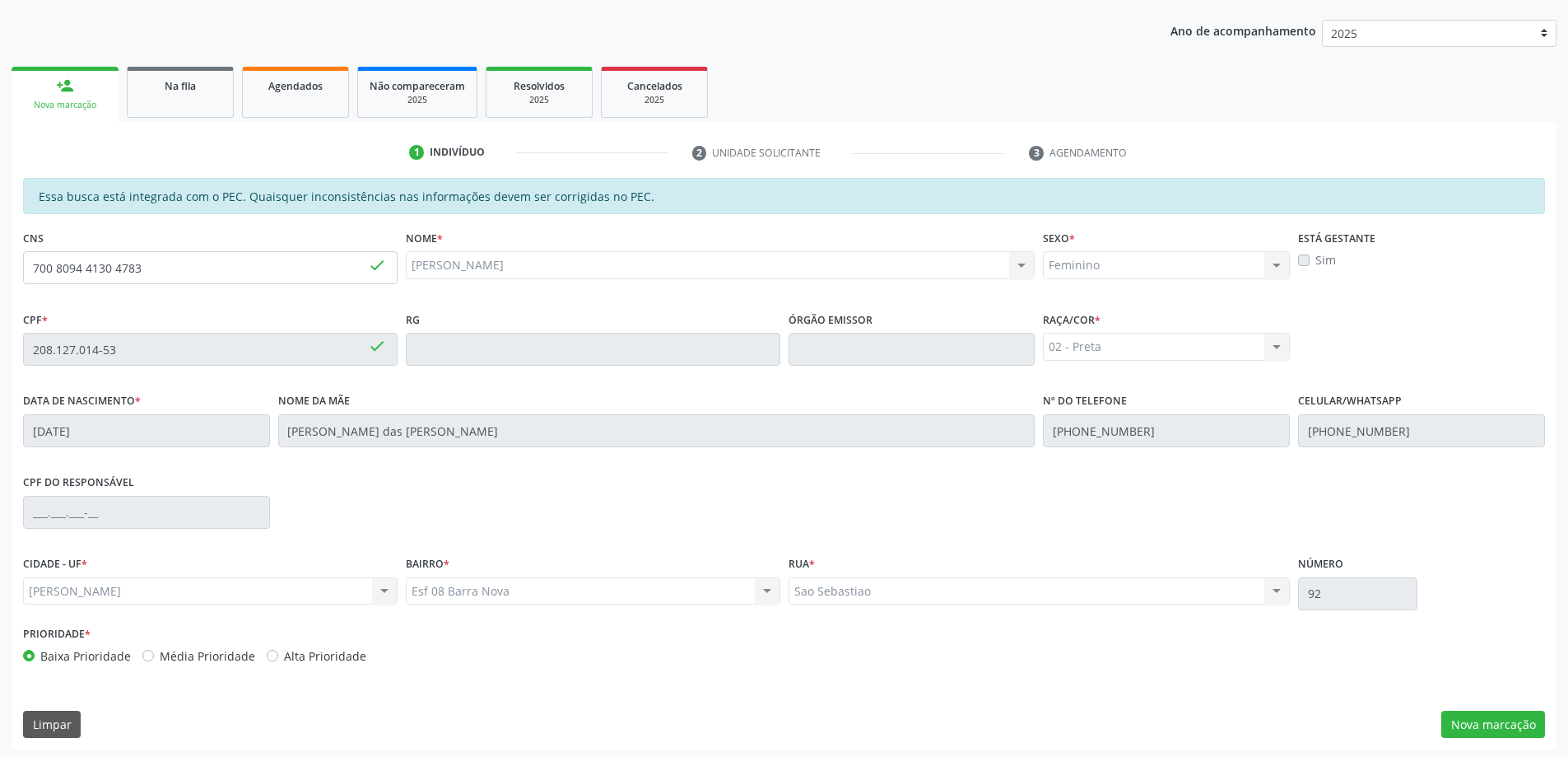
scroll to position [207, 0]
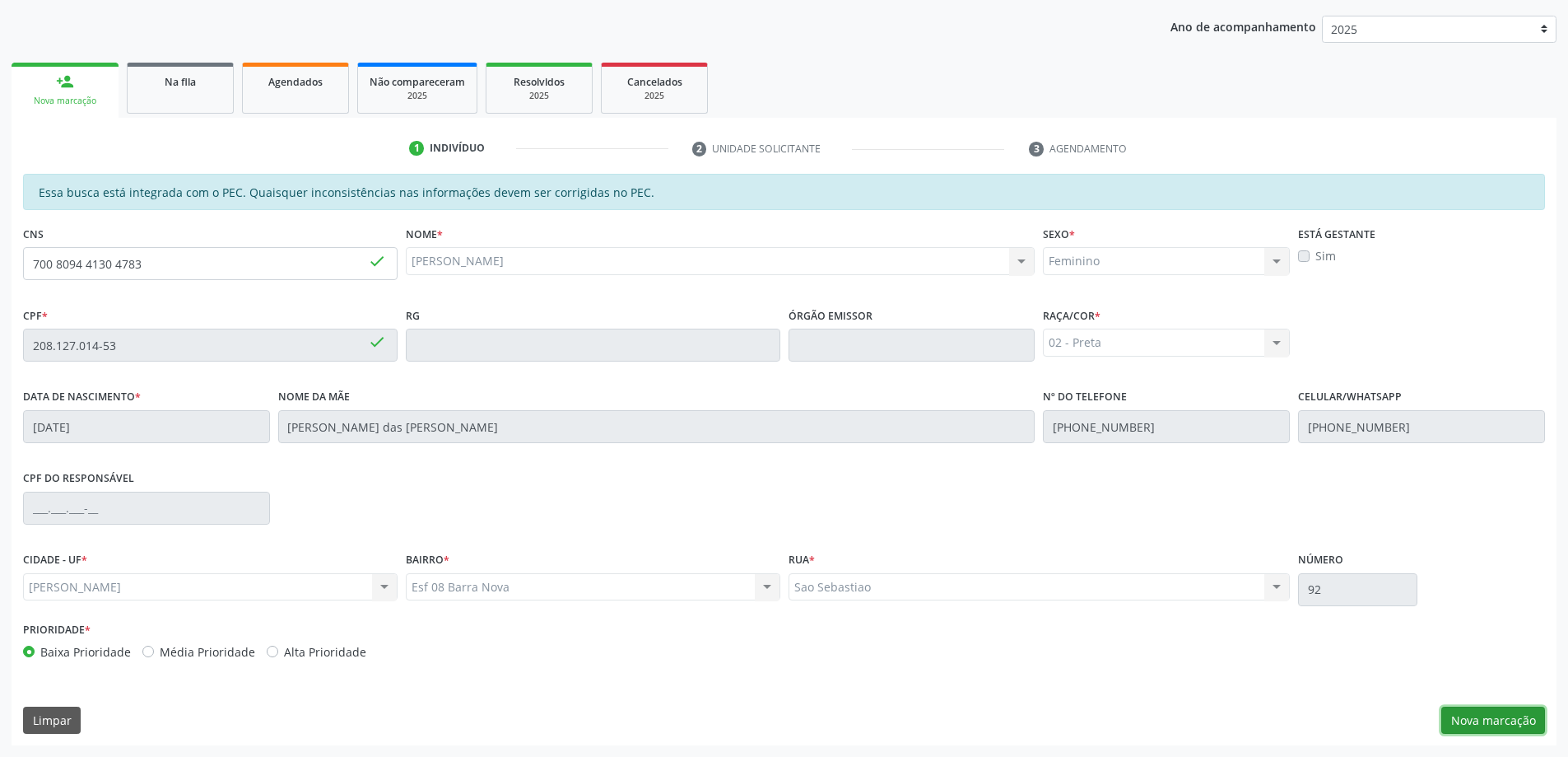
click at [1479, 722] on button "Nova marcação" at bounding box center [1493, 720] width 103 height 28
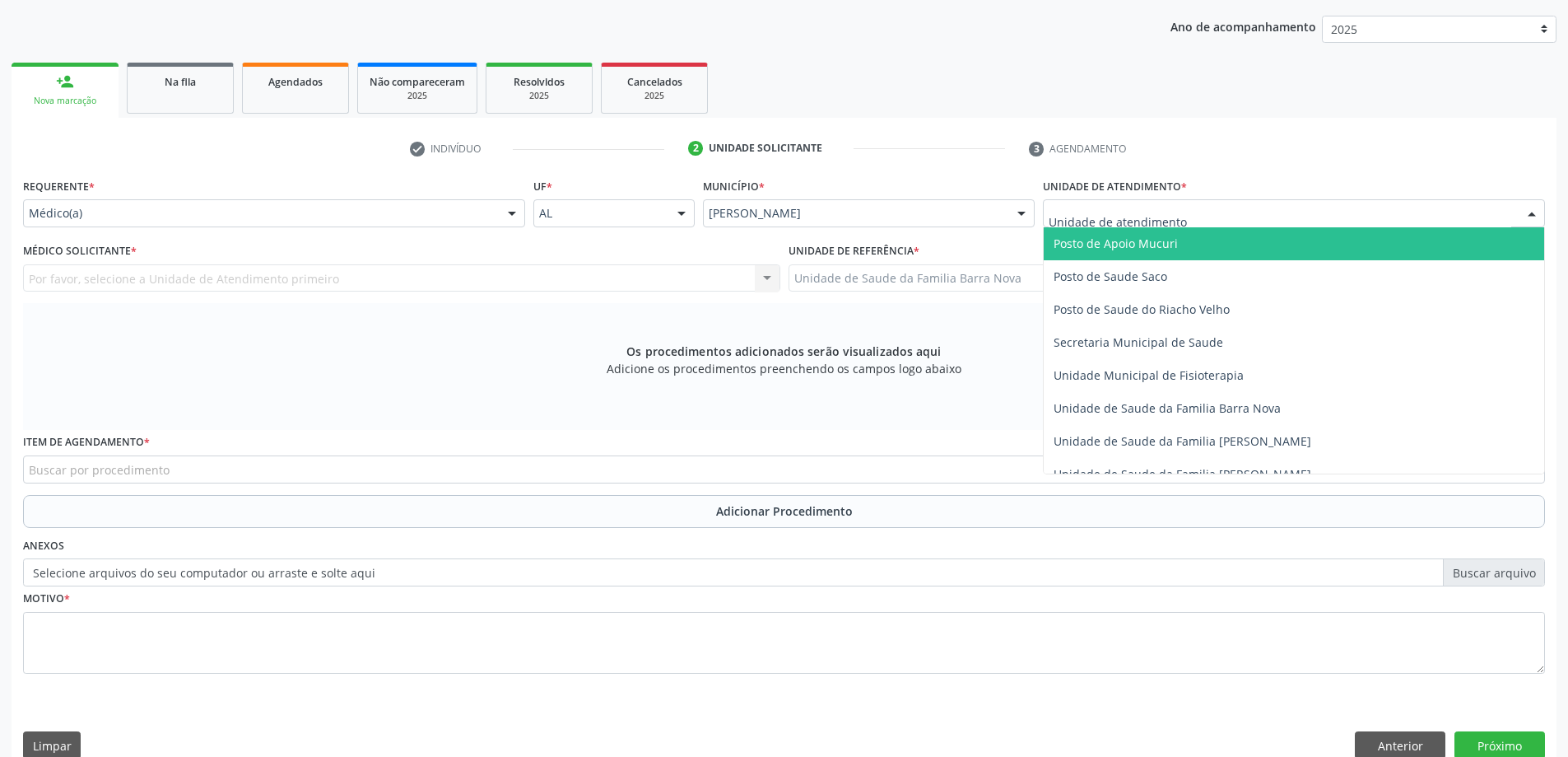
scroll to position [824, 0]
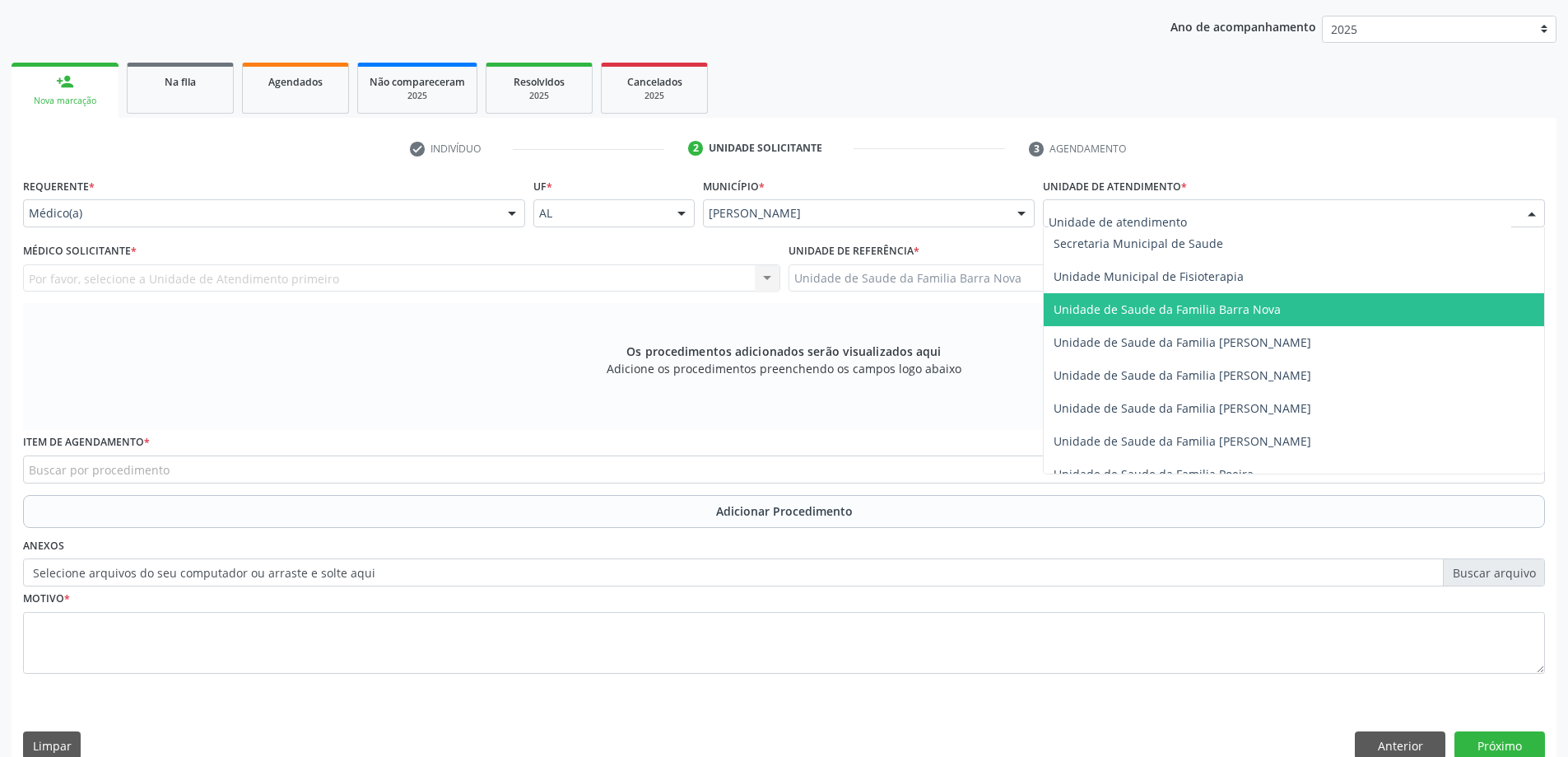
click at [1225, 316] on span "Unidade de Saude da Familia Barra Nova" at bounding box center [1167, 309] width 227 height 15
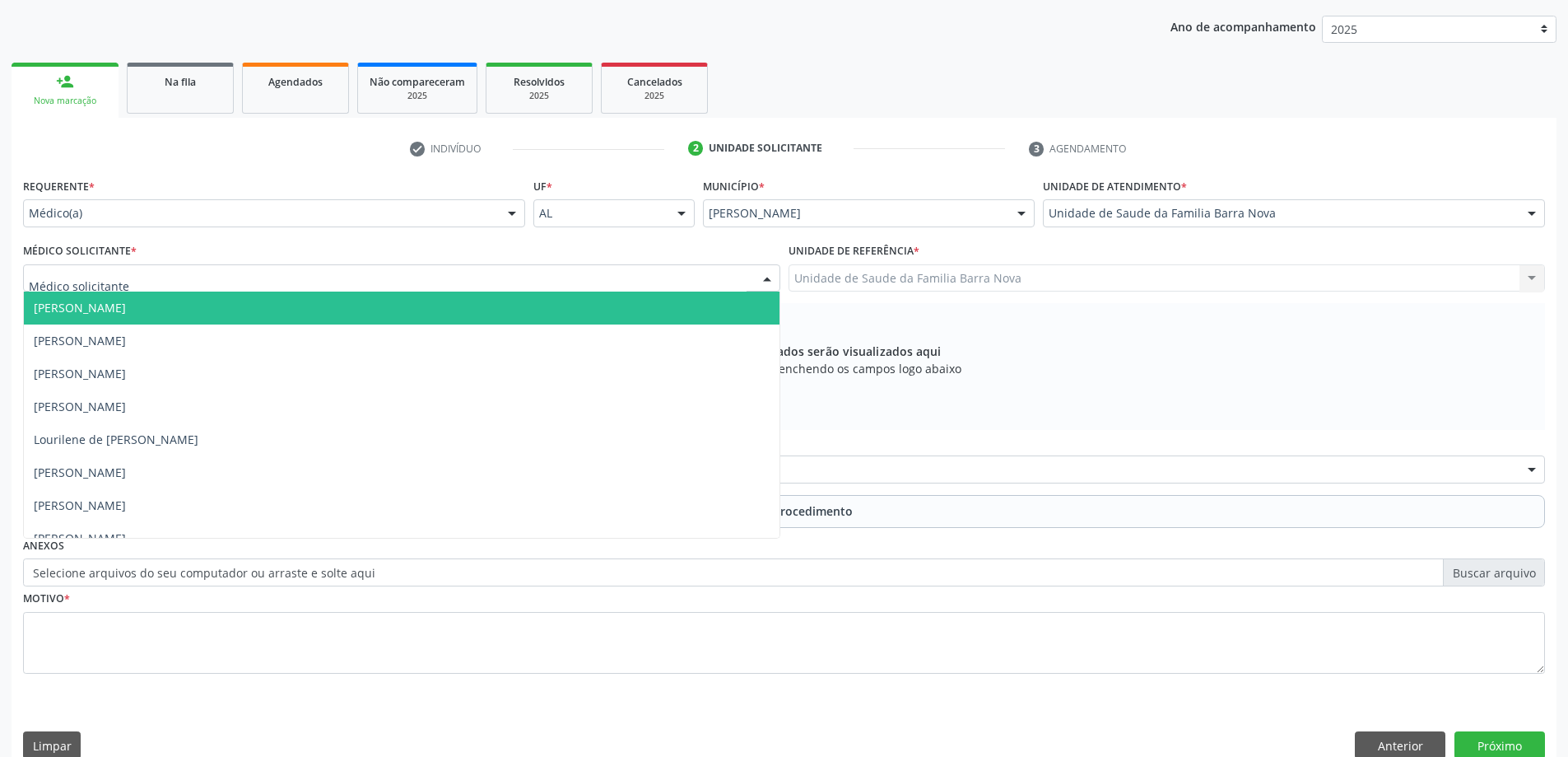
click at [598, 284] on div at bounding box center [402, 278] width 757 height 28
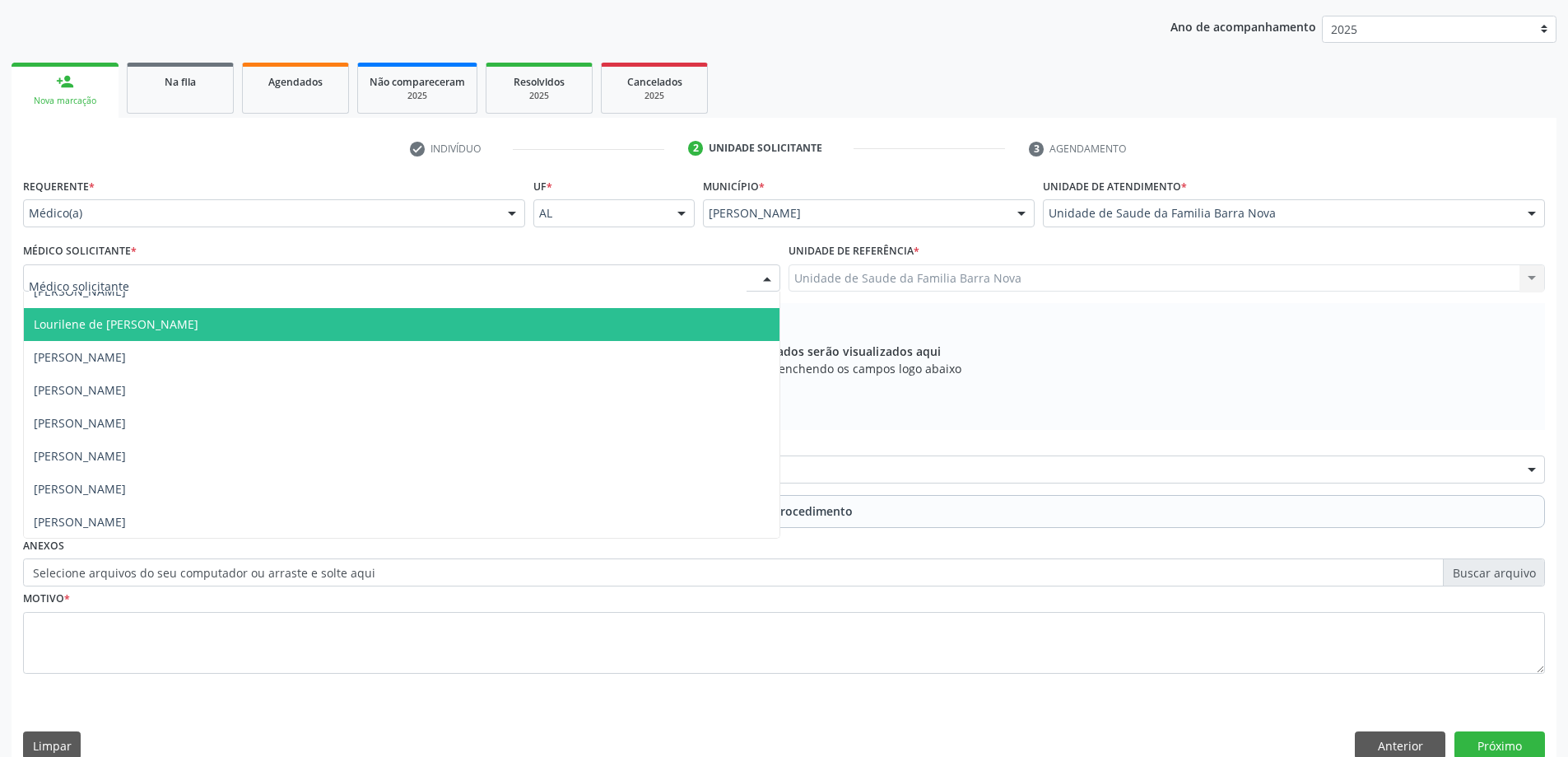
scroll to position [116, 0]
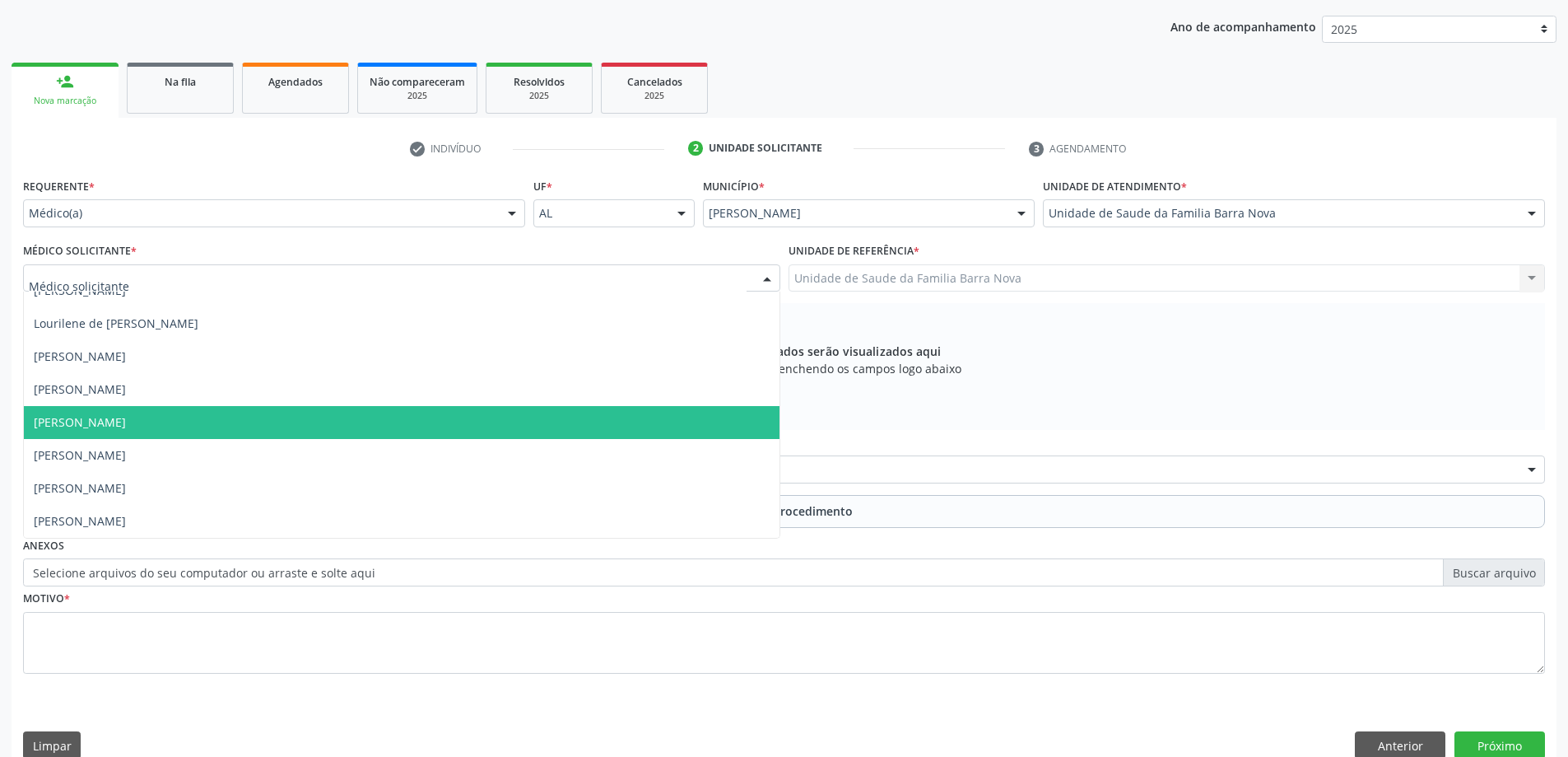
click at [498, 421] on span "[PERSON_NAME]" at bounding box center [402, 423] width 756 height 33
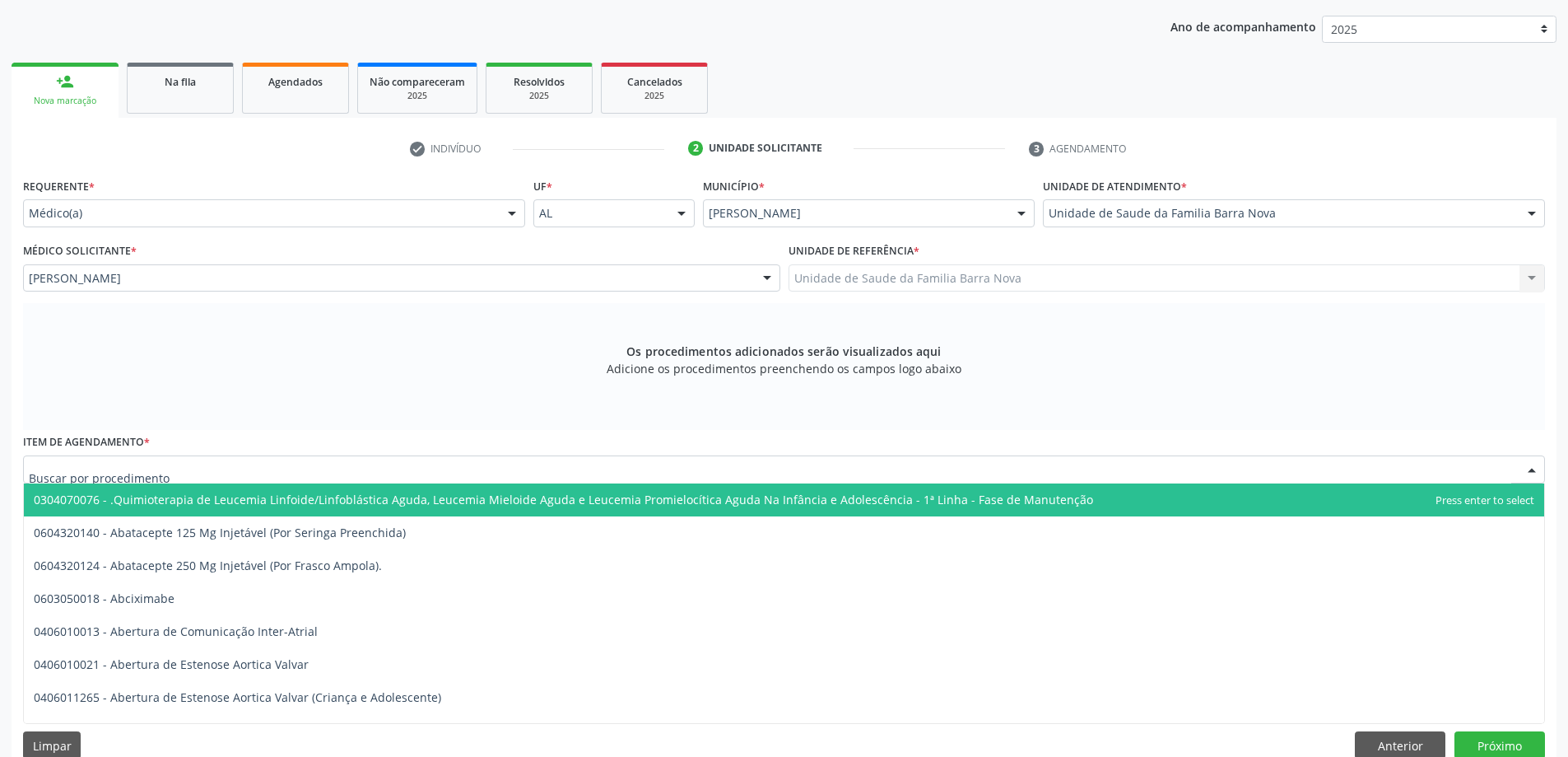
click at [443, 470] on div at bounding box center [784, 469] width 1522 height 28
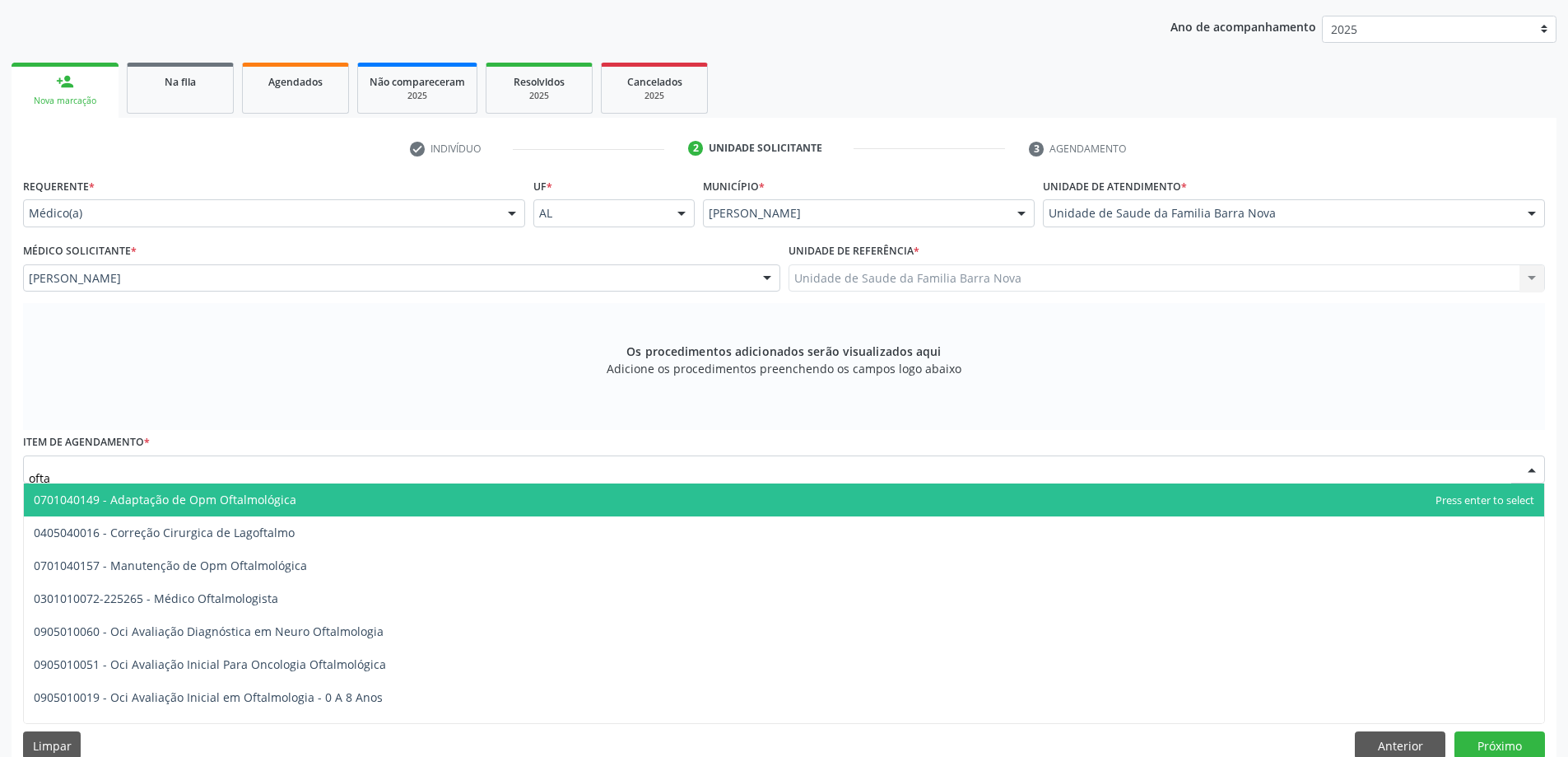
type input "oftal"
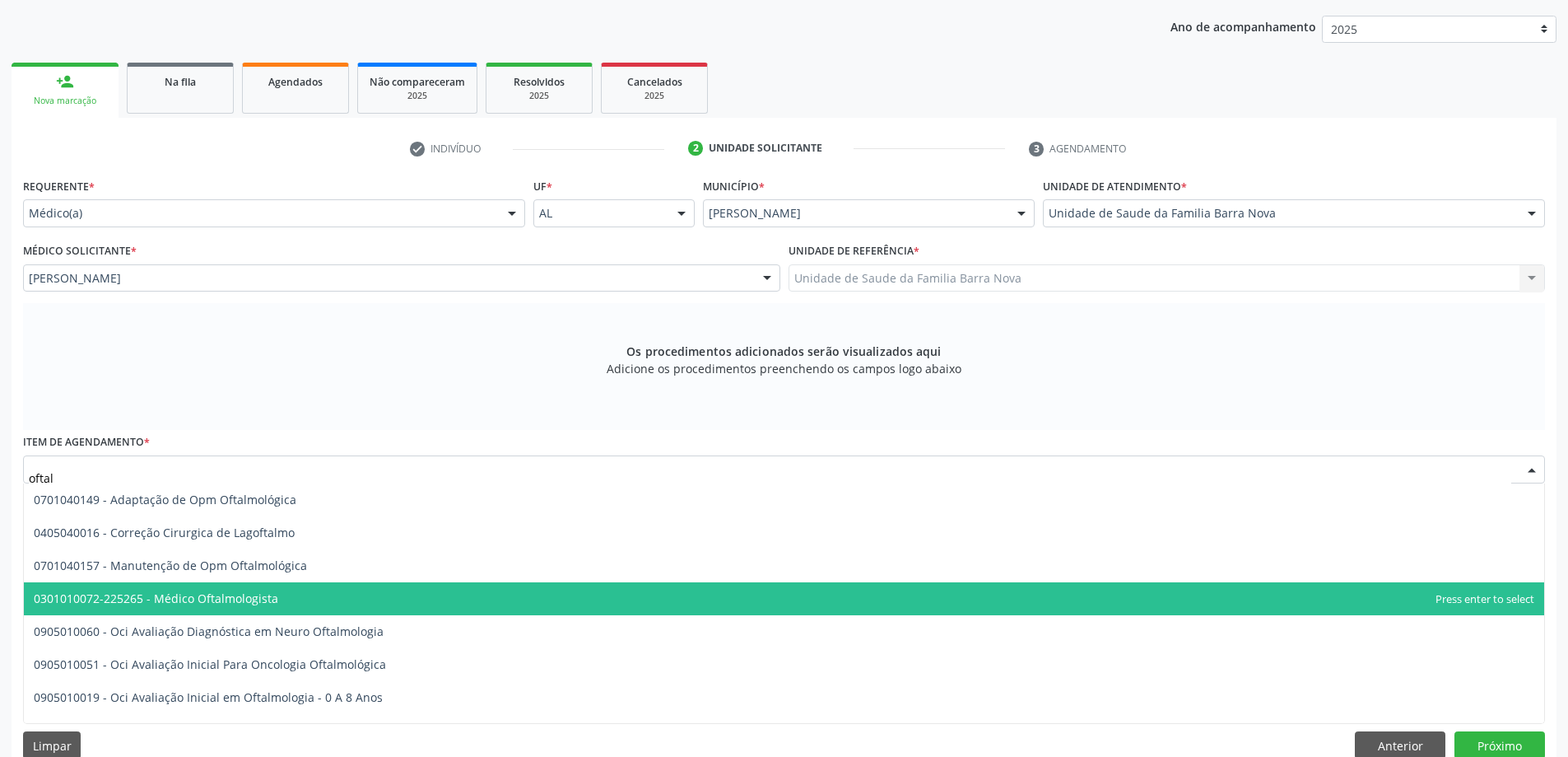
click at [352, 606] on span "0301010072-225265 - Médico Oftalmologista" at bounding box center [784, 599] width 1520 height 33
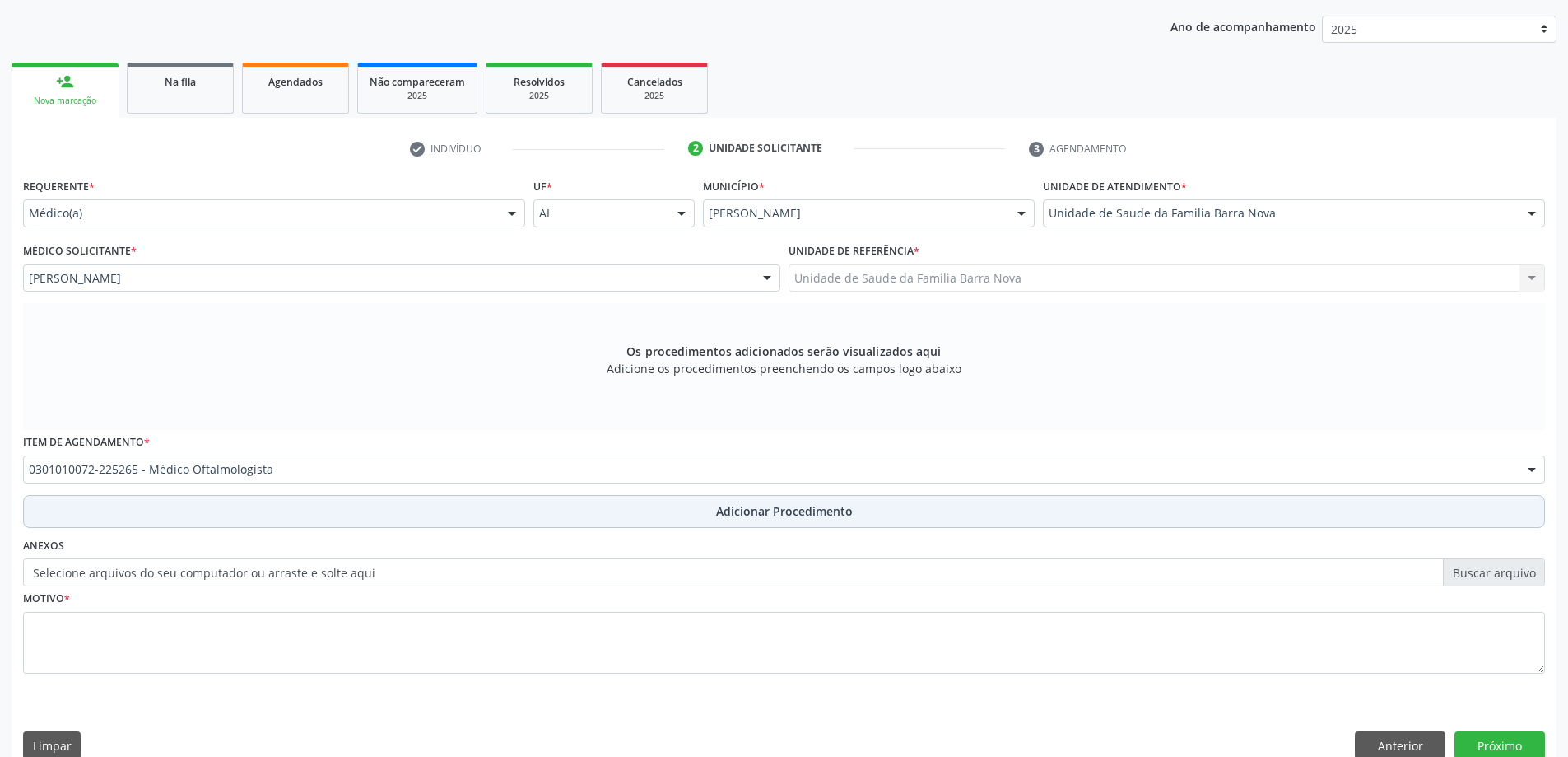
click at [771, 509] on span "Adicionar Procedimento" at bounding box center [785, 511] width 137 height 17
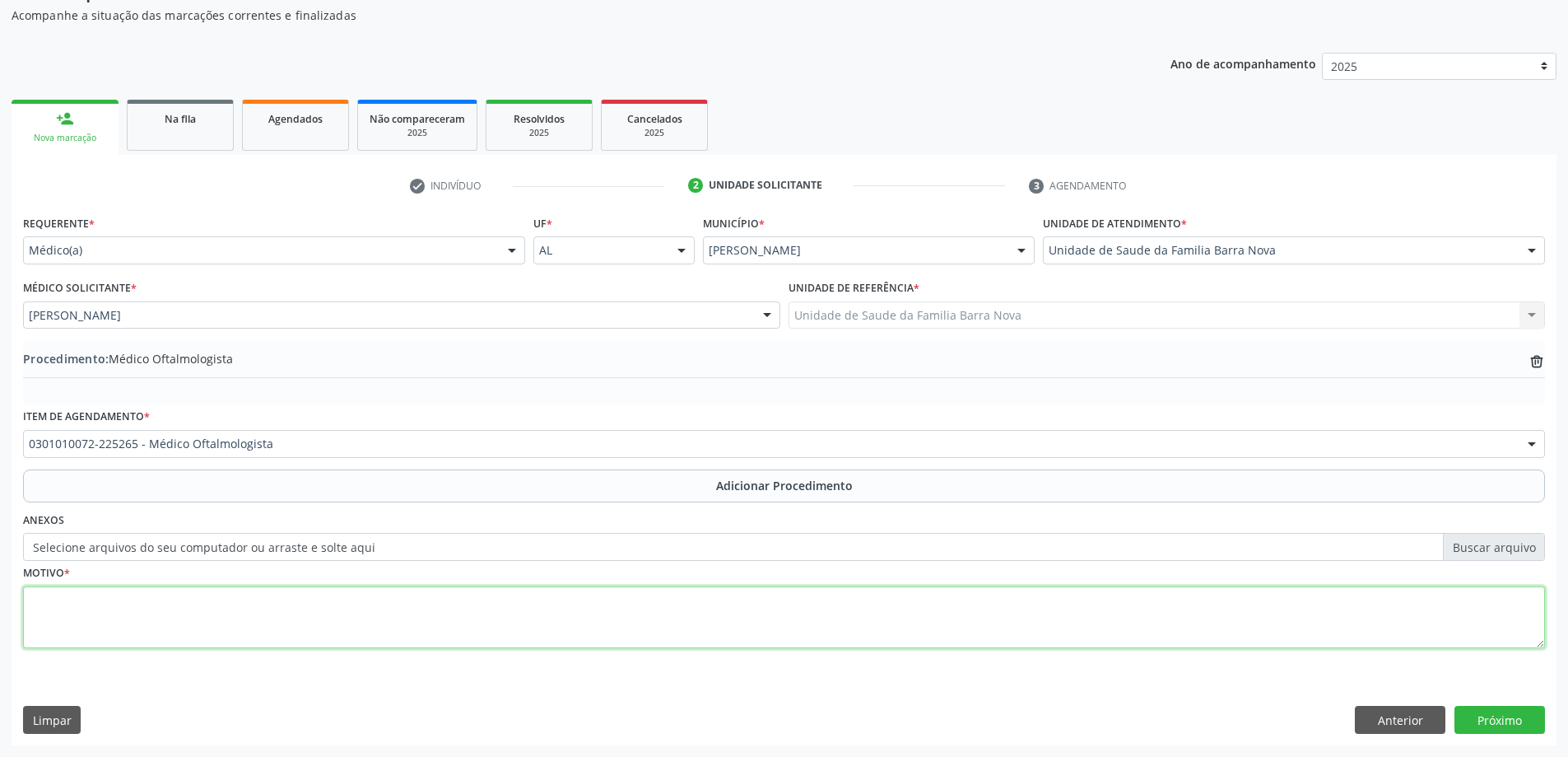
click at [415, 610] on textarea at bounding box center [784, 617] width 1522 height 62
type textarea "Paciente obesa , portadora de HAS, com décifit da acuidade visual. Solicito ava…"
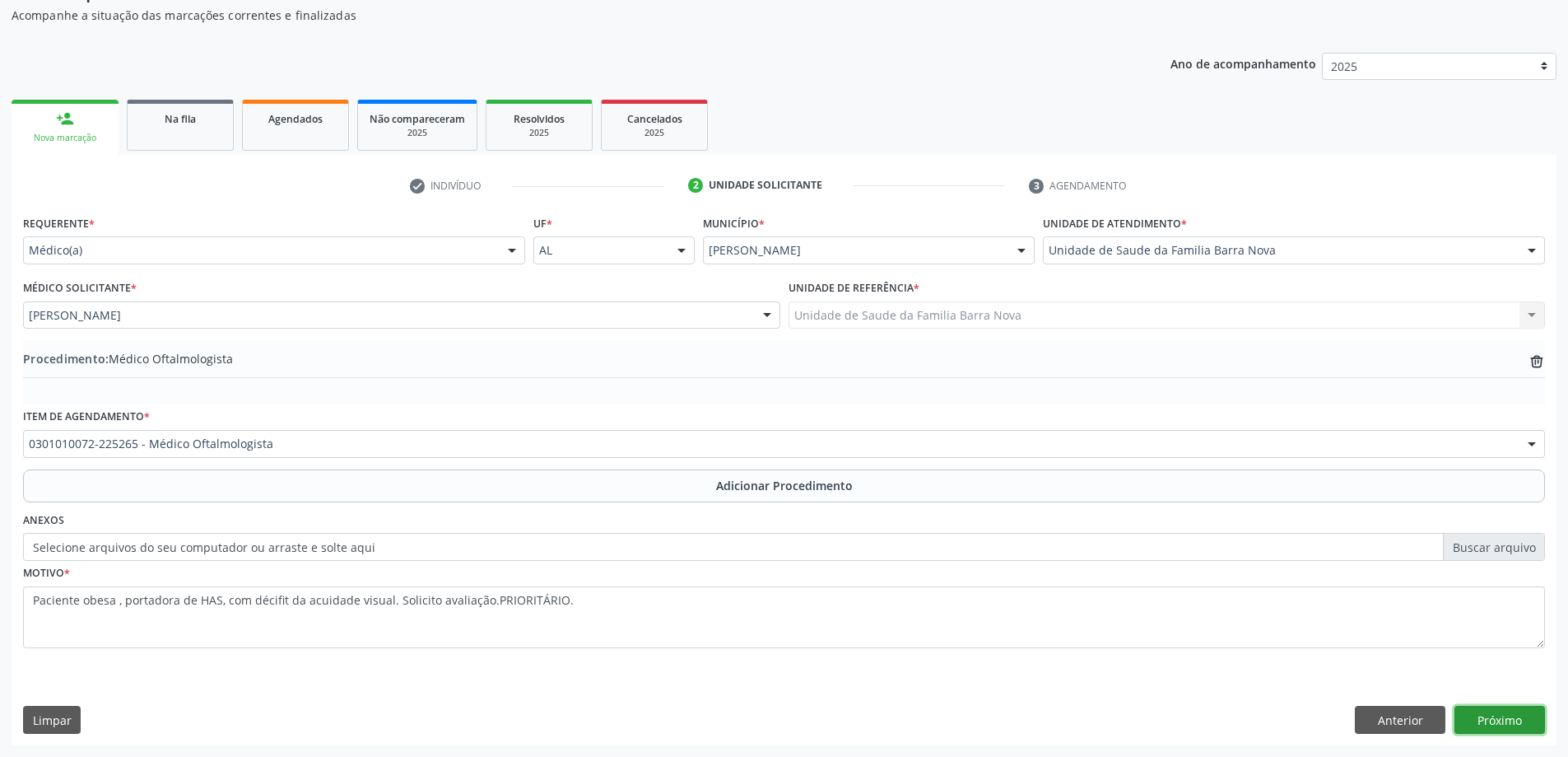
click at [1505, 714] on button "Próximo" at bounding box center [1500, 719] width 91 height 28
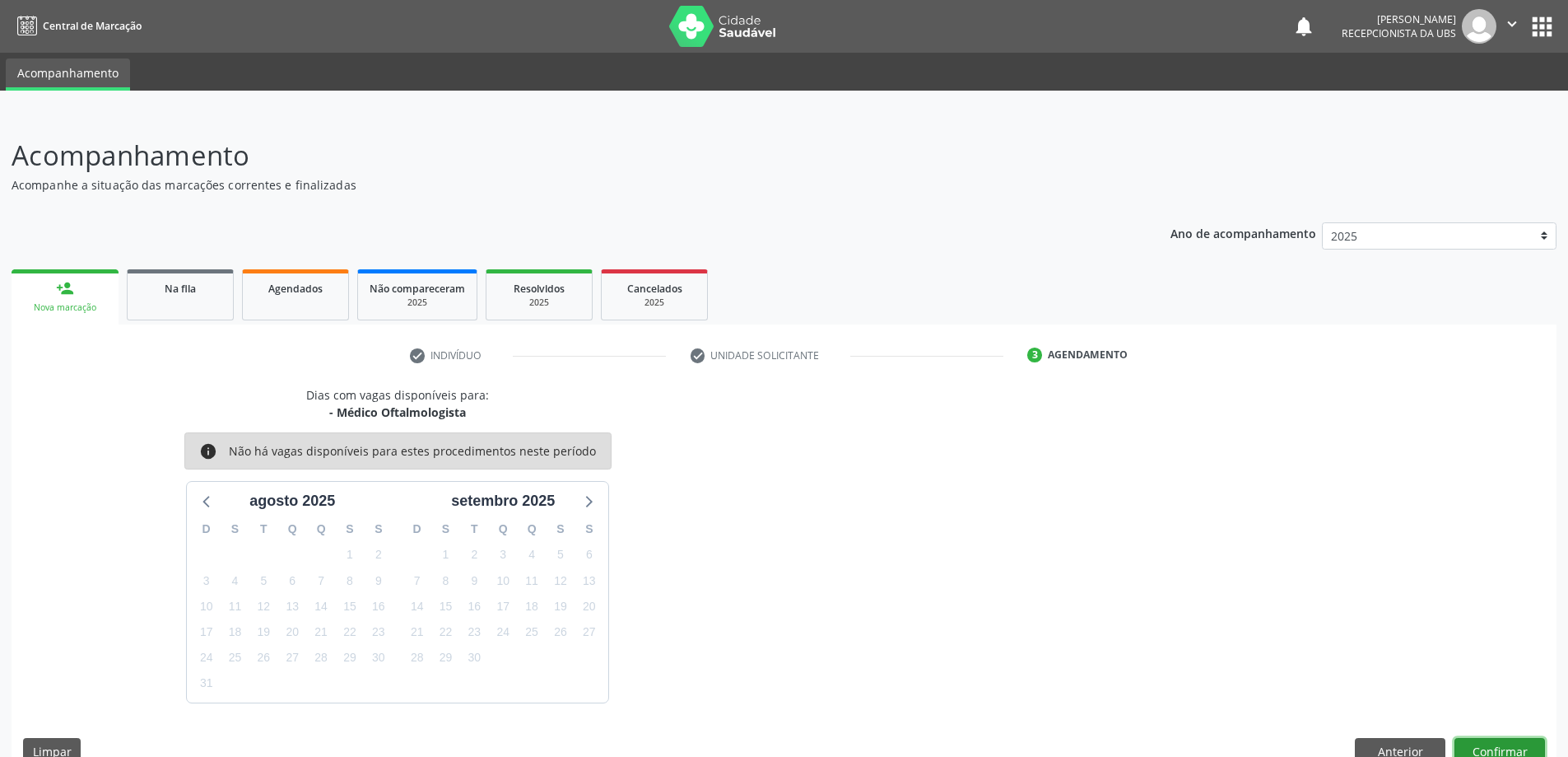
click at [1506, 741] on button "Confirmar" at bounding box center [1500, 752] width 91 height 28
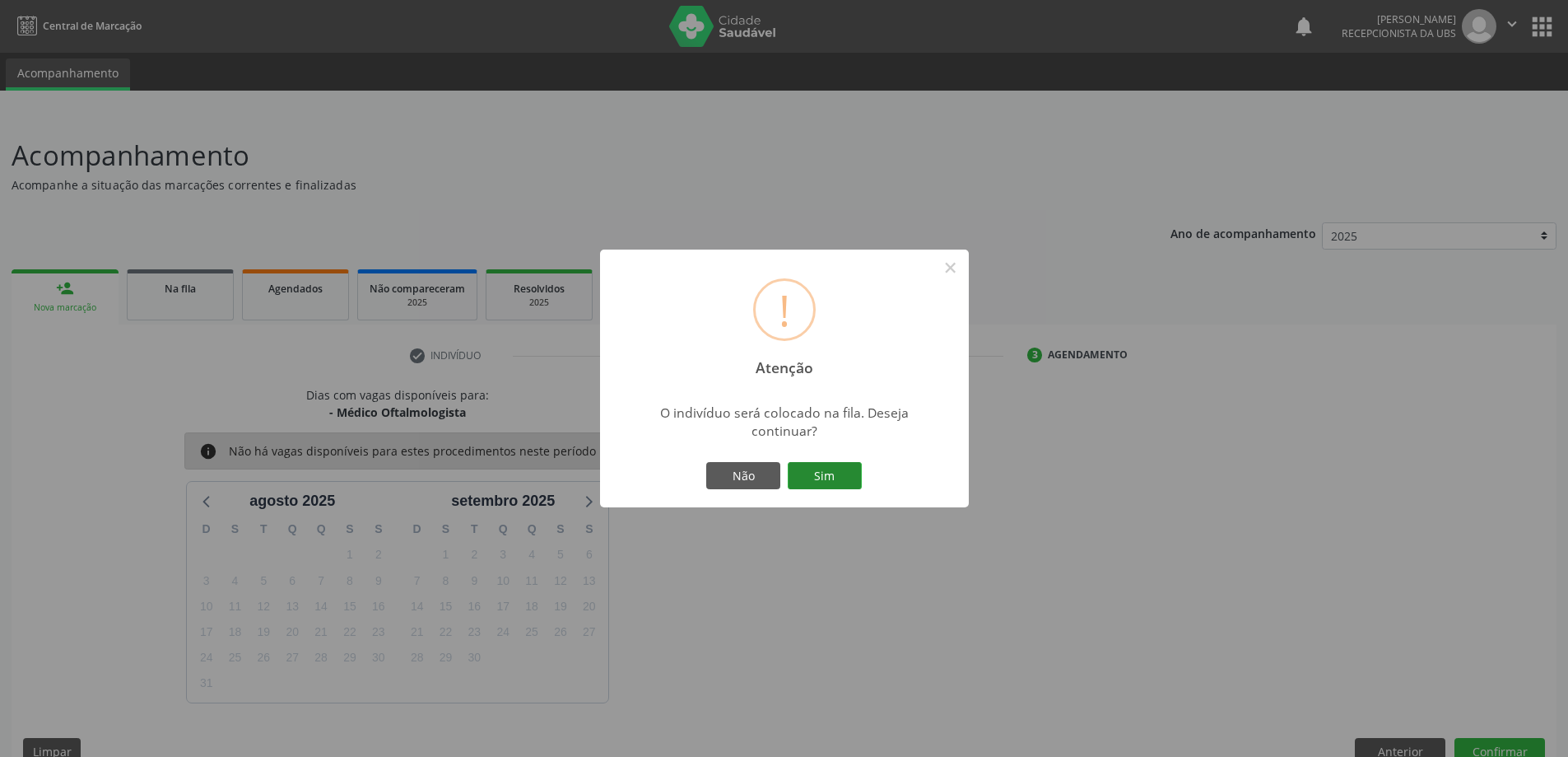
click at [848, 480] on button "Sim" at bounding box center [824, 476] width 74 height 28
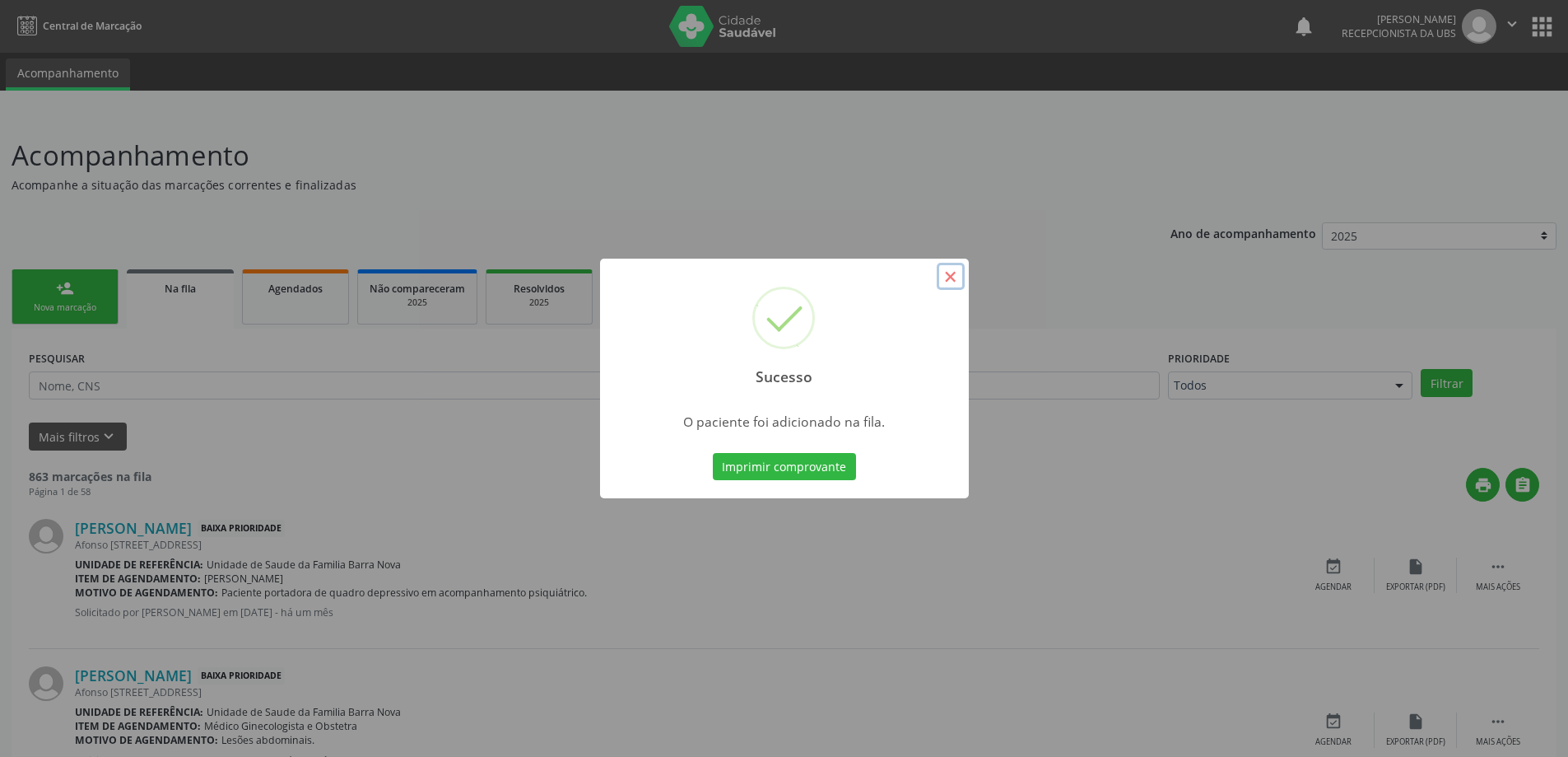
click at [952, 268] on button "×" at bounding box center [951, 276] width 28 height 28
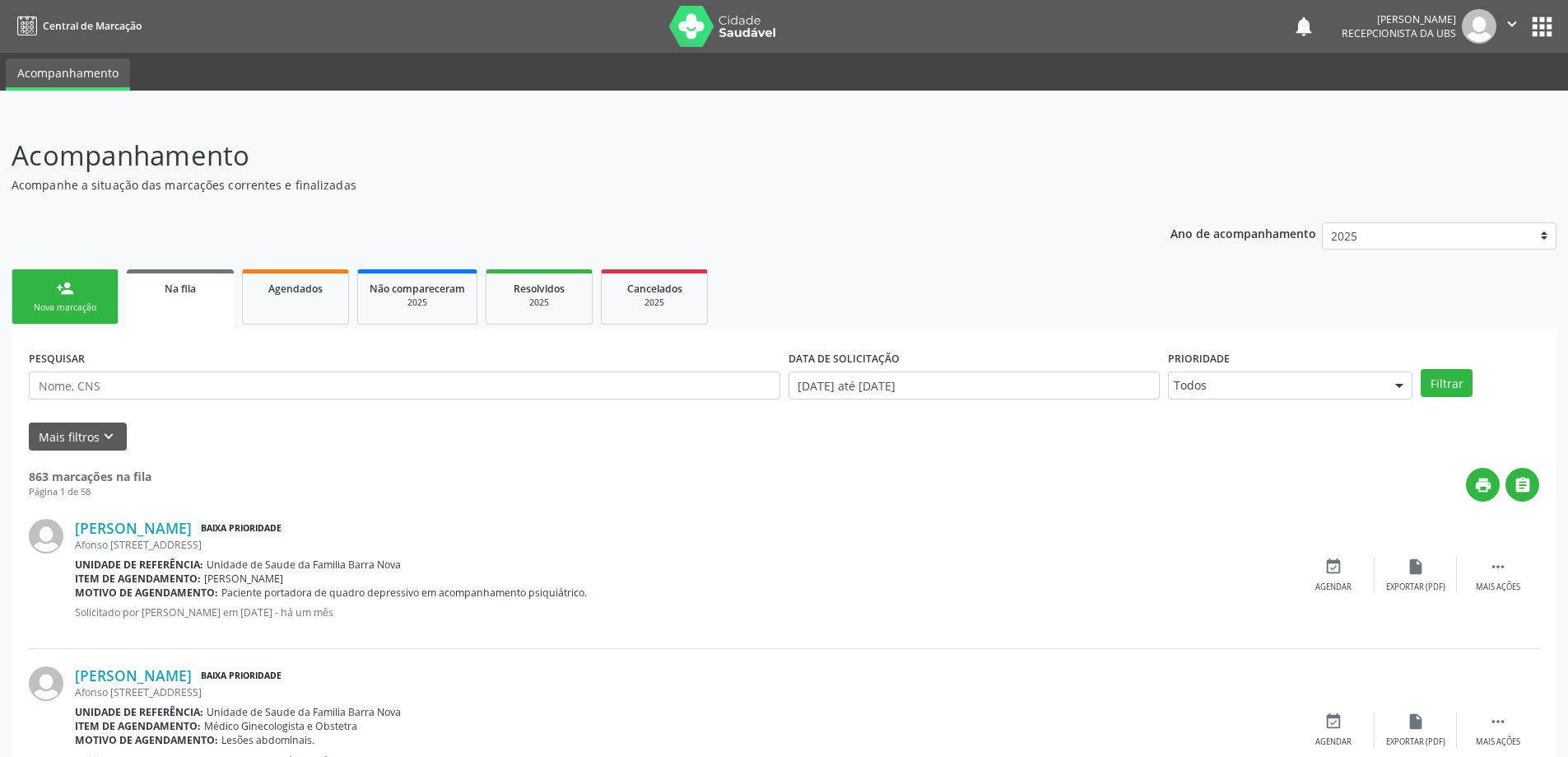
click at [56, 293] on div "person_add" at bounding box center [64, 287] width 18 height 18
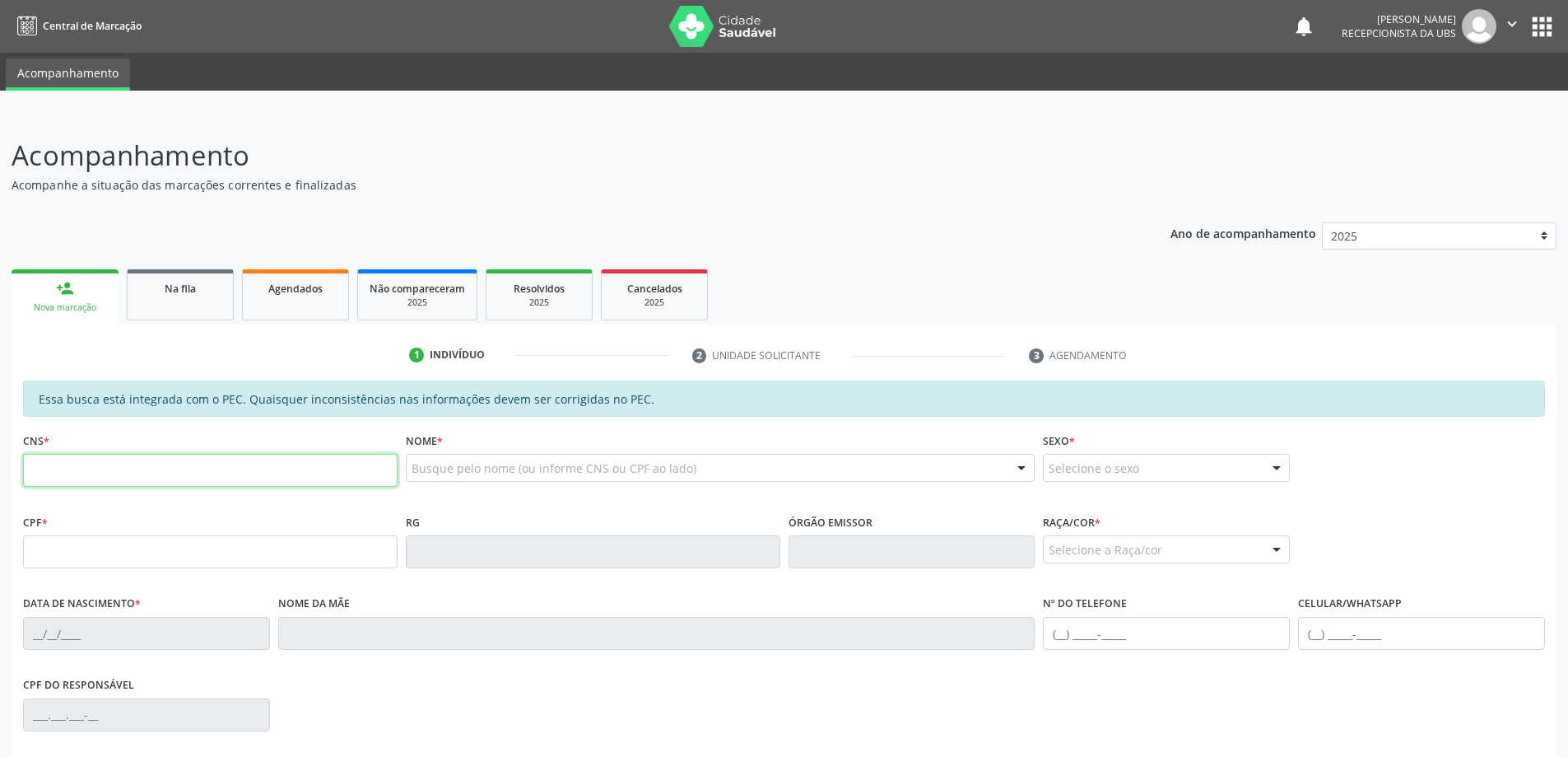
click at [117, 474] on input "text" at bounding box center [210, 470] width 374 height 33
type input "704 8005 7003 9541"
type input "148.369.474-72"
type input "[DATE]"
type input "[PERSON_NAME]"
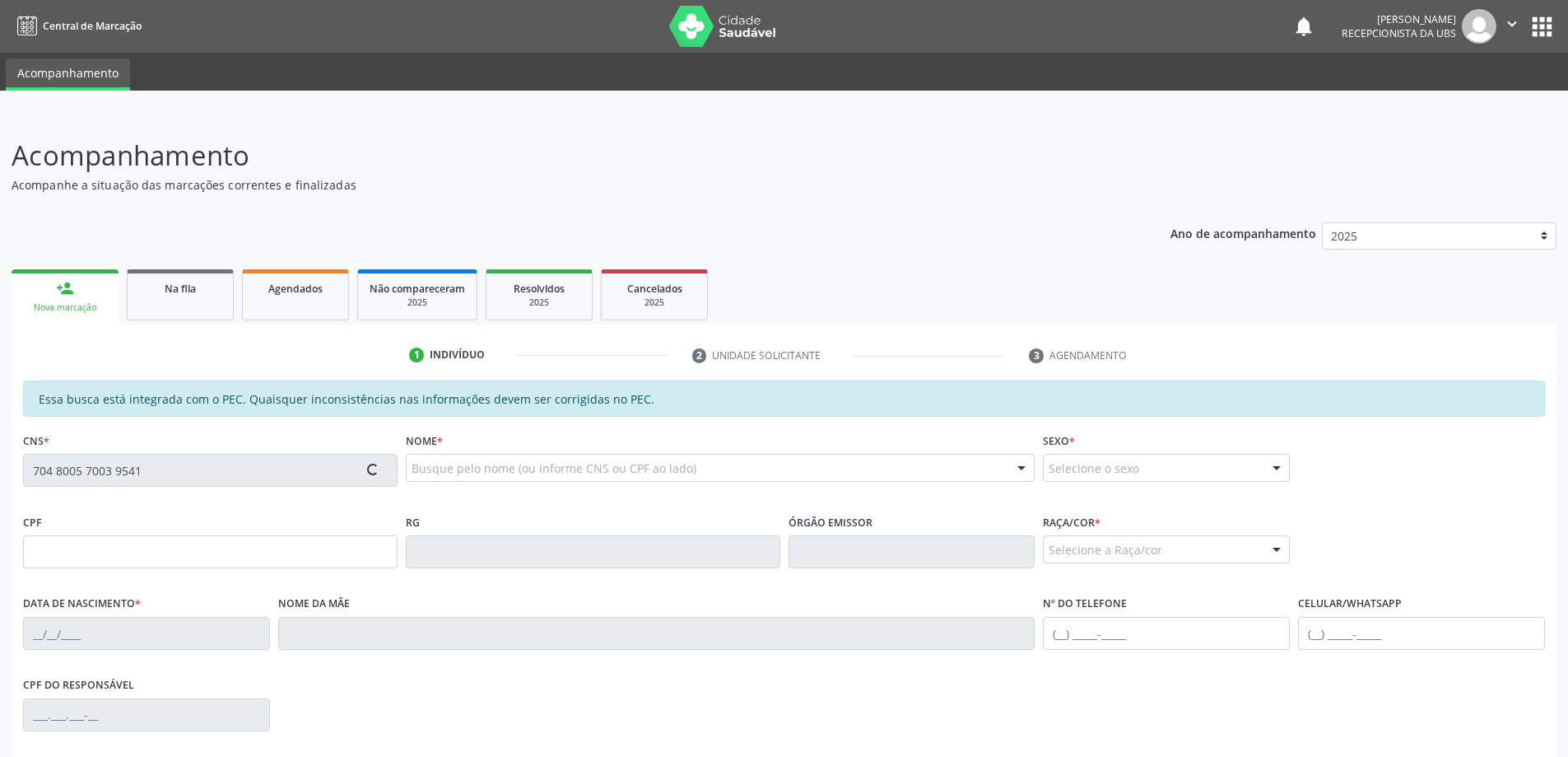
type input "[PHONE_NUMBER]"
type input "92"
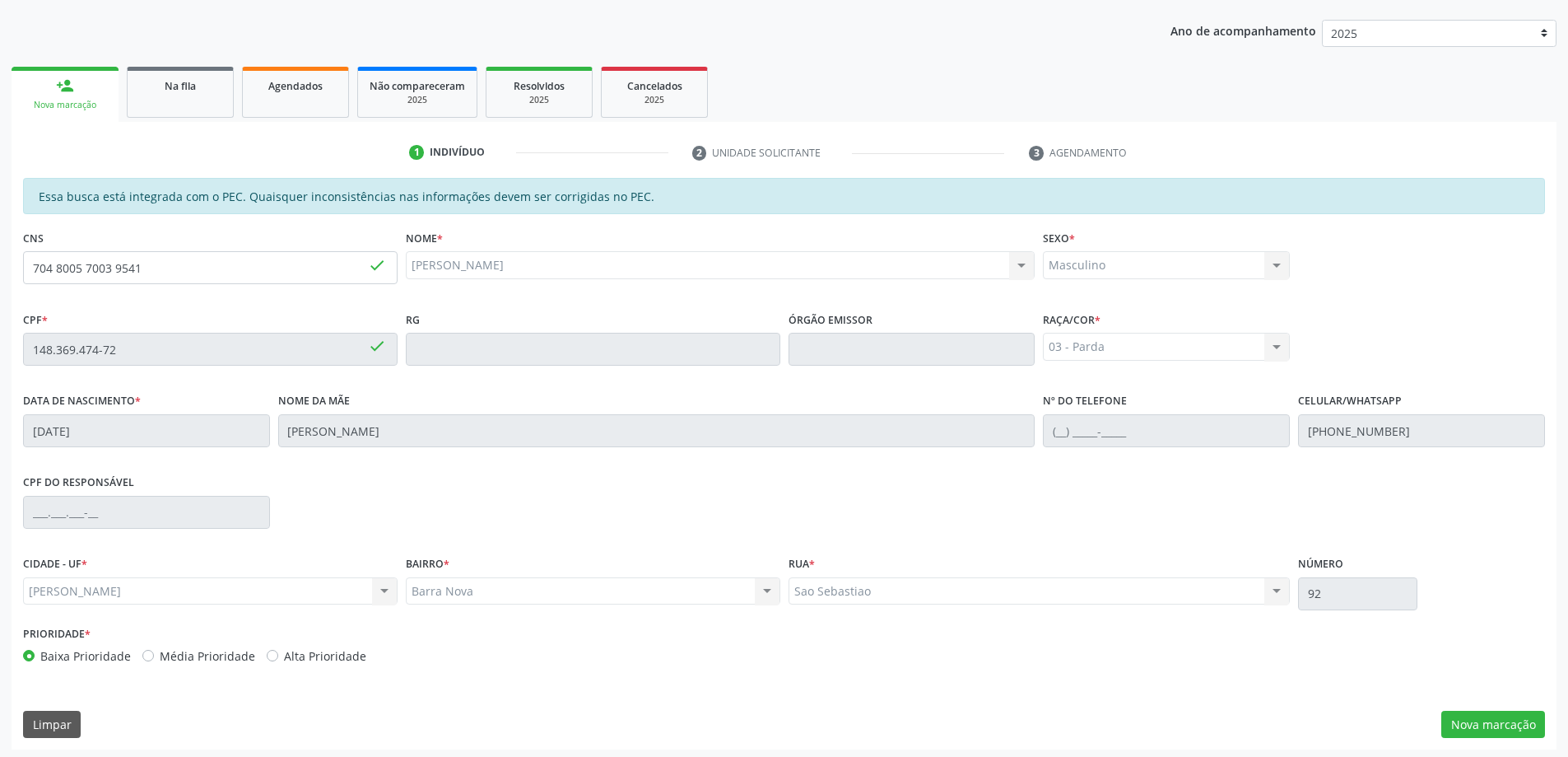
scroll to position [207, 0]
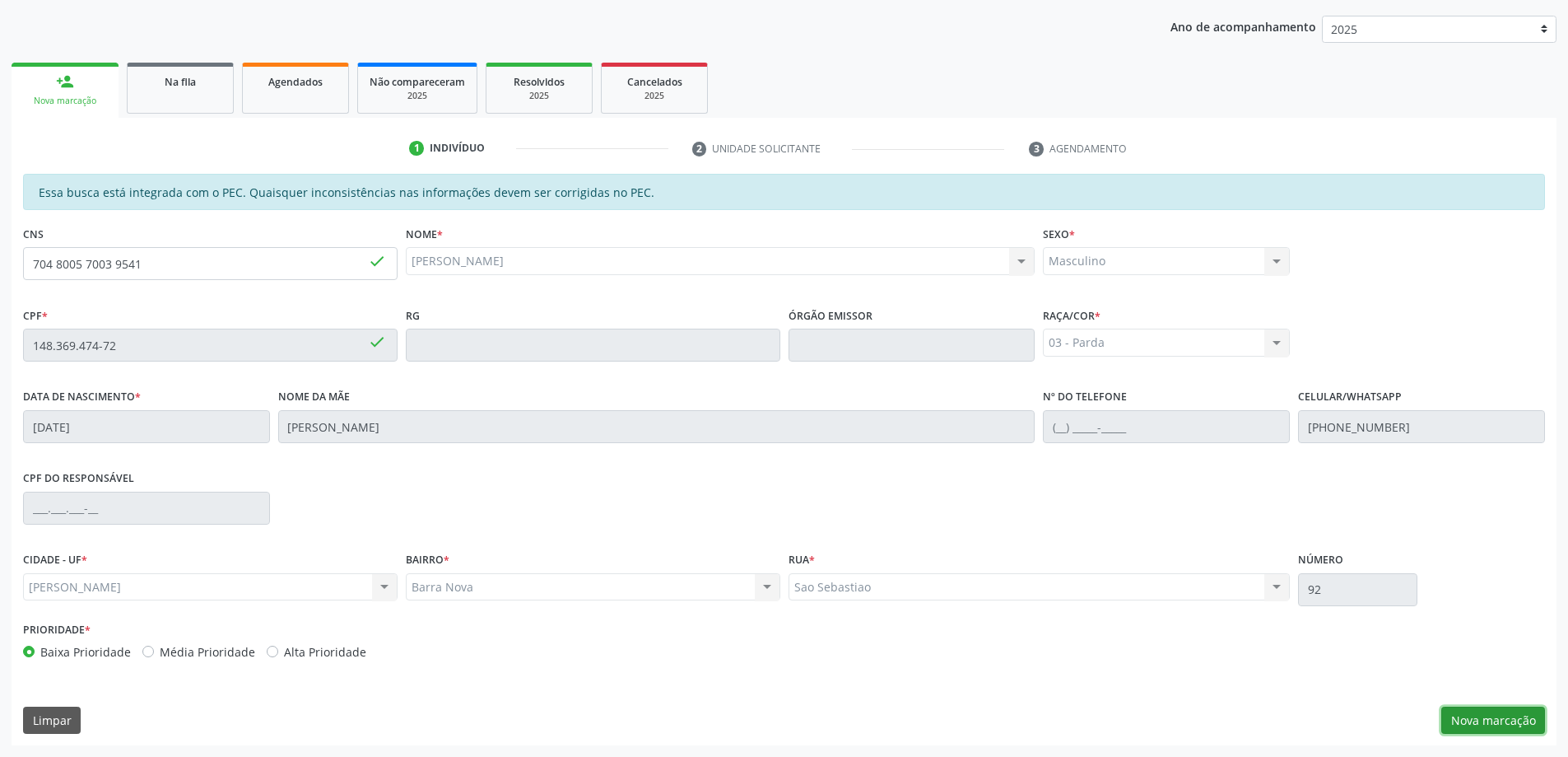
click at [1485, 723] on button "Nova marcação" at bounding box center [1493, 720] width 103 height 28
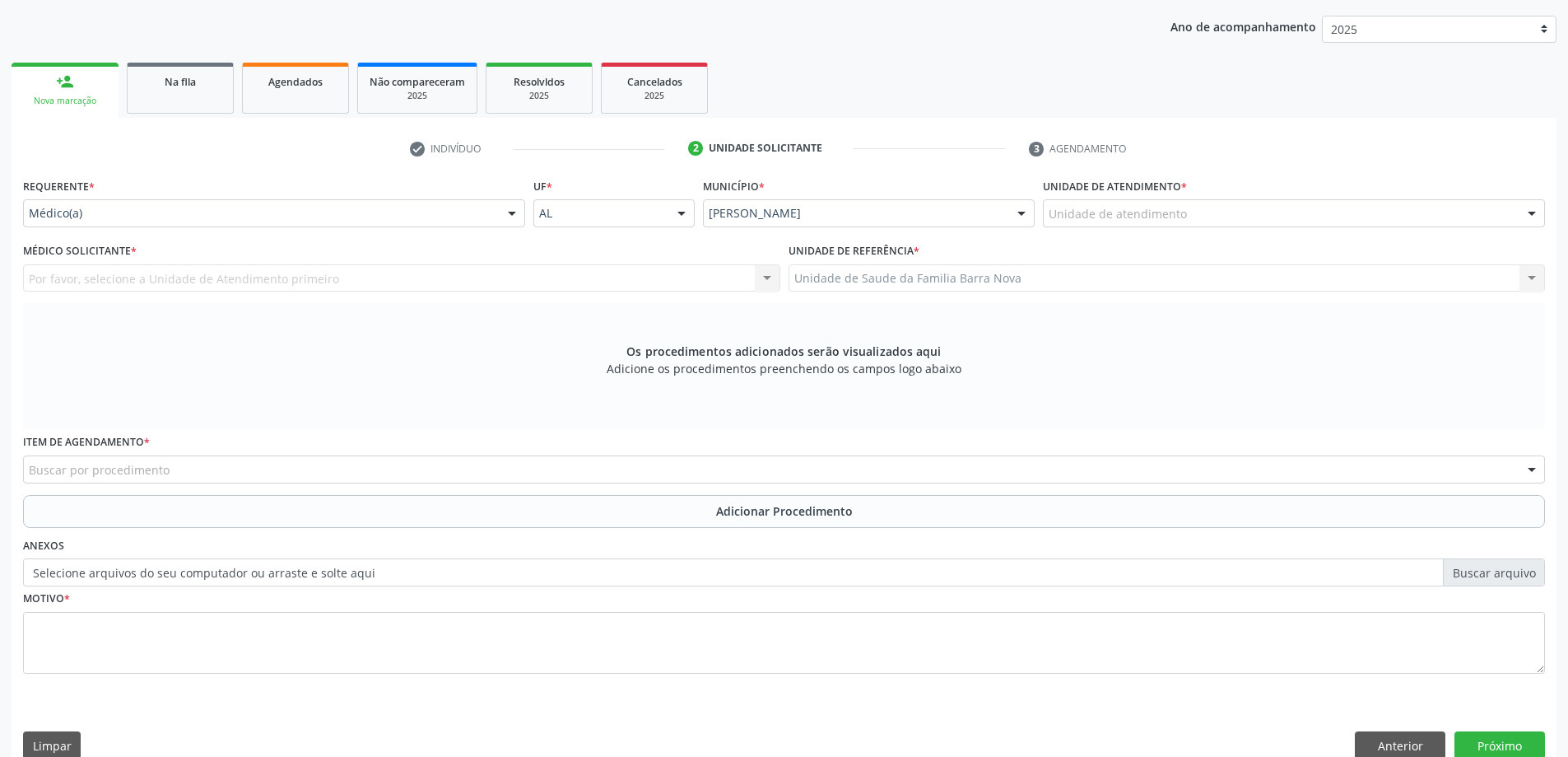
click at [1267, 217] on div "Unidade de atendimento" at bounding box center [1294, 213] width 502 height 28
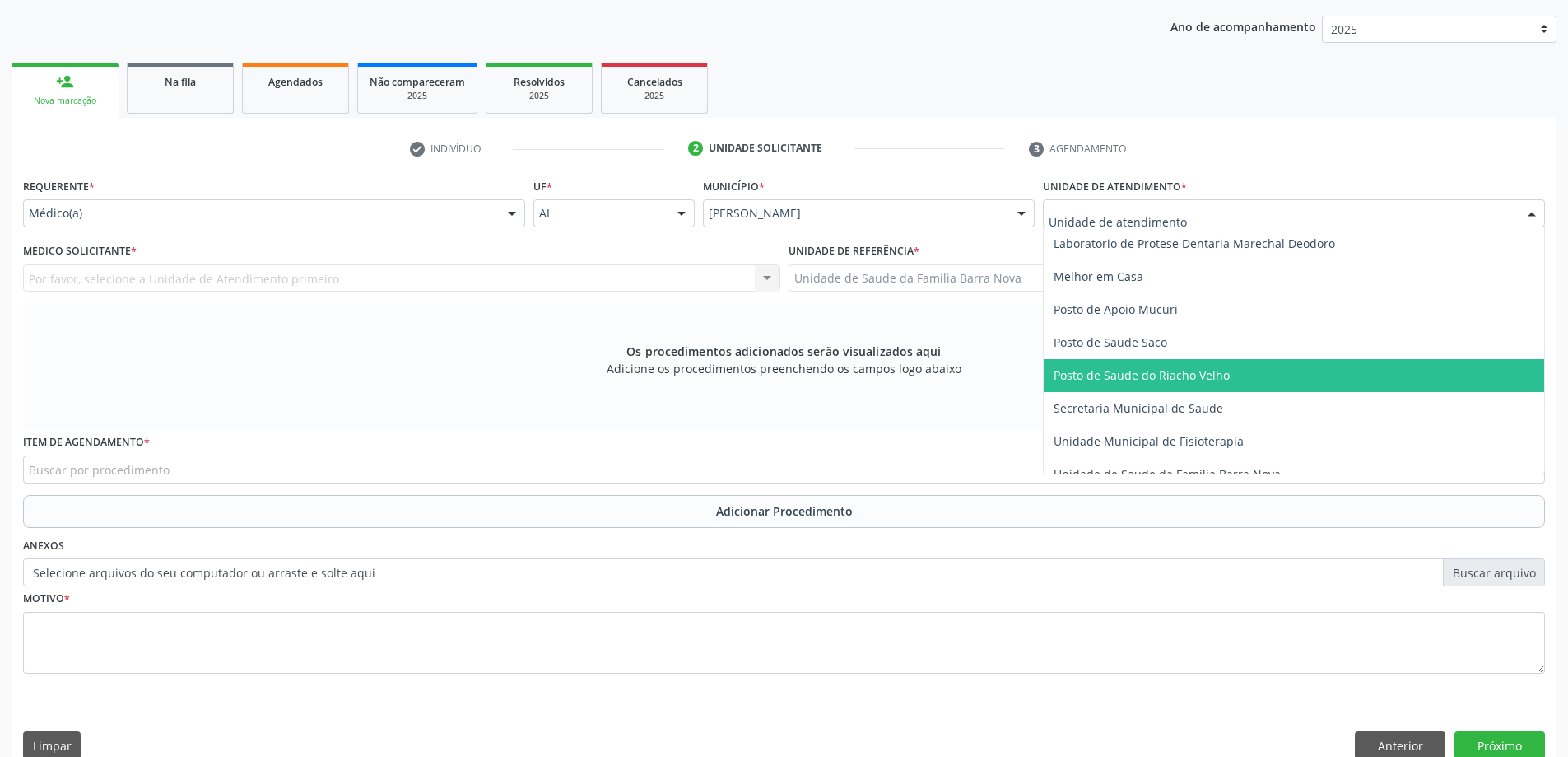
scroll to position [741, 0]
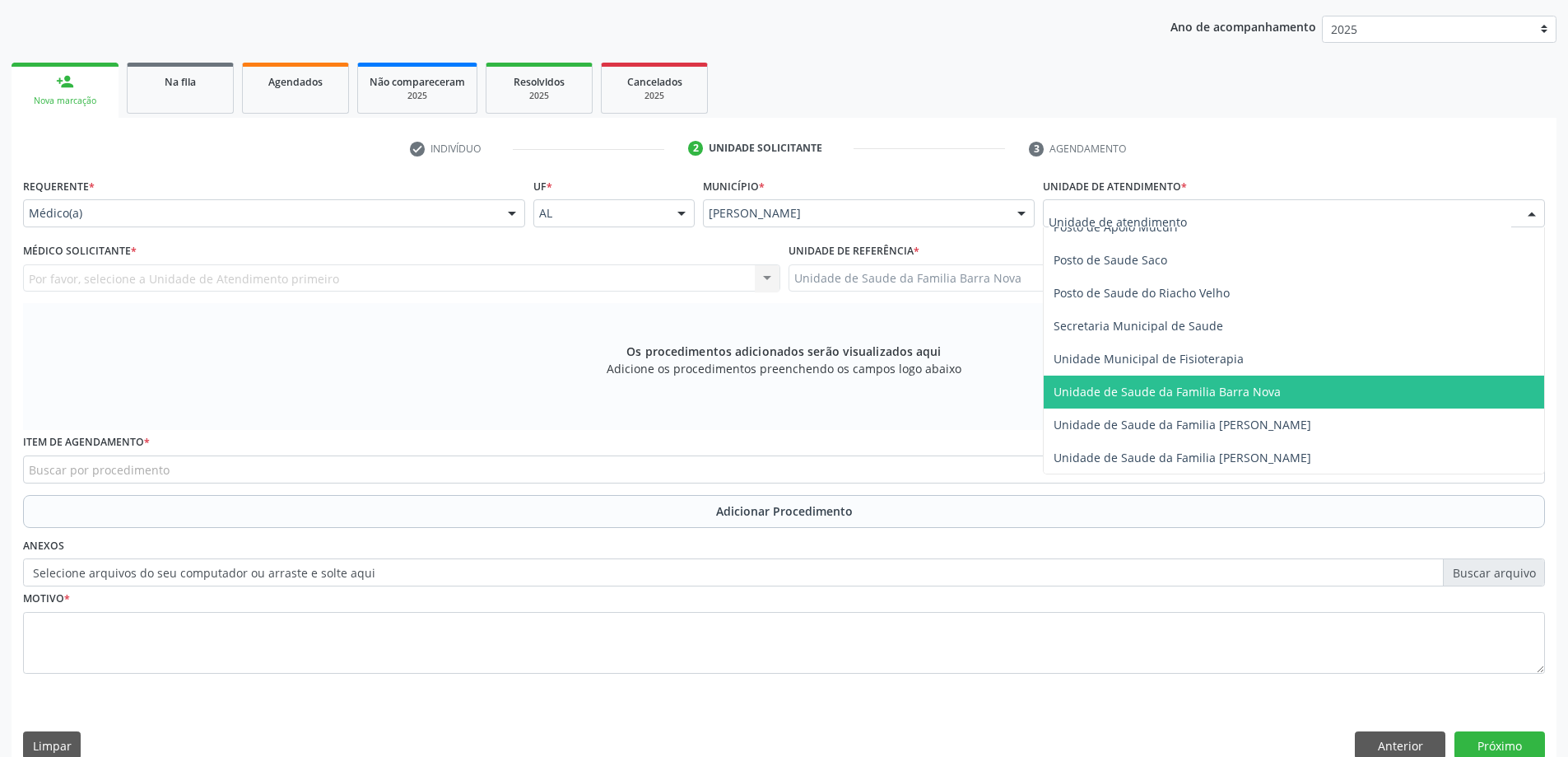
click at [1235, 392] on span "Unidade de Saude da Familia Barra Nova" at bounding box center [1167, 392] width 227 height 15
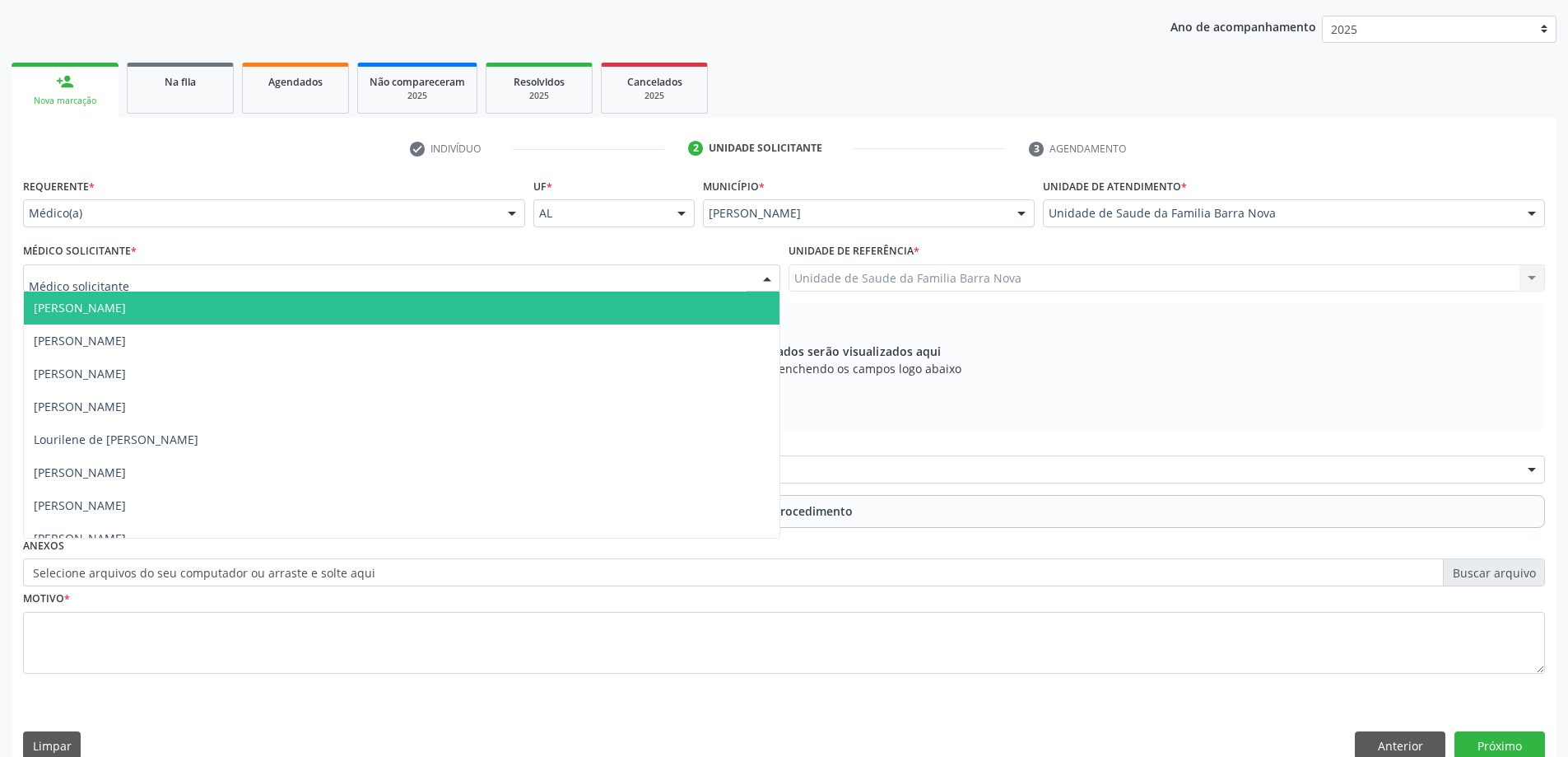
click at [324, 275] on div at bounding box center [402, 278] width 757 height 28
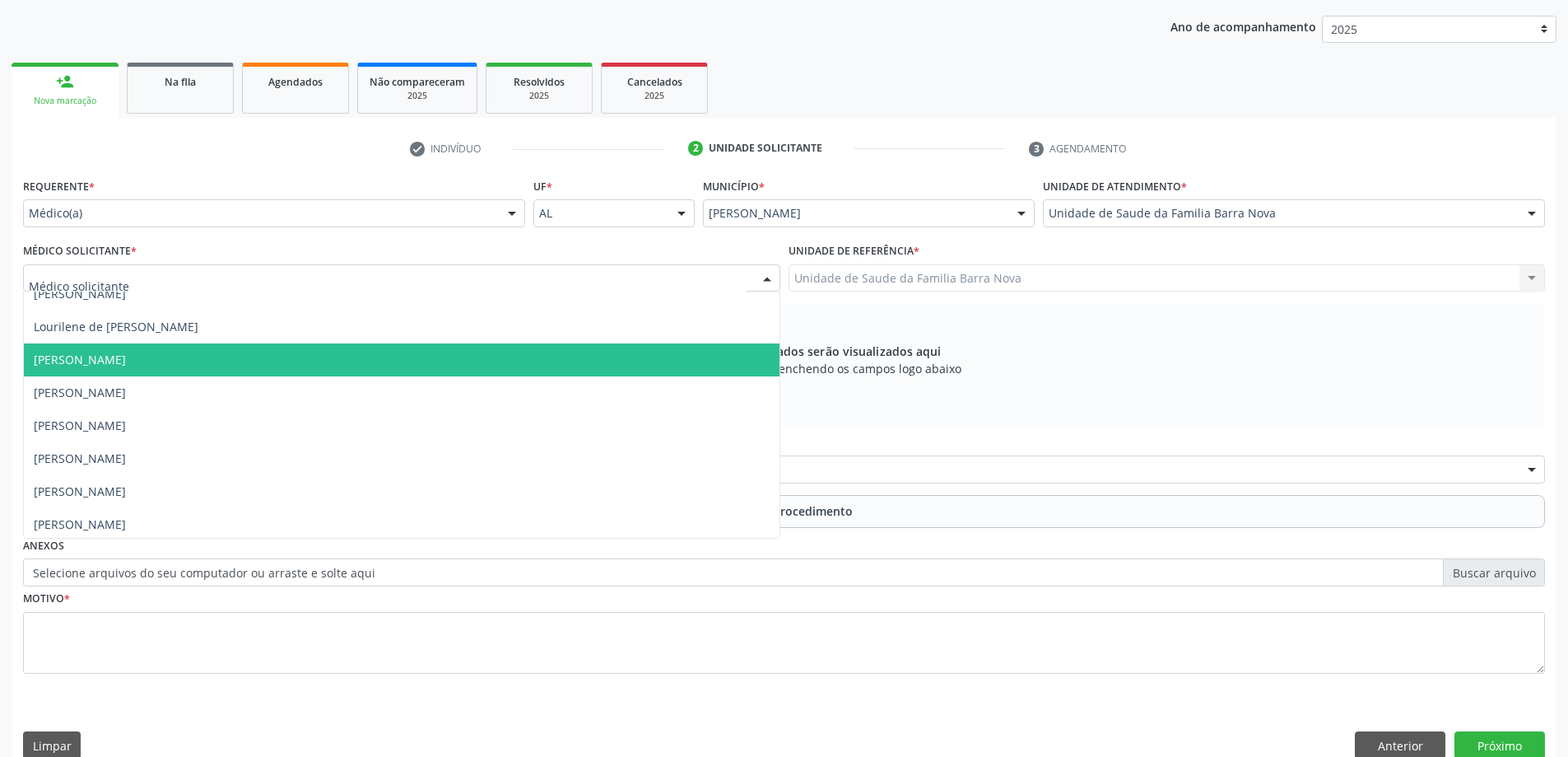
scroll to position [116, 0]
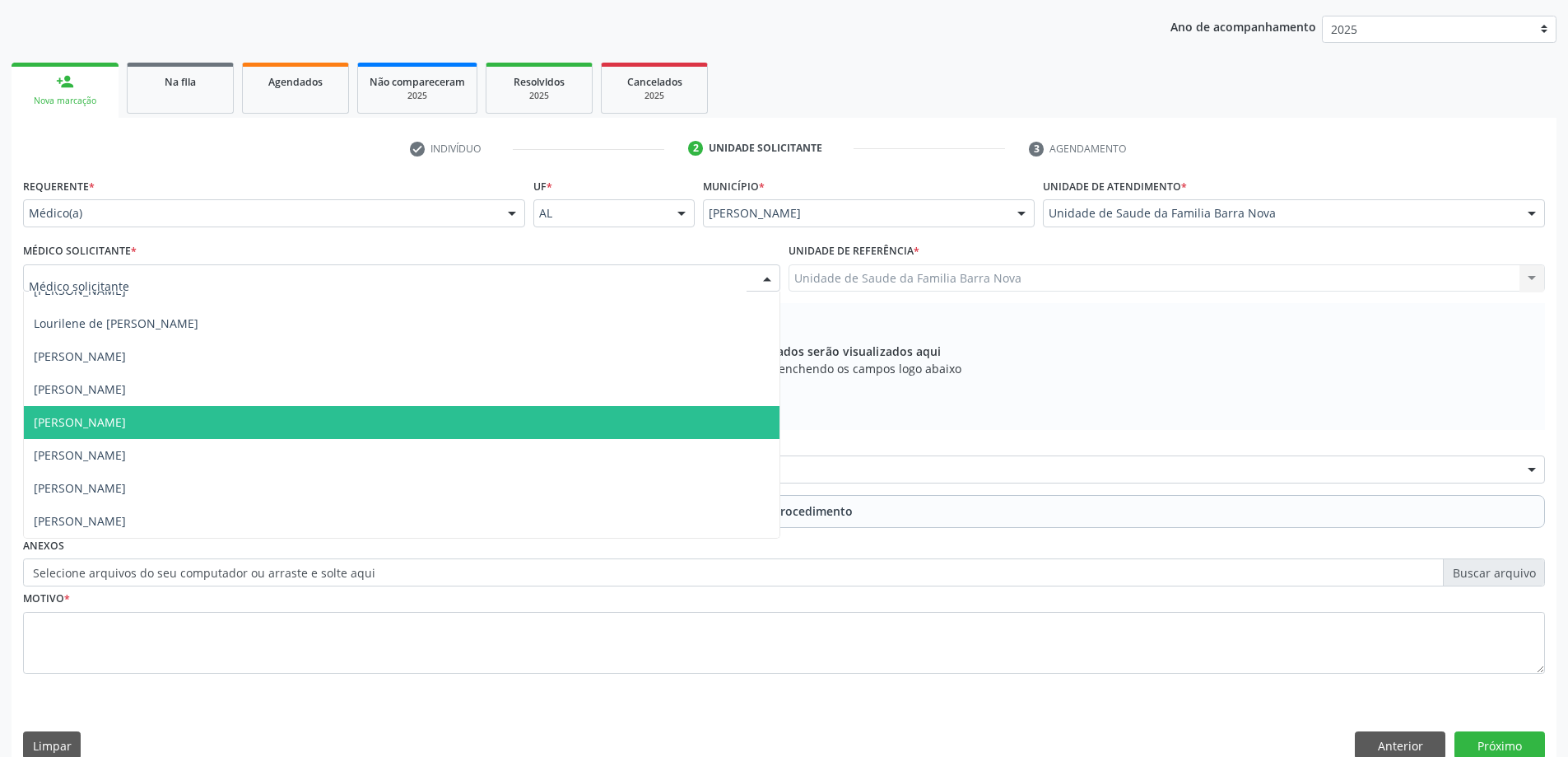
click at [342, 425] on span "[PERSON_NAME]" at bounding box center [402, 423] width 756 height 33
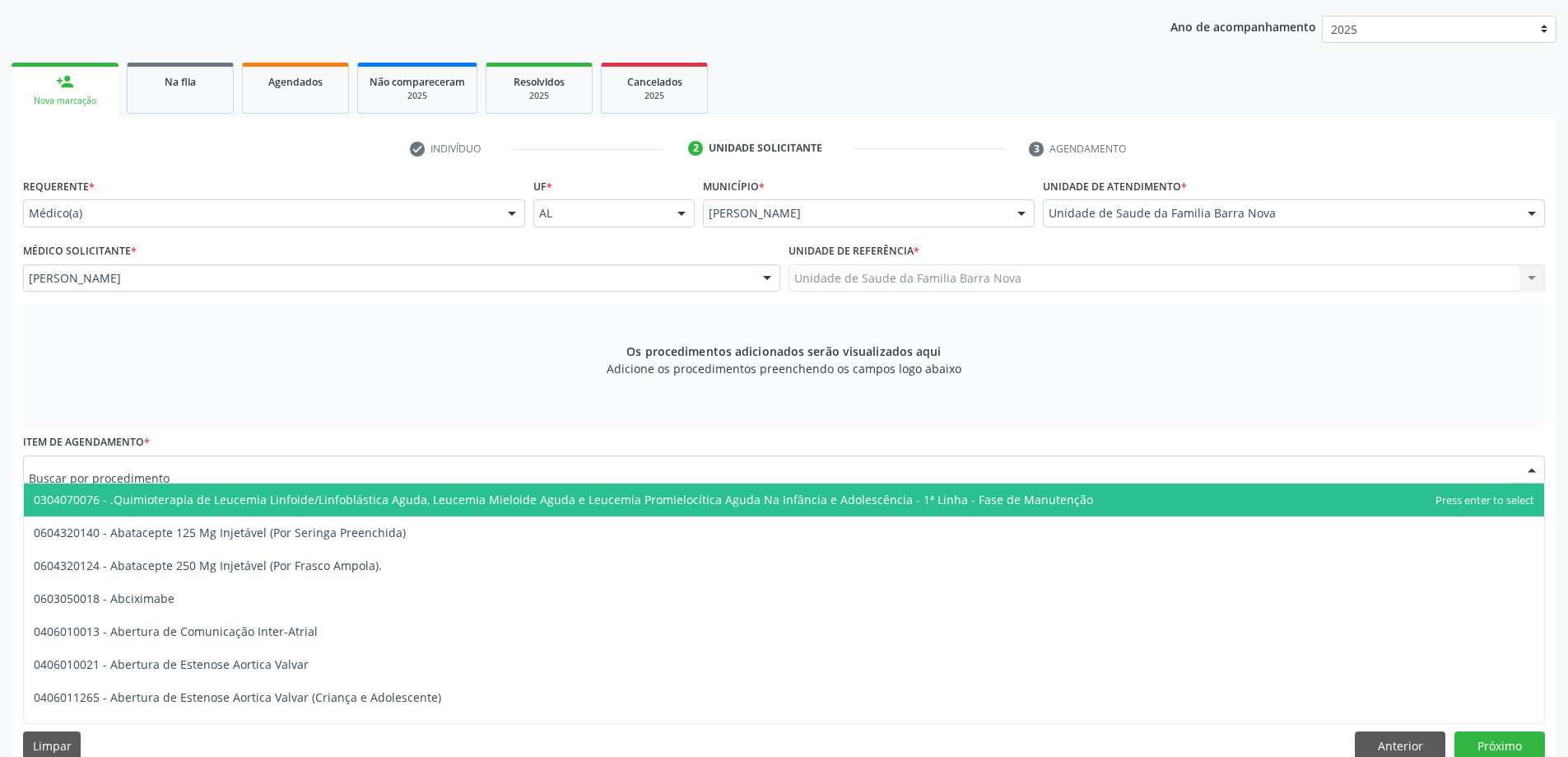
click at [479, 474] on div at bounding box center [784, 469] width 1522 height 28
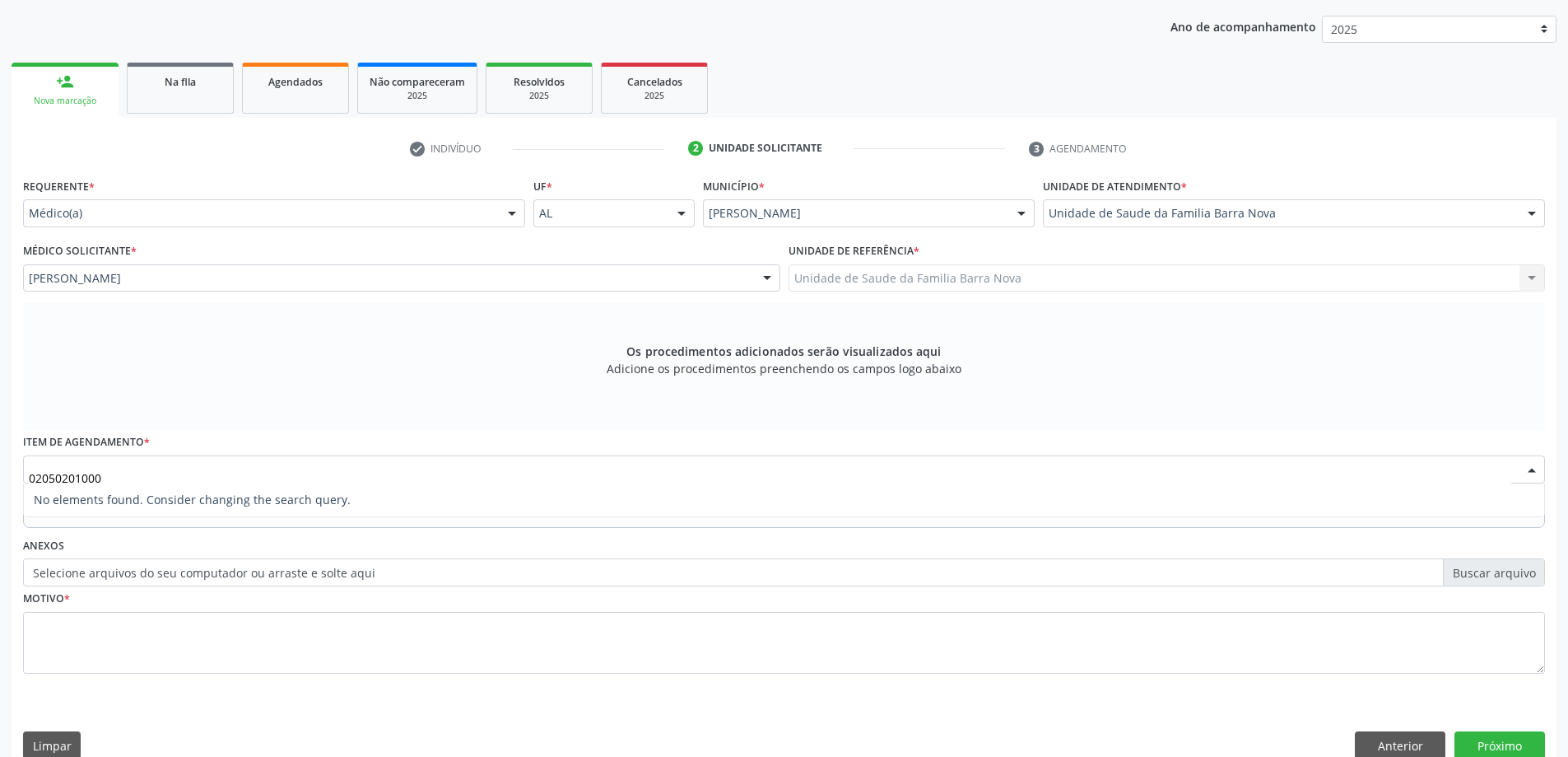
type input "0205020100"
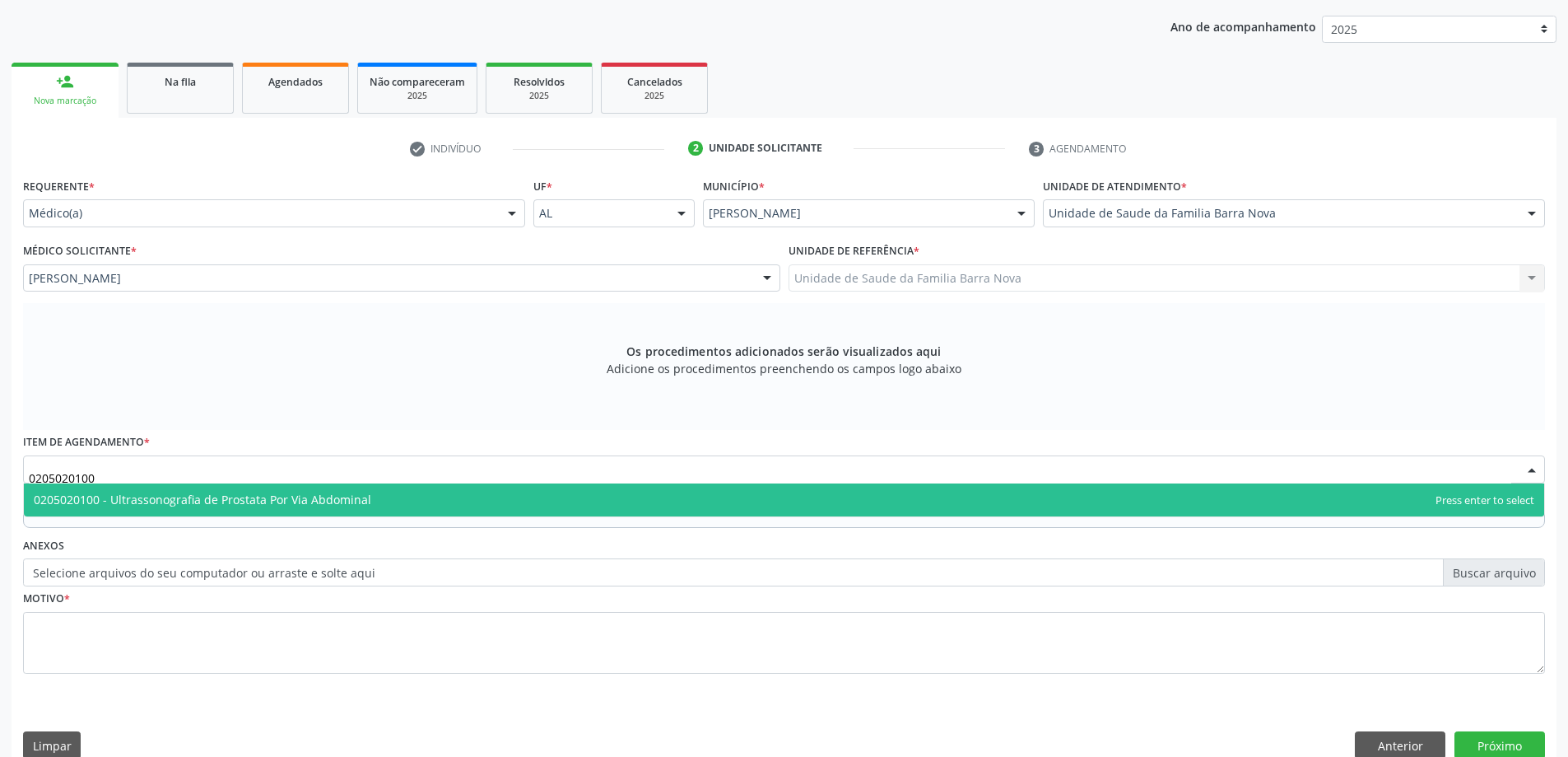
click at [474, 496] on span "0205020100 - Ultrassonografia de Prostata Por Via Abdominal" at bounding box center [784, 500] width 1520 height 33
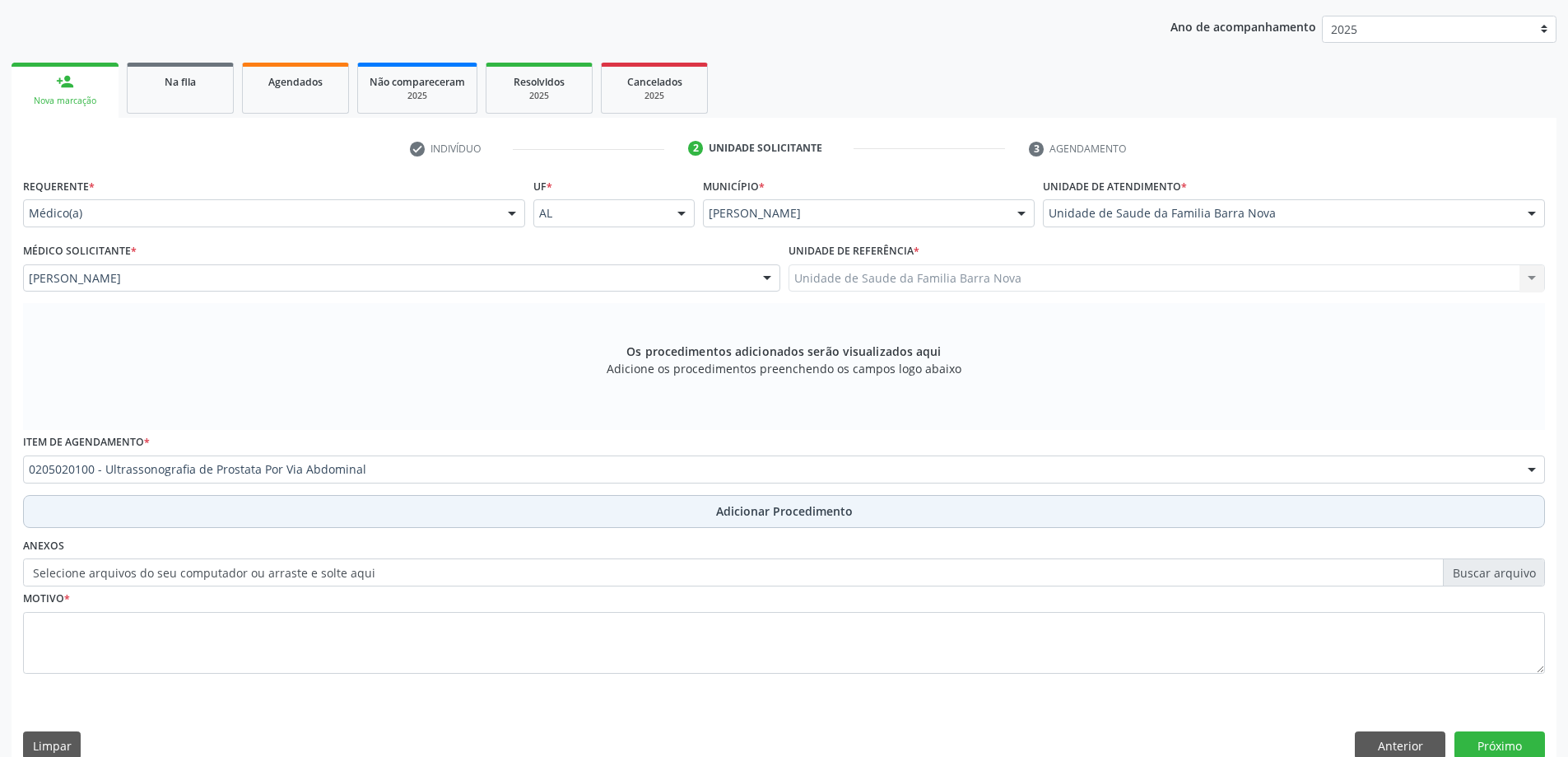
click at [731, 506] on span "Adicionar Procedimento" at bounding box center [785, 511] width 137 height 17
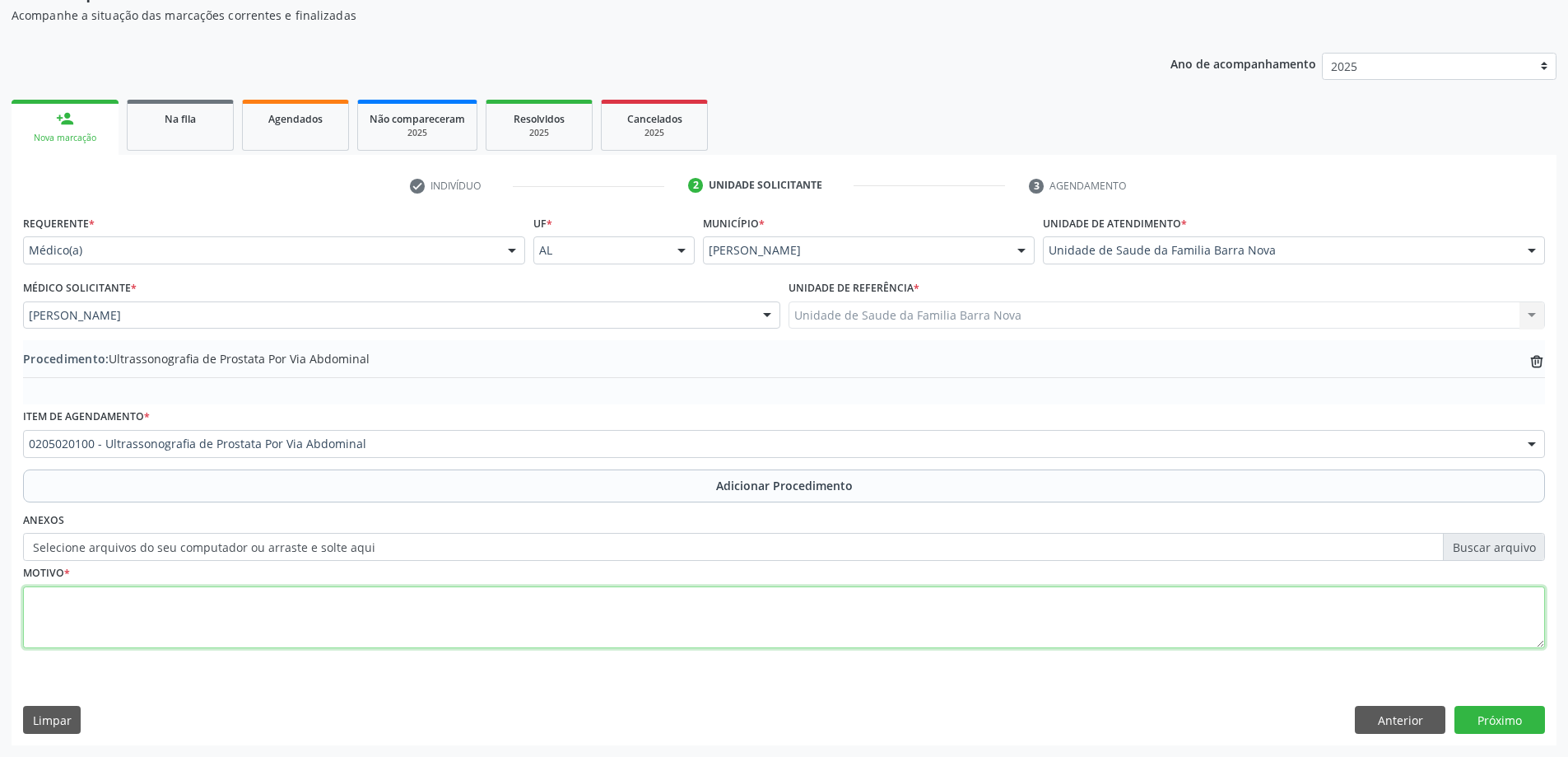
click at [157, 606] on textarea at bounding box center [784, 617] width 1522 height 62
type textarea "p"
type textarea "Paciente com nictúria e dificuldadepara esvaziar a bexiga = SIC"
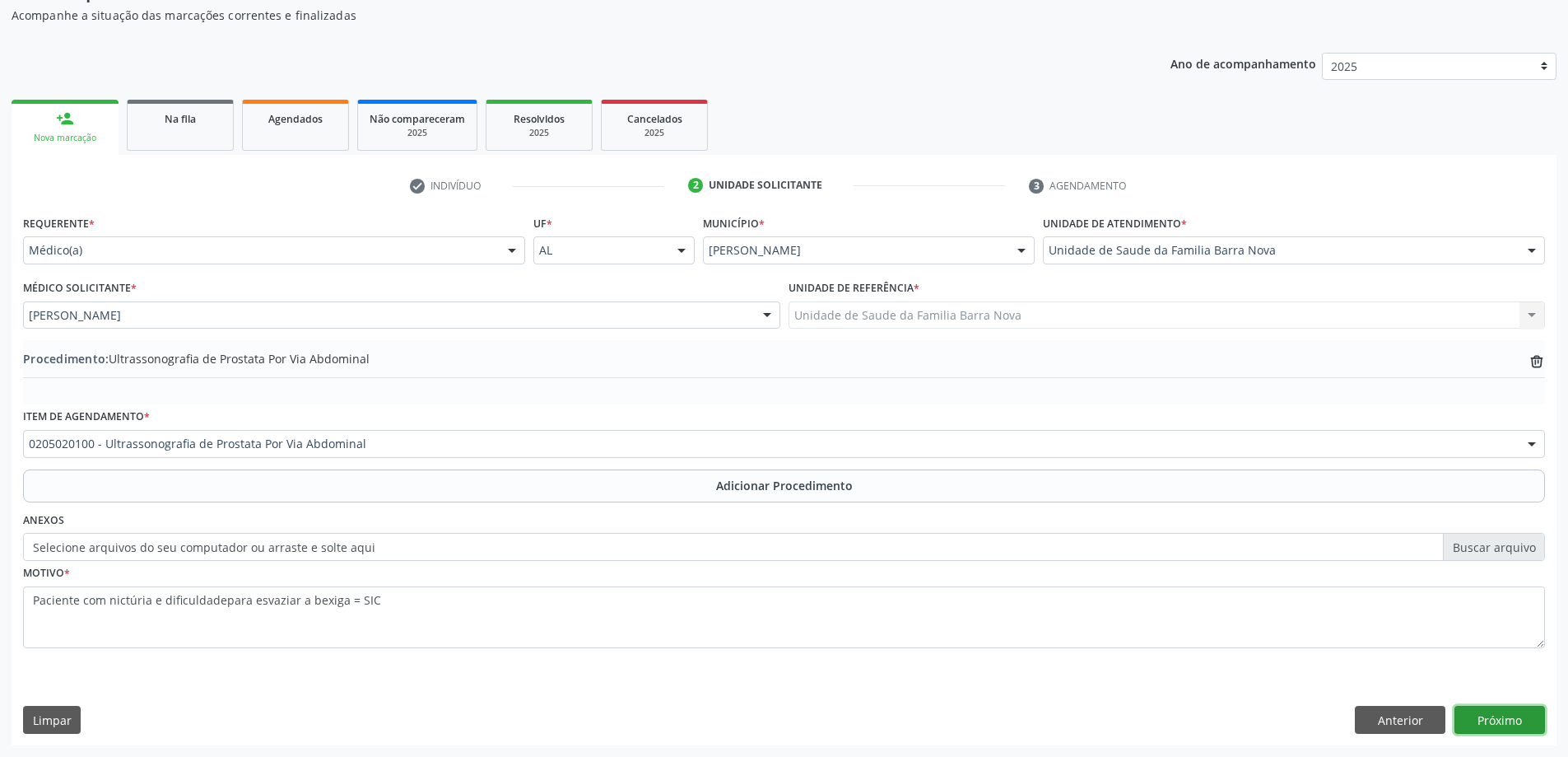
click at [1506, 716] on button "Próximo" at bounding box center [1500, 719] width 91 height 28
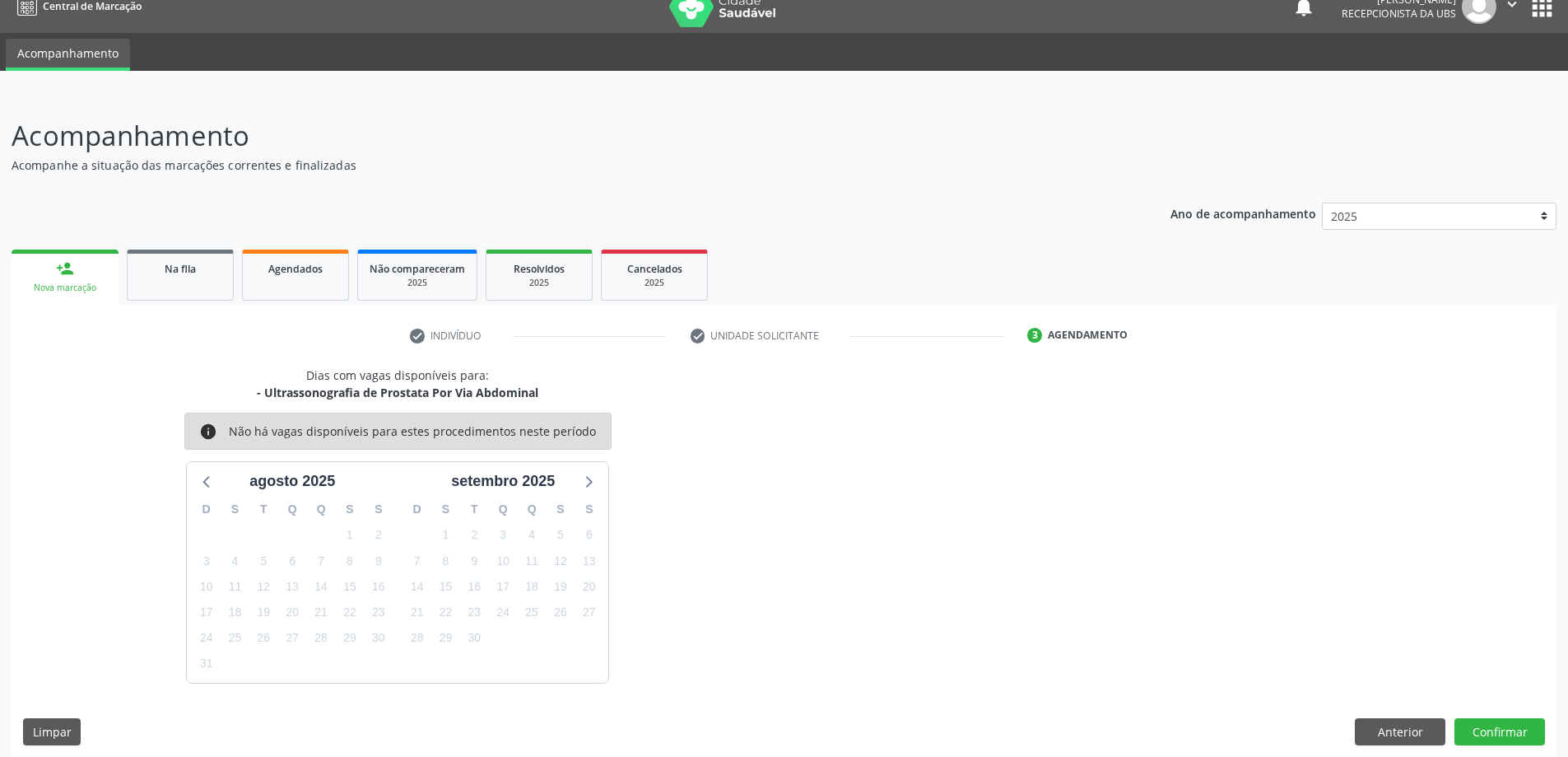
scroll to position [32, 0]
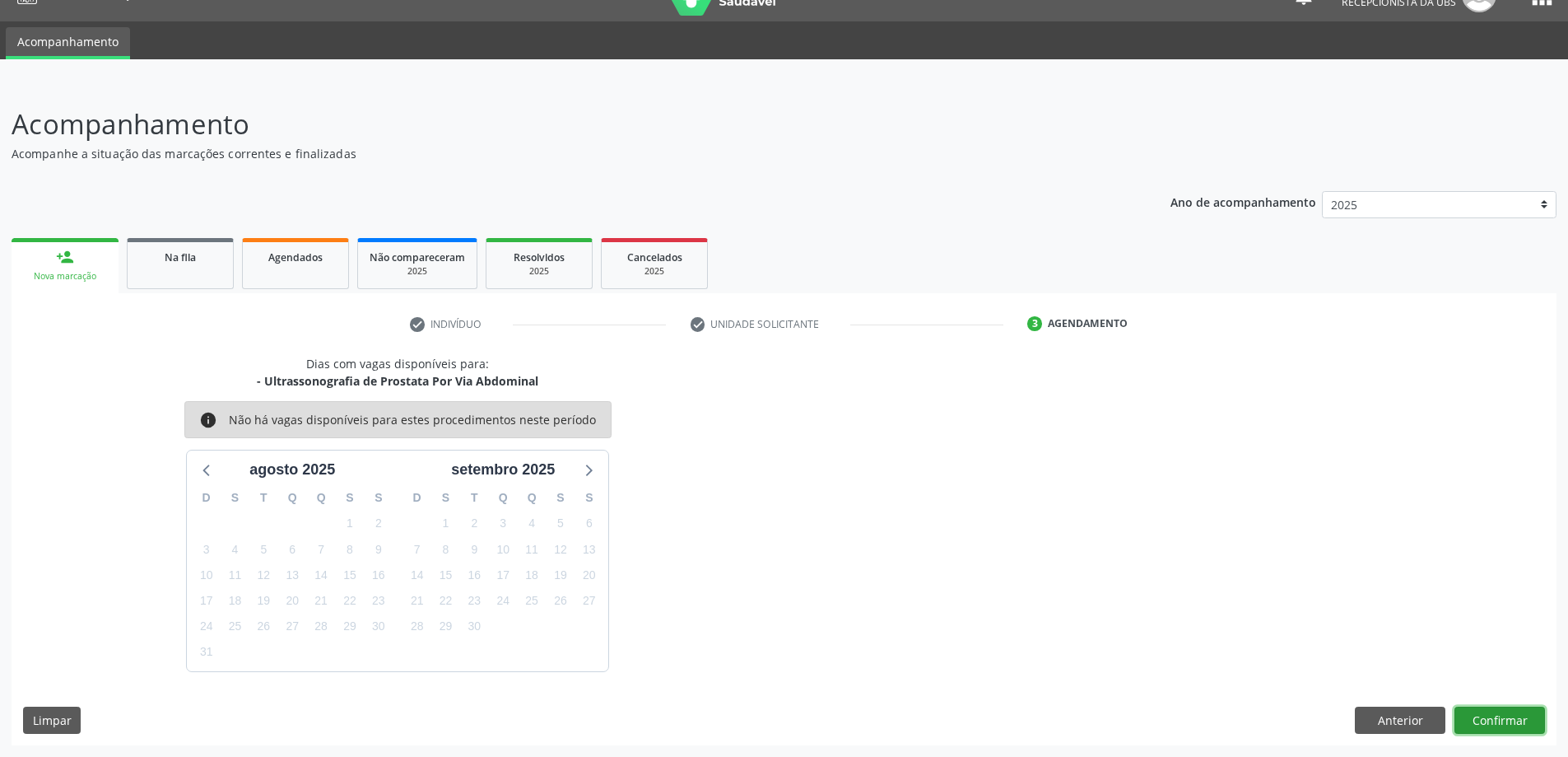
click at [1506, 718] on button "Confirmar" at bounding box center [1500, 720] width 91 height 28
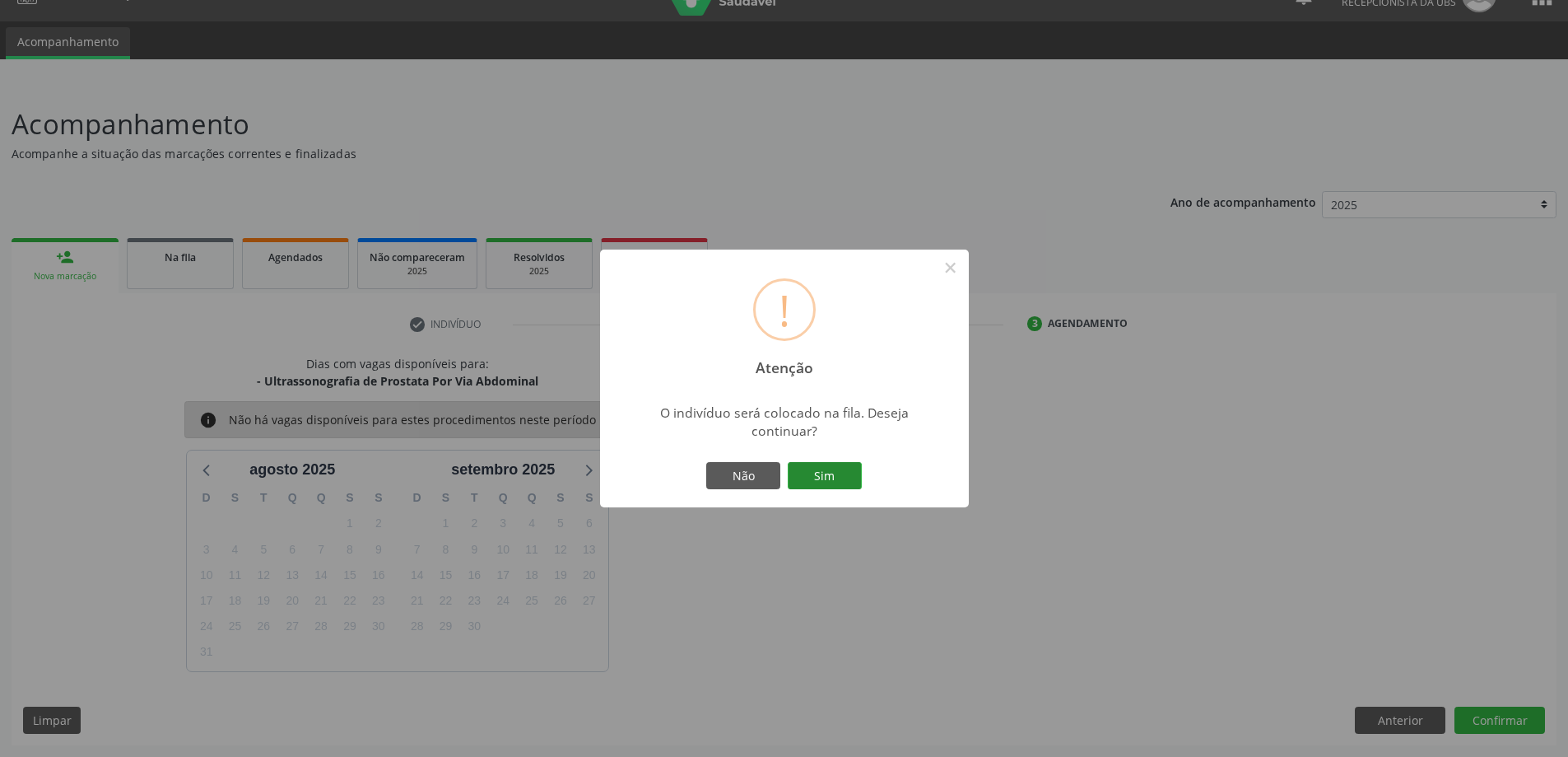
click at [840, 470] on button "Sim" at bounding box center [824, 476] width 74 height 28
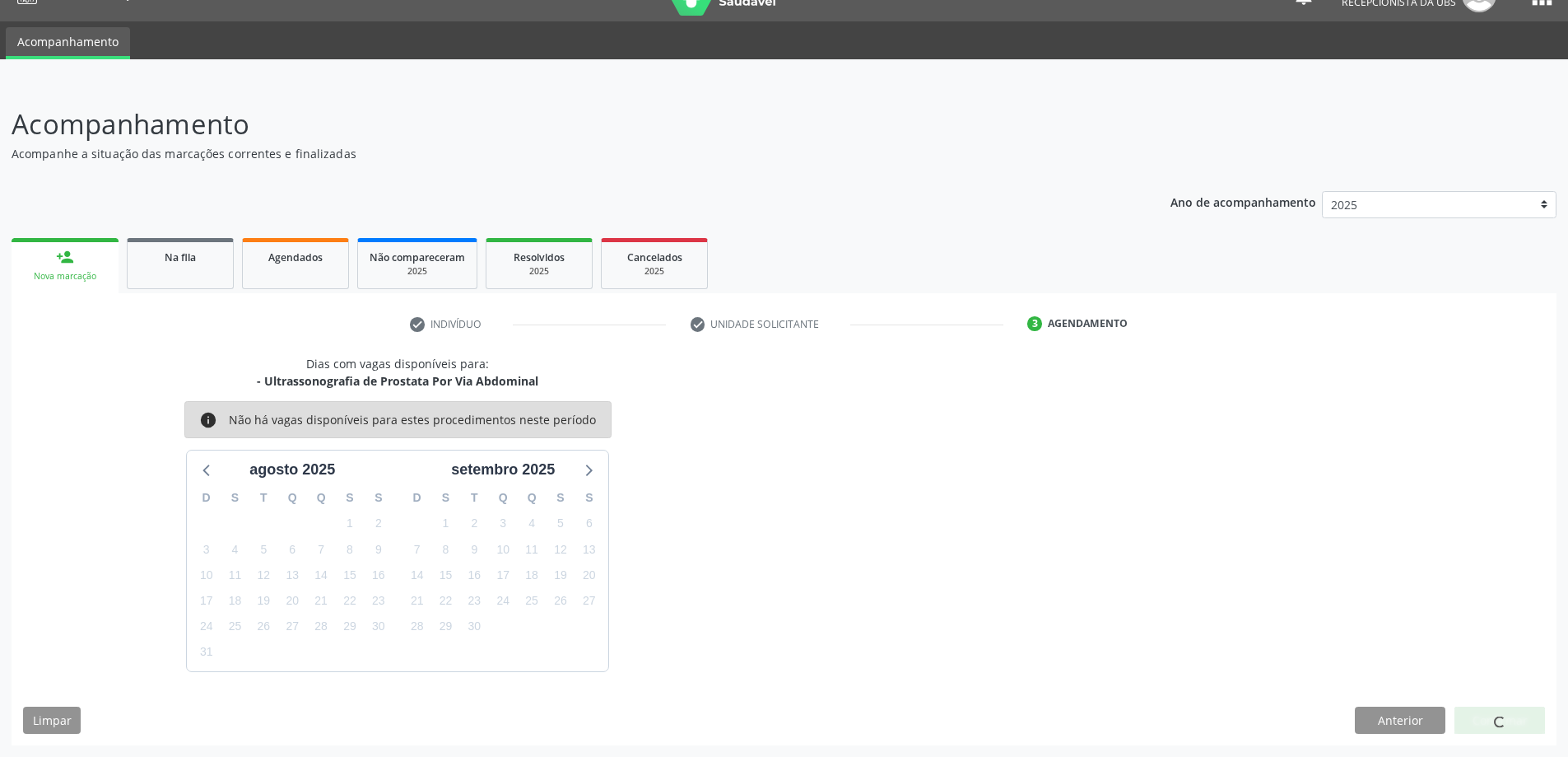
scroll to position [0, 0]
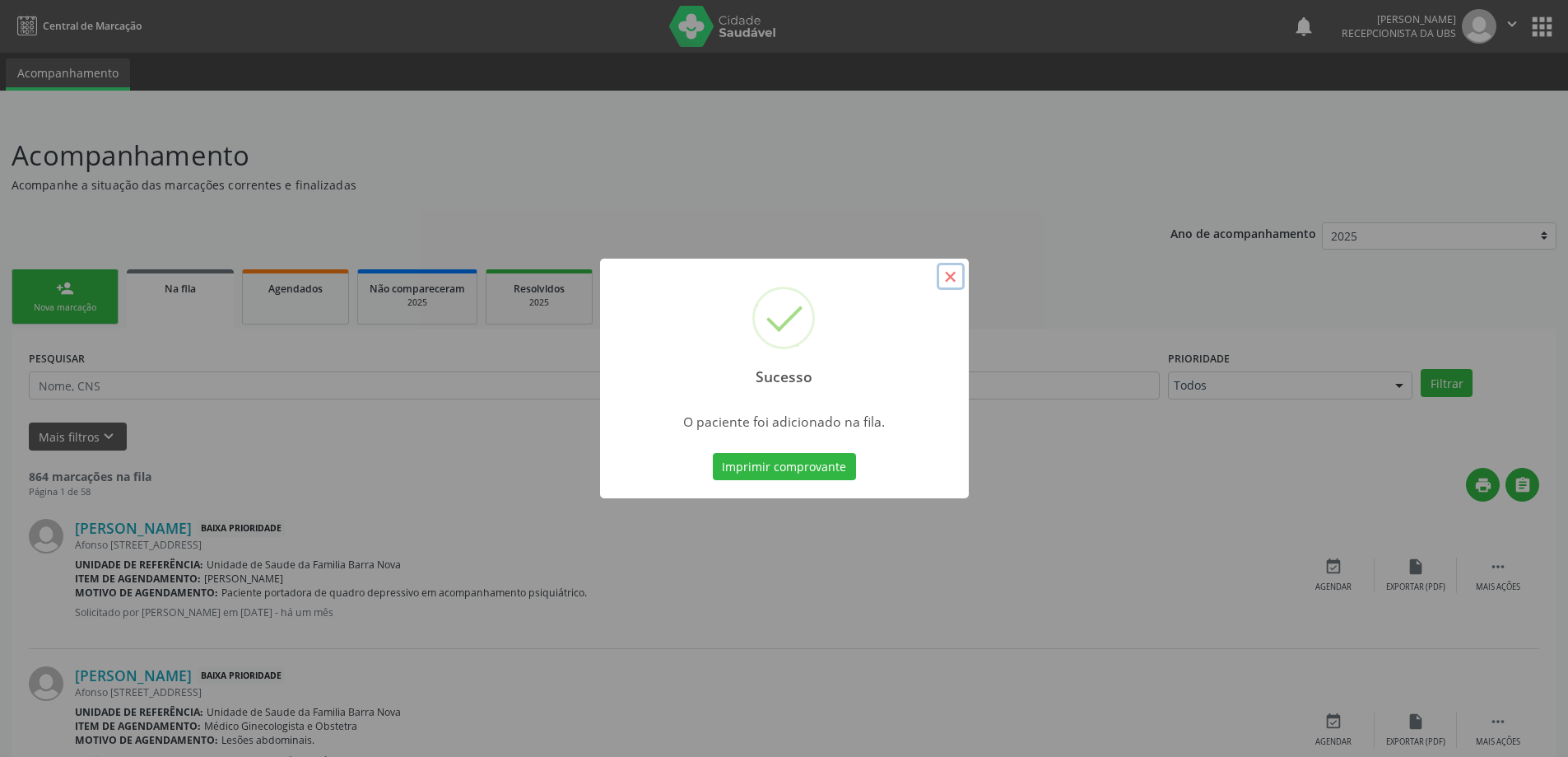
click at [947, 274] on button "×" at bounding box center [951, 276] width 28 height 28
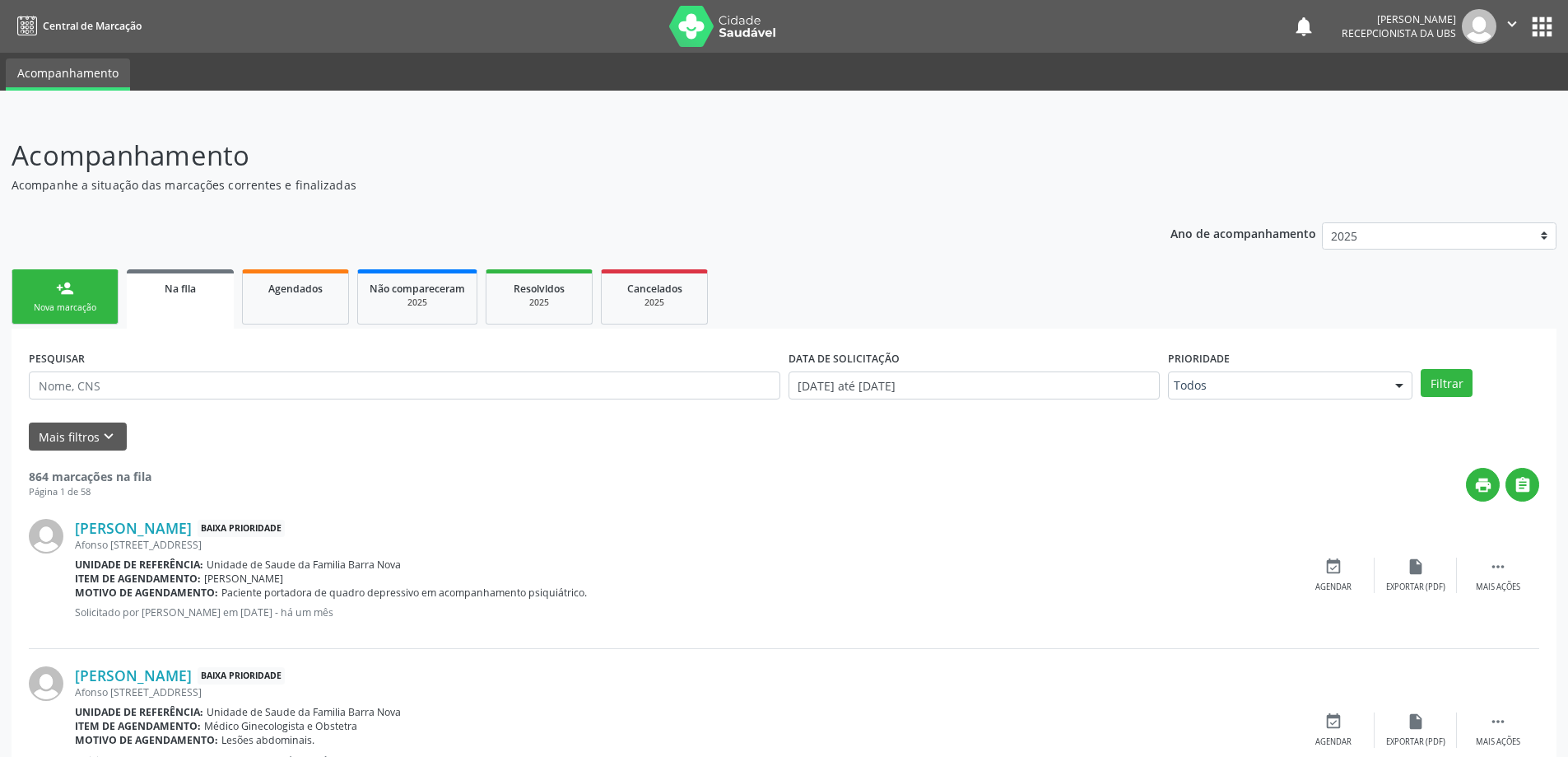
click at [58, 302] on div "Nova marcação" at bounding box center [65, 307] width 82 height 12
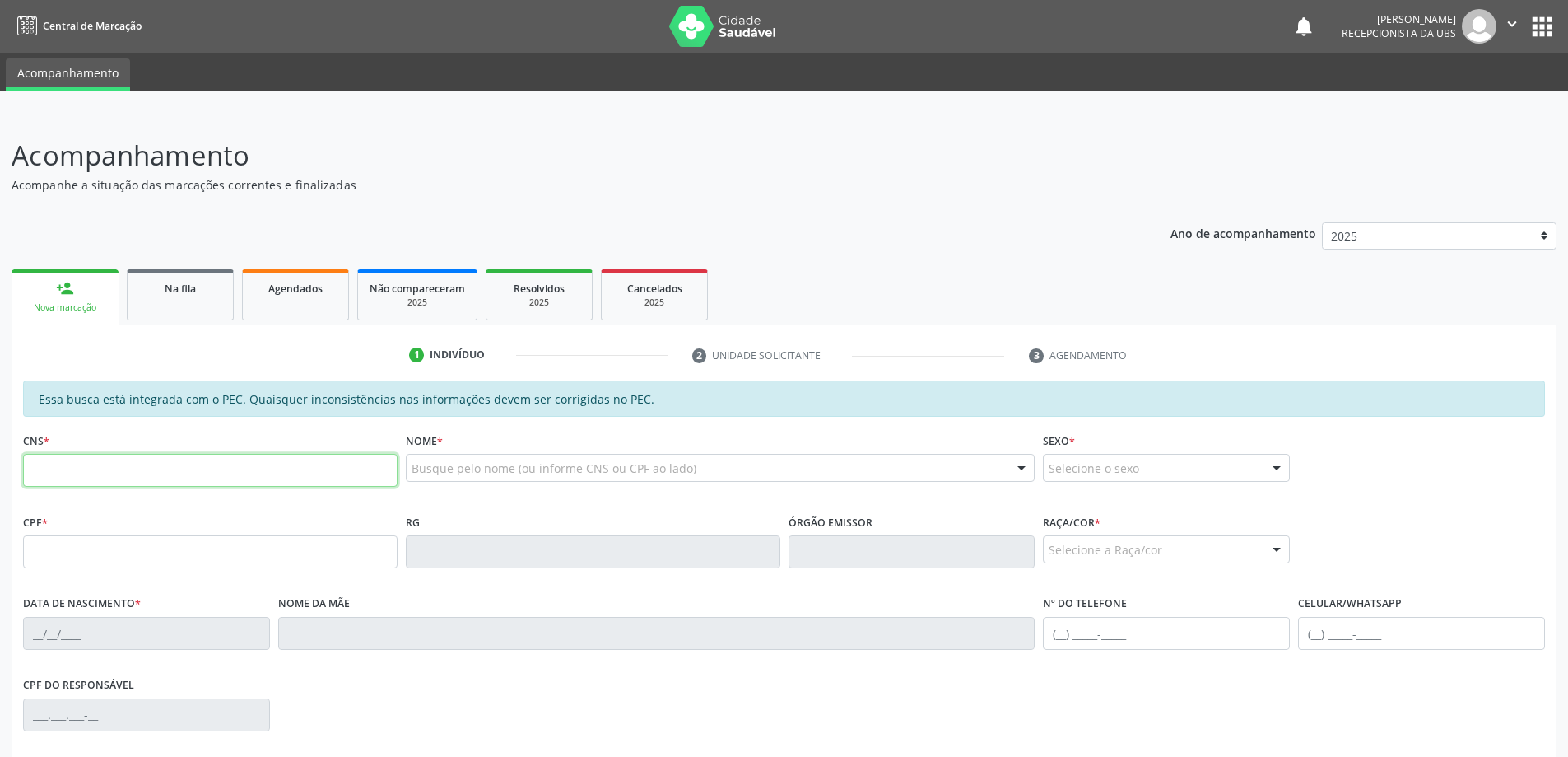
click at [103, 482] on input "text" at bounding box center [210, 470] width 374 height 33
type input "704 8005 7003 9541"
type input "148.369.474-72"
type input "[DATE]"
type input "[PERSON_NAME]"
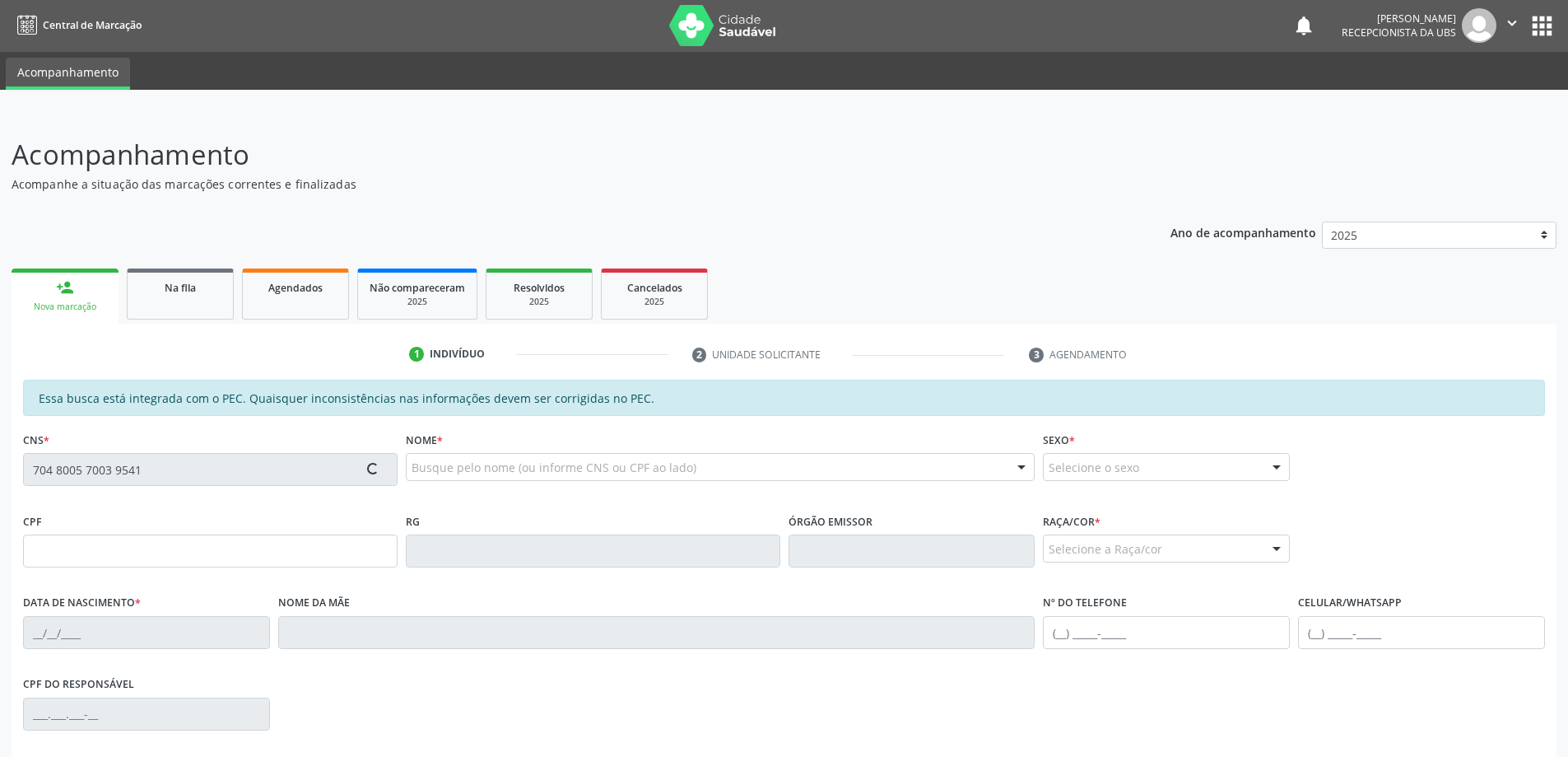
type input "[PHONE_NUMBER]"
type input "92"
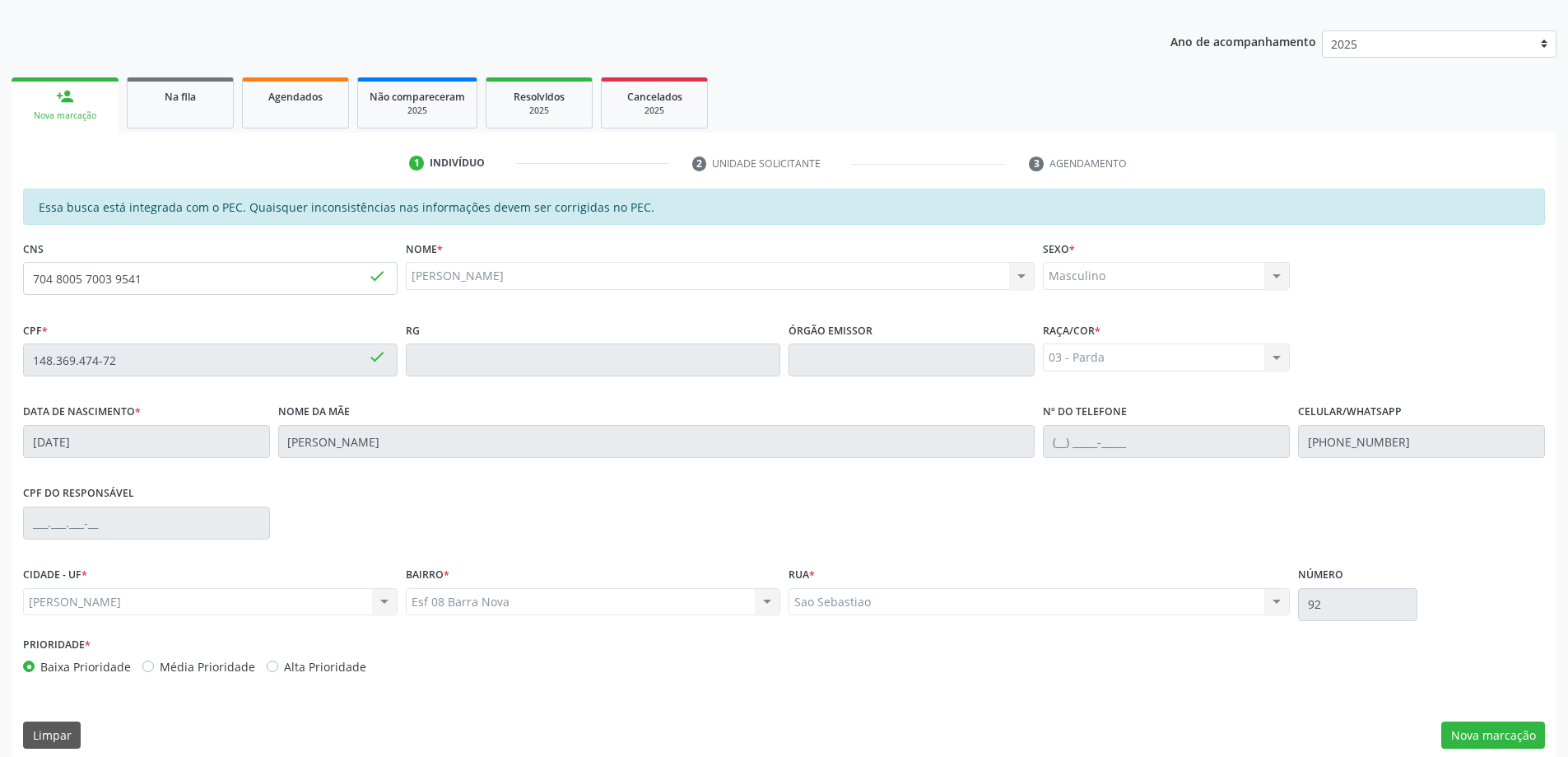
scroll to position [207, 0]
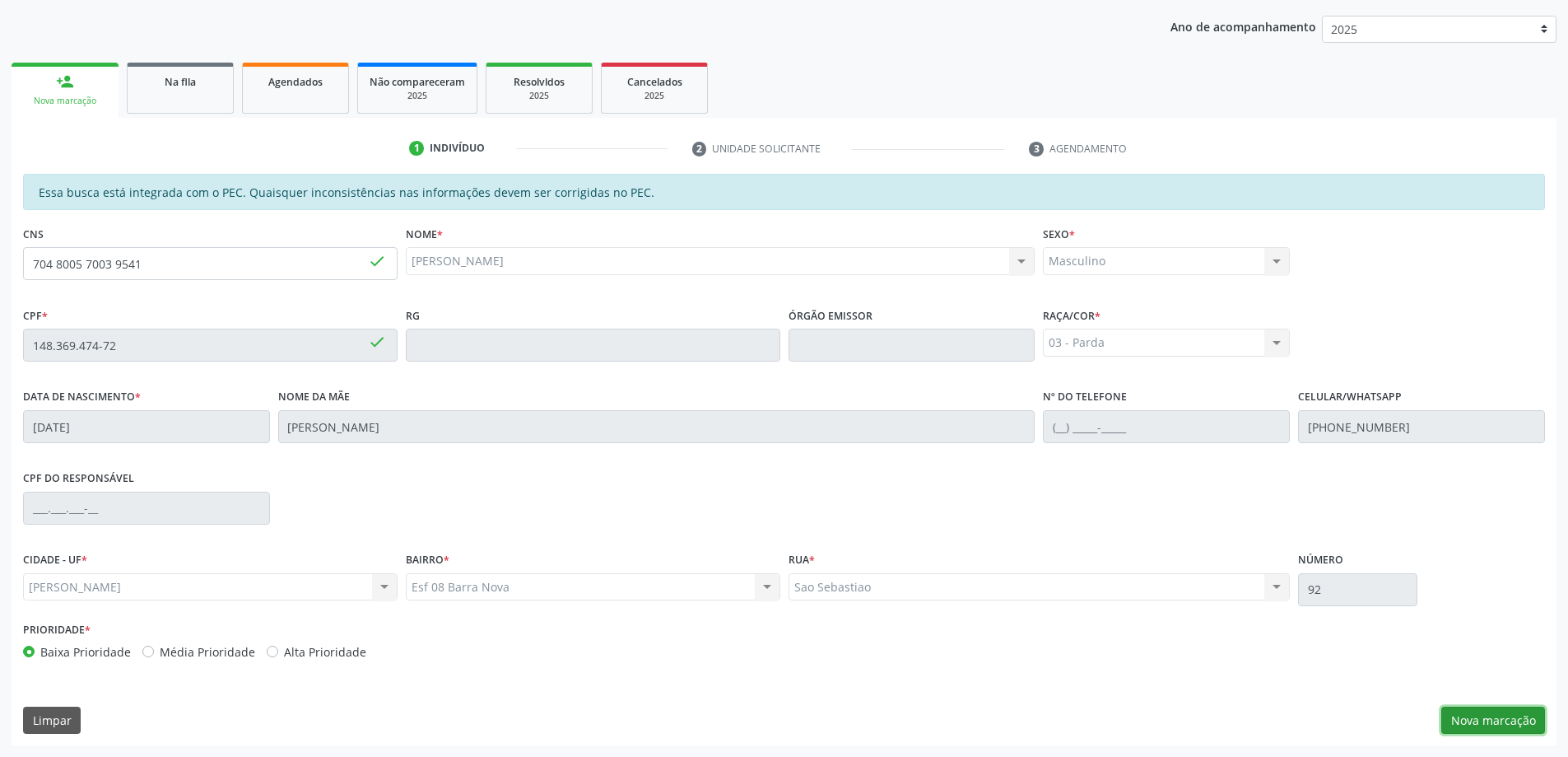
click at [1500, 724] on button "Nova marcação" at bounding box center [1493, 720] width 103 height 28
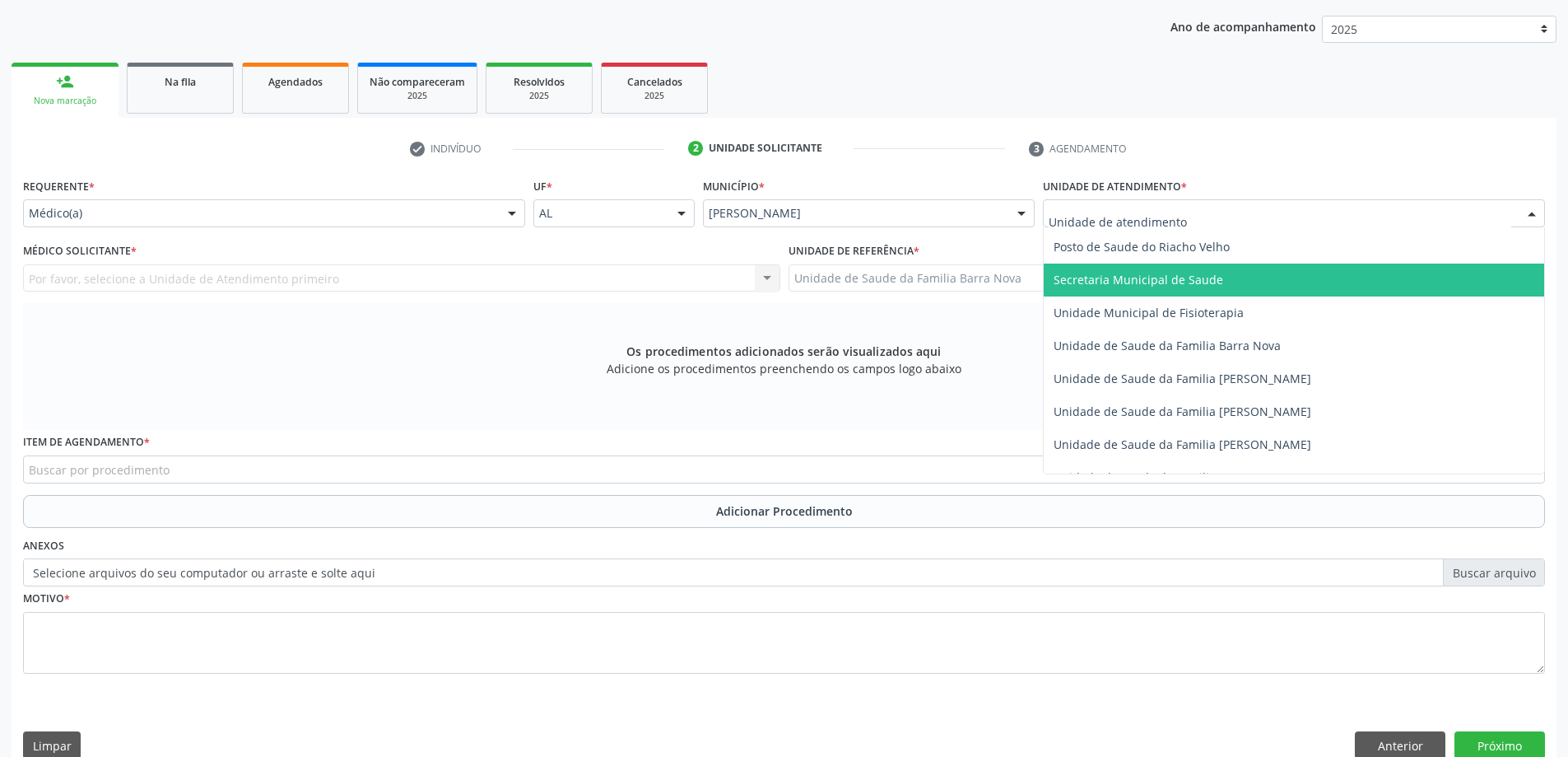
scroll to position [824, 0]
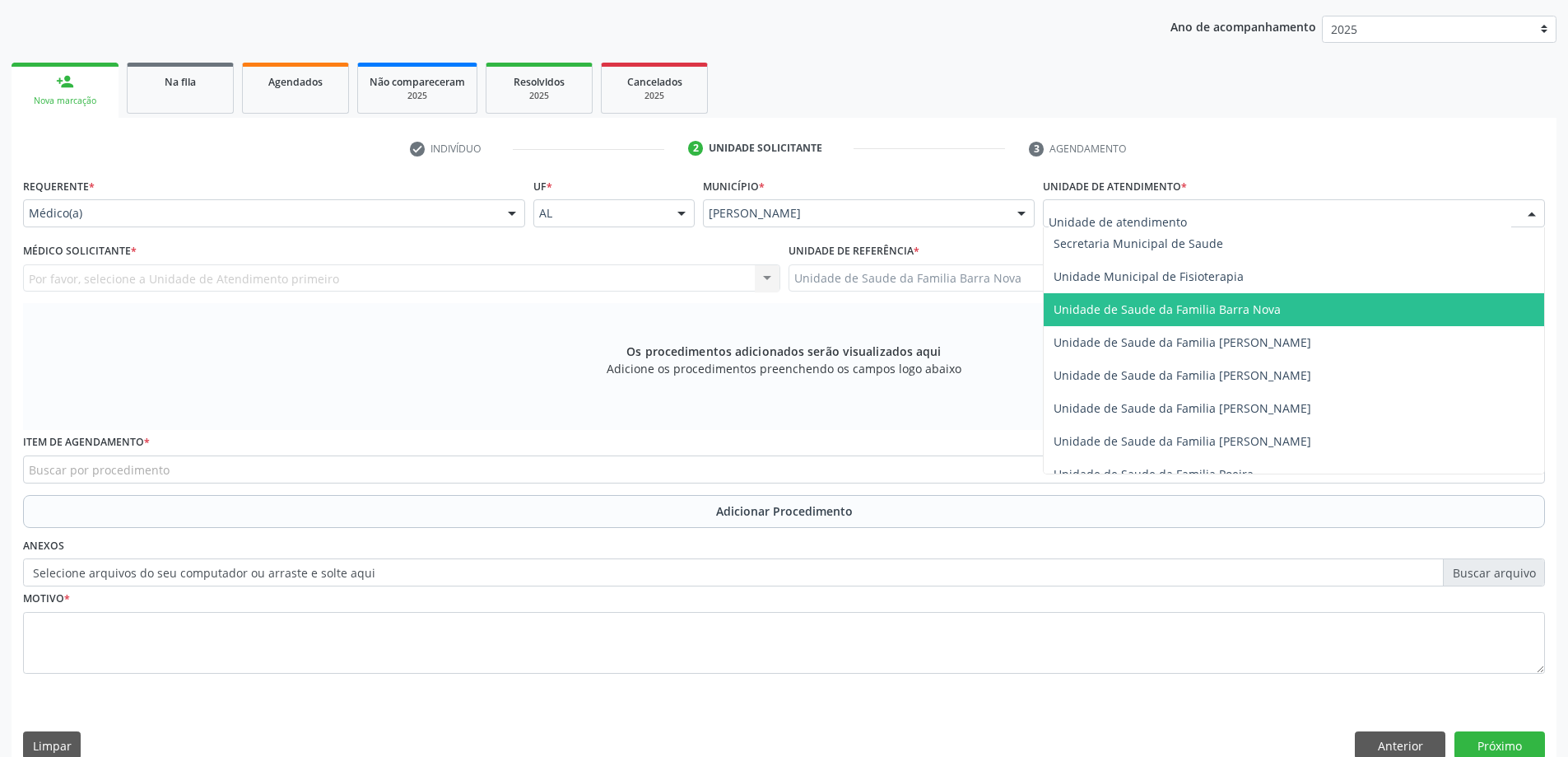
click at [1233, 310] on span "Unidade de Saude da Familia Barra Nova" at bounding box center [1167, 309] width 227 height 15
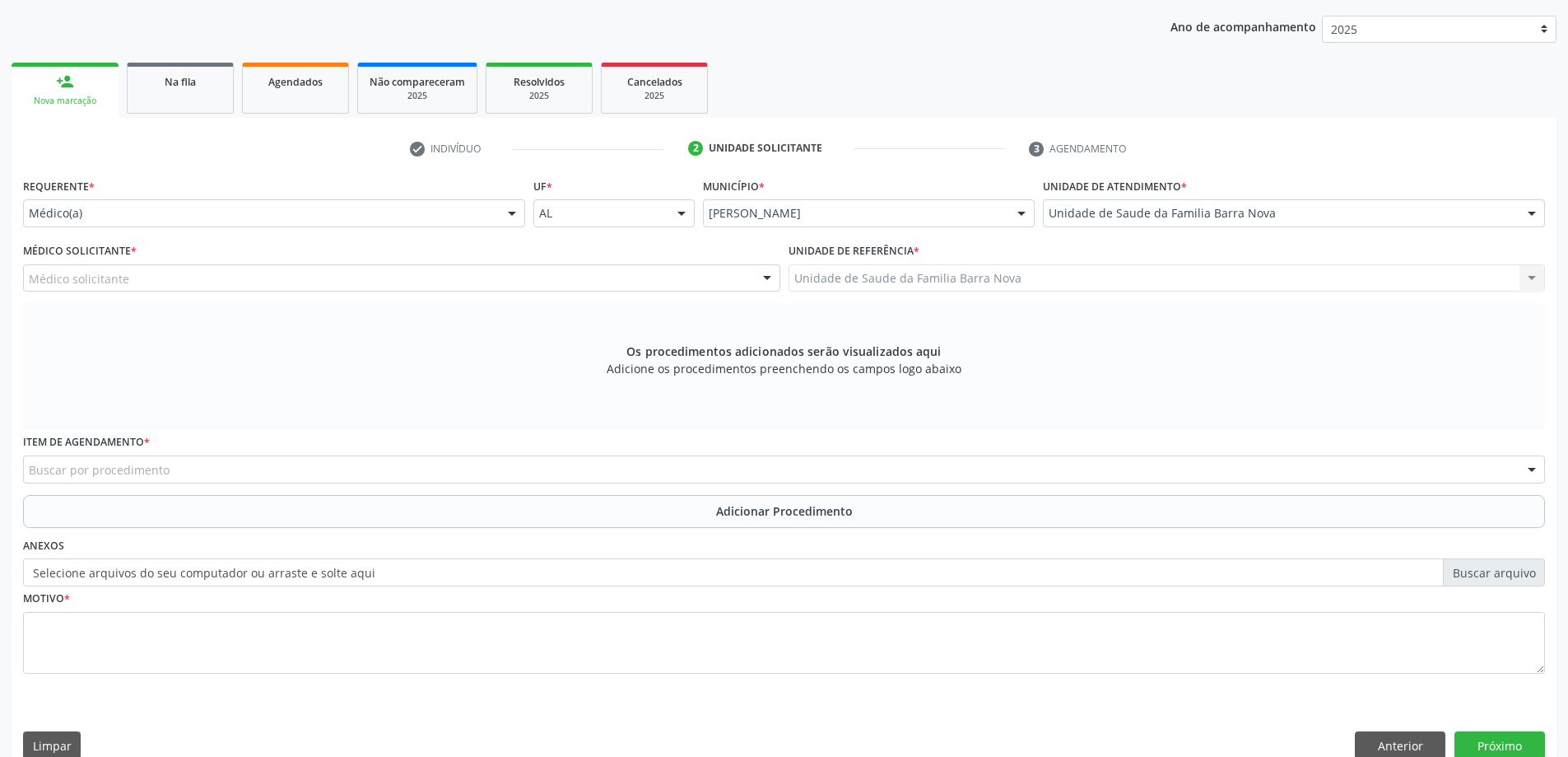
click at [404, 286] on div "Médico solicitante" at bounding box center [402, 278] width 757 height 28
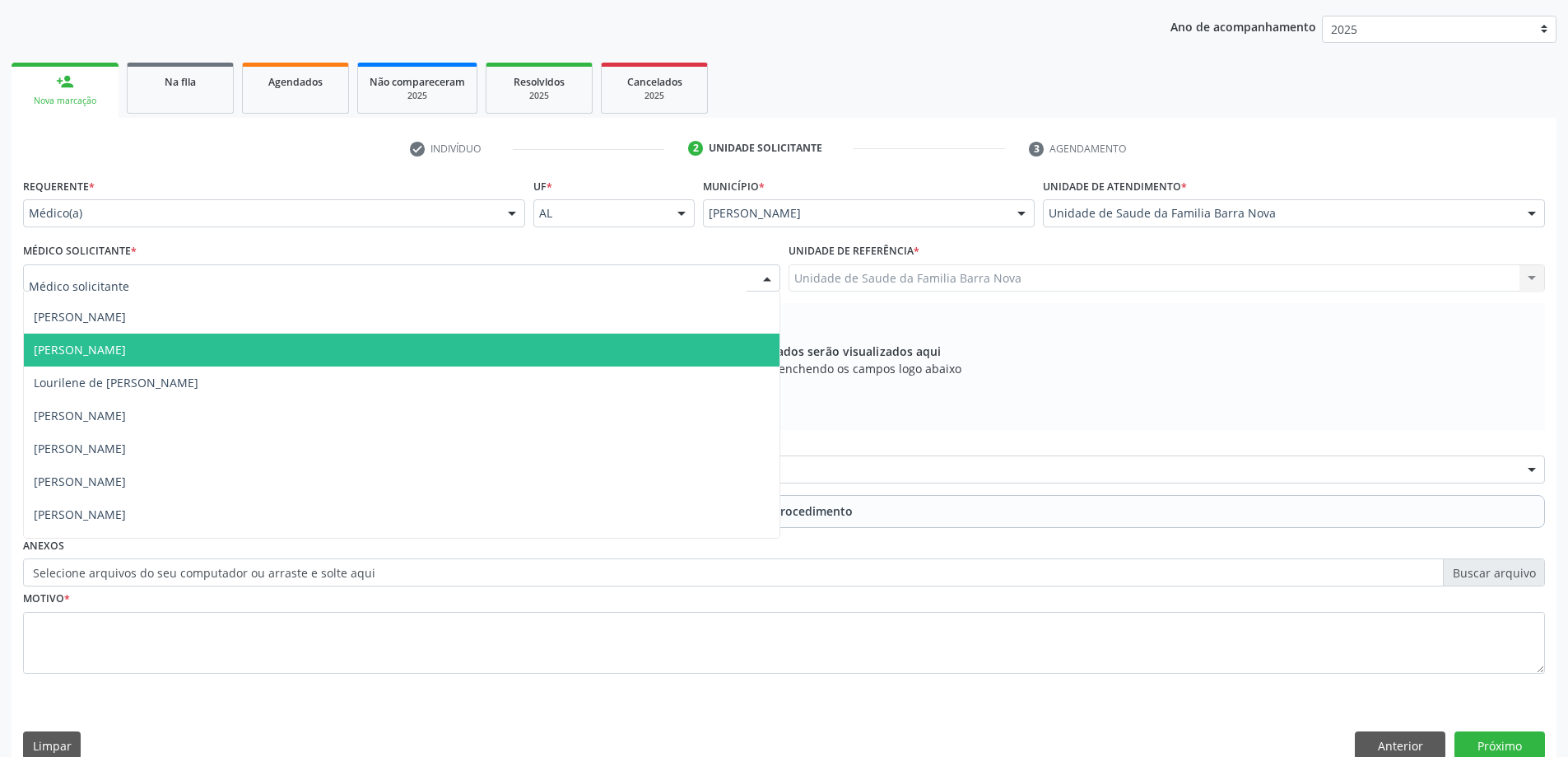
scroll to position [116, 0]
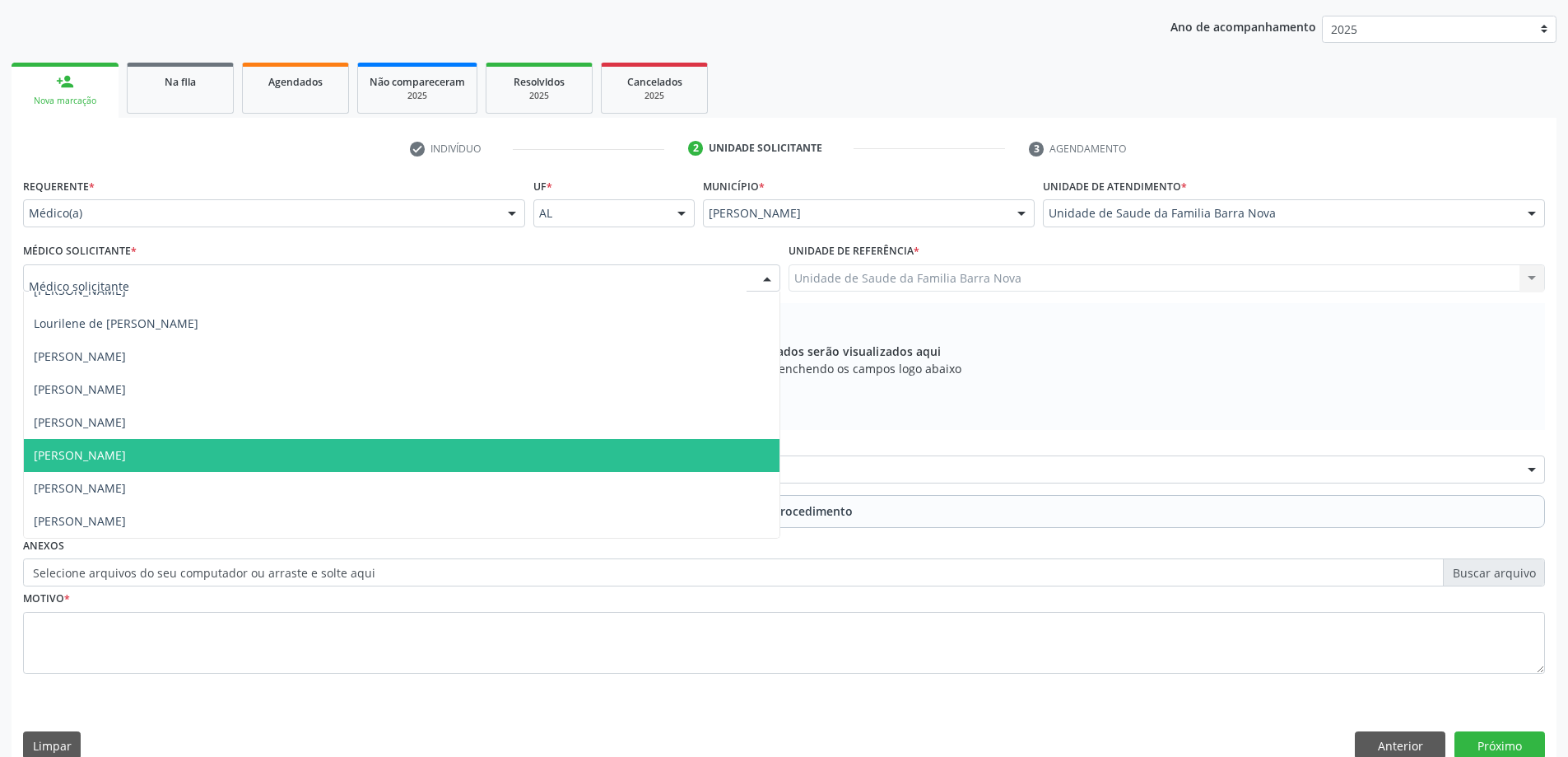
click at [406, 450] on span "[PERSON_NAME]" at bounding box center [402, 455] width 756 height 33
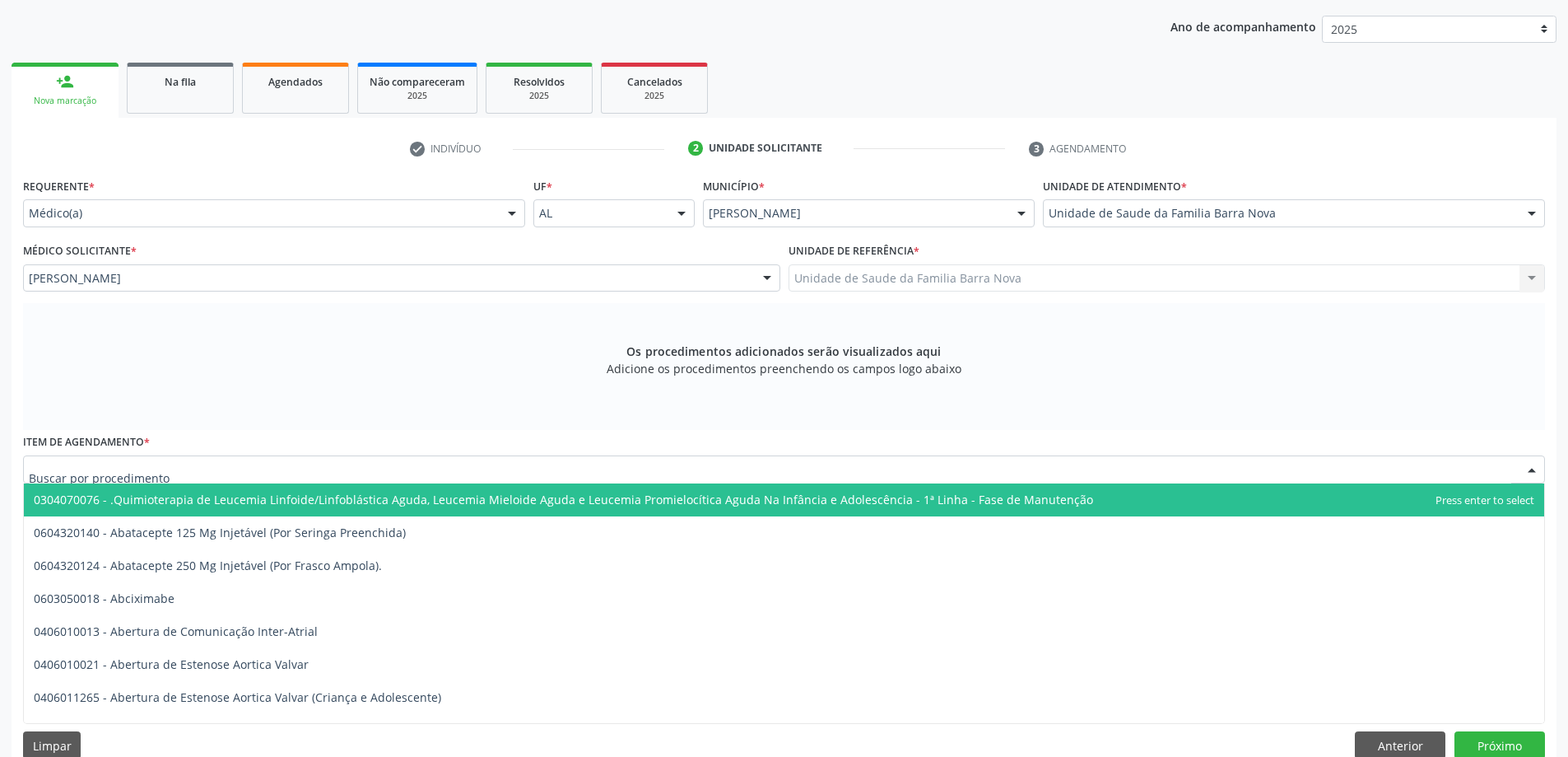
click at [551, 474] on div at bounding box center [784, 469] width 1522 height 28
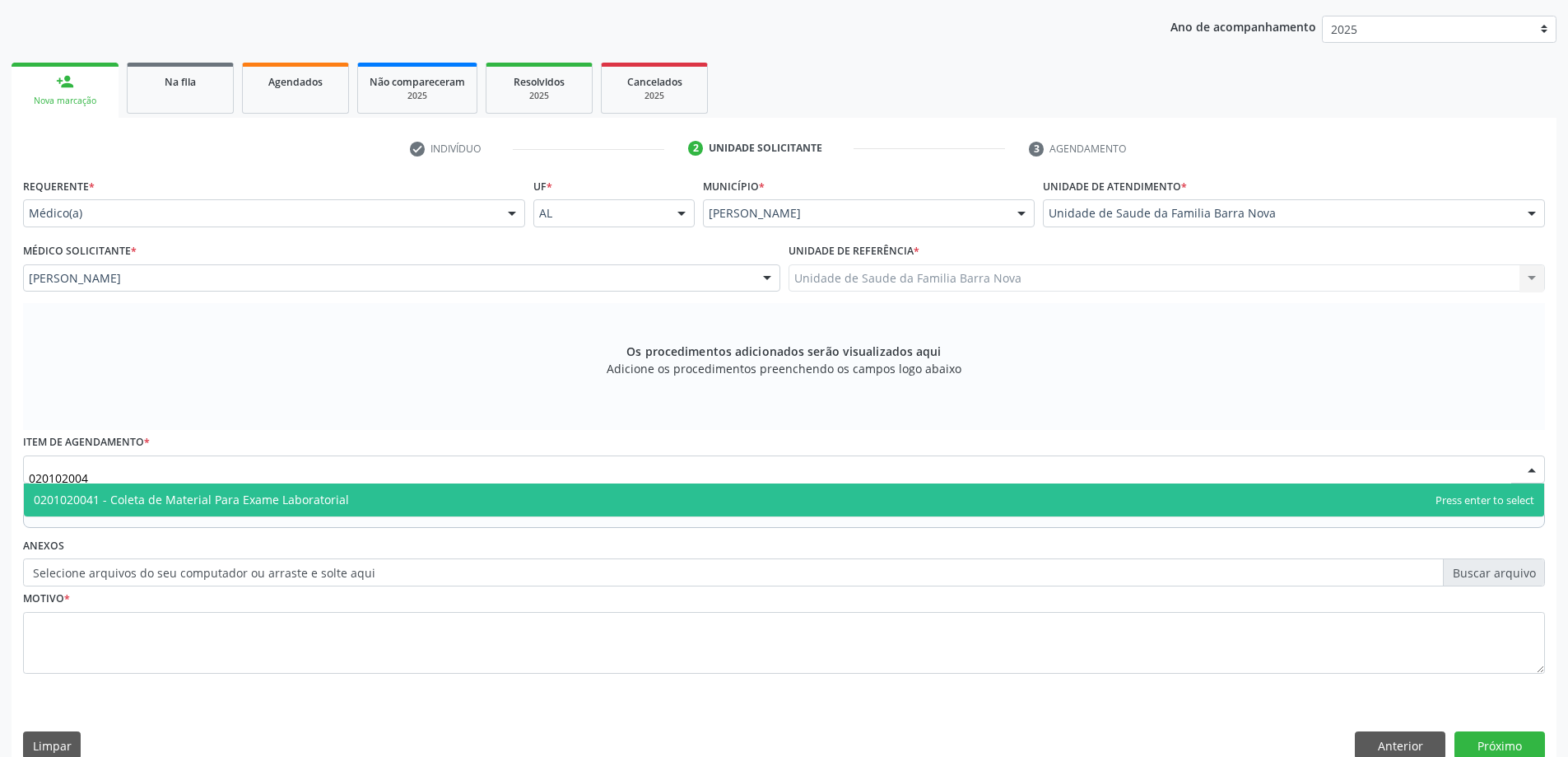
type input "0201020041"
click at [384, 499] on span "0201020041 - Coleta de Material Para Exame Laboratorial" at bounding box center [784, 500] width 1520 height 33
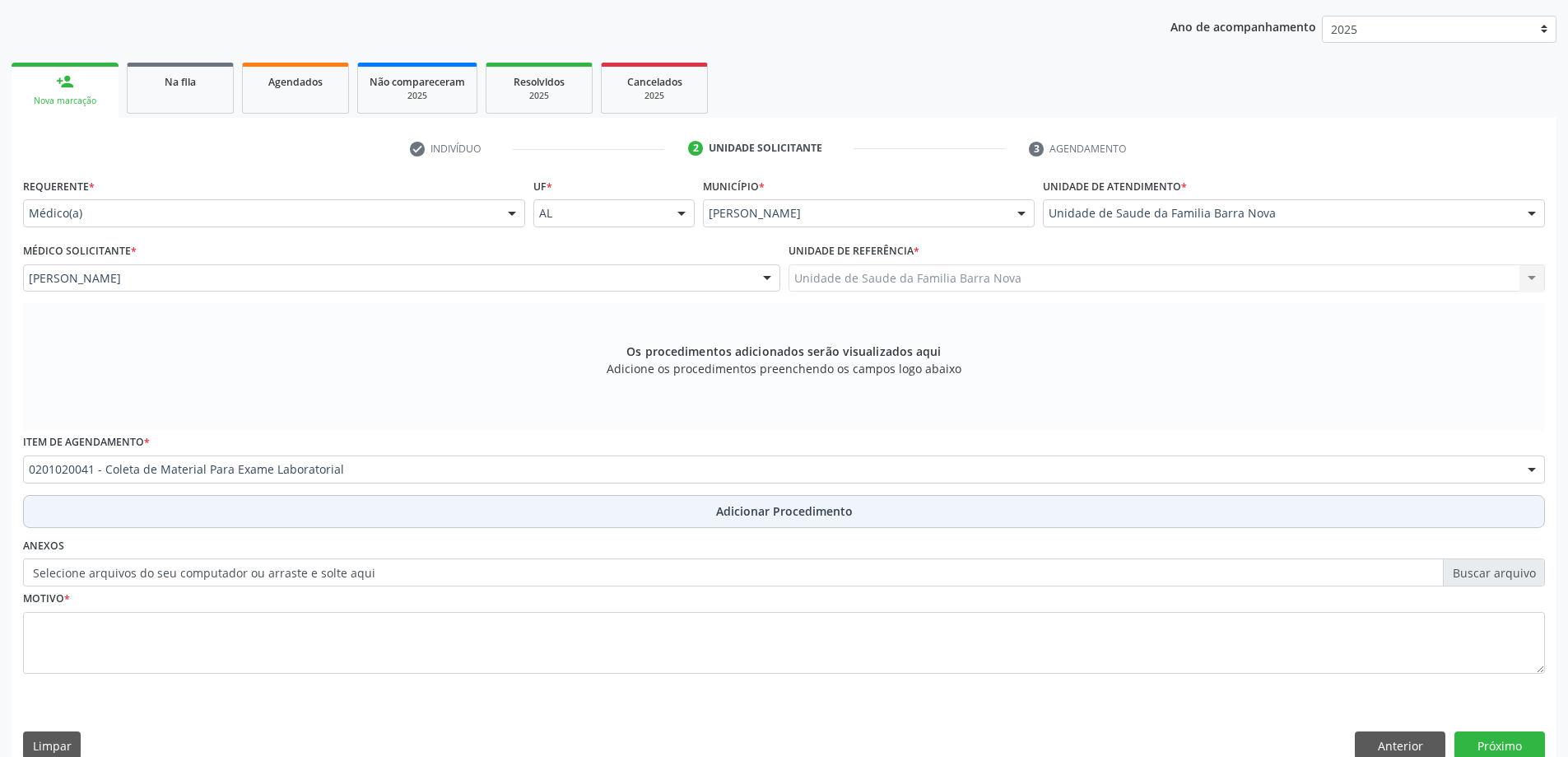
click at [805, 510] on span "Adicionar Procedimento" at bounding box center [785, 511] width 137 height 17
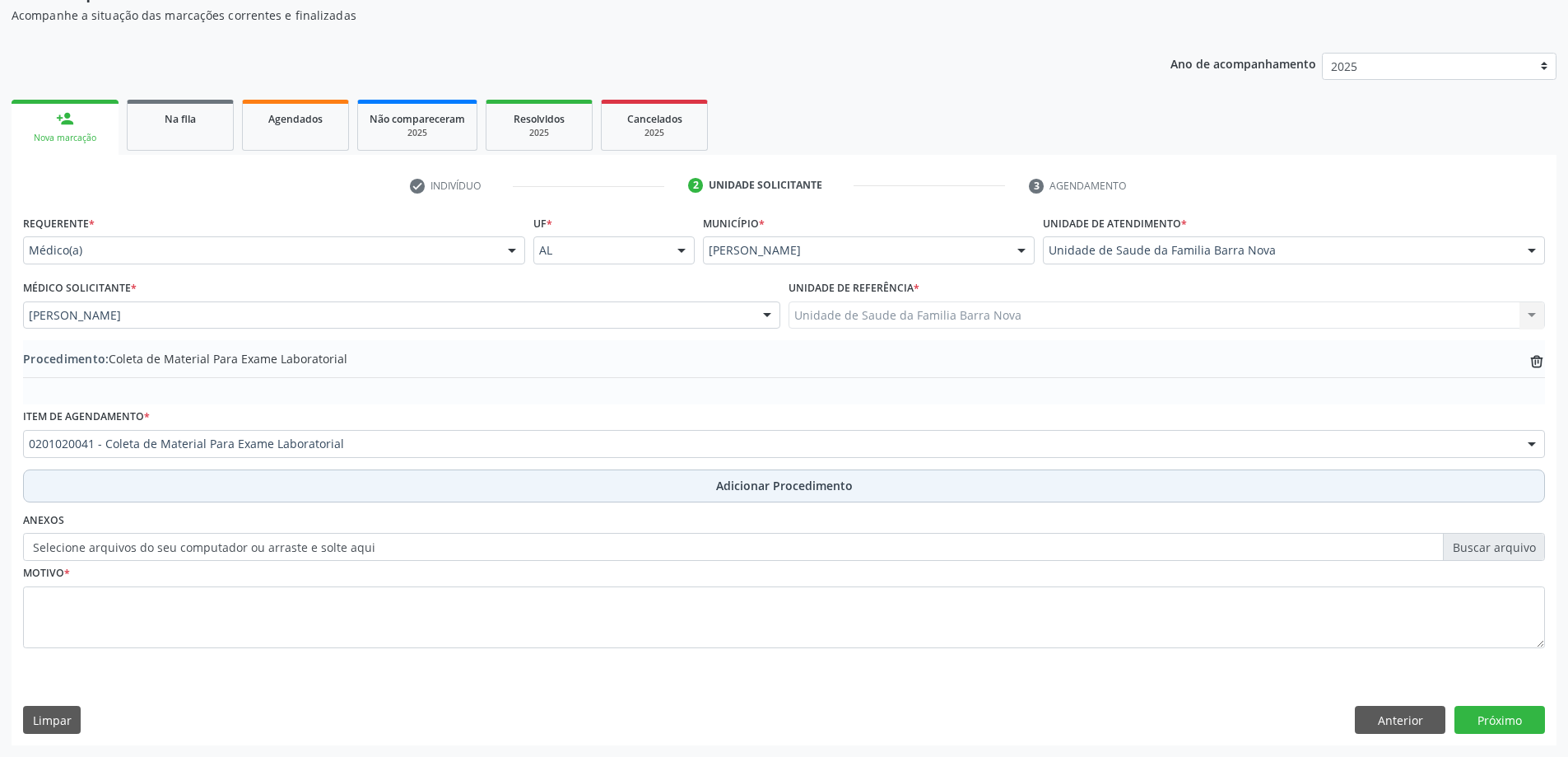
scroll to position [169, 0]
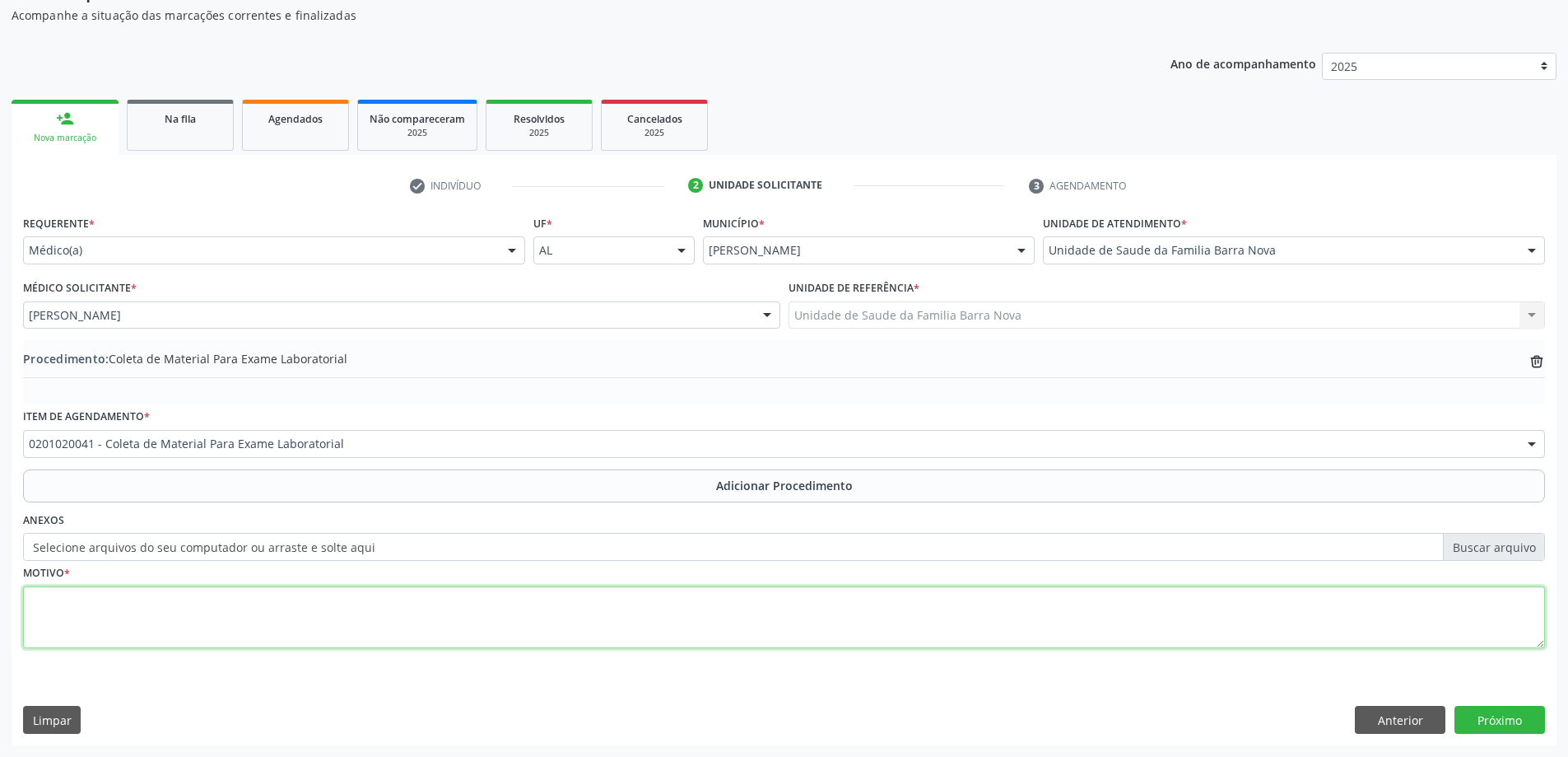
click at [224, 600] on textarea at bounding box center [784, 617] width 1522 height 62
type textarea "Ex etlista + deficit cognitivo."
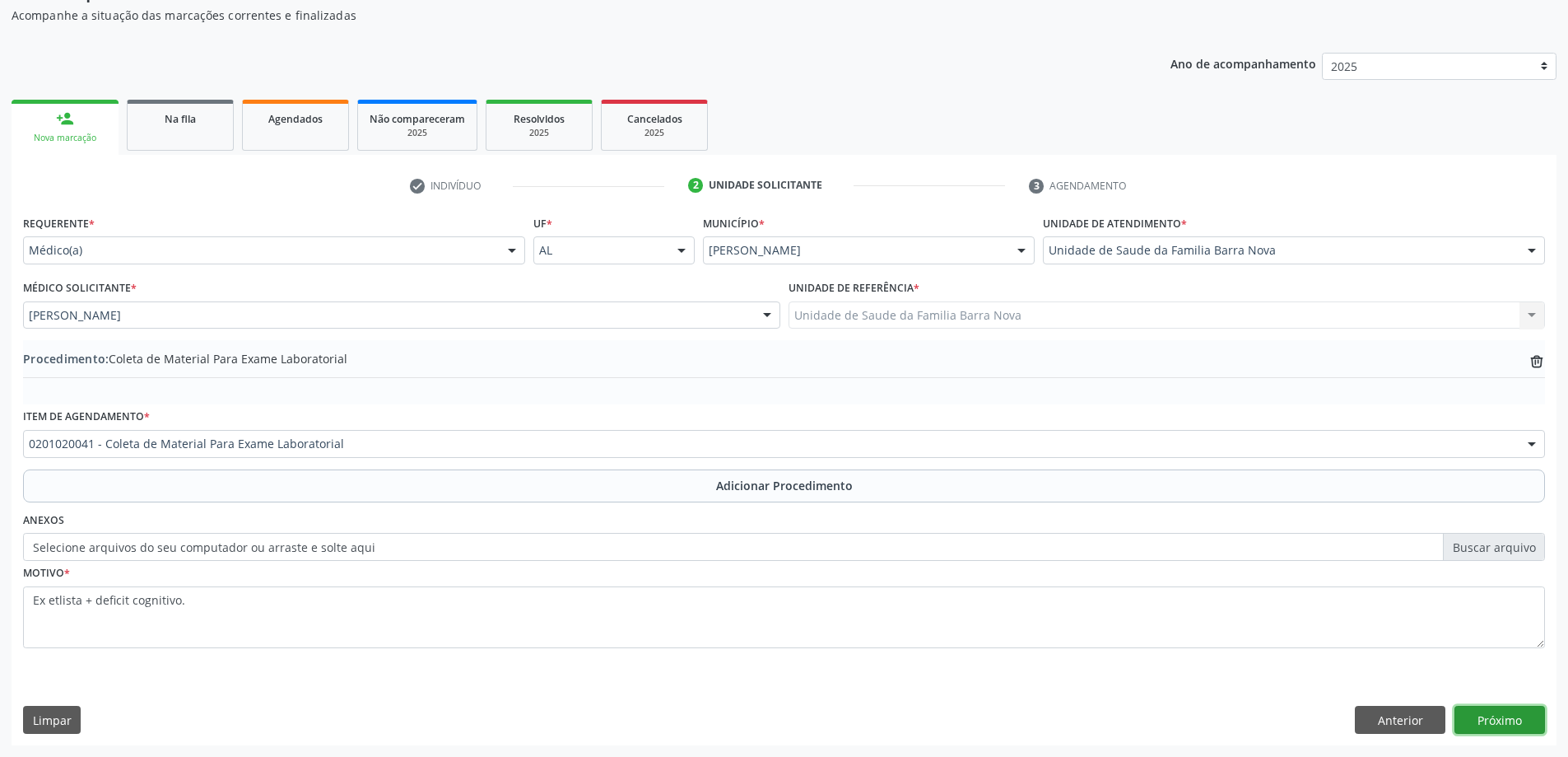
click at [1495, 717] on button "Próximo" at bounding box center [1500, 719] width 91 height 28
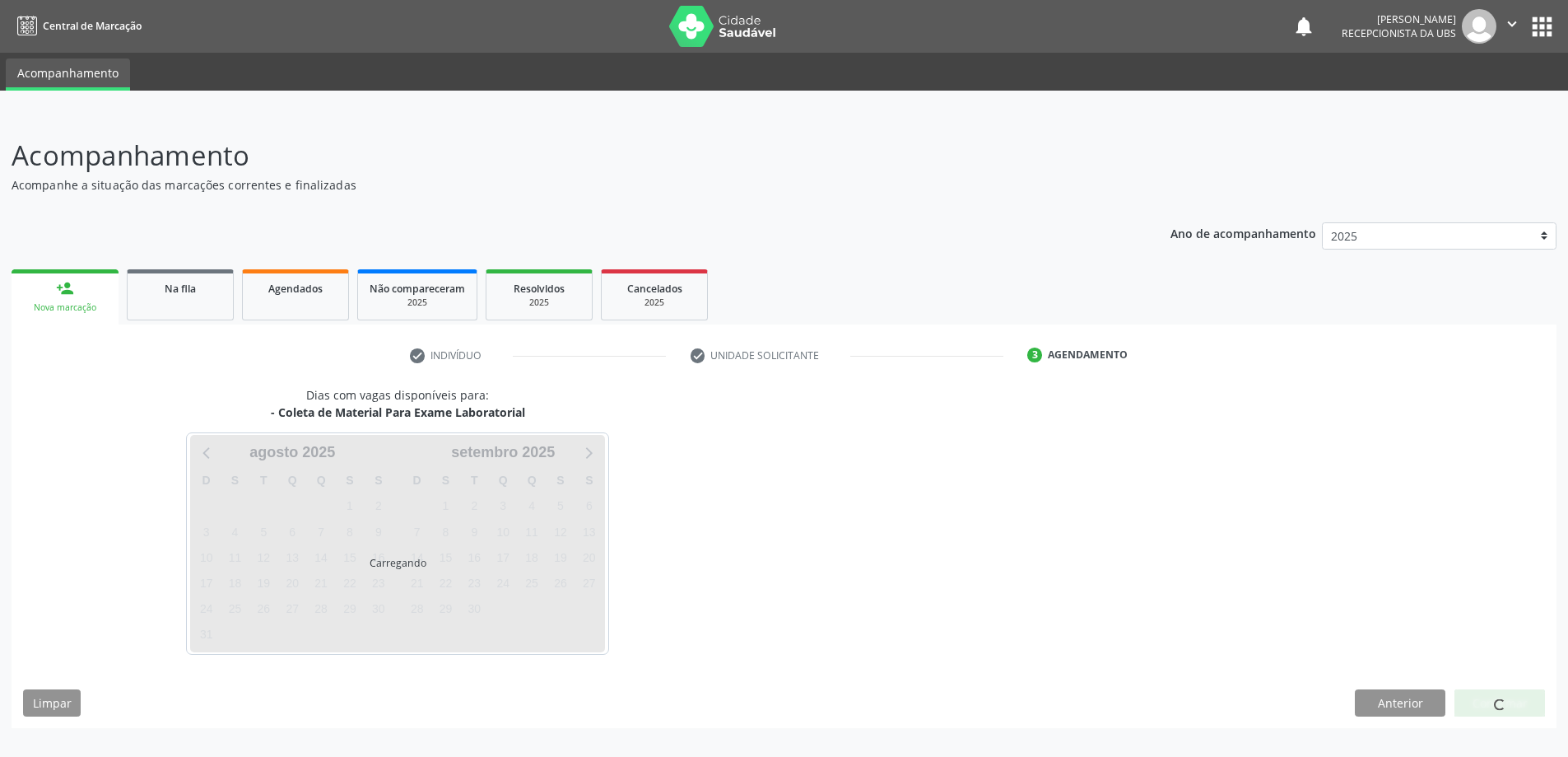
scroll to position [0, 0]
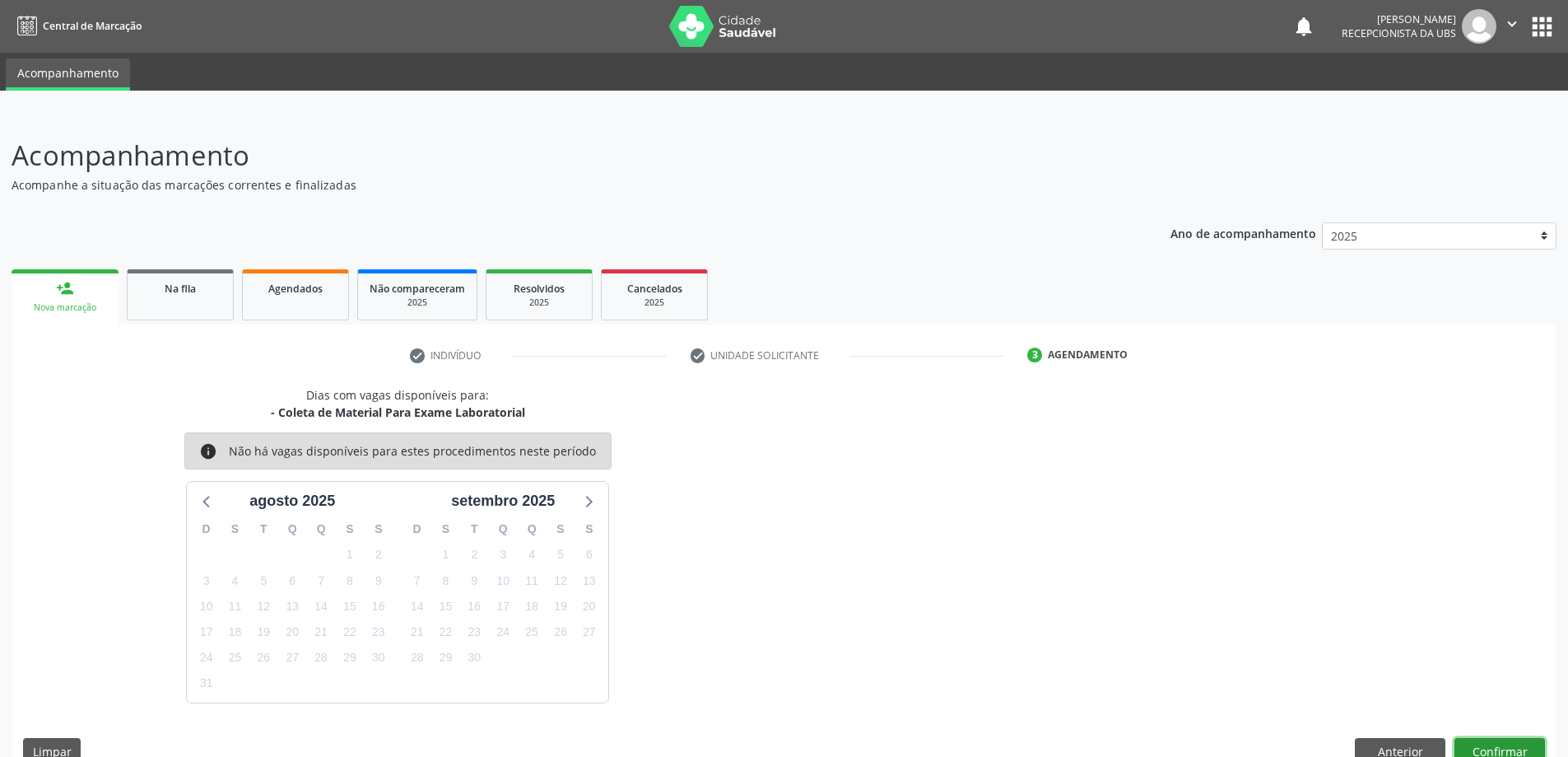
click at [1501, 745] on button "Confirmar" at bounding box center [1500, 752] width 91 height 28
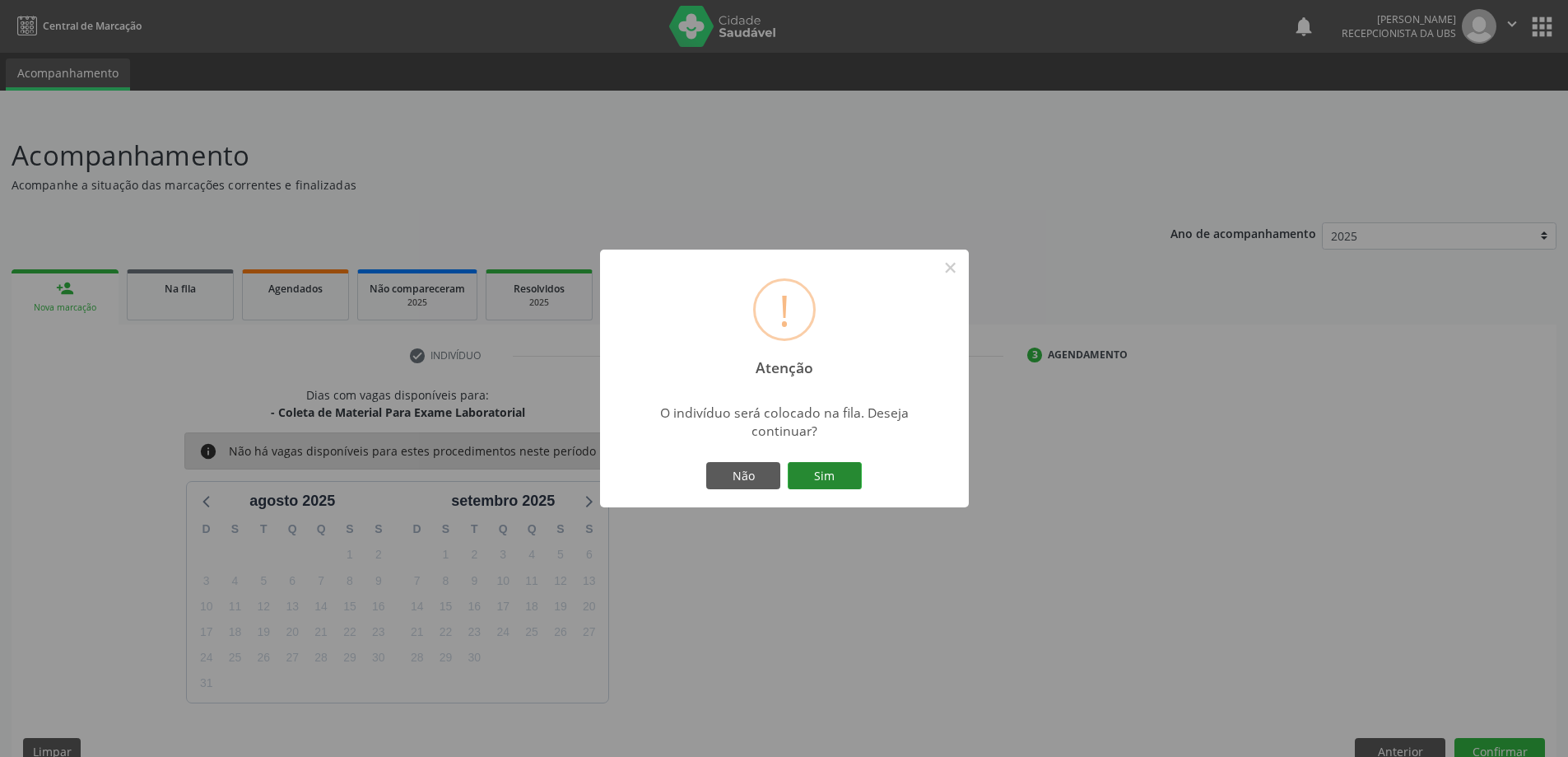
click at [818, 476] on button "Sim" at bounding box center [824, 476] width 74 height 28
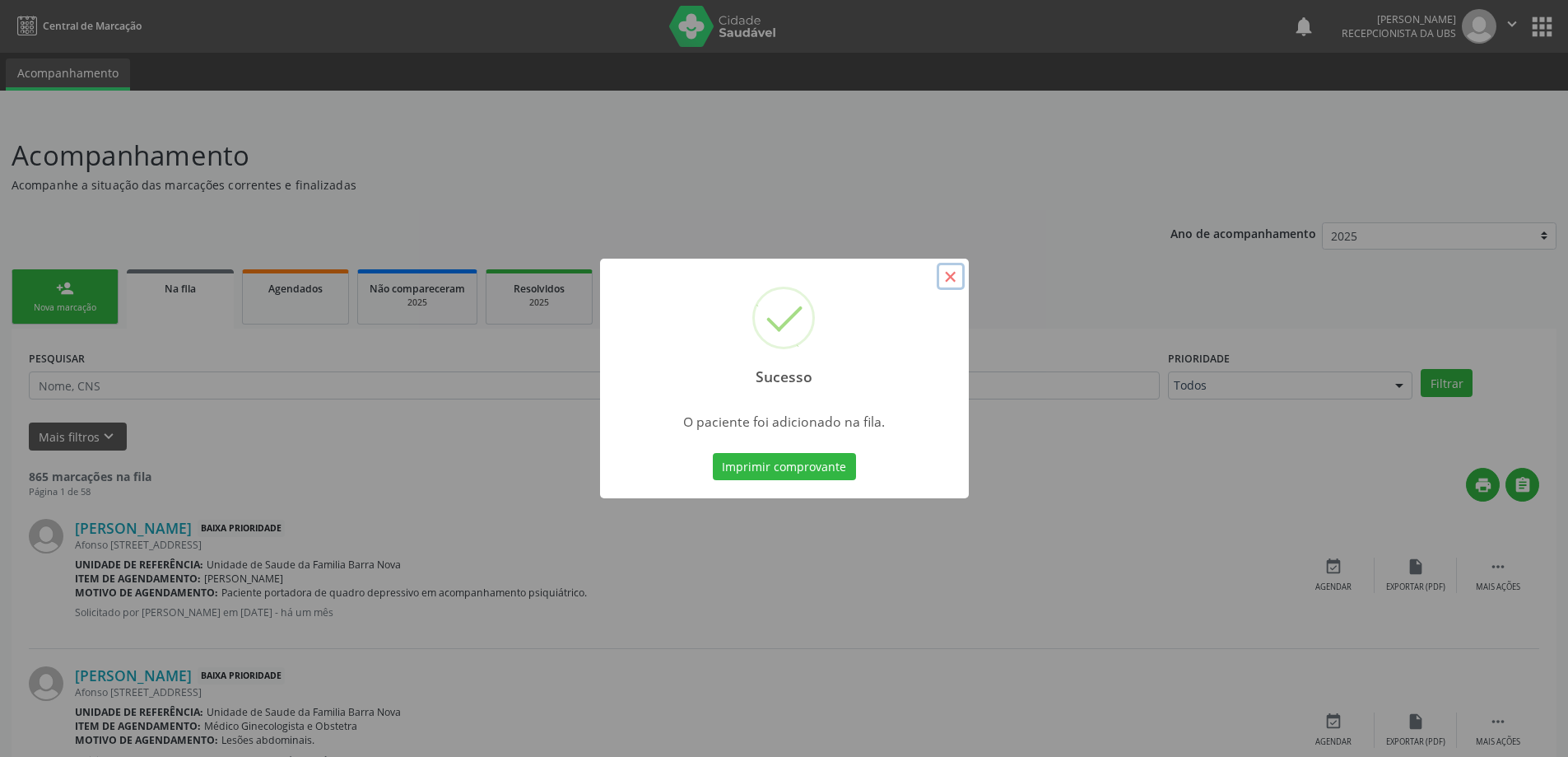
click at [953, 275] on button "×" at bounding box center [951, 276] width 28 height 28
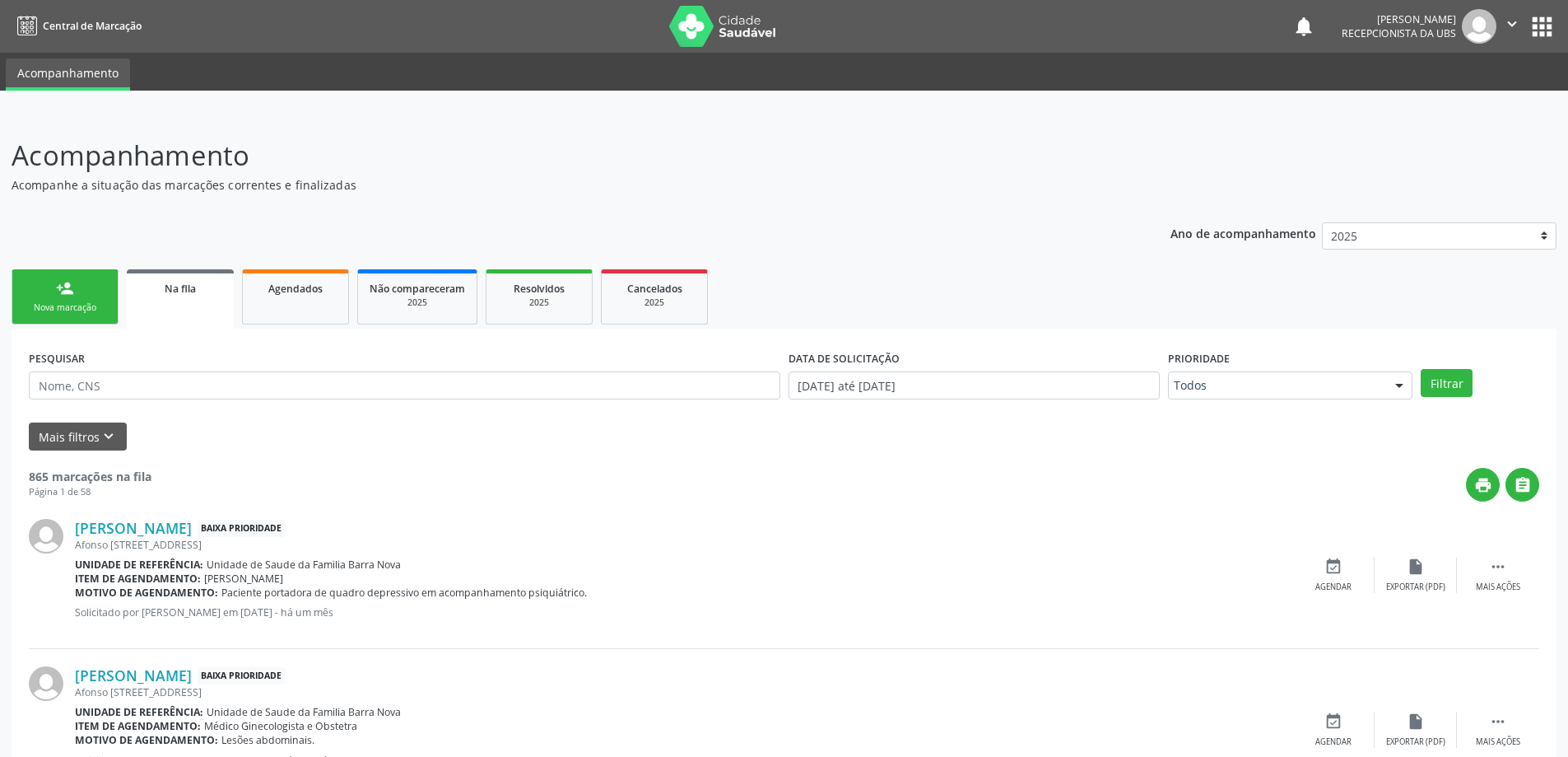
click at [62, 300] on link "person_add Nova marcação" at bounding box center [64, 297] width 107 height 55
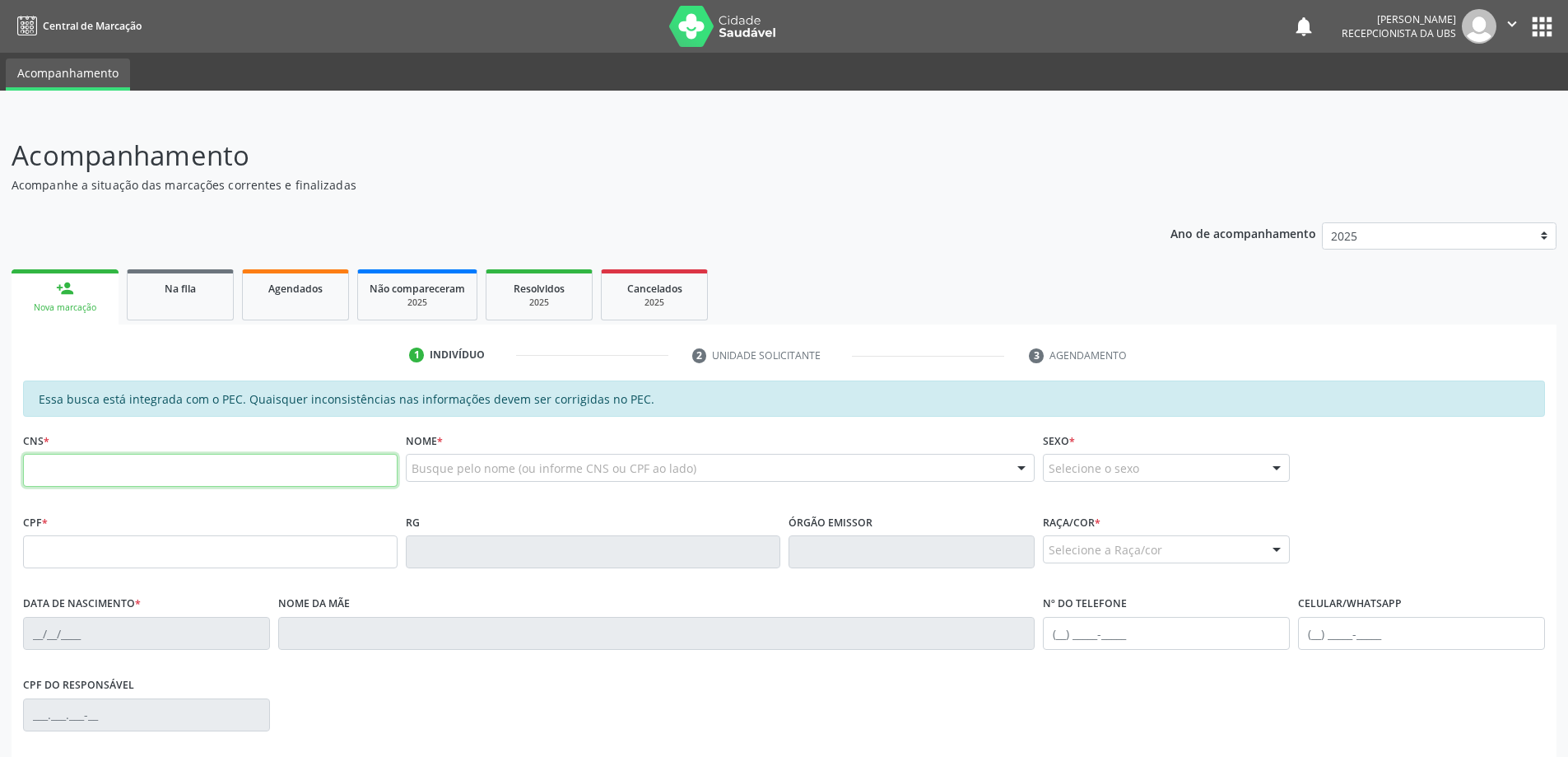
click at [102, 463] on input "text" at bounding box center [210, 470] width 374 height 33
type input "700 6059 2490 4368"
type input "924.321.744-53"
type input "[DATE]"
type input "[PERSON_NAME] e [PERSON_NAME]"
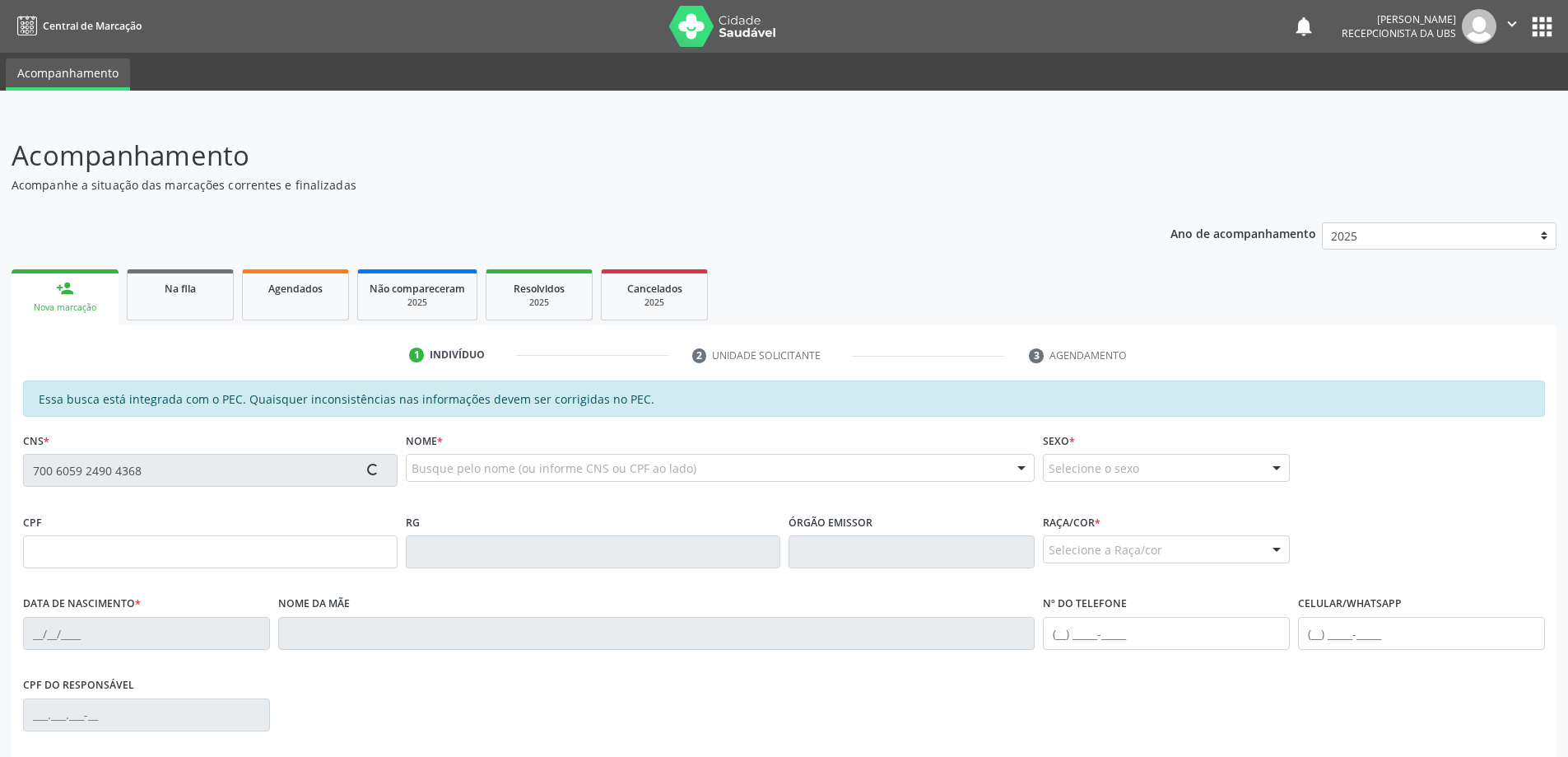
type input "[PHONE_NUMBER]"
type input "05"
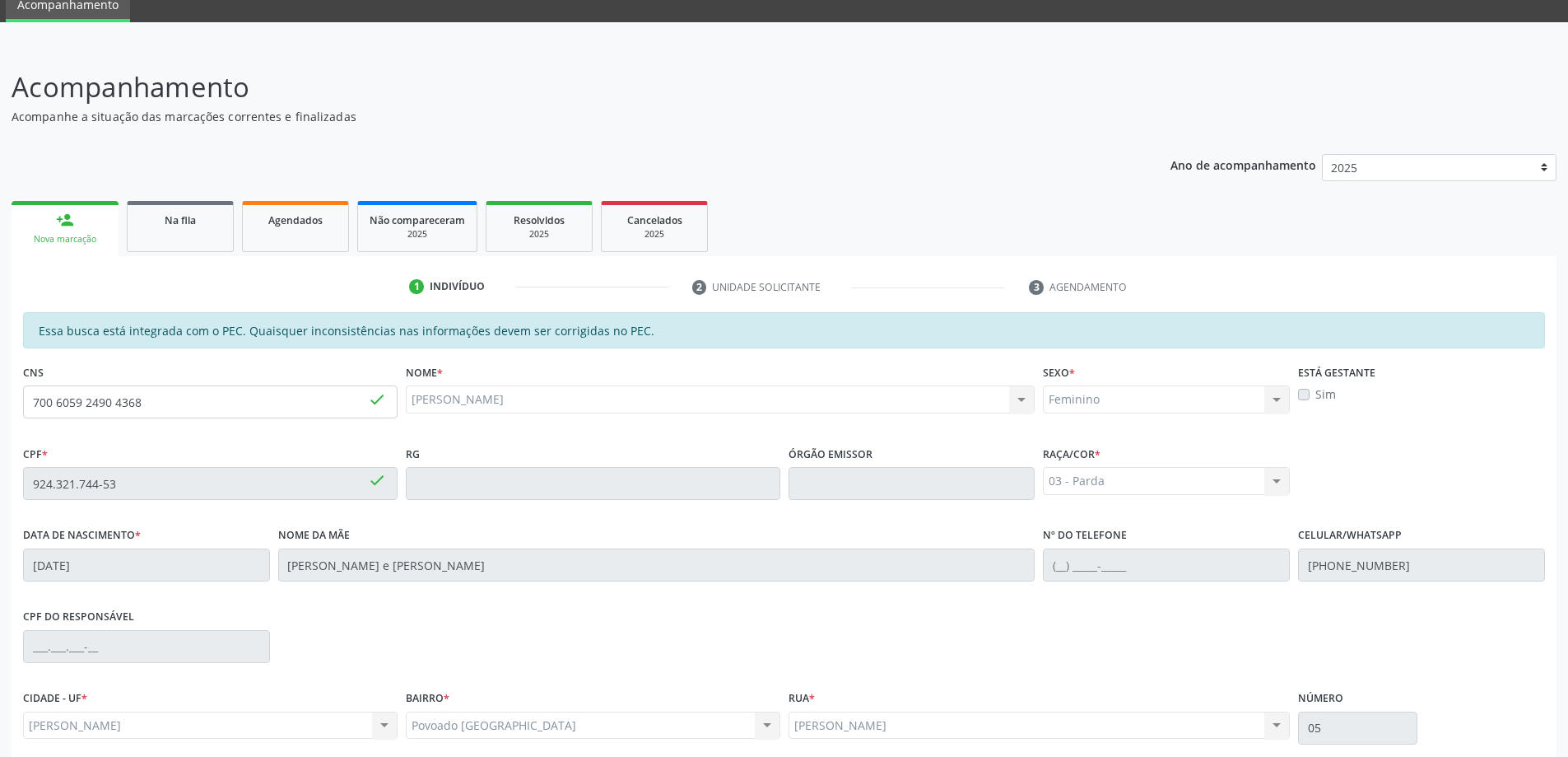
scroll to position [207, 0]
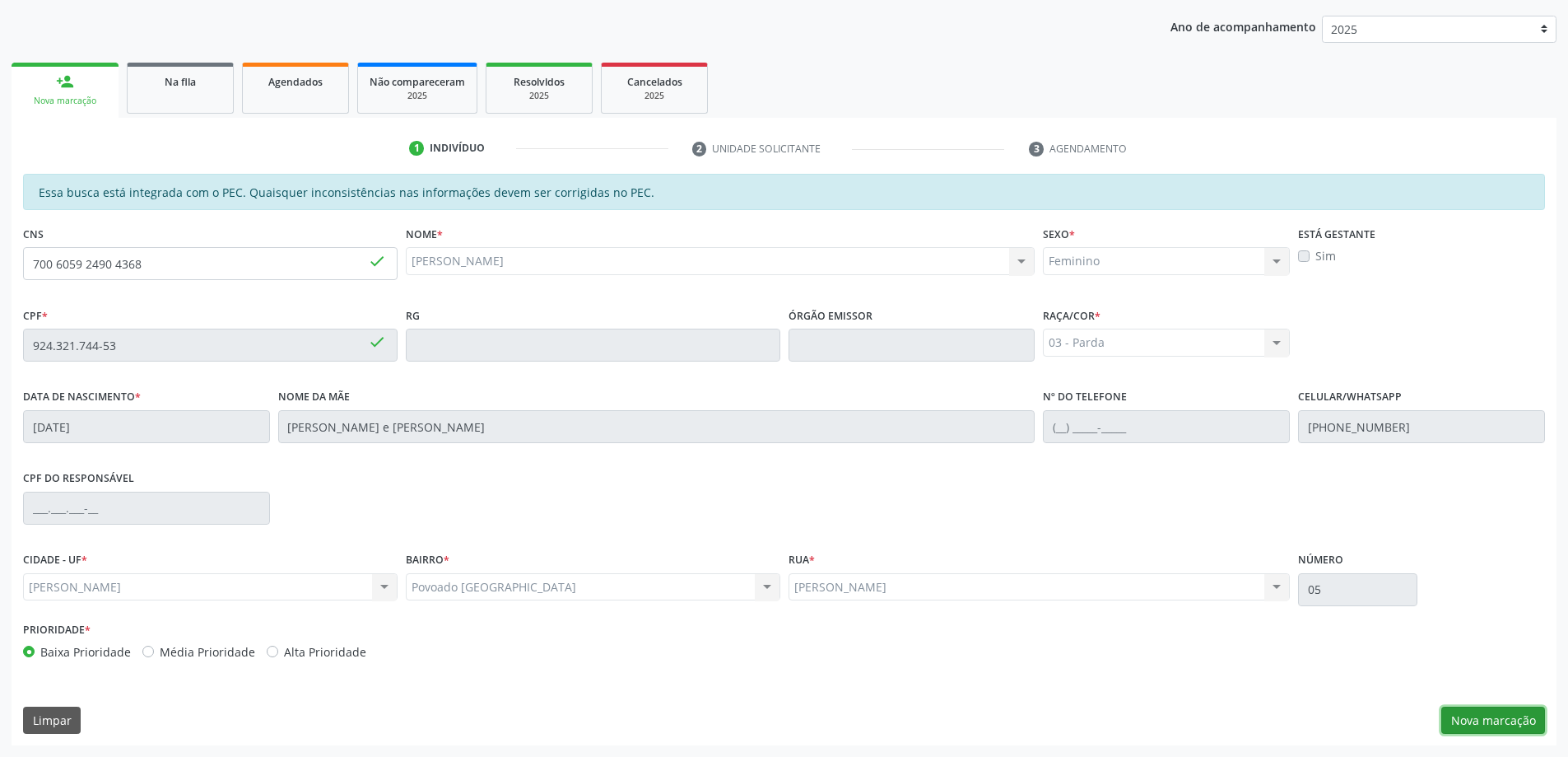
click at [1460, 712] on button "Nova marcação" at bounding box center [1493, 720] width 103 height 28
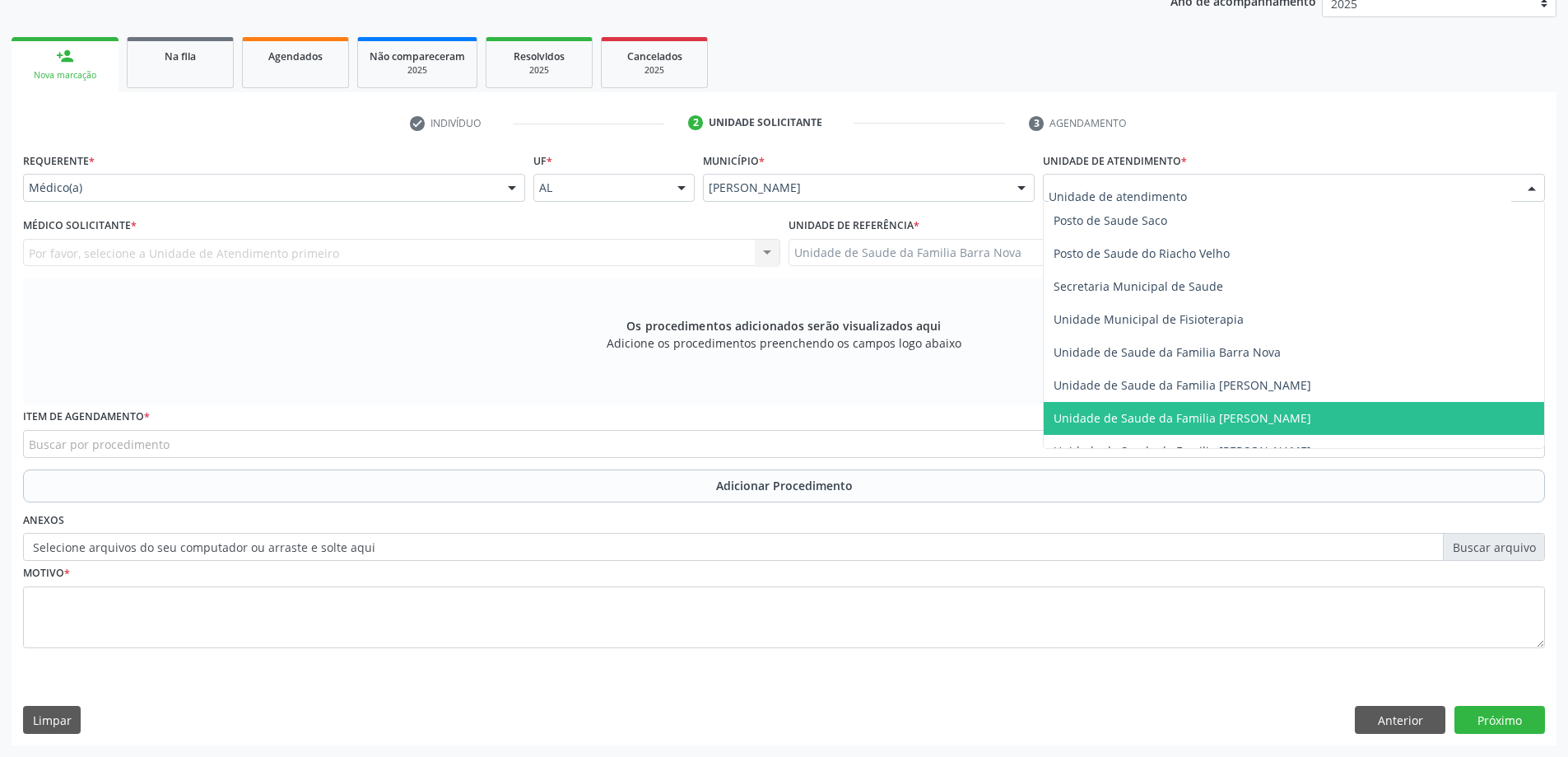
scroll to position [741, 0]
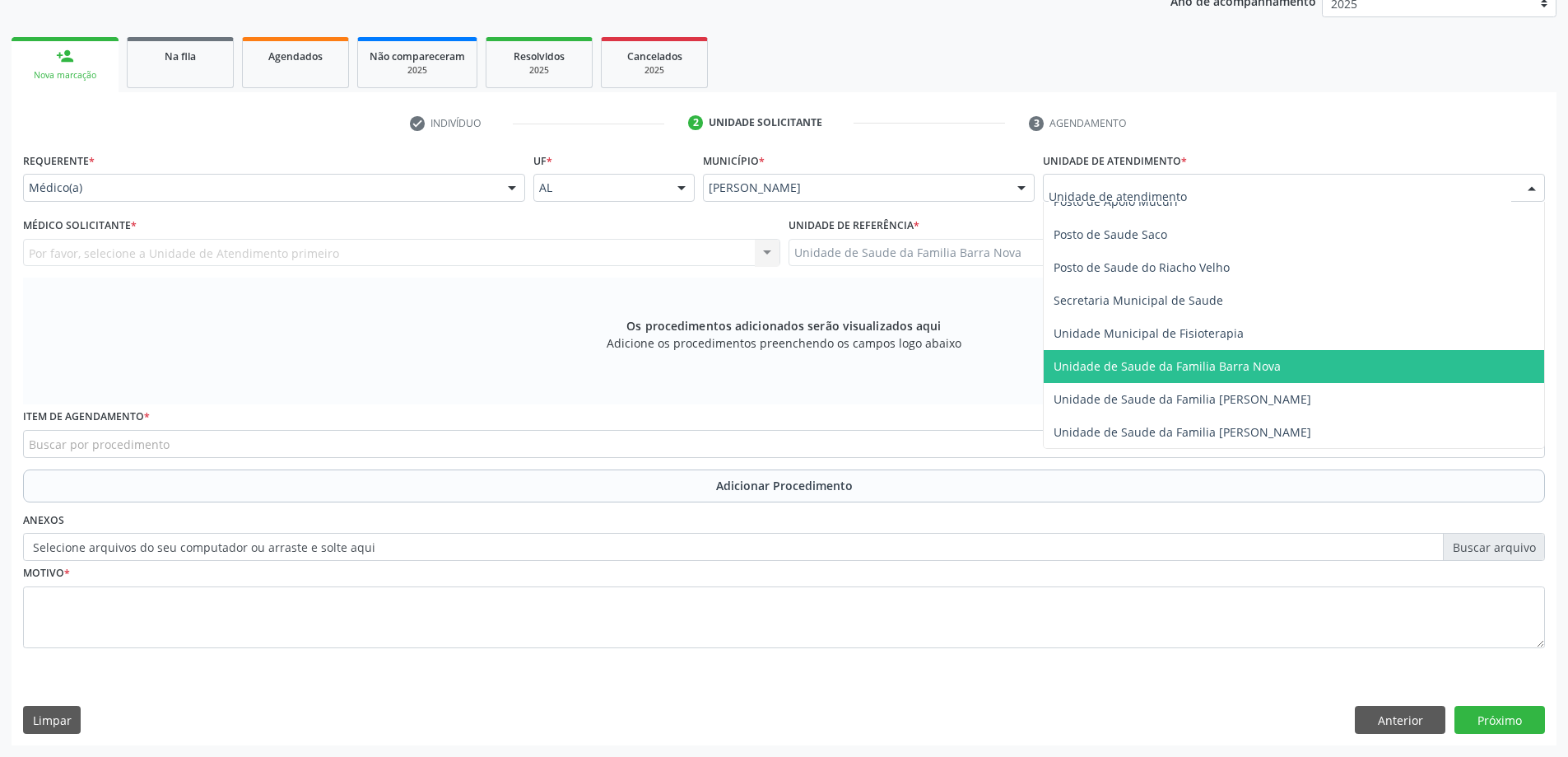
click at [1168, 374] on span "Unidade de Saude da Familia Barra Nova" at bounding box center [1294, 366] width 500 height 33
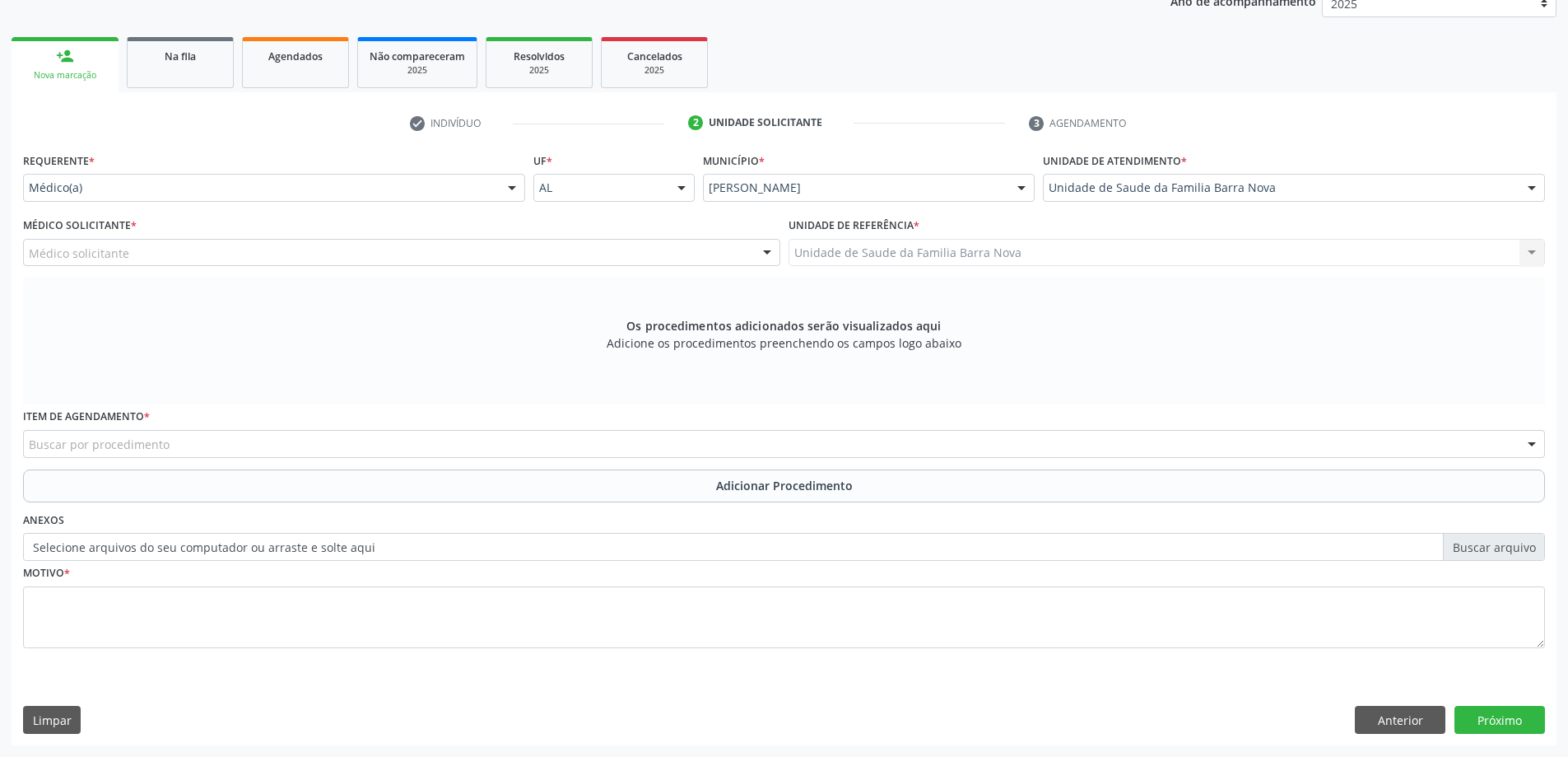
click at [400, 251] on div "Médico solicitante" at bounding box center [402, 252] width 757 height 28
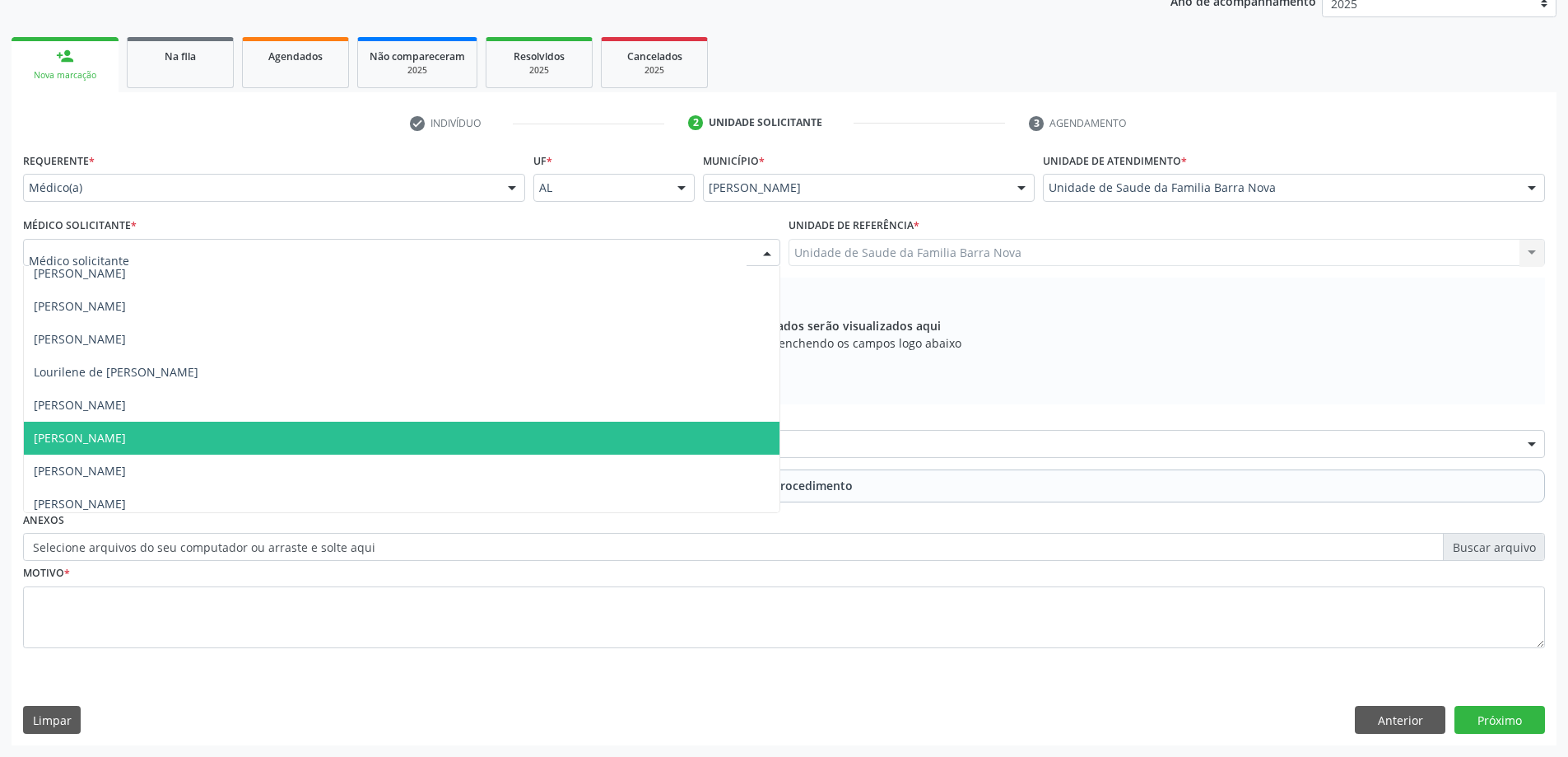
scroll to position [116, 0]
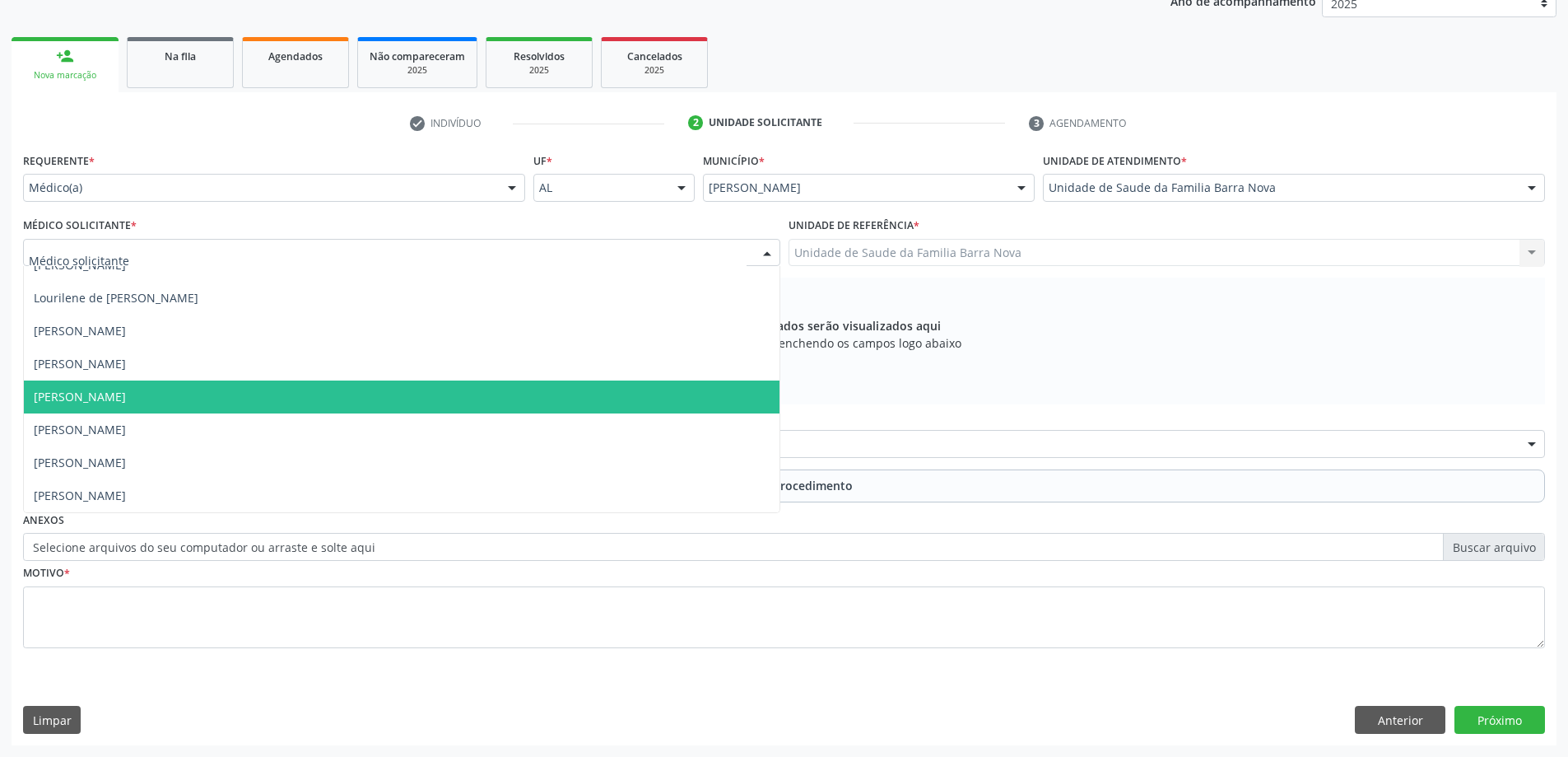
click at [374, 407] on span "[PERSON_NAME]" at bounding box center [402, 397] width 756 height 33
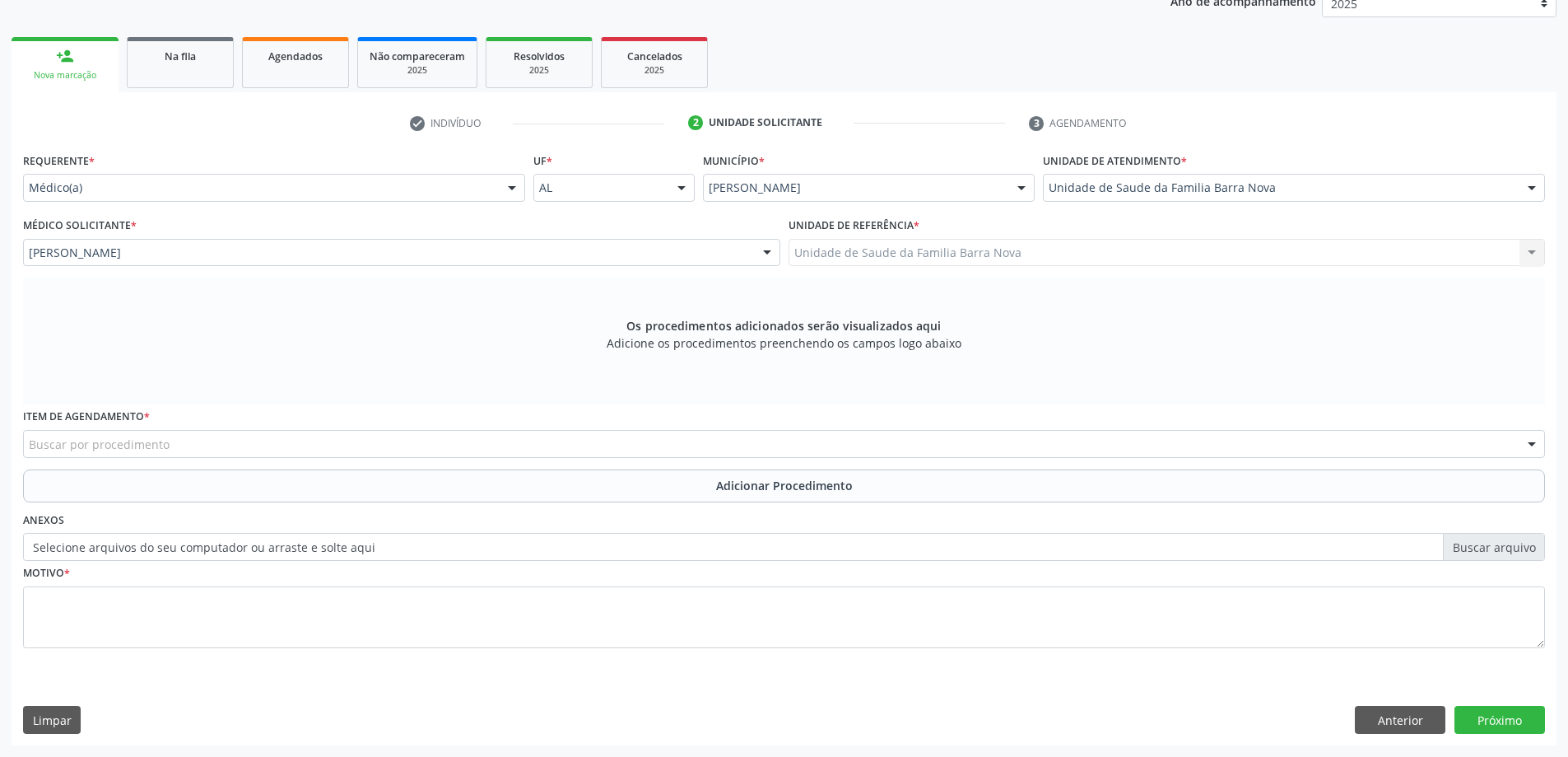
click at [476, 443] on div "Buscar por procedimento" at bounding box center [784, 444] width 1522 height 28
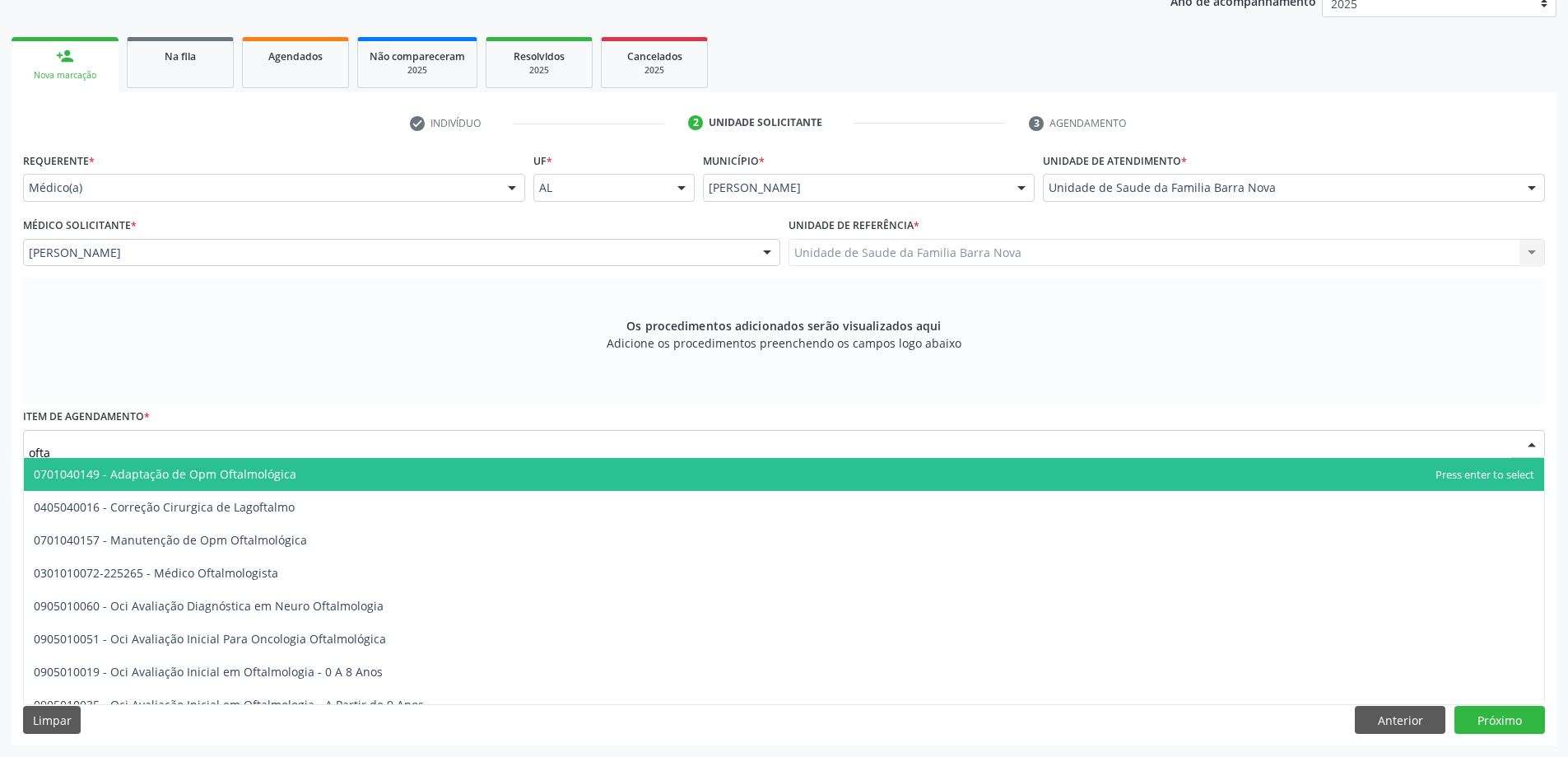
type input "oftal"
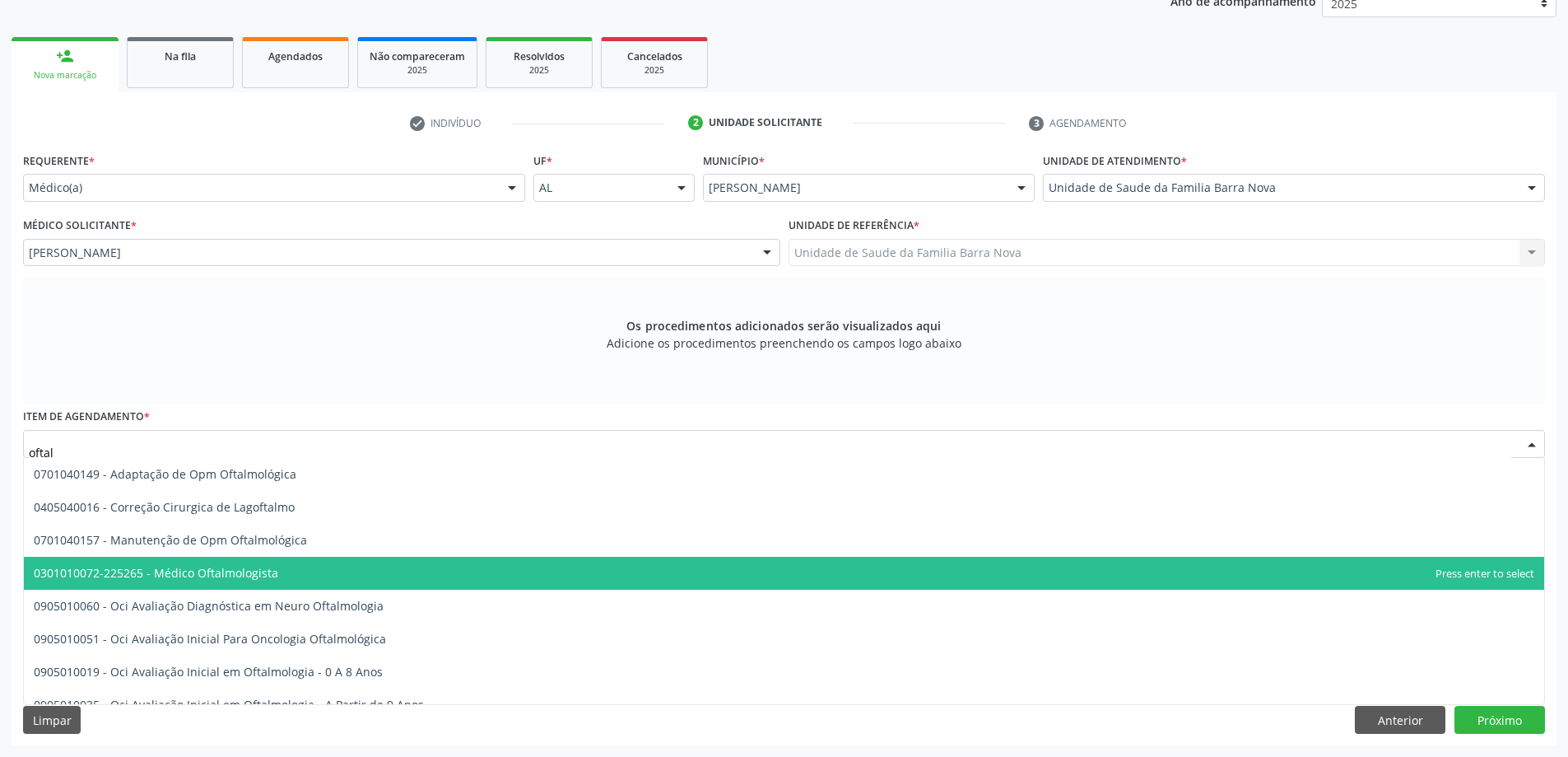
click at [416, 570] on span "0301010072-225265 - Médico Oftalmologista" at bounding box center [784, 573] width 1520 height 33
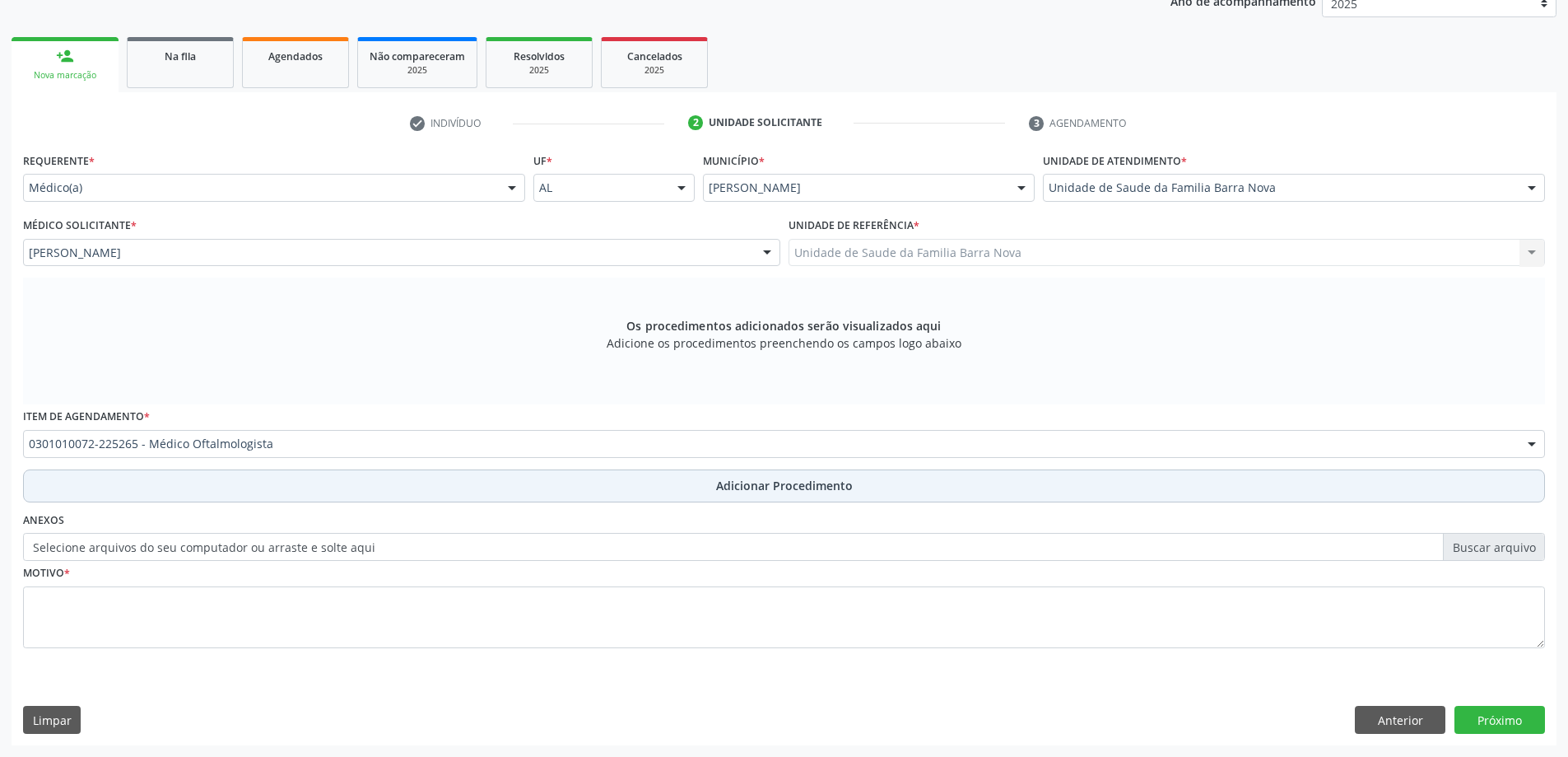
click at [708, 490] on button "Adicionar Procedimento" at bounding box center [784, 486] width 1522 height 33
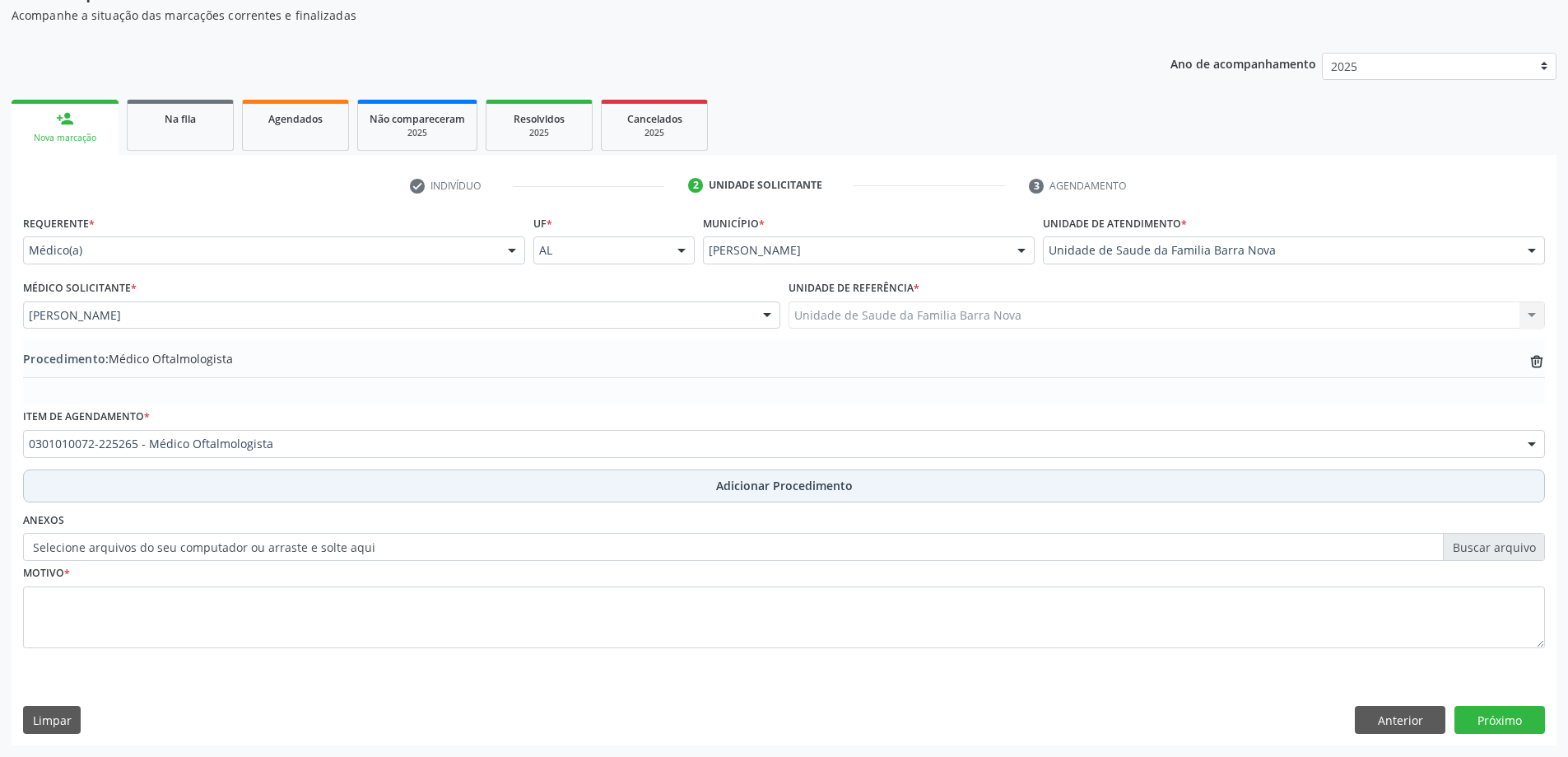
scroll to position [169, 0]
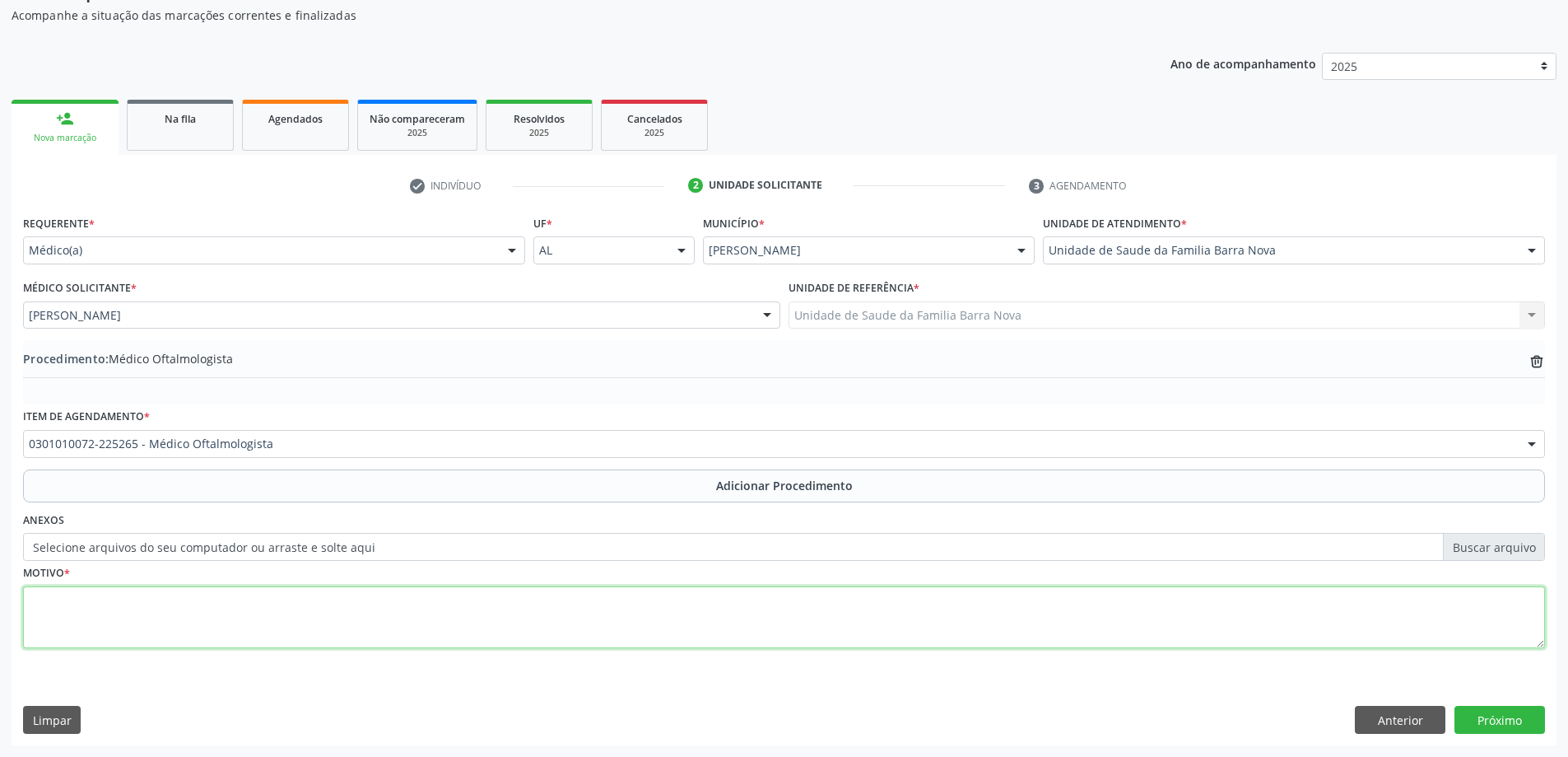
click at [330, 615] on textarea at bounding box center [784, 617] width 1522 height 62
type textarea "Paciente com déficit da acuidade visual, refere uso de lentes corretivas. Solic…"
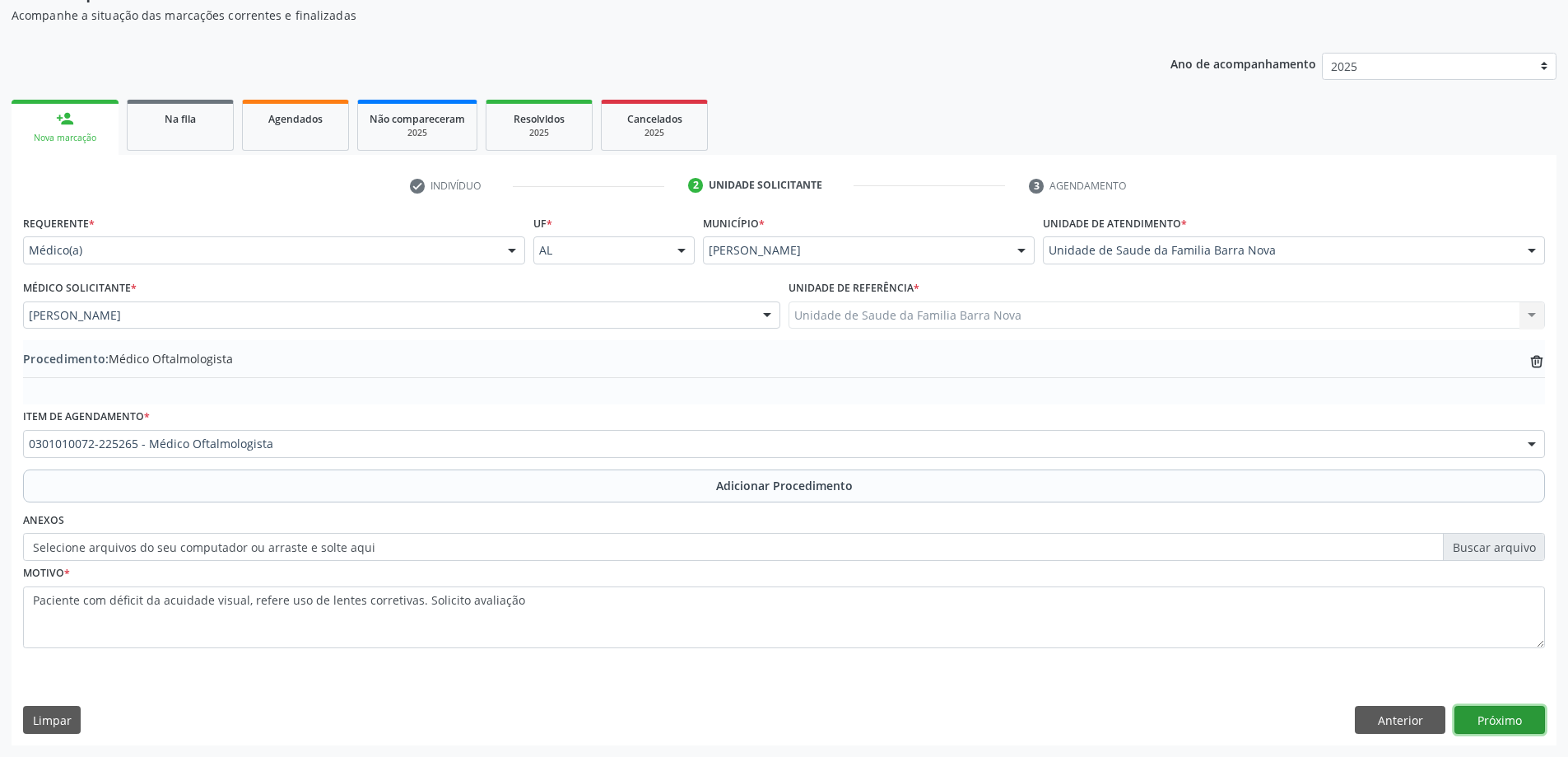
click at [1496, 719] on button "Próximo" at bounding box center [1500, 719] width 91 height 28
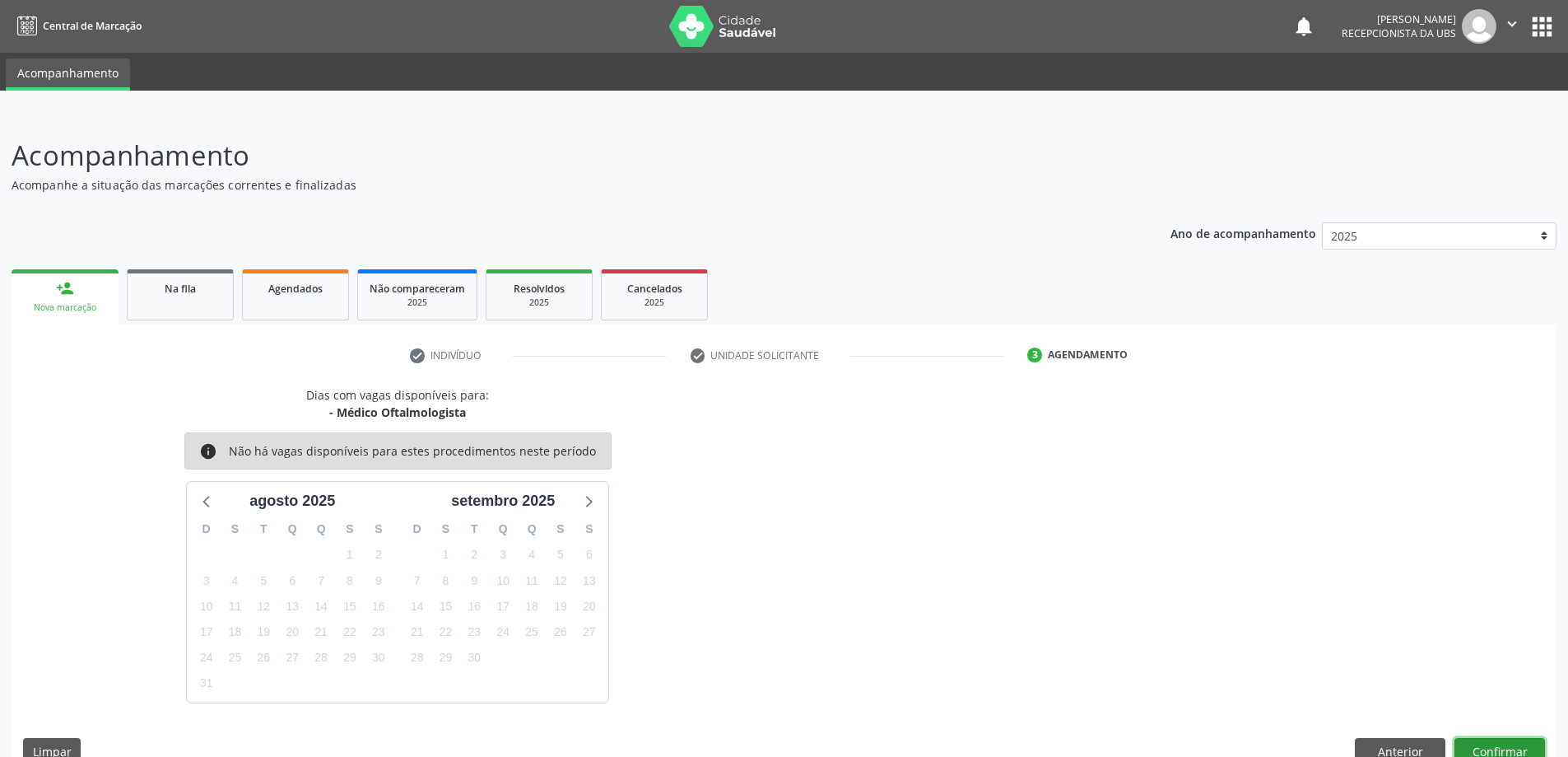
click at [1530, 742] on button "Confirmar" at bounding box center [1500, 752] width 91 height 28
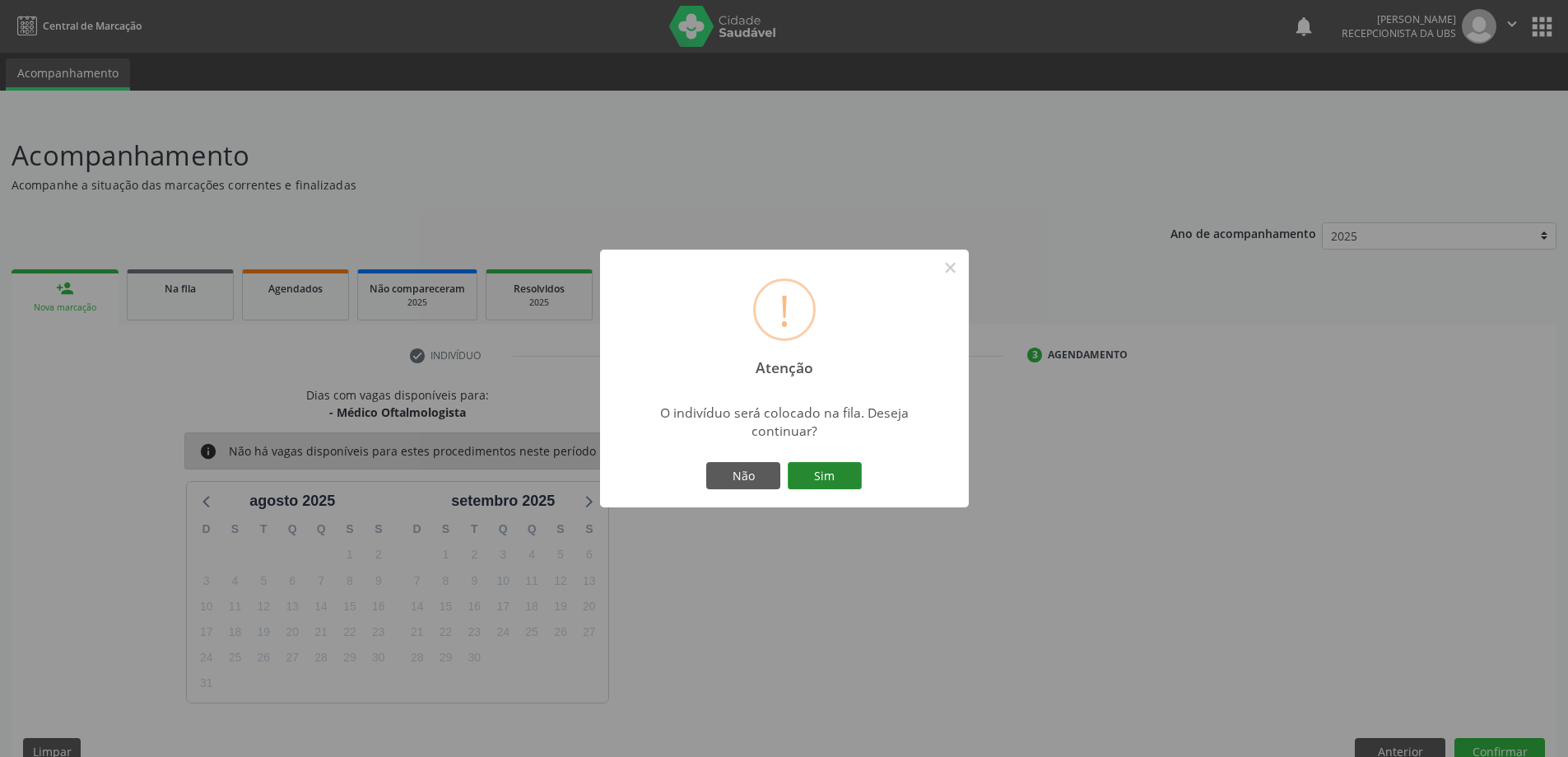
click at [828, 480] on button "Sim" at bounding box center [824, 476] width 74 height 28
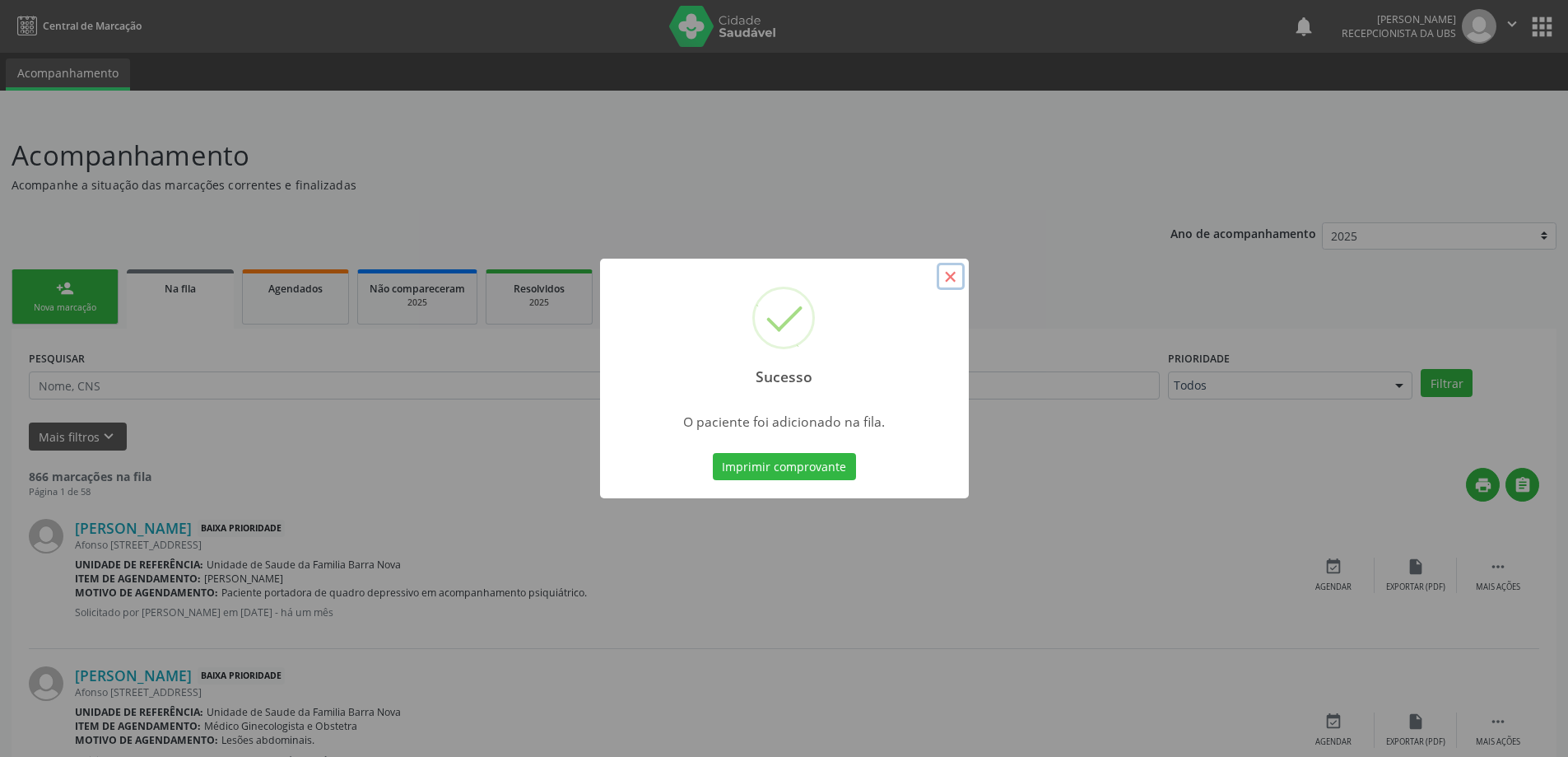
click at [954, 278] on button "×" at bounding box center [951, 276] width 28 height 28
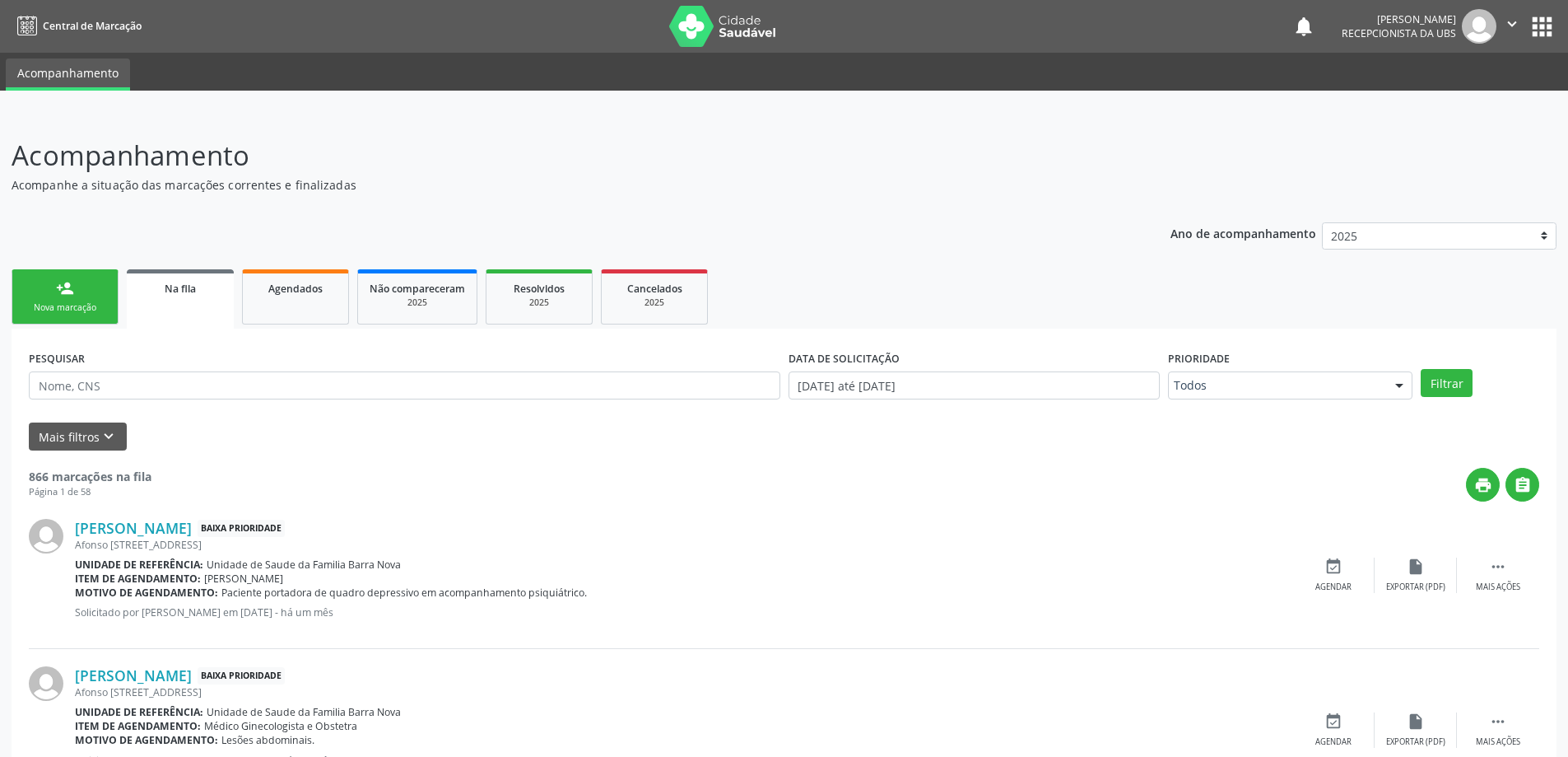
click at [97, 295] on link "person_add Nova marcação" at bounding box center [64, 297] width 107 height 55
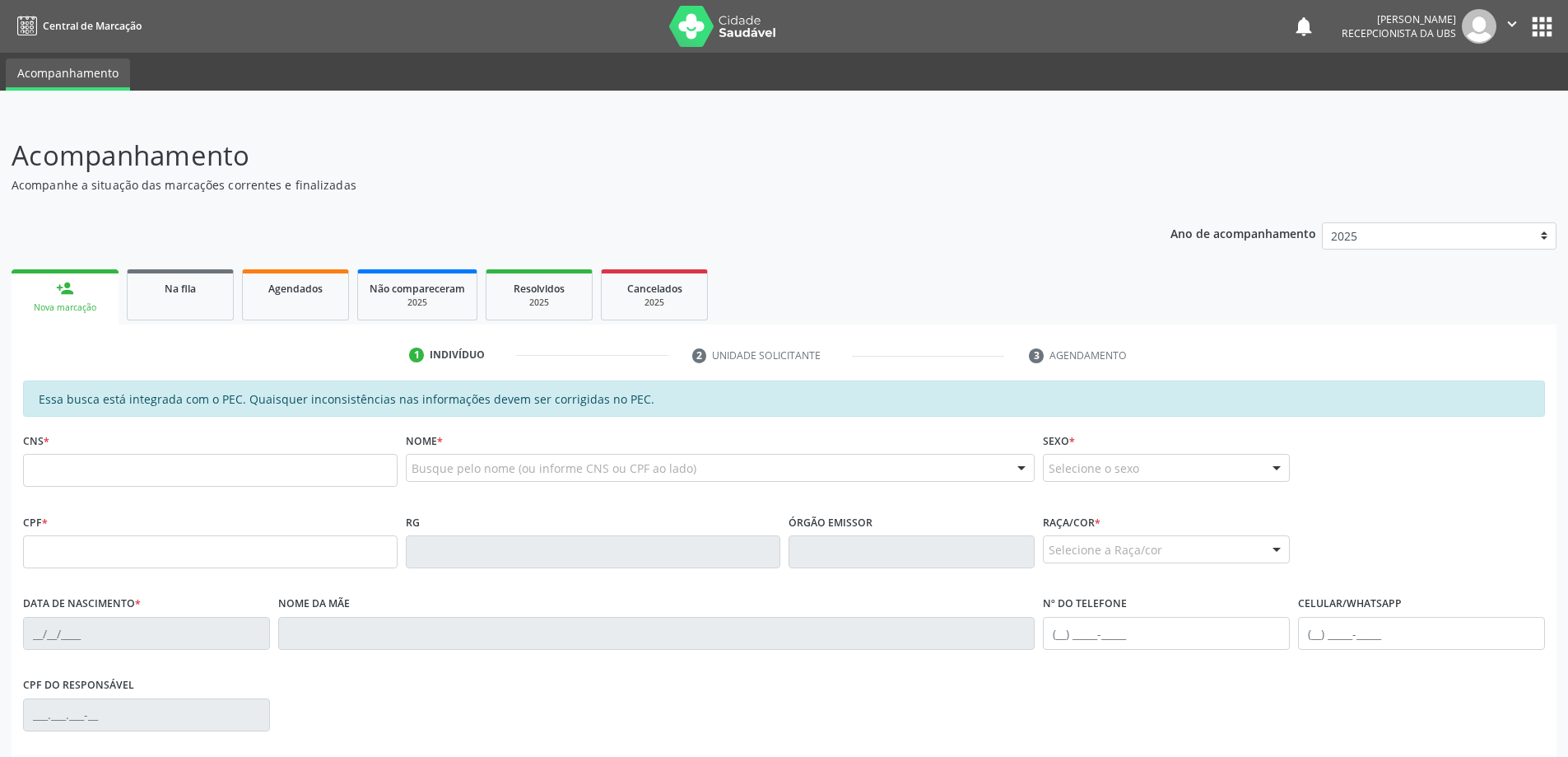
click at [121, 452] on div "CNS *" at bounding box center [210, 458] width 374 height 58
click at [114, 463] on input "text" at bounding box center [210, 470] width 374 height 33
type input "700 6059 2490 4368"
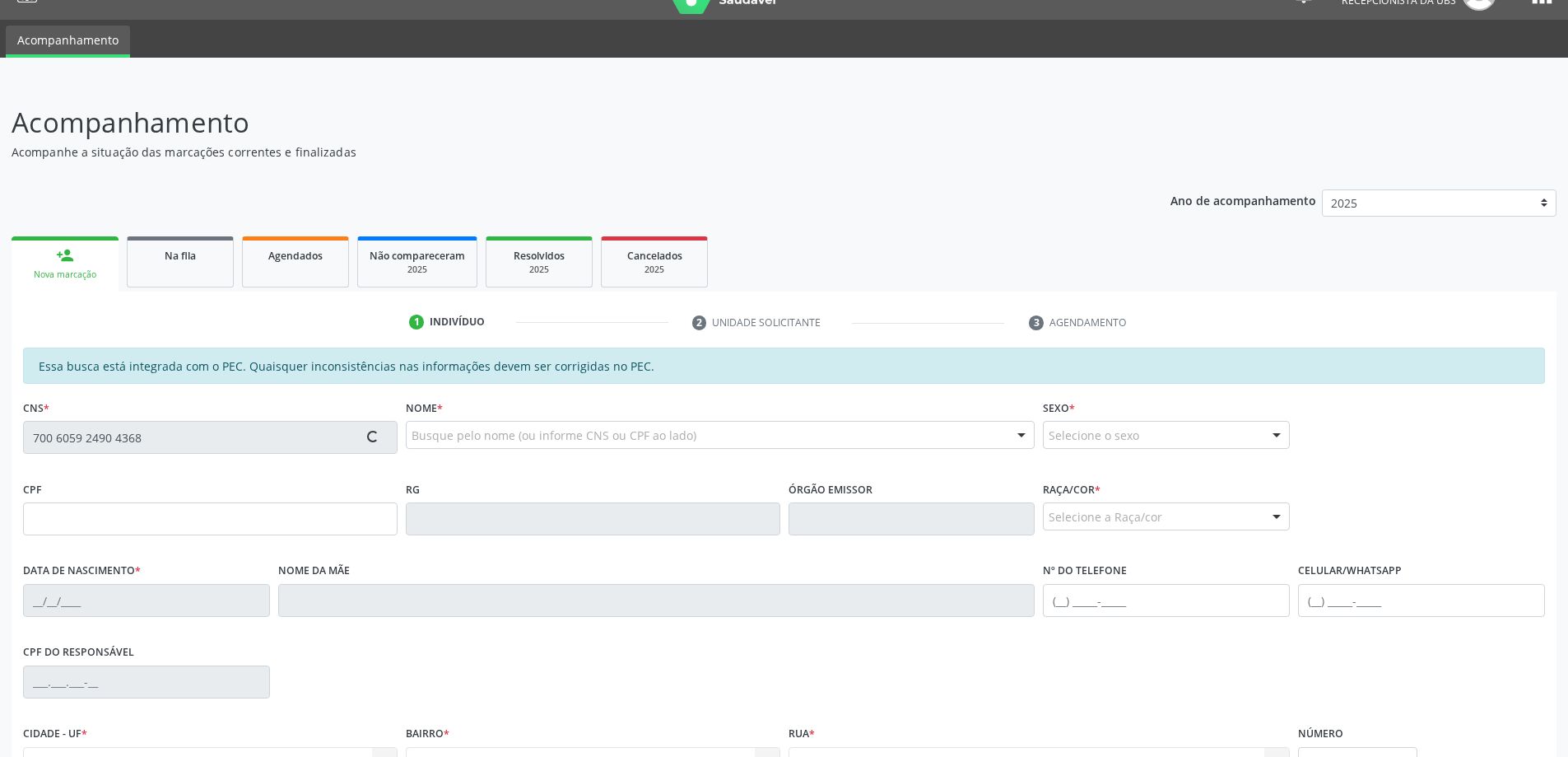
type input "924.321.744-53"
type input "[DATE]"
type input "[PERSON_NAME] e [PERSON_NAME]"
type input "[PHONE_NUMBER]"
type input "05"
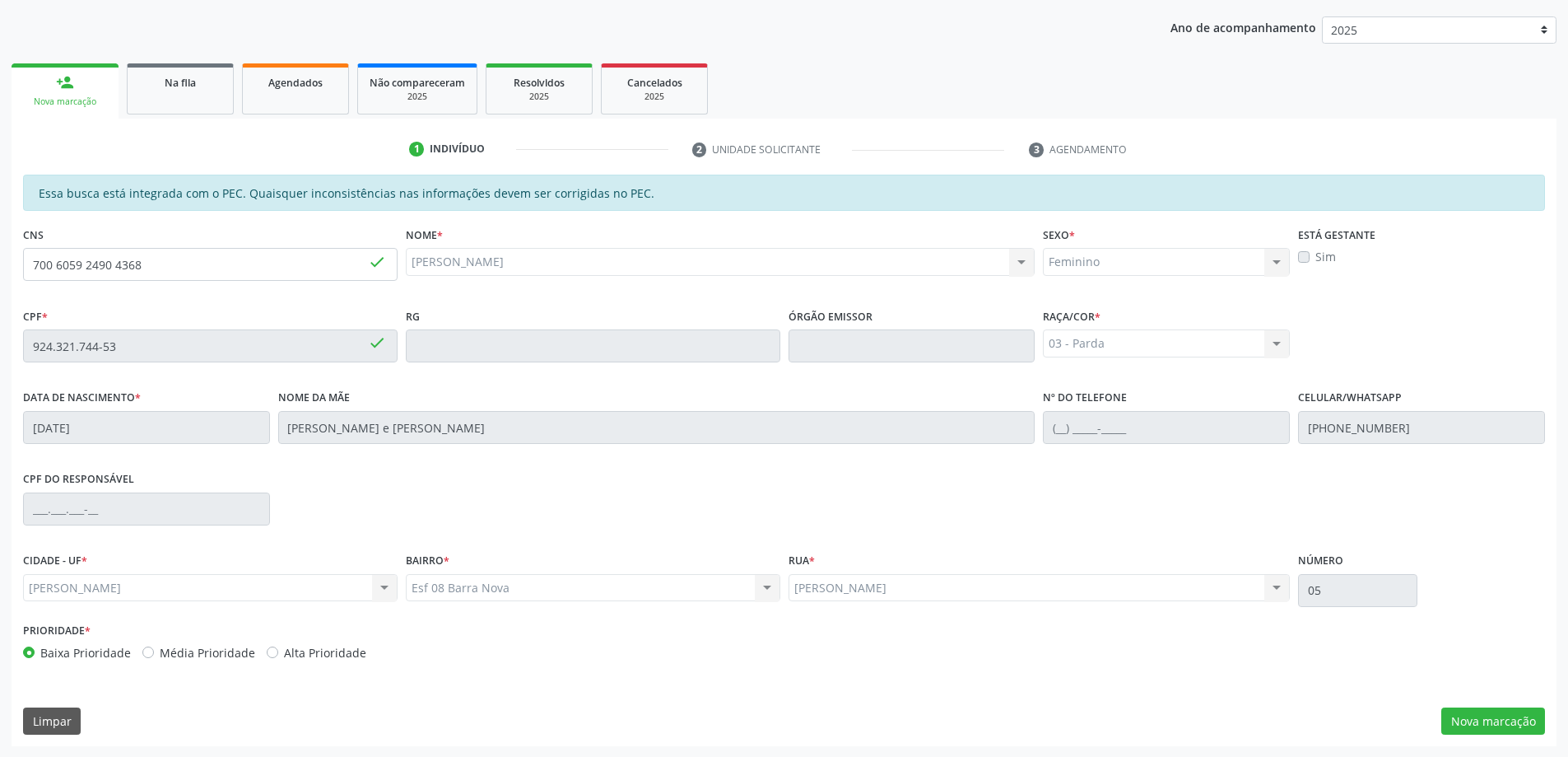
scroll to position [207, 0]
click at [1515, 719] on button "Nova marcação" at bounding box center [1493, 720] width 103 height 28
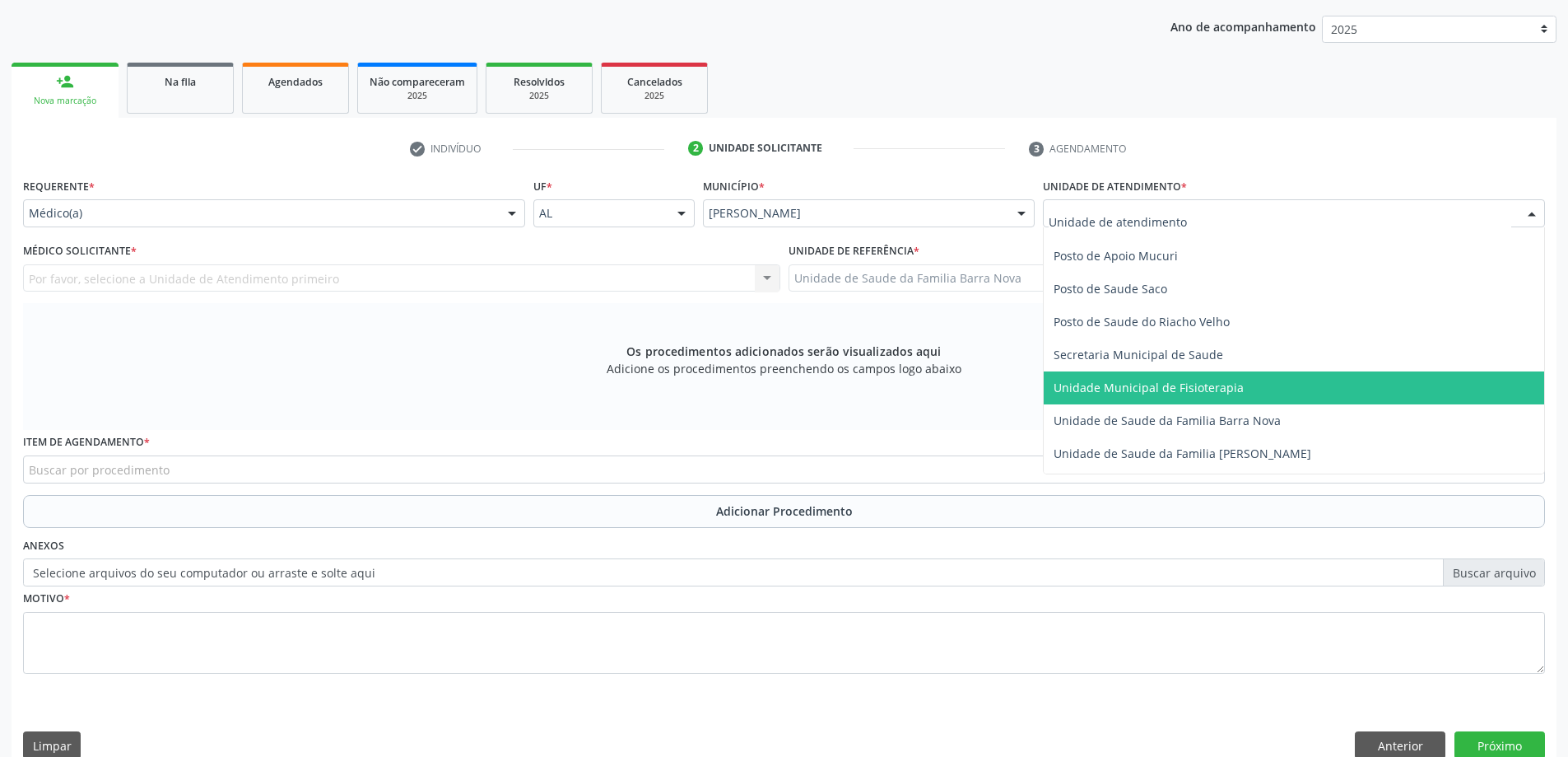
scroll to position [741, 0]
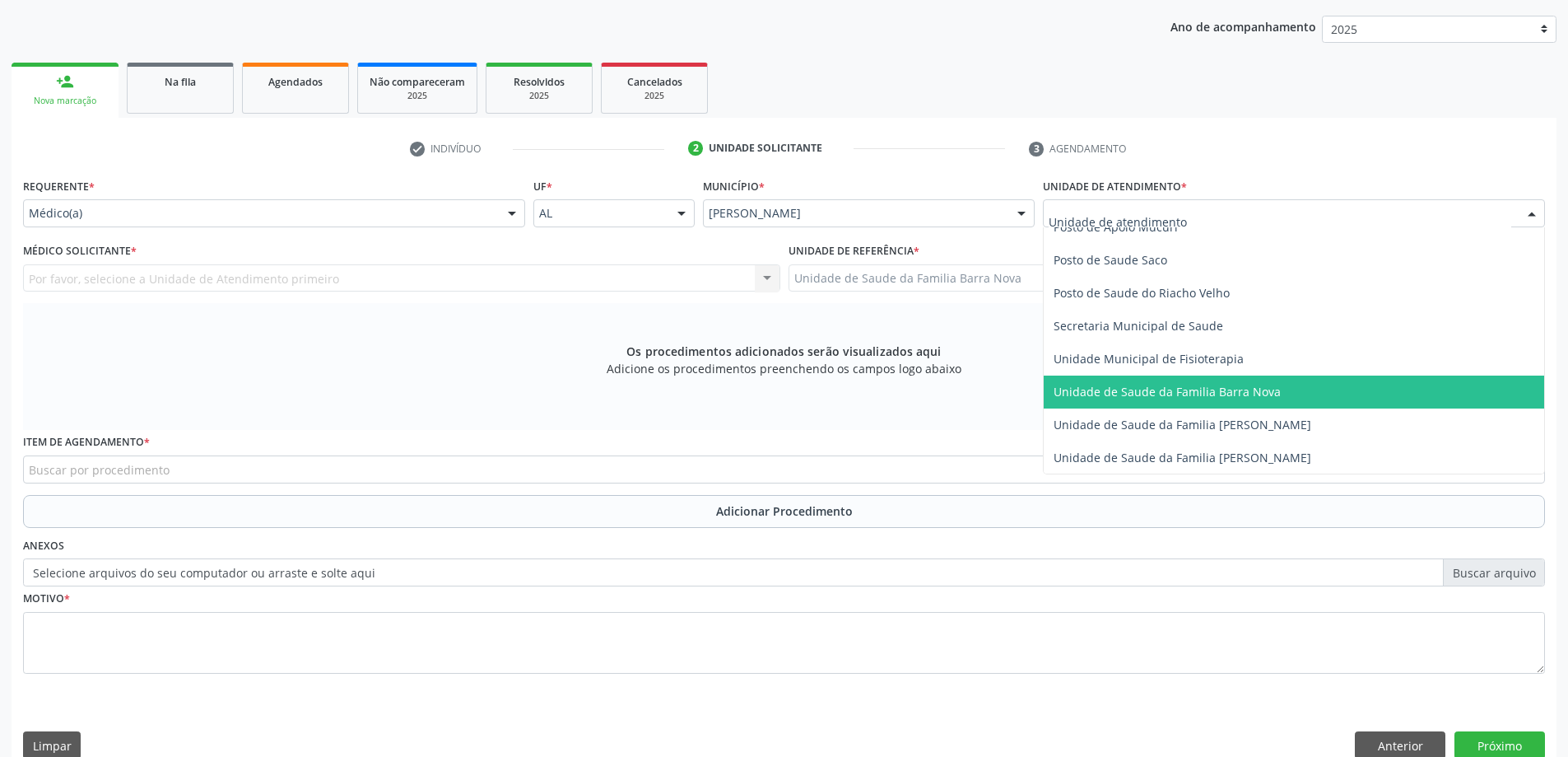
click at [1209, 403] on span "Unidade de Saude da Familia Barra Nova" at bounding box center [1294, 392] width 500 height 33
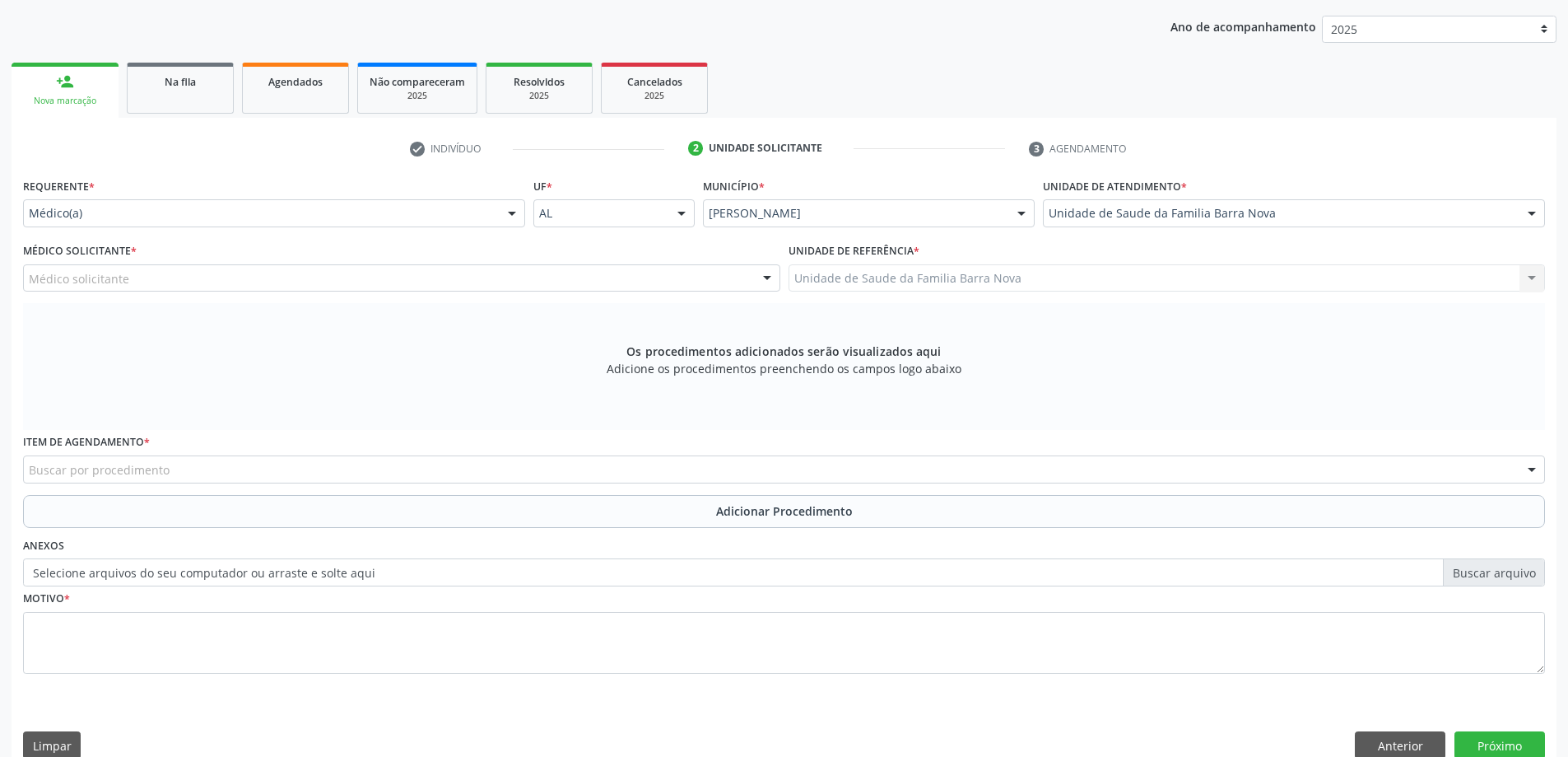
click at [396, 282] on div "Médico solicitante" at bounding box center [402, 278] width 757 height 28
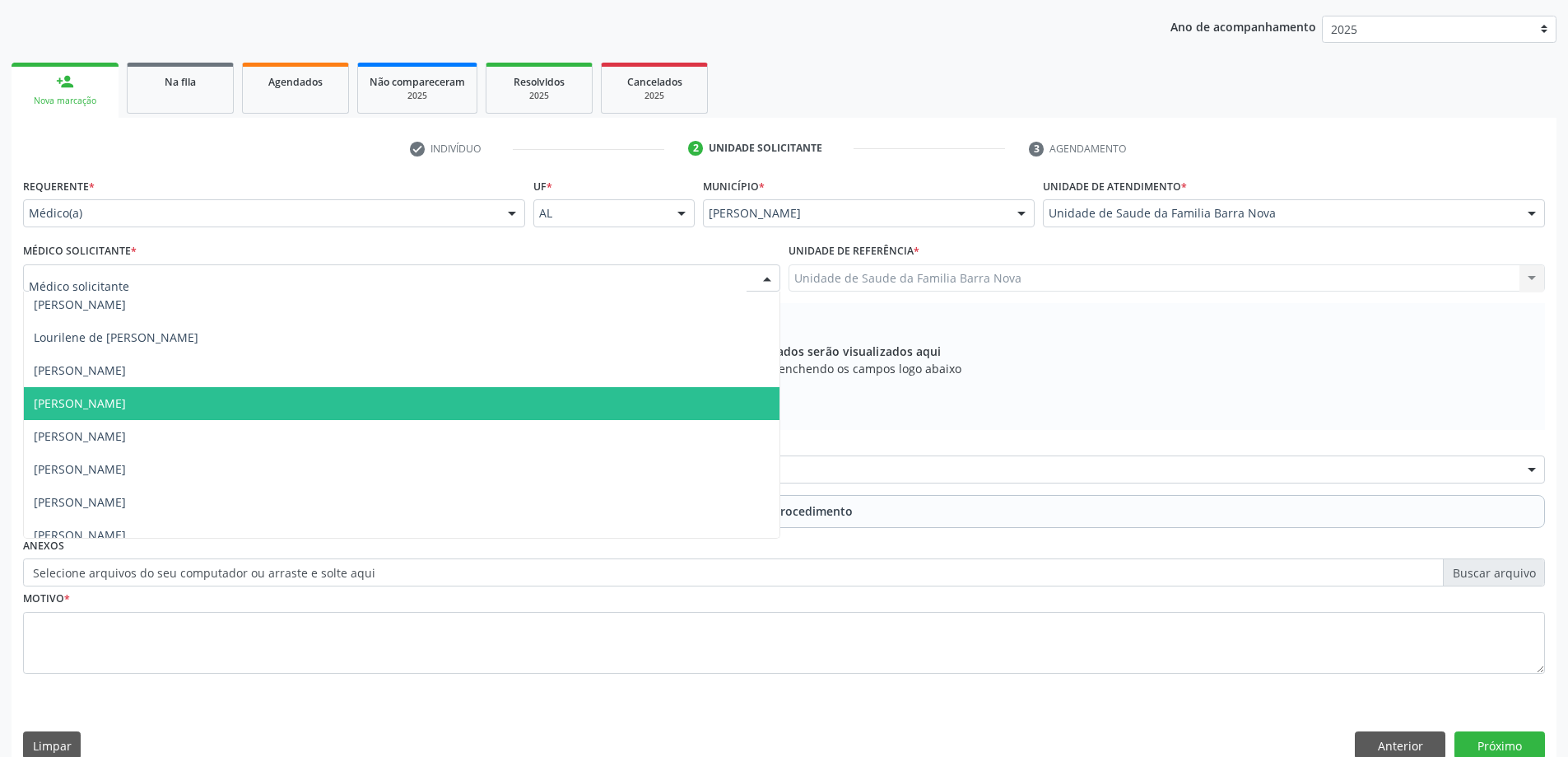
scroll to position [116, 0]
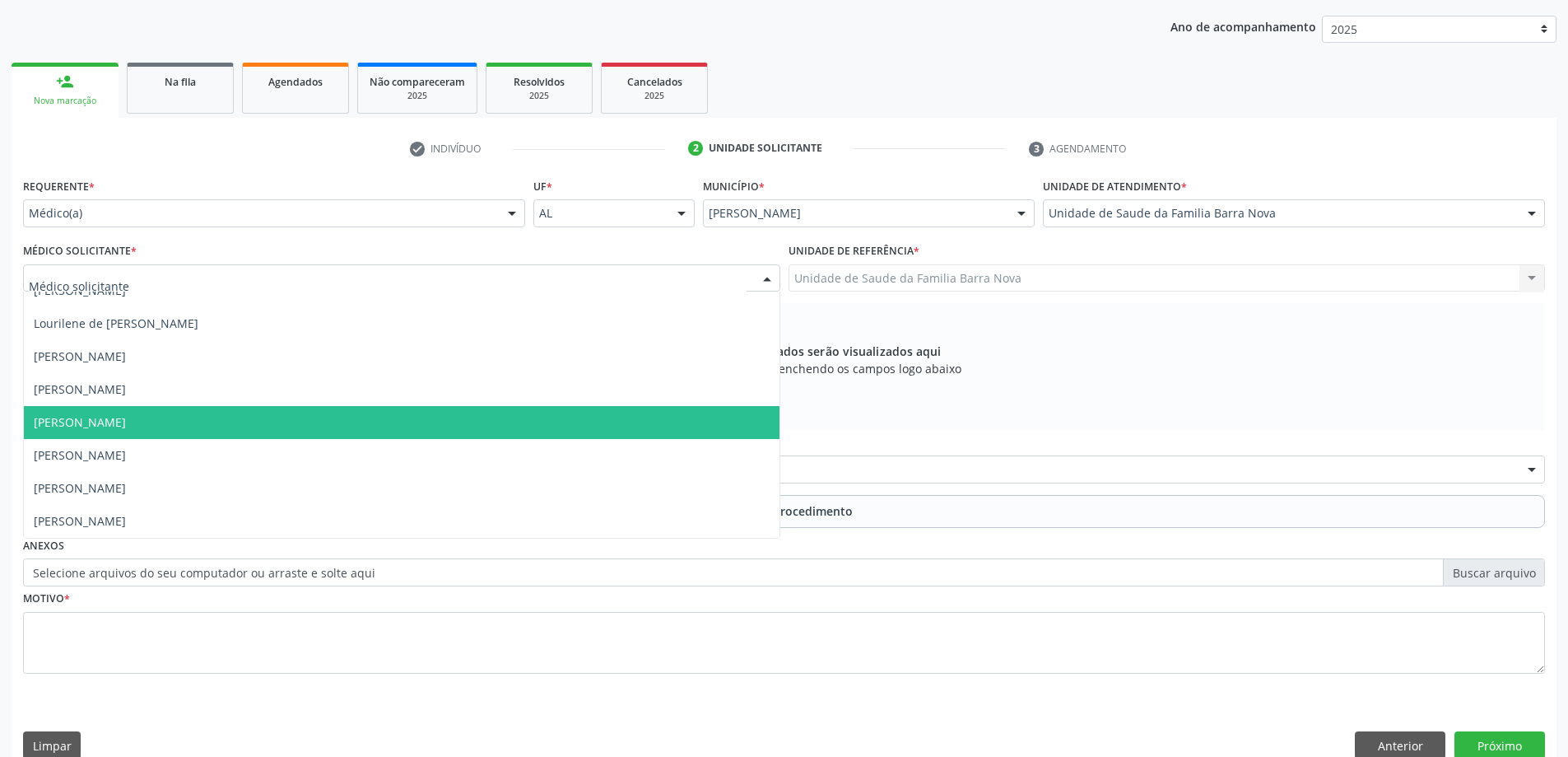
click at [312, 429] on span "[PERSON_NAME]" at bounding box center [402, 423] width 756 height 33
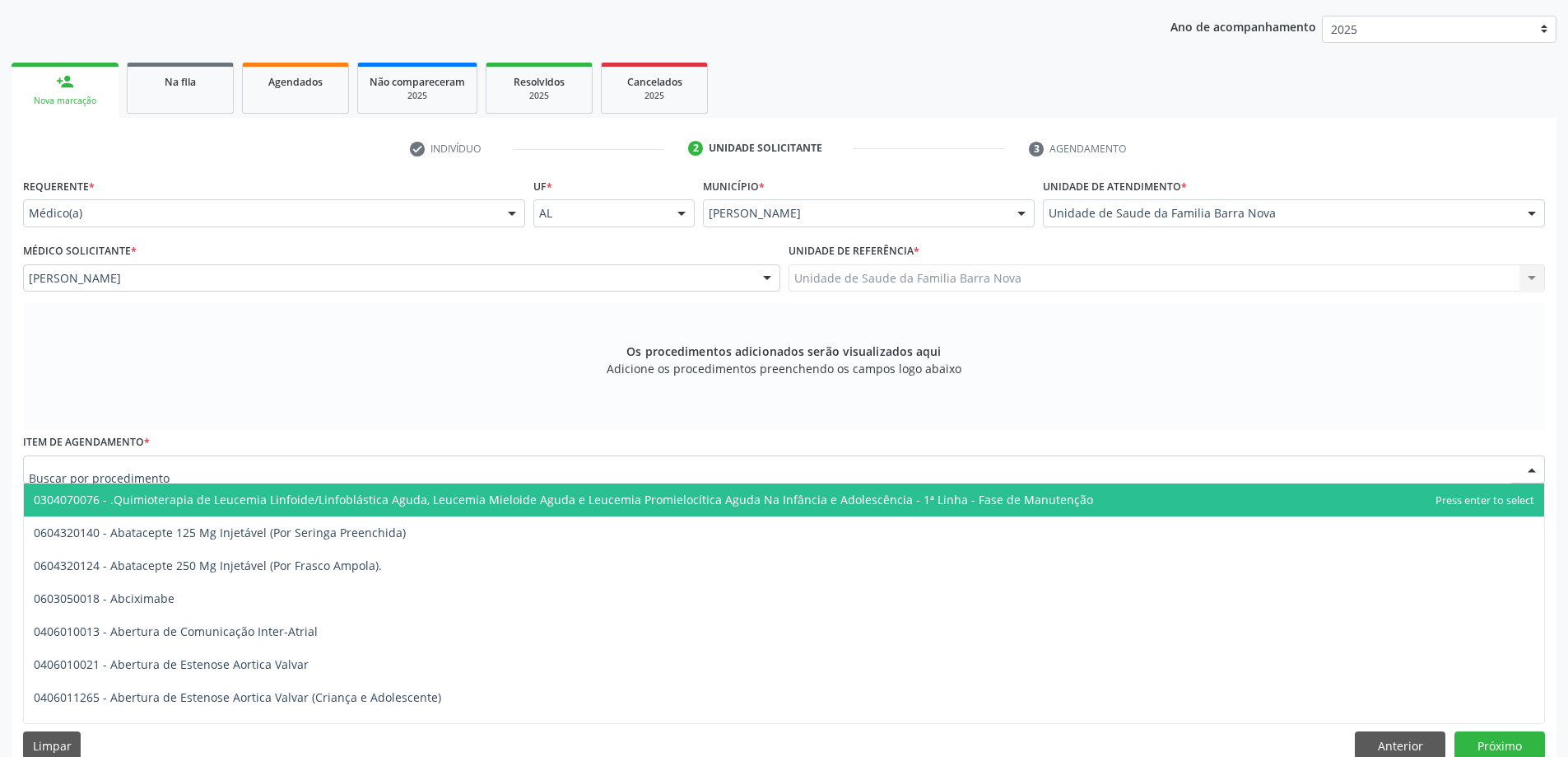
click at [550, 472] on div at bounding box center [784, 469] width 1522 height 28
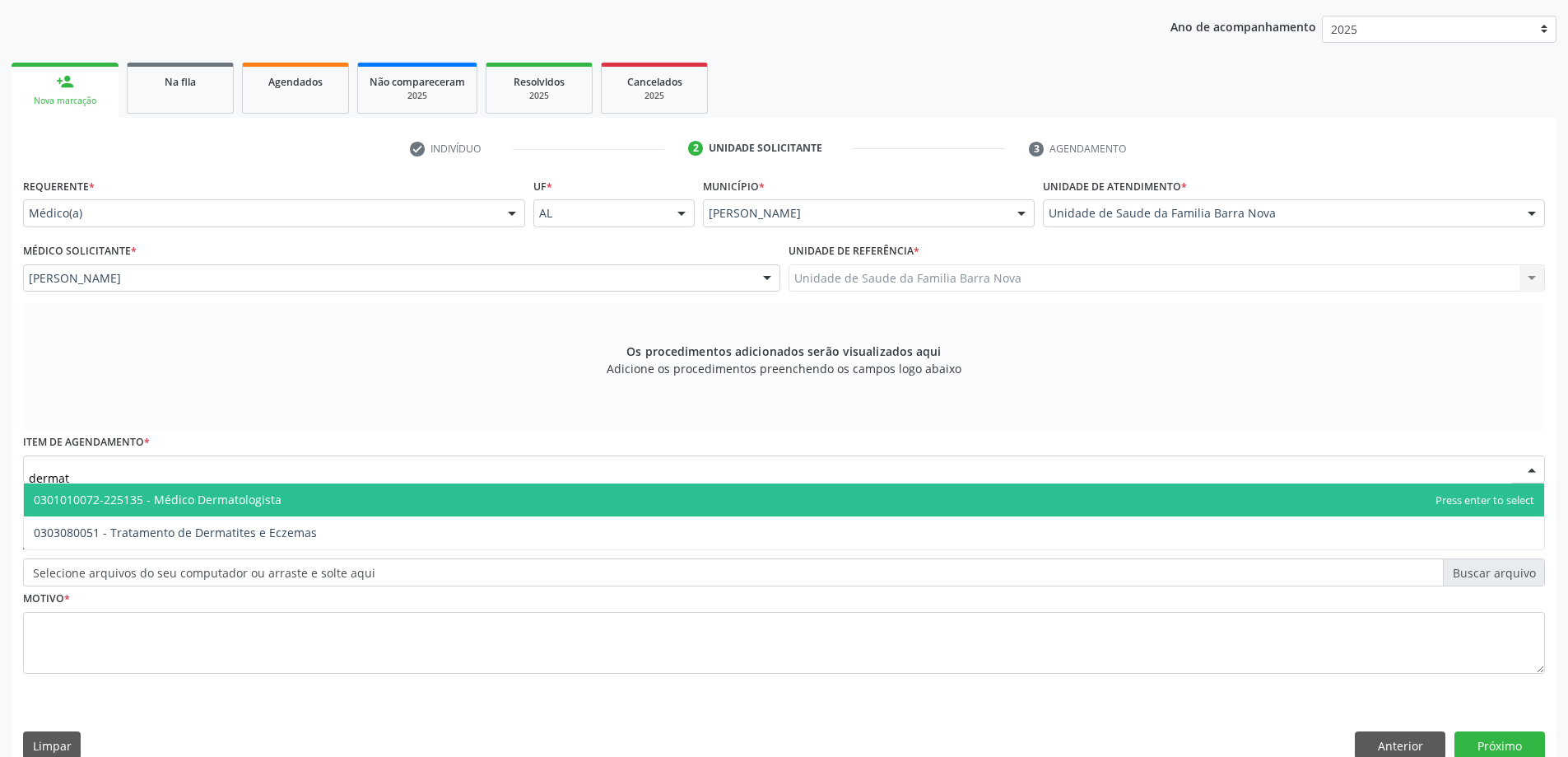
type input "dermato"
click at [494, 506] on span "0301010072-225135 - Médico Dermatologista" at bounding box center [784, 500] width 1520 height 33
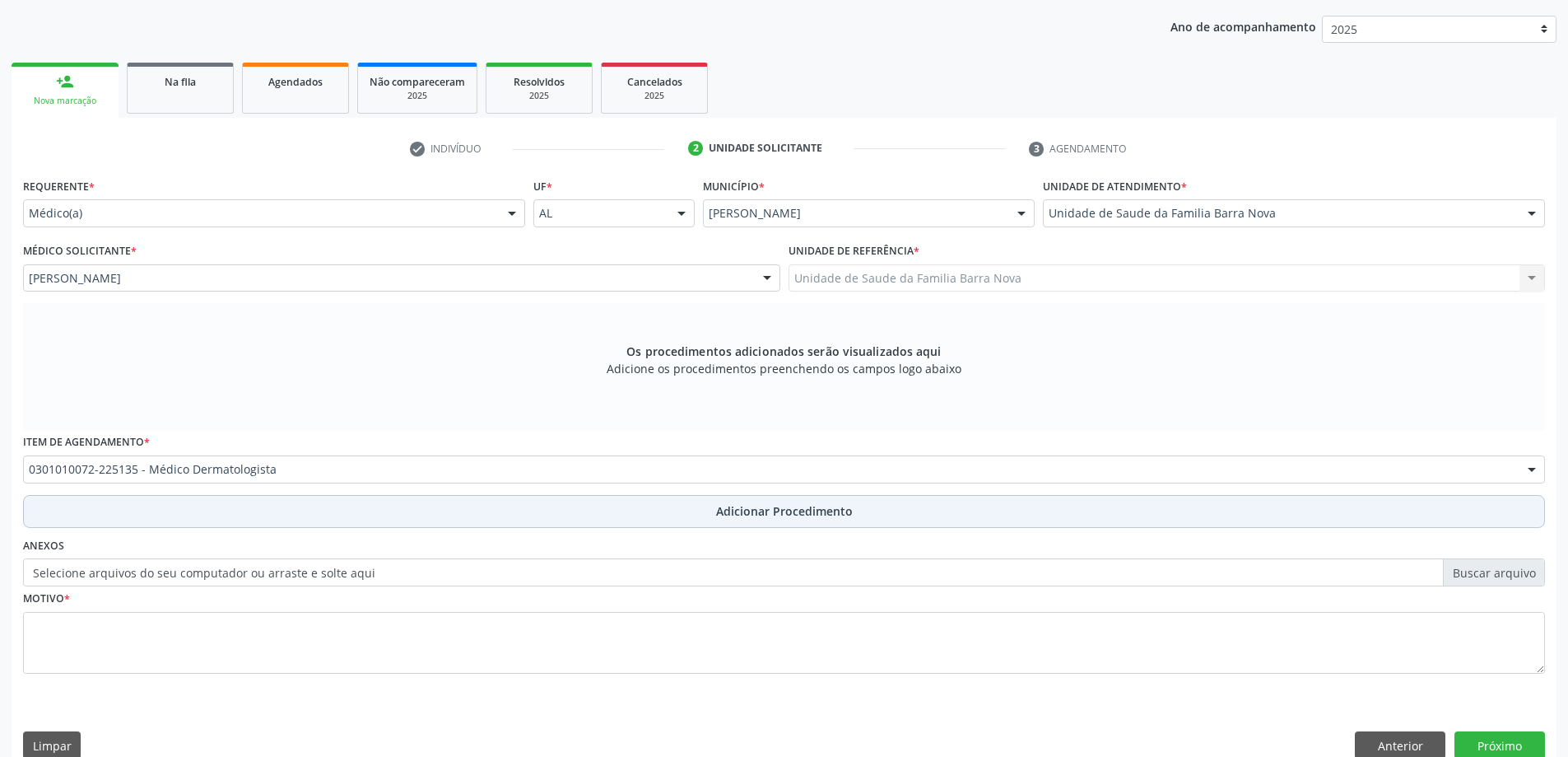
click at [858, 517] on button "Adicionar Procedimento" at bounding box center [784, 512] width 1522 height 33
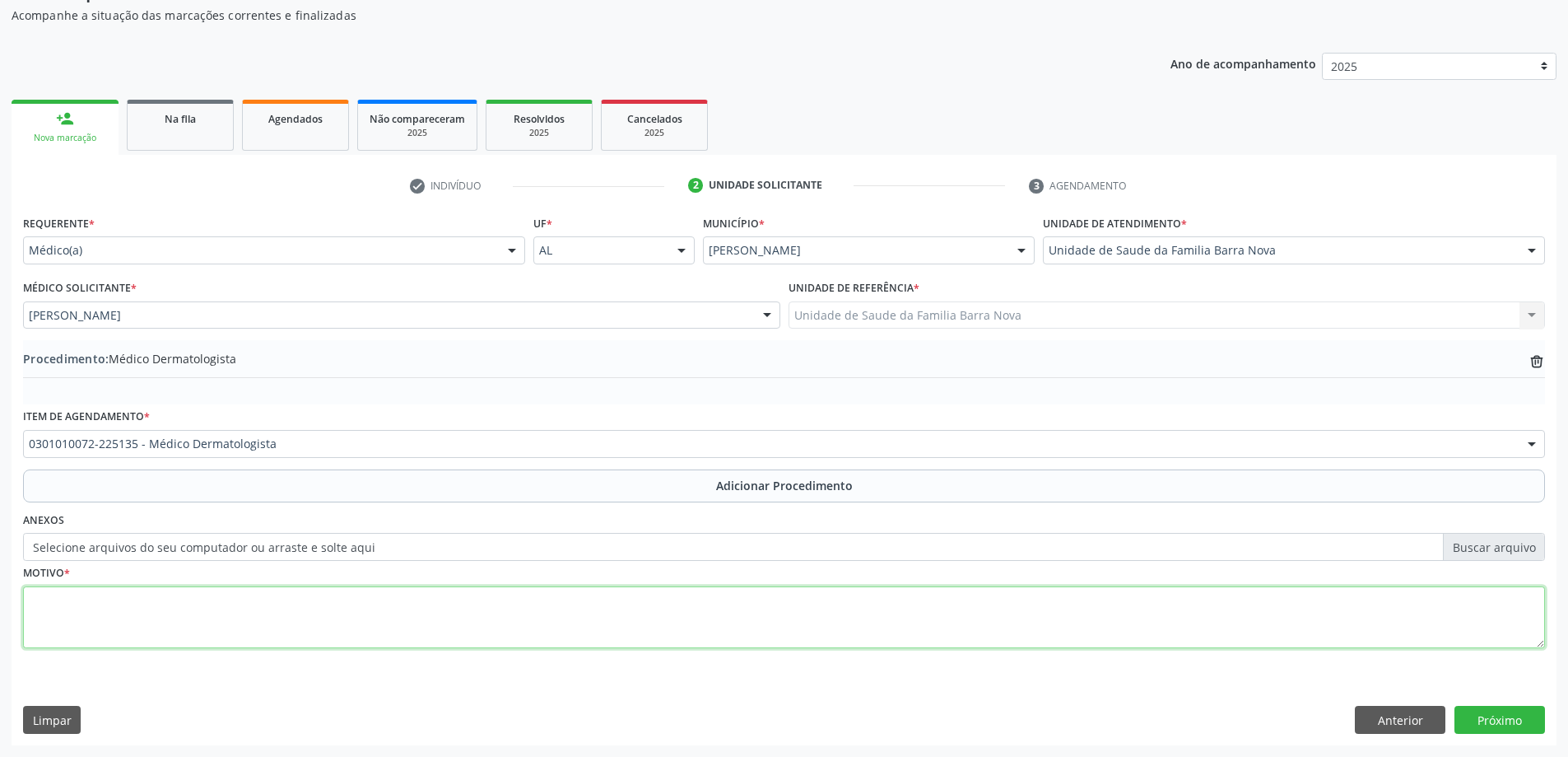
click at [257, 608] on textarea at bounding box center [784, 617] width 1522 height 62
type textarea "p"
type textarea "Paciente com lesões descamativas, hipercromicas em braços e mãos. Solicito aval…"
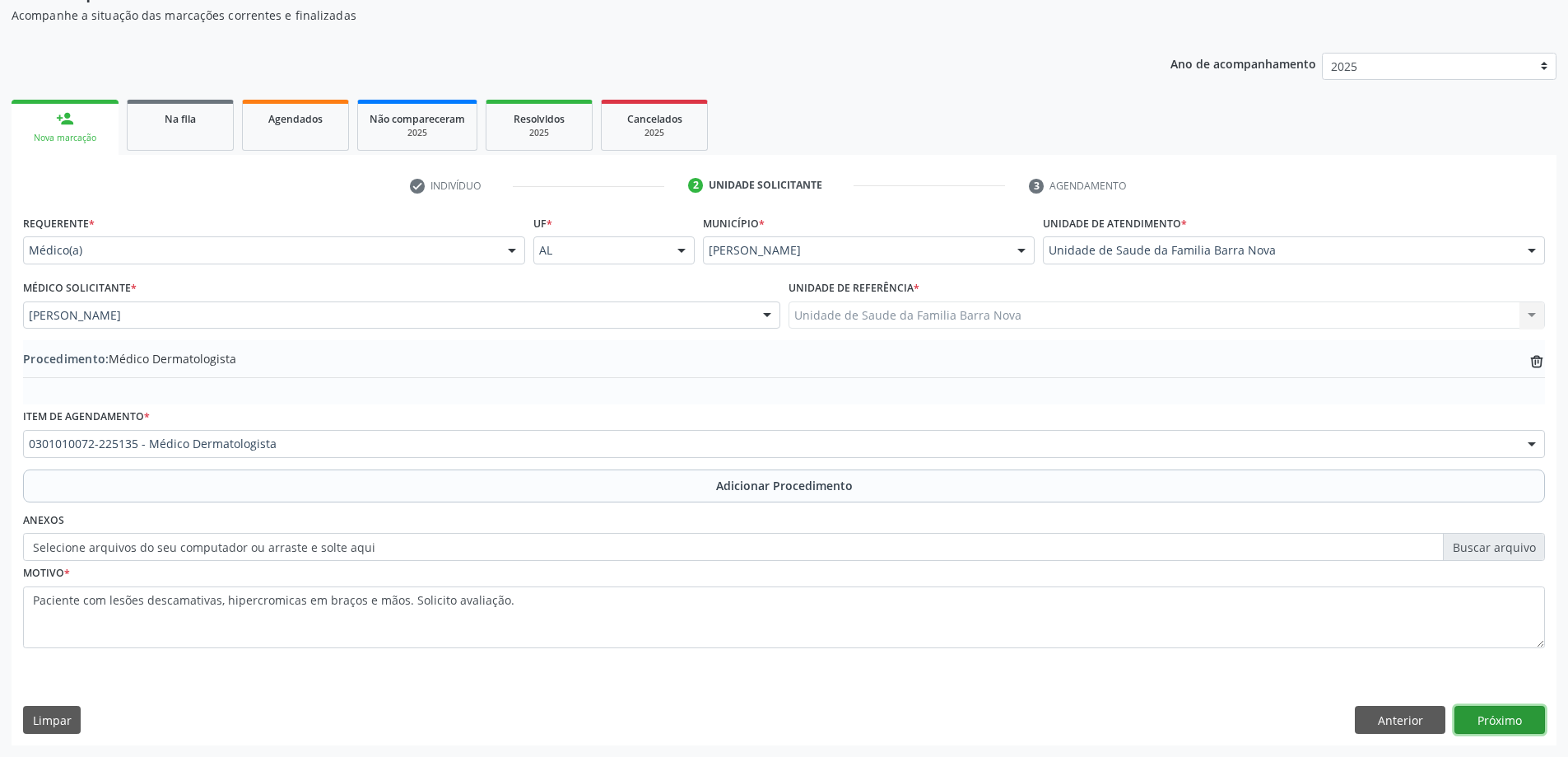
click at [1519, 721] on button "Próximo" at bounding box center [1500, 719] width 91 height 28
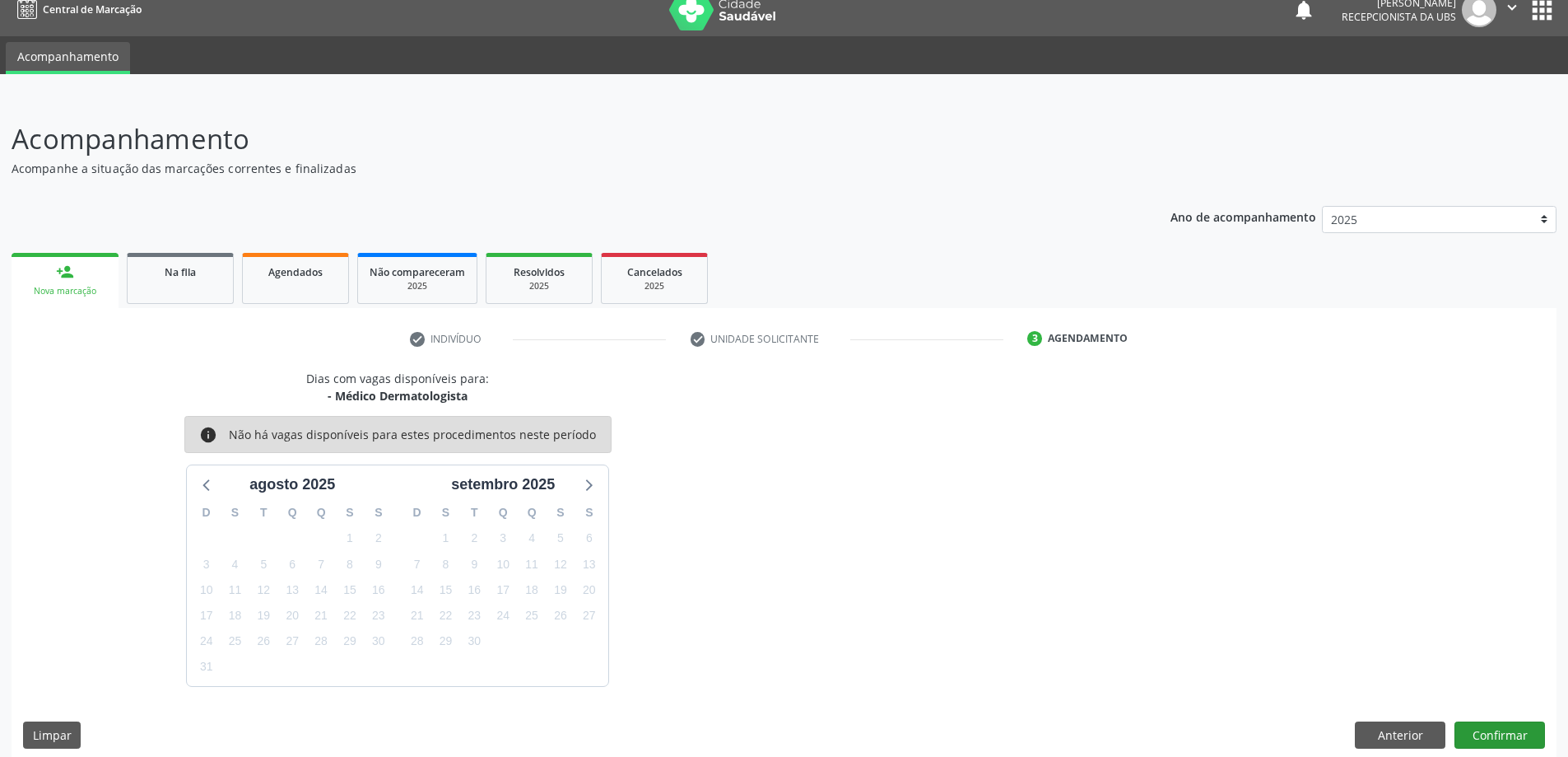
scroll to position [32, 0]
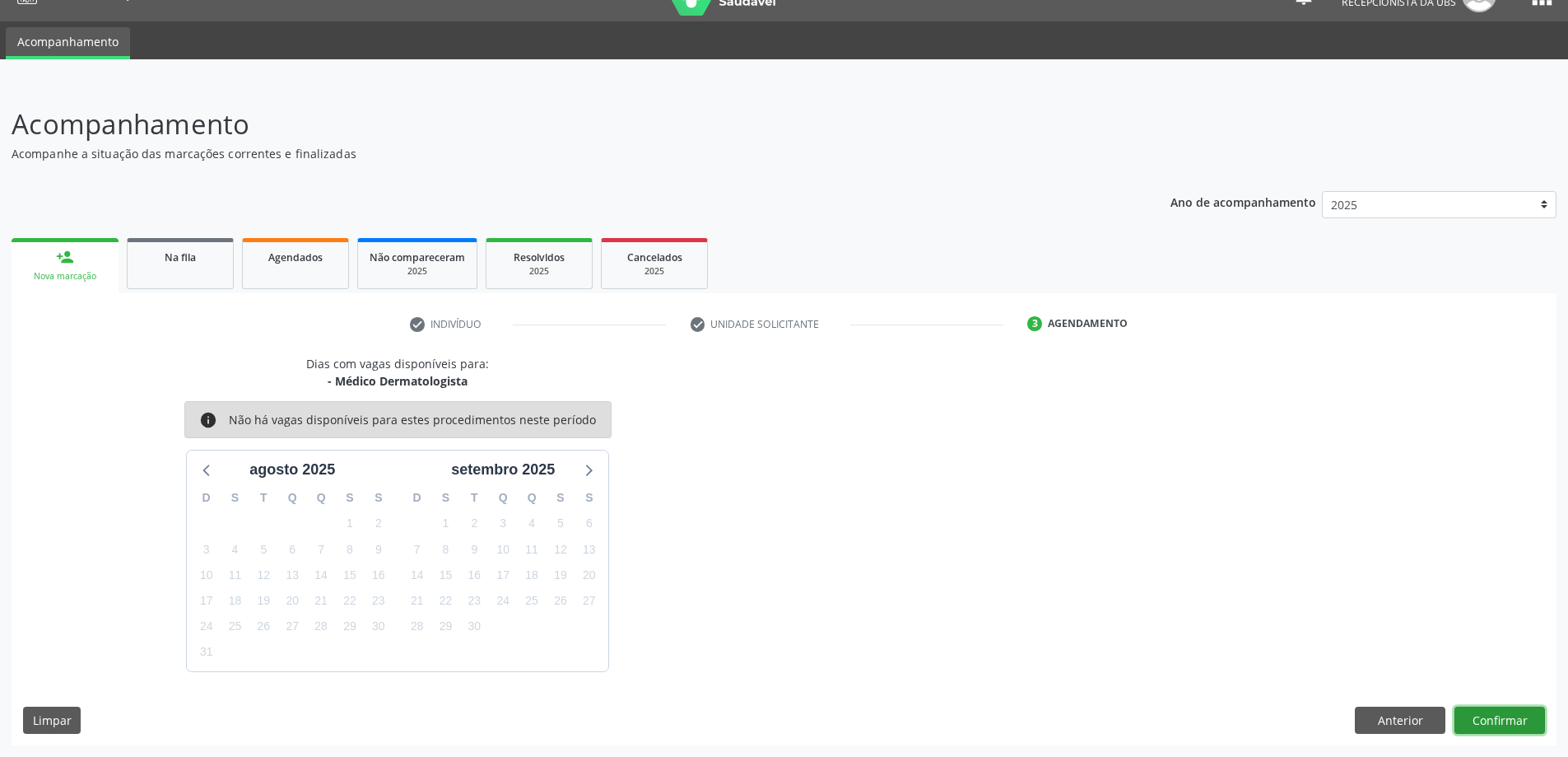
click at [1506, 713] on button "Confirmar" at bounding box center [1500, 720] width 91 height 28
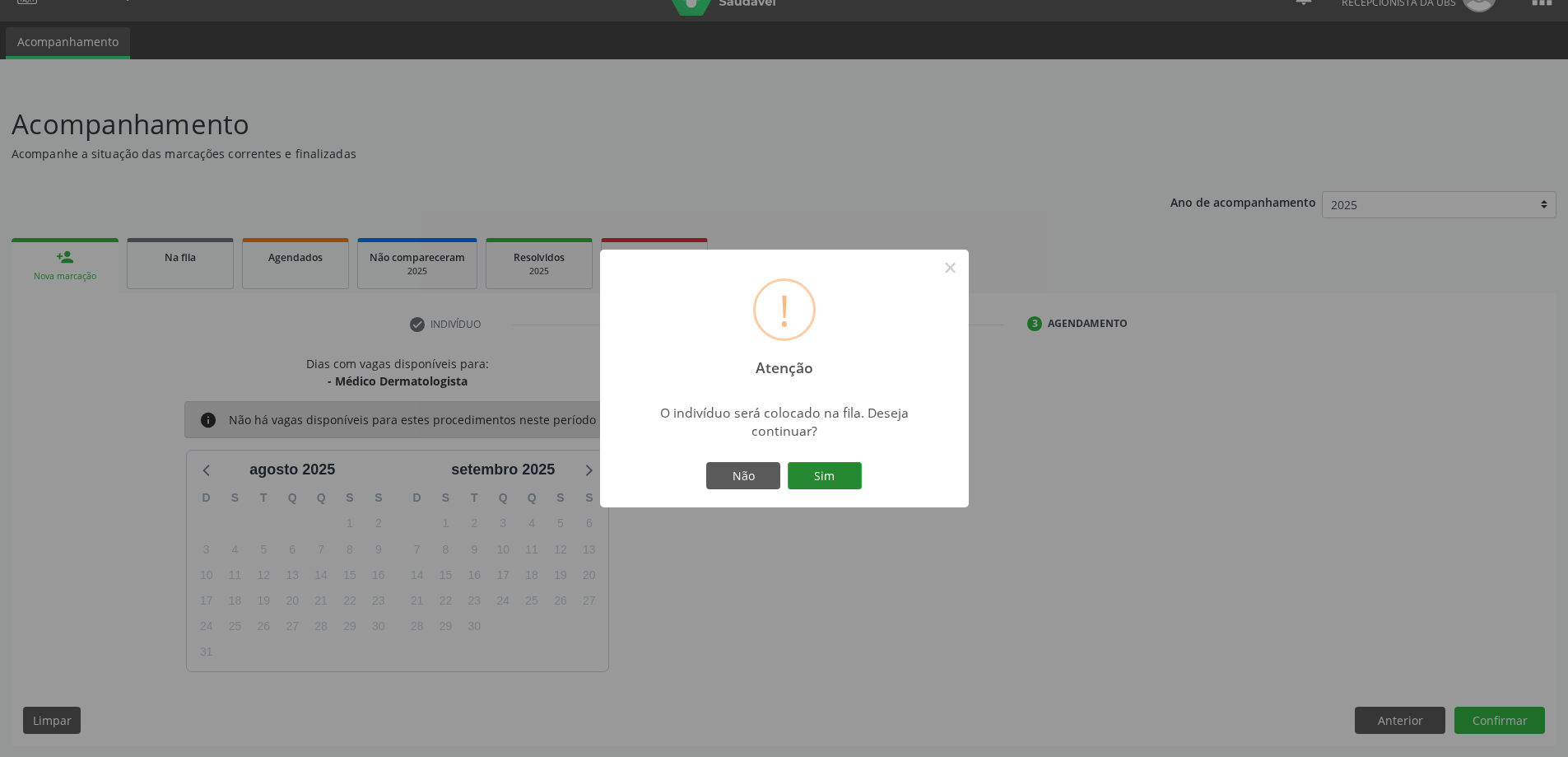
click at [825, 473] on button "Sim" at bounding box center [824, 476] width 74 height 28
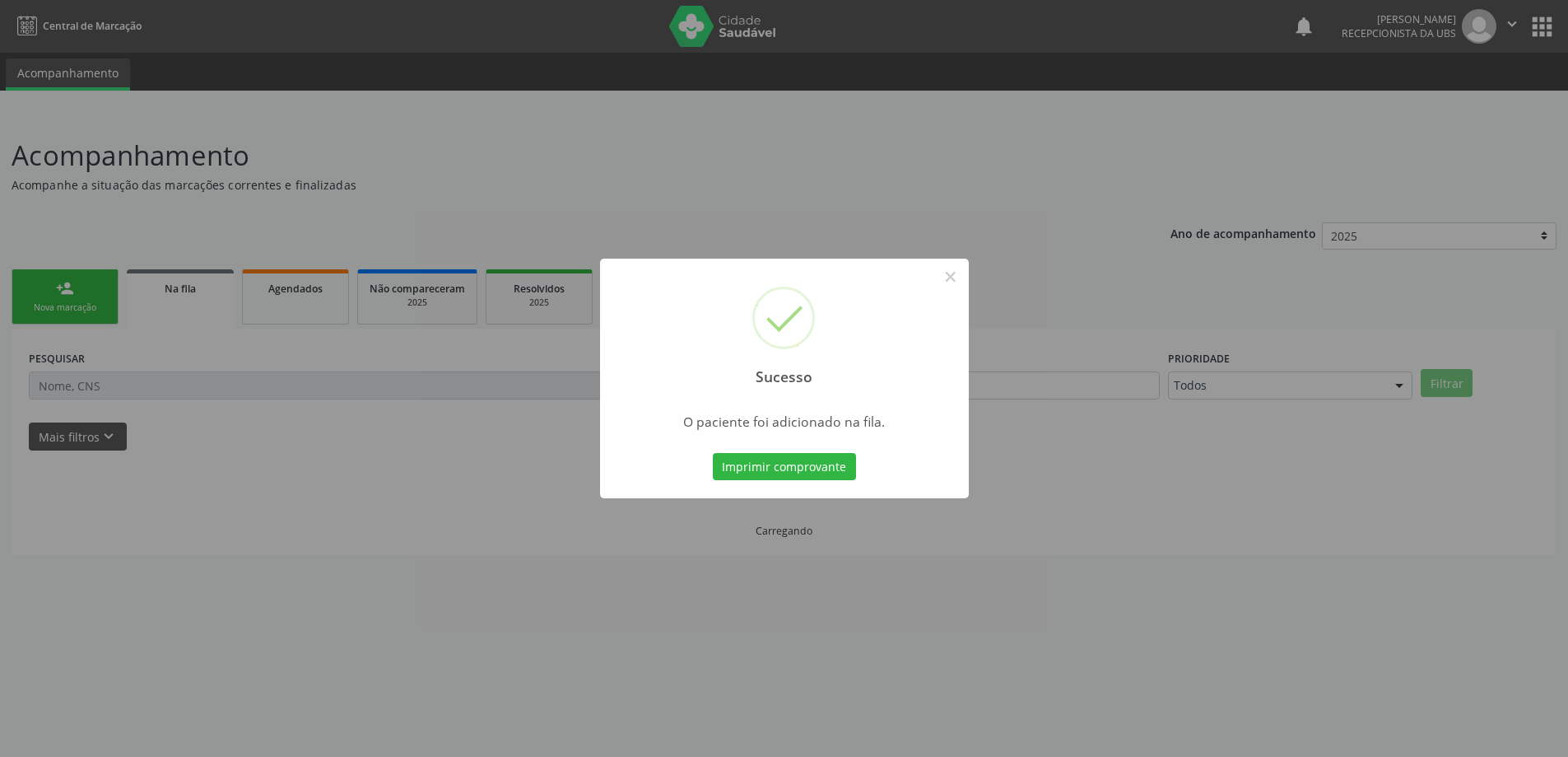
scroll to position [0, 0]
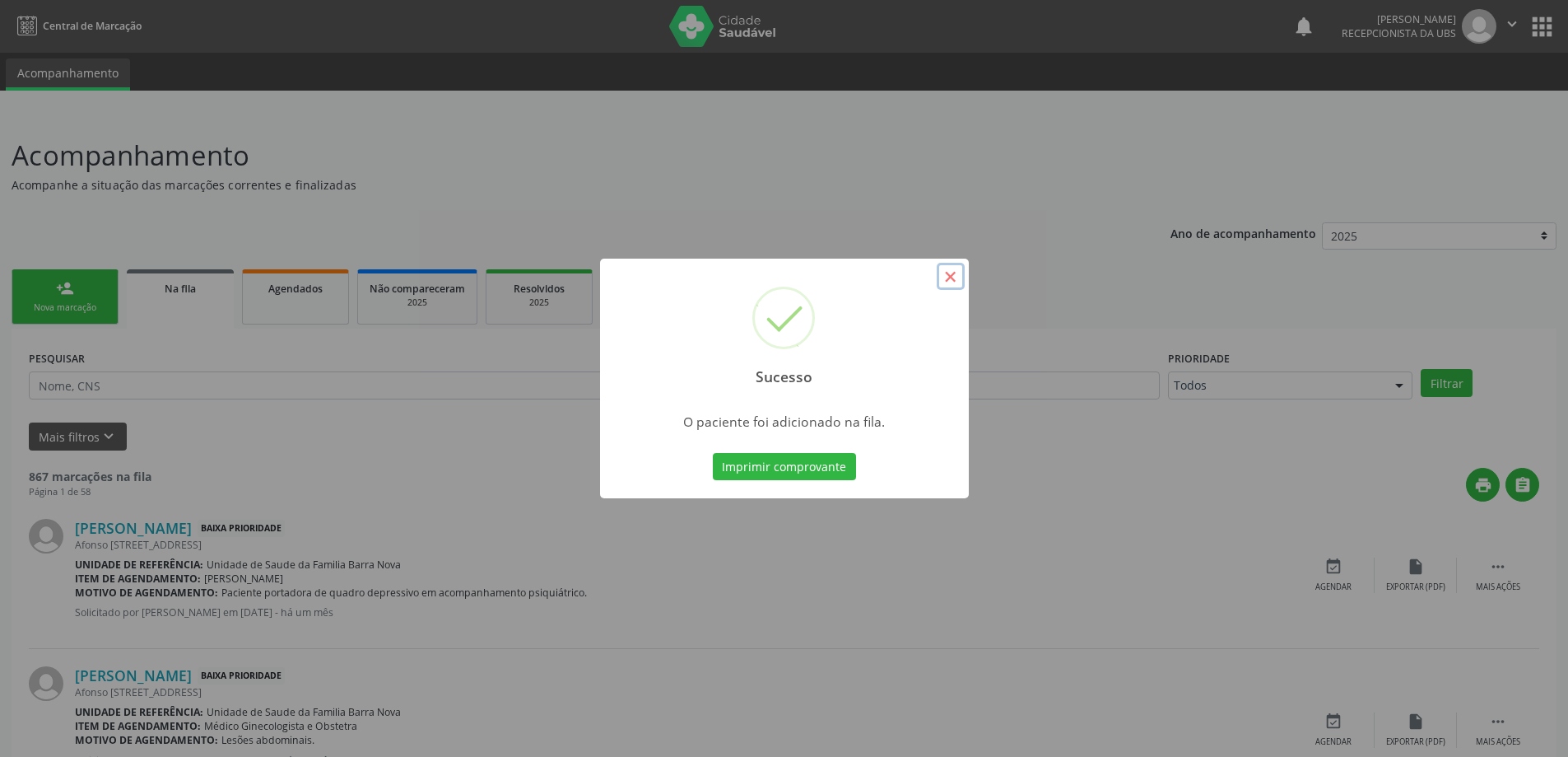
click at [947, 279] on button "×" at bounding box center [951, 276] width 28 height 28
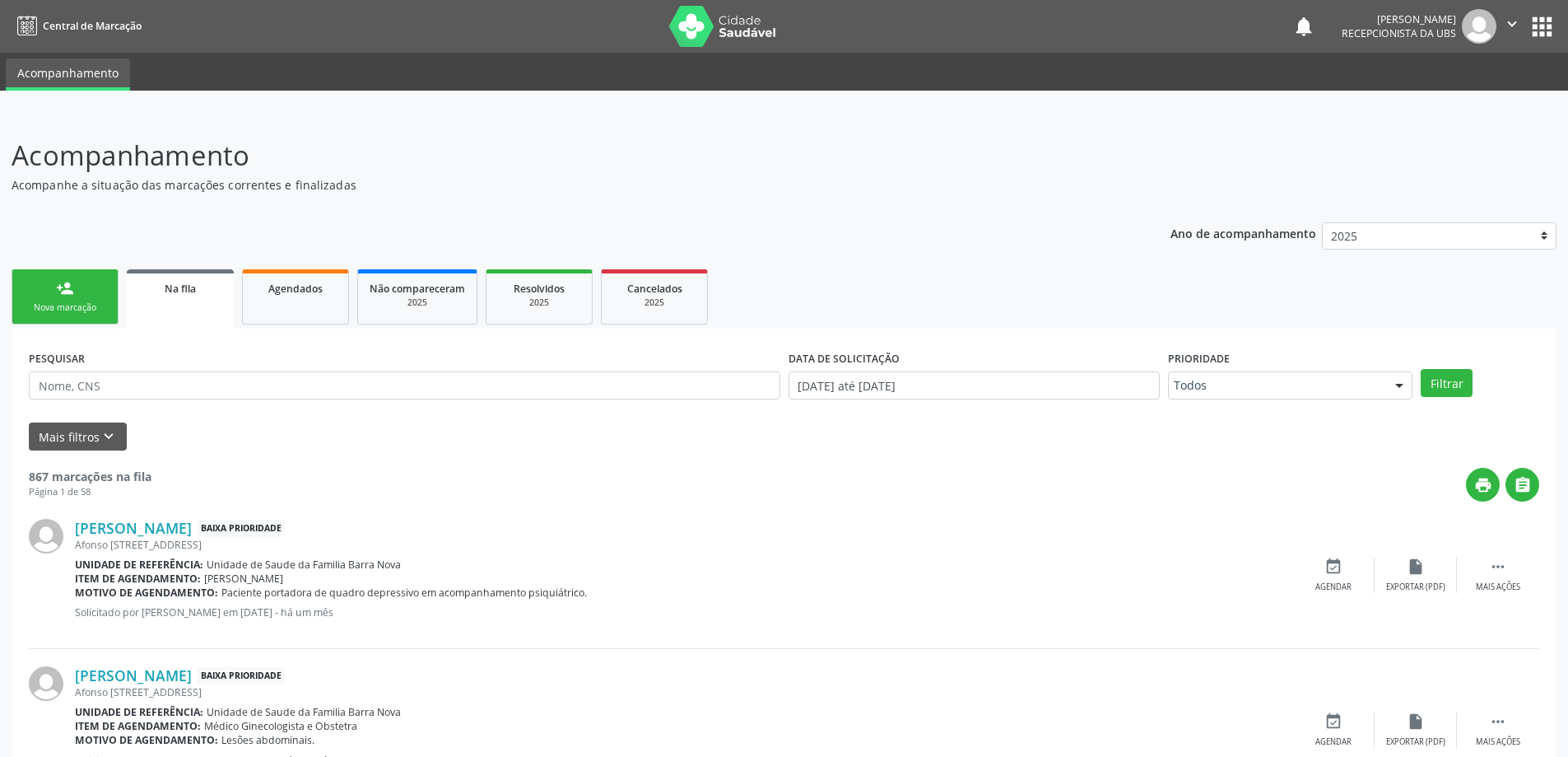
click at [67, 290] on div "person_add" at bounding box center [64, 287] width 18 height 18
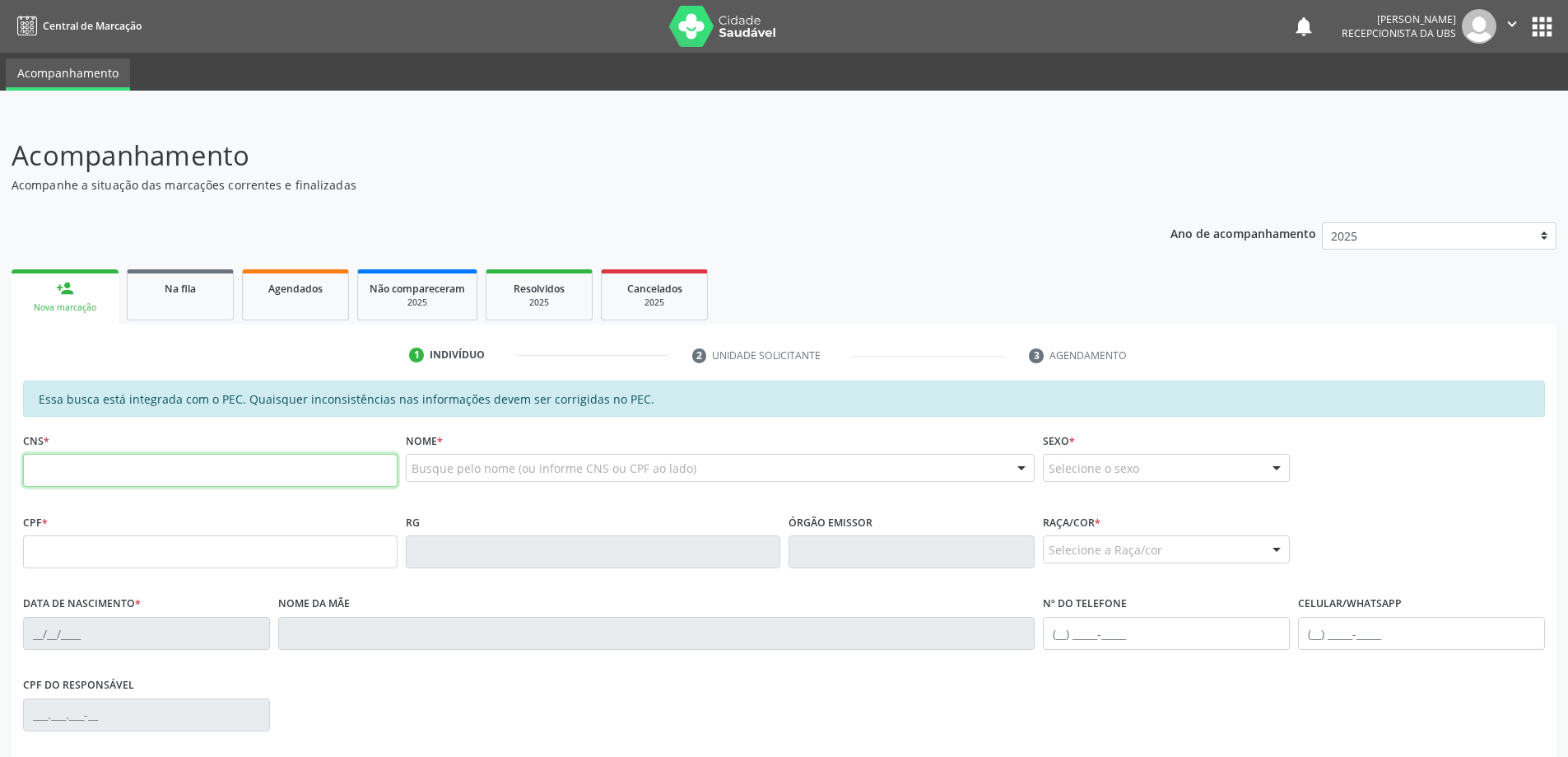
click at [134, 485] on input "text" at bounding box center [210, 470] width 374 height 33
type input "704 8005 7003 9541"
type input "148.369.474-72"
type input "[DATE]"
type input "[PERSON_NAME]"
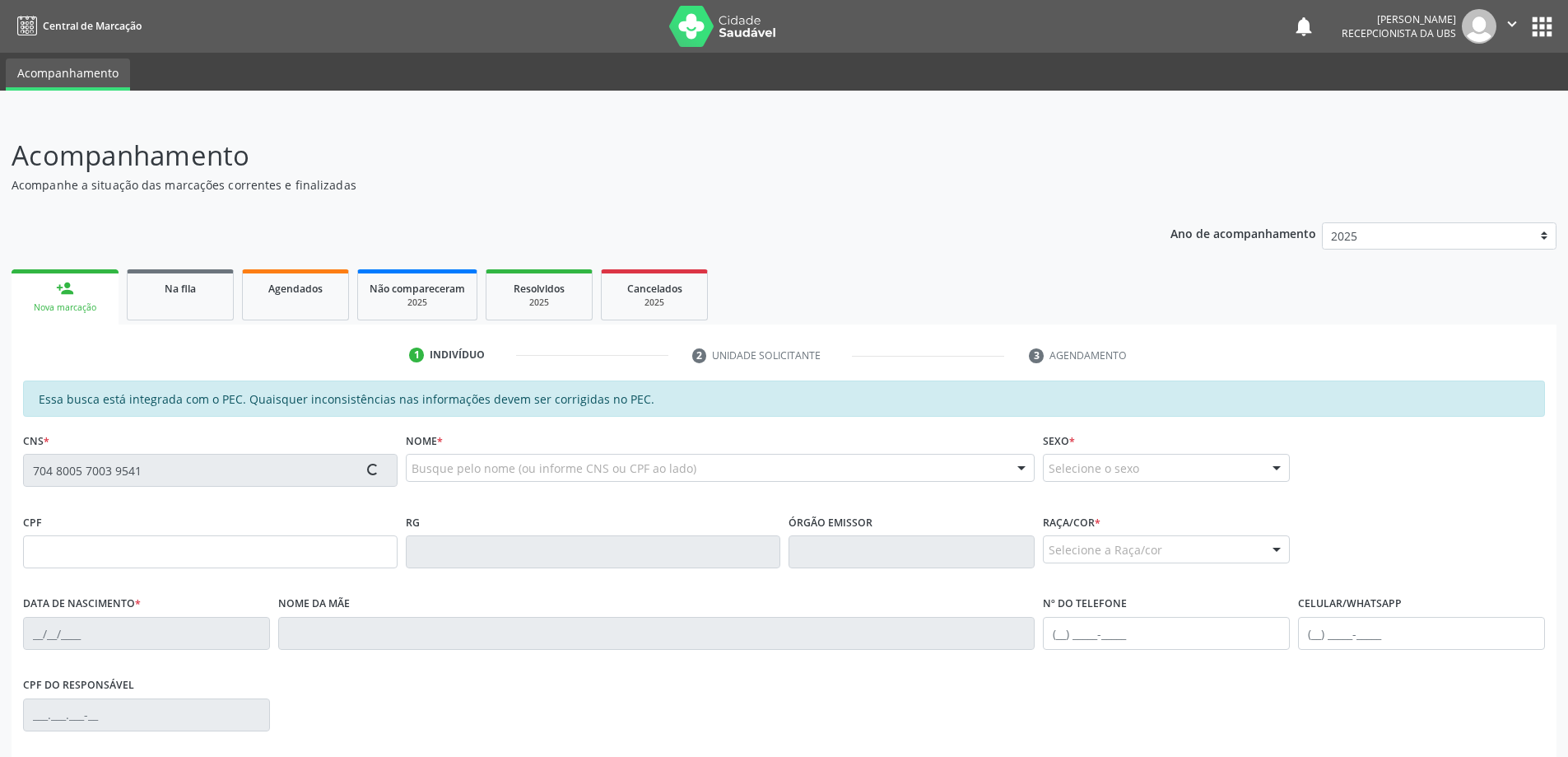
type input "[PHONE_NUMBER]"
type input "92"
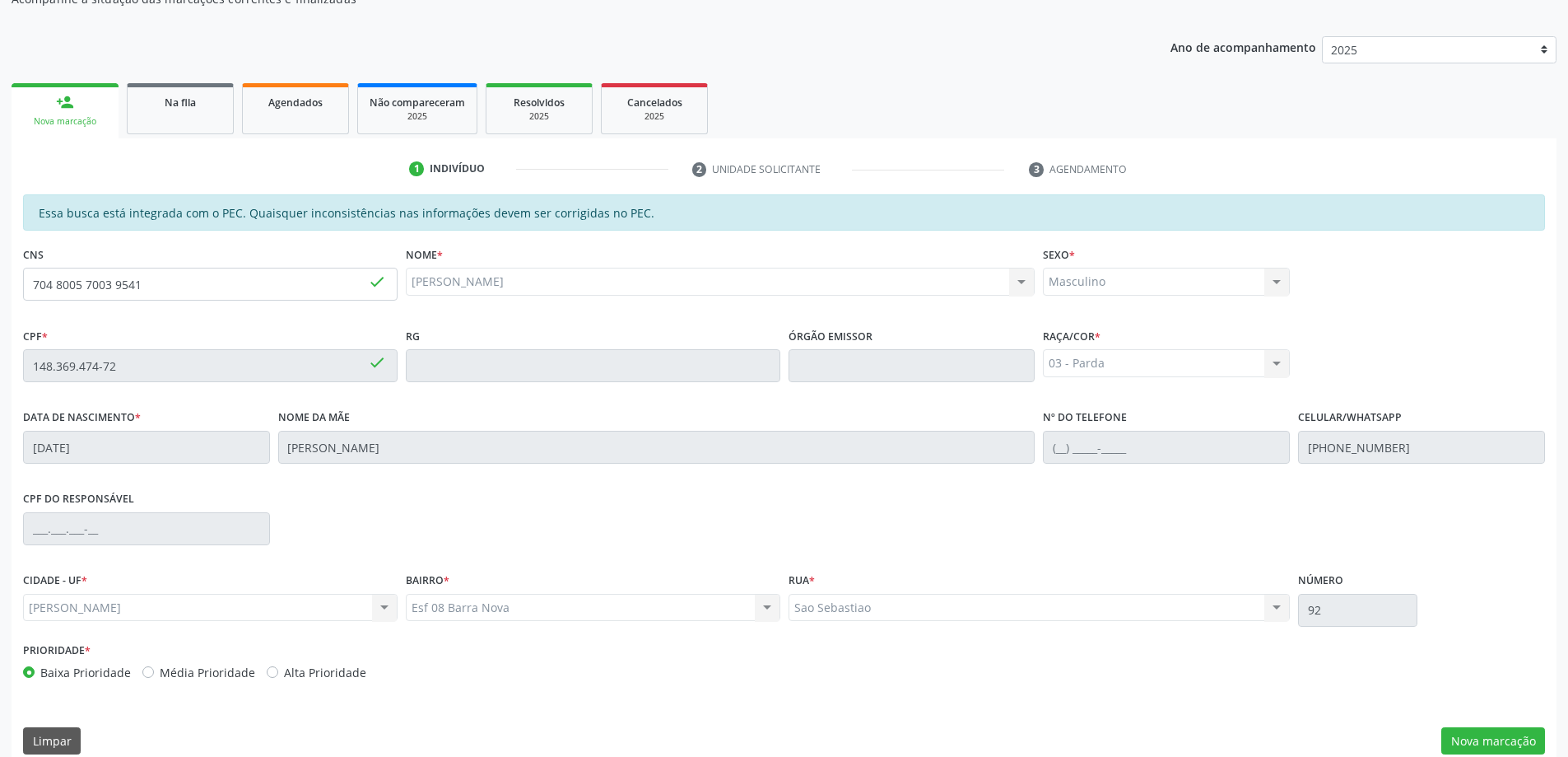
scroll to position [207, 0]
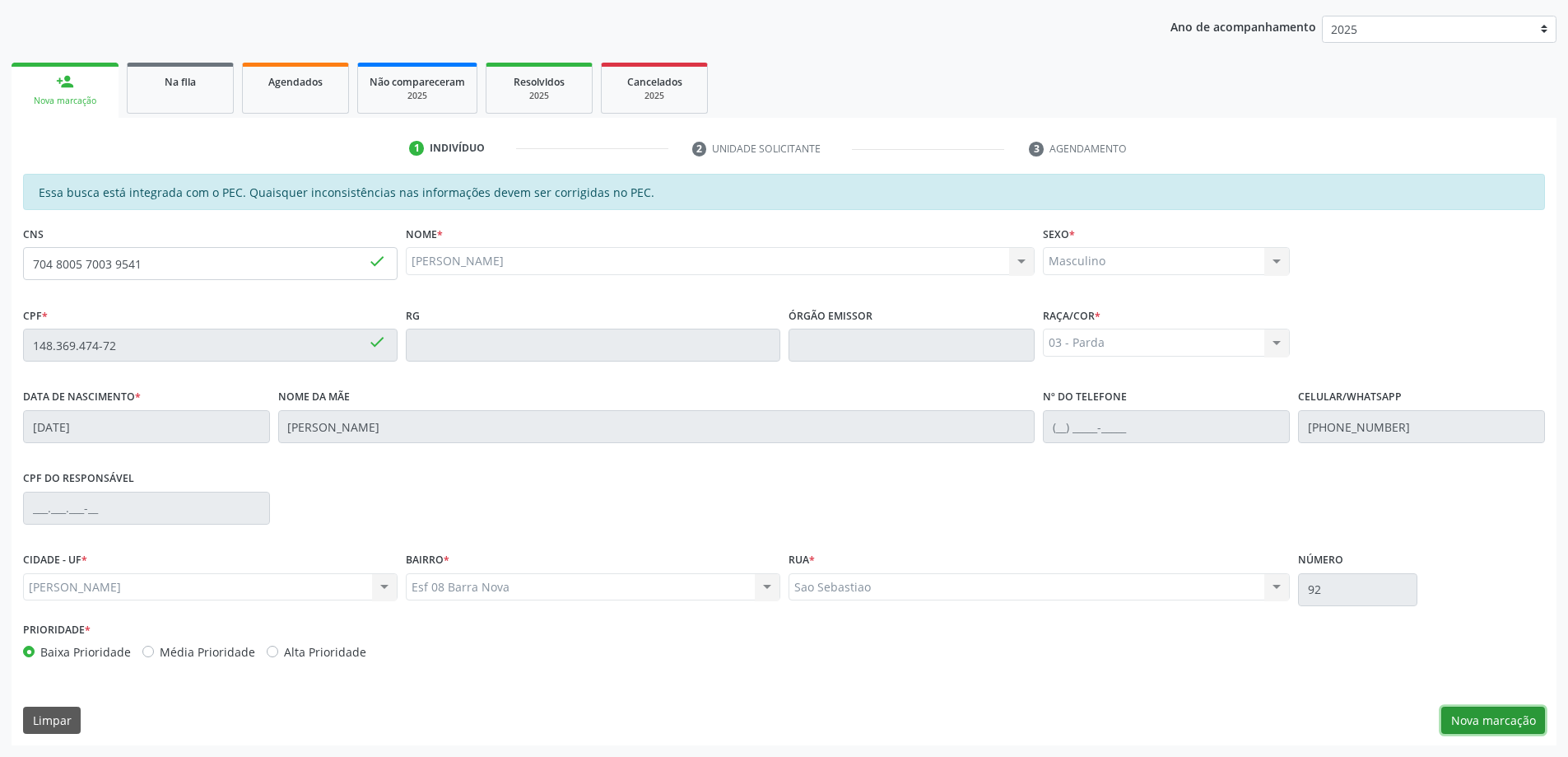
click at [1467, 717] on button "Nova marcação" at bounding box center [1493, 720] width 103 height 28
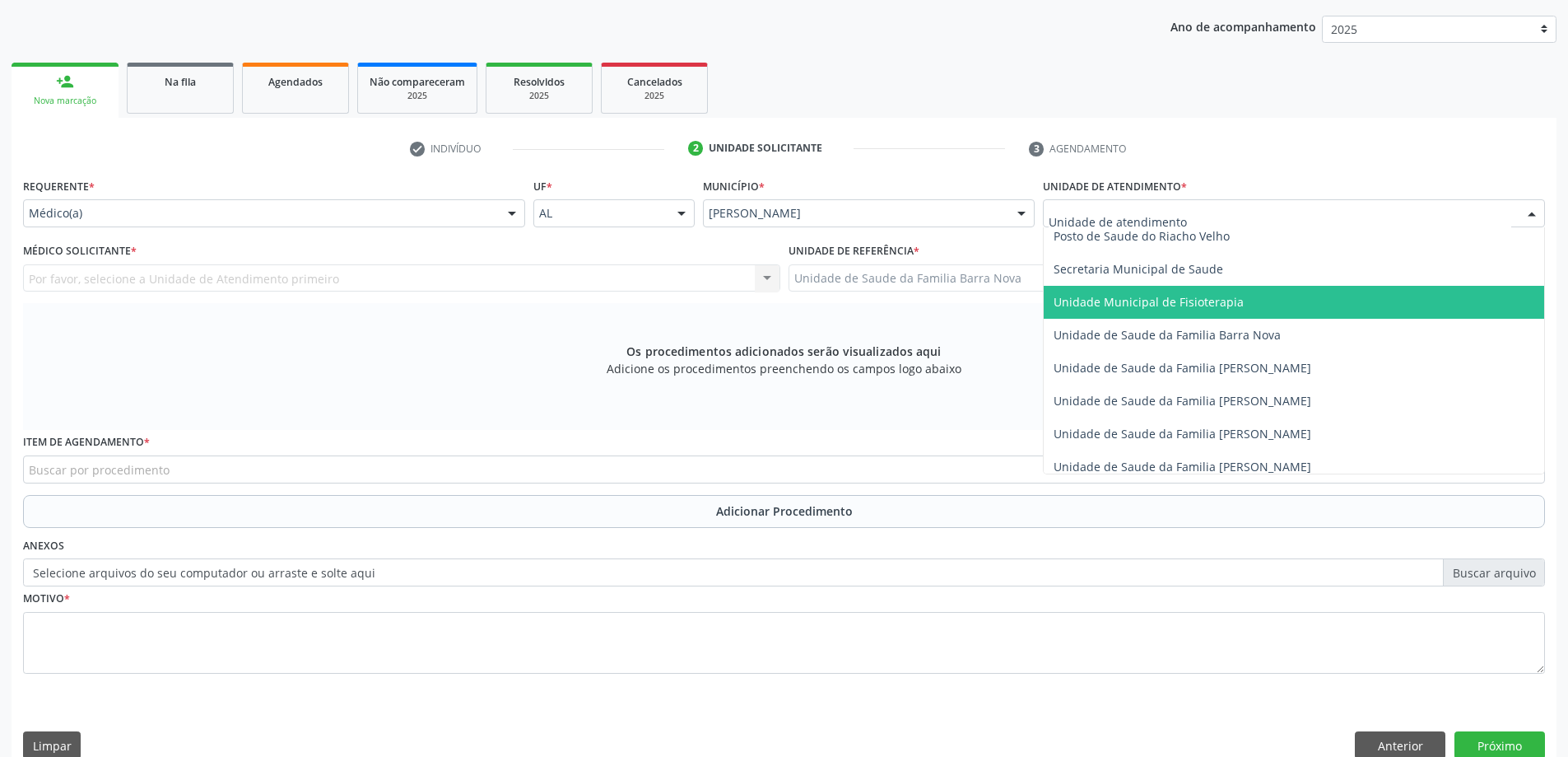
scroll to position [824, 0]
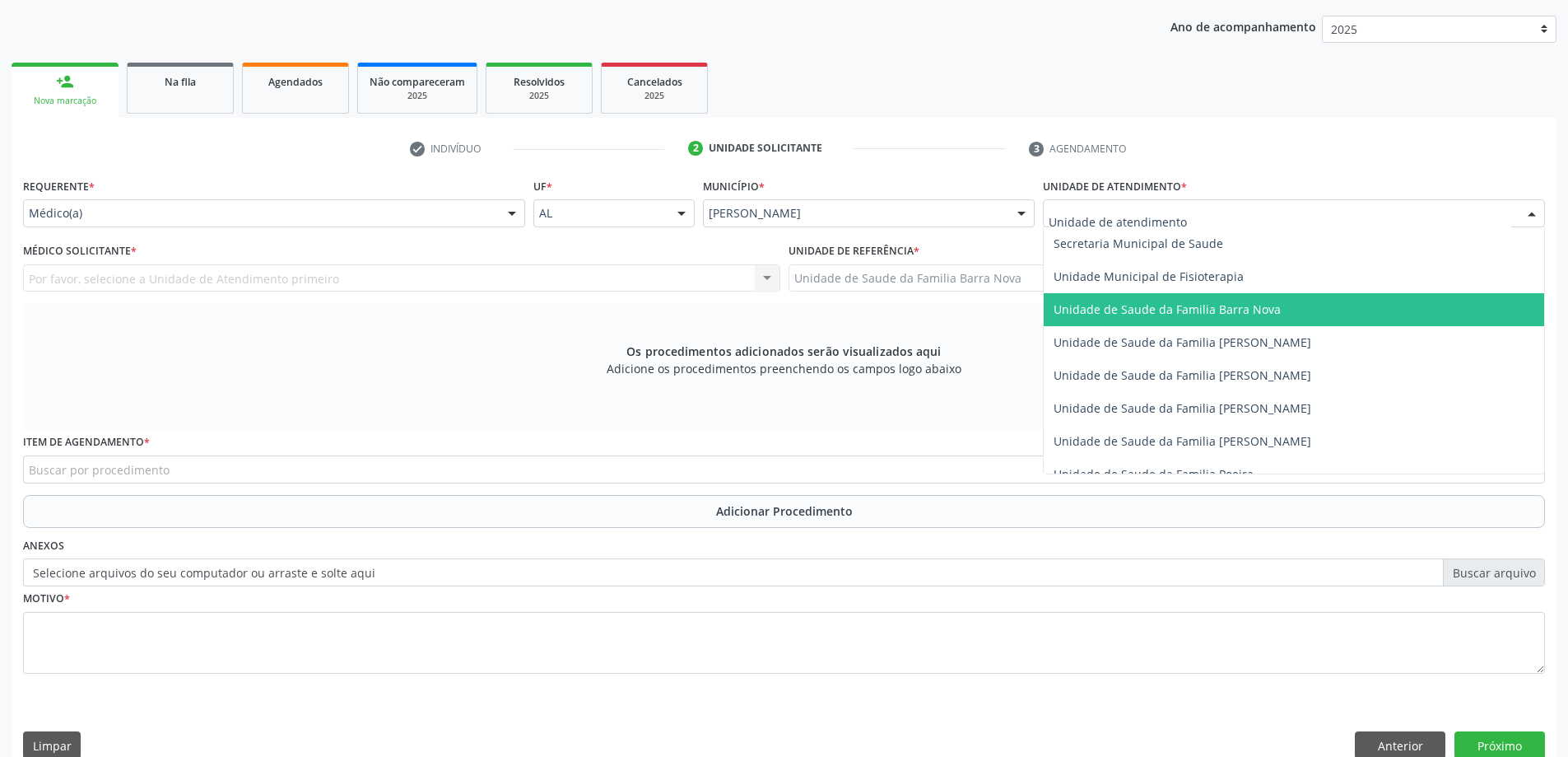
click at [1222, 316] on span "Unidade de Saude da Familia Barra Nova" at bounding box center [1167, 309] width 227 height 15
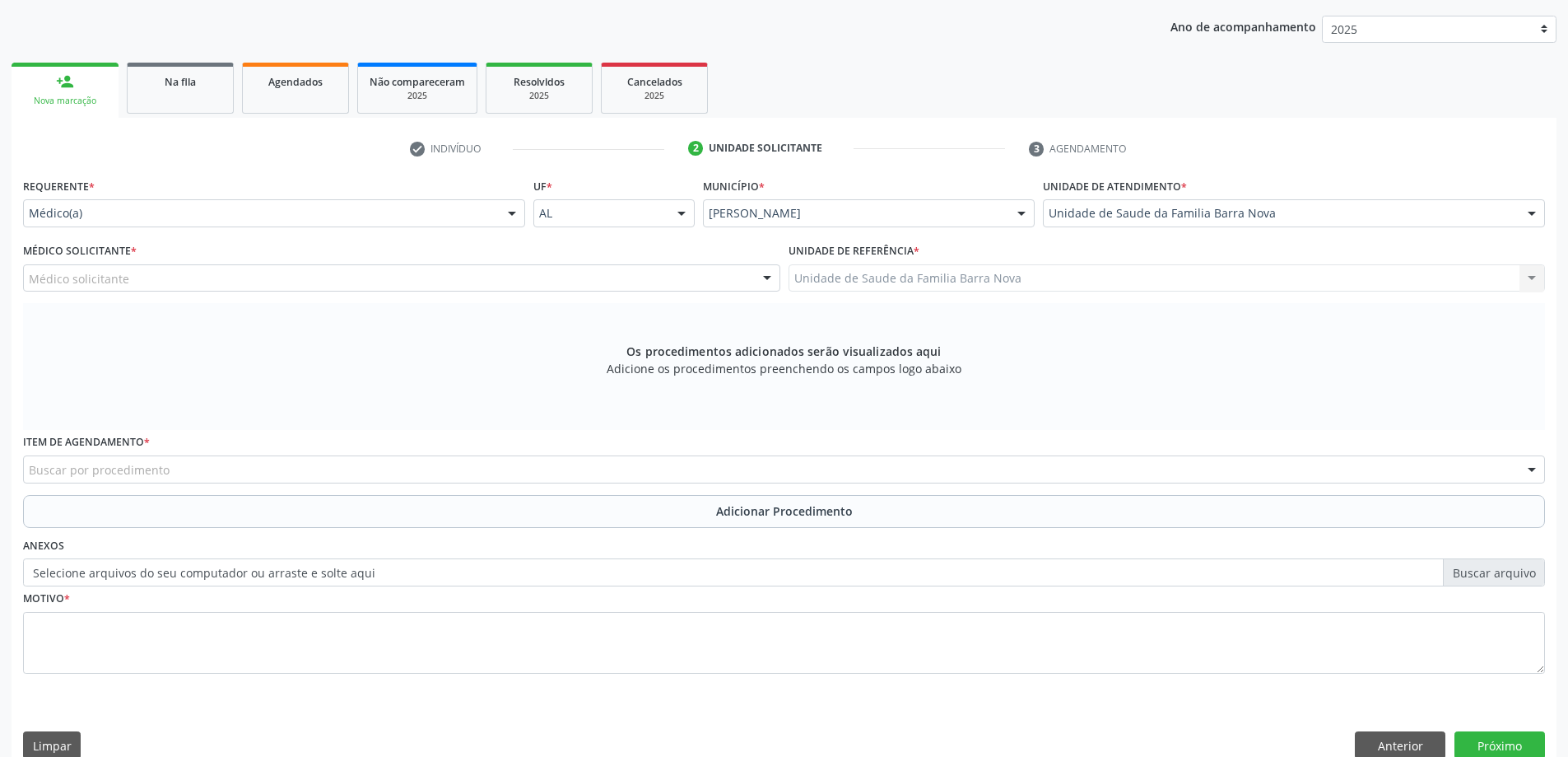
click at [730, 279] on div "Médico solicitante" at bounding box center [402, 278] width 757 height 28
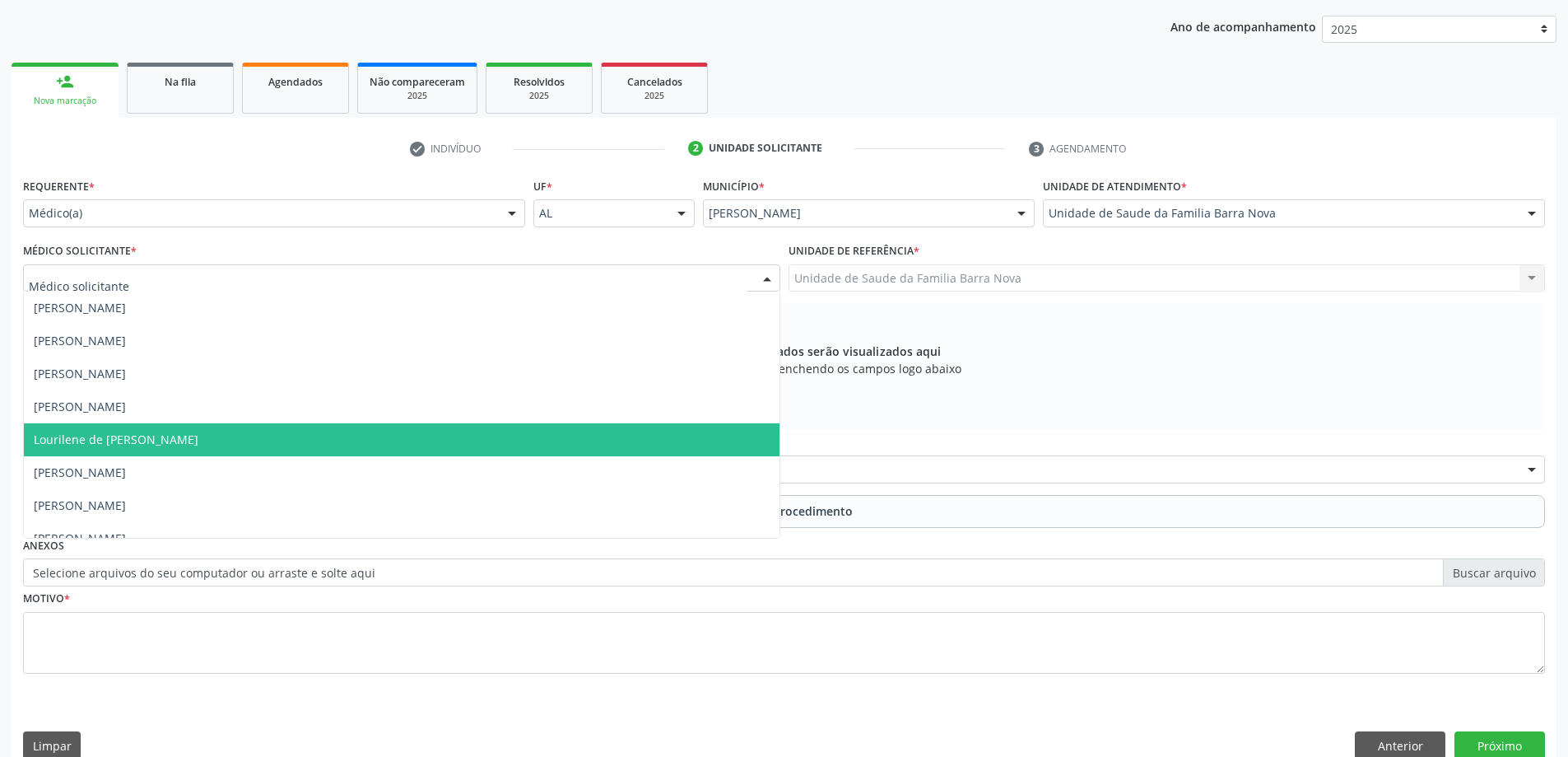
scroll to position [82, 0]
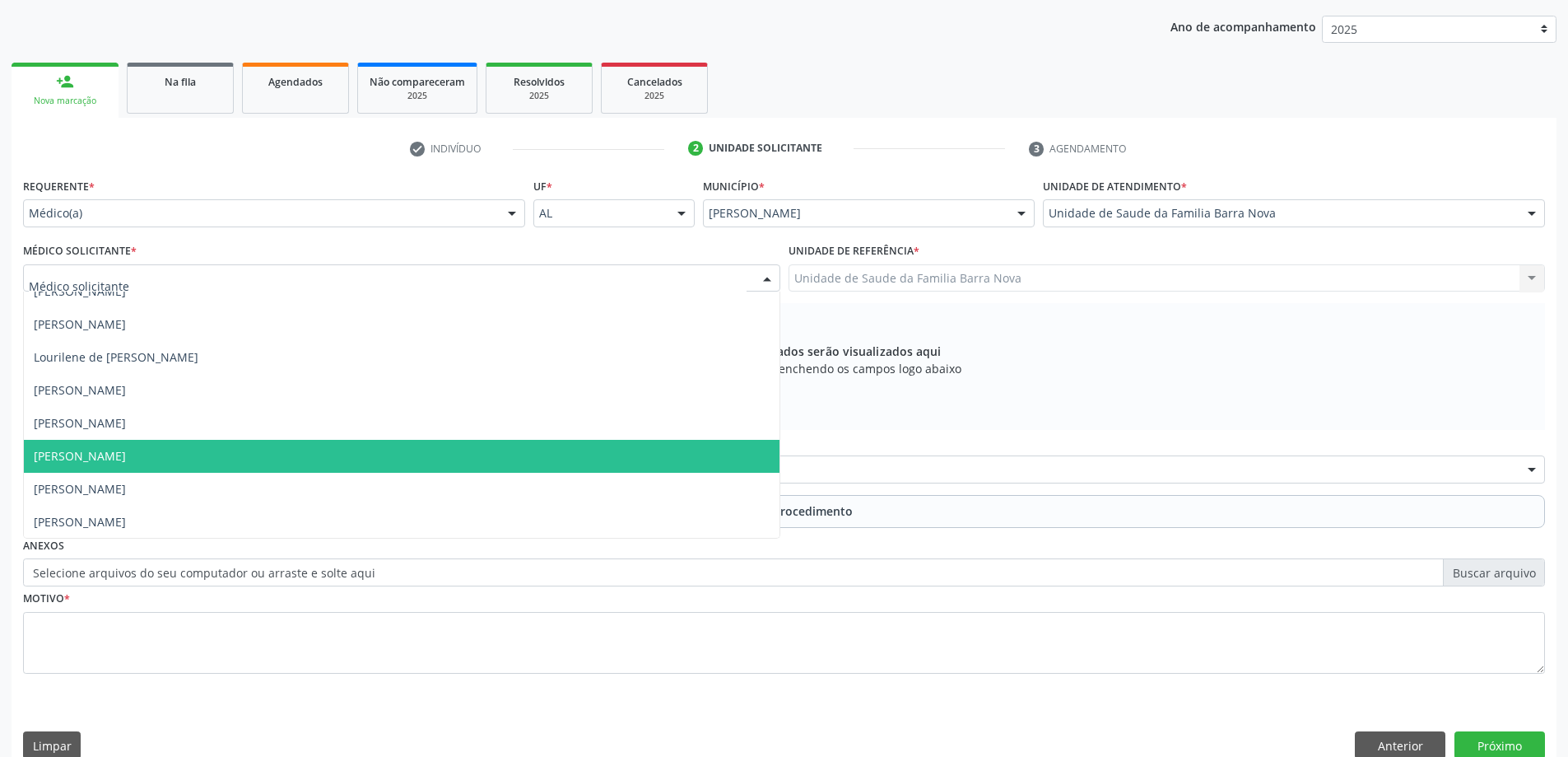
click at [513, 465] on span "[PERSON_NAME]" at bounding box center [402, 456] width 756 height 33
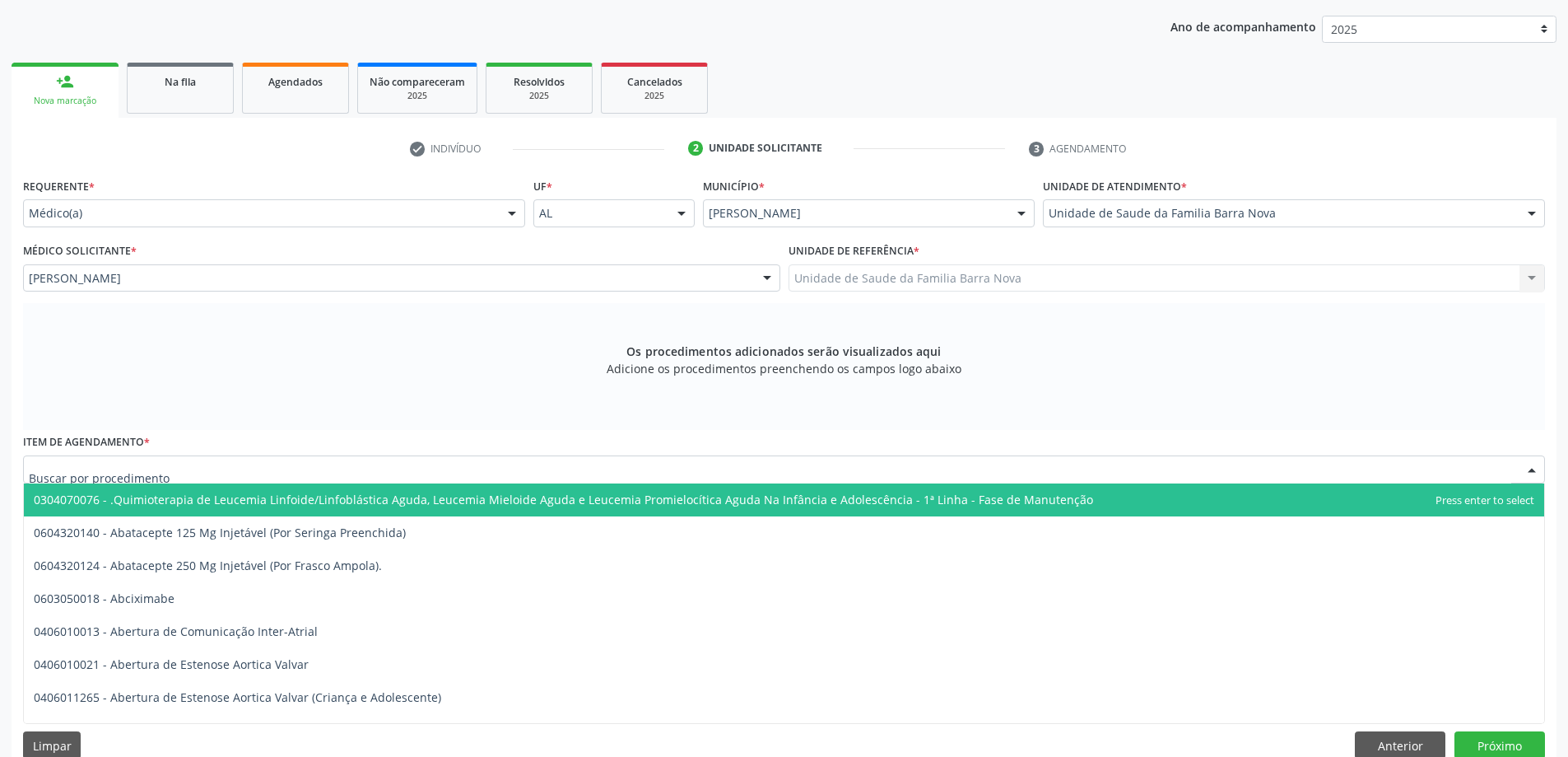
click at [312, 470] on div at bounding box center [784, 469] width 1522 height 28
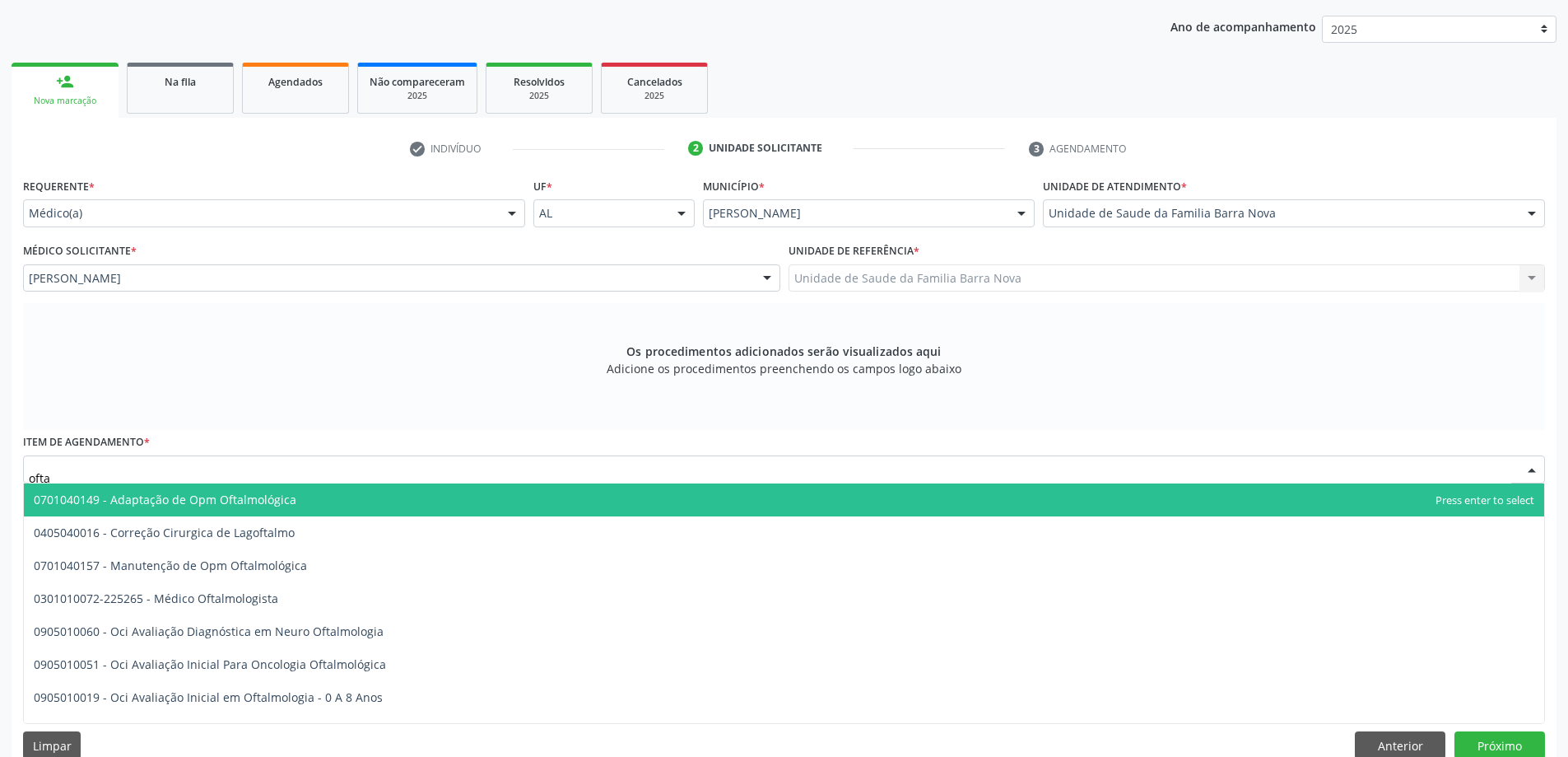
type input "oftal"
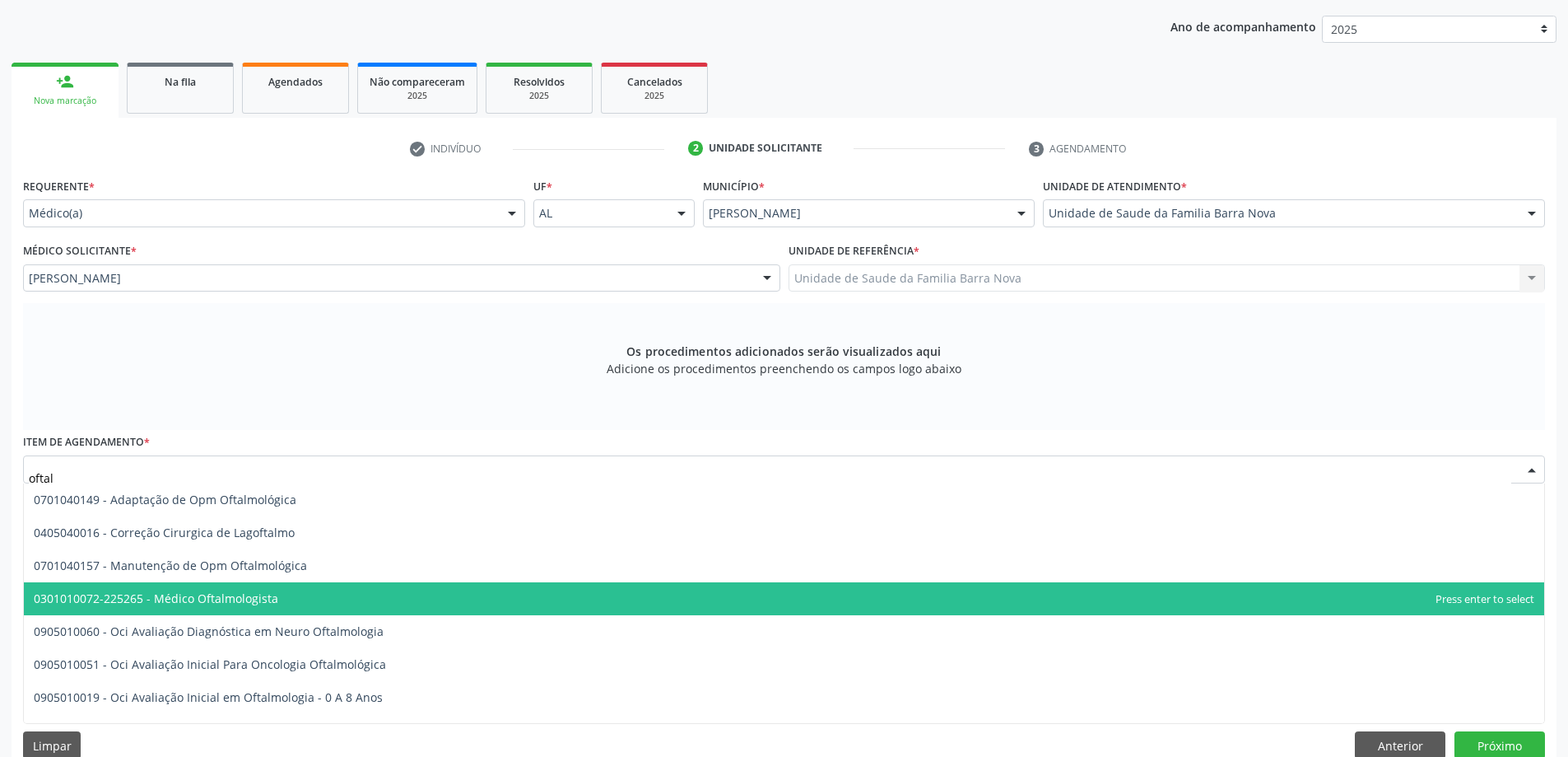
click at [383, 600] on span "0301010072-225265 - Médico Oftalmologista" at bounding box center [784, 599] width 1520 height 33
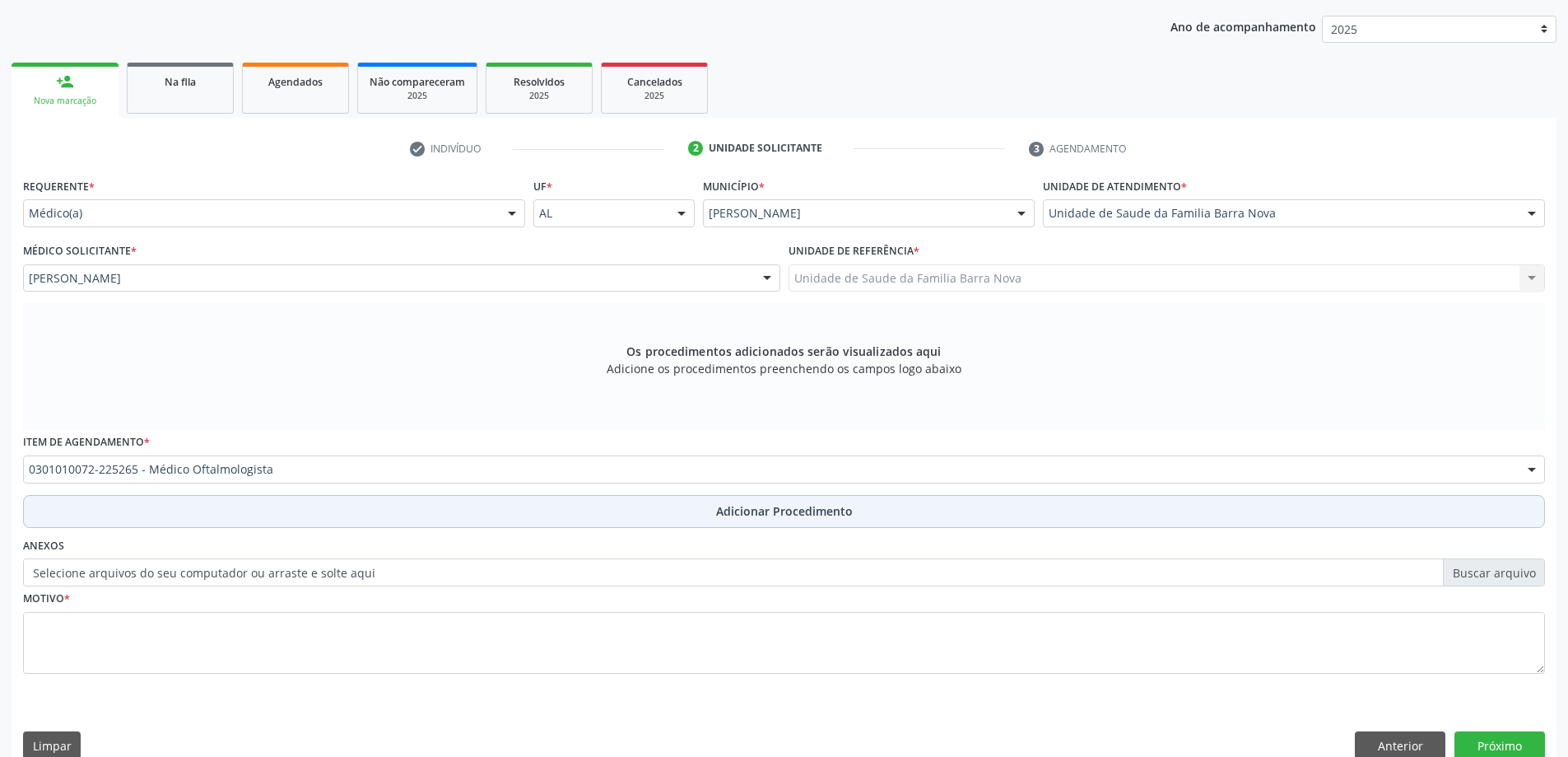
click at [817, 519] on button "Adicionar Procedimento" at bounding box center [784, 512] width 1522 height 33
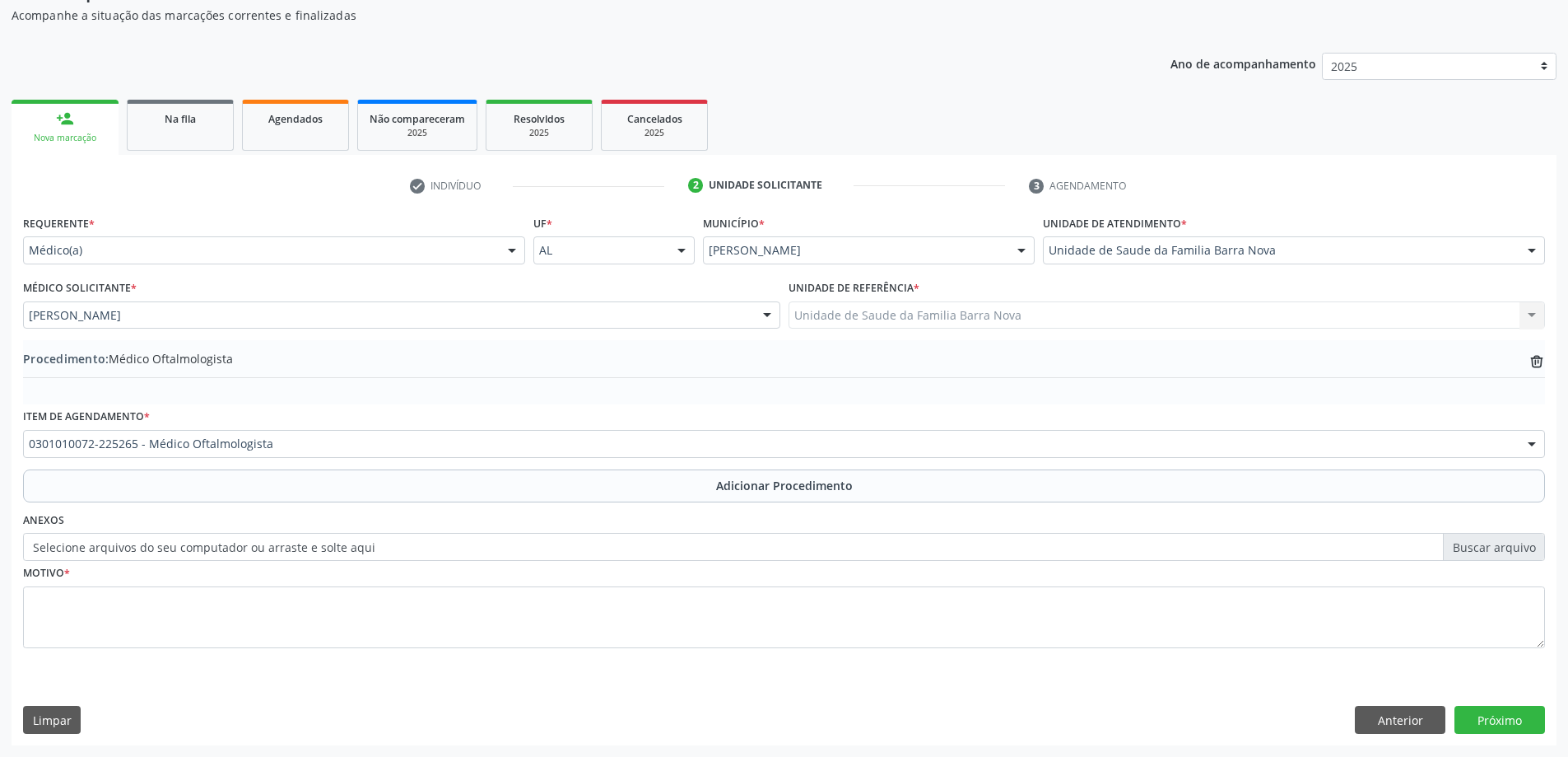
scroll to position [0, 0]
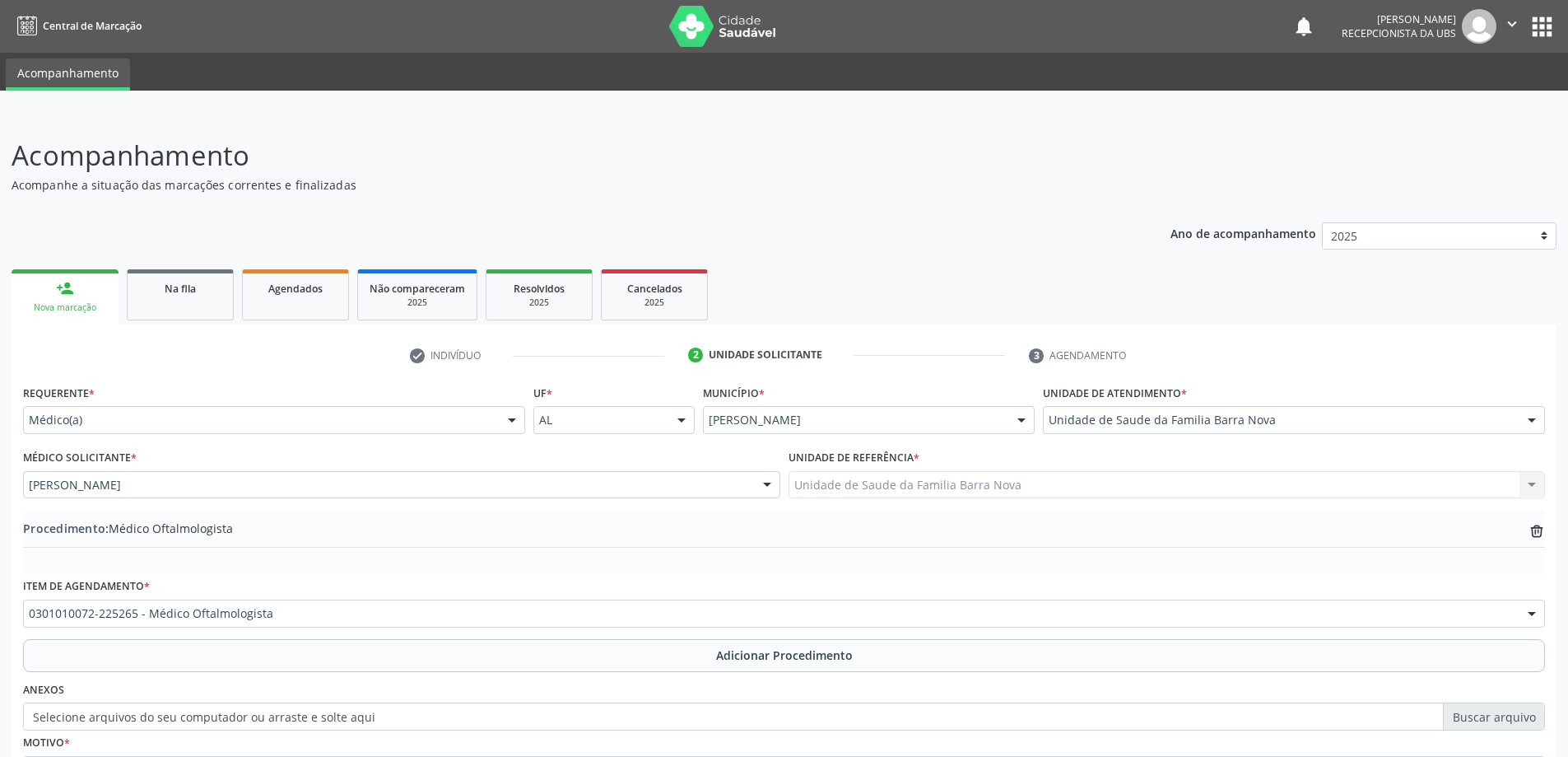
click at [23, 639] on button "Adicionar Procedimento" at bounding box center [784, 655] width 1522 height 33
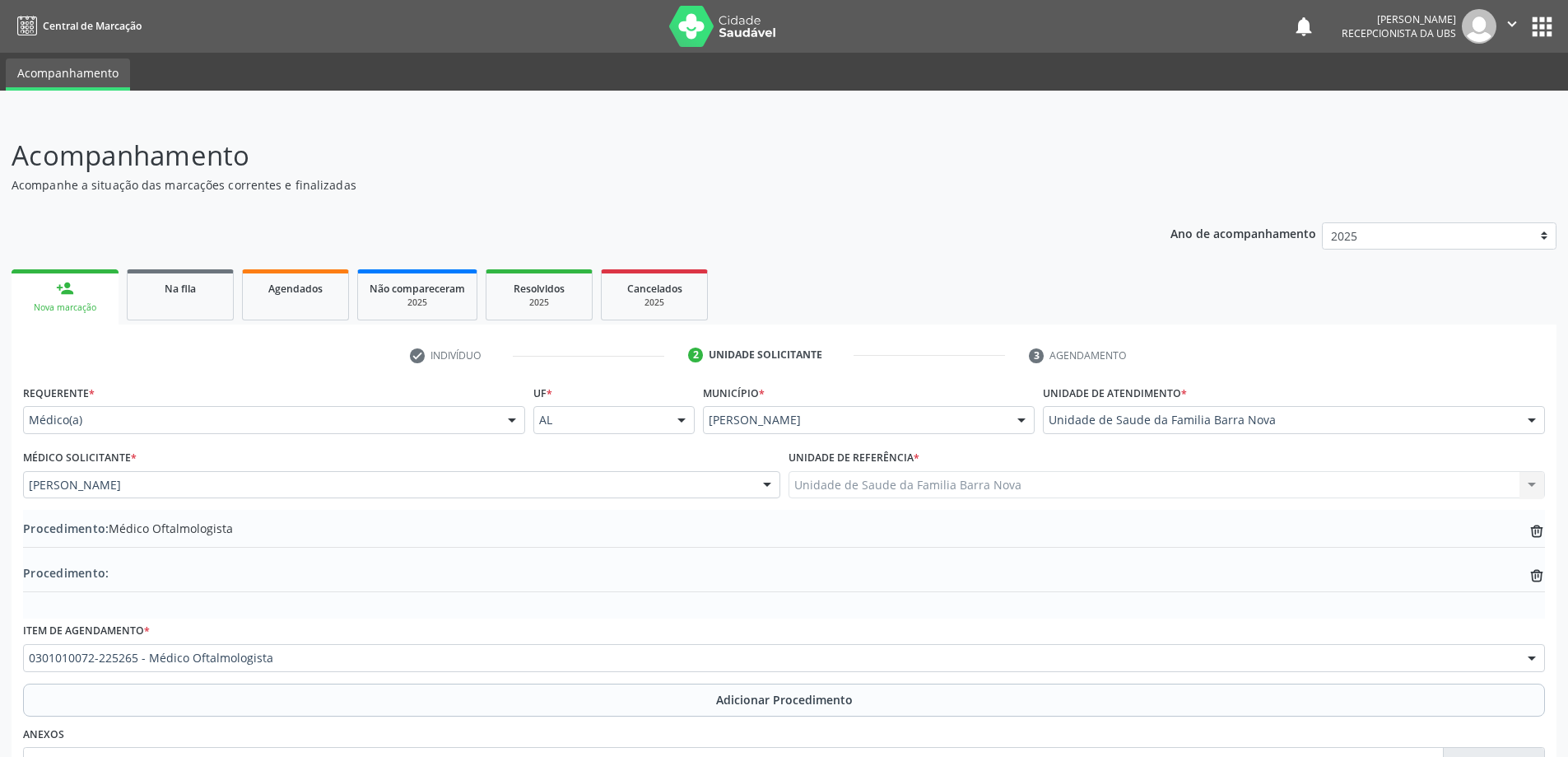
click at [23, 683] on button "Adicionar Procedimento" at bounding box center [784, 700] width 1522 height 33
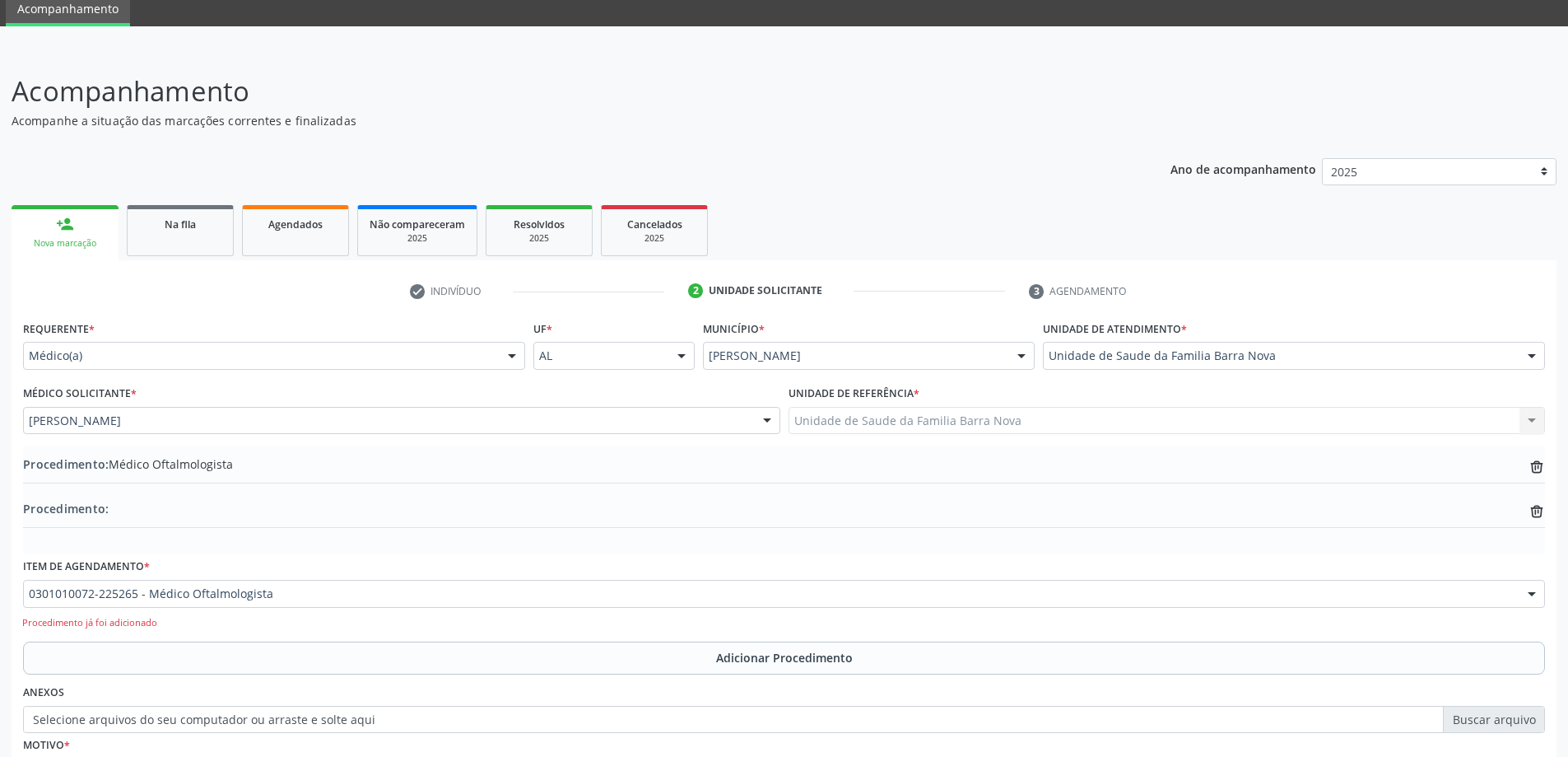
scroll to position [165, 0]
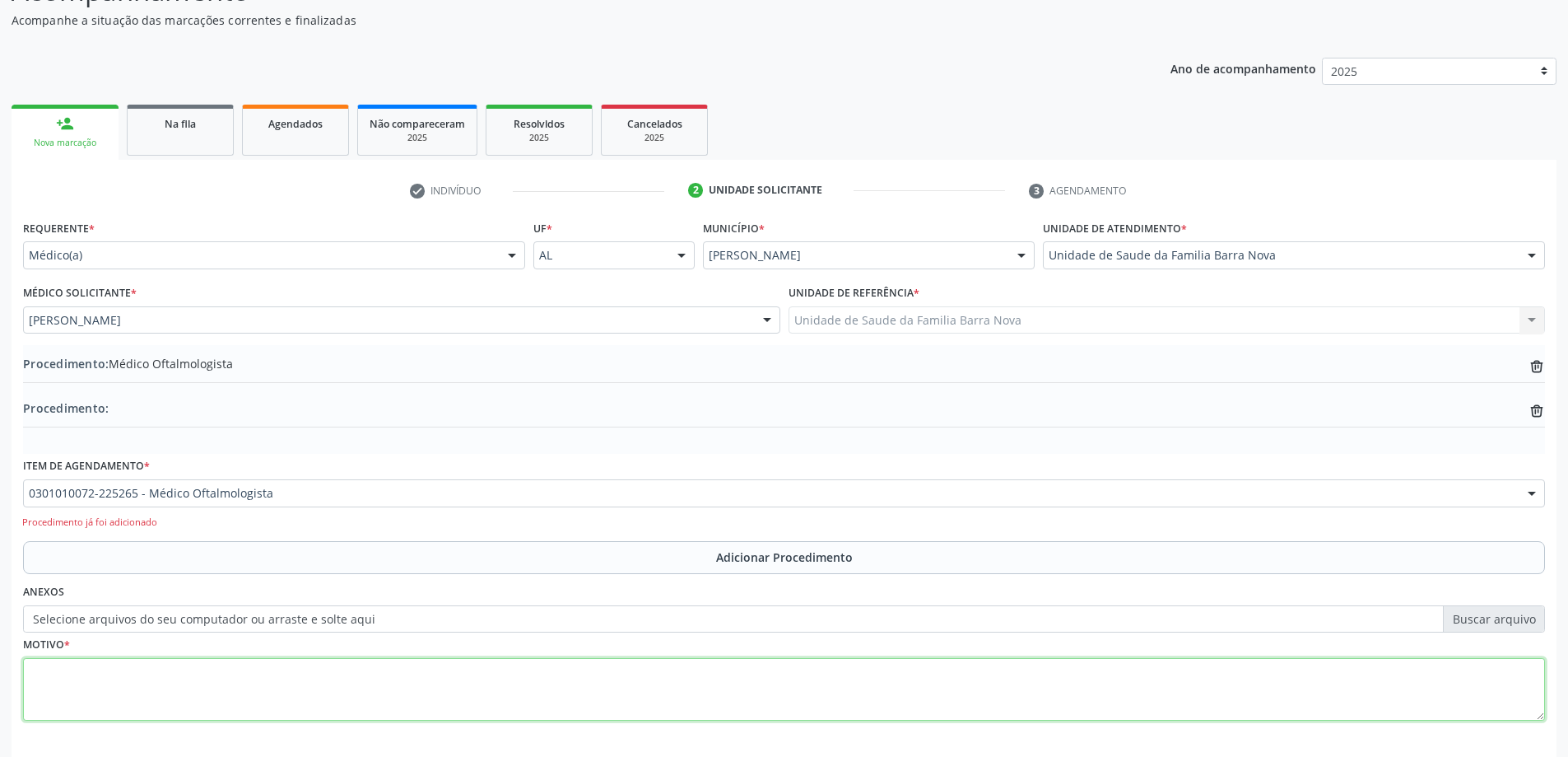
click at [349, 676] on textarea at bounding box center [784, 689] width 1522 height 62
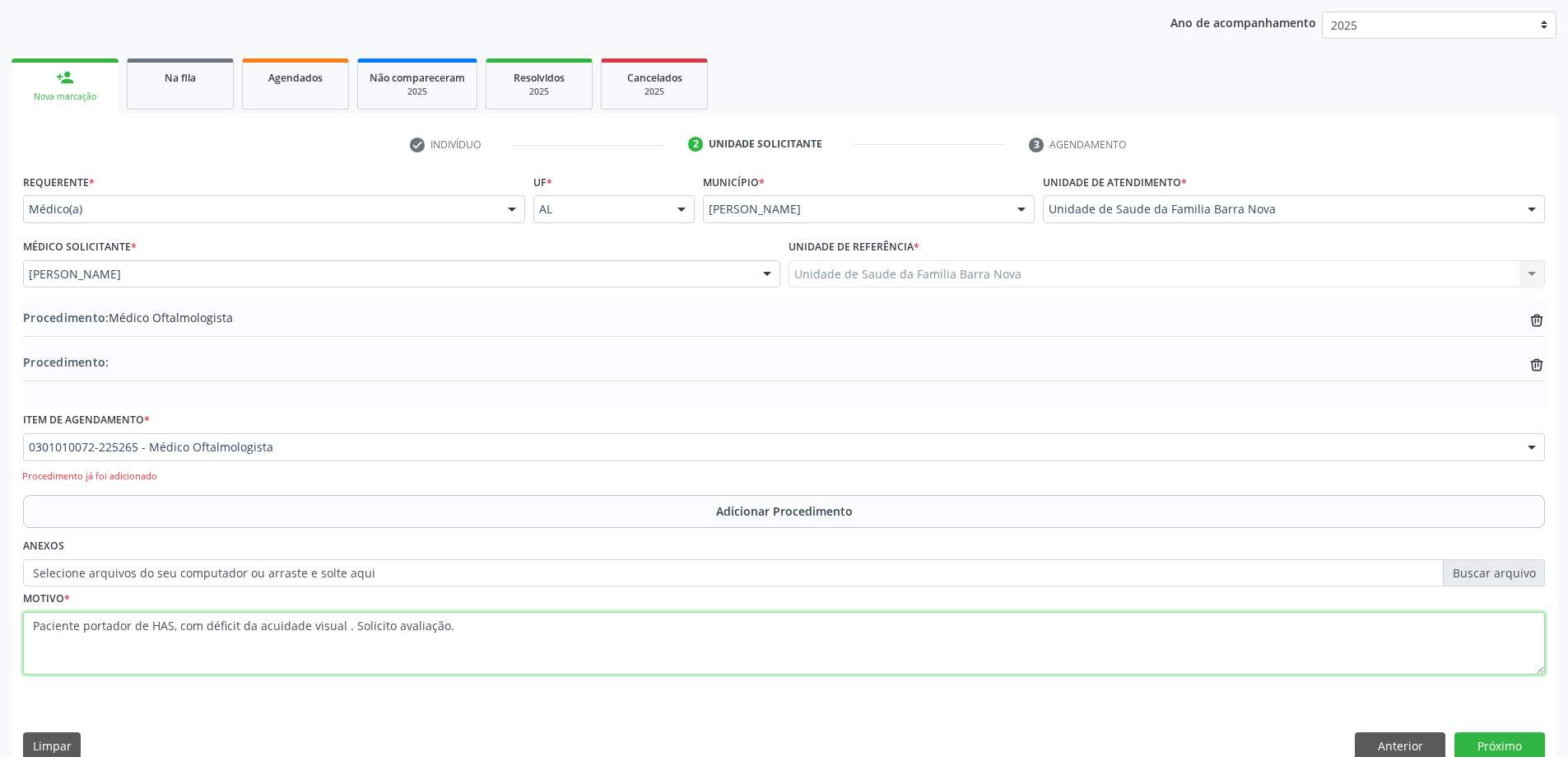
scroll to position [236, 0]
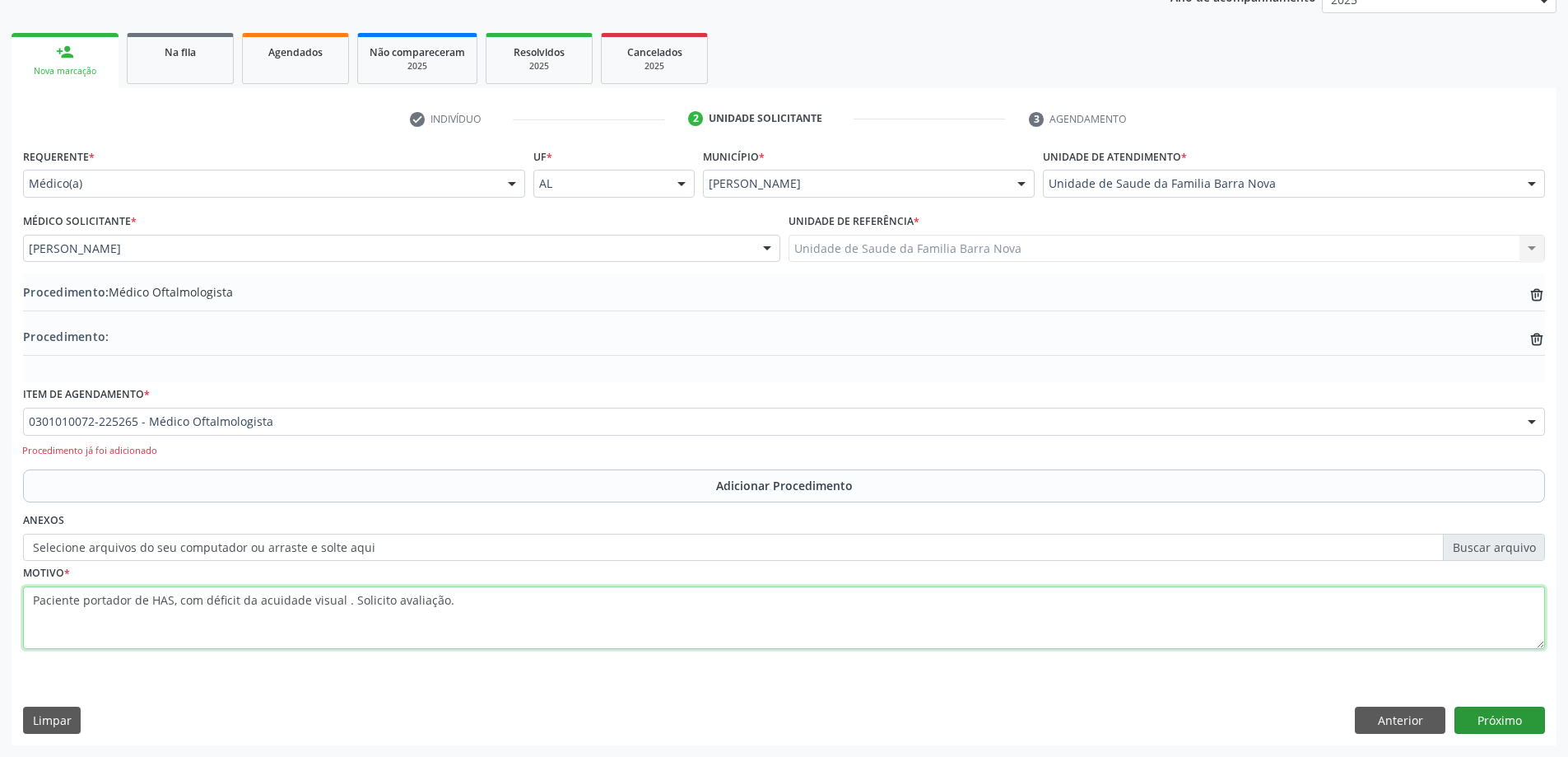
type textarea "Paciente portador de HAS, com déficit da acuidade visual . Solicito avaliação."
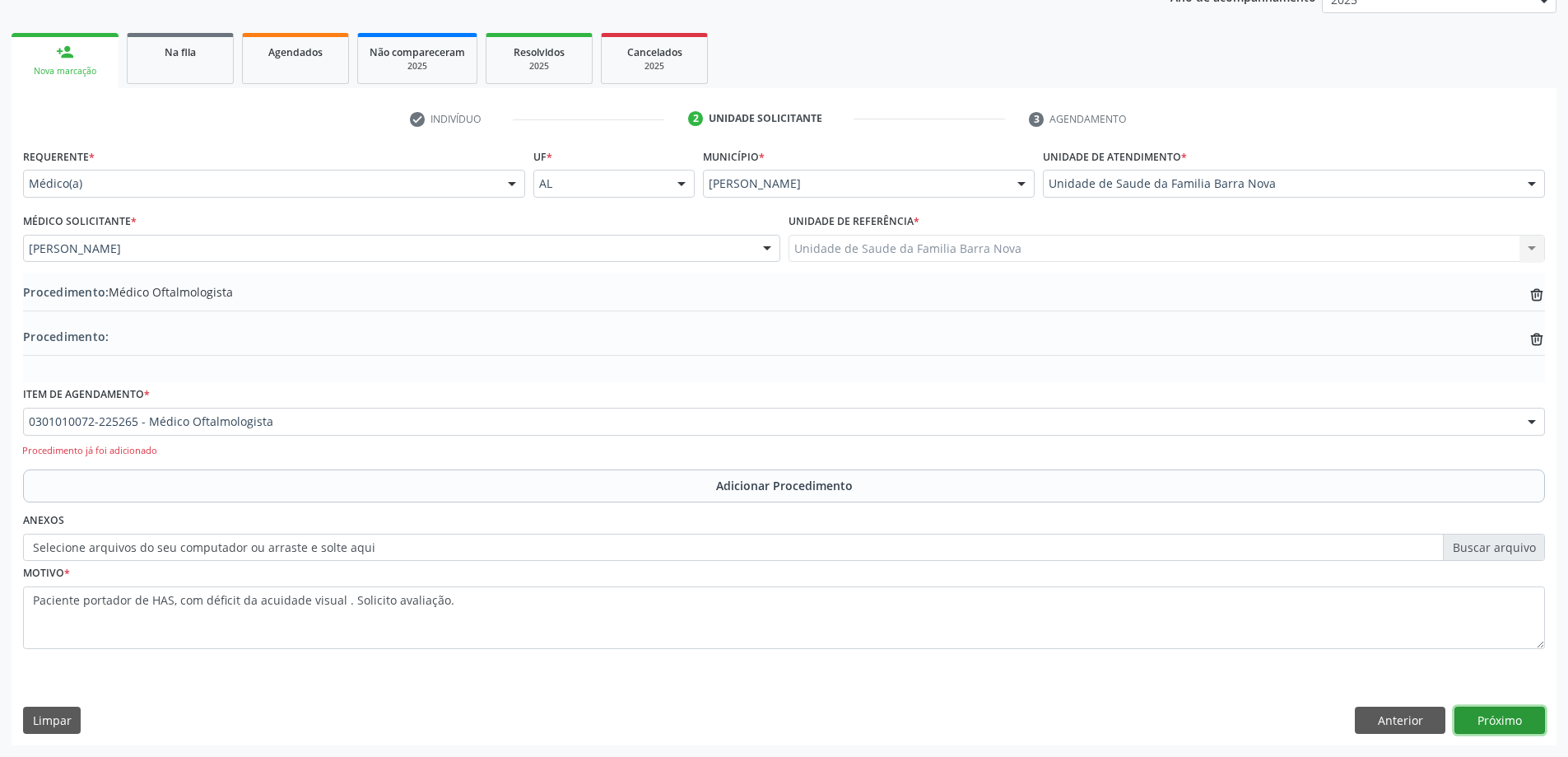
click at [1509, 722] on button "Próximo" at bounding box center [1500, 720] width 91 height 28
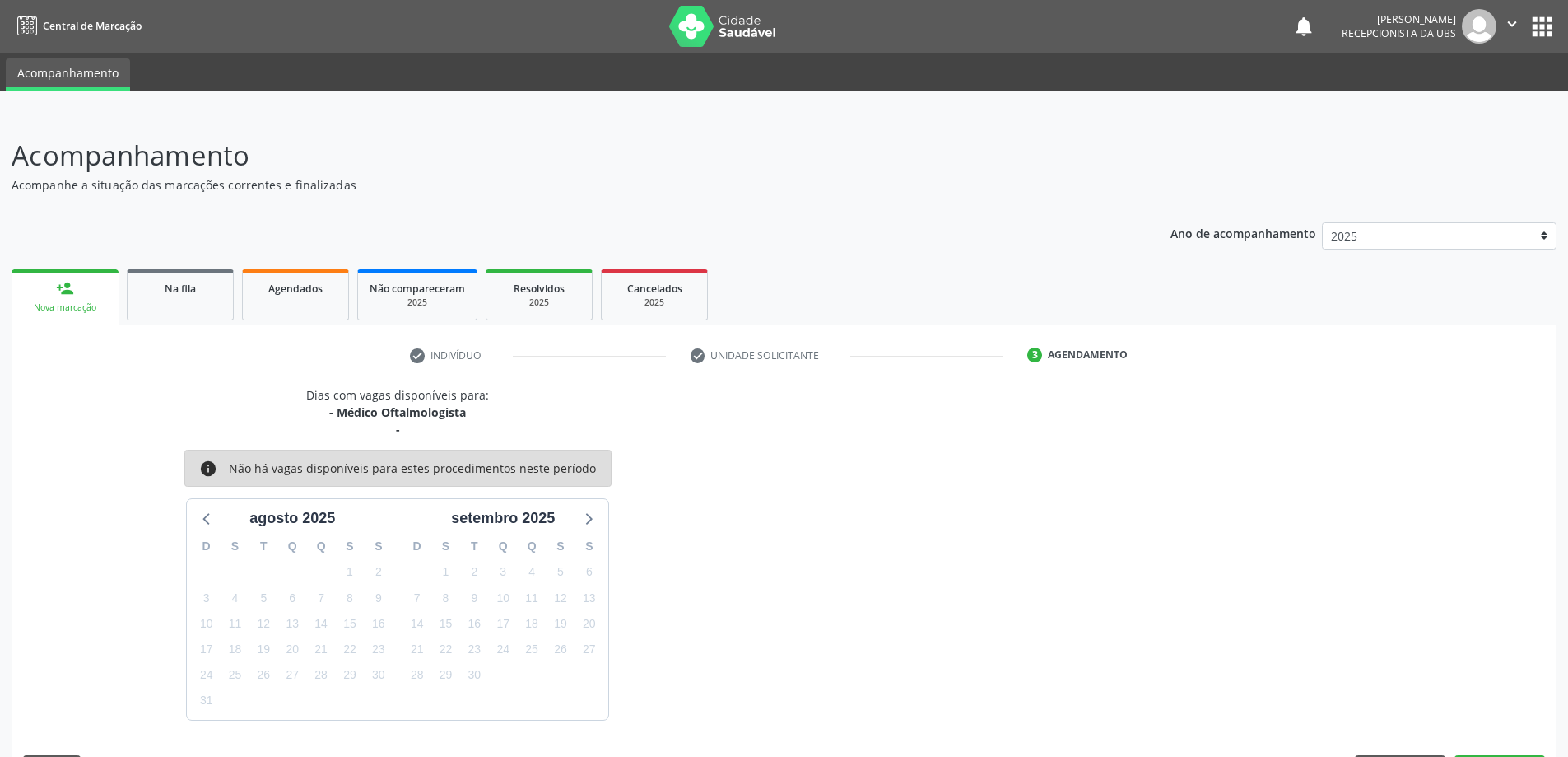
scroll to position [49, 0]
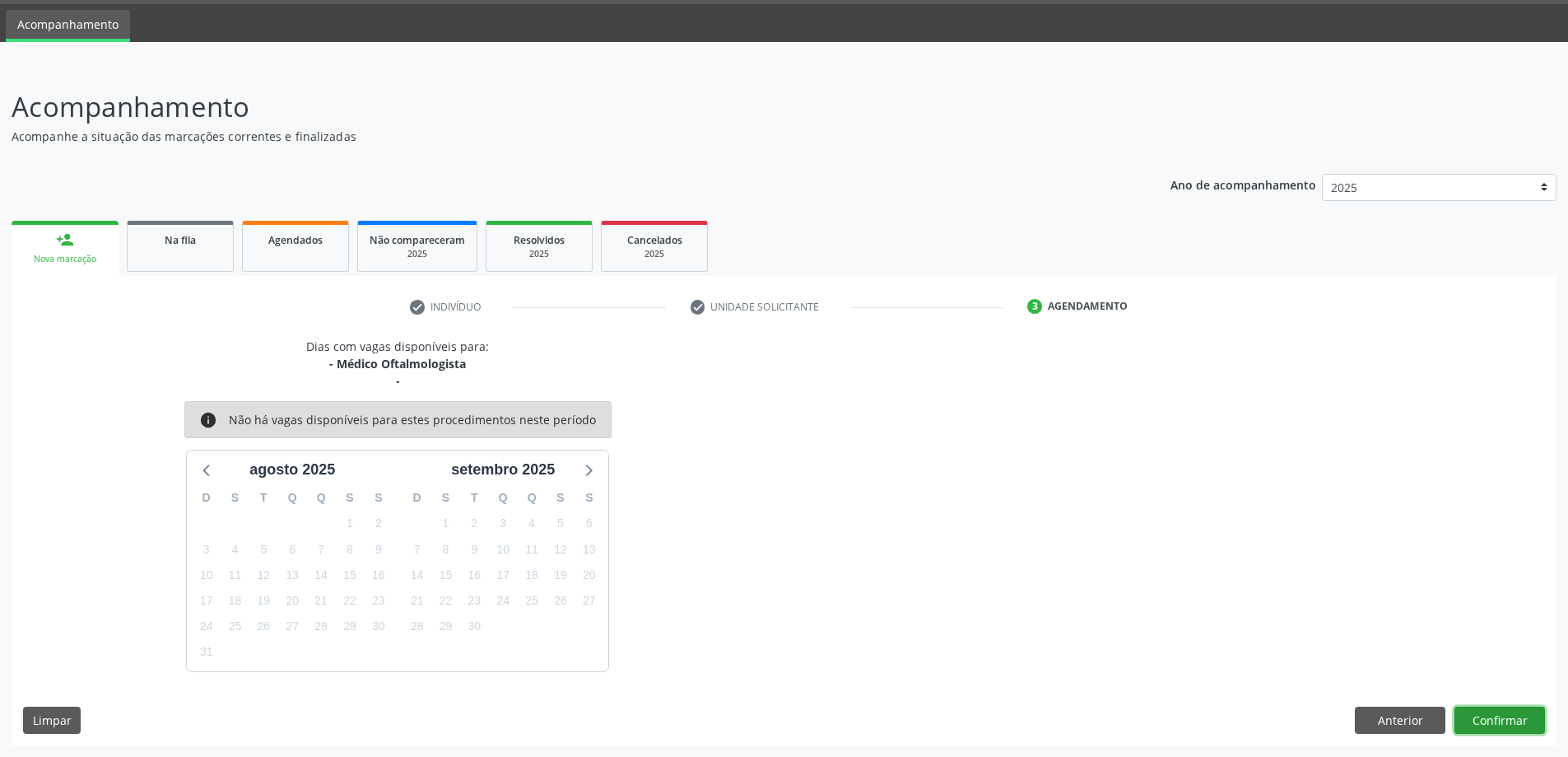
click at [1494, 718] on button "Confirmar" at bounding box center [1500, 720] width 91 height 28
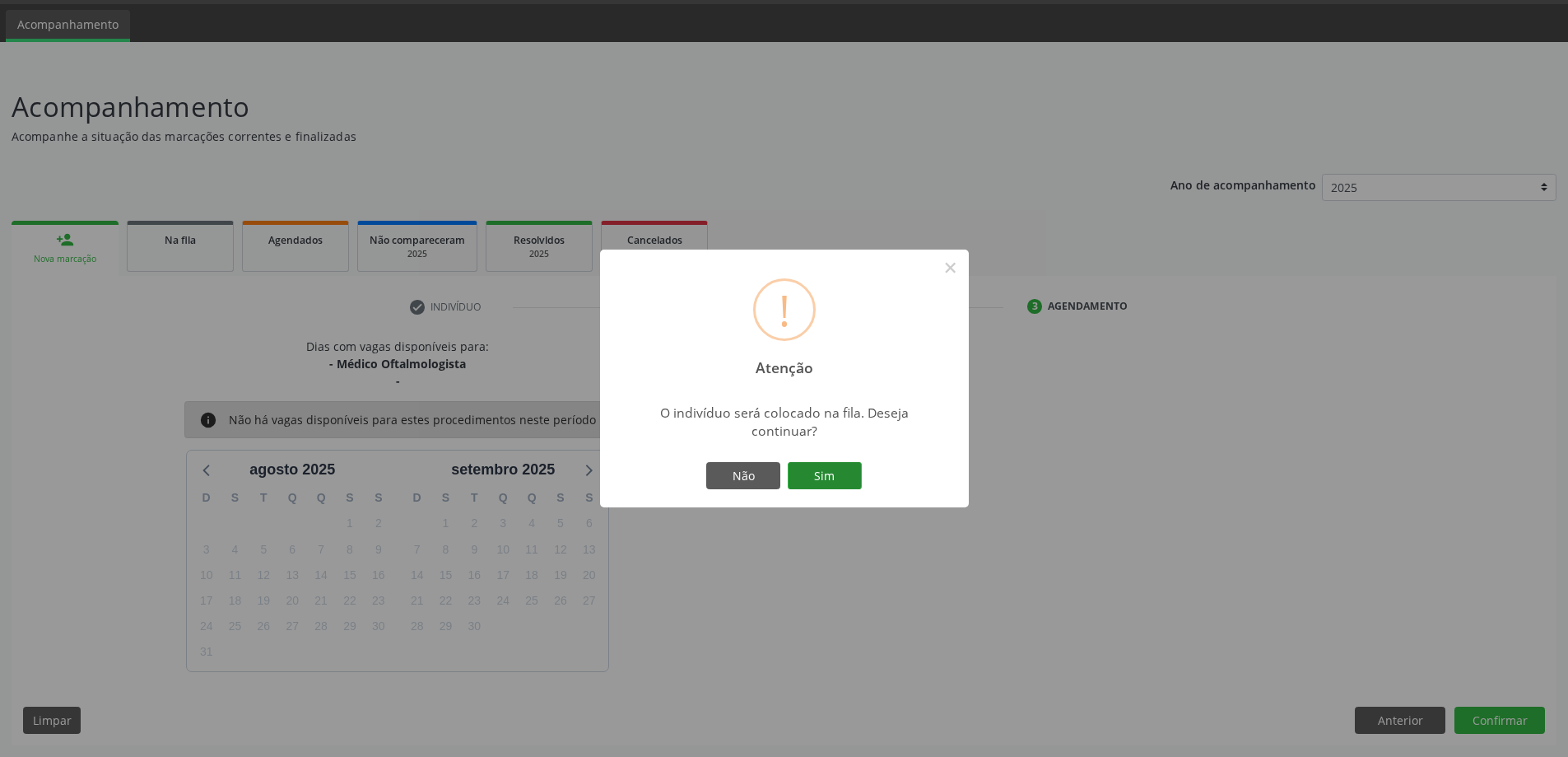
click at [827, 475] on button "Sim" at bounding box center [824, 476] width 74 height 28
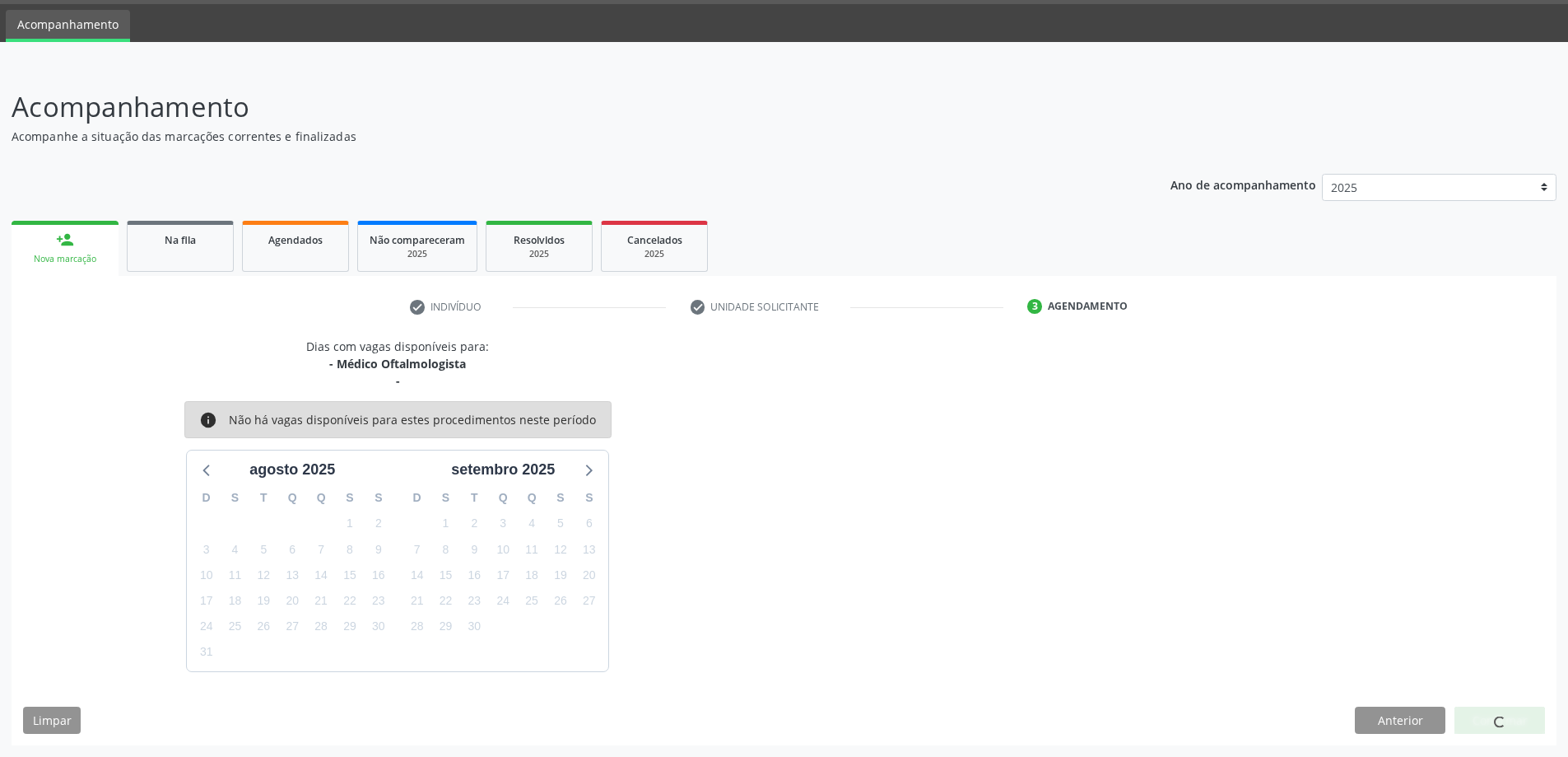
scroll to position [0, 0]
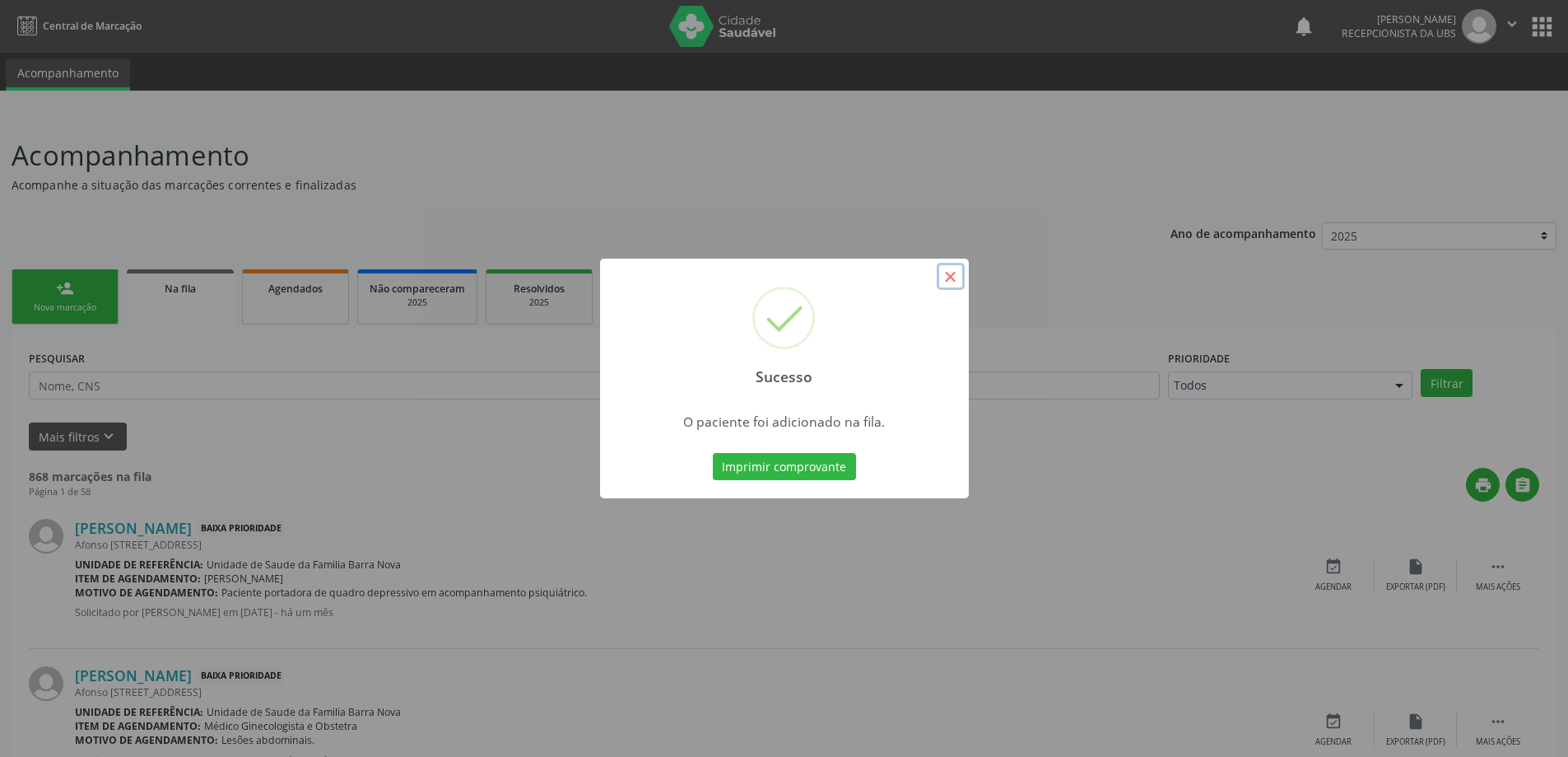
click at [953, 272] on button "×" at bounding box center [951, 276] width 28 height 28
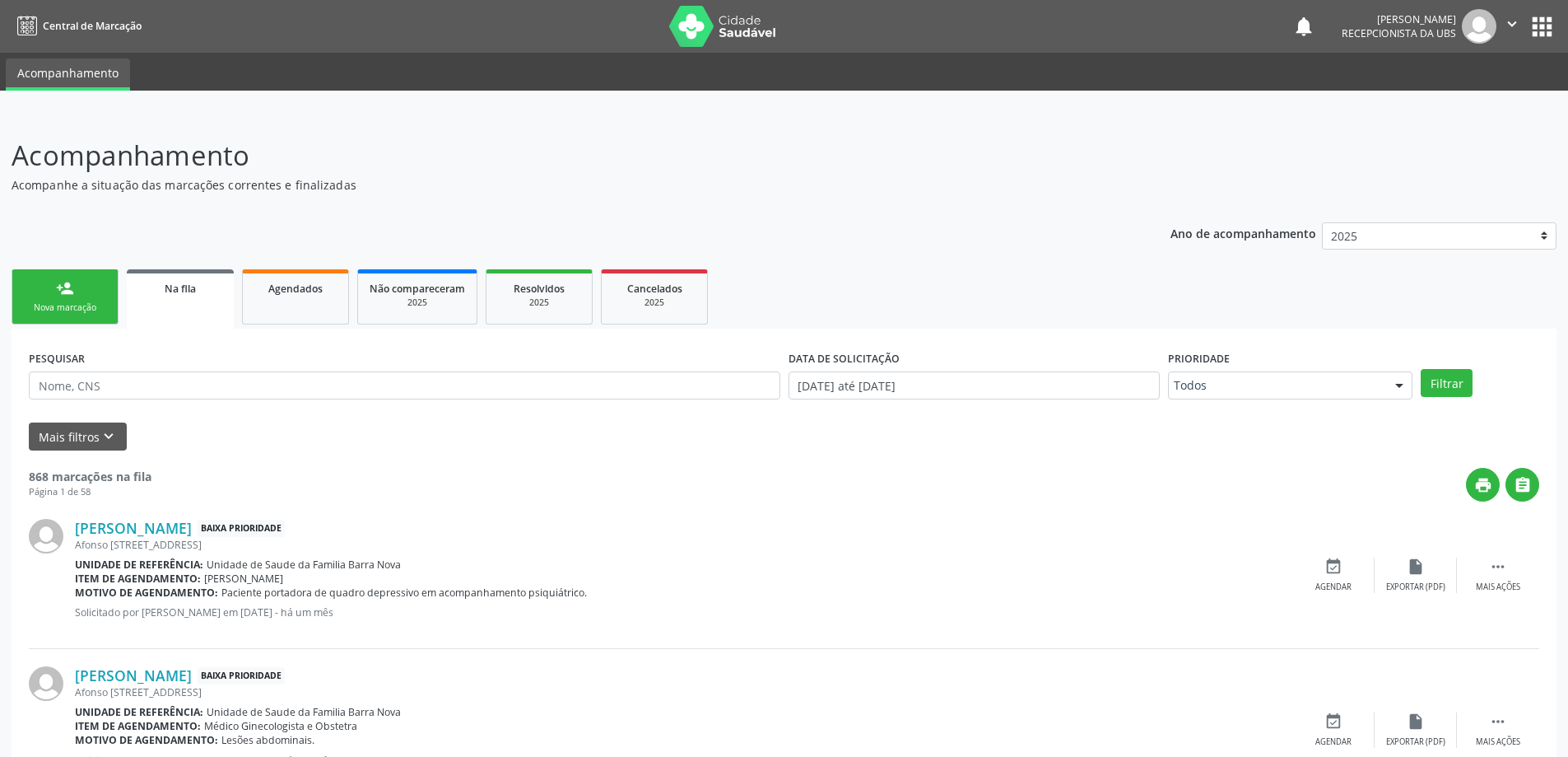
click at [105, 299] on link "person_add Nova marcação" at bounding box center [64, 297] width 107 height 55
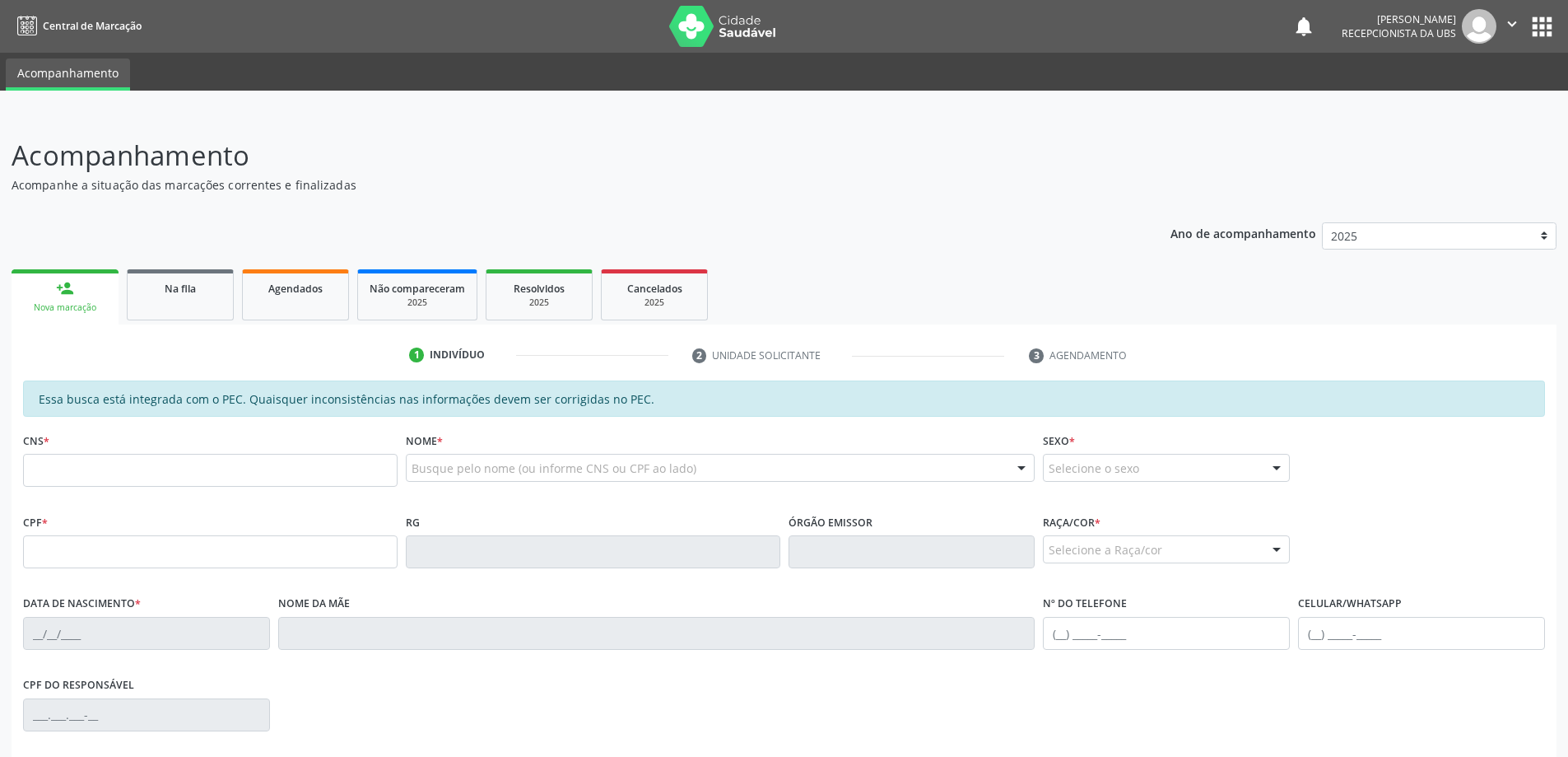
click at [86, 305] on div "Nova marcação" at bounding box center [65, 307] width 84 height 12
click at [101, 456] on input "text" at bounding box center [210, 470] width 374 height 33
type input "704 8005 7003 9541"
type input "148.369.474-72"
type input "[DATE]"
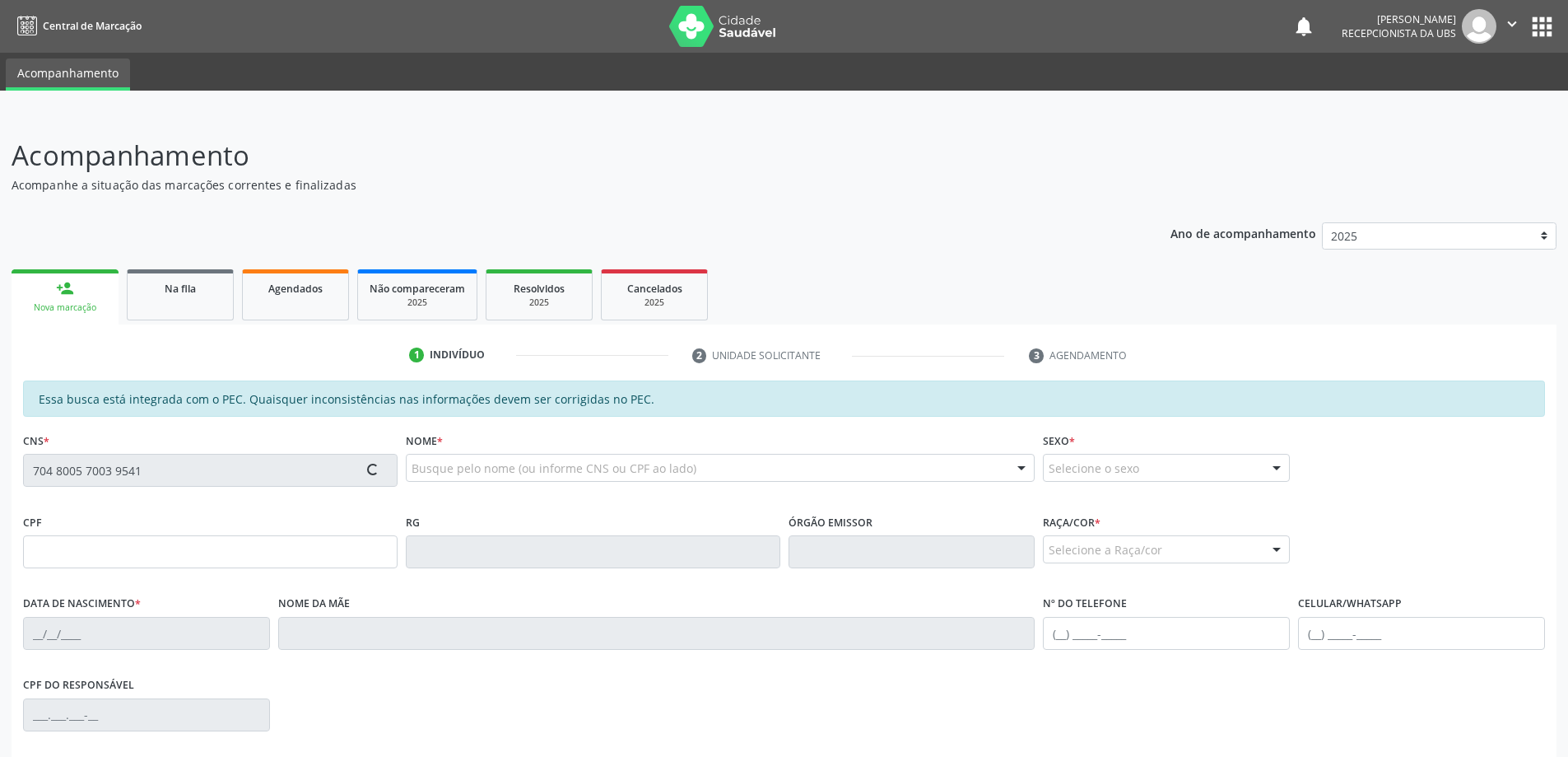
type input "[PERSON_NAME]"
type input "[PHONE_NUMBER]"
type input "92"
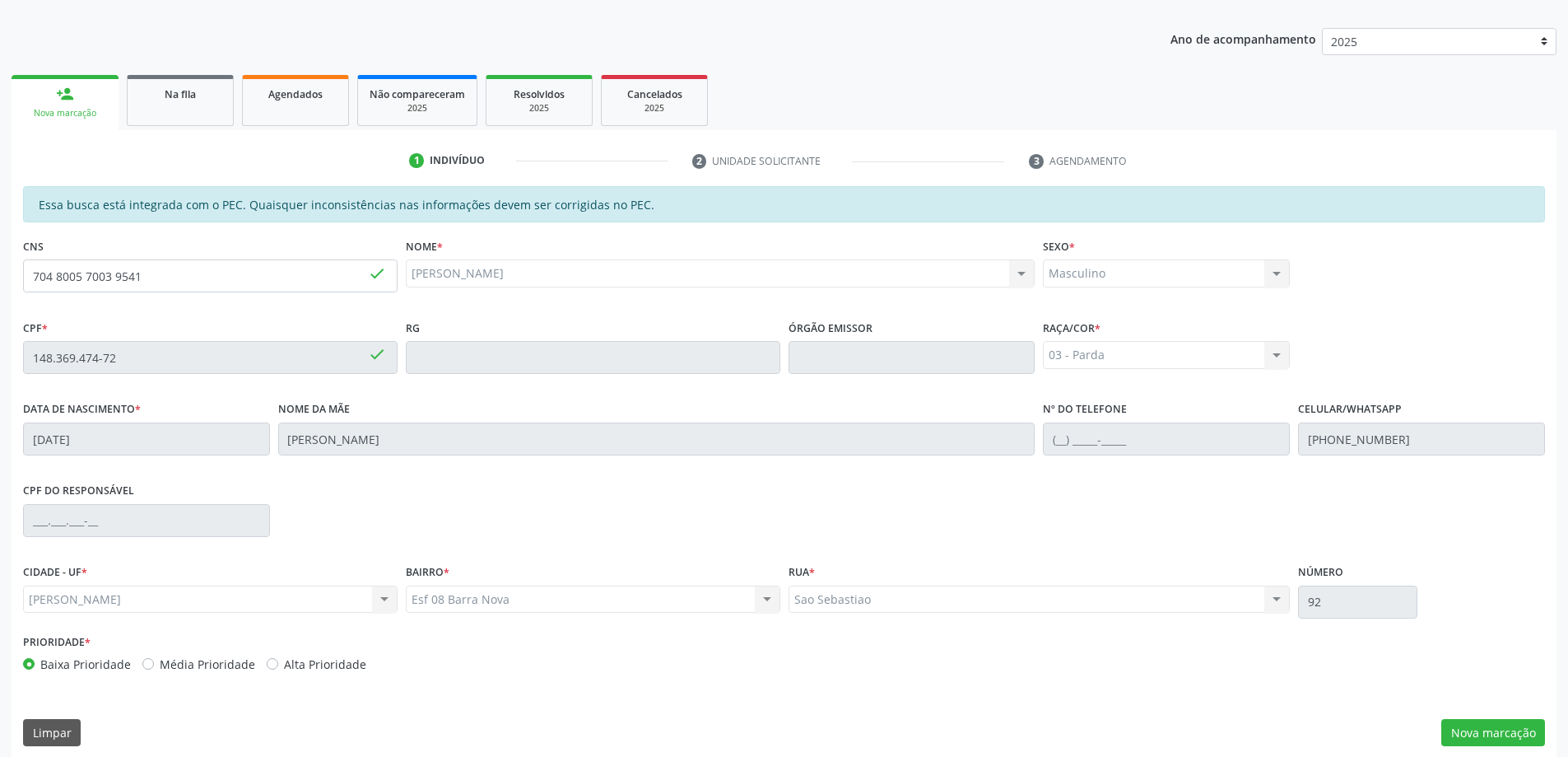
scroll to position [207, 0]
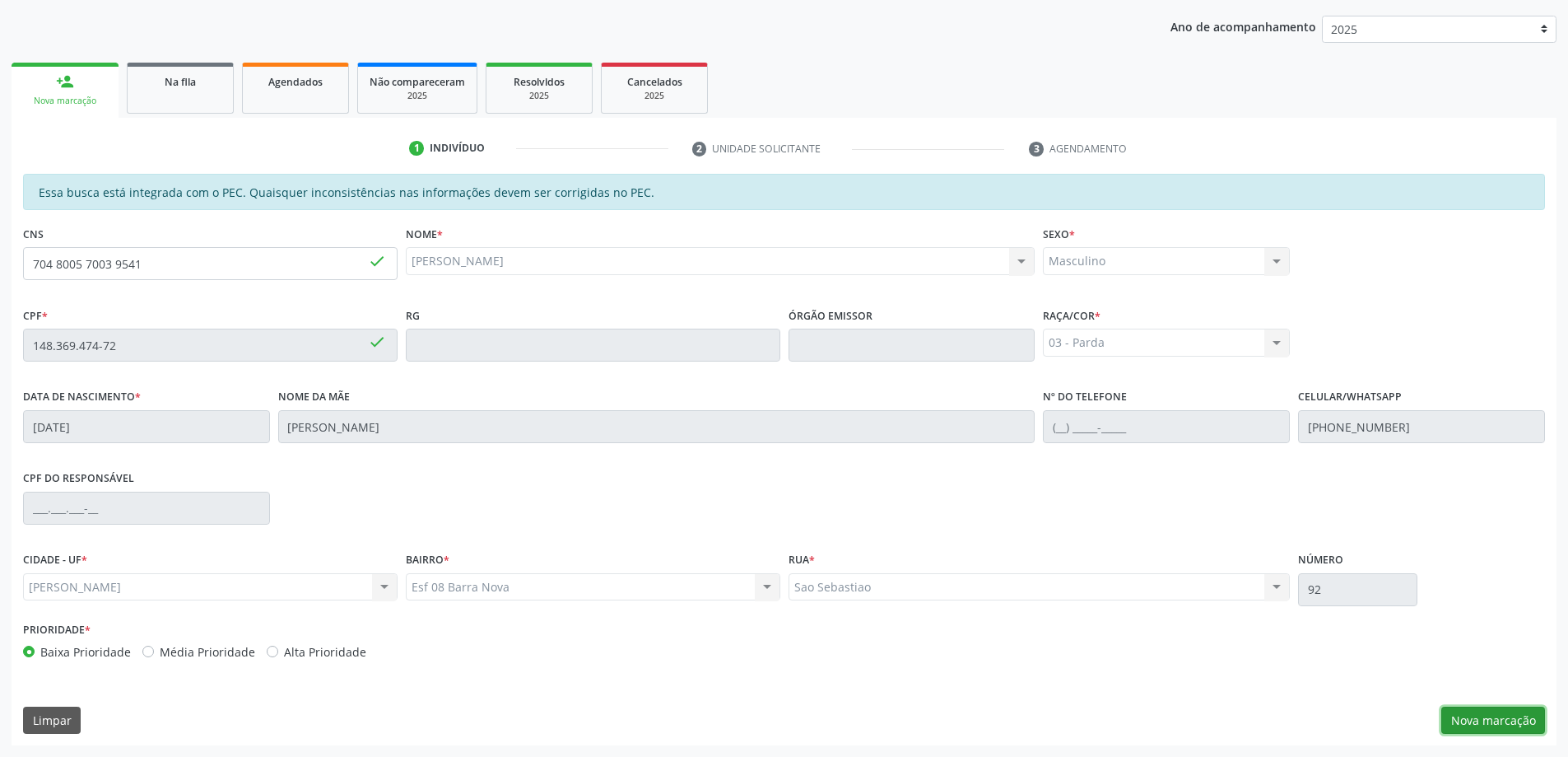
click at [1488, 718] on button "Nova marcação" at bounding box center [1493, 720] width 103 height 28
click at [0, 0] on div "Requerente * Médico(a) Médico(a) Enfermeiro(a) Paciente Nenhum resultado encont…" at bounding box center [0, 0] width 0 height 0
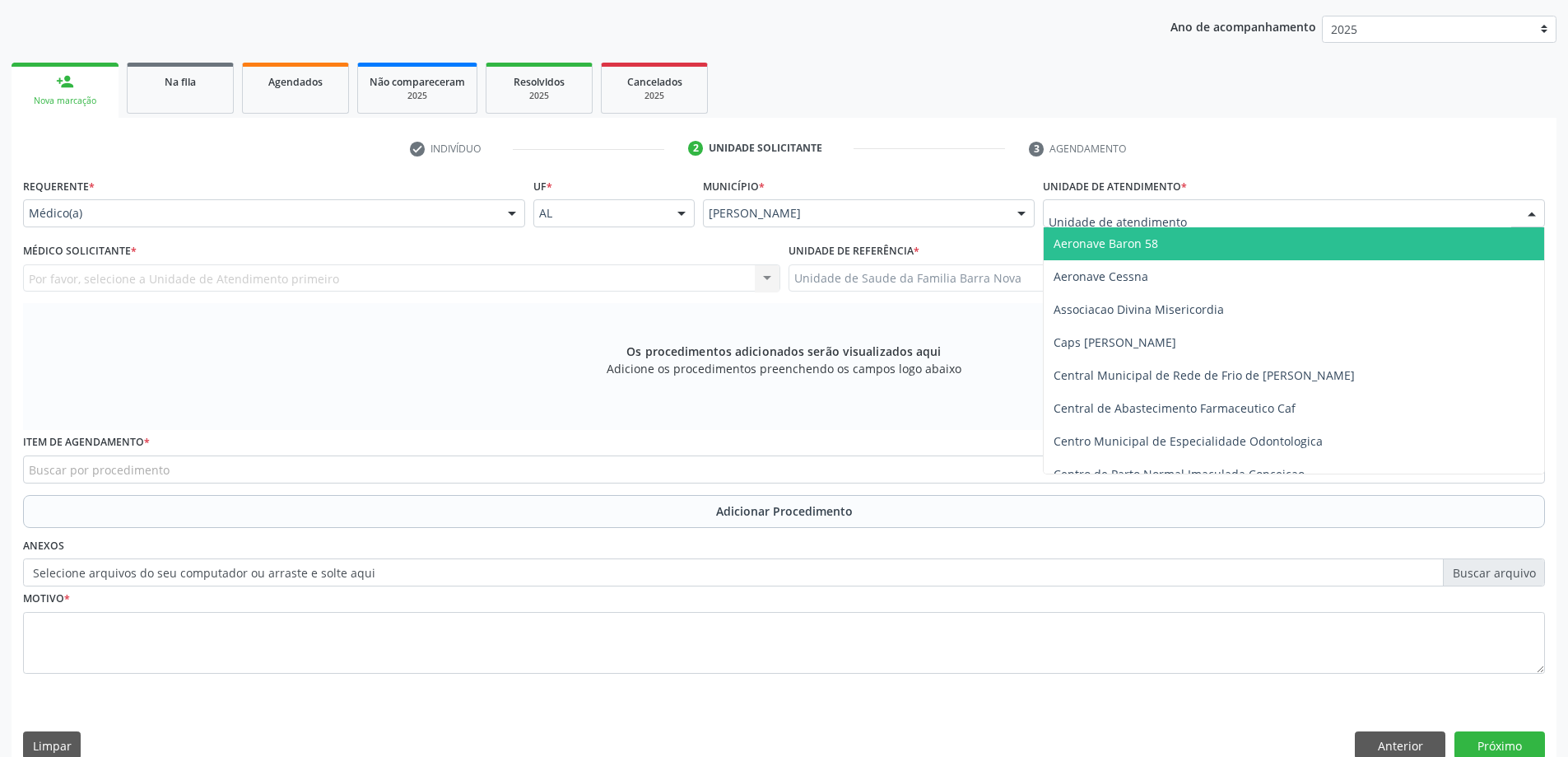
click at [1201, 216] on div at bounding box center [1294, 213] width 502 height 28
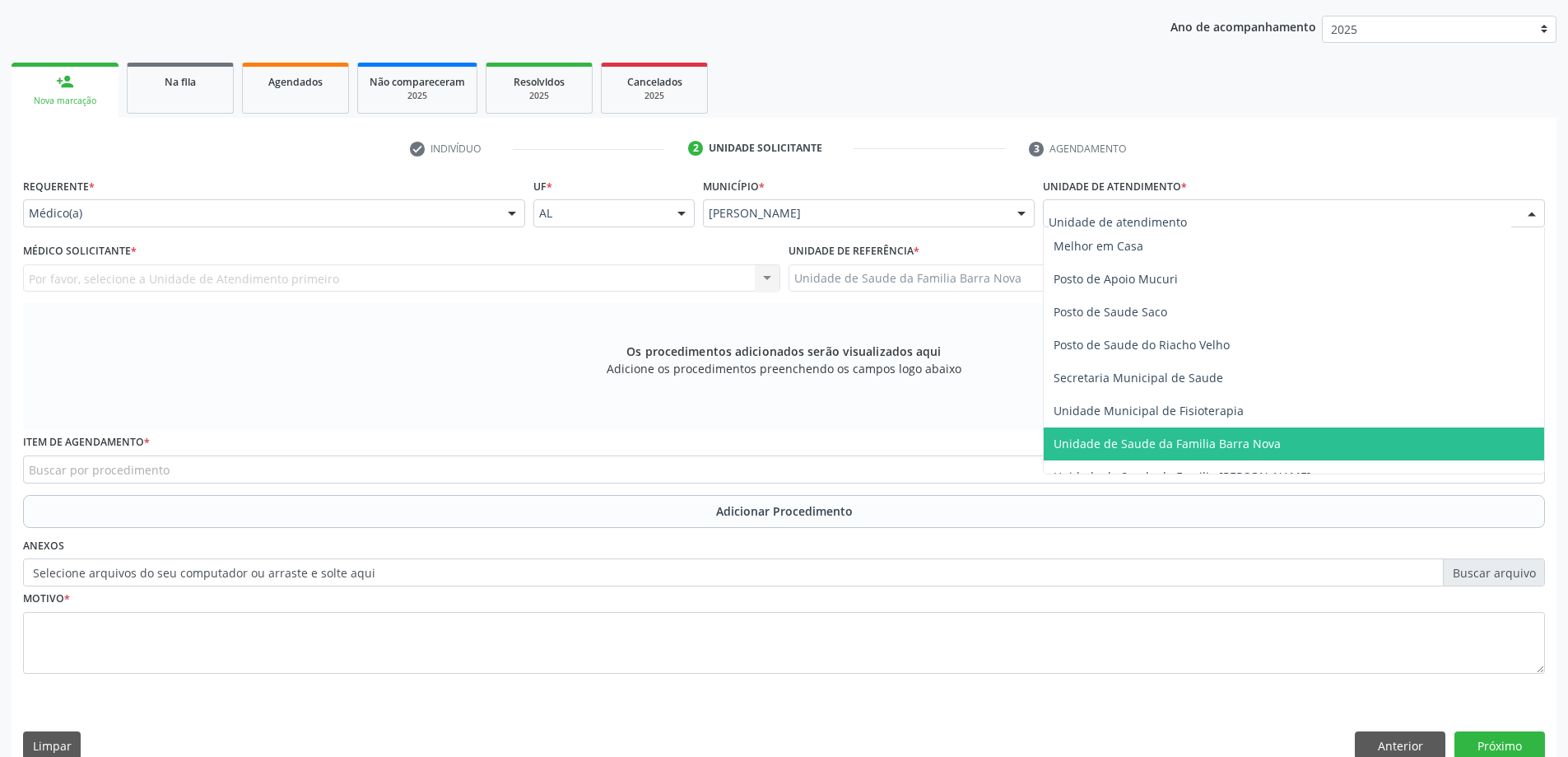
scroll to position [741, 0]
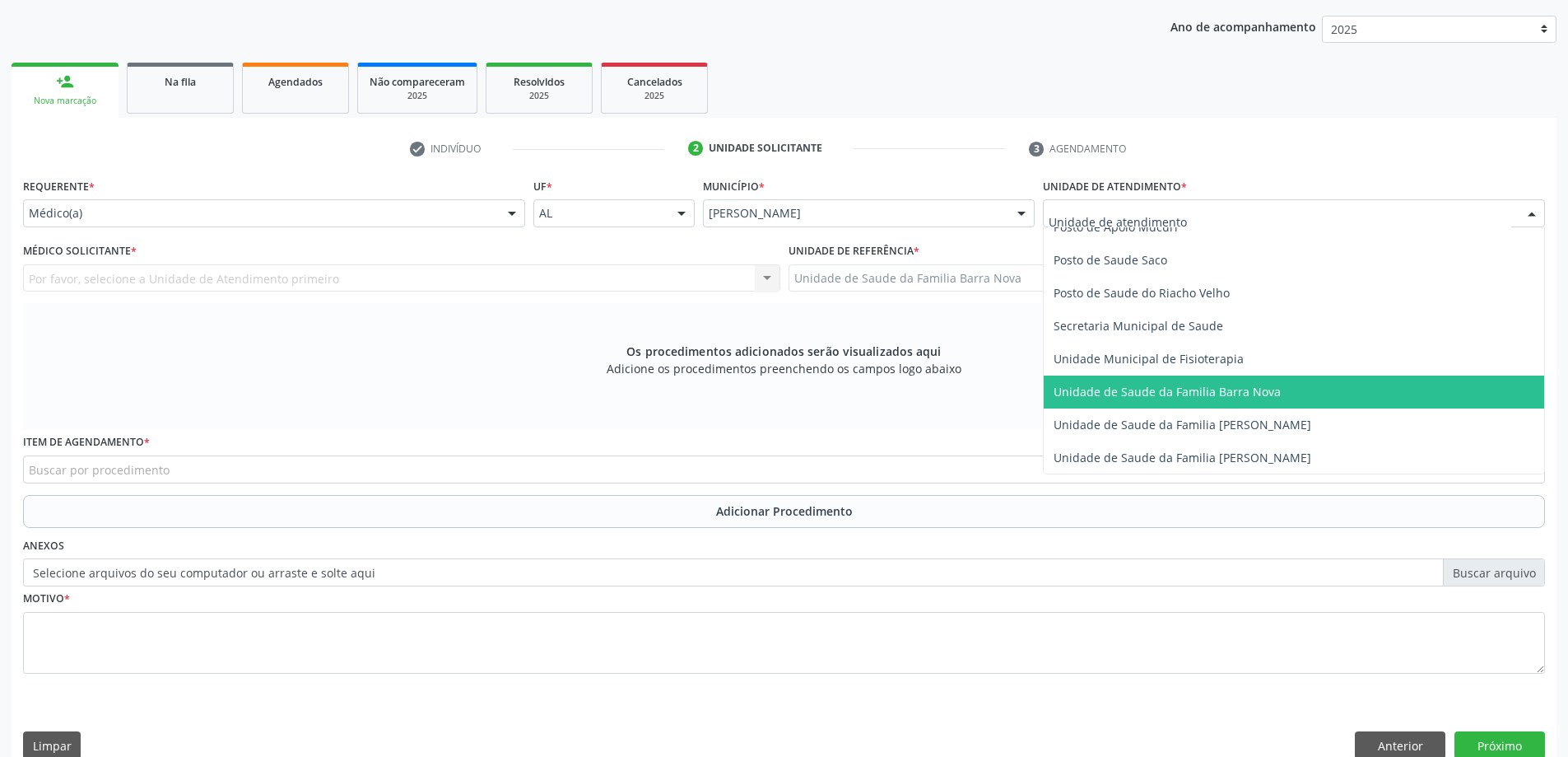
click at [1217, 404] on span "Unidade de Saude da Familia Barra Nova" at bounding box center [1294, 392] width 500 height 33
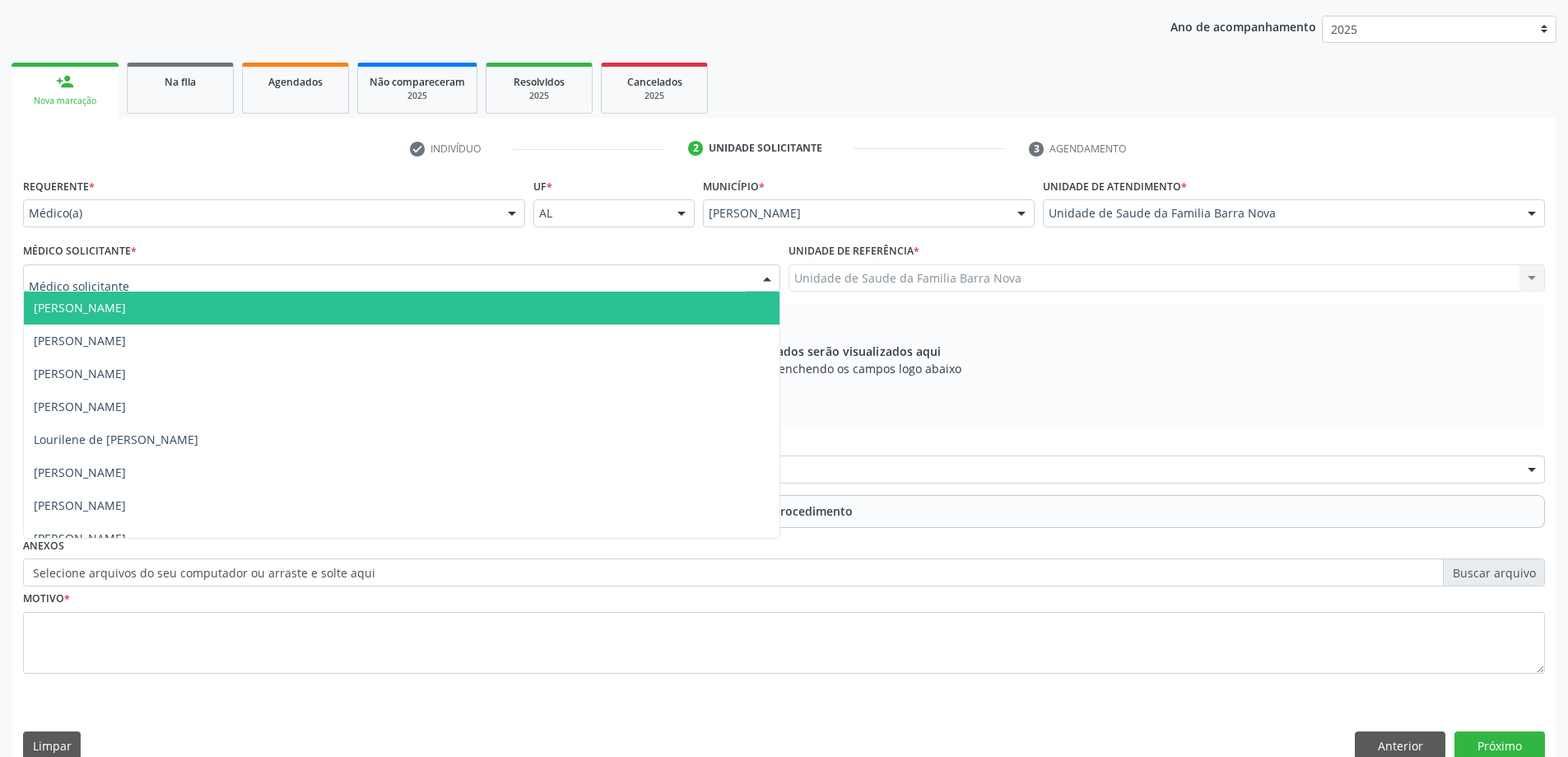
click at [463, 277] on div at bounding box center [402, 278] width 757 height 28
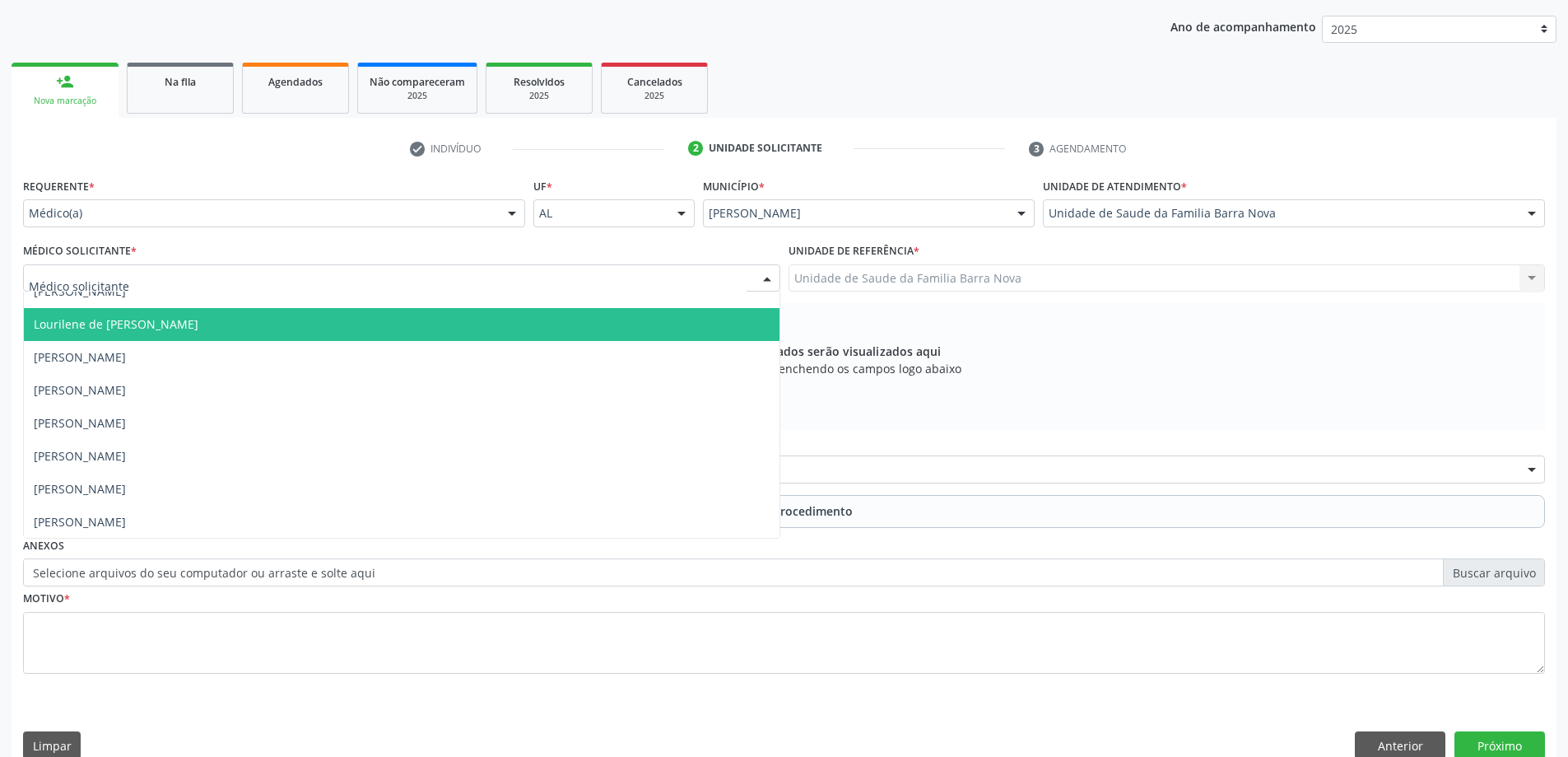
scroll to position [116, 0]
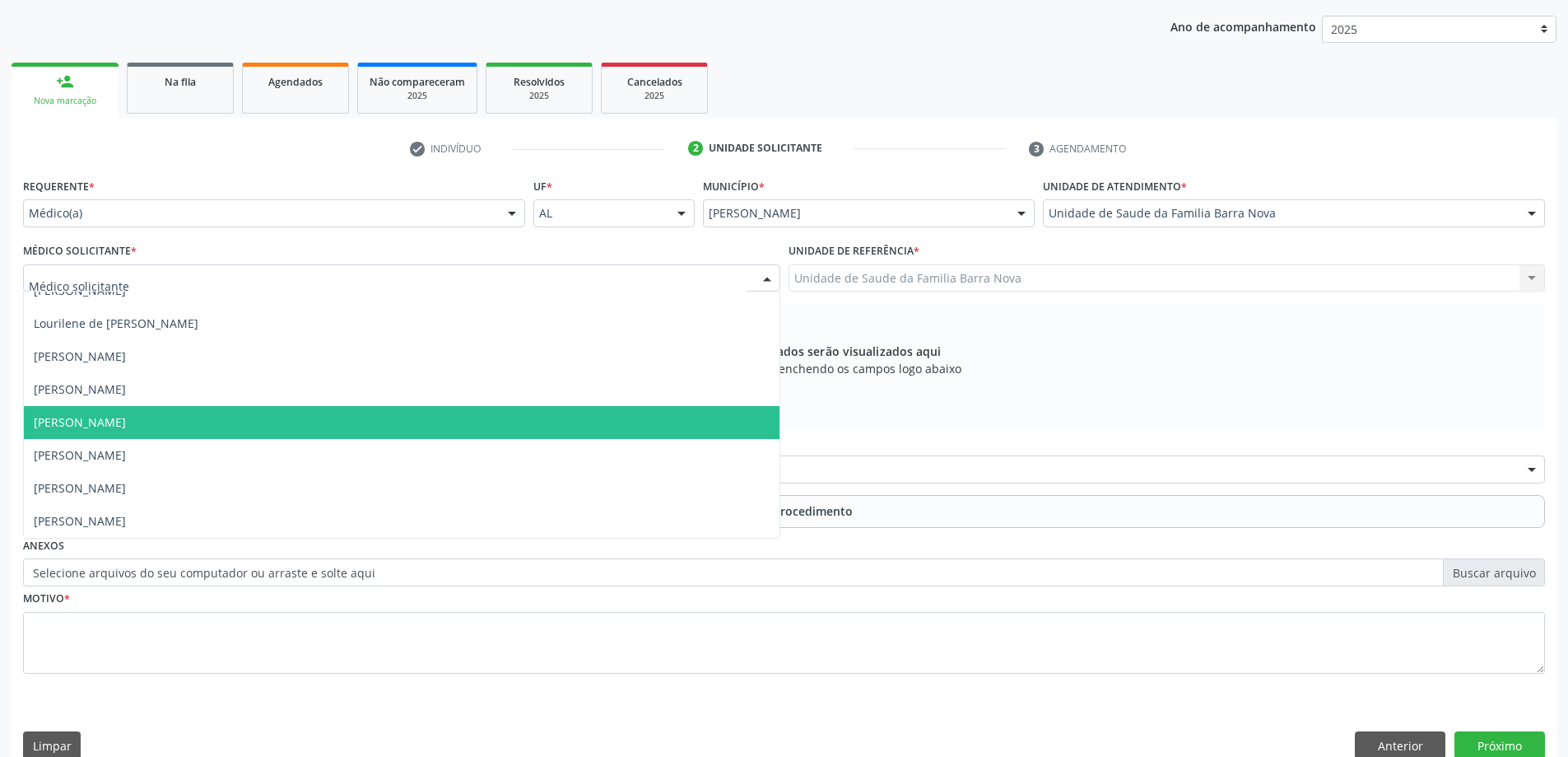
click at [394, 429] on span "[PERSON_NAME]" at bounding box center [402, 423] width 756 height 33
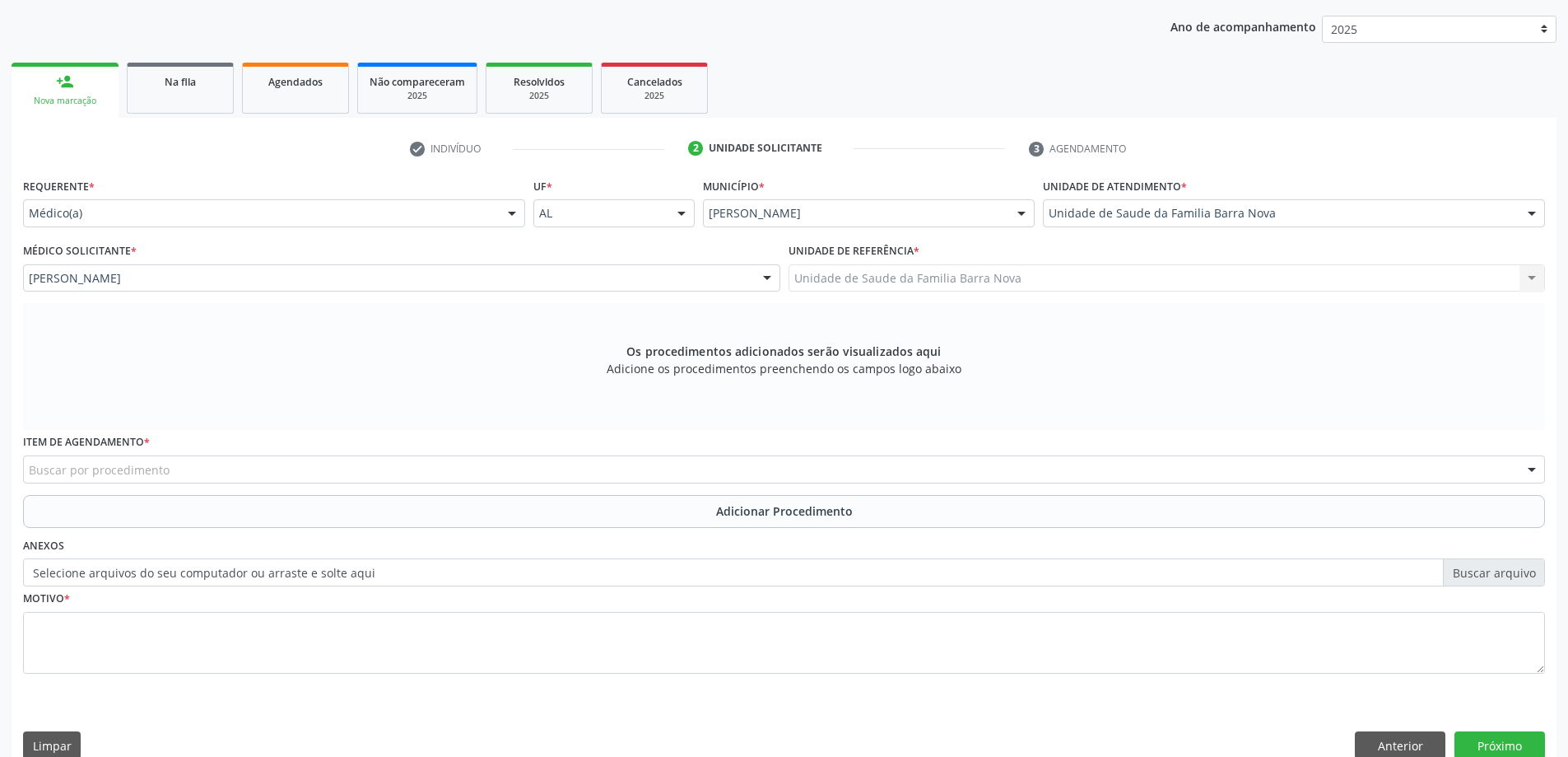
click at [386, 470] on div "Buscar por procedimento" at bounding box center [784, 469] width 1522 height 28
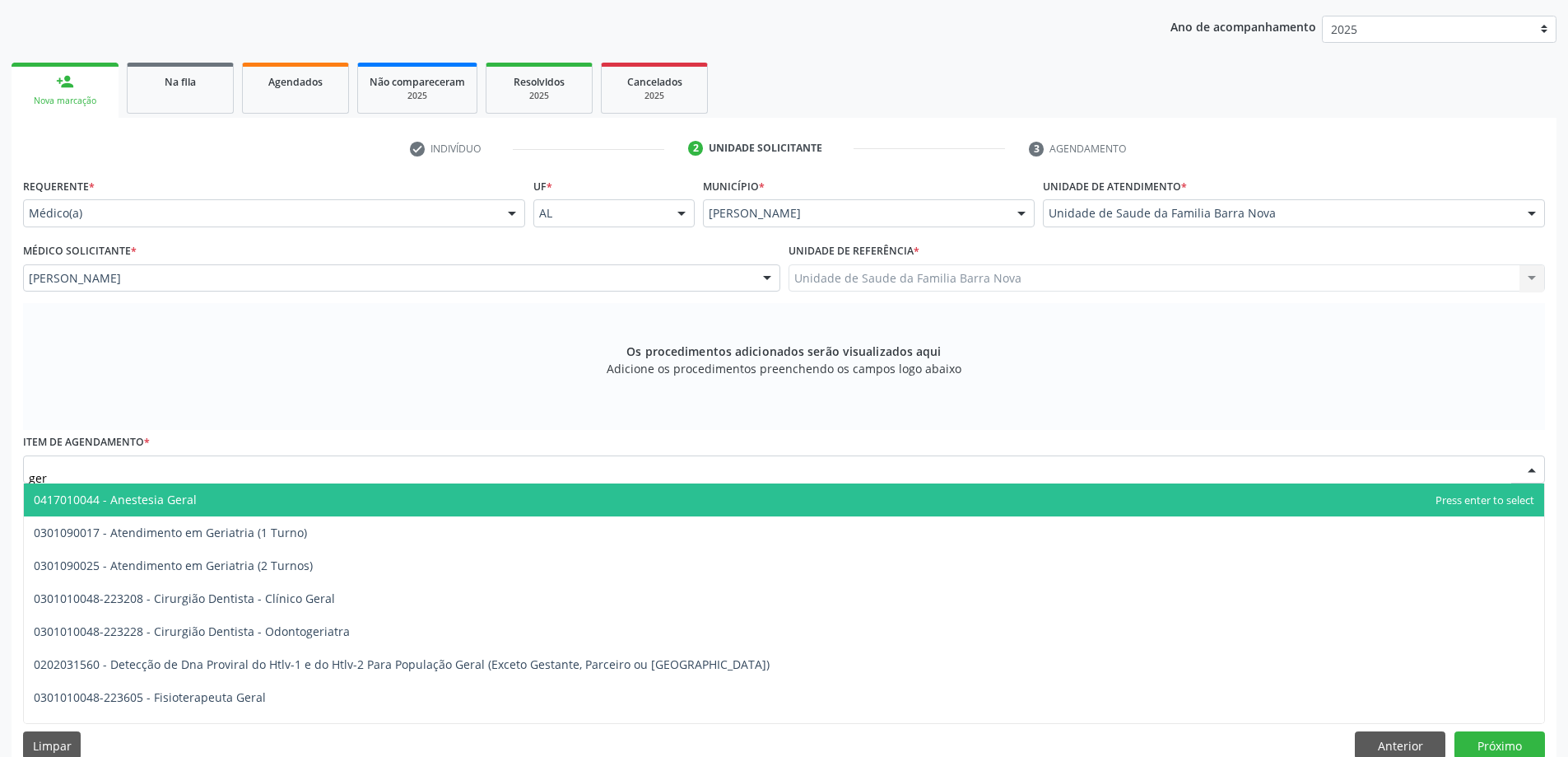
type input "geri"
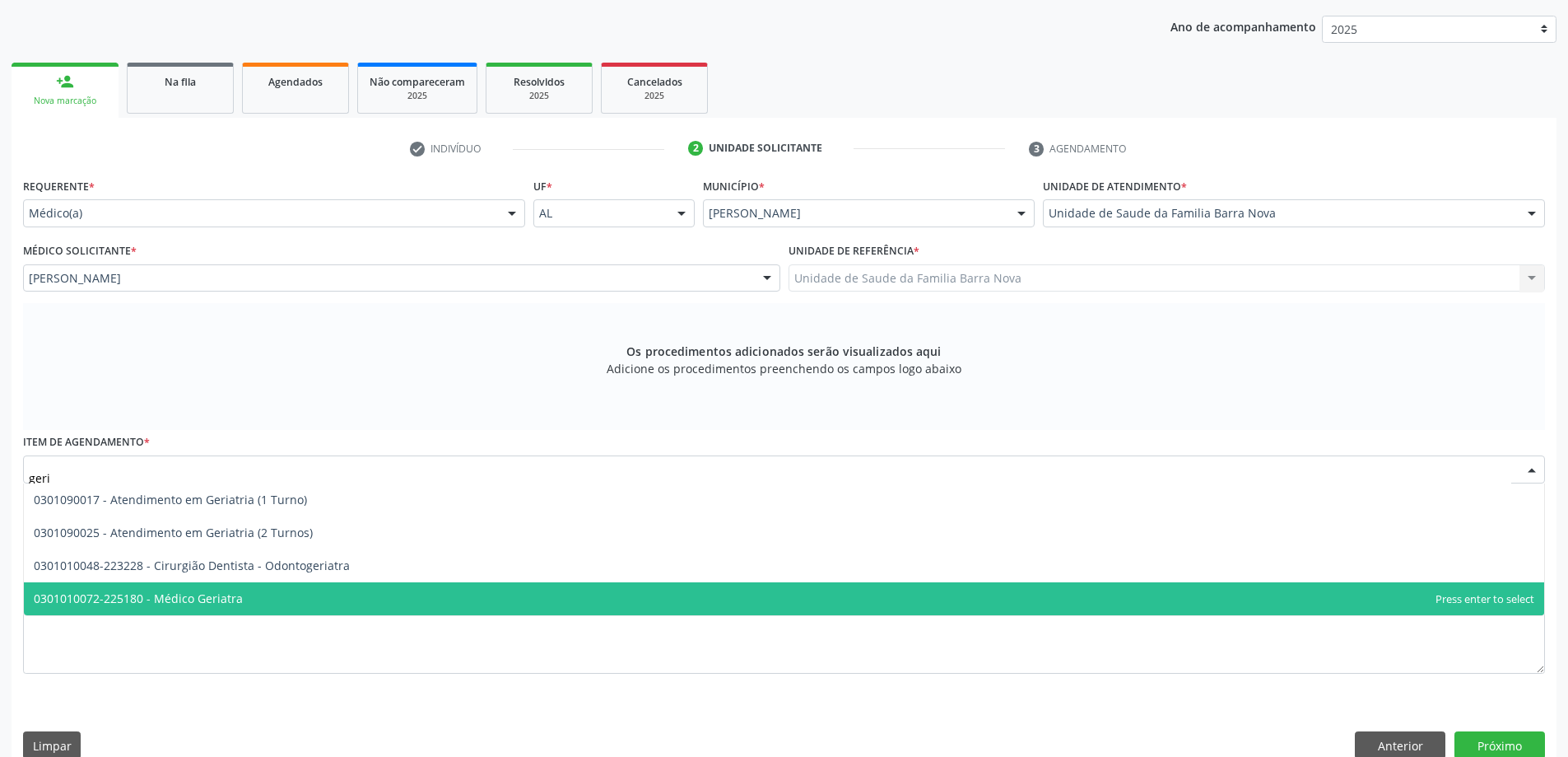
click at [236, 601] on span "0301010072-225180 - Médico Geriatra" at bounding box center [138, 598] width 209 height 15
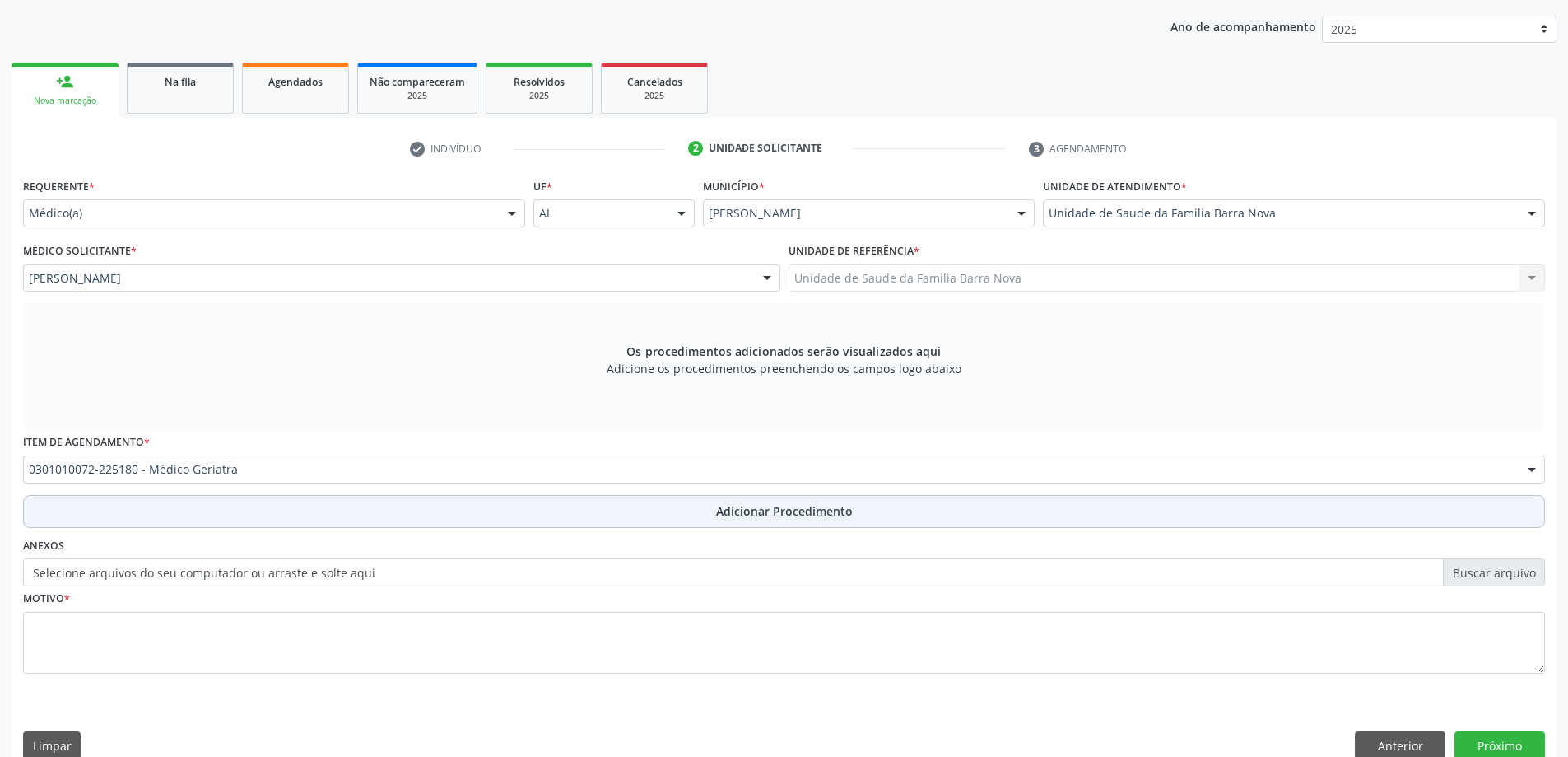
click at [772, 507] on span "Adicionar Procedimento" at bounding box center [785, 511] width 137 height 17
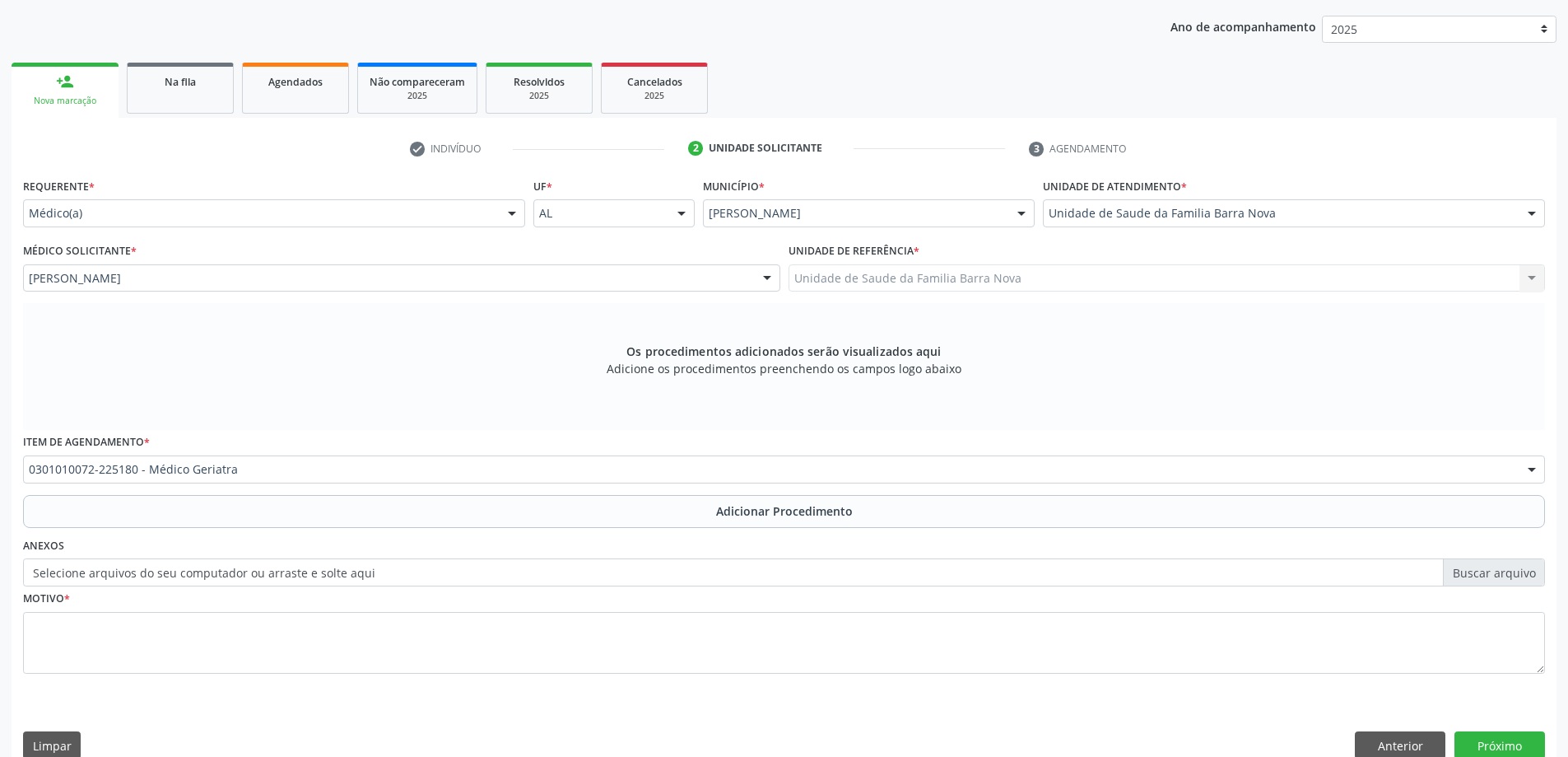
click at [772, 534] on div "Anexos Selecione arquivos do seu computador ou arraste e solte aqui" at bounding box center [784, 560] width 1530 height 53
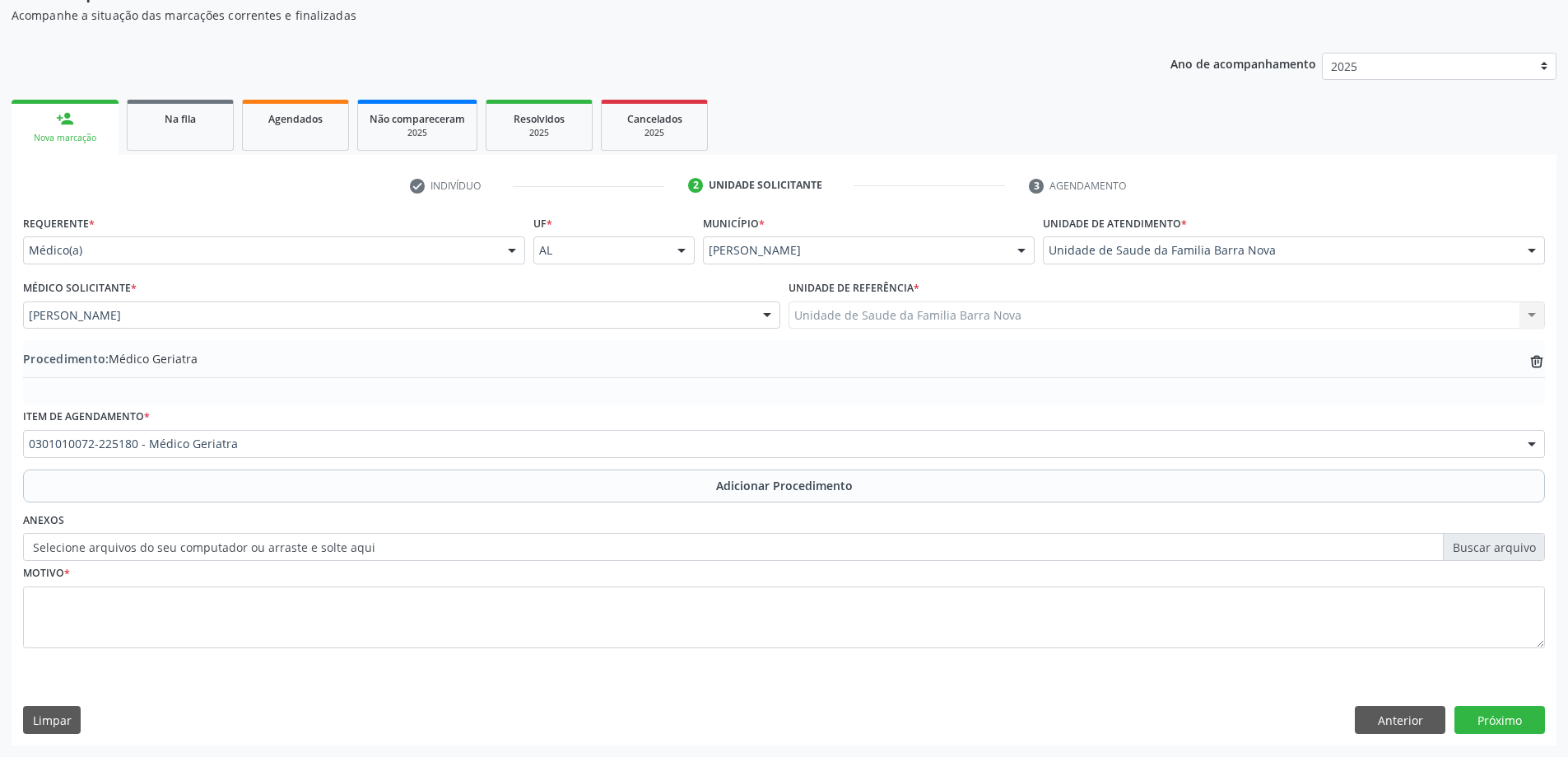
scroll to position [169, 0]
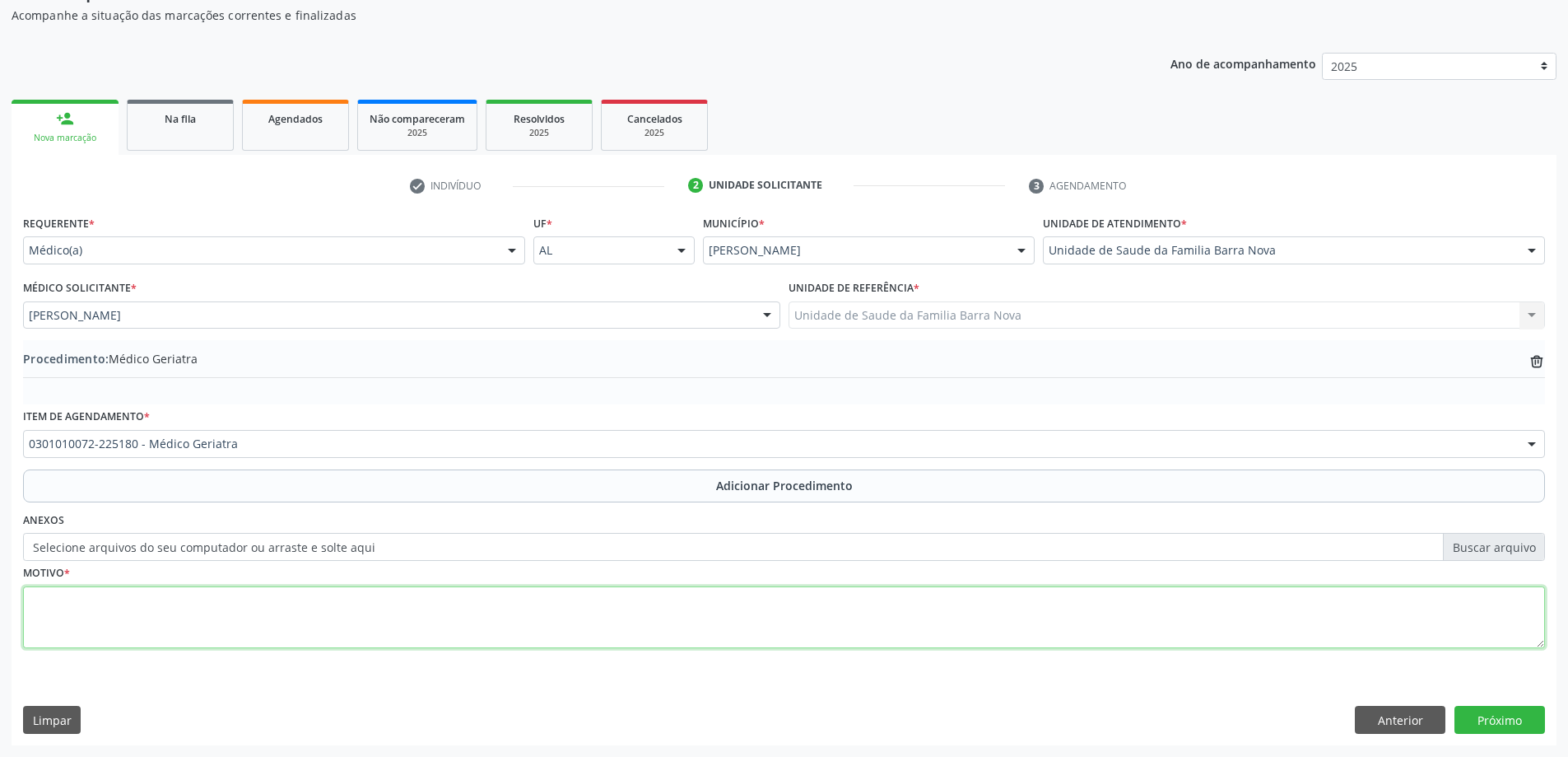
click at [317, 612] on textarea at bounding box center [784, 617] width 1522 height 62
click at [37, 600] on textarea "paciente" at bounding box center [784, 617] width 1522 height 62
click at [94, 603] on textarea "Paciente" at bounding box center [784, 617] width 1522 height 62
click at [245, 606] on textarea "Paciente portador de HAS, se queixa de esquecimento" at bounding box center [784, 617] width 1522 height 62
click at [251, 599] on textarea "Paciente portador de HAS, se queixa de esquecimento" at bounding box center [784, 617] width 1522 height 62
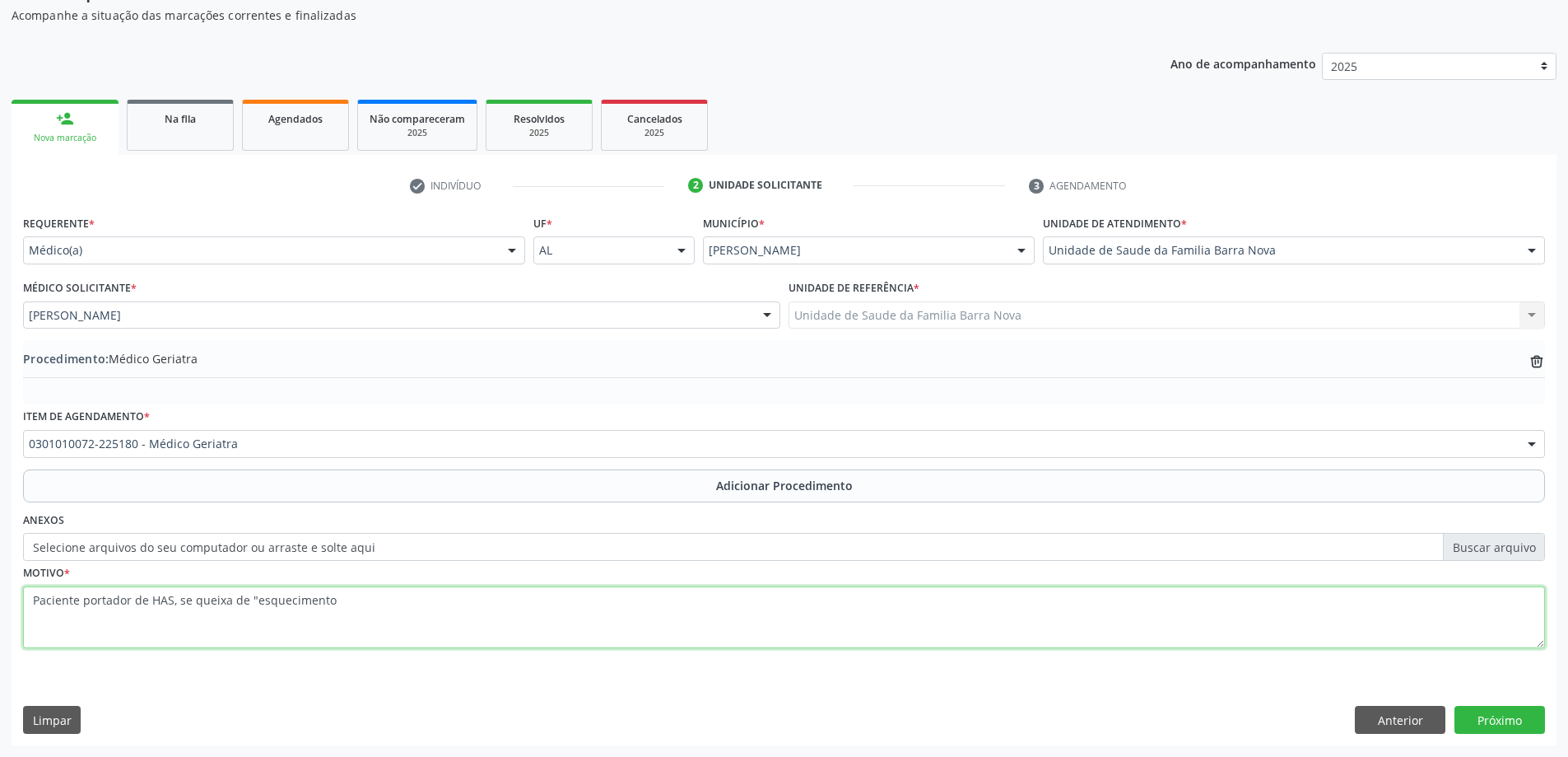
click at [339, 597] on textarea "Paciente portador de HAS, se queixa de "esquecimento" at bounding box center [784, 617] width 1522 height 62
type textarea "Paciente portador de HAS, se queixa de "esquecimento", refere que por vezes não…"
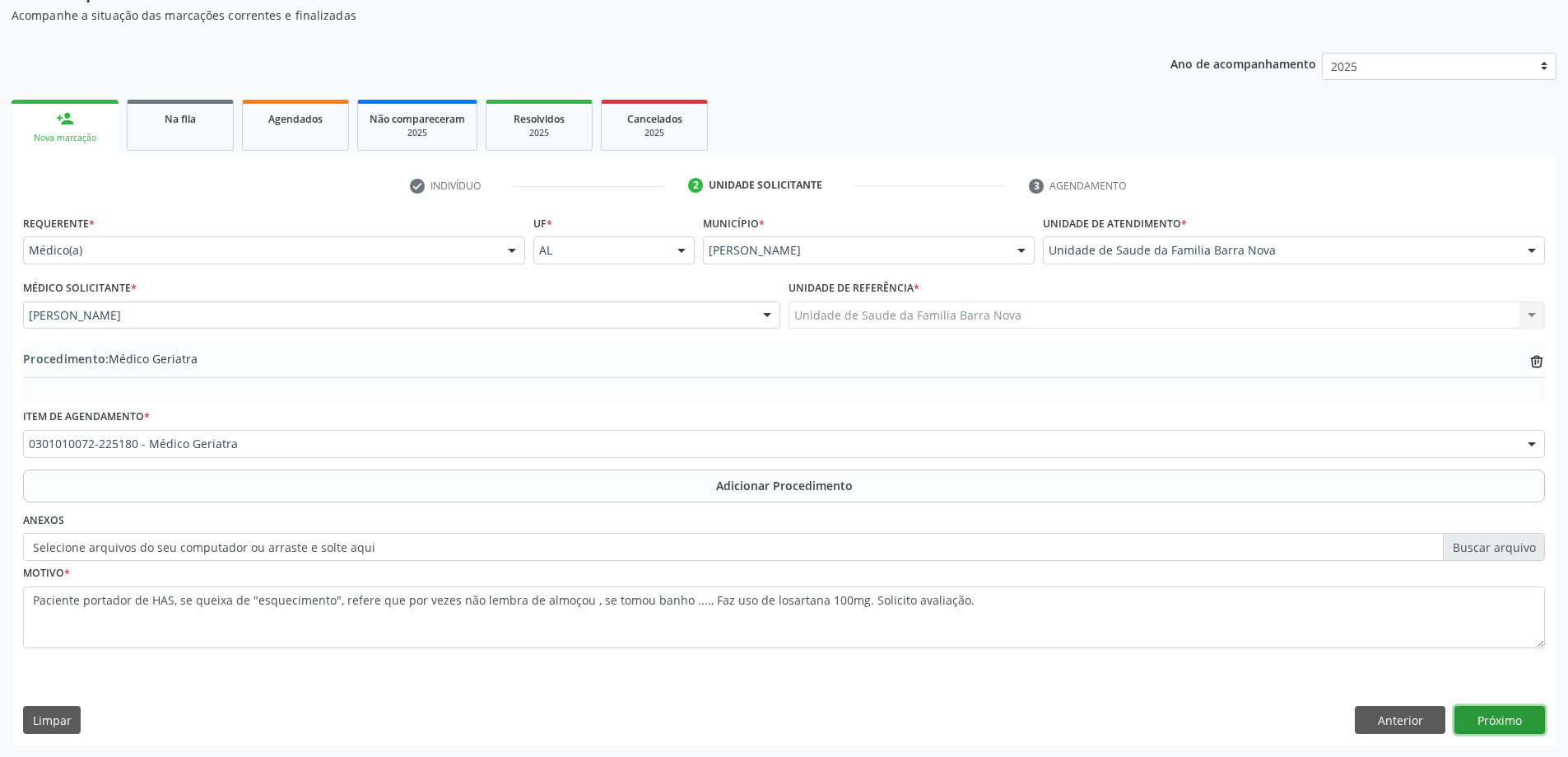
click at [1488, 728] on button "Próximo" at bounding box center [1500, 719] width 91 height 28
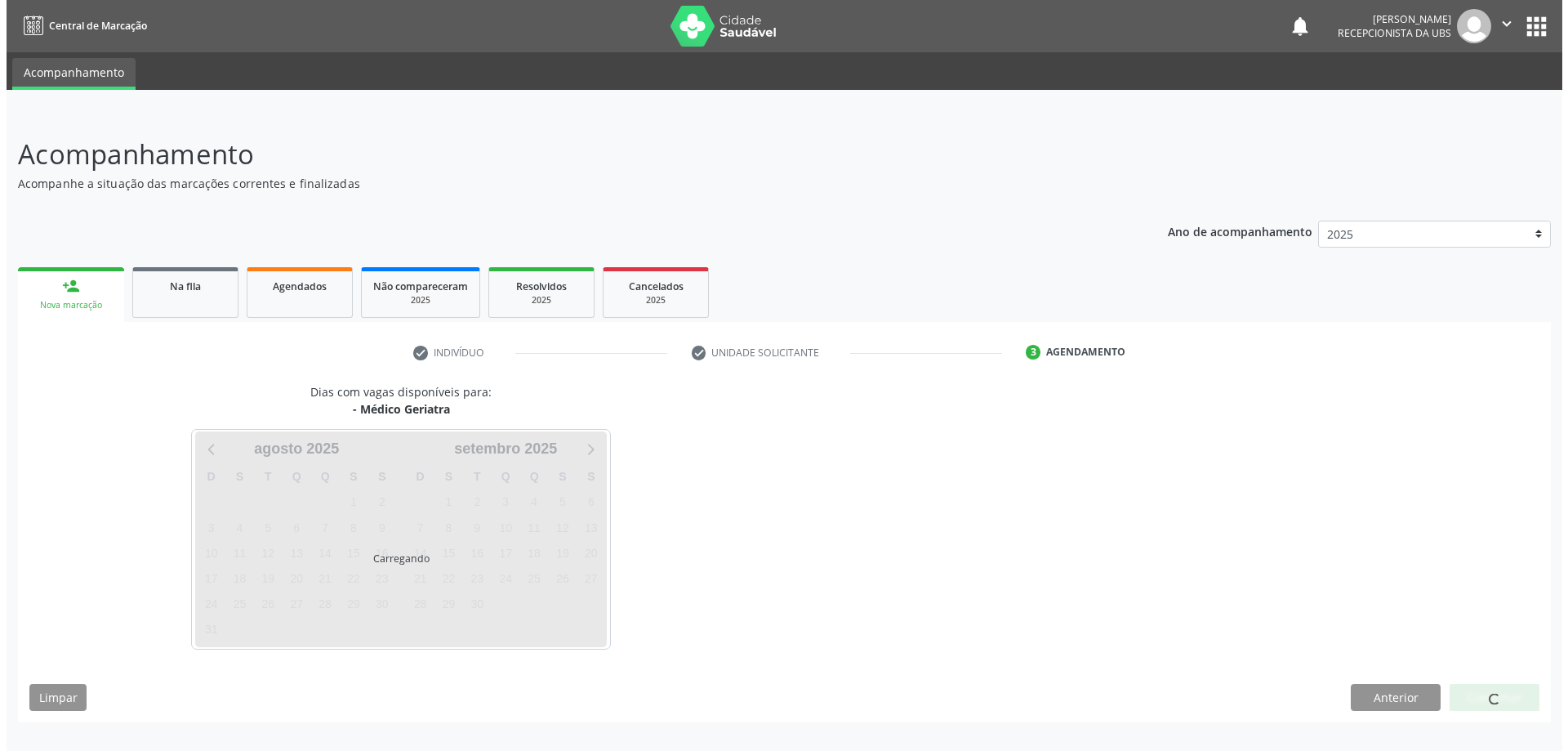
scroll to position [0, 0]
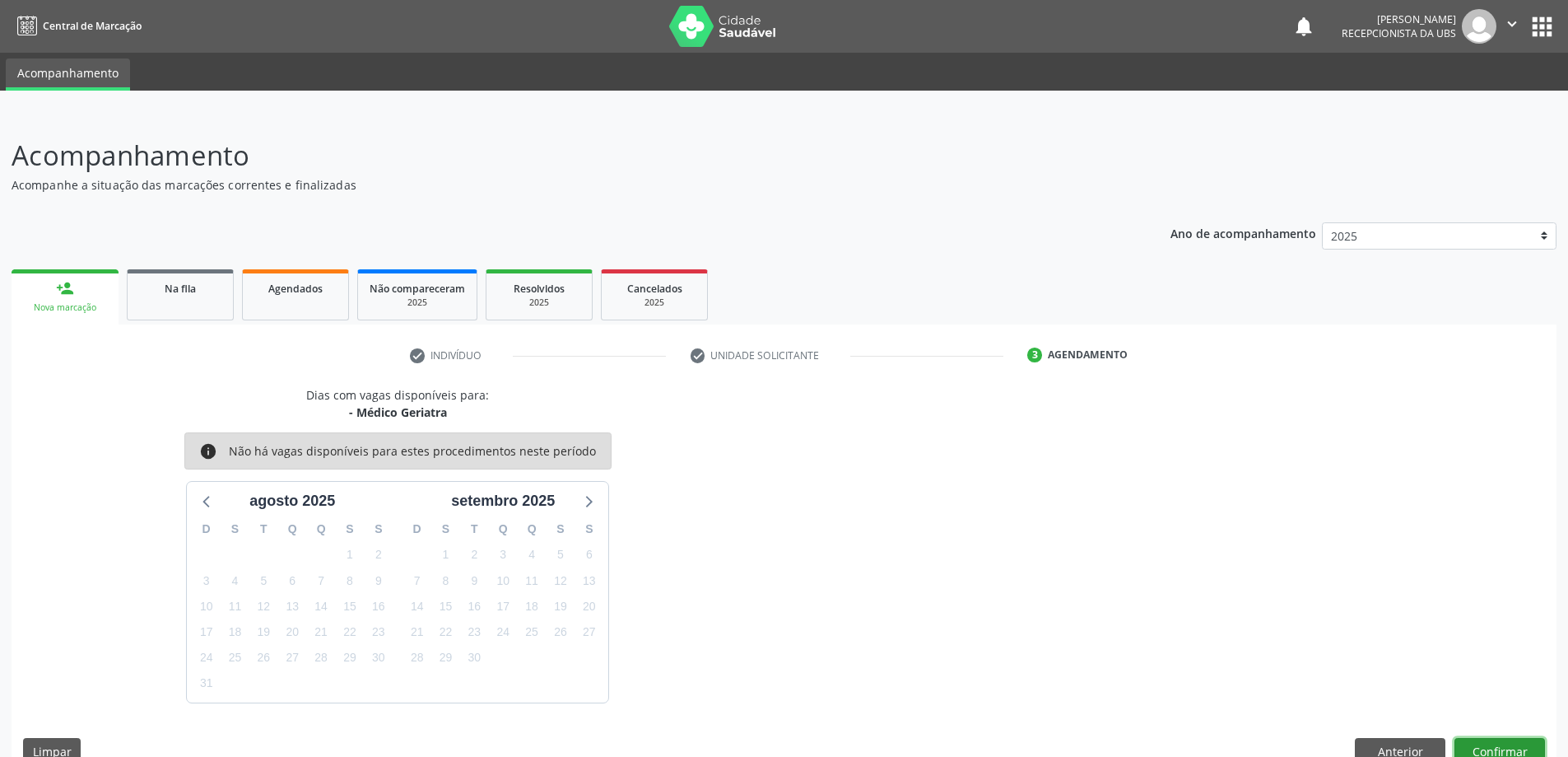
click at [1494, 750] on button "Confirmar" at bounding box center [1500, 752] width 91 height 28
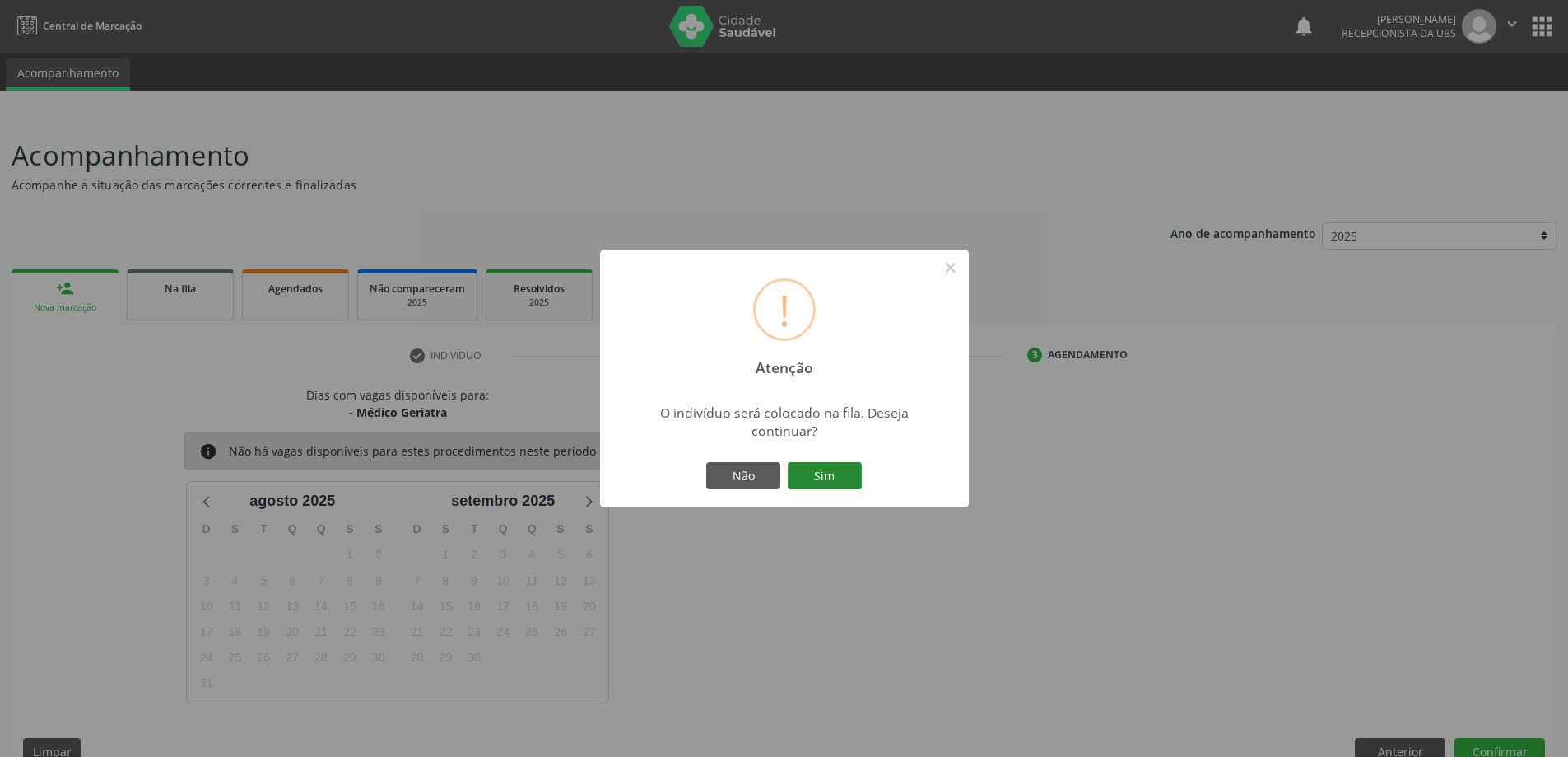
click at [832, 473] on button "Sim" at bounding box center [824, 476] width 74 height 28
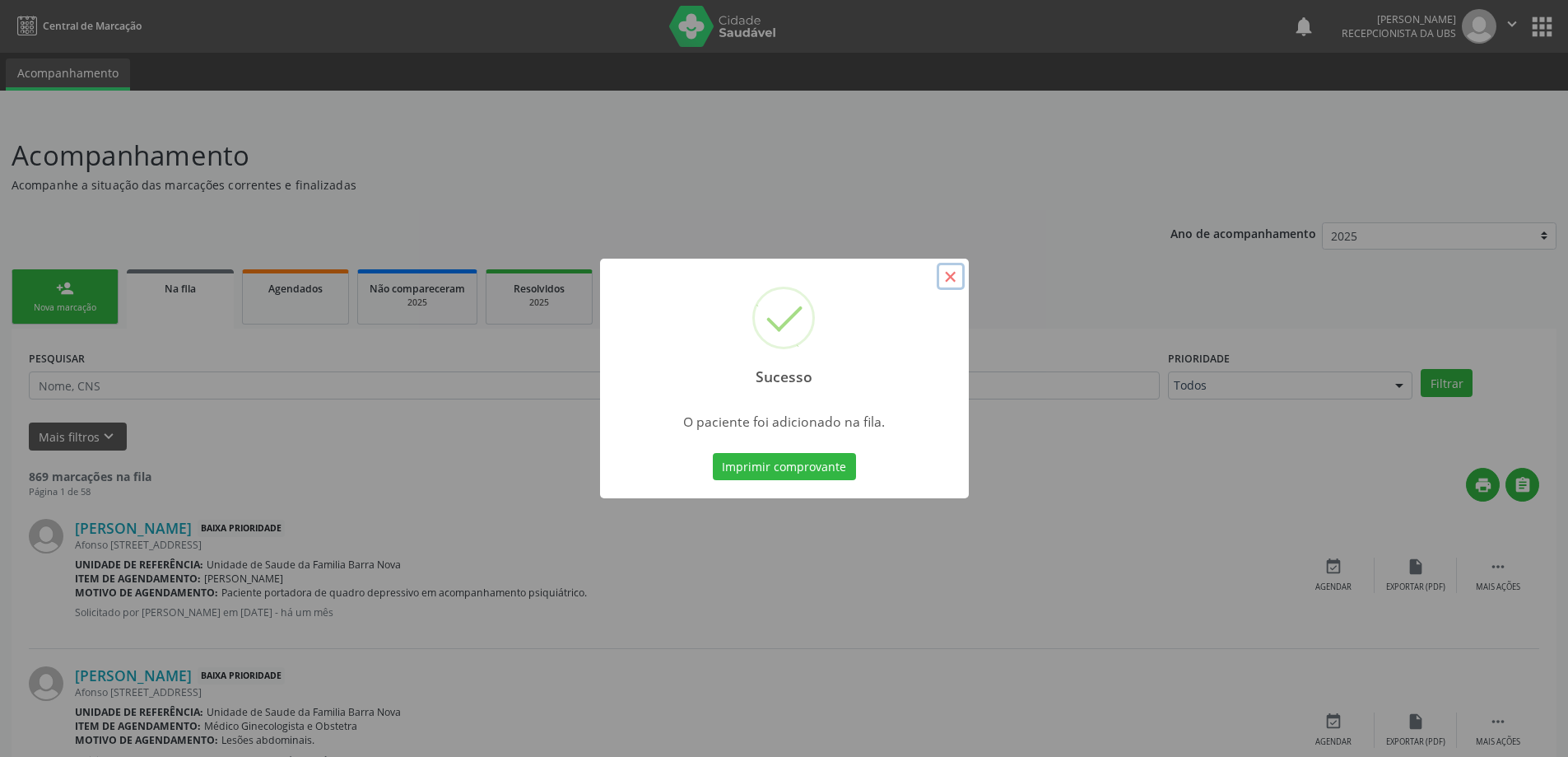
click at [954, 274] on button "×" at bounding box center [951, 276] width 28 height 28
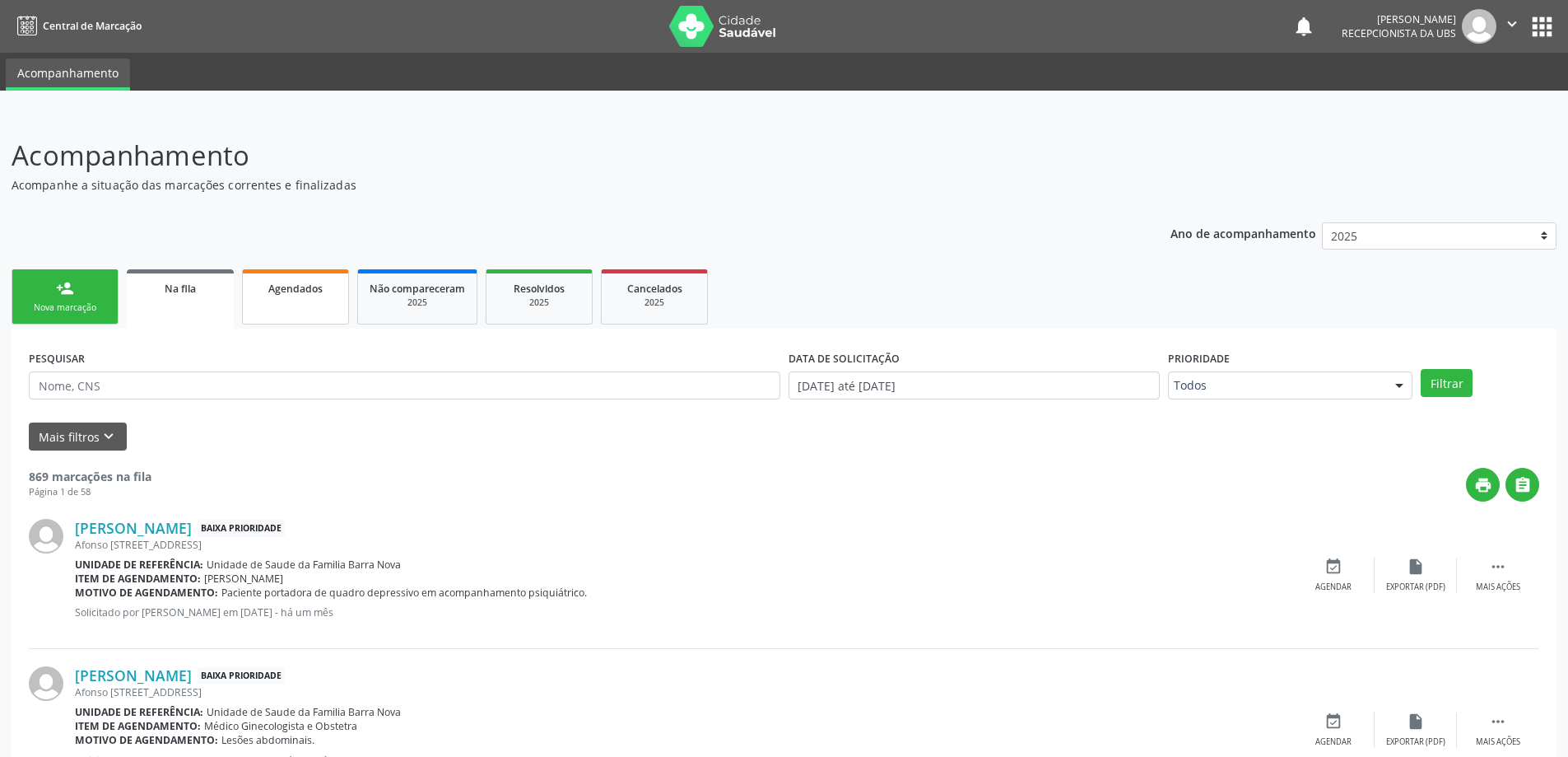
click at [316, 287] on span "Agendados" at bounding box center [296, 288] width 55 height 14
